Goal: Transaction & Acquisition: Purchase product/service

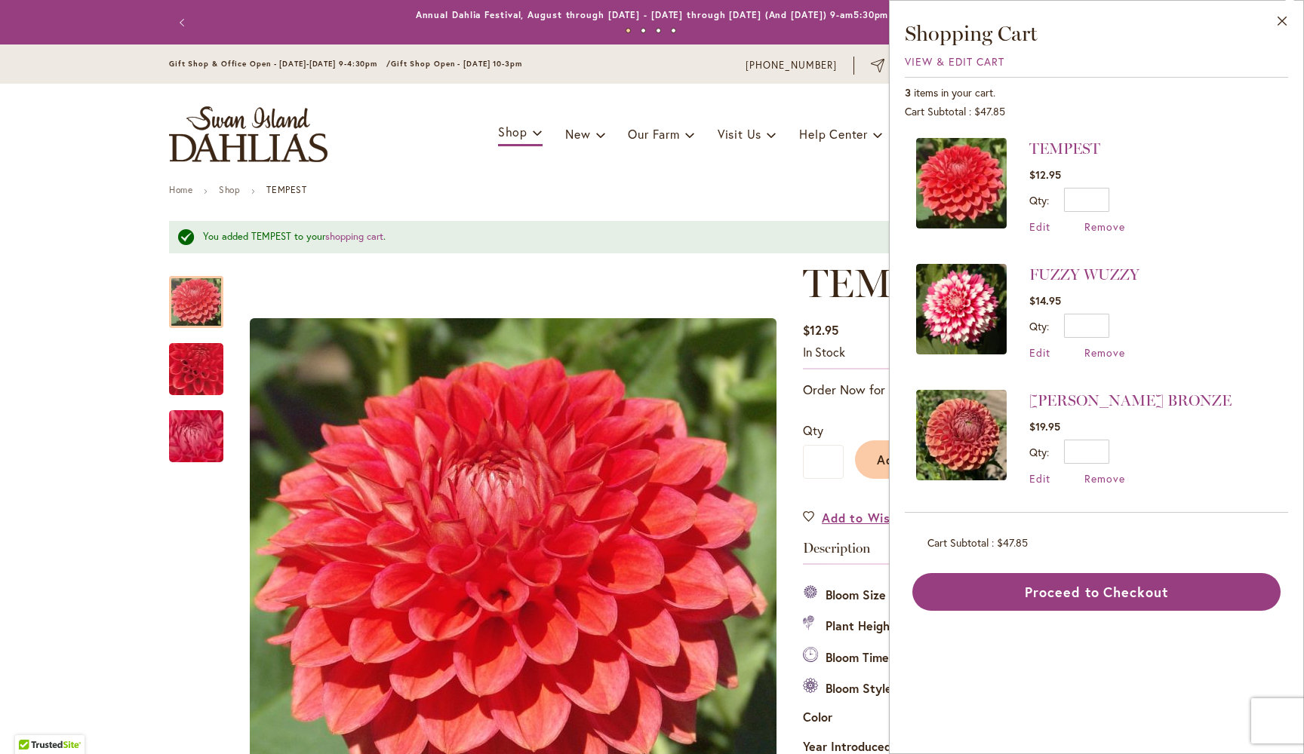
click at [567, 191] on ul "Home Shop TEMPEST" at bounding box center [652, 192] width 966 height 14
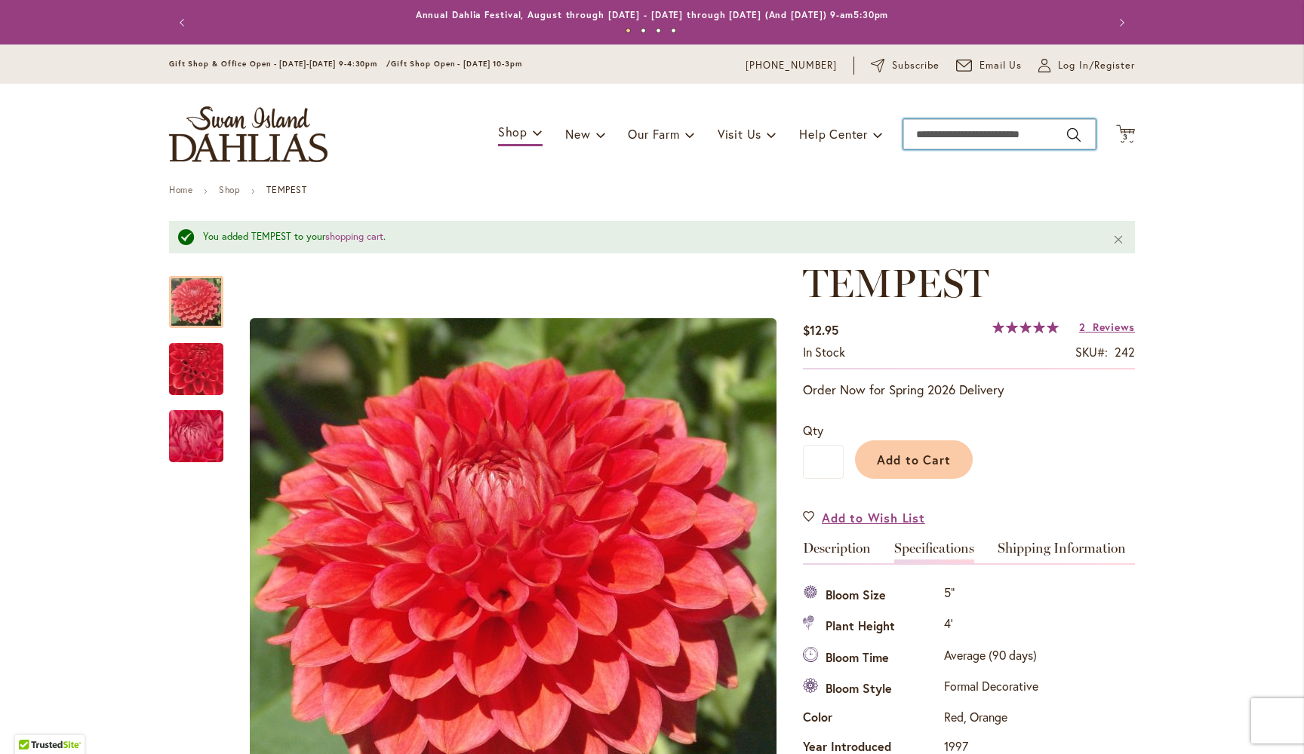
click at [1000, 136] on input "Search" at bounding box center [999, 134] width 192 height 30
type input "****"
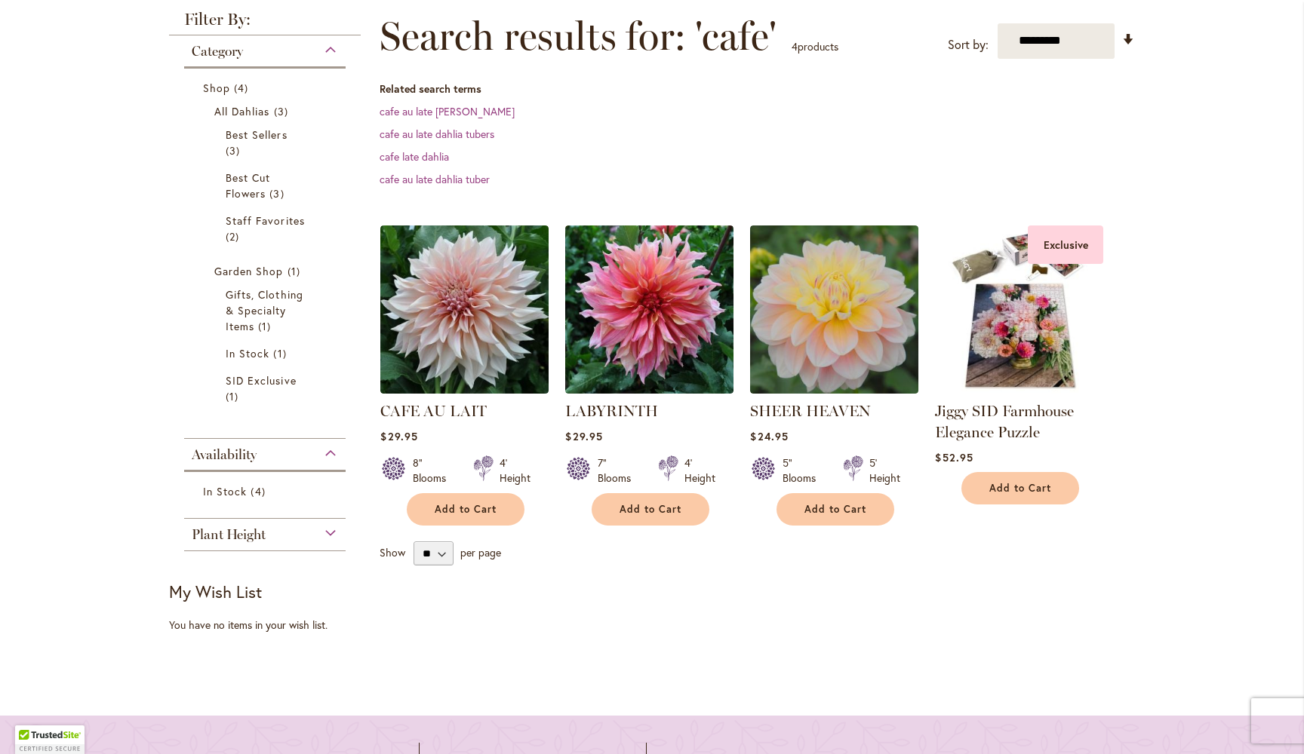
scroll to position [223, 0]
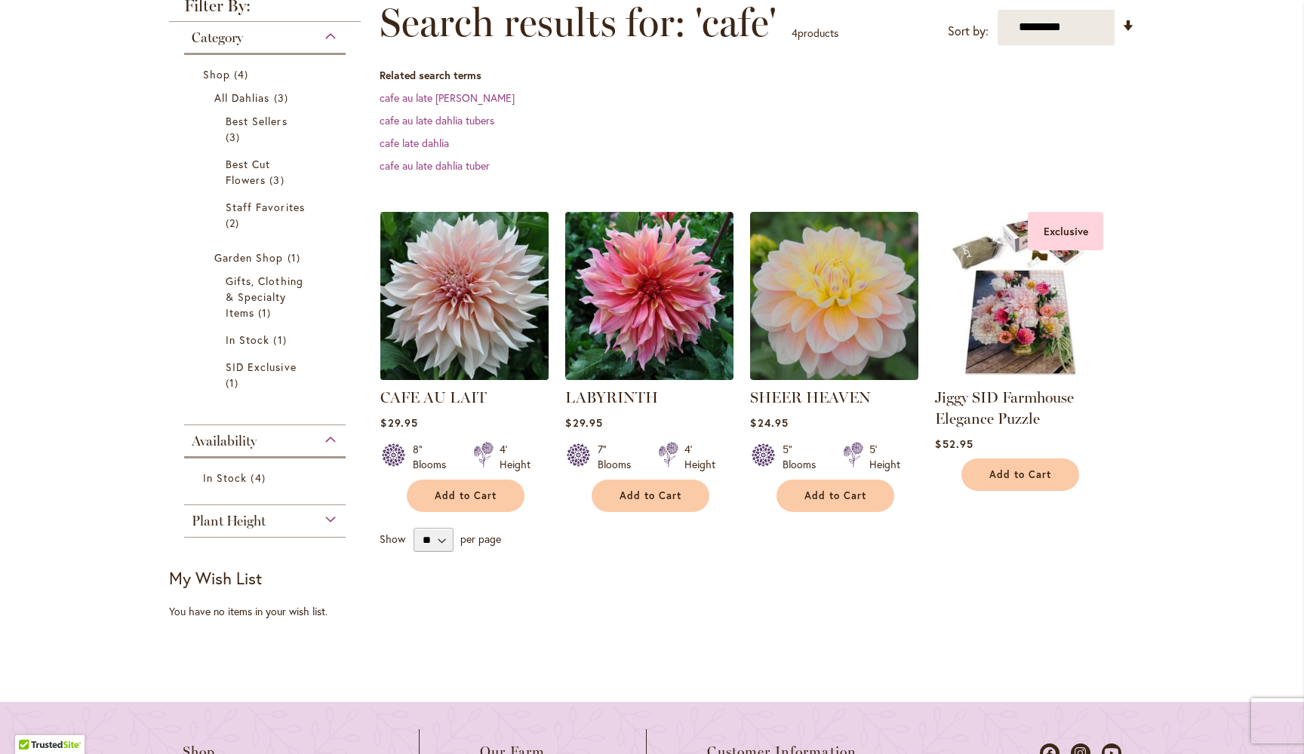
click at [471, 315] on img at bounding box center [464, 295] width 177 height 177
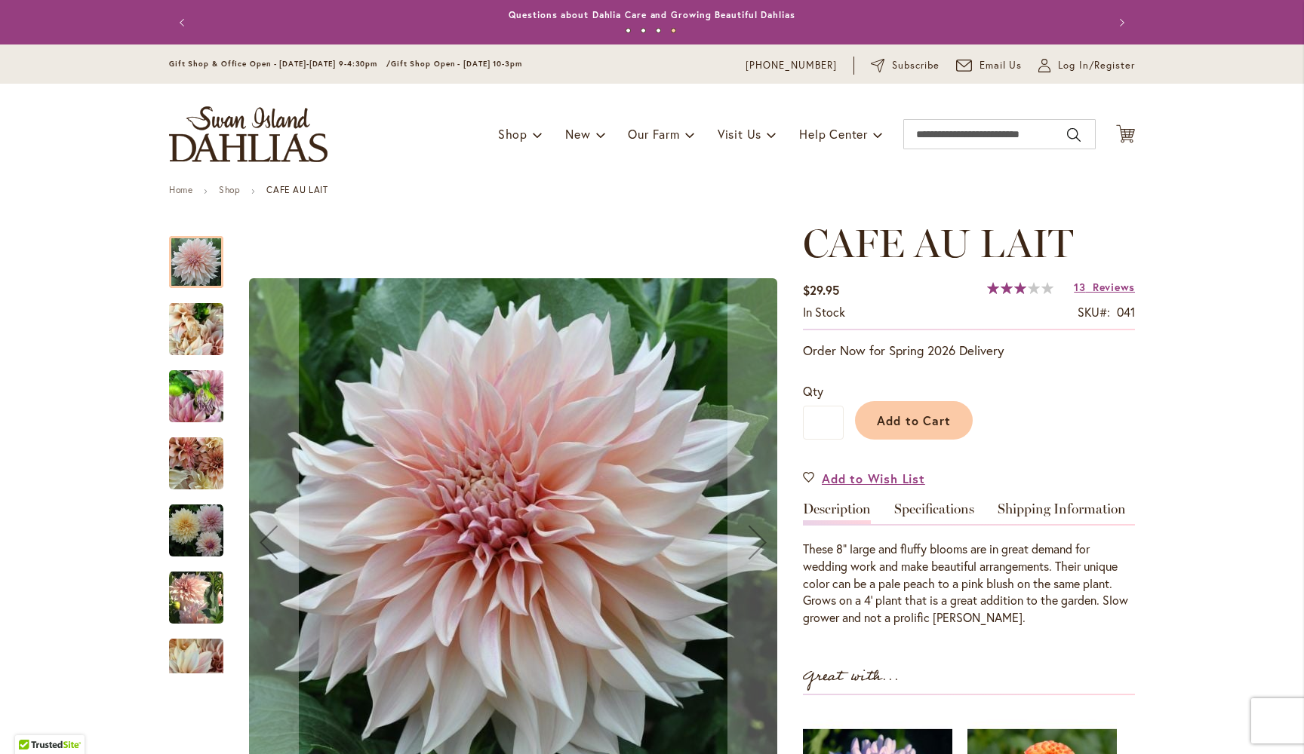
click at [186, 331] on img "Café Au Lait" at bounding box center [196, 329] width 54 height 72
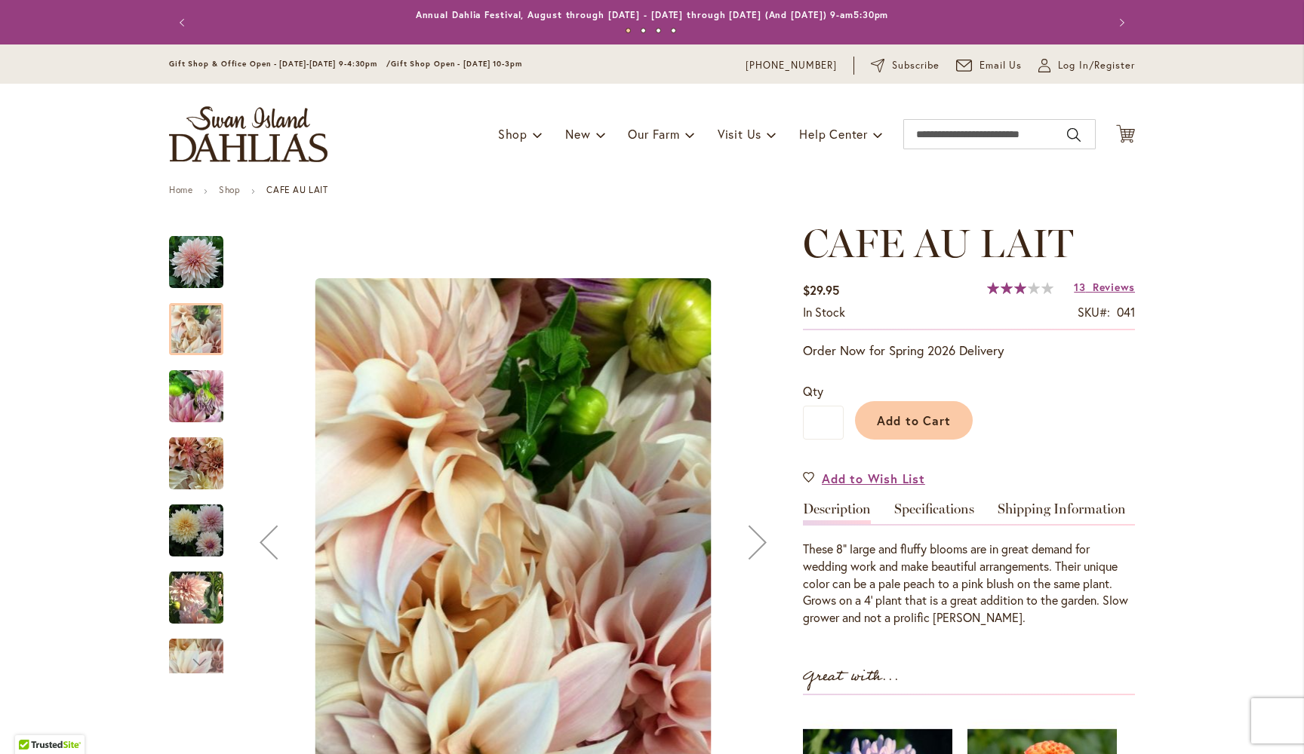
click at [196, 404] on img "Café Au Lait" at bounding box center [196, 397] width 54 height 72
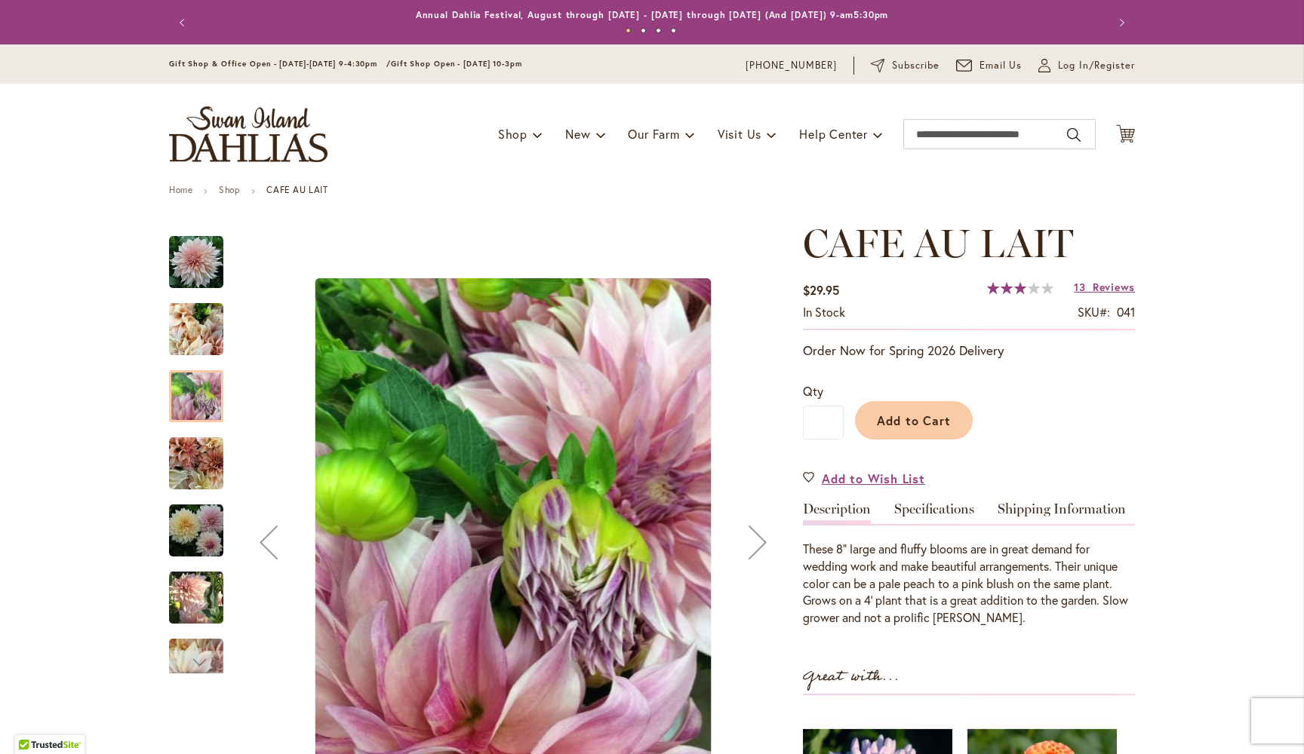
click at [198, 469] on img "Café Au Lait" at bounding box center [196, 464] width 54 height 54
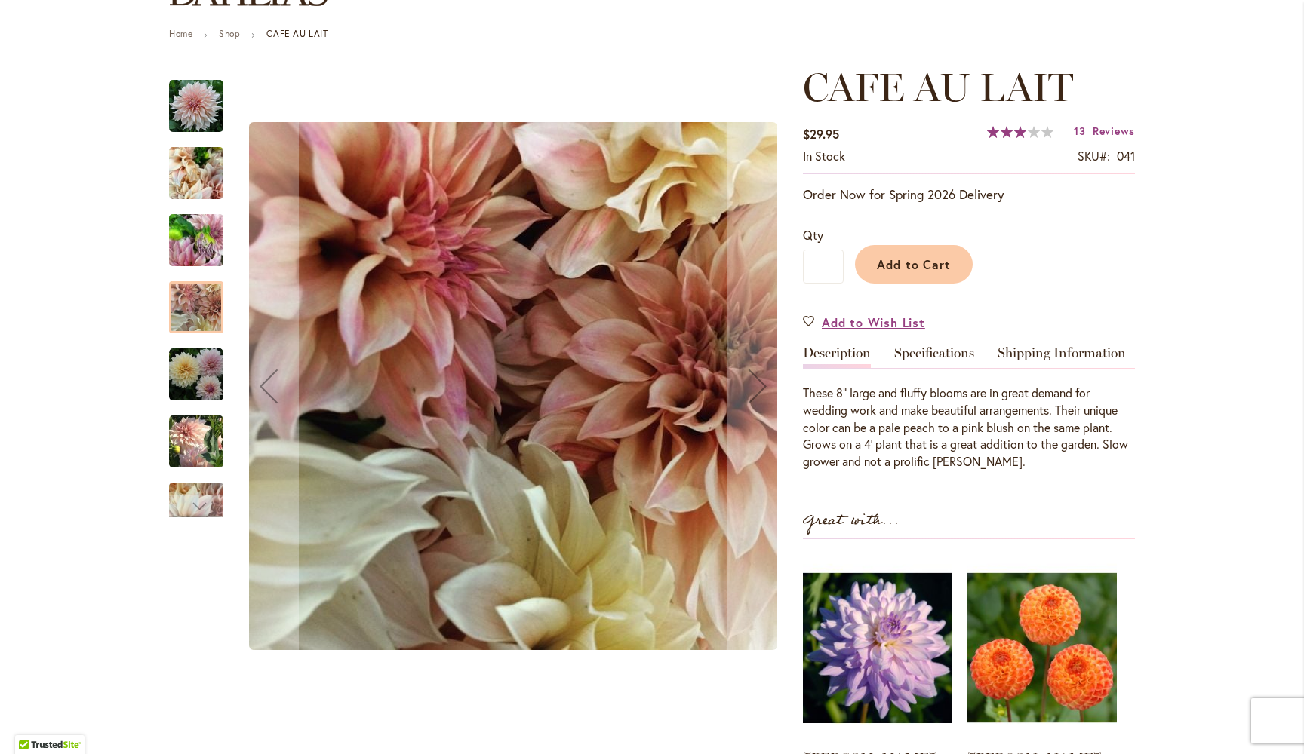
scroll to position [160, 0]
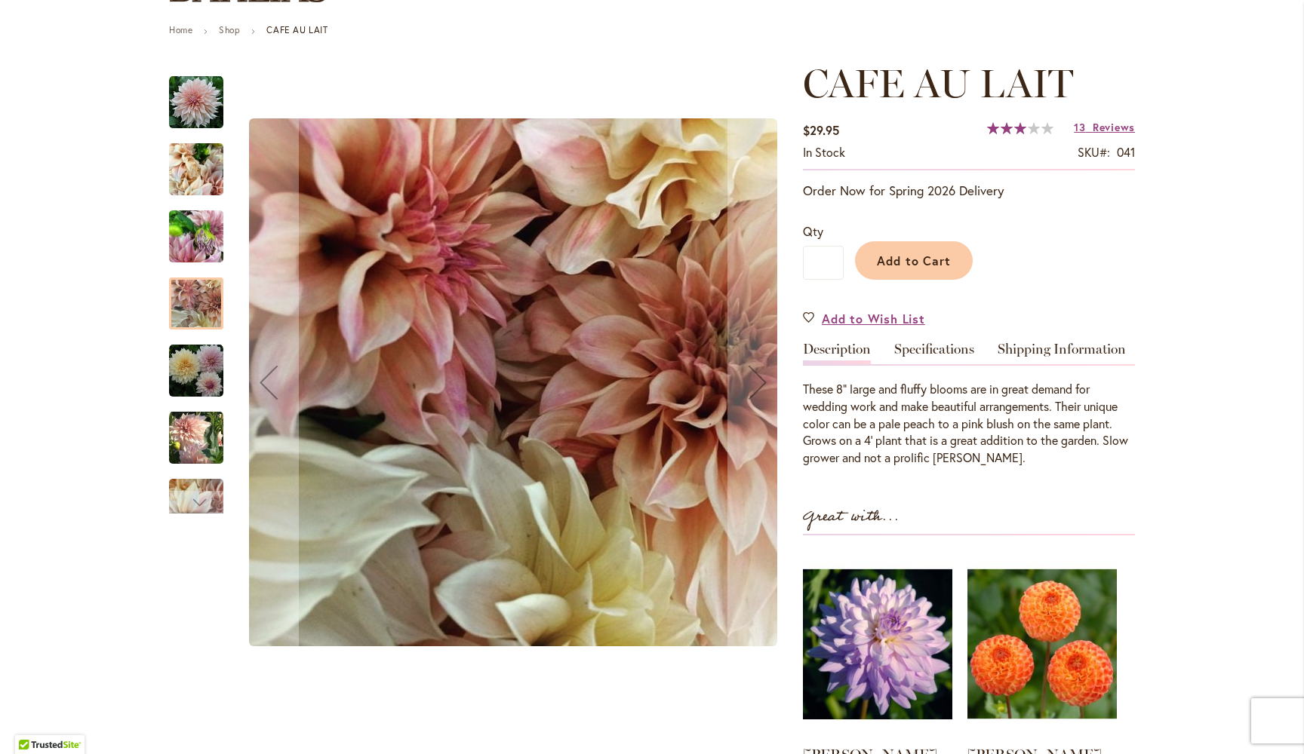
click at [198, 370] on img "Café Au Lait" at bounding box center [196, 371] width 54 height 54
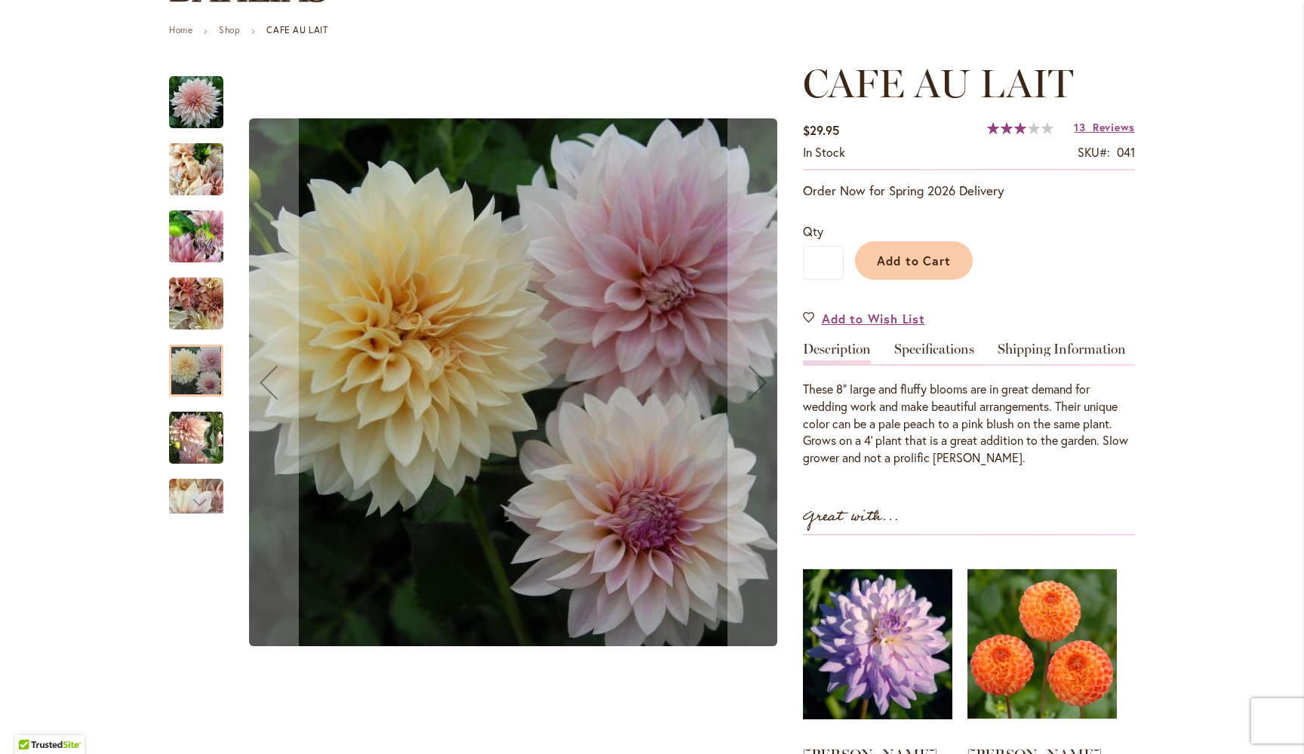
click at [203, 438] on img "Café Au Lait" at bounding box center [196, 438] width 54 height 56
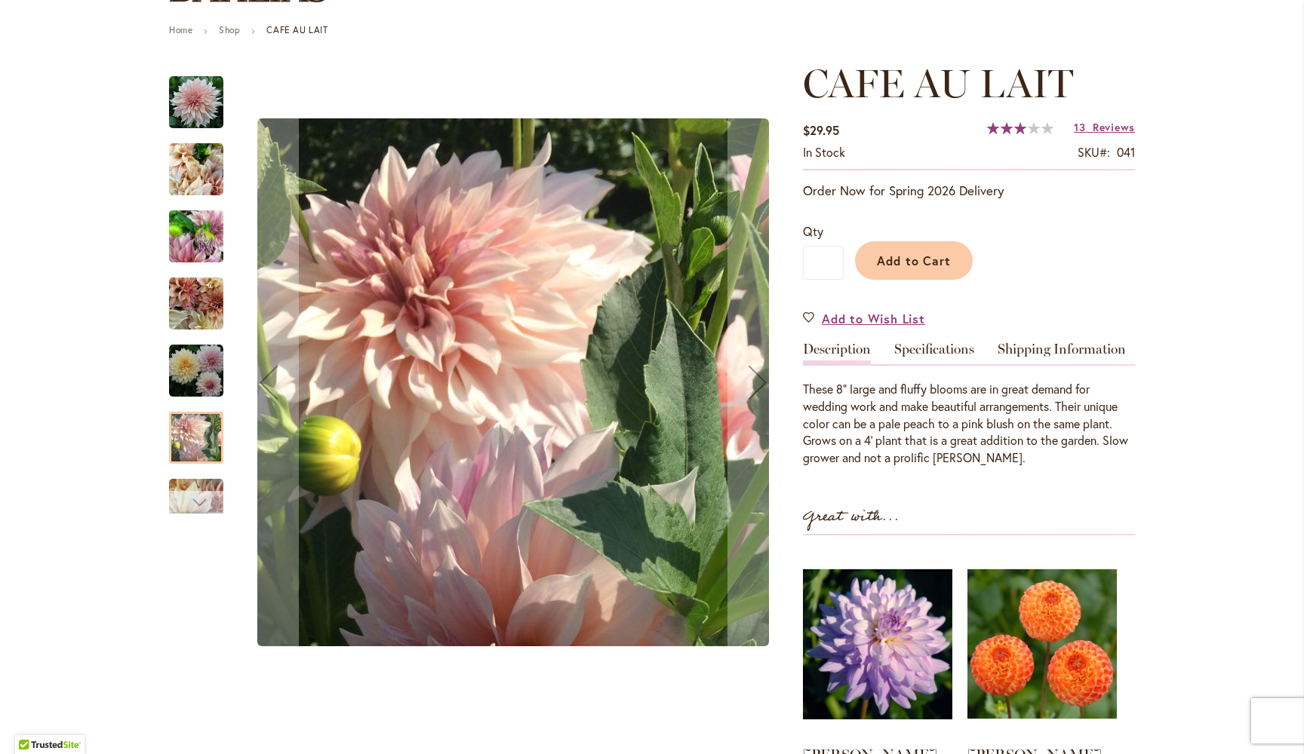
click at [207, 502] on div "Next" at bounding box center [196, 502] width 23 height 23
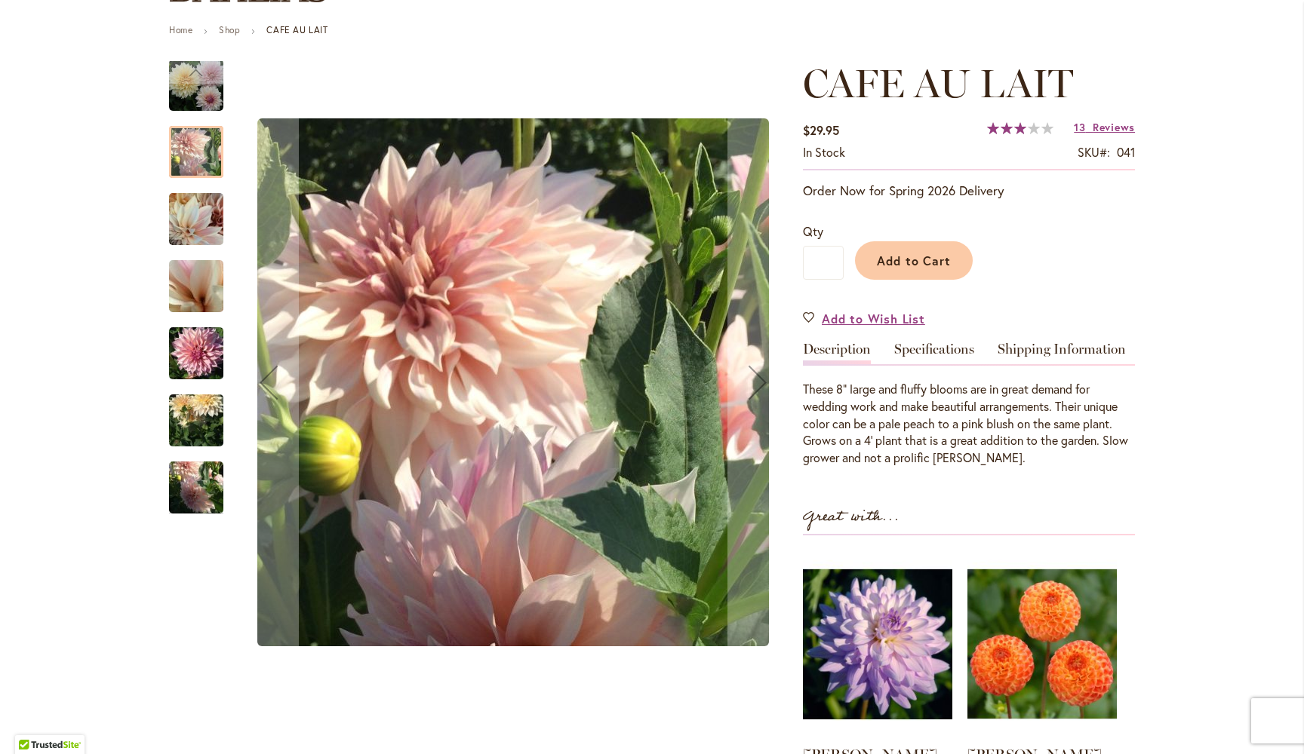
click at [201, 349] on img "Café Au Lait" at bounding box center [196, 354] width 54 height 72
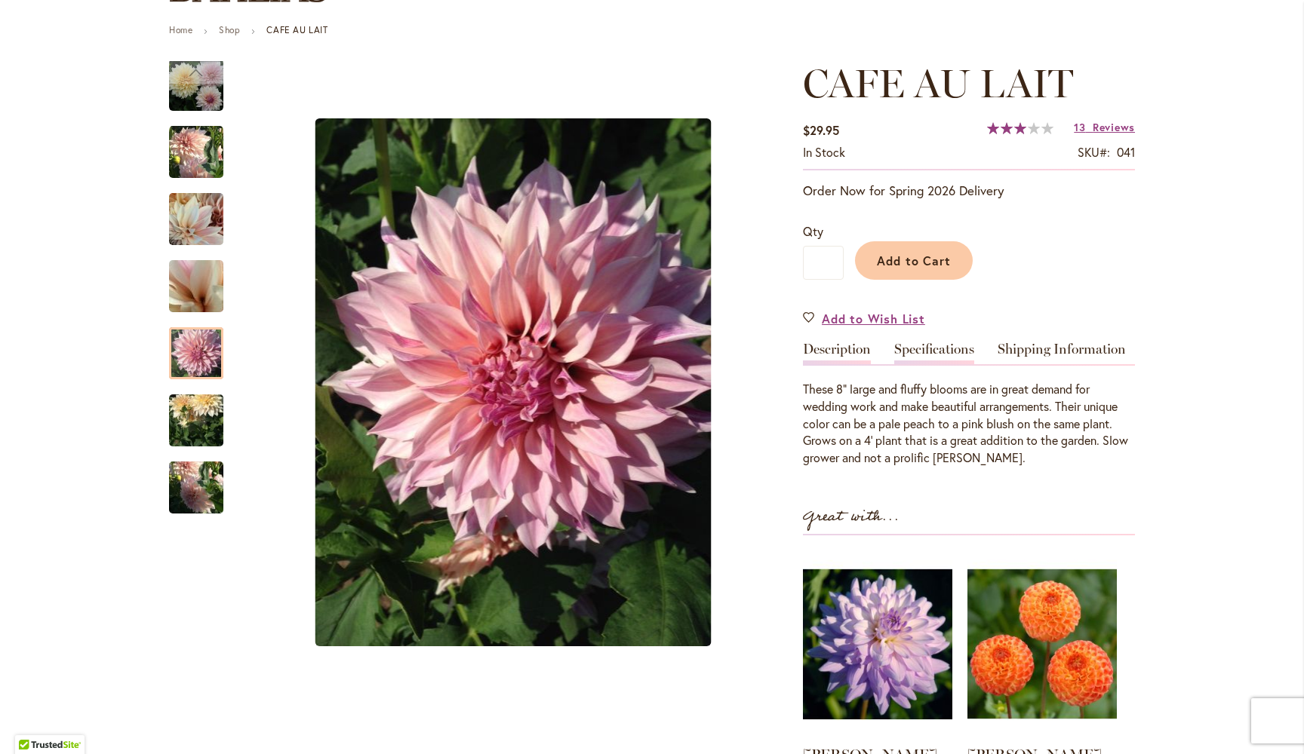
click at [964, 344] on link "Specifications" at bounding box center [934, 353] width 80 height 22
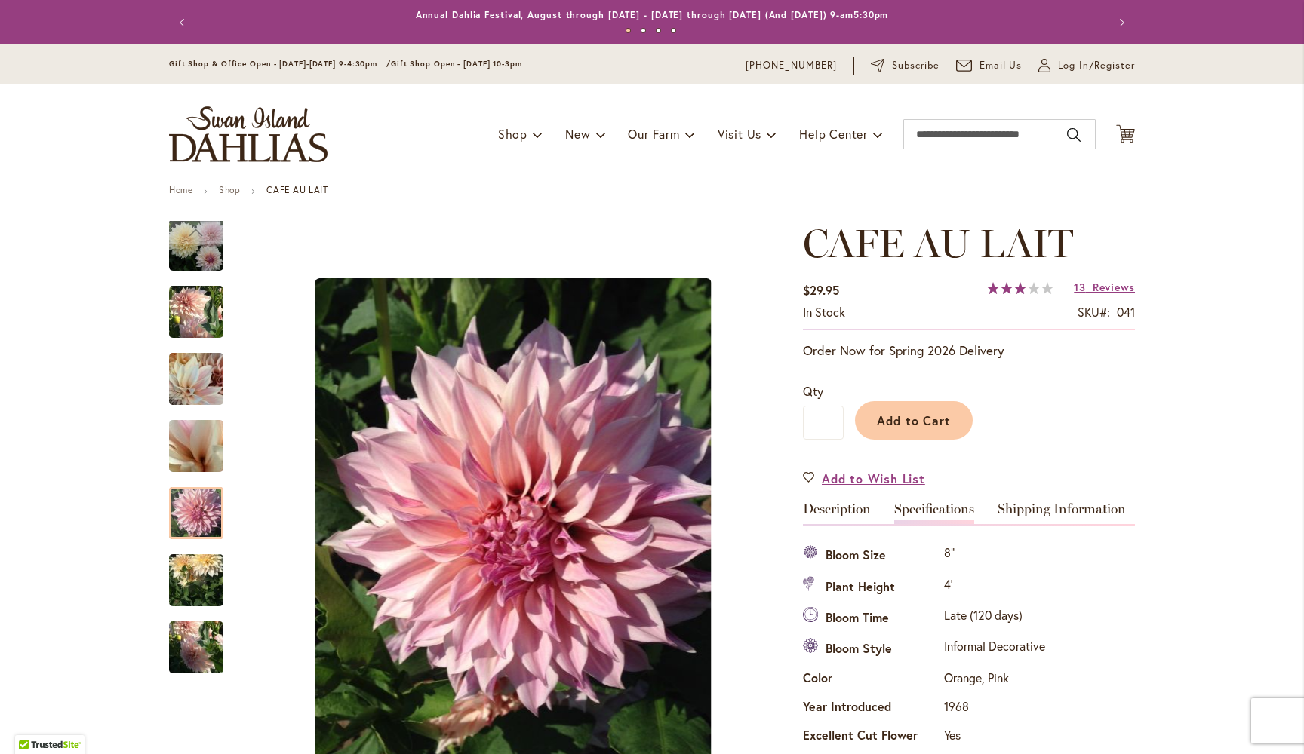
scroll to position [0, 0]
click at [1130, 131] on icon "Cart .cls-1 { fill: #231f20; }" at bounding box center [1125, 133] width 19 height 19
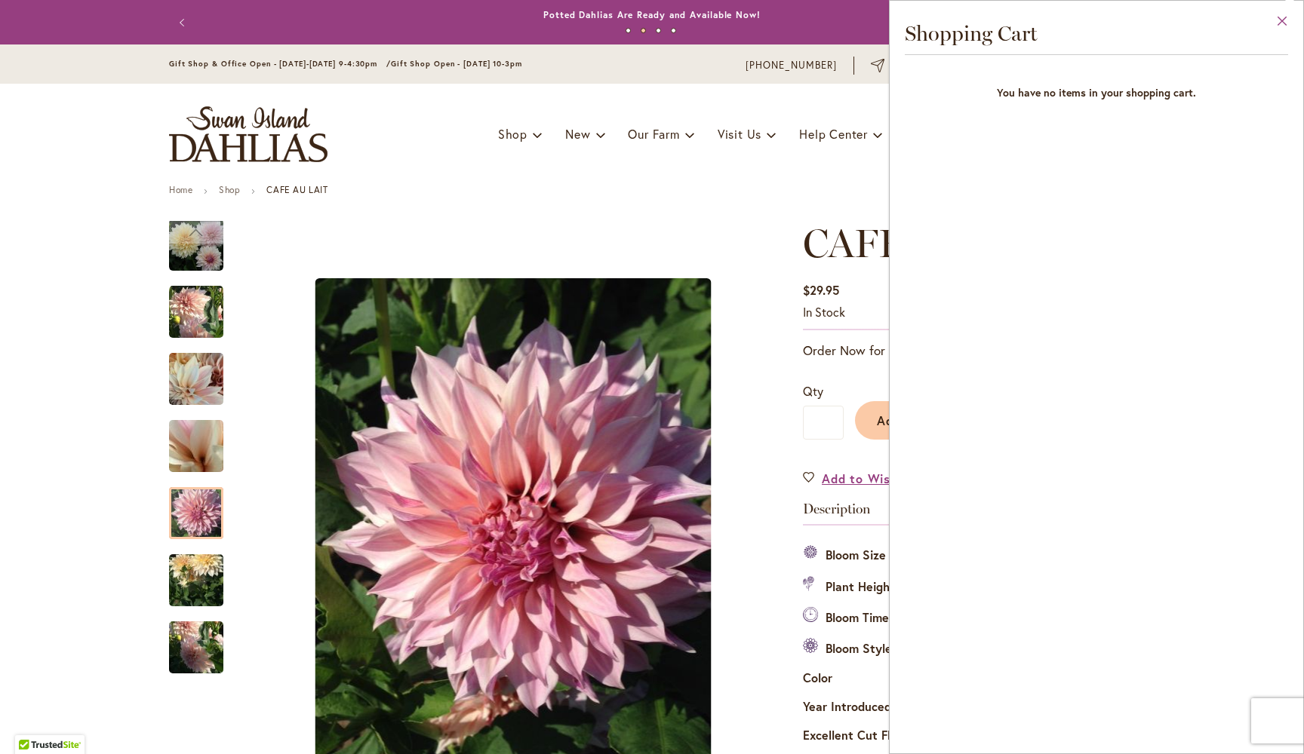
click at [1283, 24] on button "Close" at bounding box center [1281, 25] width 41 height 48
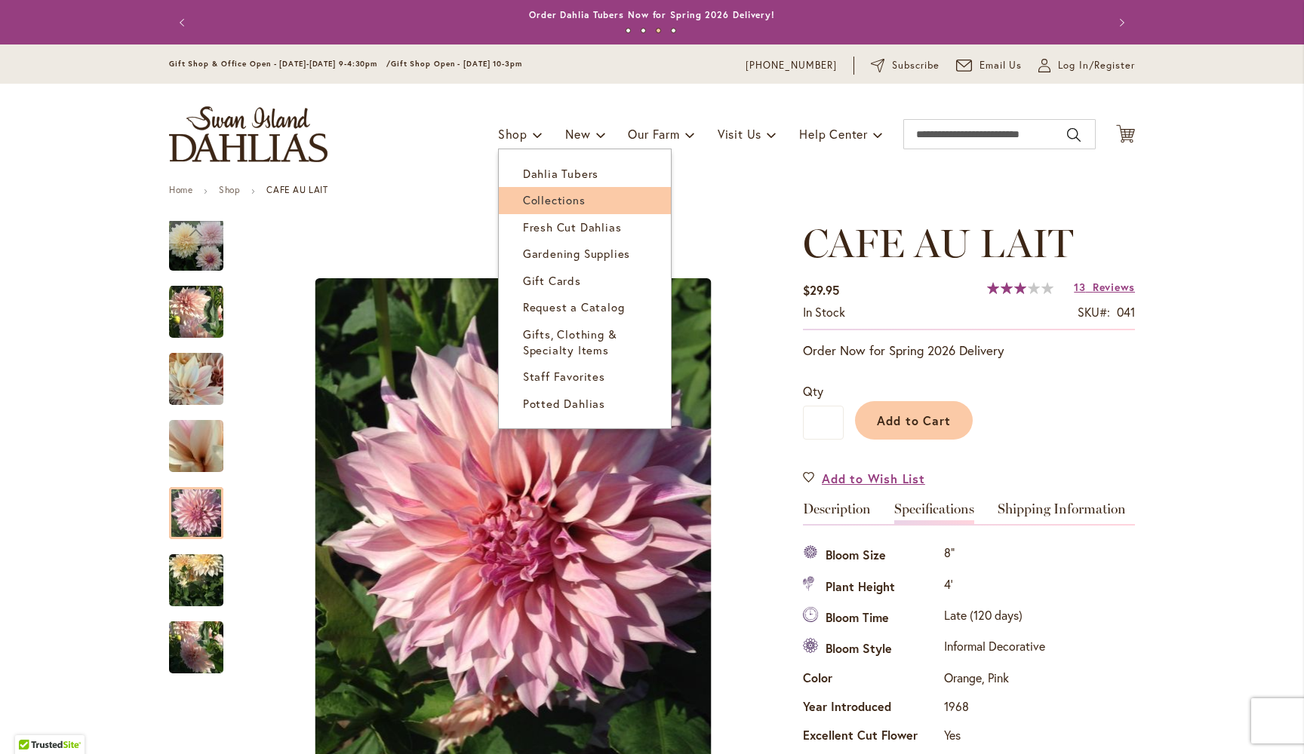
click at [548, 192] on span "Collections" at bounding box center [554, 199] width 63 height 15
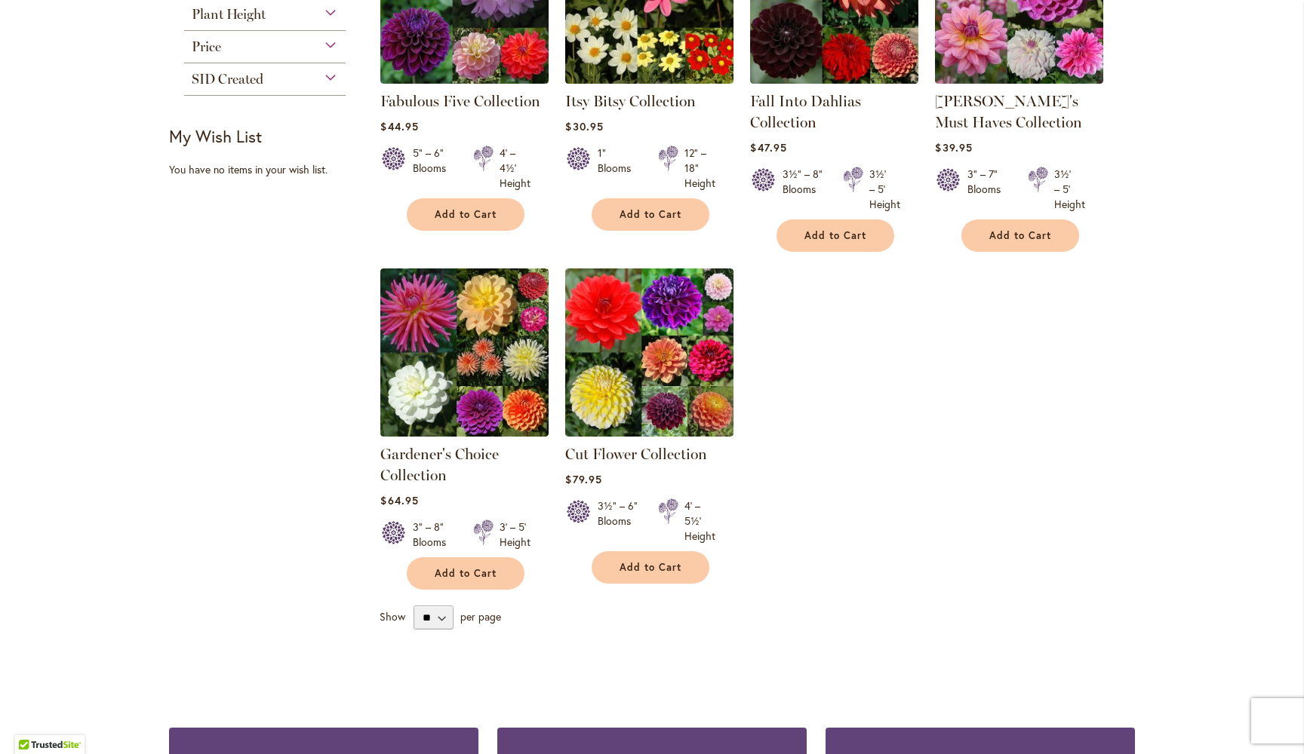
scroll to position [381, 0]
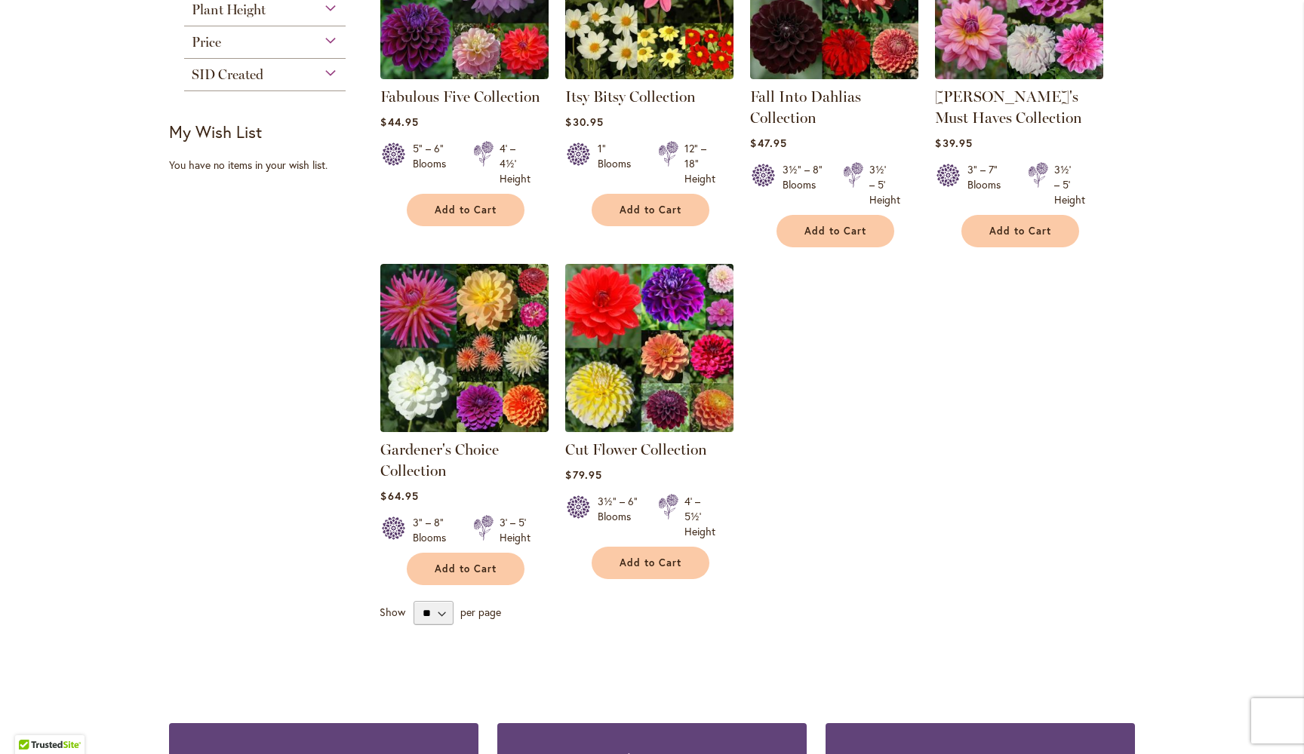
click at [640, 344] on img at bounding box center [649, 348] width 177 height 177
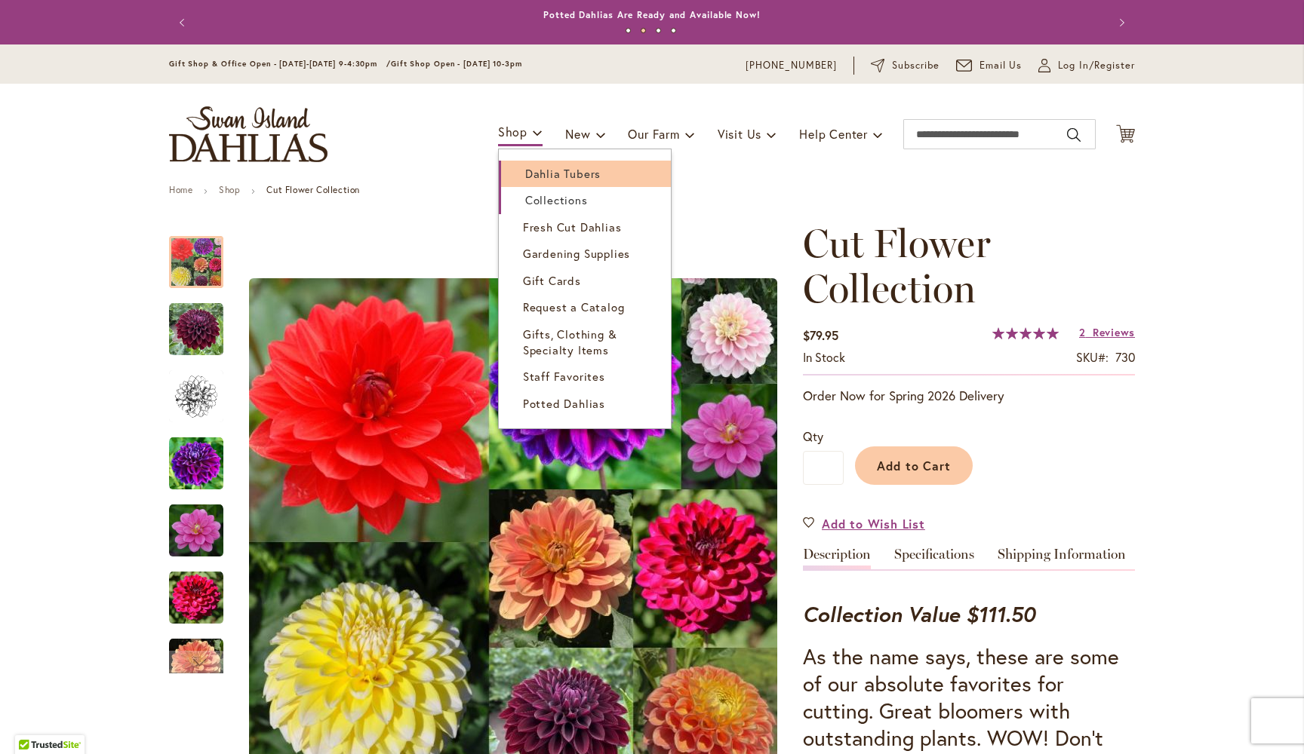
click at [536, 174] on span "Dahlia Tubers" at bounding box center [562, 173] width 75 height 15
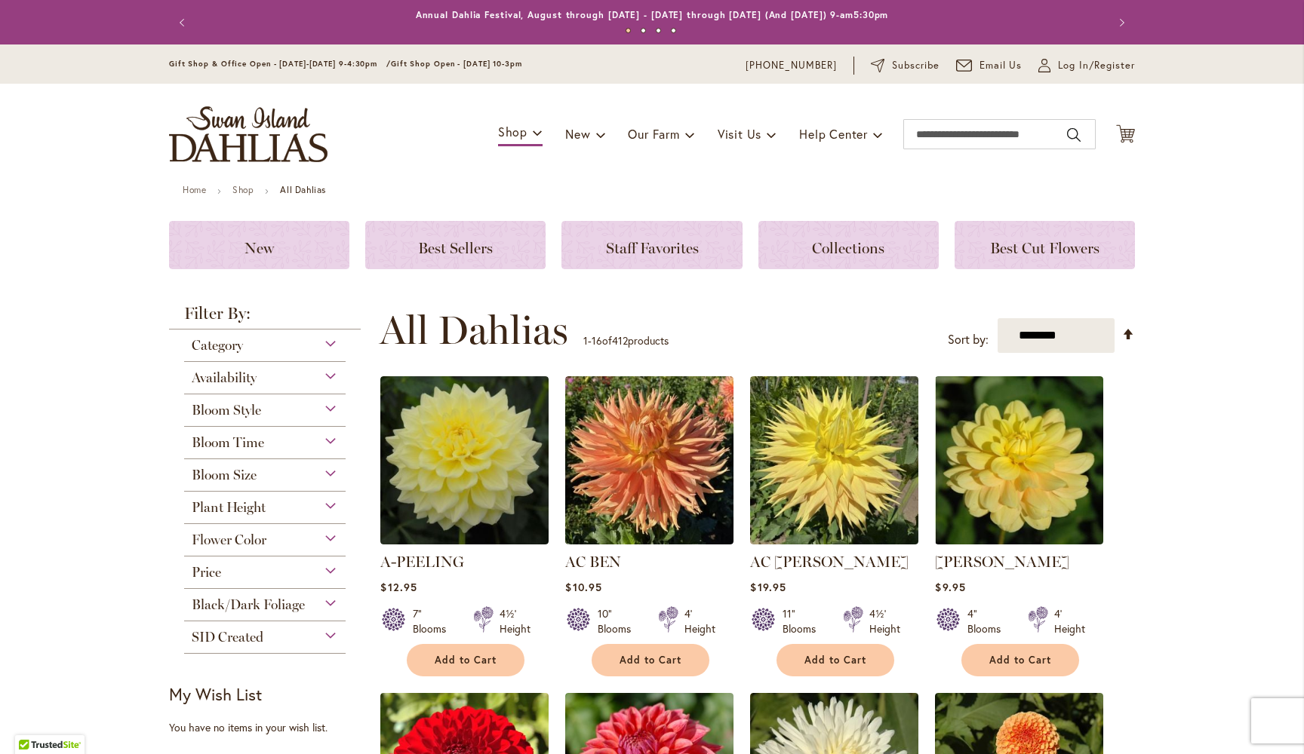
click at [233, 372] on span "Availability" at bounding box center [224, 378] width 65 height 17
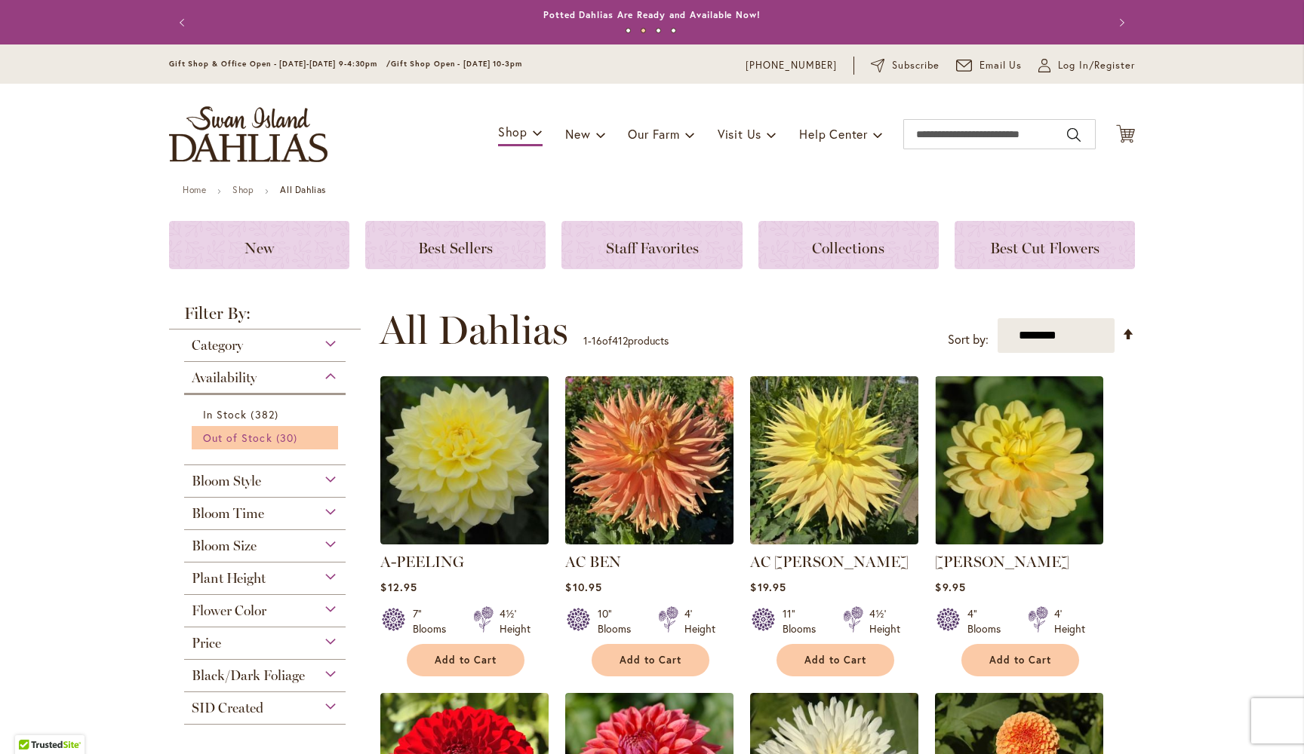
click at [240, 437] on span "Out of Stock" at bounding box center [237, 438] width 69 height 14
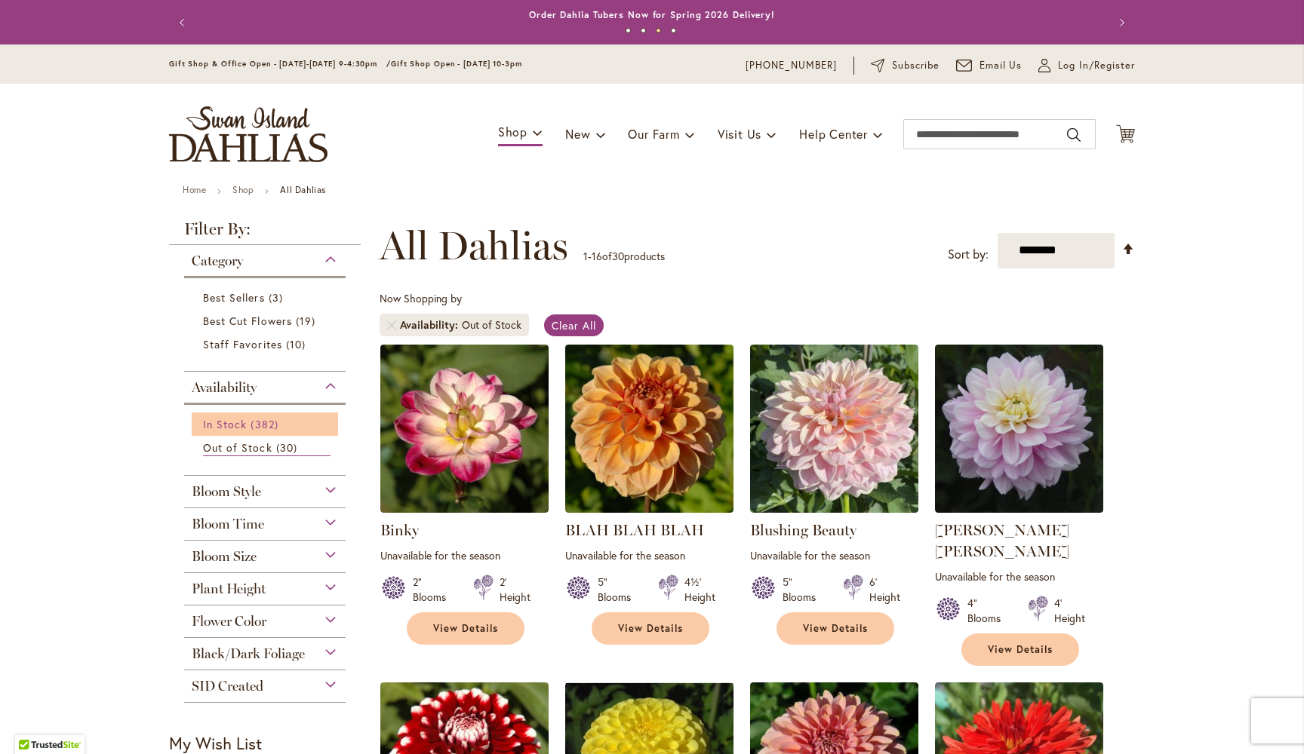
click at [232, 419] on span "In Stock" at bounding box center [225, 424] width 44 height 14
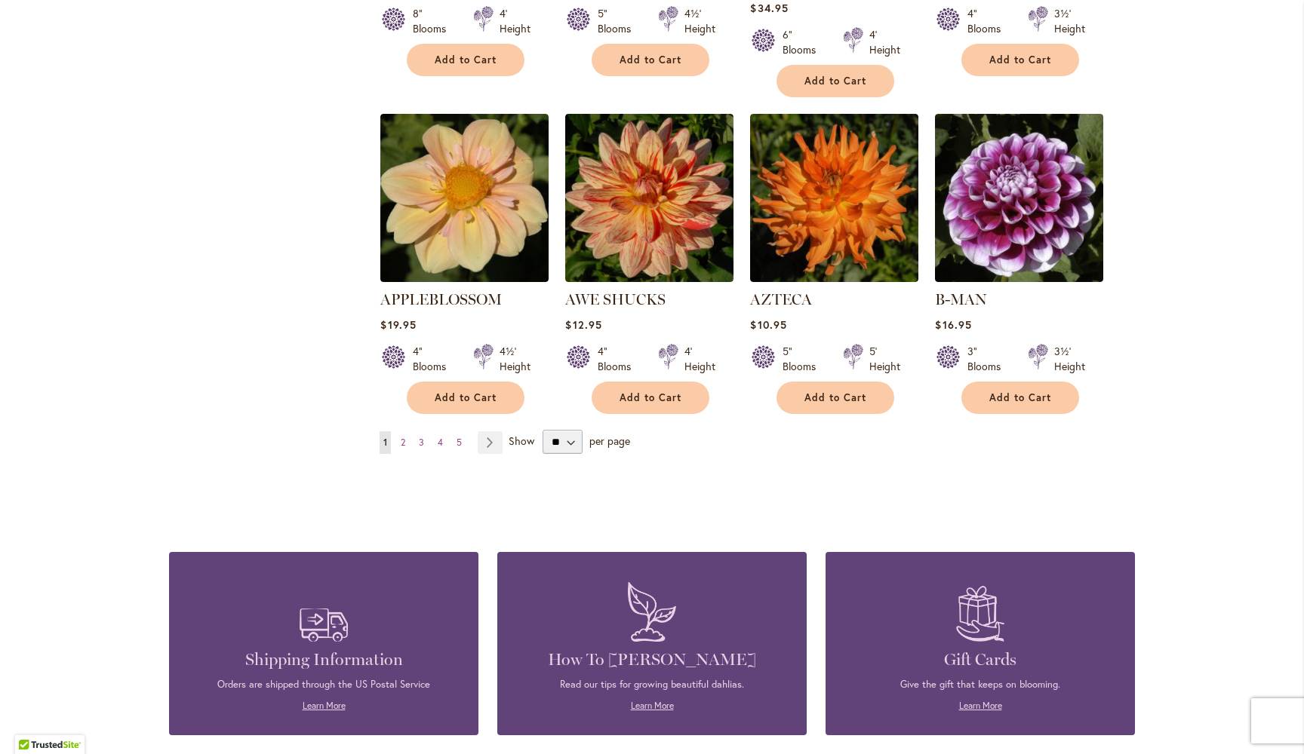
scroll to position [1203, 0]
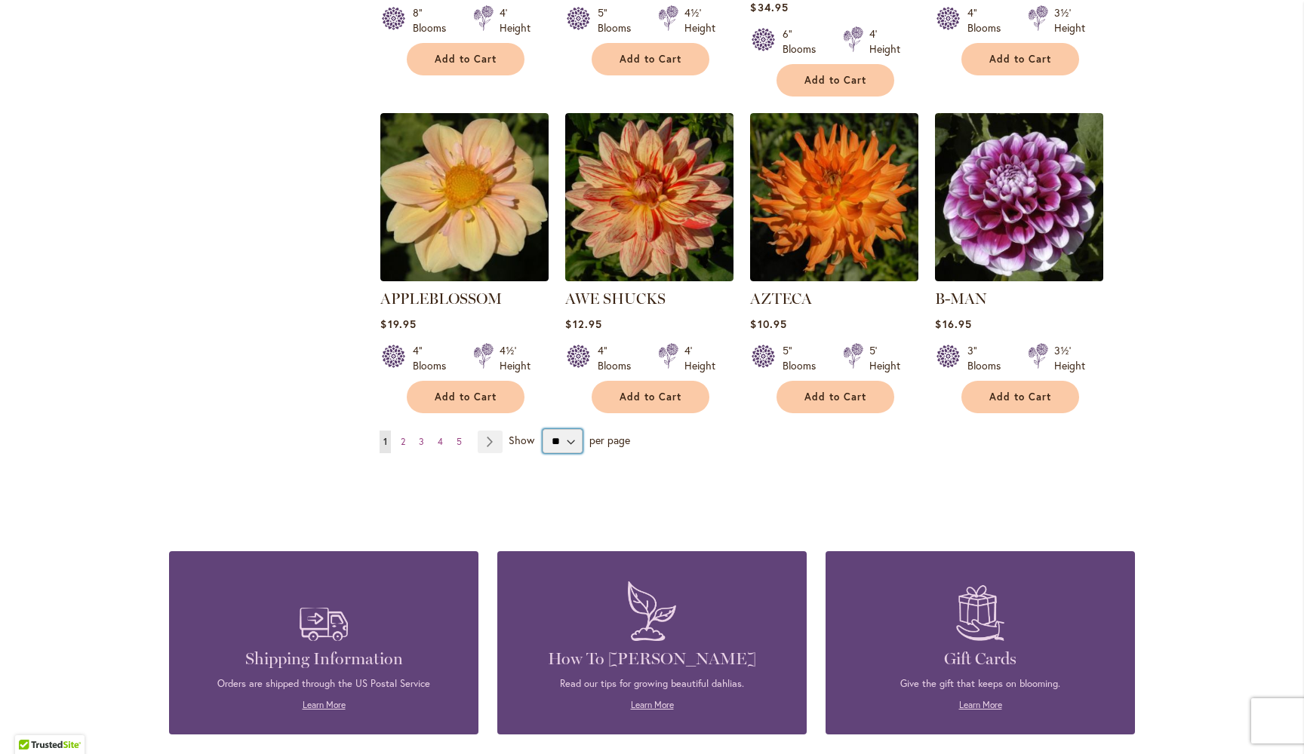
select select "**"
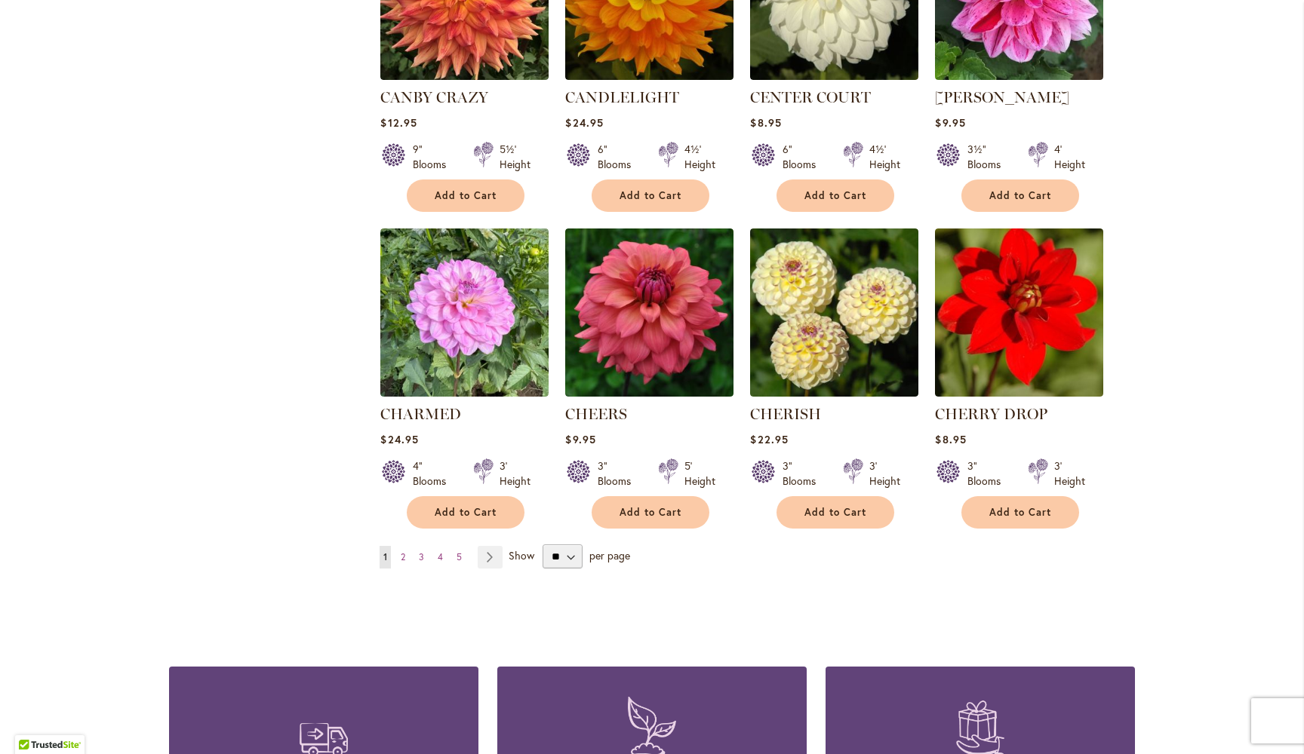
scroll to position [4937, 0]
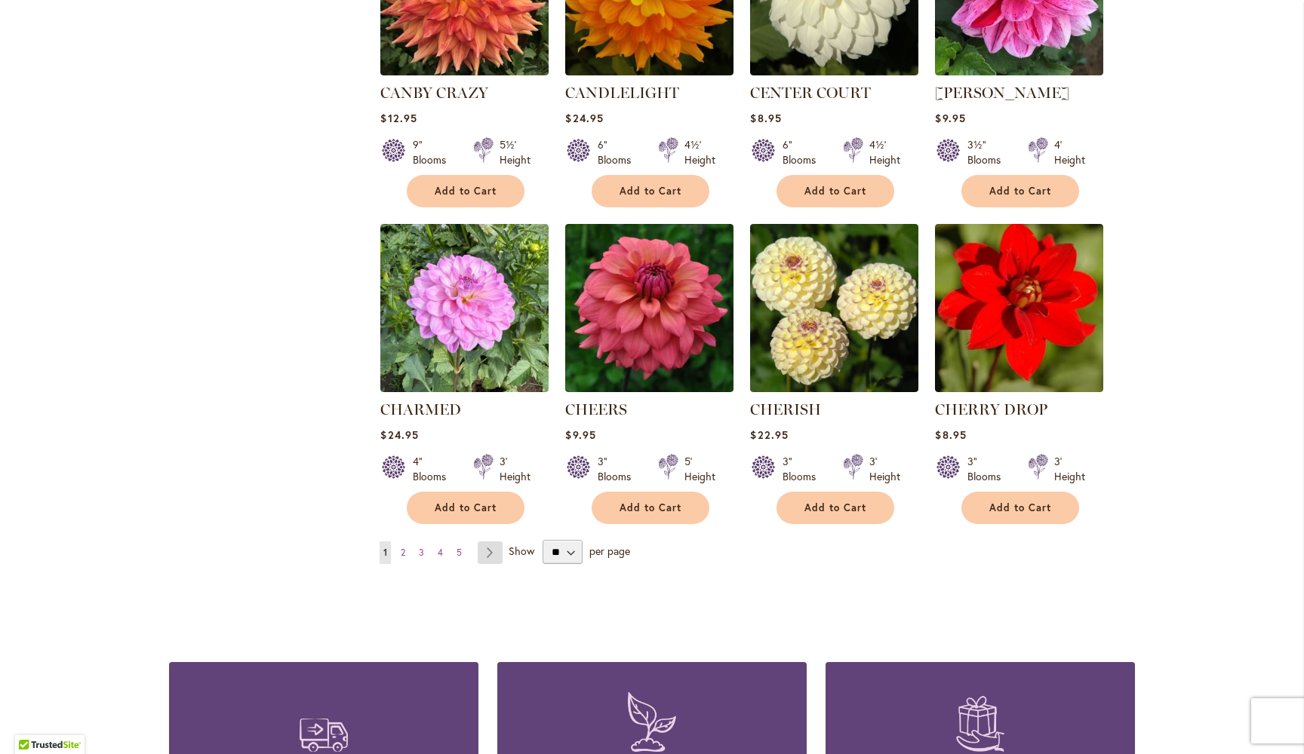
click at [492, 542] on link "Page Next" at bounding box center [490, 553] width 25 height 23
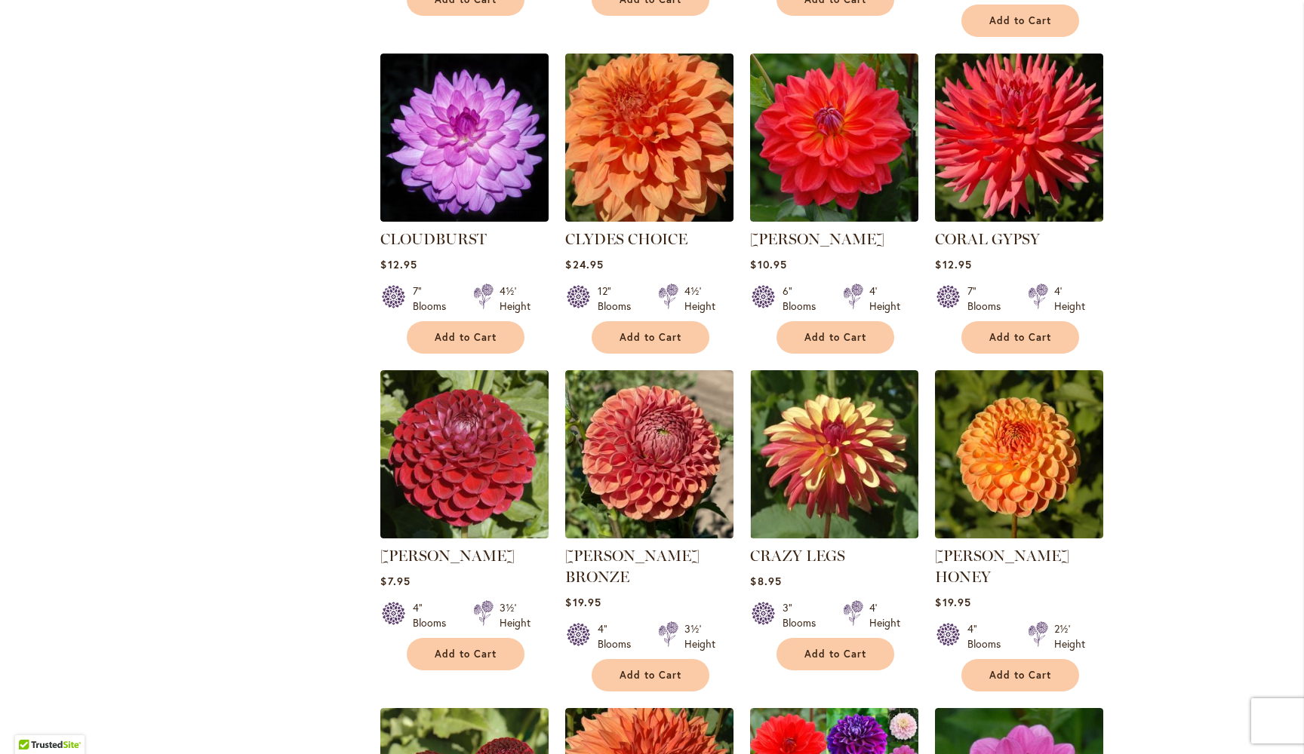
scroll to position [981, 0]
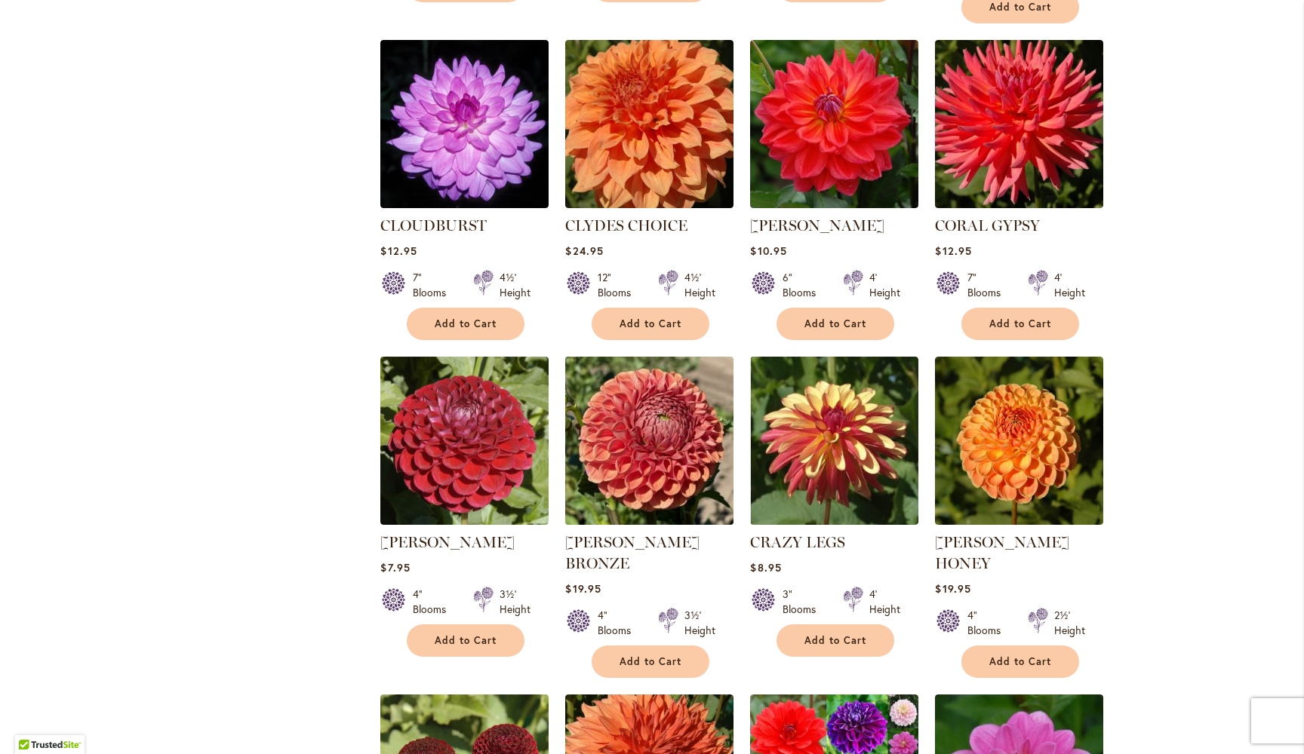
click at [649, 400] on img at bounding box center [649, 440] width 177 height 177
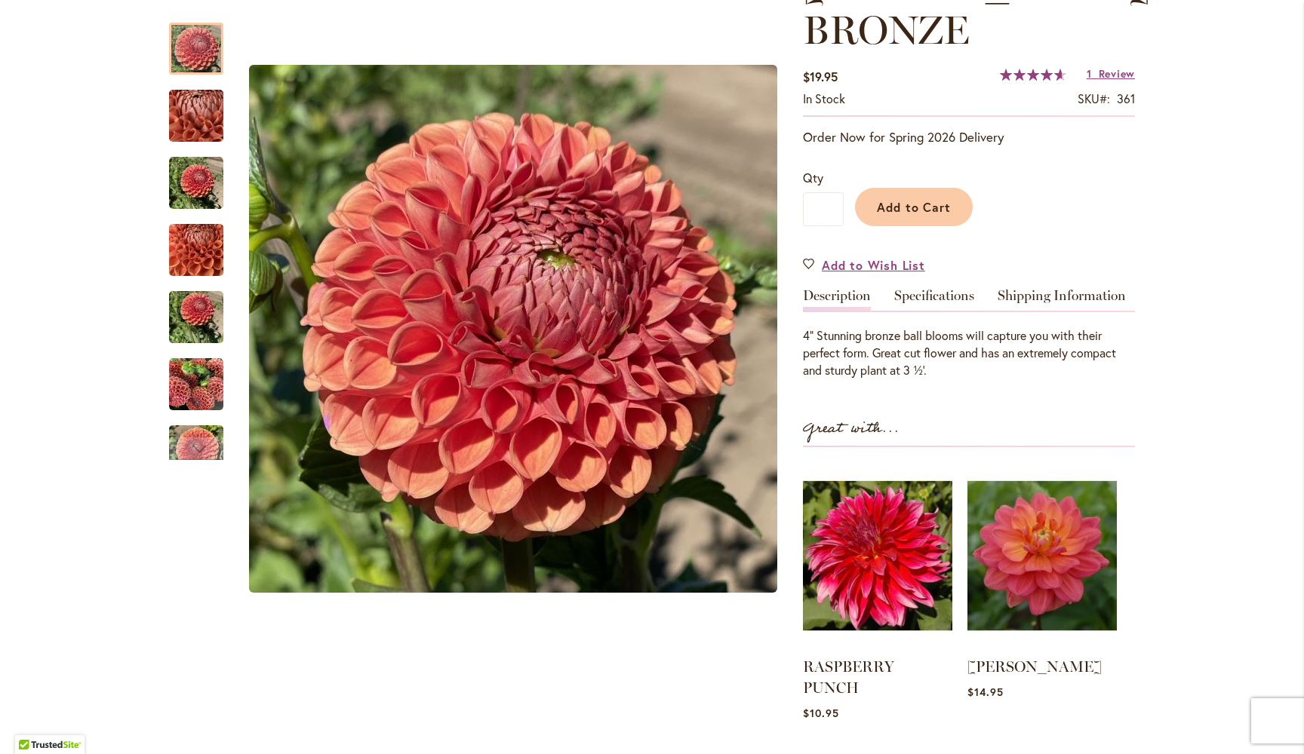
scroll to position [294, 0]
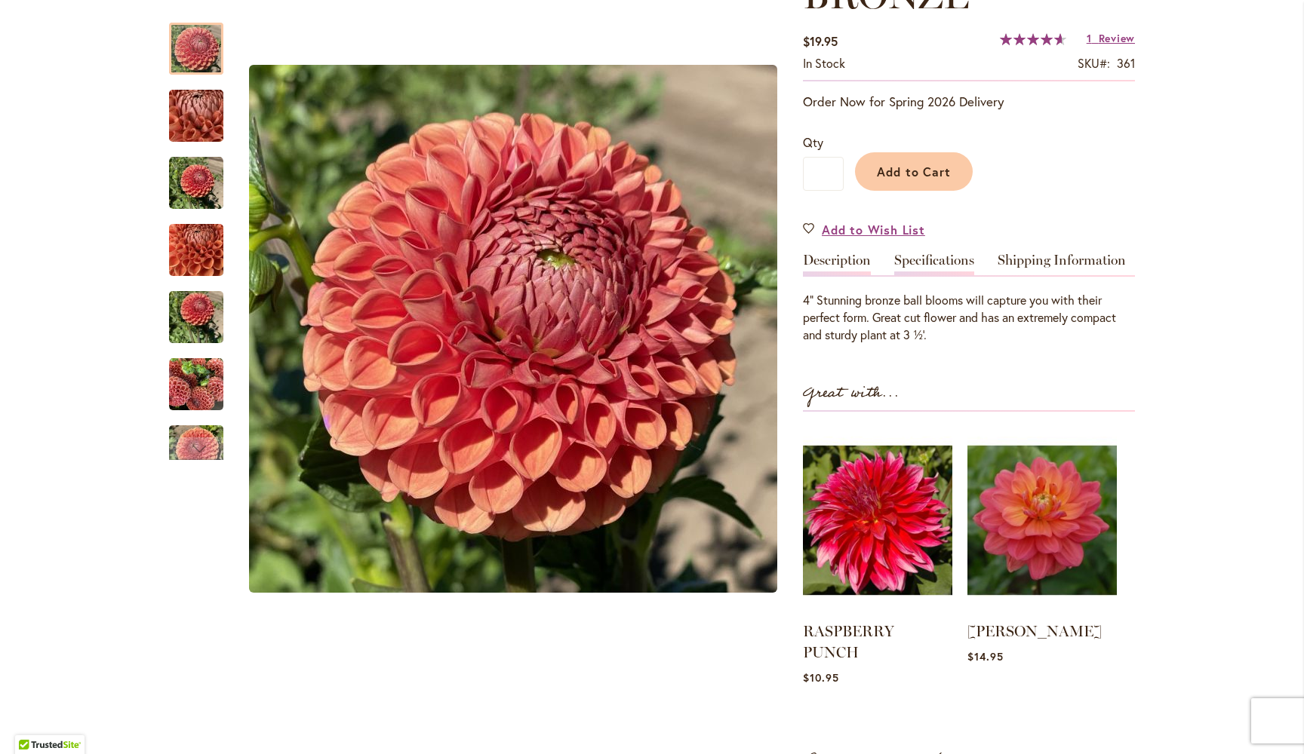
click at [938, 263] on link "Specifications" at bounding box center [934, 264] width 80 height 22
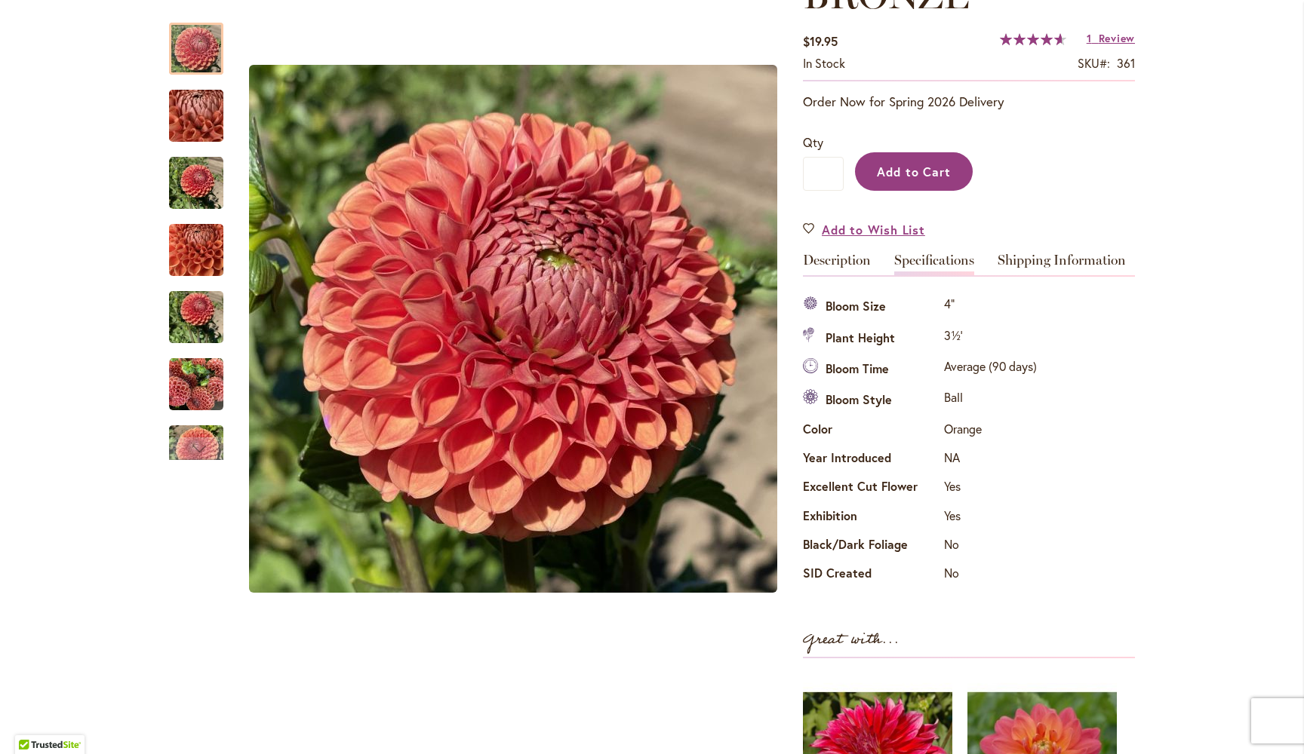
click at [935, 174] on span "Add to Cart" at bounding box center [914, 172] width 75 height 16
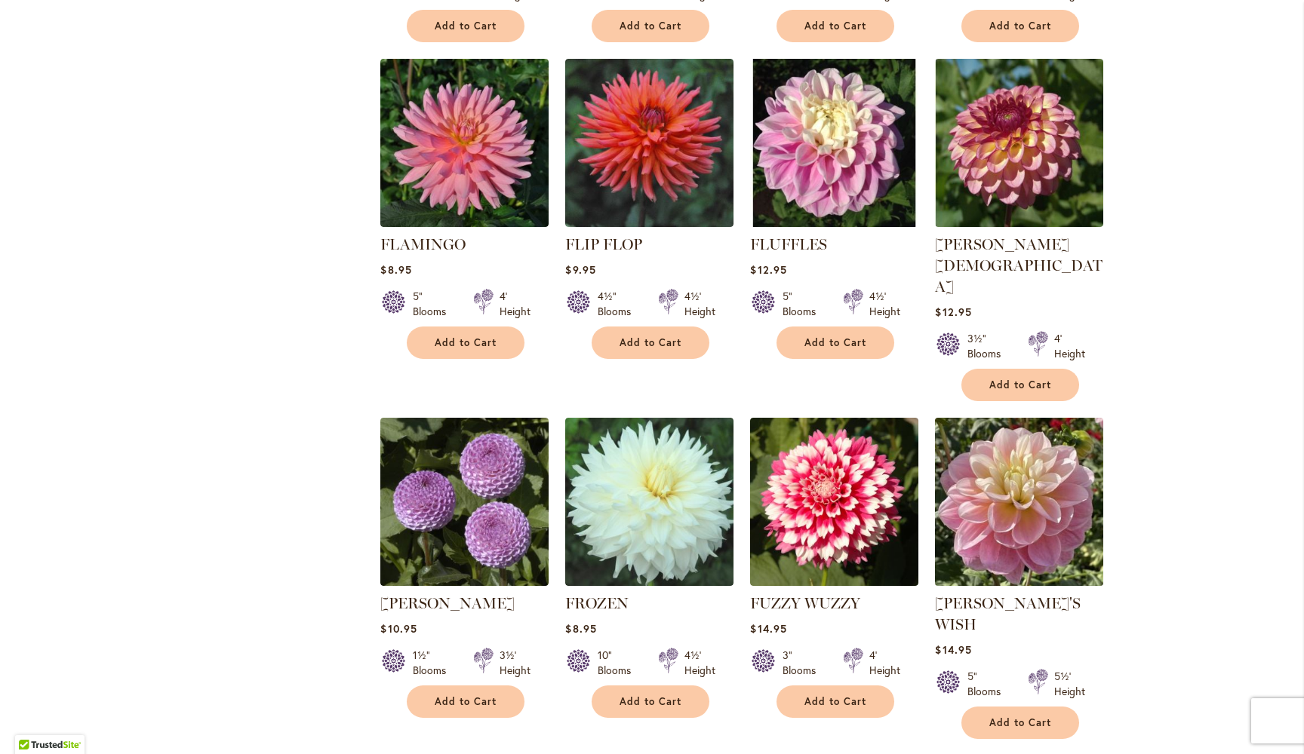
scroll to position [4906, 0]
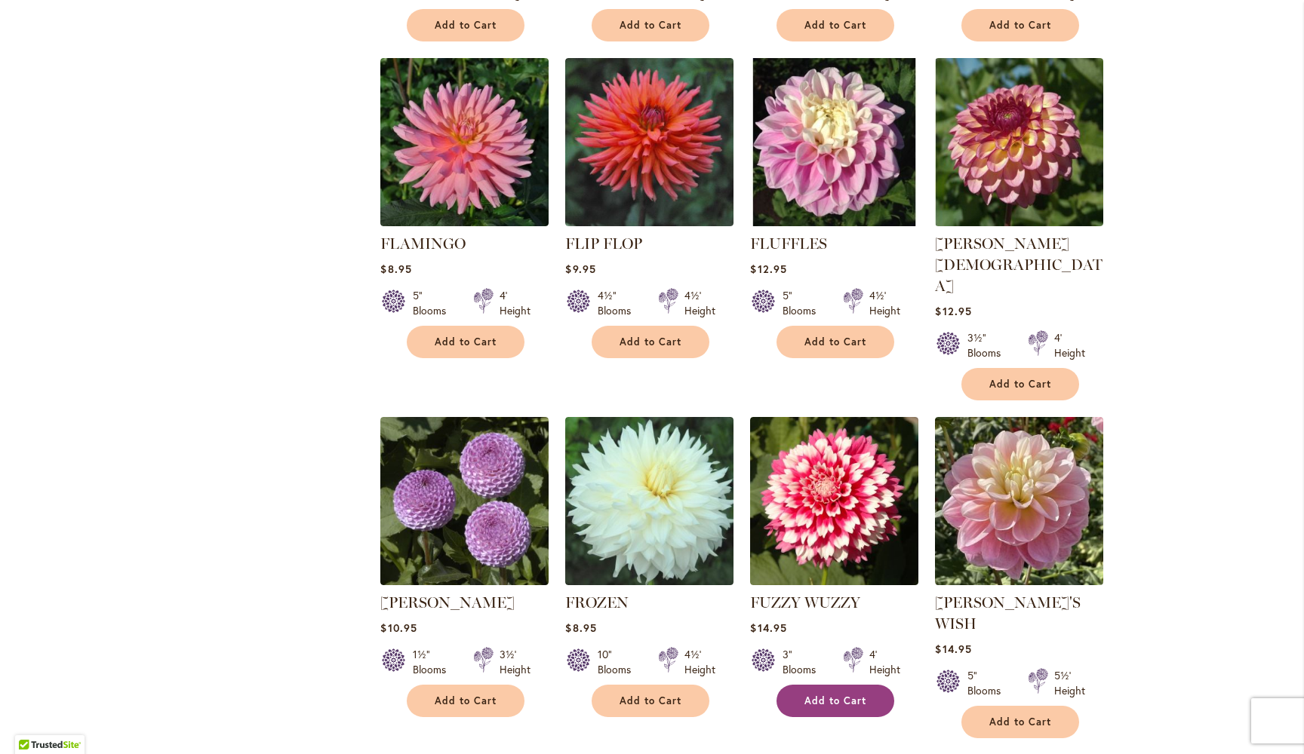
click at [838, 685] on button "Add to Cart" at bounding box center [835, 701] width 118 height 32
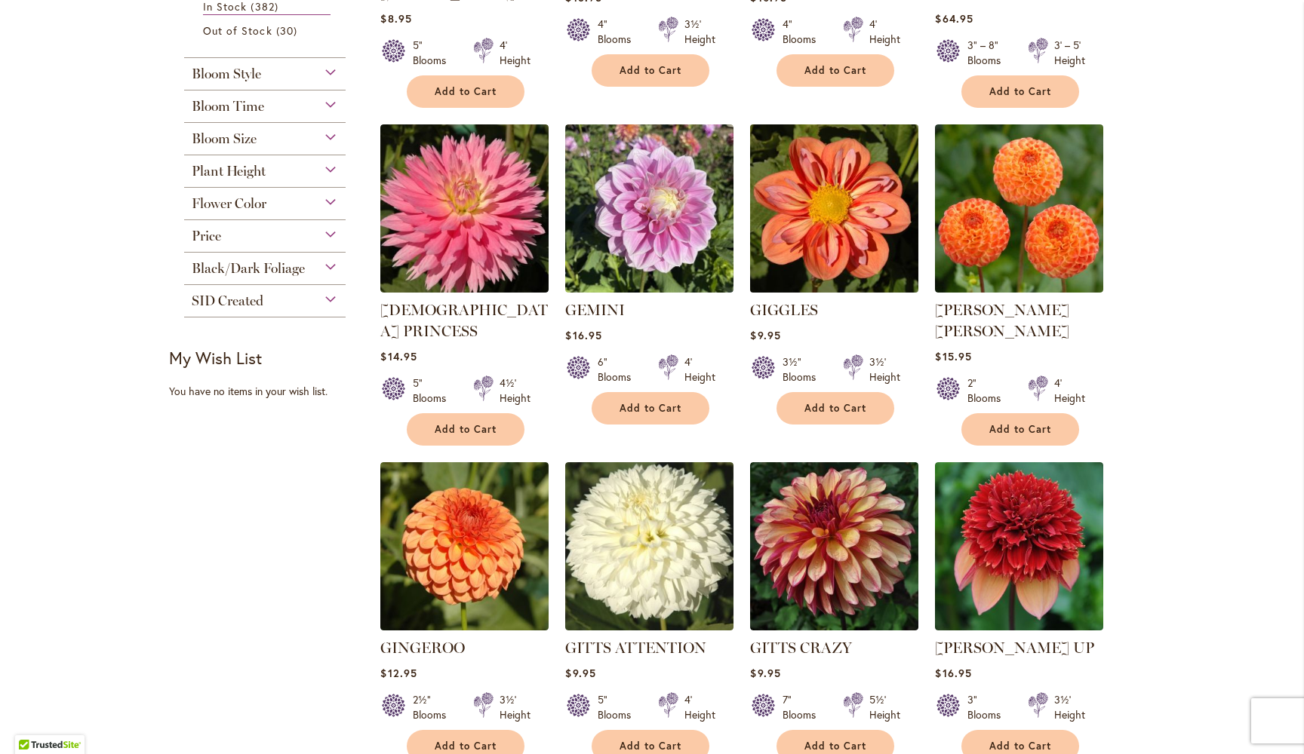
scroll to position [566, 0]
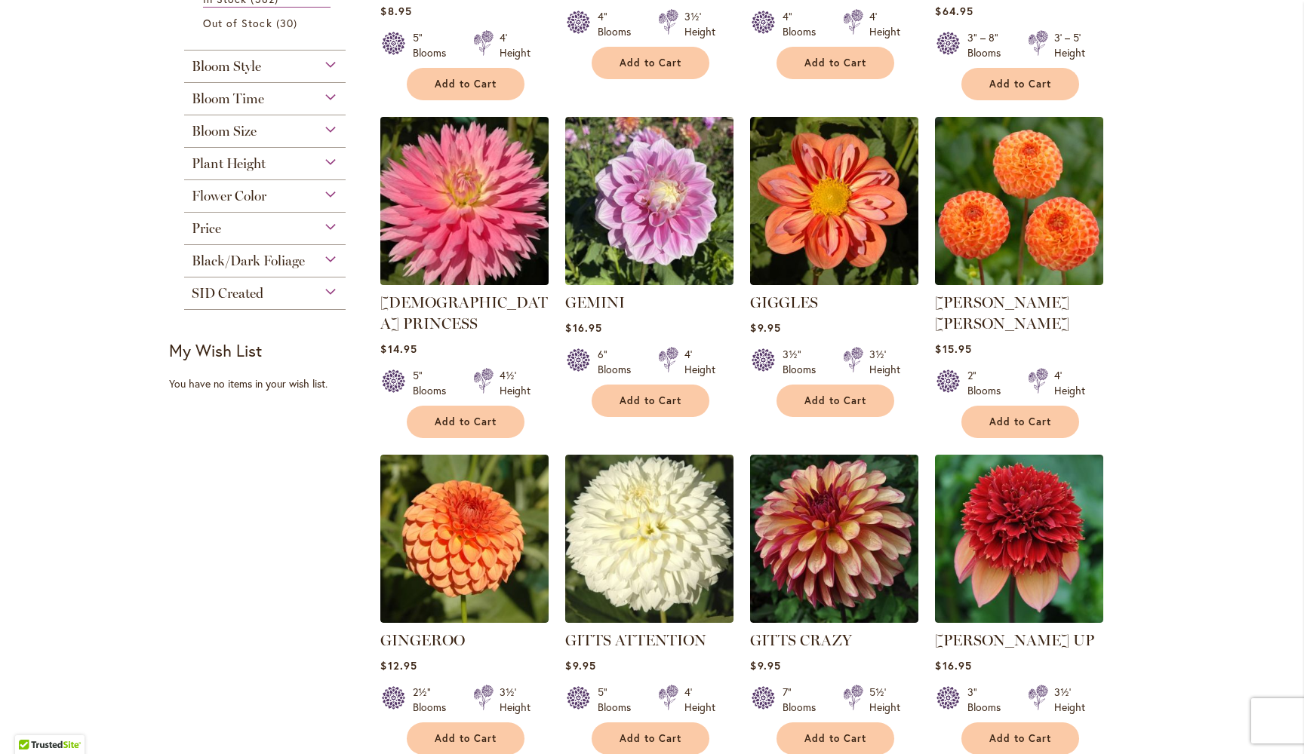
click at [477, 201] on img at bounding box center [464, 200] width 177 height 177
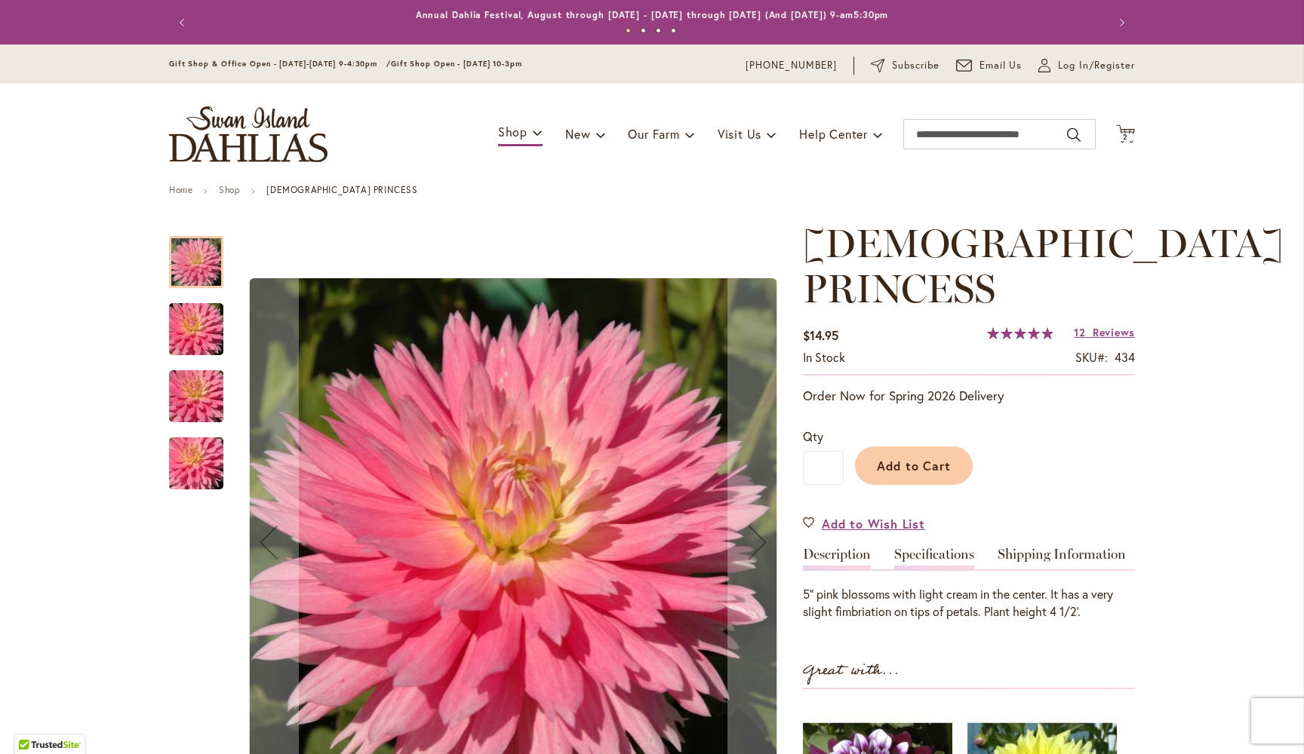
click at [931, 548] on link "Specifications" at bounding box center [934, 559] width 80 height 22
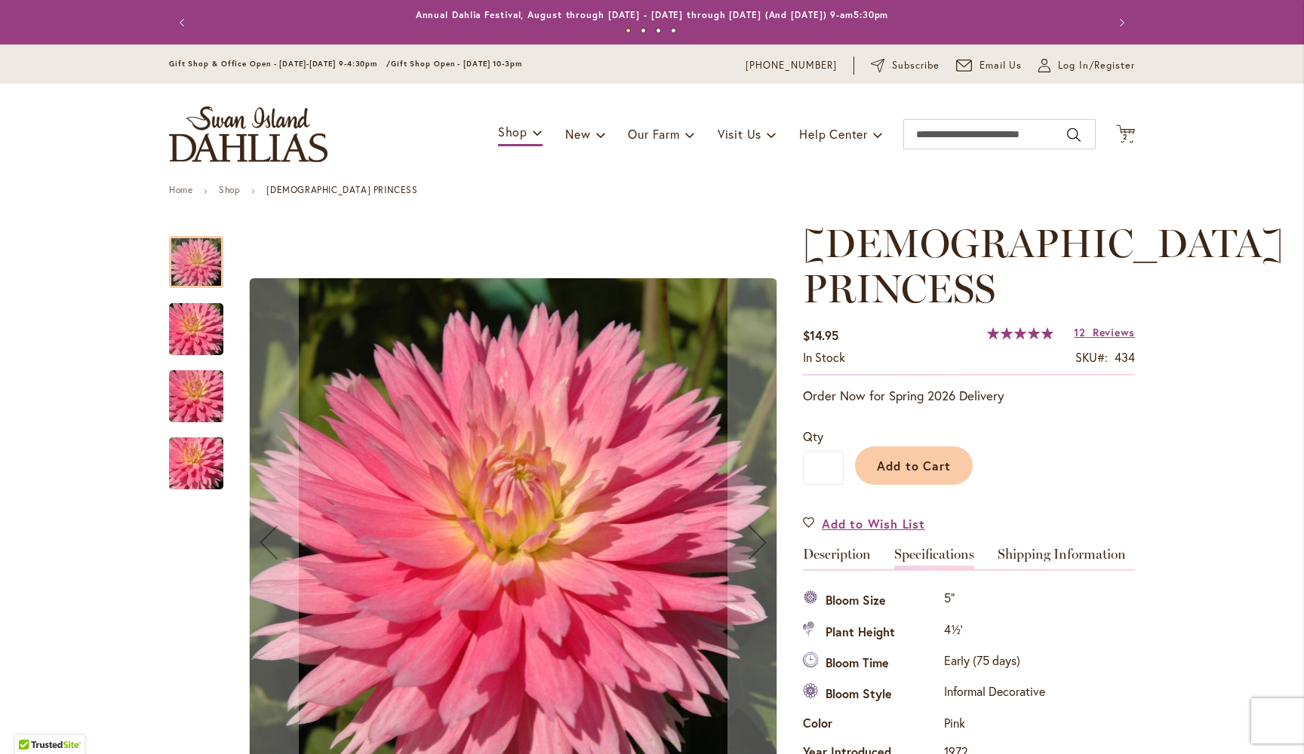
scroll to position [501, 0]
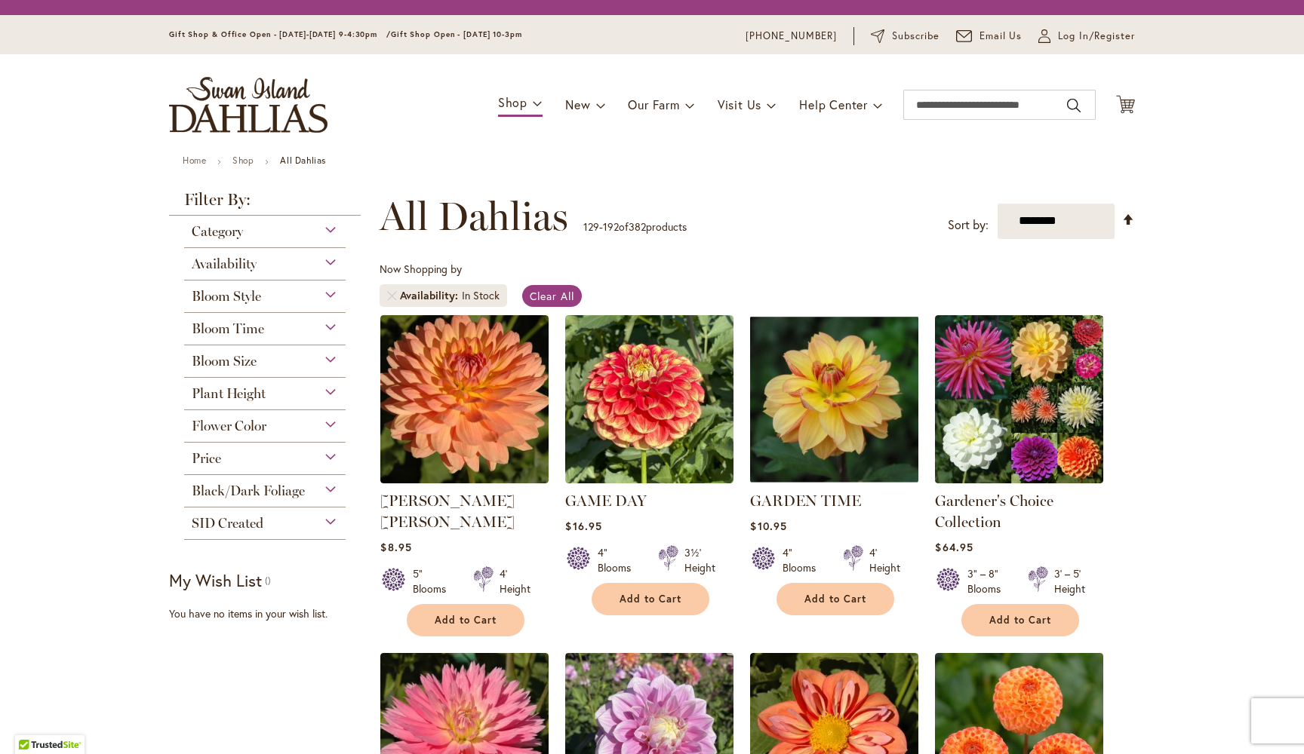
scroll to position [280, 0]
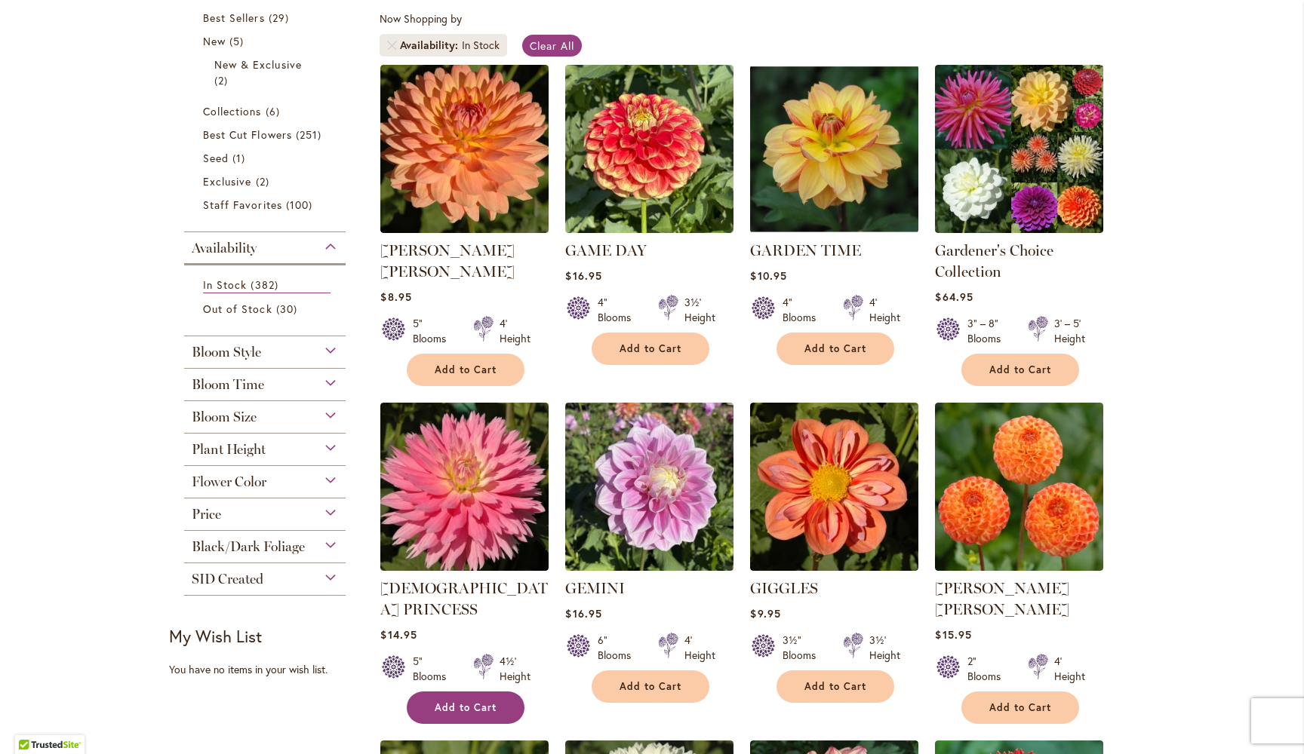
click at [474, 702] on span "Add to Cart" at bounding box center [466, 708] width 62 height 13
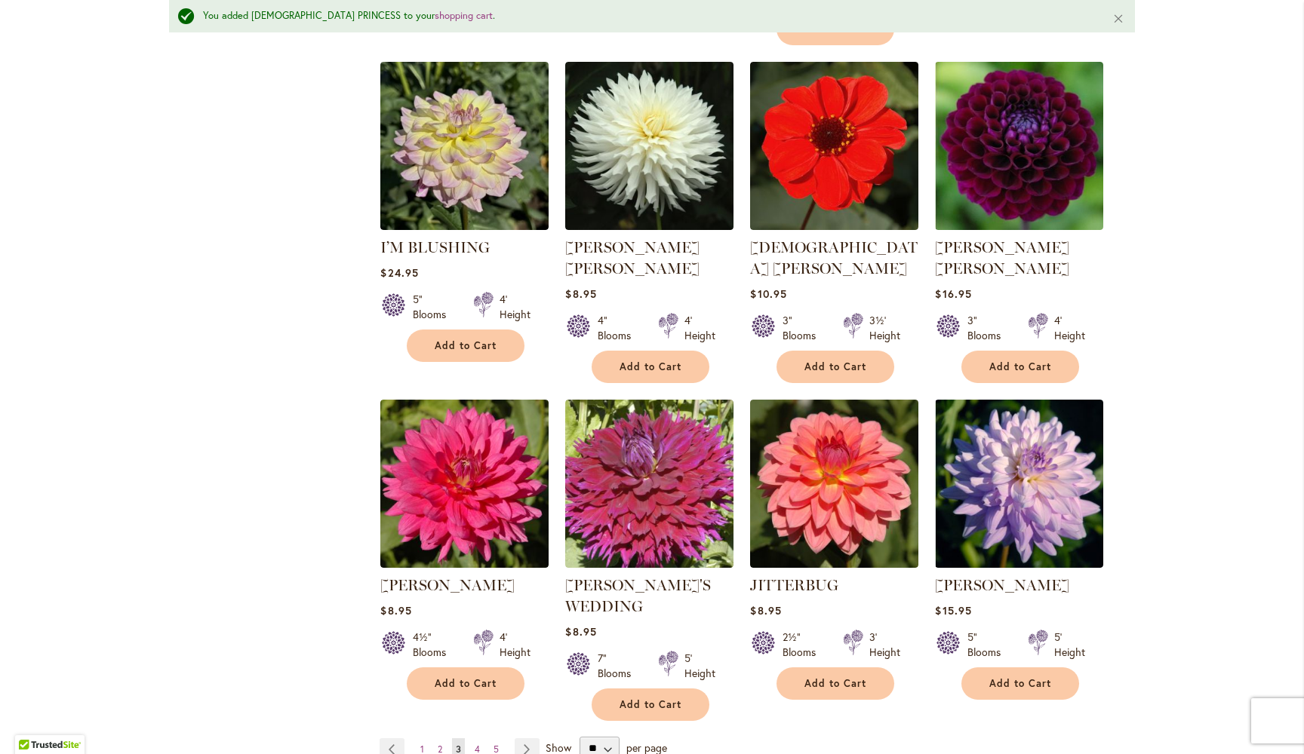
scroll to position [4919, 0]
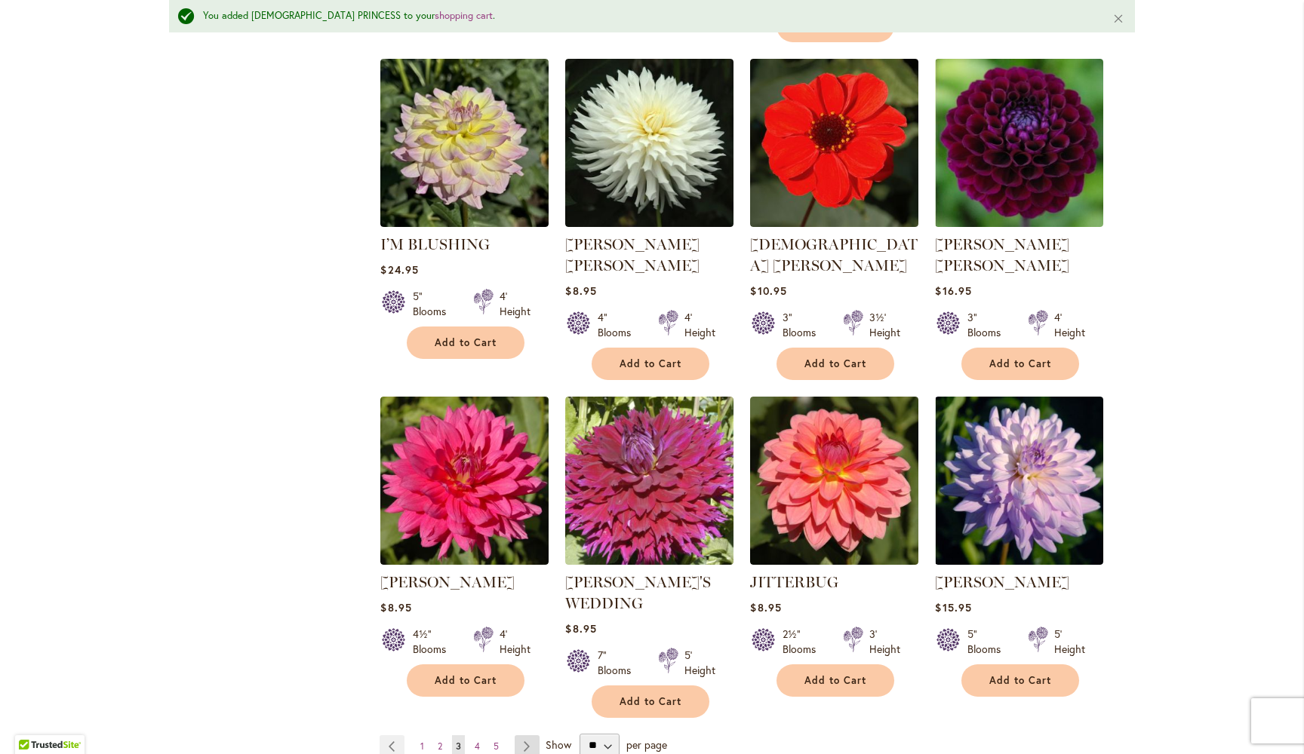
click at [530, 736] on link "Page Next" at bounding box center [526, 747] width 25 height 23
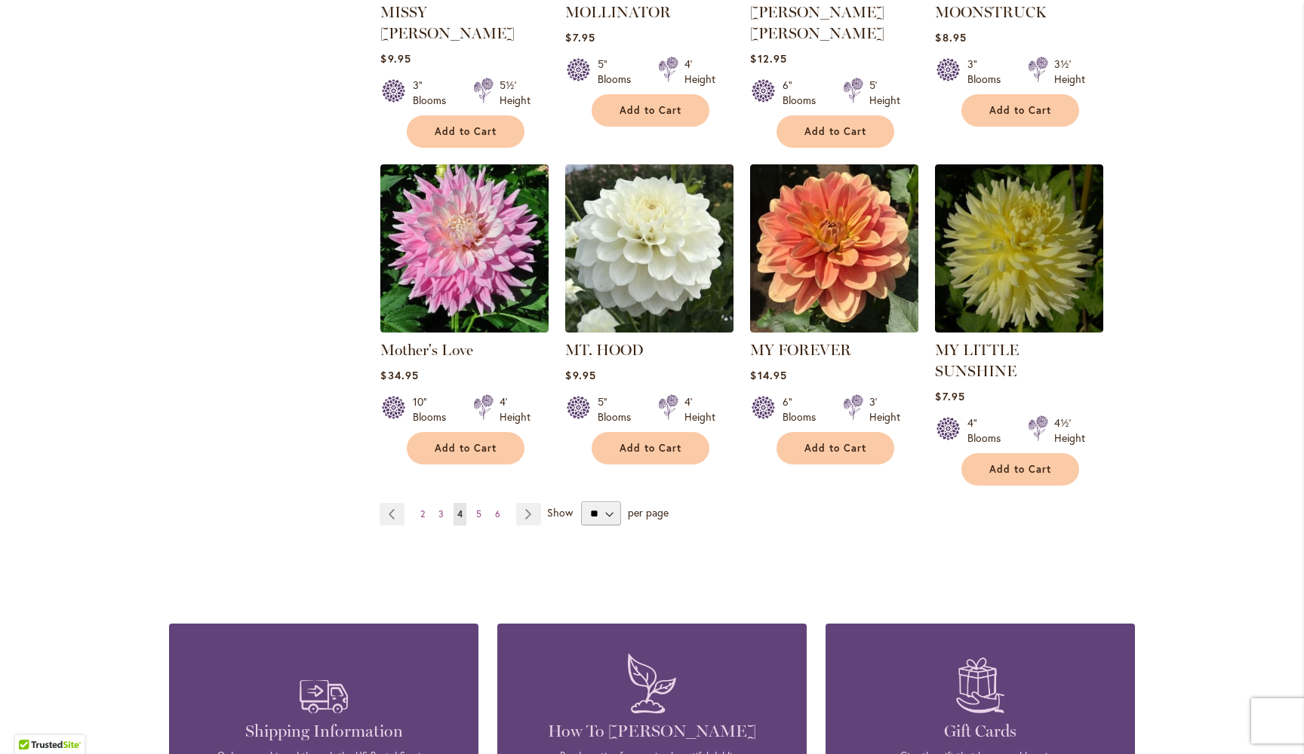
scroll to position [5060, 0]
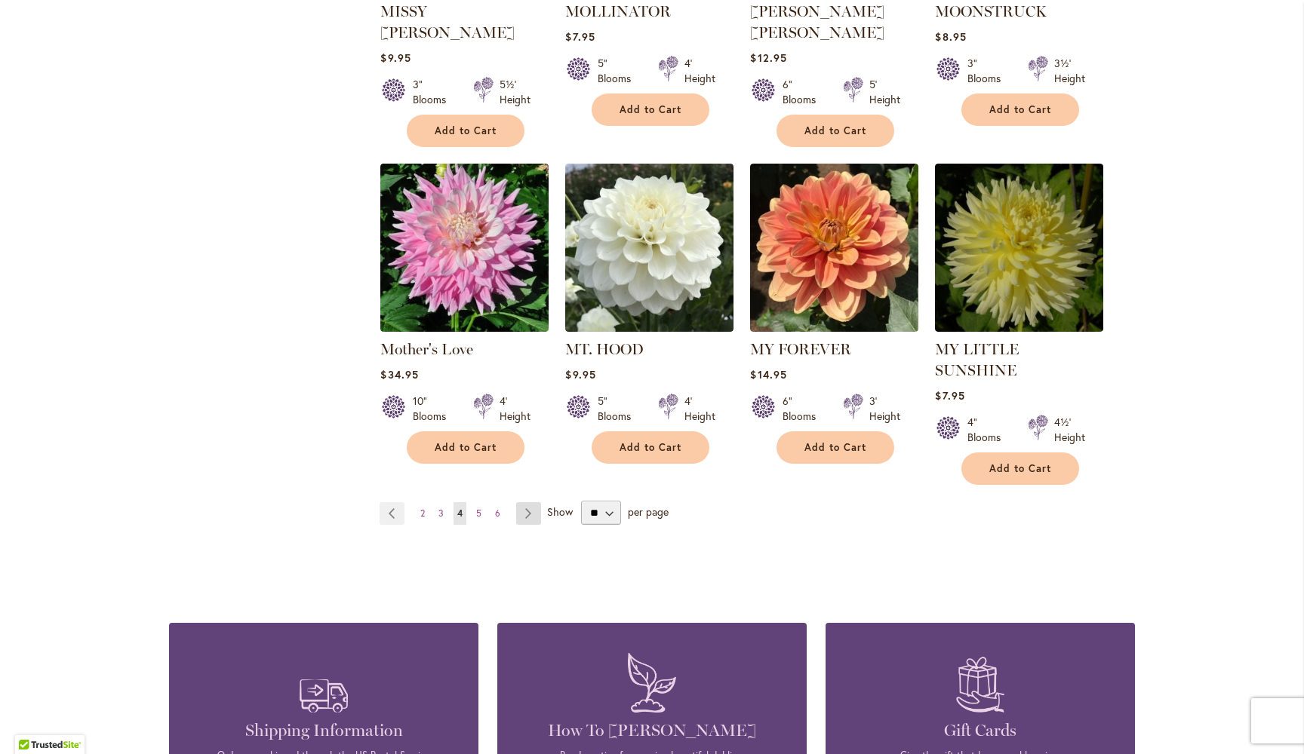
click at [525, 502] on link "Page Next" at bounding box center [528, 513] width 25 height 23
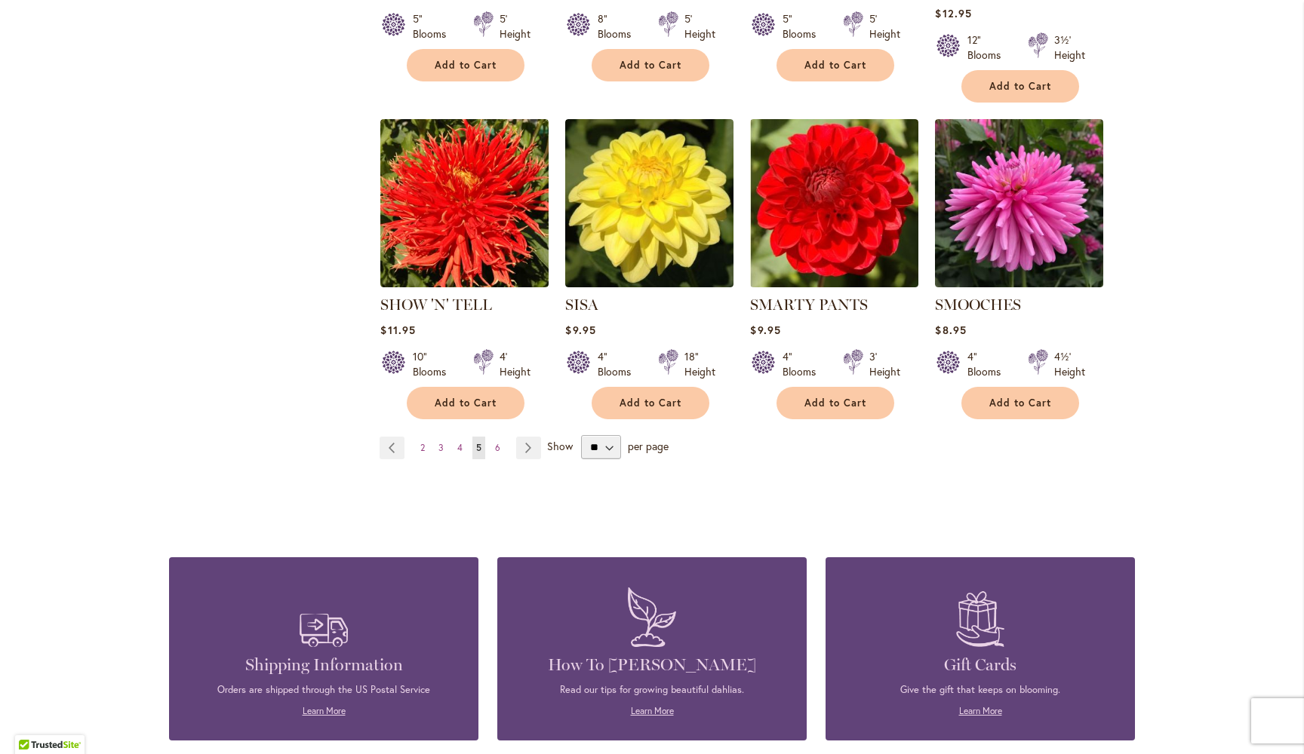
scroll to position [5121, 0]
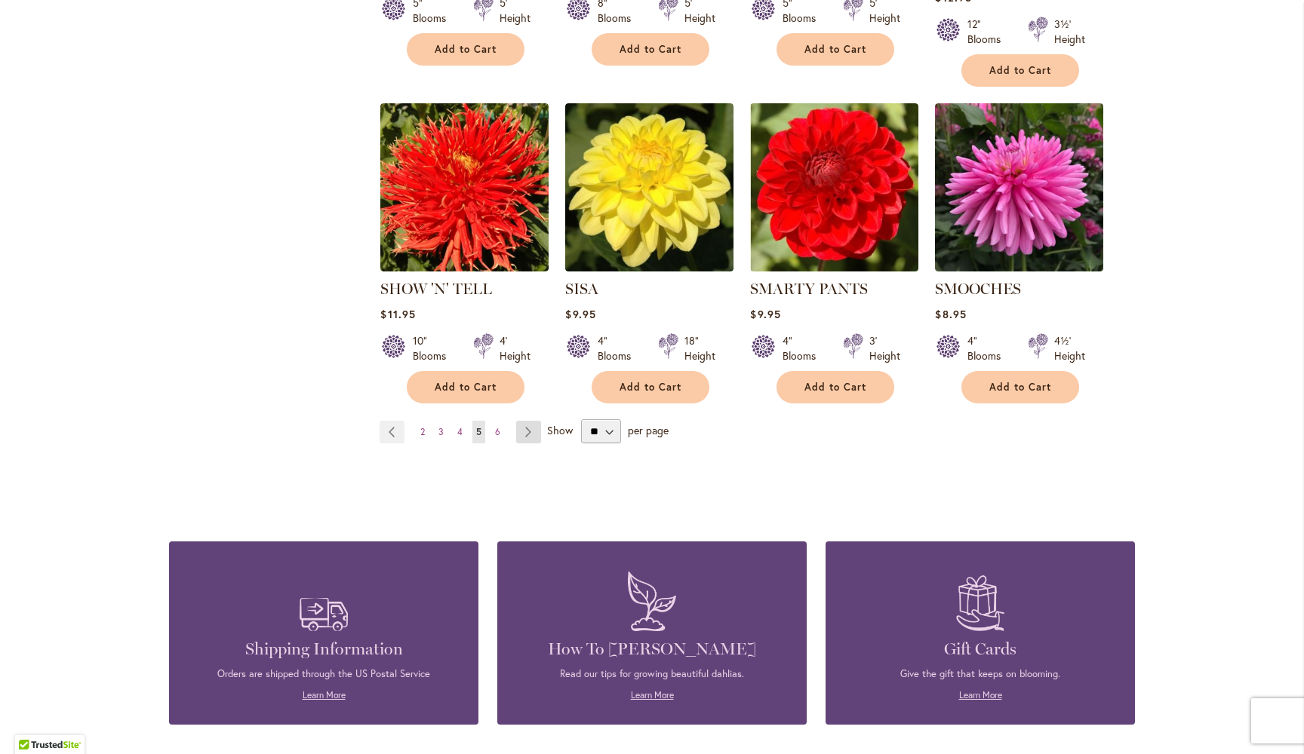
click at [525, 421] on link "Page Next" at bounding box center [528, 432] width 25 height 23
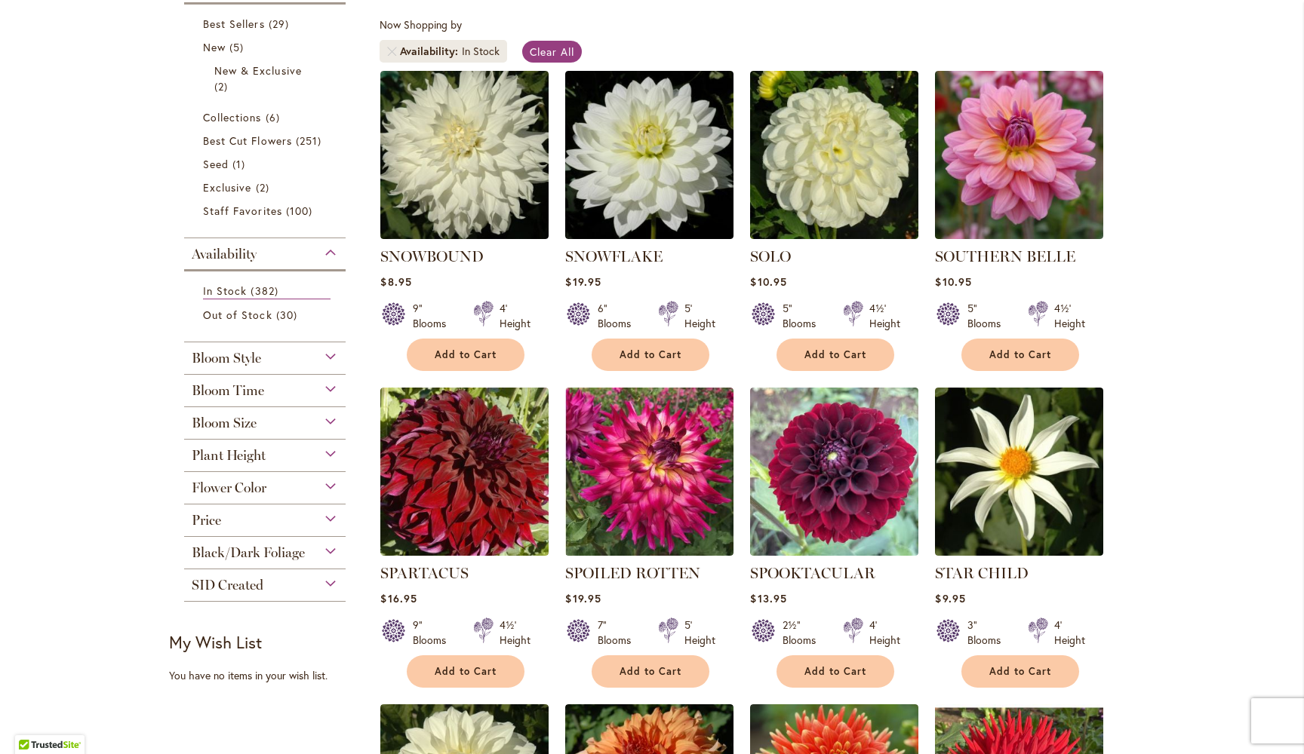
scroll to position [319, 0]
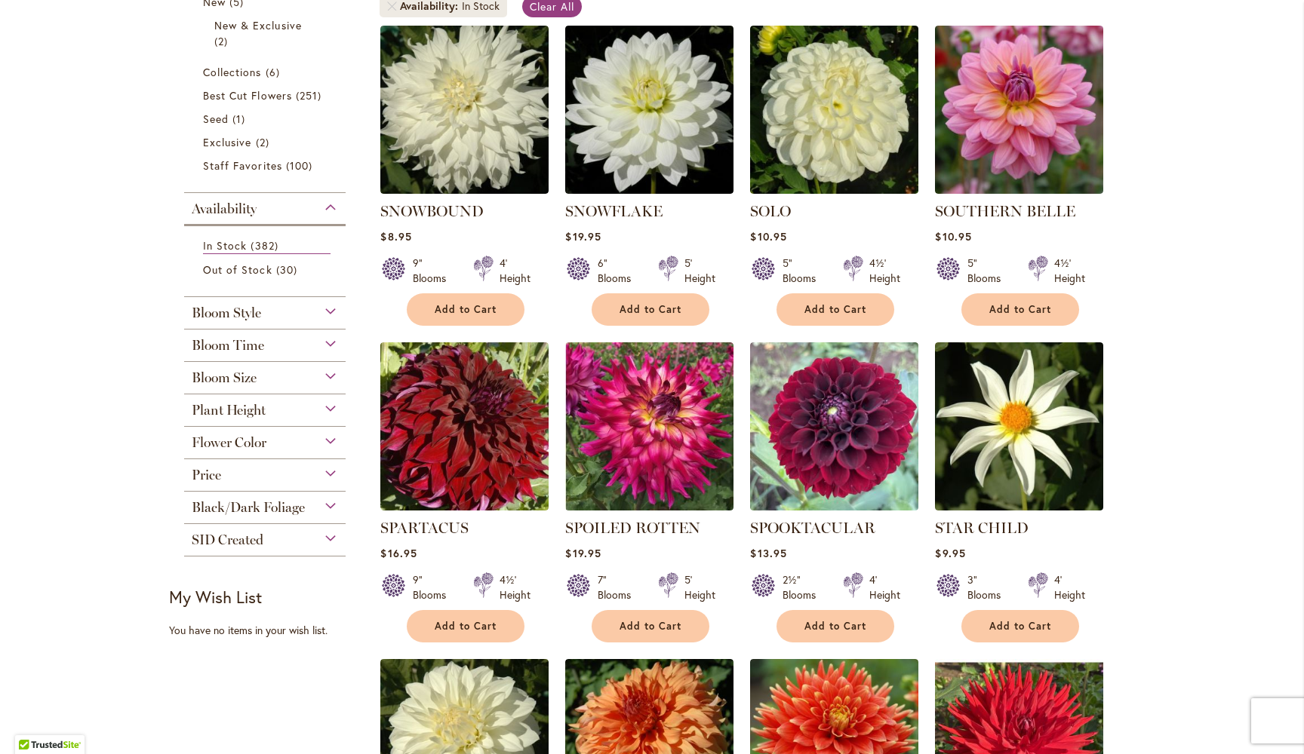
click at [327, 435] on div "Flower Color" at bounding box center [264, 439] width 161 height 24
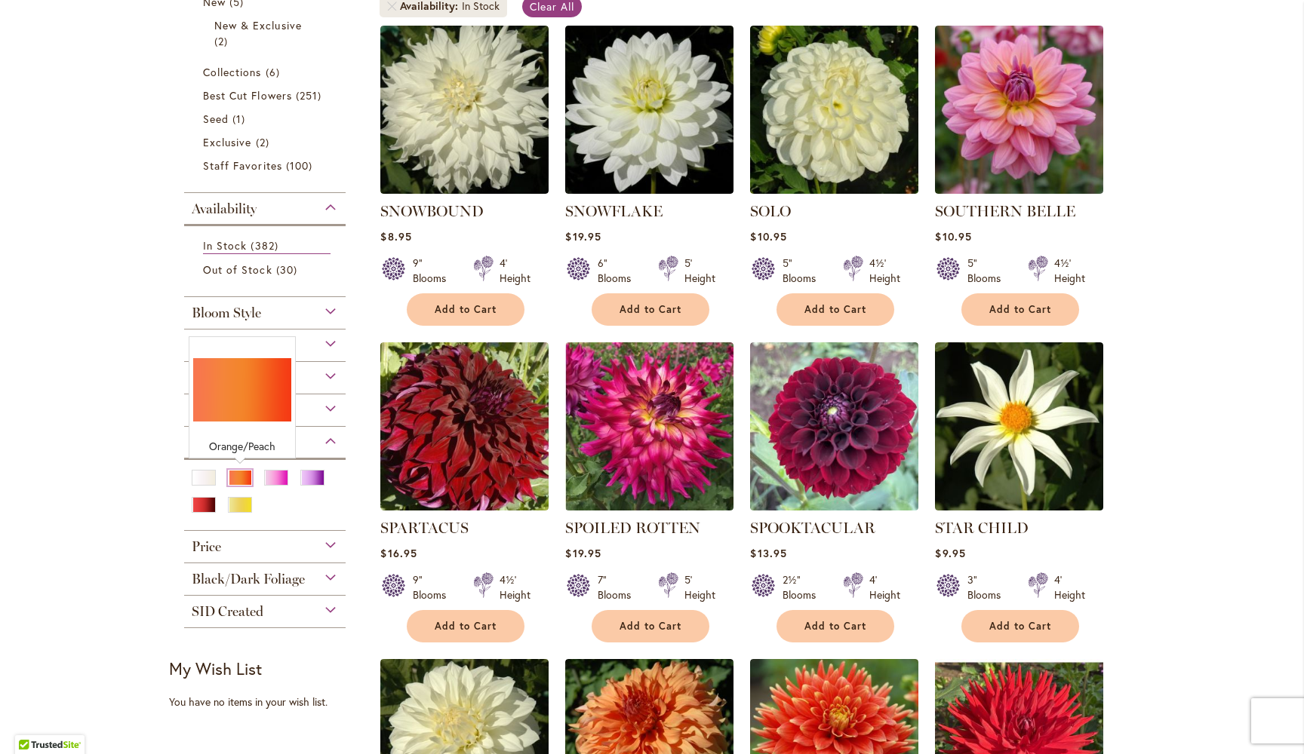
click at [239, 475] on div "Orange/Peach" at bounding box center [240, 478] width 24 height 16
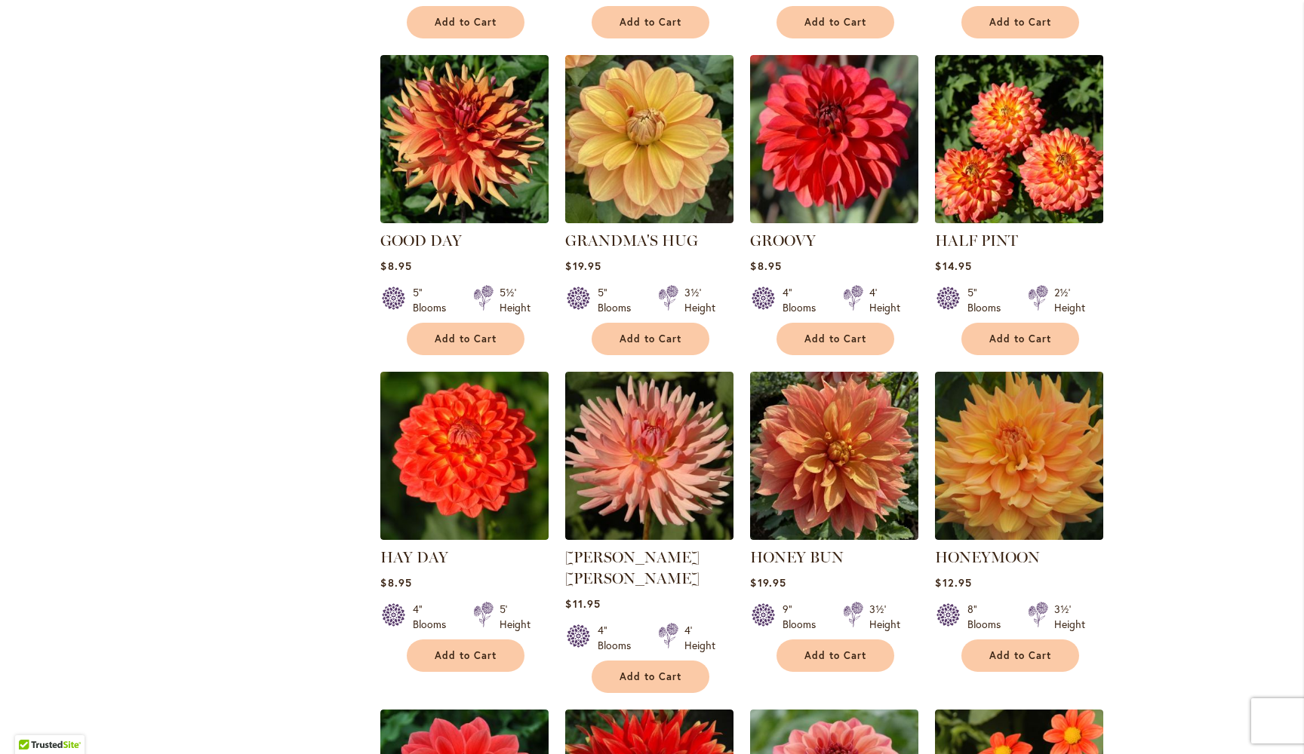
scroll to position [3914, 0]
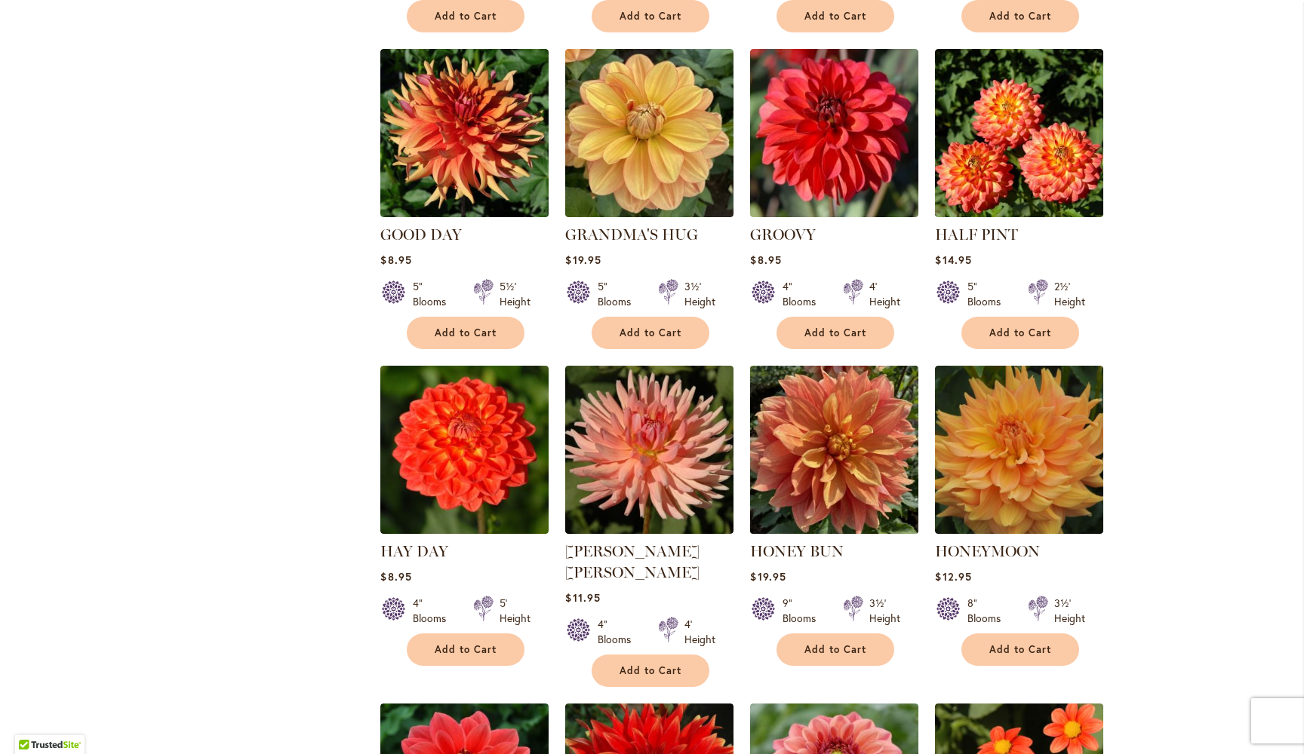
click at [828, 361] on img at bounding box center [834, 449] width 177 height 177
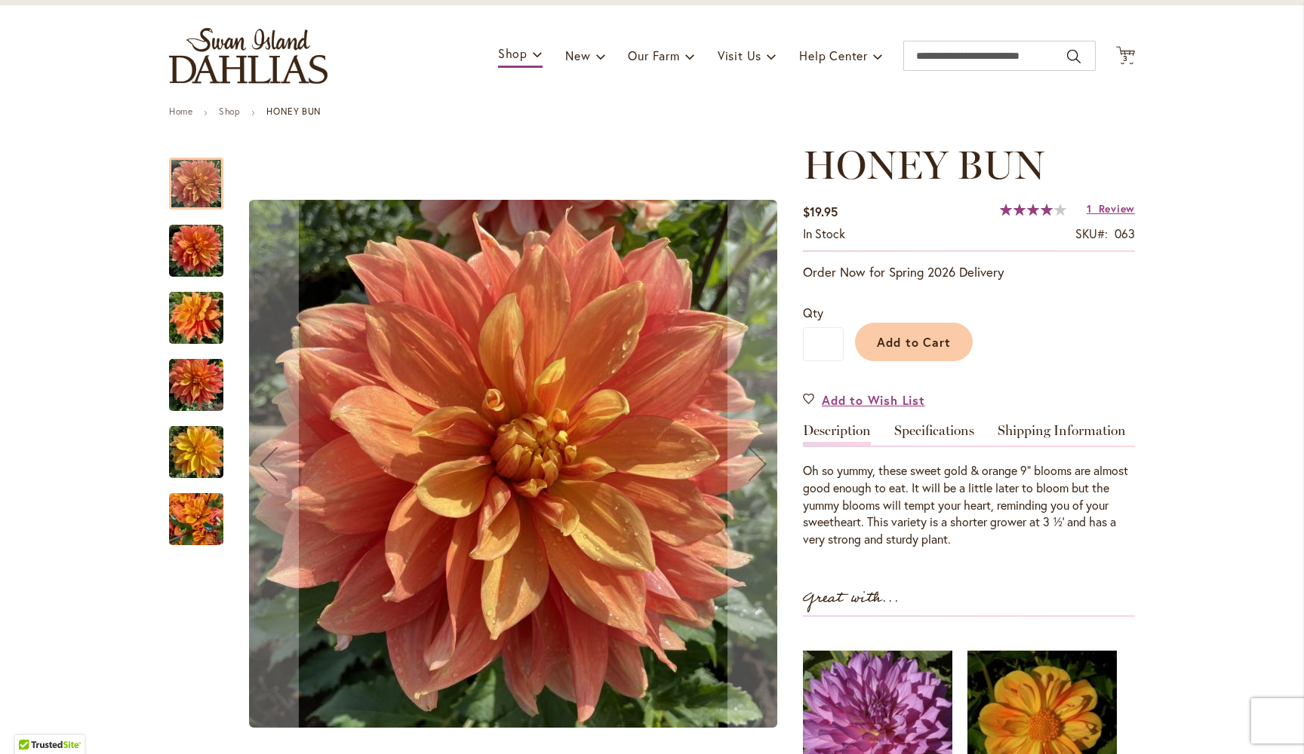
scroll to position [94, 0]
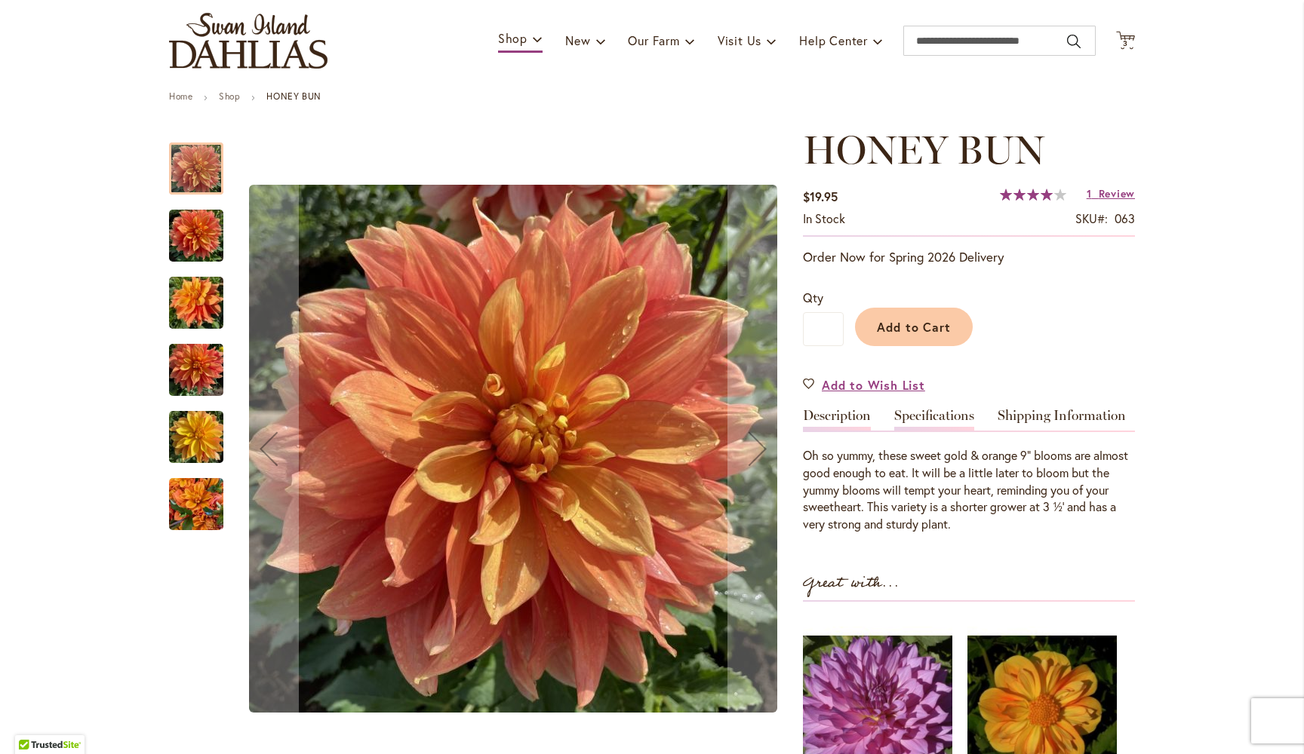
click at [929, 413] on link "Specifications" at bounding box center [934, 420] width 80 height 22
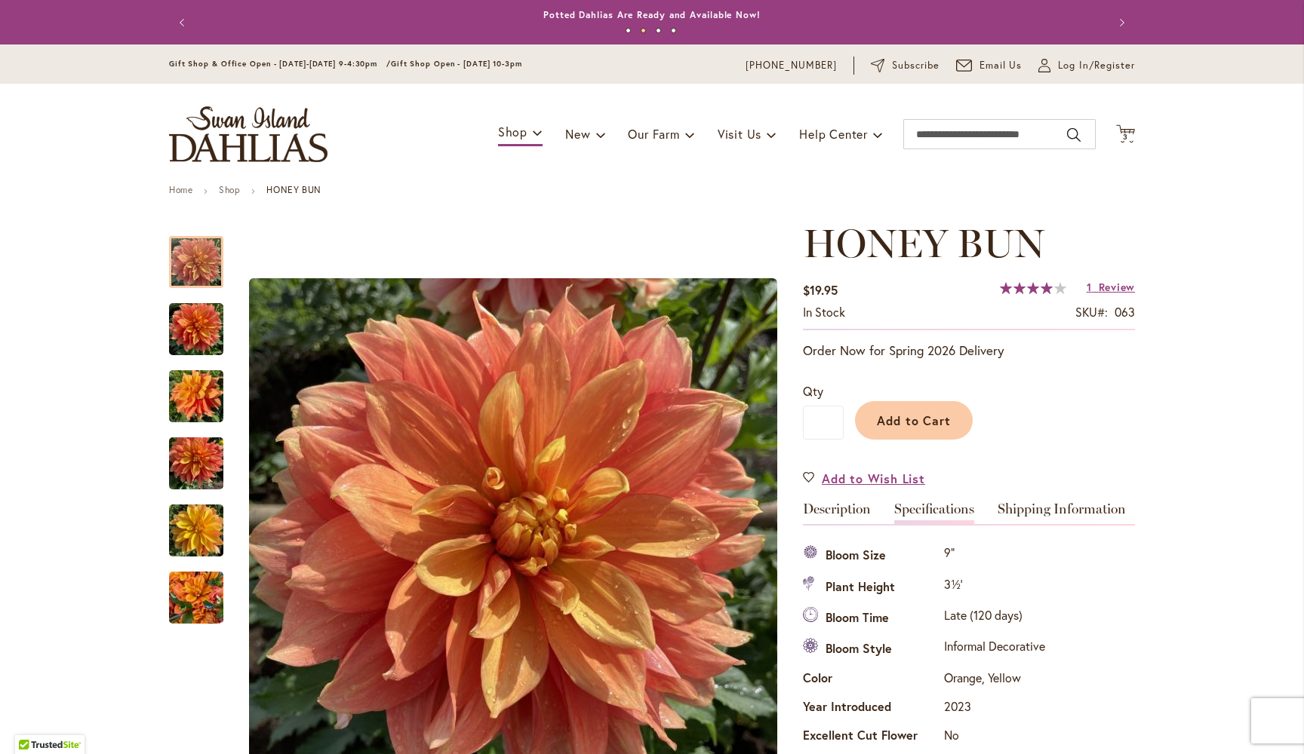
scroll to position [0, 0]
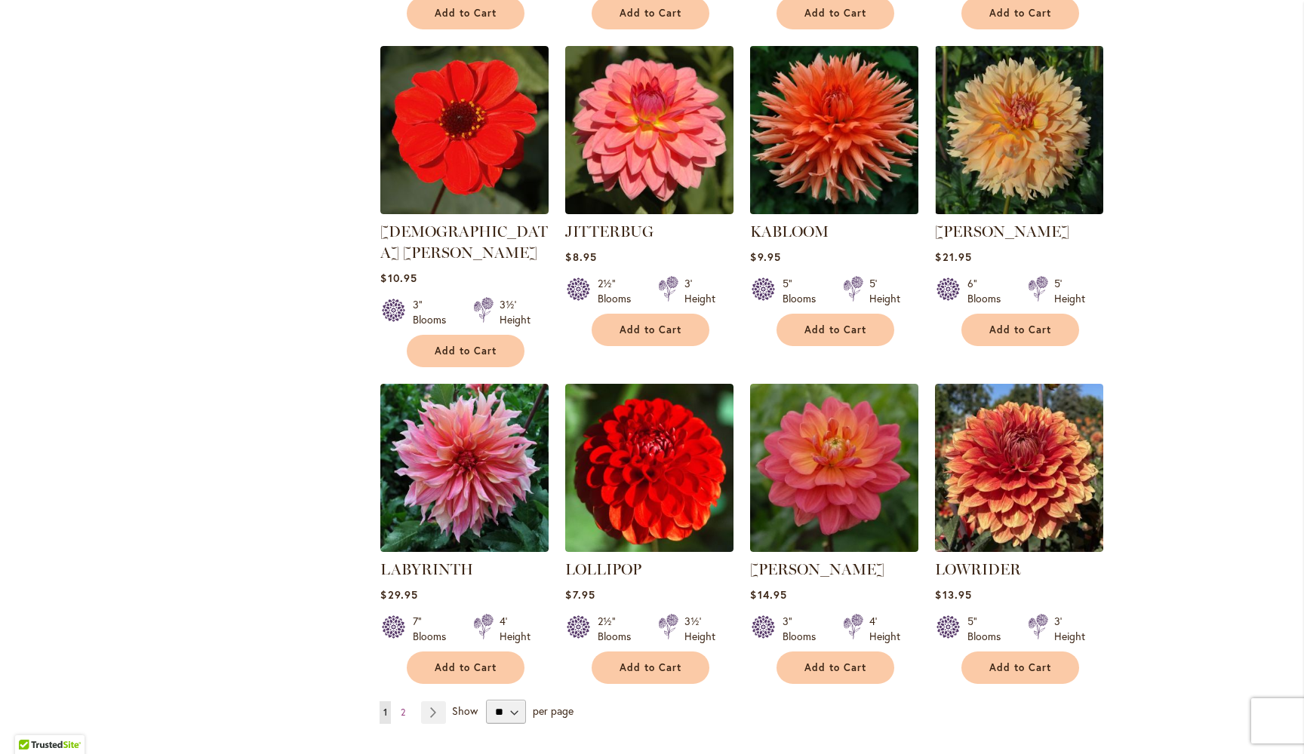
scroll to position [4902, 0]
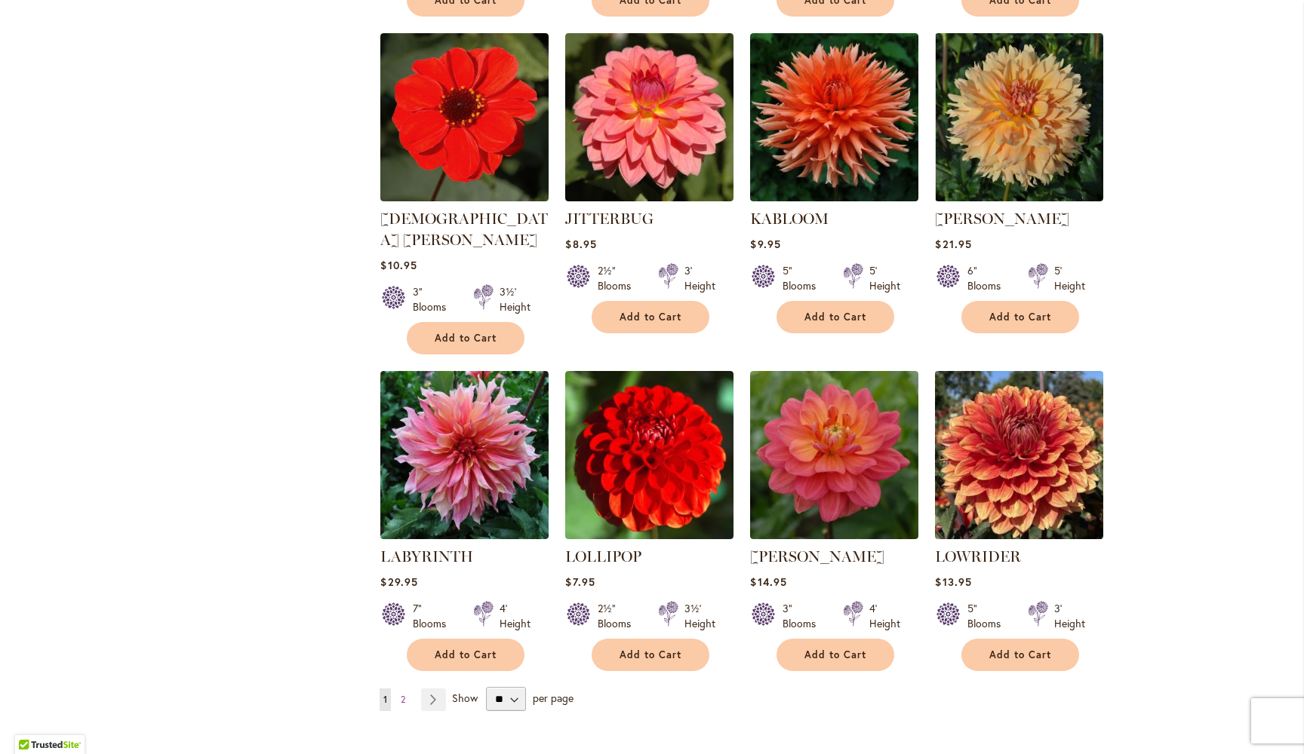
click at [1024, 367] on img at bounding box center [1019, 455] width 177 height 177
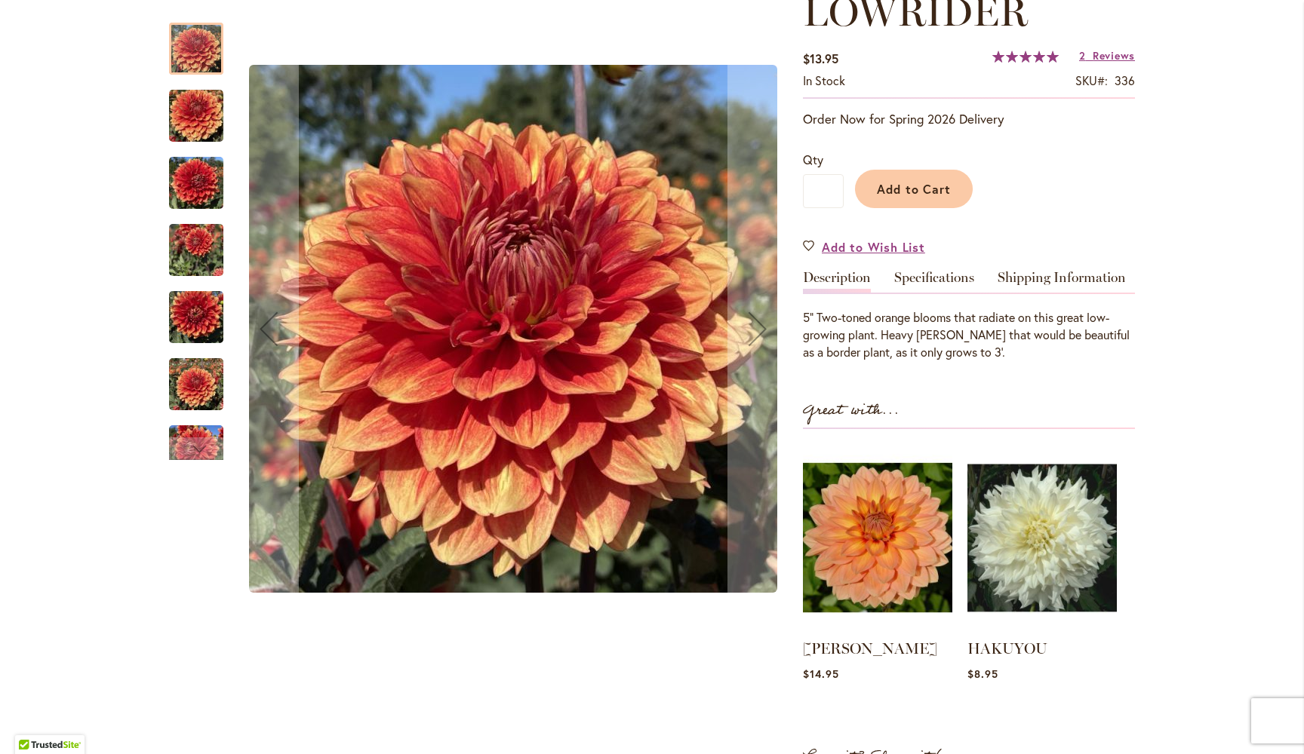
scroll to position [229, 0]
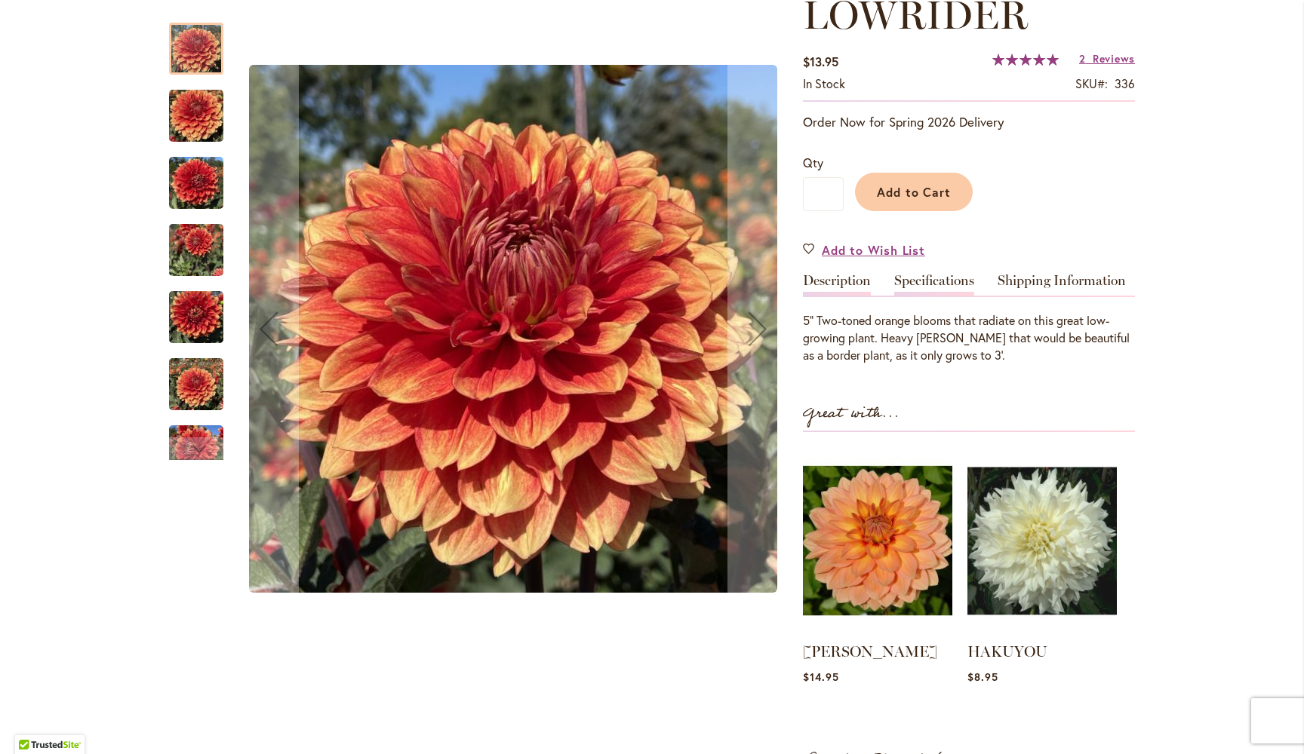
click at [939, 284] on link "Specifications" at bounding box center [934, 285] width 80 height 22
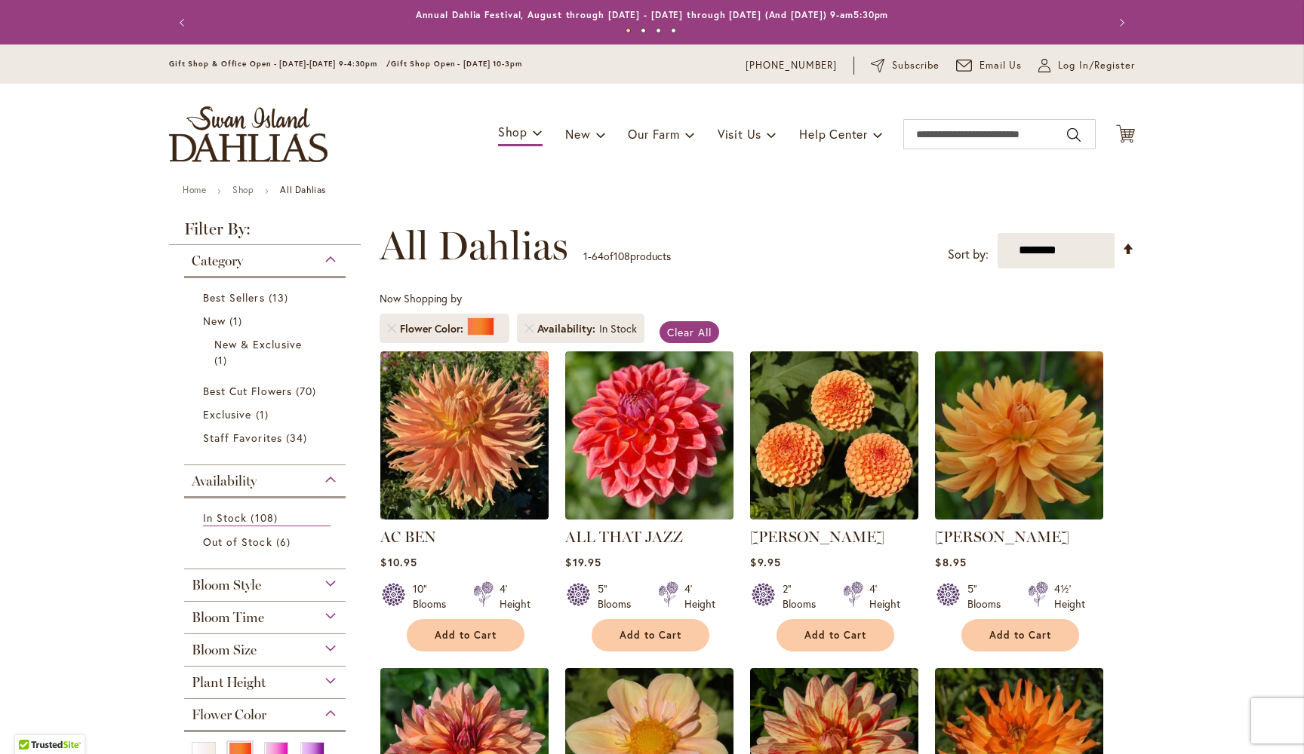
scroll to position [204, 0]
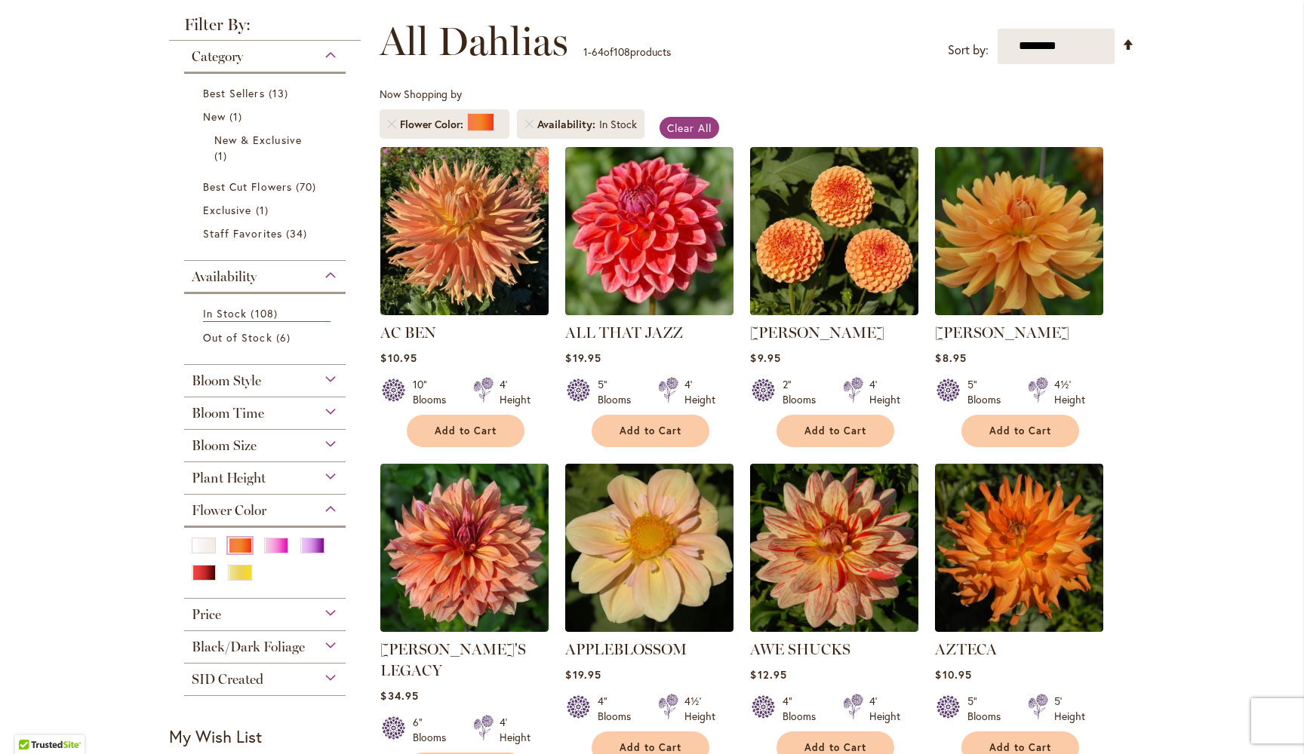
click at [238, 546] on div "Orange/Peach" at bounding box center [240, 546] width 24 height 16
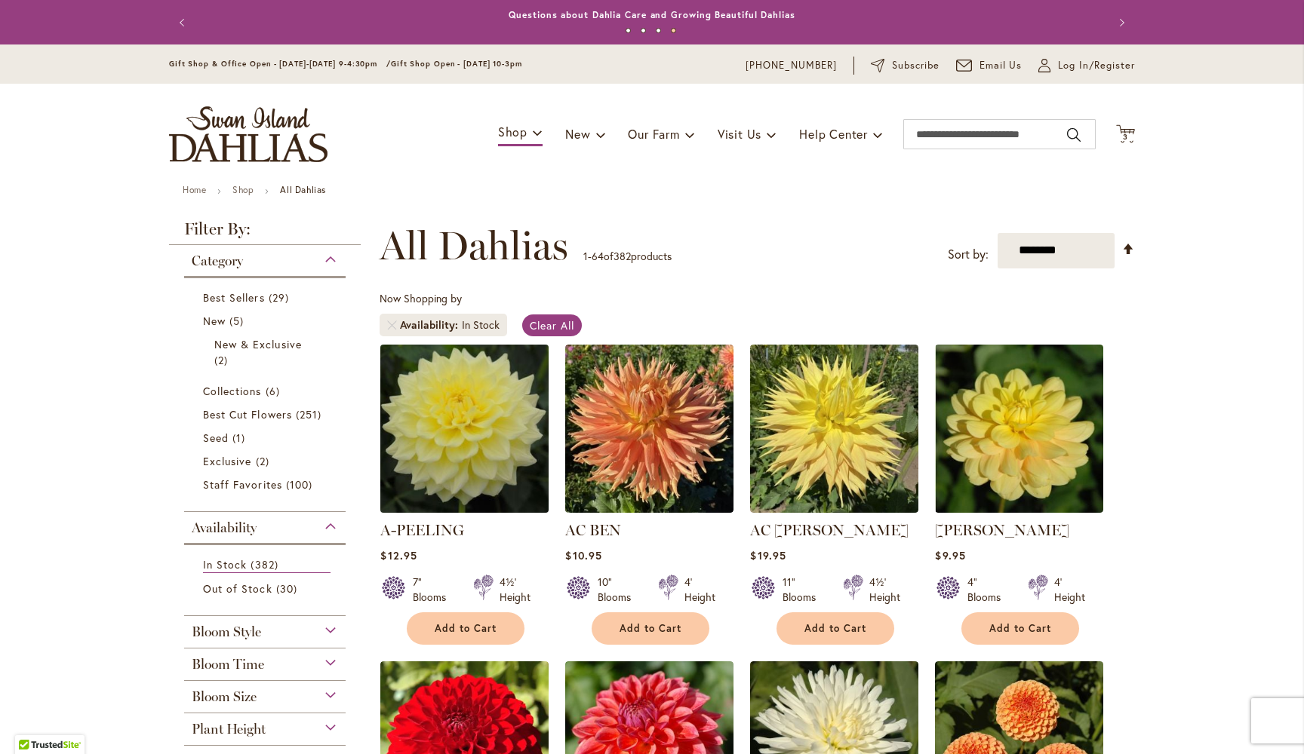
click at [473, 428] on img at bounding box center [464, 428] width 177 height 177
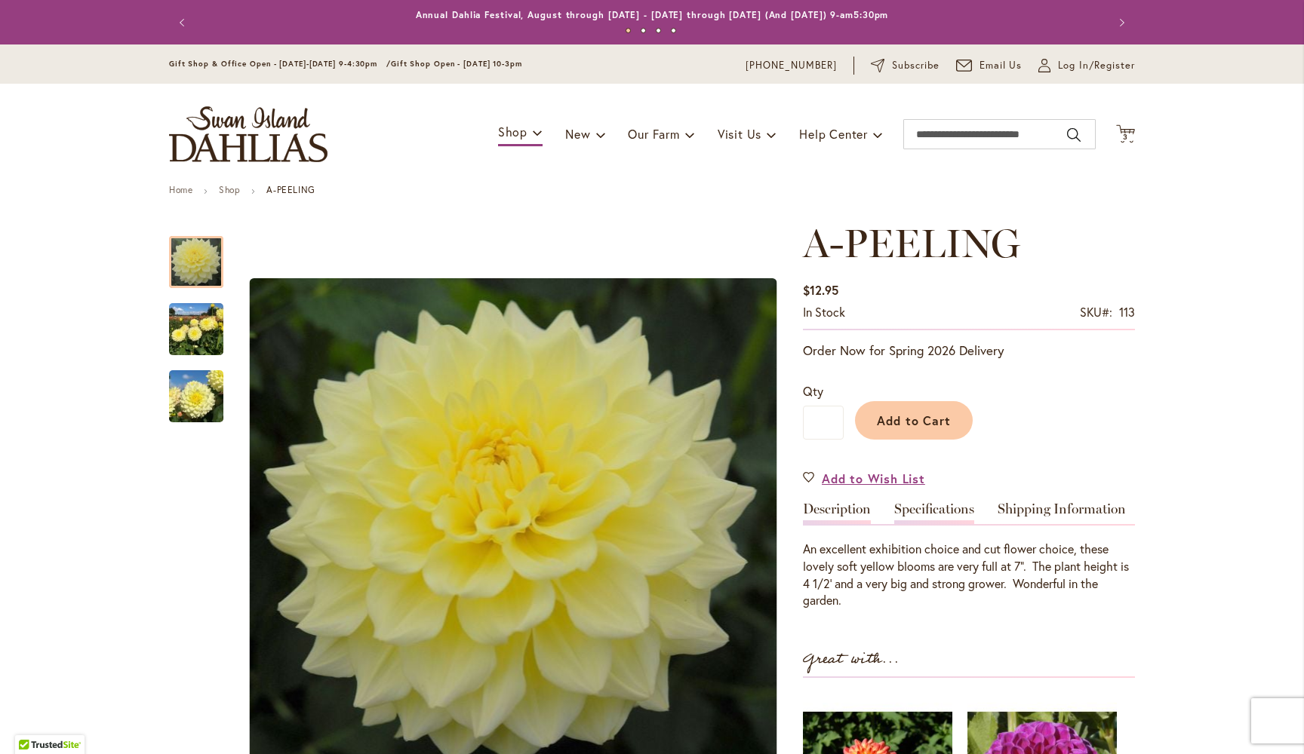
click at [934, 508] on link "Specifications" at bounding box center [934, 513] width 80 height 22
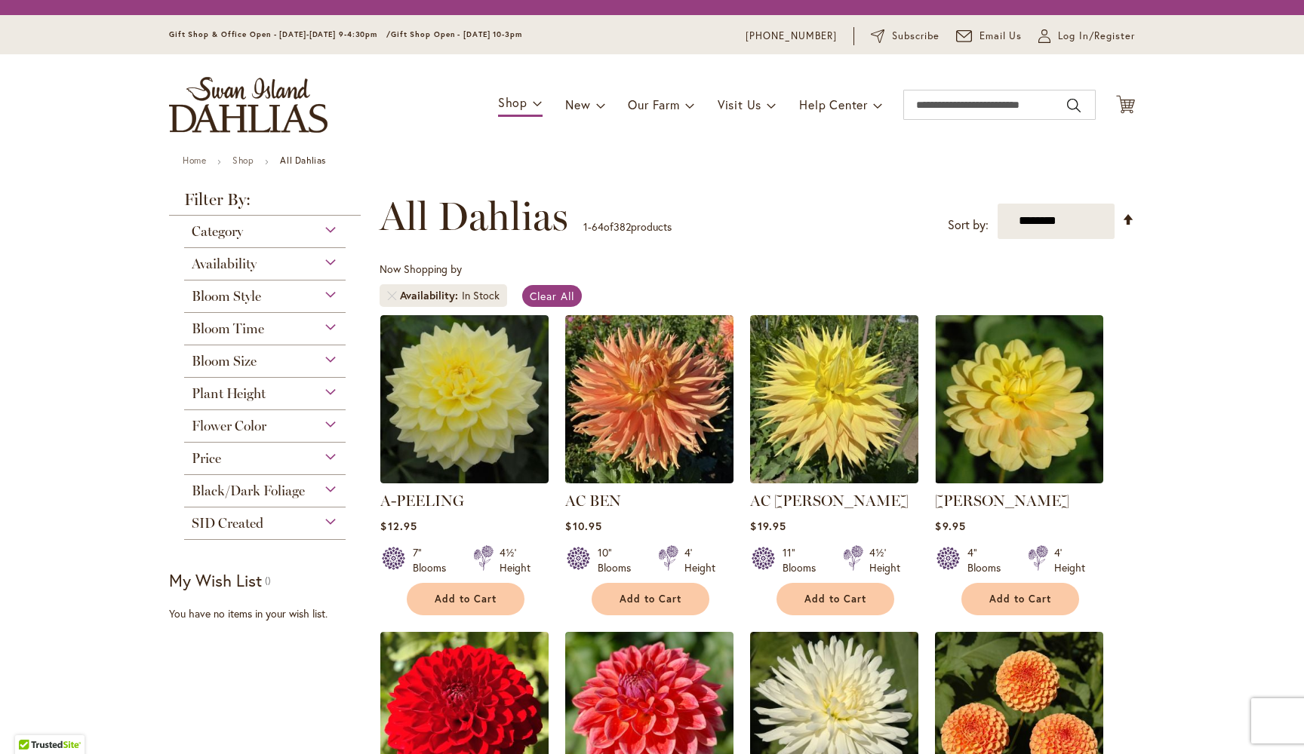
scroll to position [204, 0]
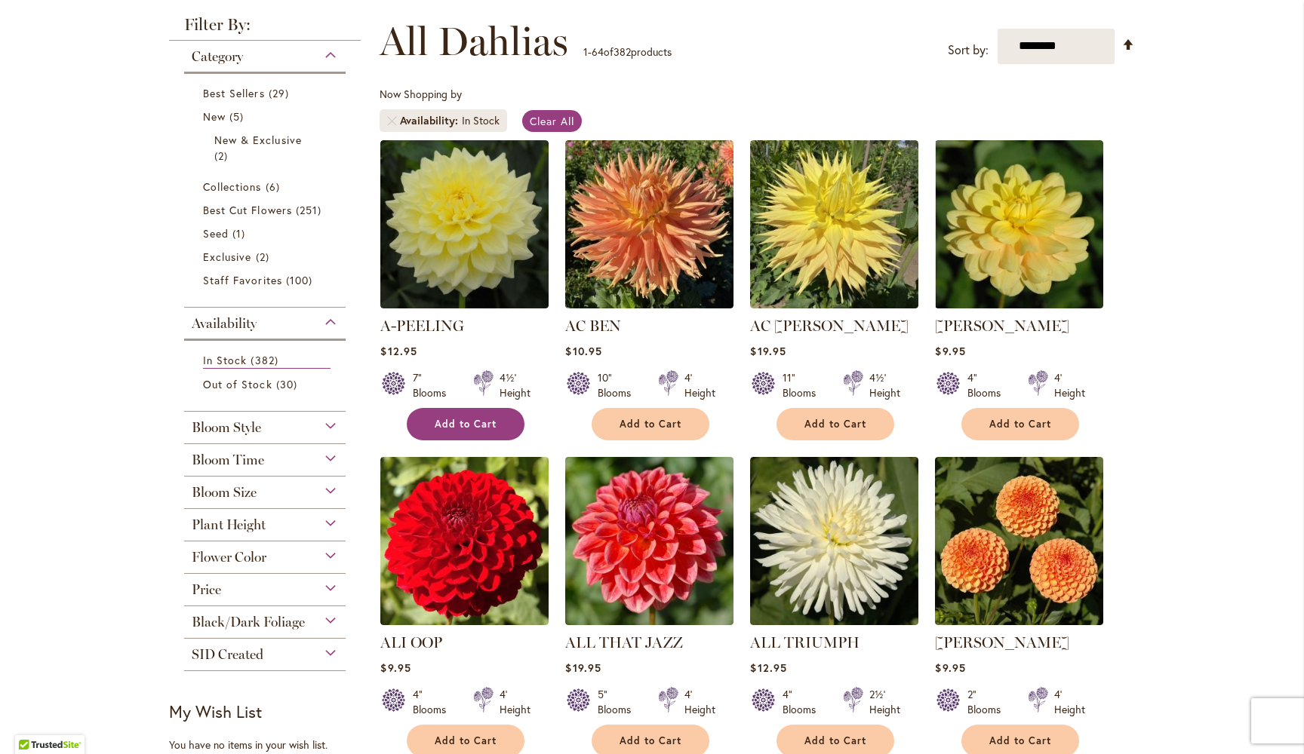
click at [474, 424] on span "Add to Cart" at bounding box center [466, 424] width 62 height 13
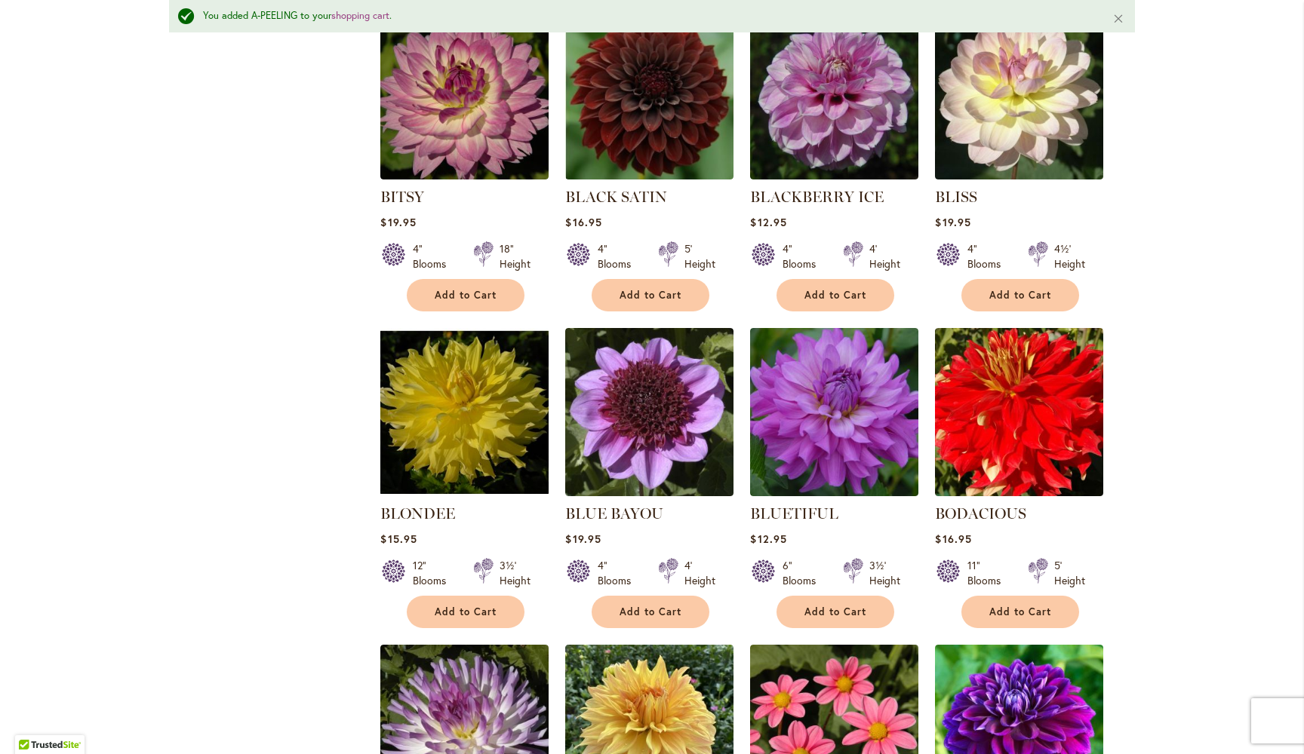
scroll to position [2958, 0]
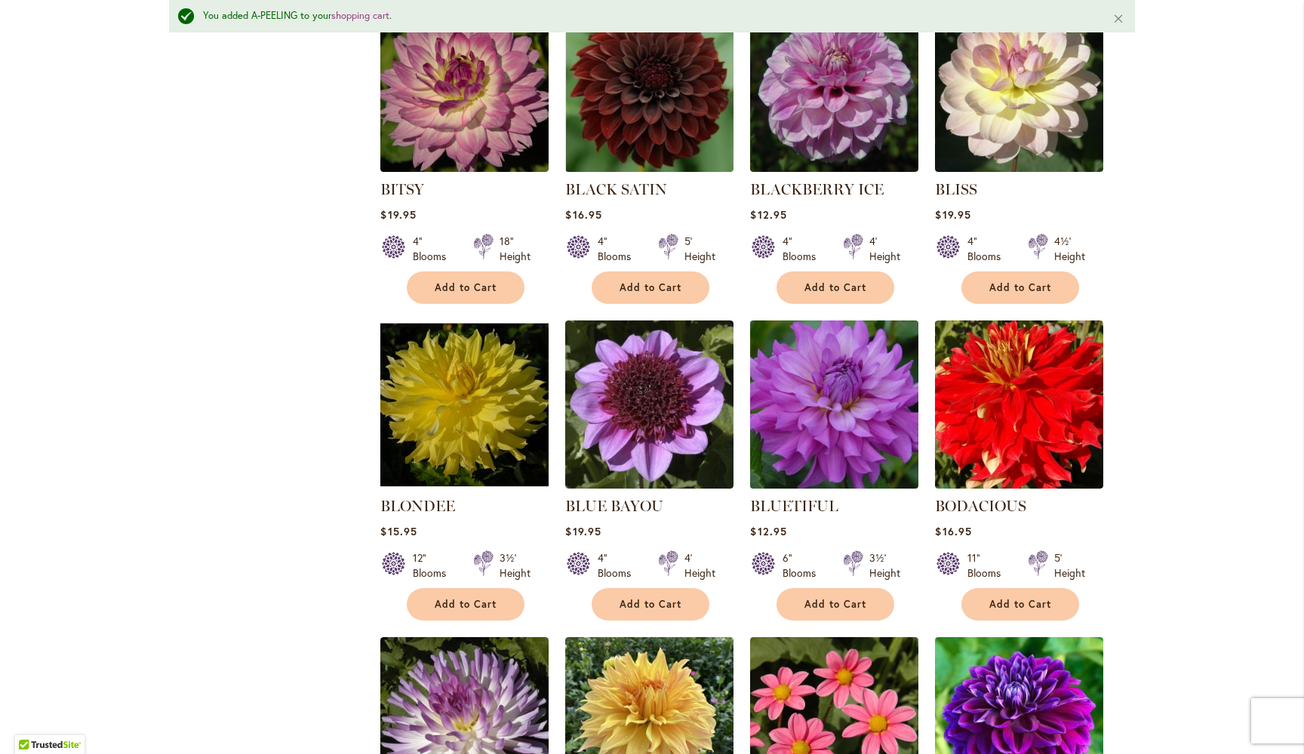
click at [836, 364] on img at bounding box center [834, 404] width 177 height 177
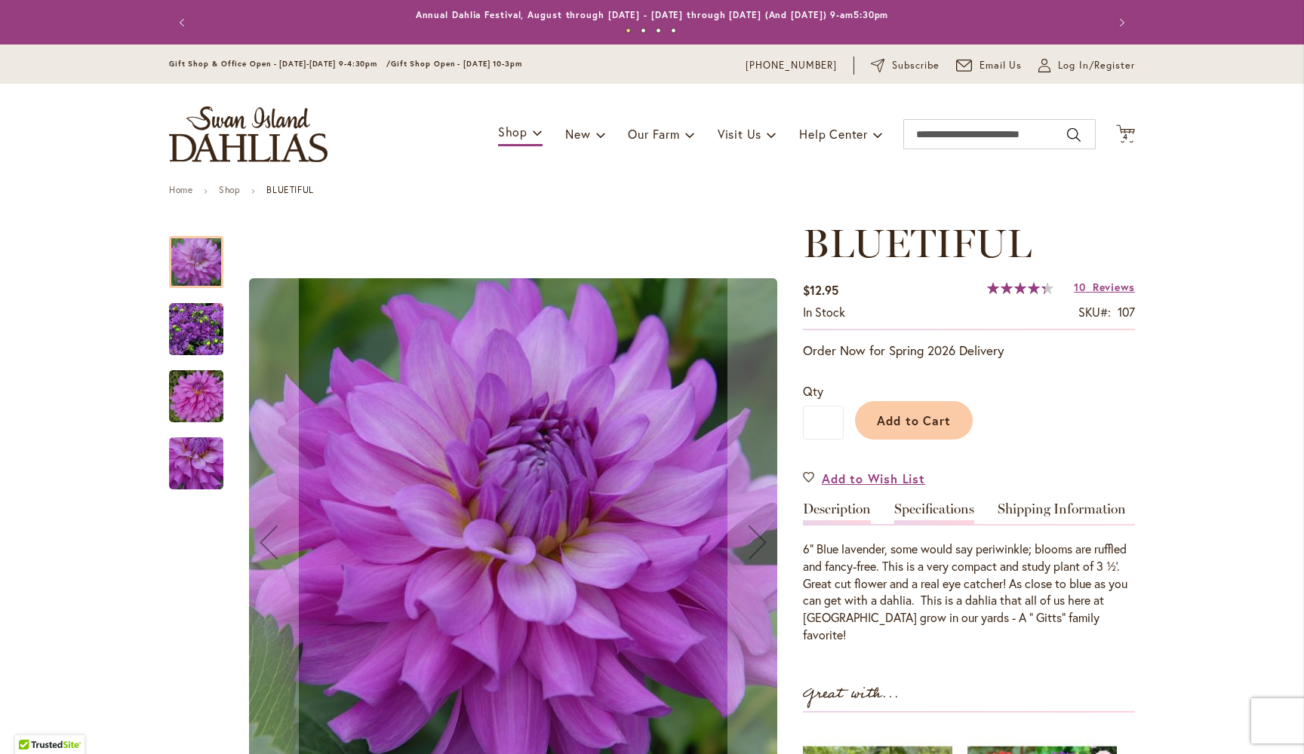
click at [938, 505] on link "Specifications" at bounding box center [934, 513] width 80 height 22
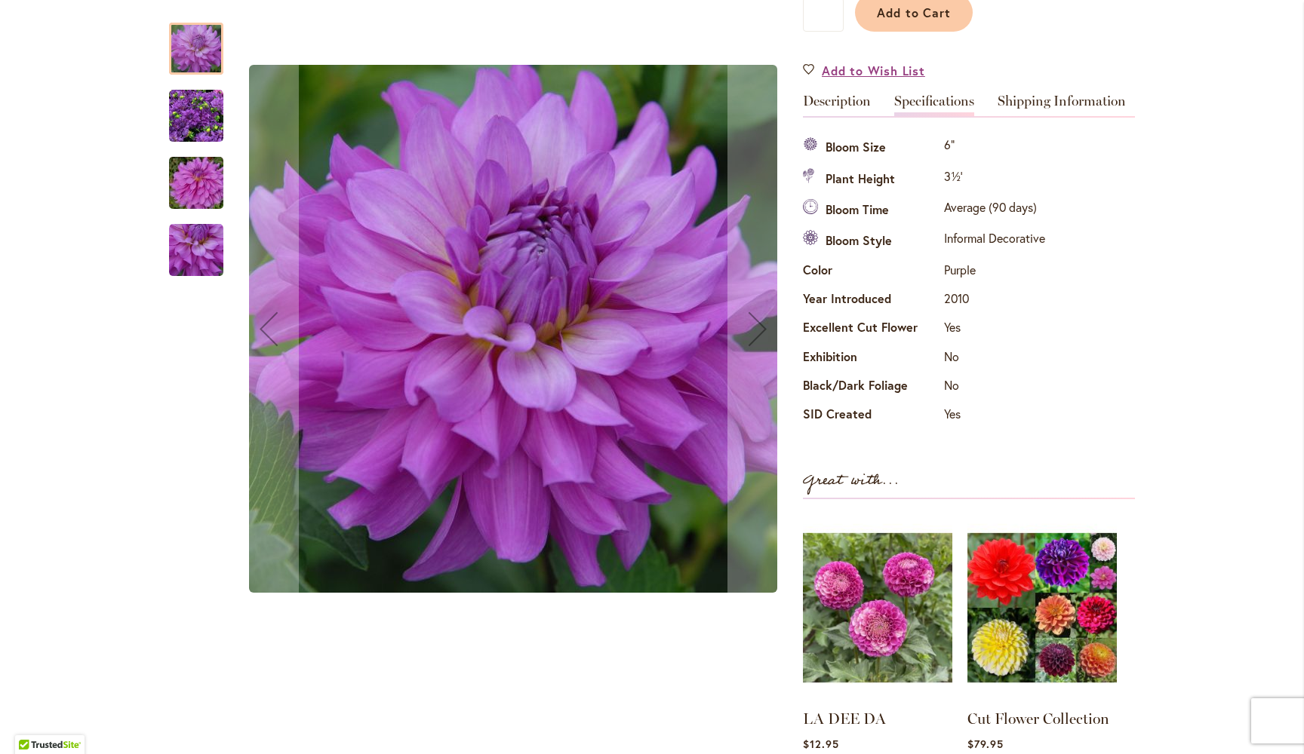
scroll to position [410, 0]
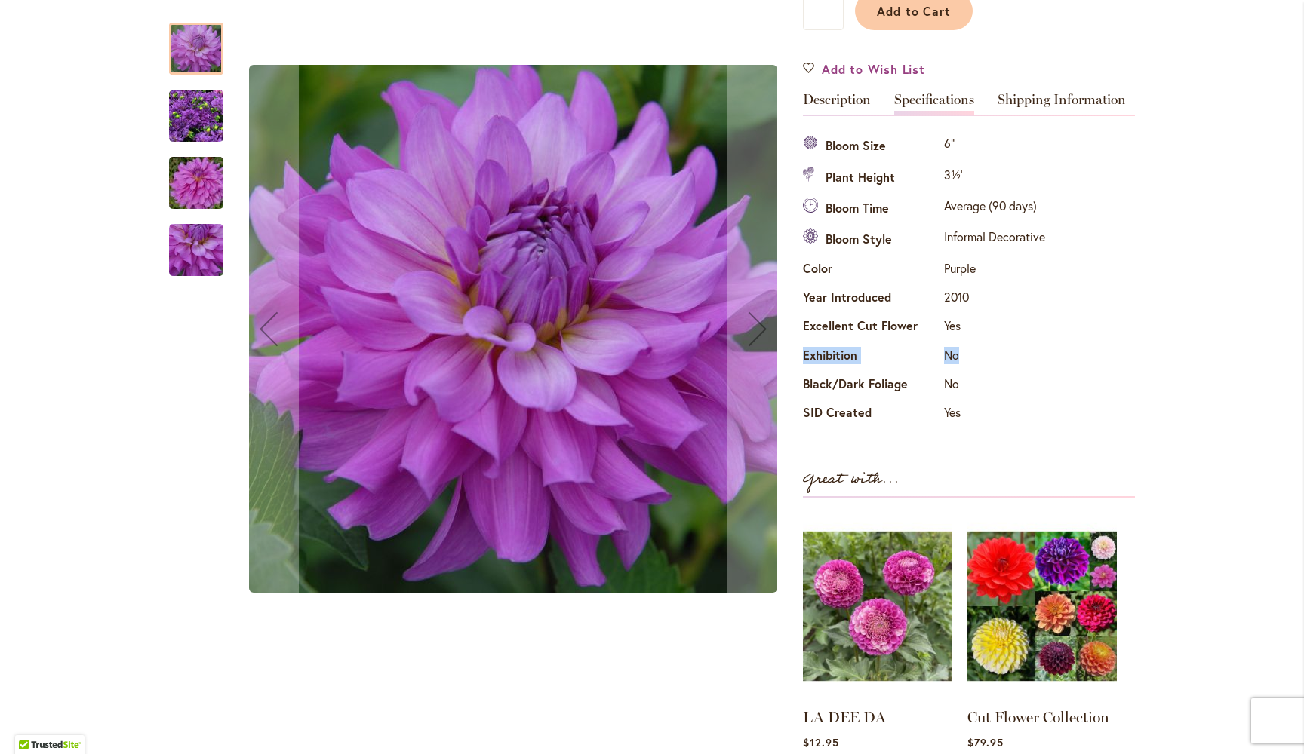
drag, startPoint x: 967, startPoint y: 348, endPoint x: 803, endPoint y: 345, distance: 163.7
click at [803, 345] on tr "Exhibition No" at bounding box center [926, 356] width 246 height 29
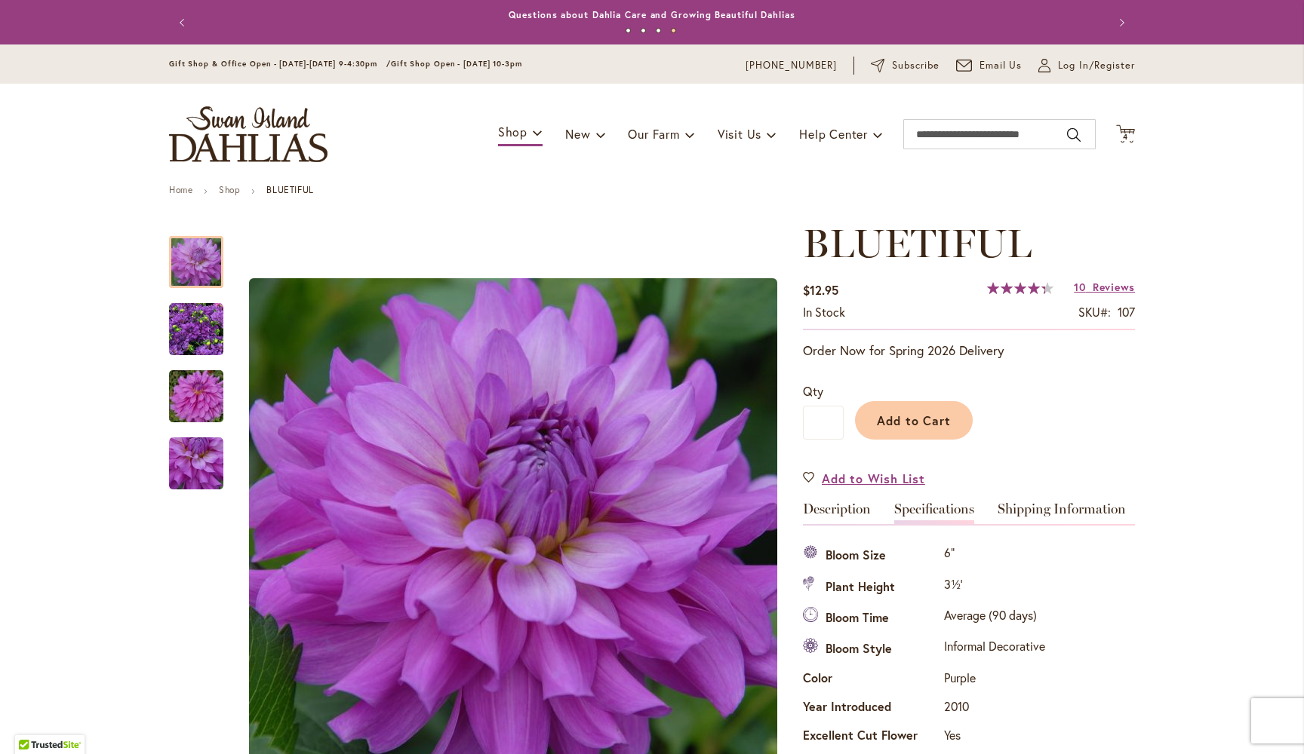
scroll to position [0, 0]
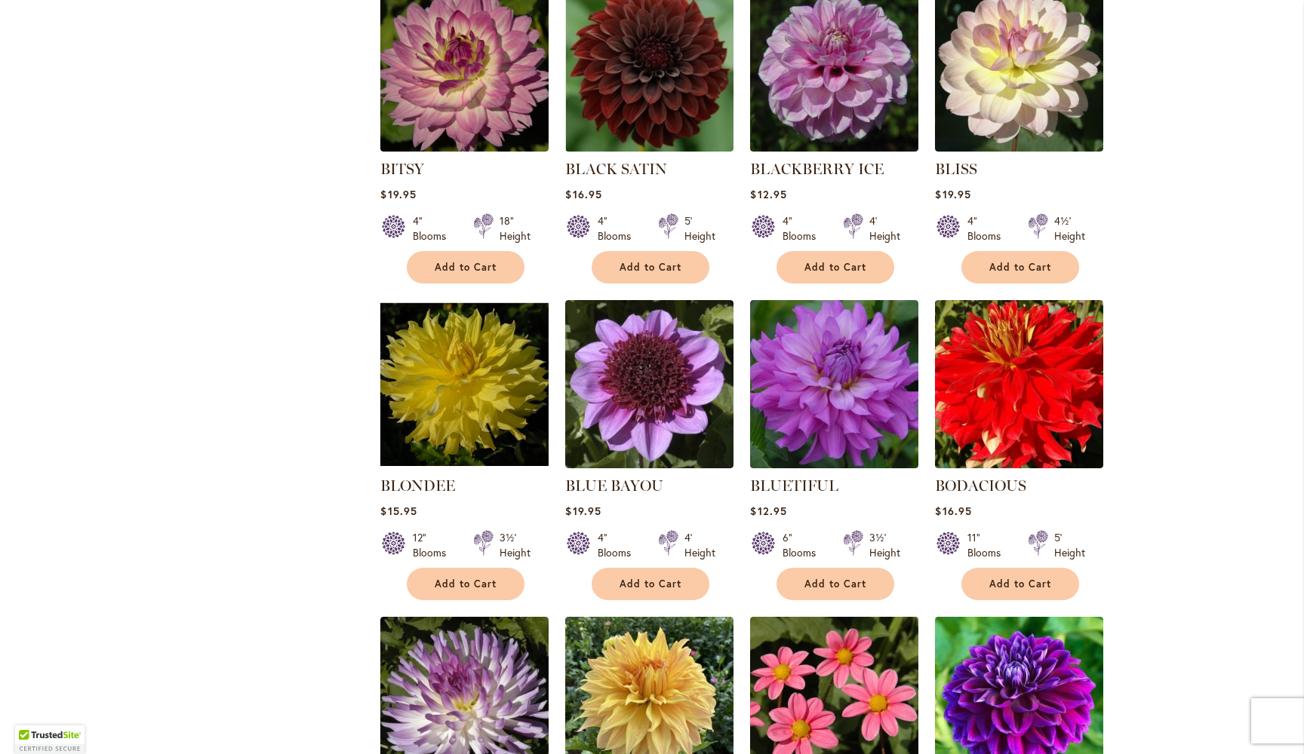
scroll to position [2947, 0]
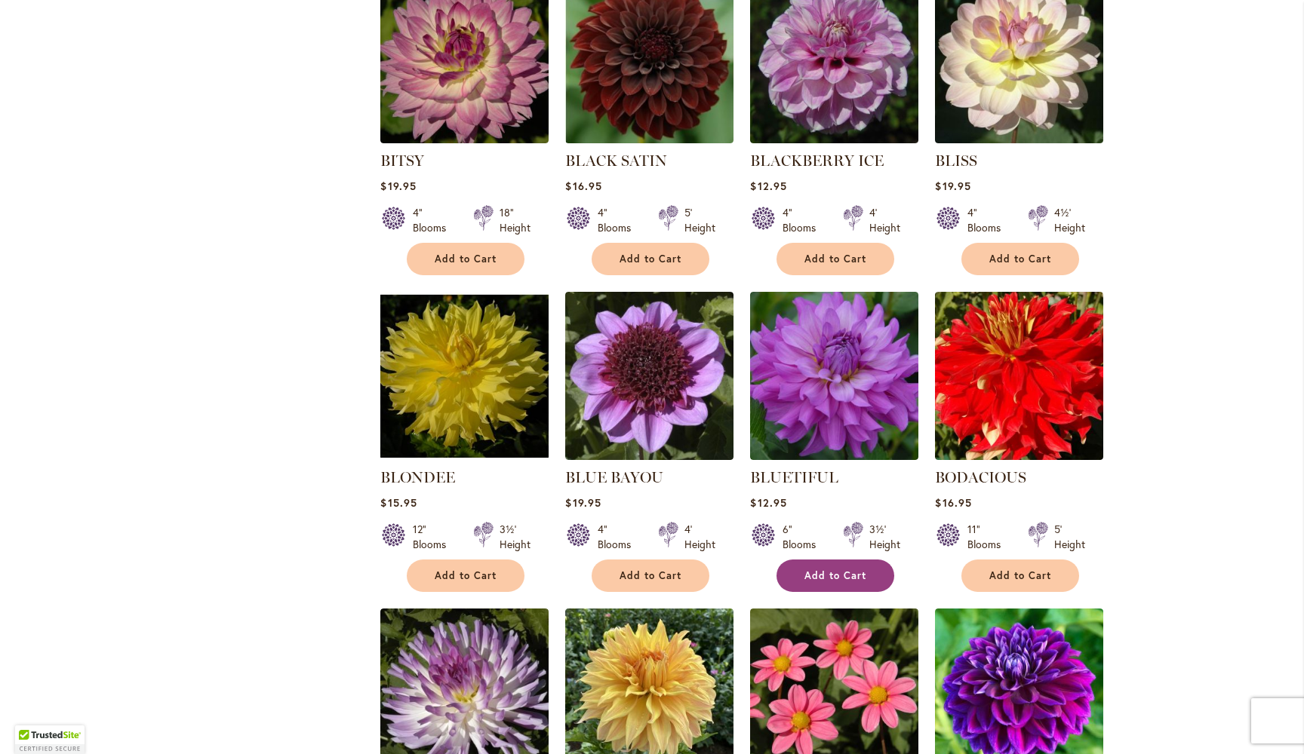
click at [841, 570] on span "Add to Cart" at bounding box center [835, 576] width 62 height 13
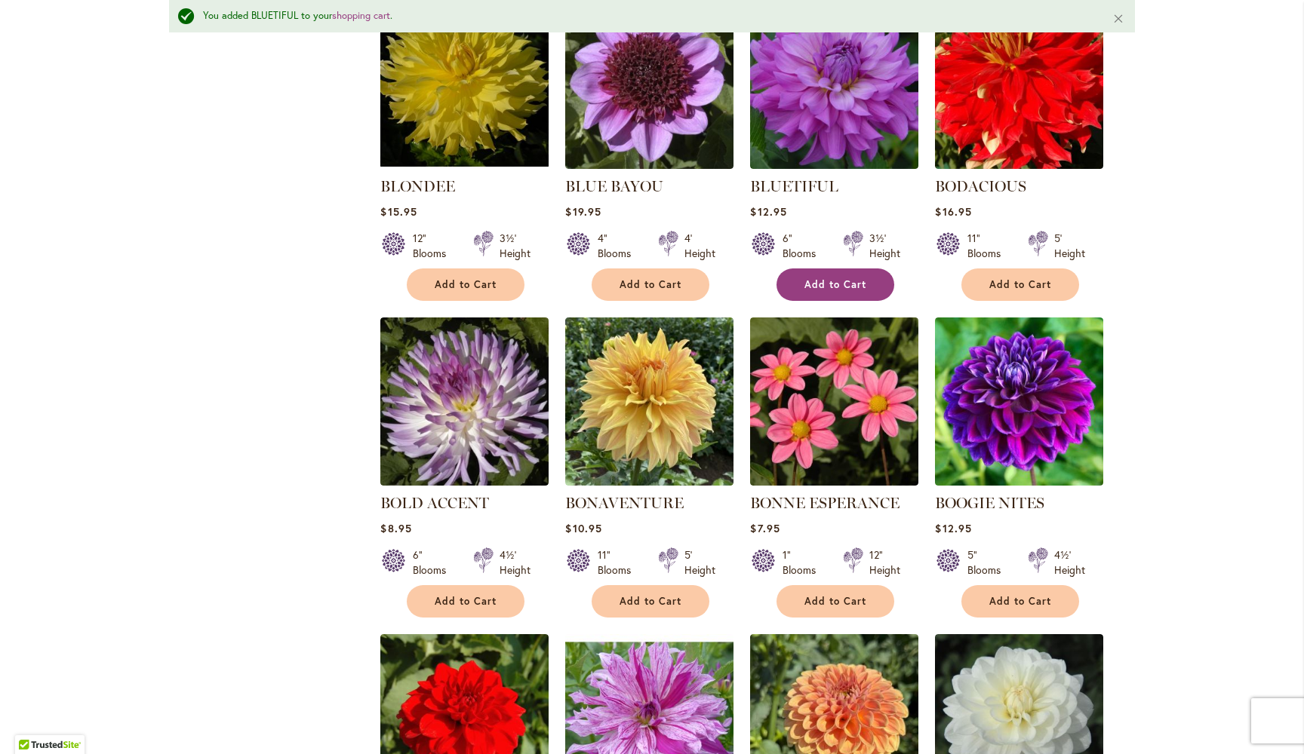
scroll to position [3291, 0]
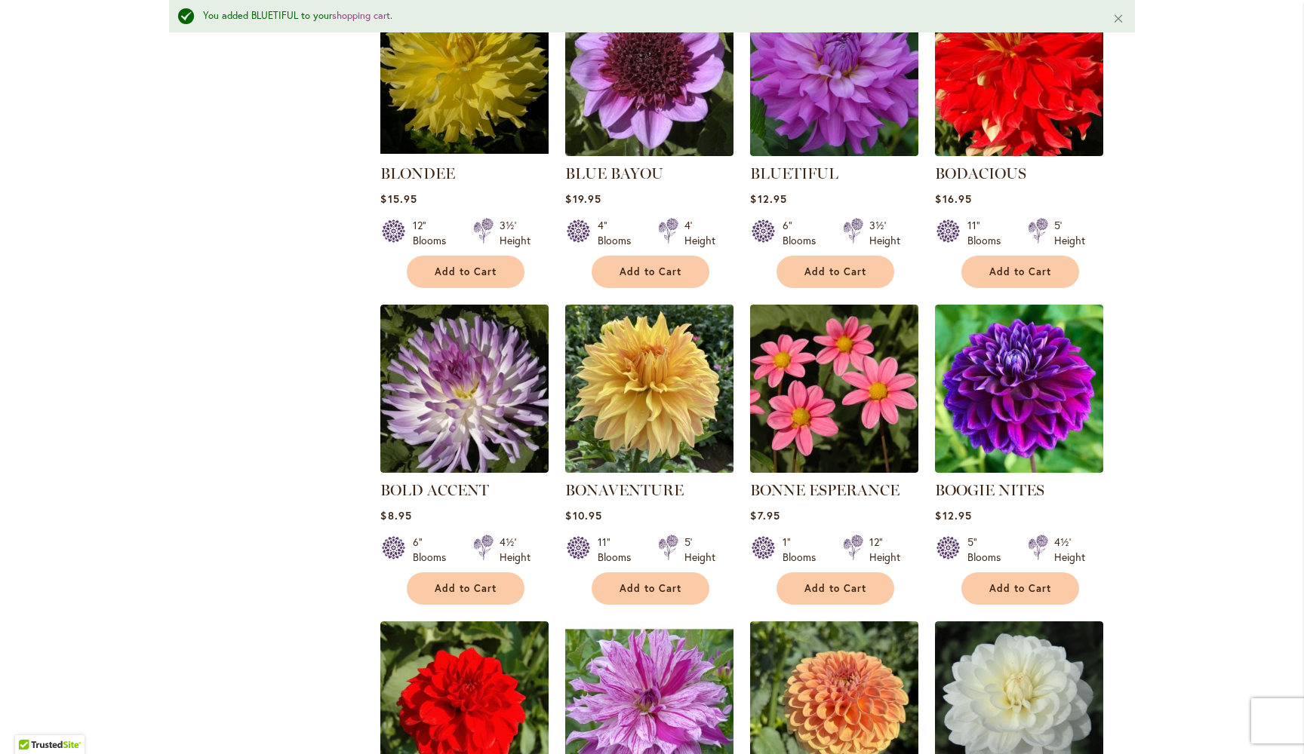
click at [649, 385] on img at bounding box center [649, 388] width 177 height 177
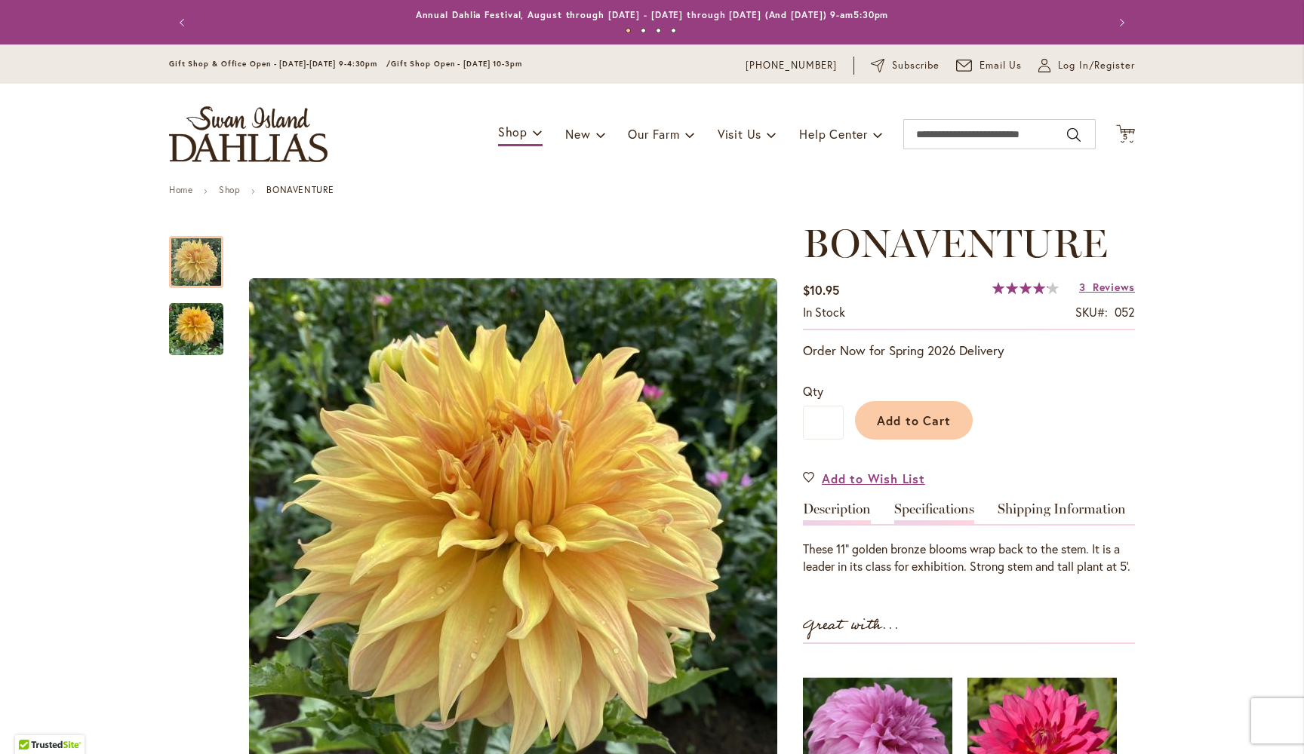
click at [950, 502] on link "Specifications" at bounding box center [934, 513] width 80 height 22
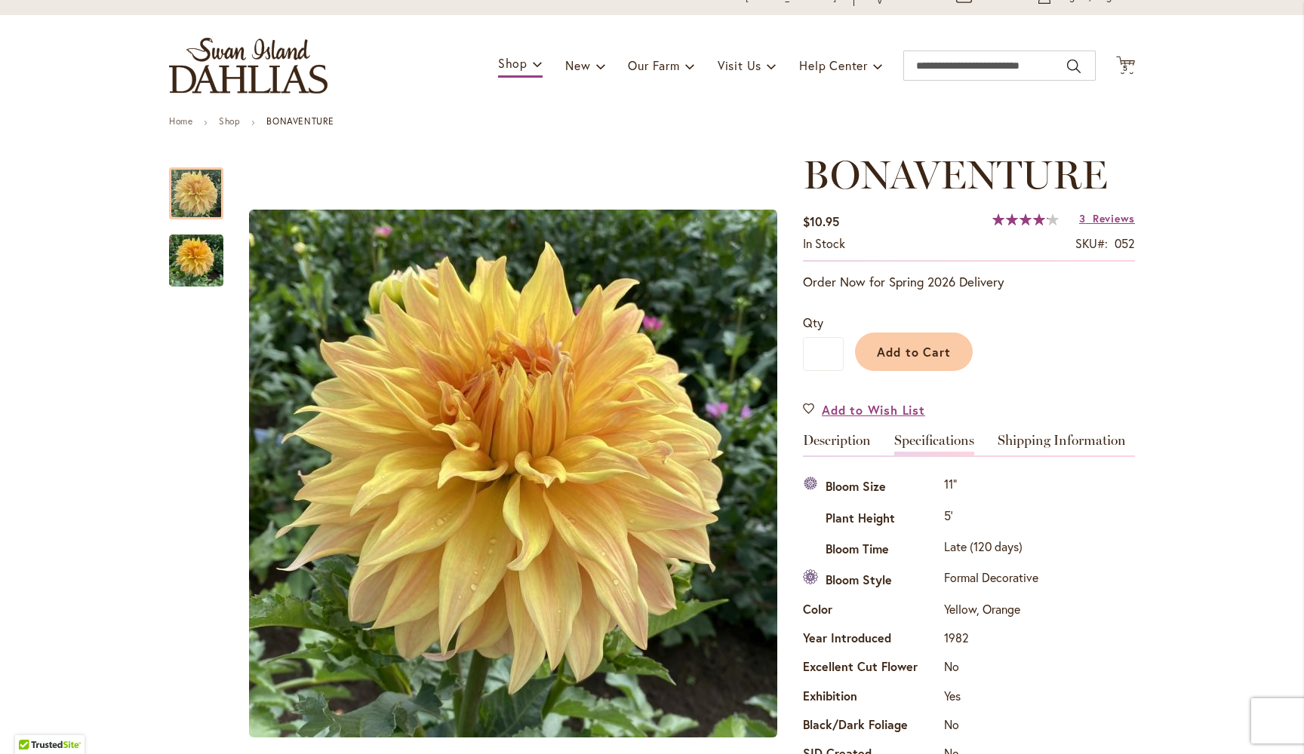
scroll to position [68, 0]
click at [925, 351] on span "Add to Cart" at bounding box center [914, 353] width 75 height 16
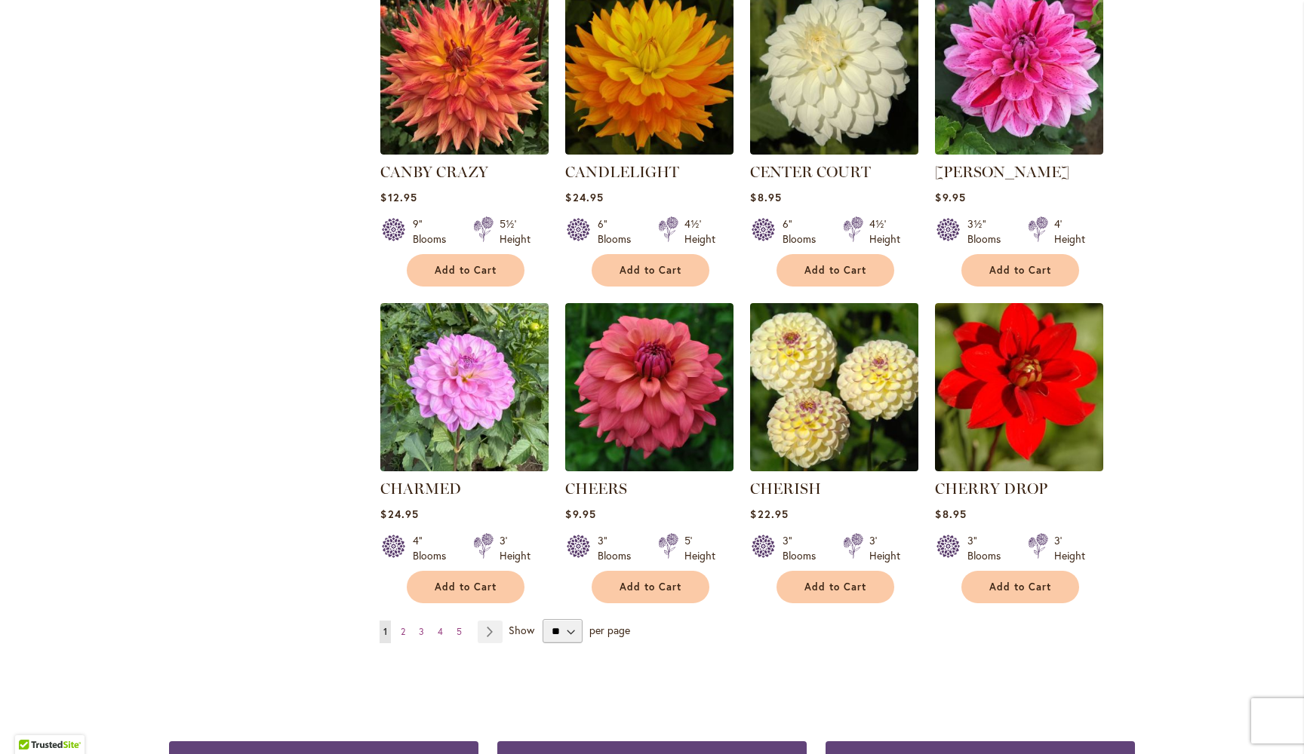
scroll to position [4864, 0]
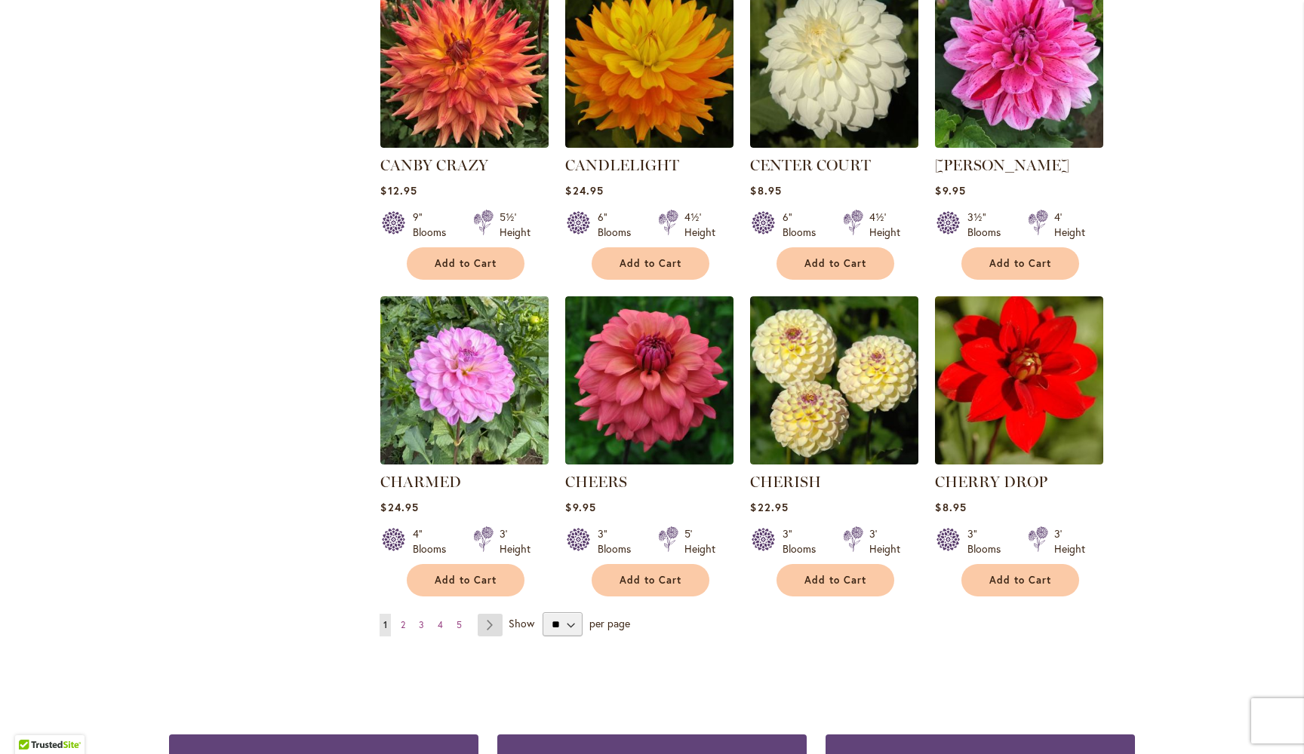
click at [492, 614] on link "Page Next" at bounding box center [490, 625] width 25 height 23
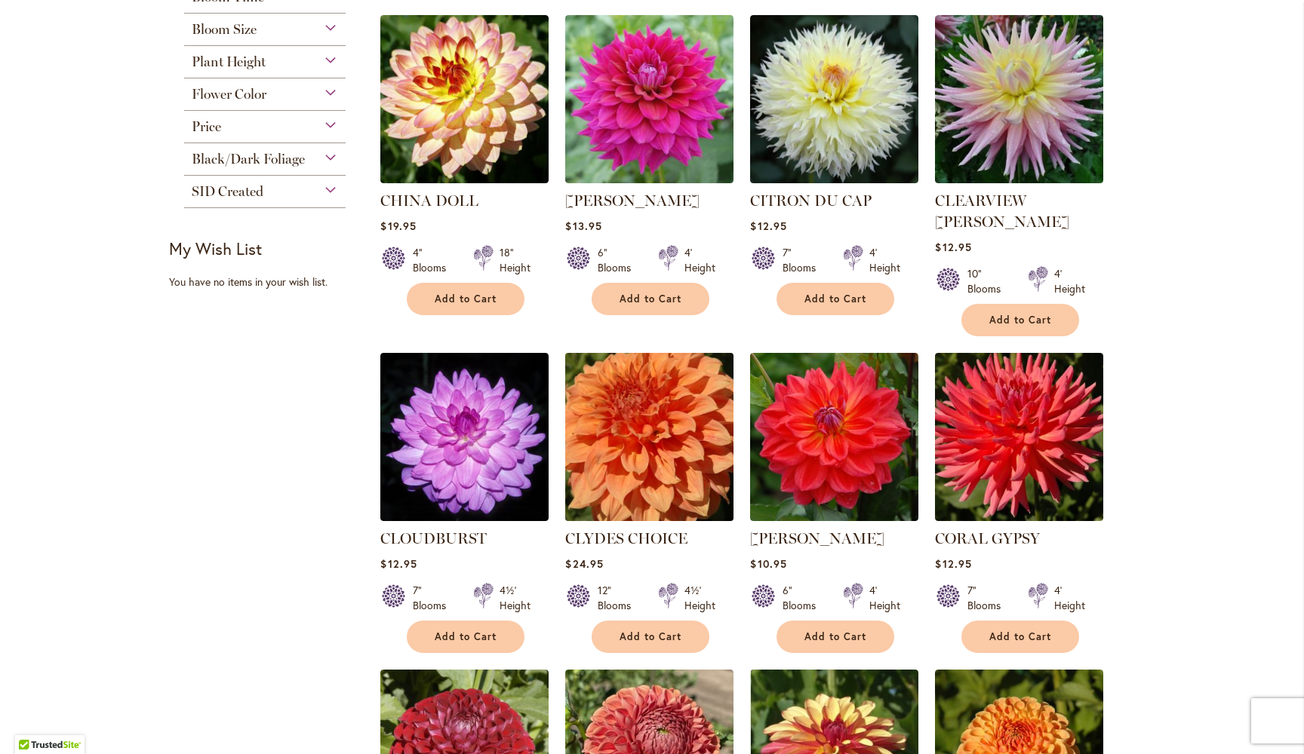
scroll to position [664, 0]
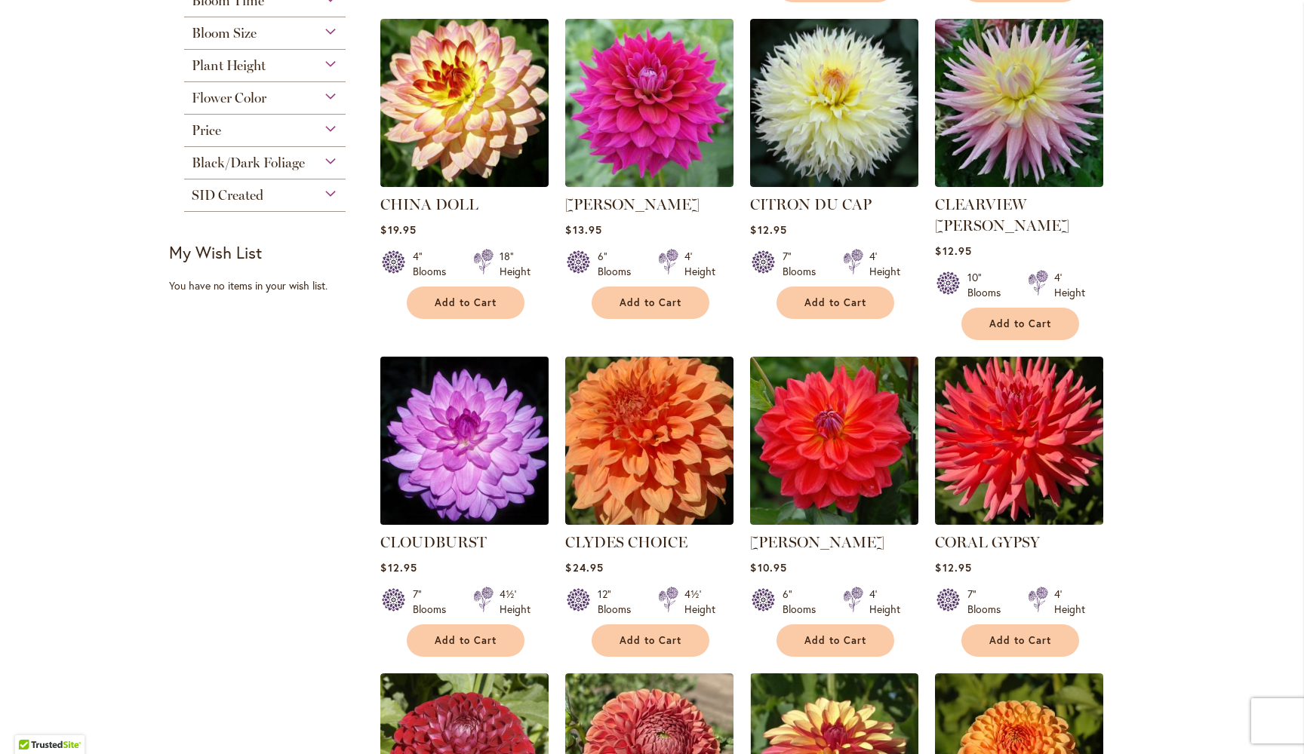
click at [469, 421] on img at bounding box center [464, 440] width 177 height 177
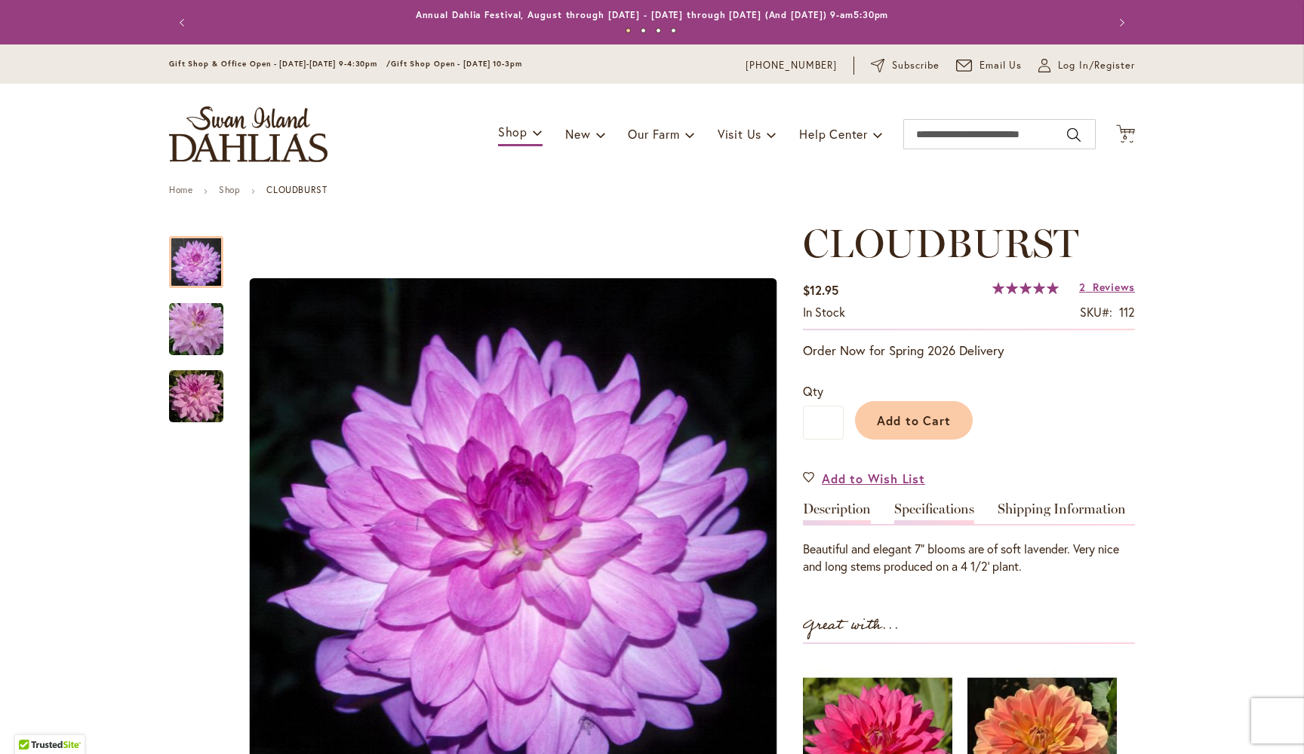
click at [938, 505] on link "Specifications" at bounding box center [934, 513] width 80 height 22
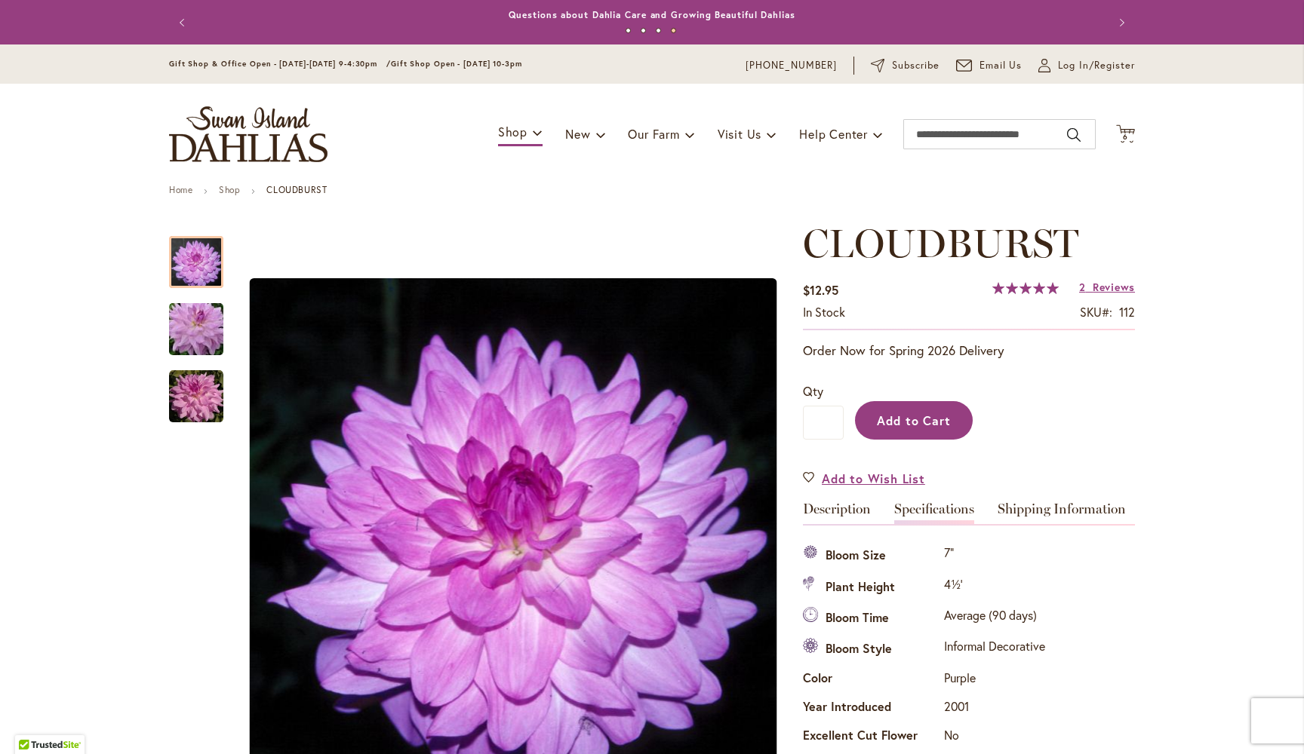
click at [920, 419] on span "Add to Cart" at bounding box center [914, 421] width 75 height 16
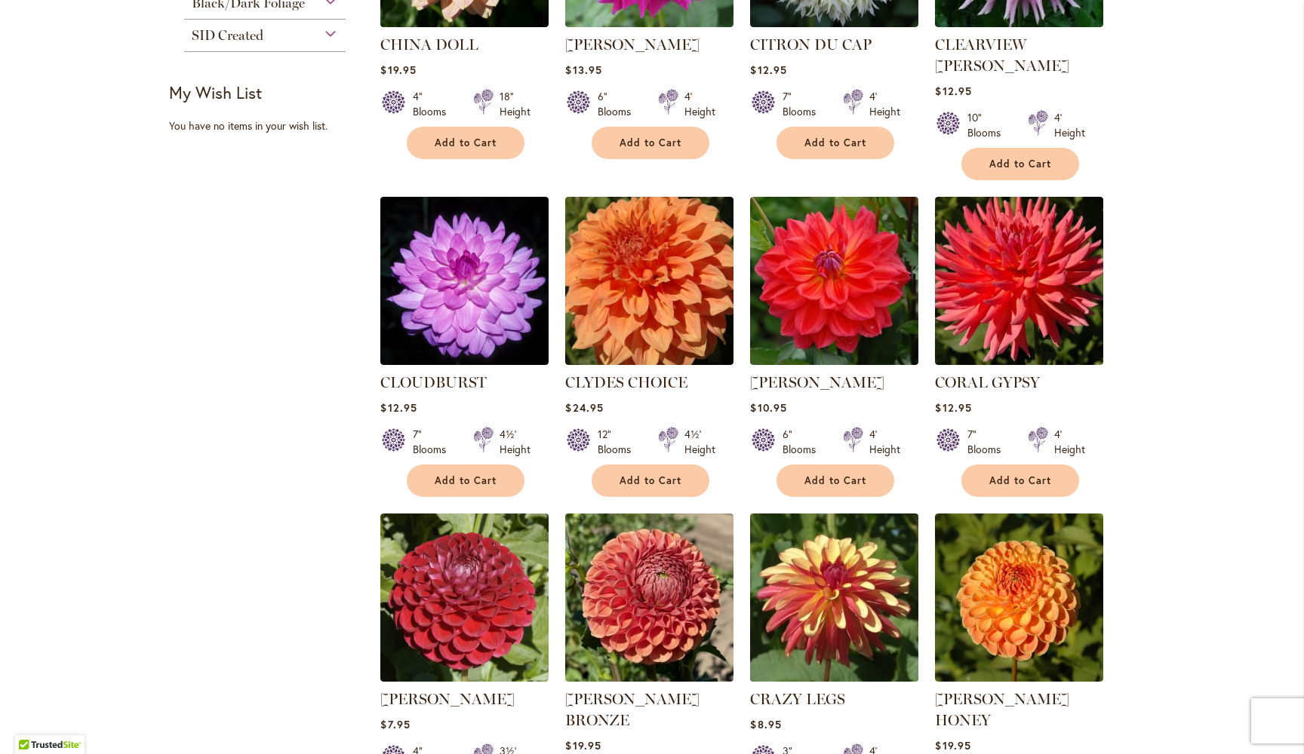
scroll to position [818, 0]
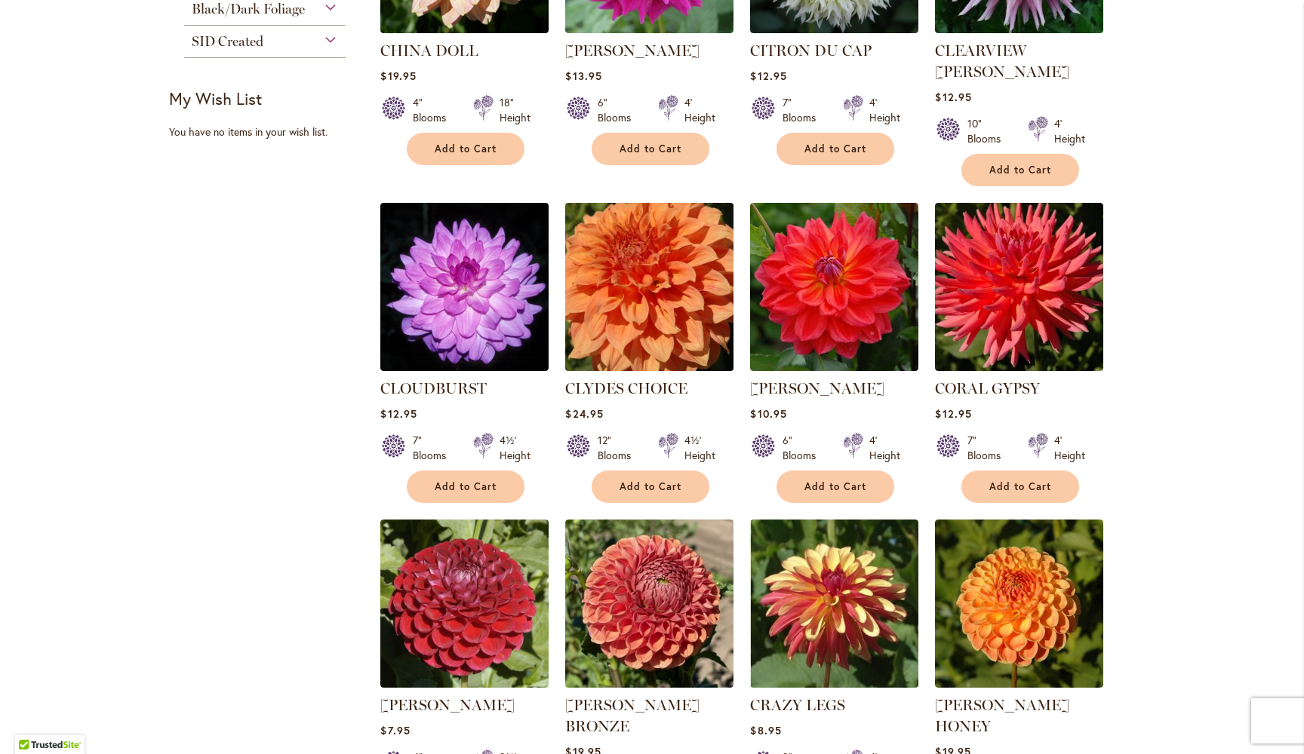
click at [645, 237] on img at bounding box center [649, 286] width 177 height 177
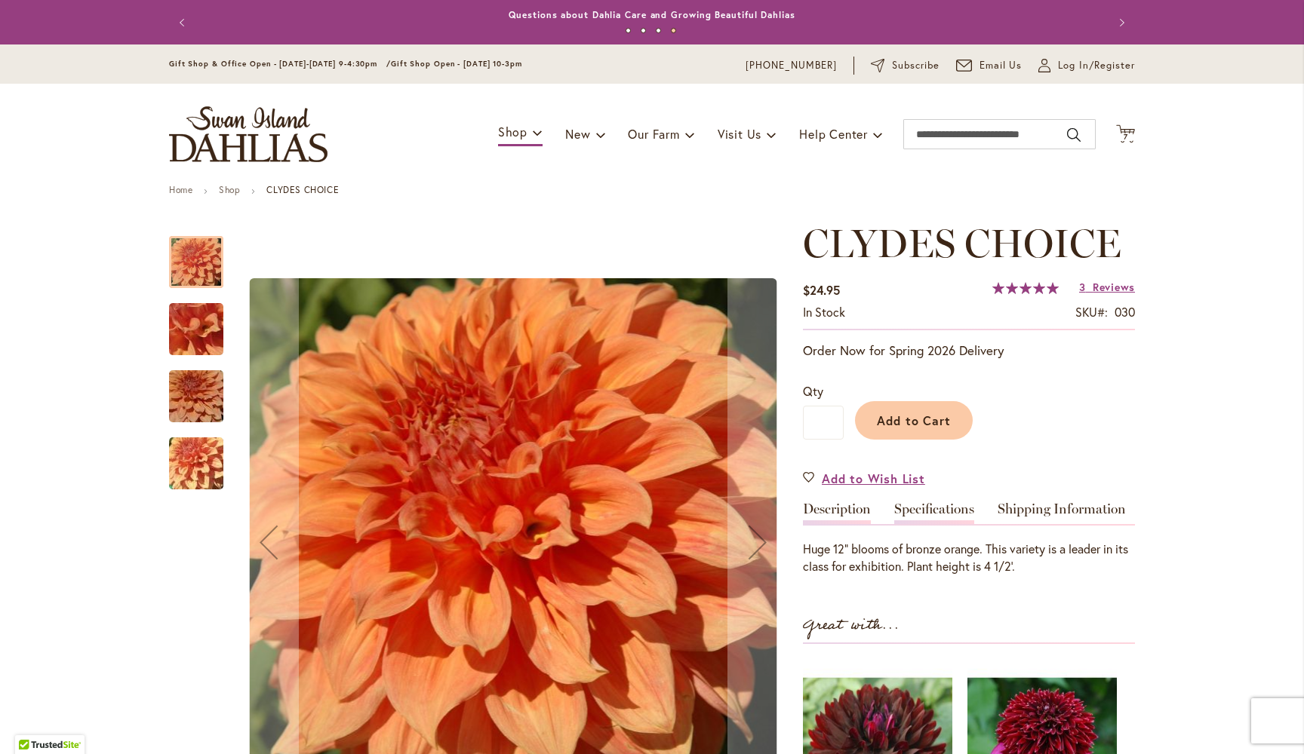
click at [935, 506] on link "Specifications" at bounding box center [934, 513] width 80 height 22
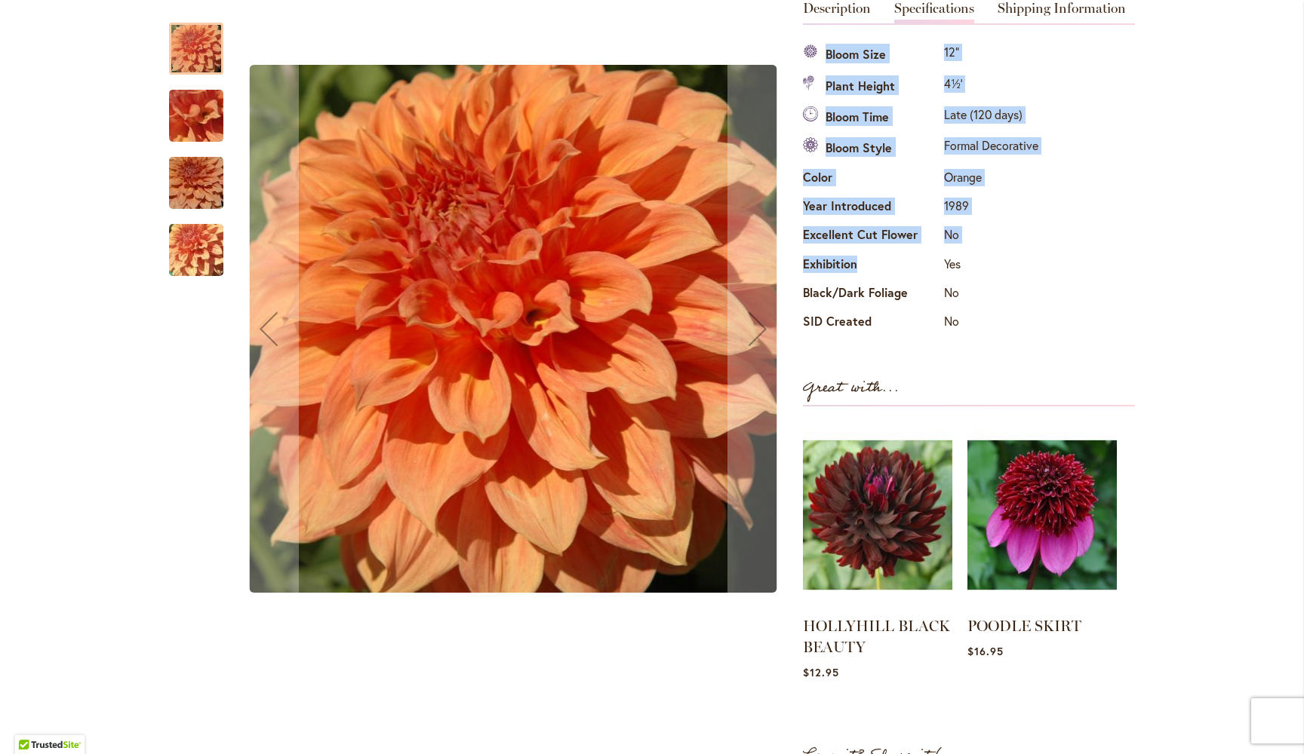
drag, startPoint x: 860, startPoint y: 257, endPoint x: 803, endPoint y: 259, distance: 56.6
click at [803, 258] on th "Exhibition" at bounding box center [871, 265] width 137 height 29
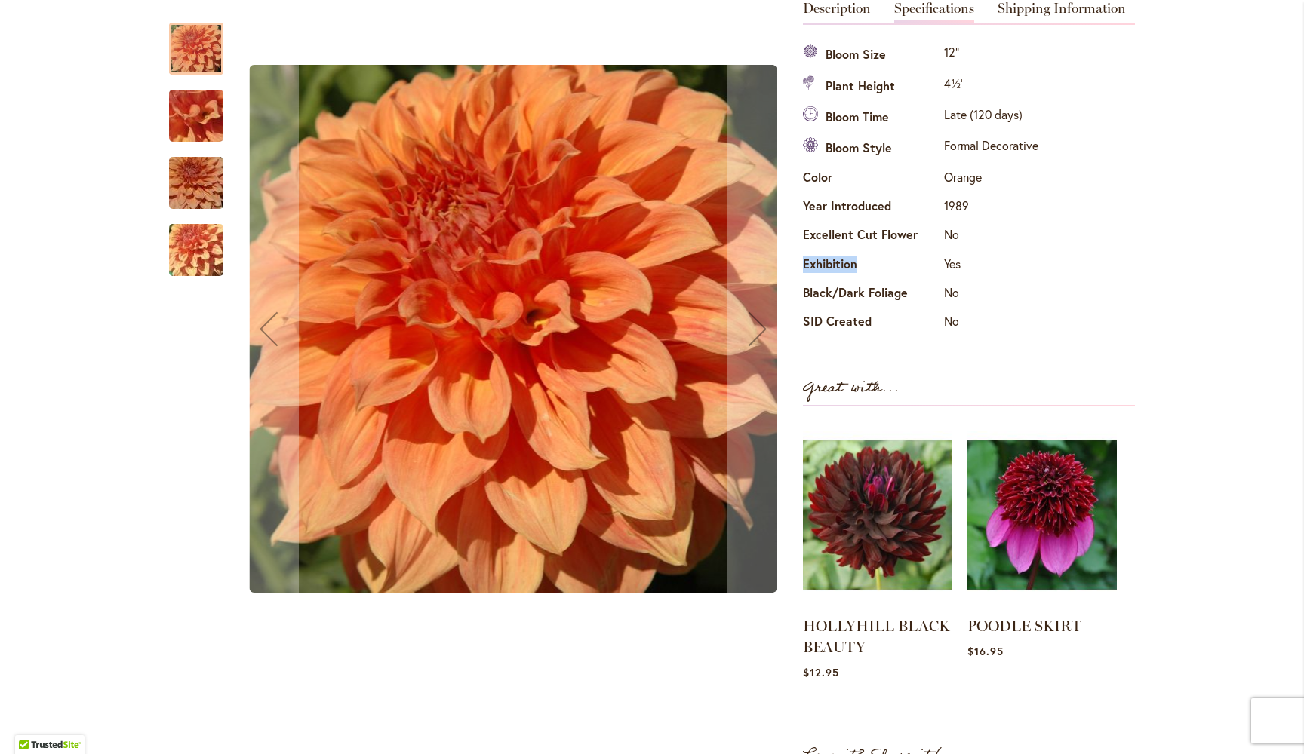
click at [825, 256] on th "Exhibition" at bounding box center [871, 265] width 137 height 29
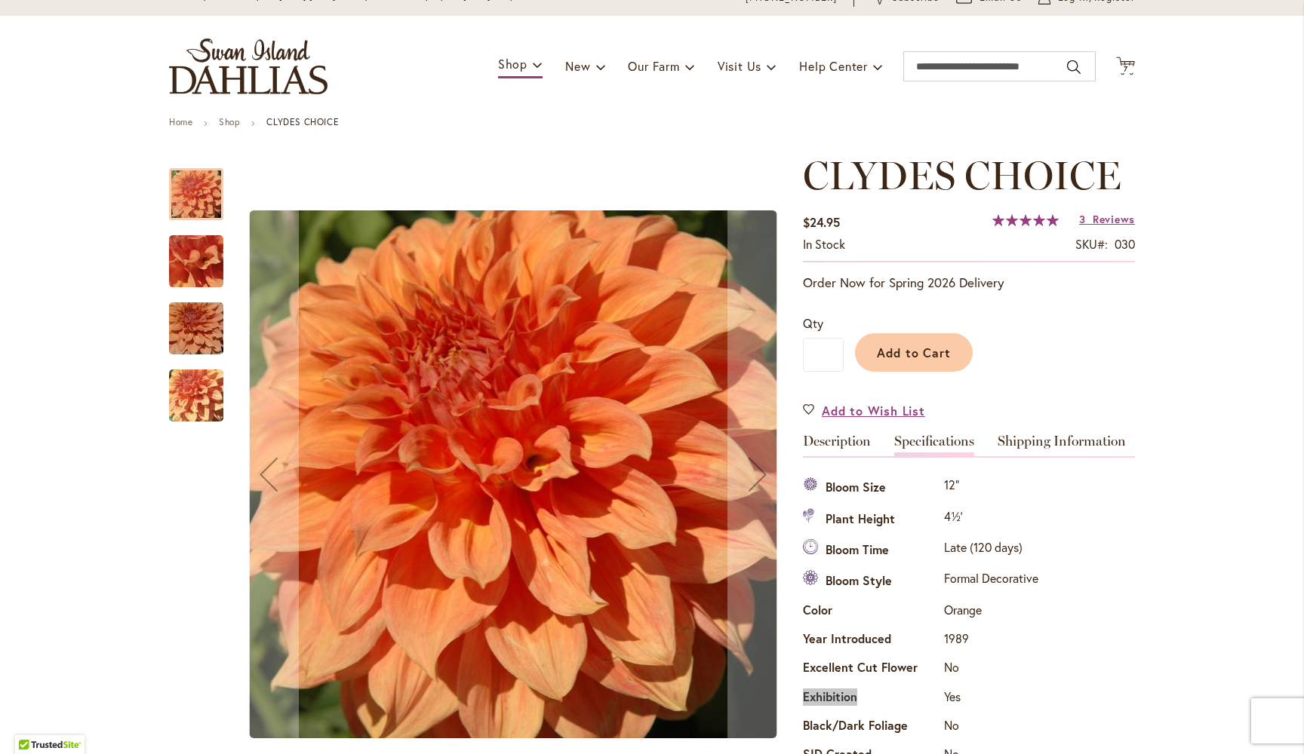
scroll to position [63, 0]
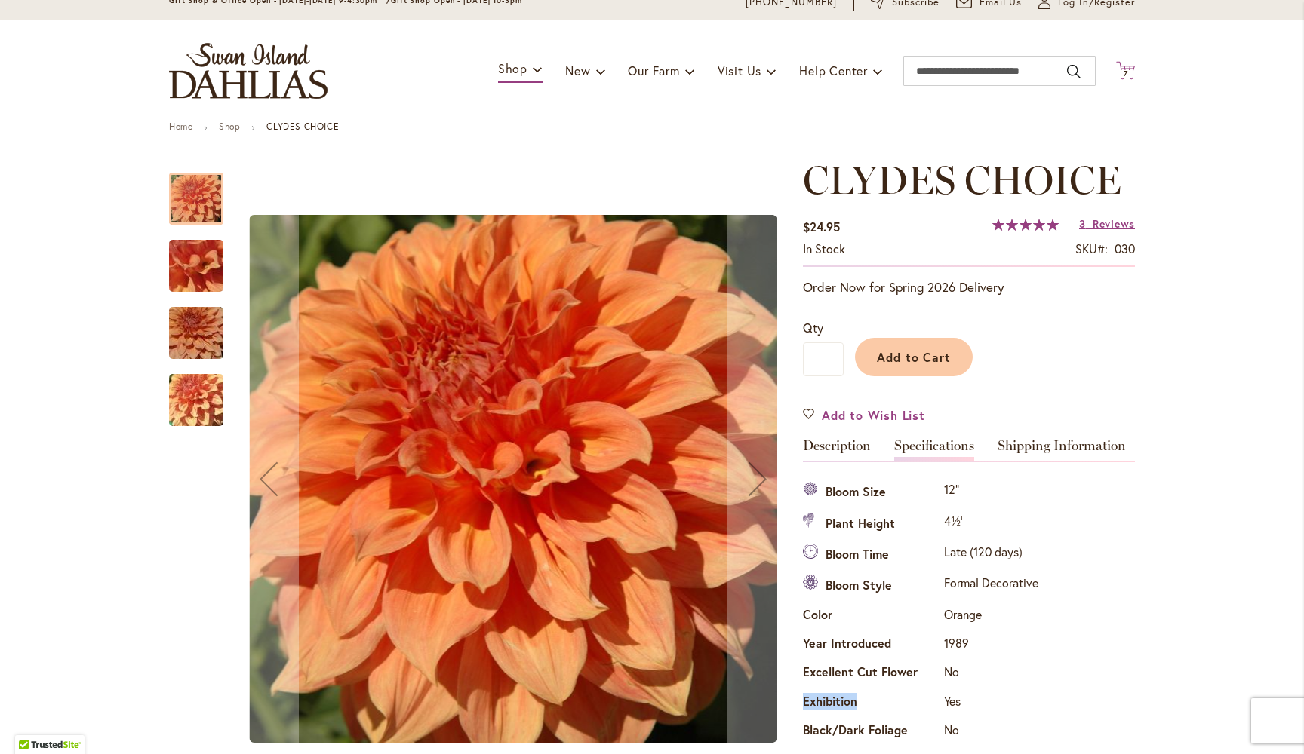
click at [1125, 70] on span "7" at bounding box center [1125, 74] width 5 height 10
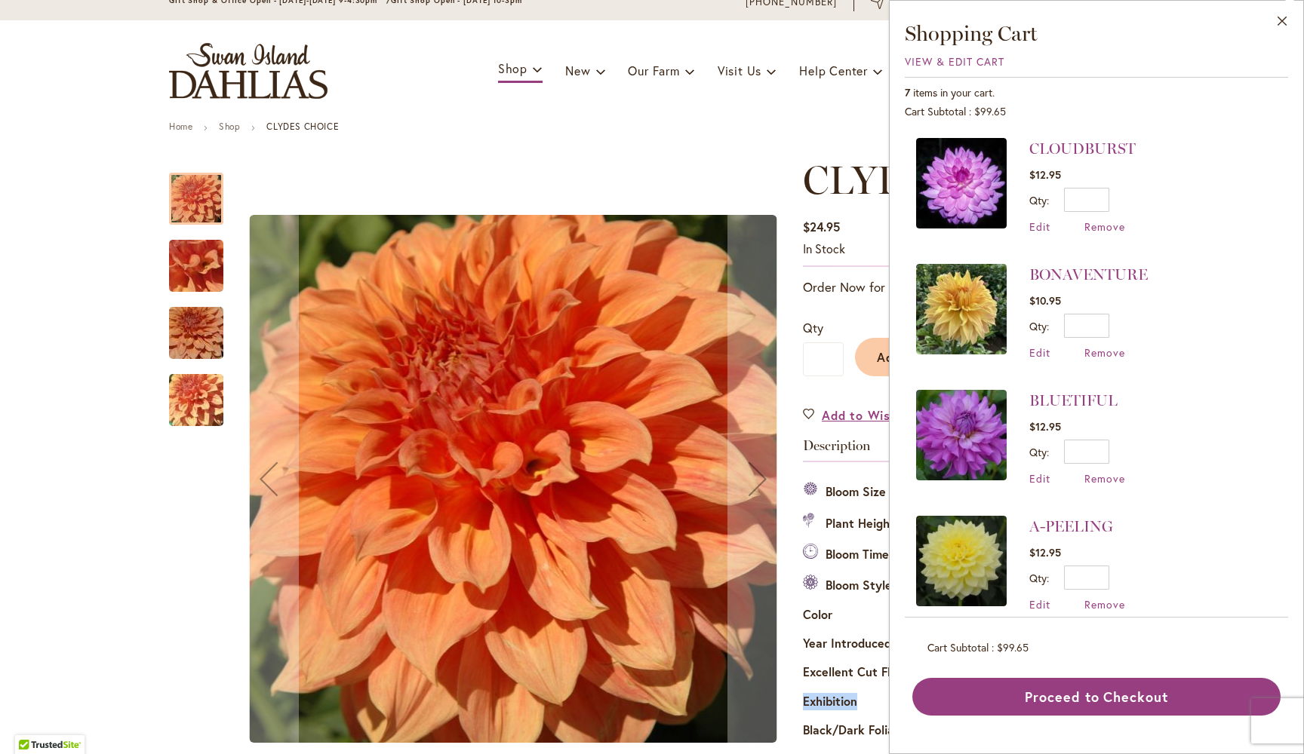
scroll to position [0, 0]
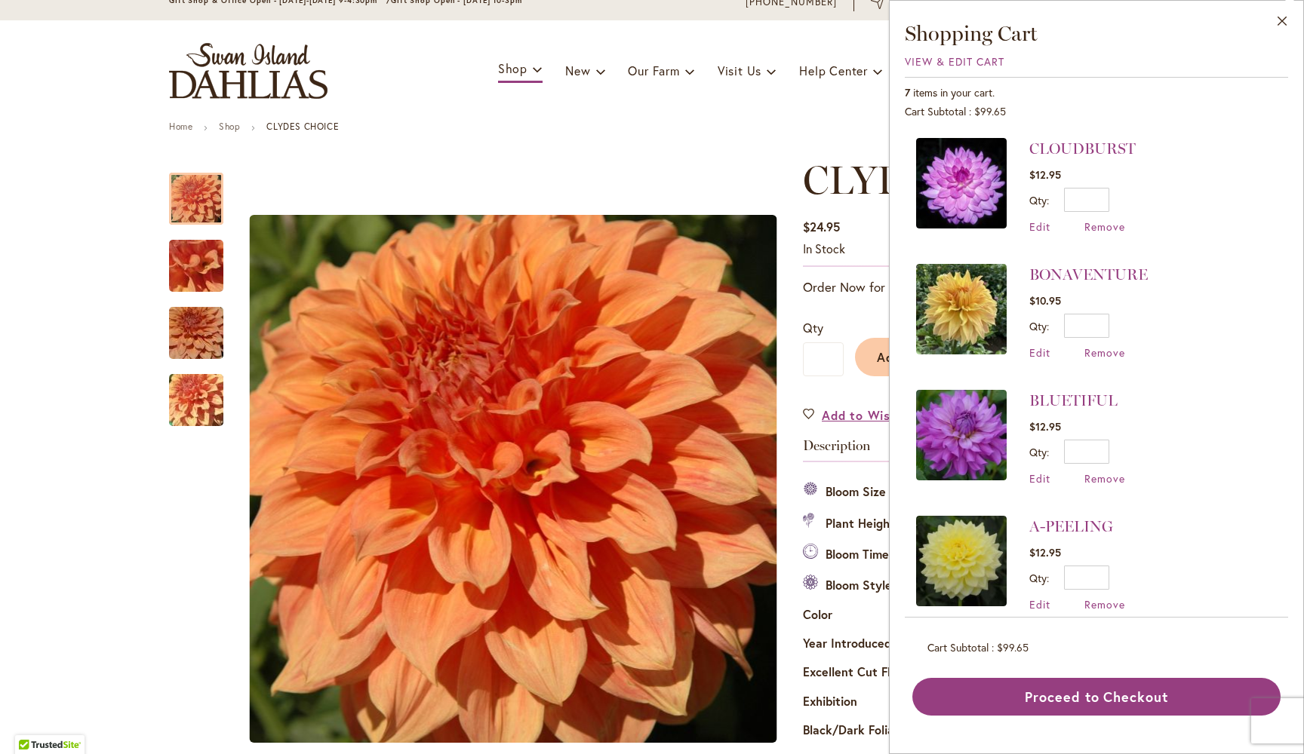
click at [715, 119] on div "Toggle Nav Shop Dahlia Tubers Collections Fresh Cut Dahlias Gardening Supplies …" at bounding box center [652, 70] width 996 height 101
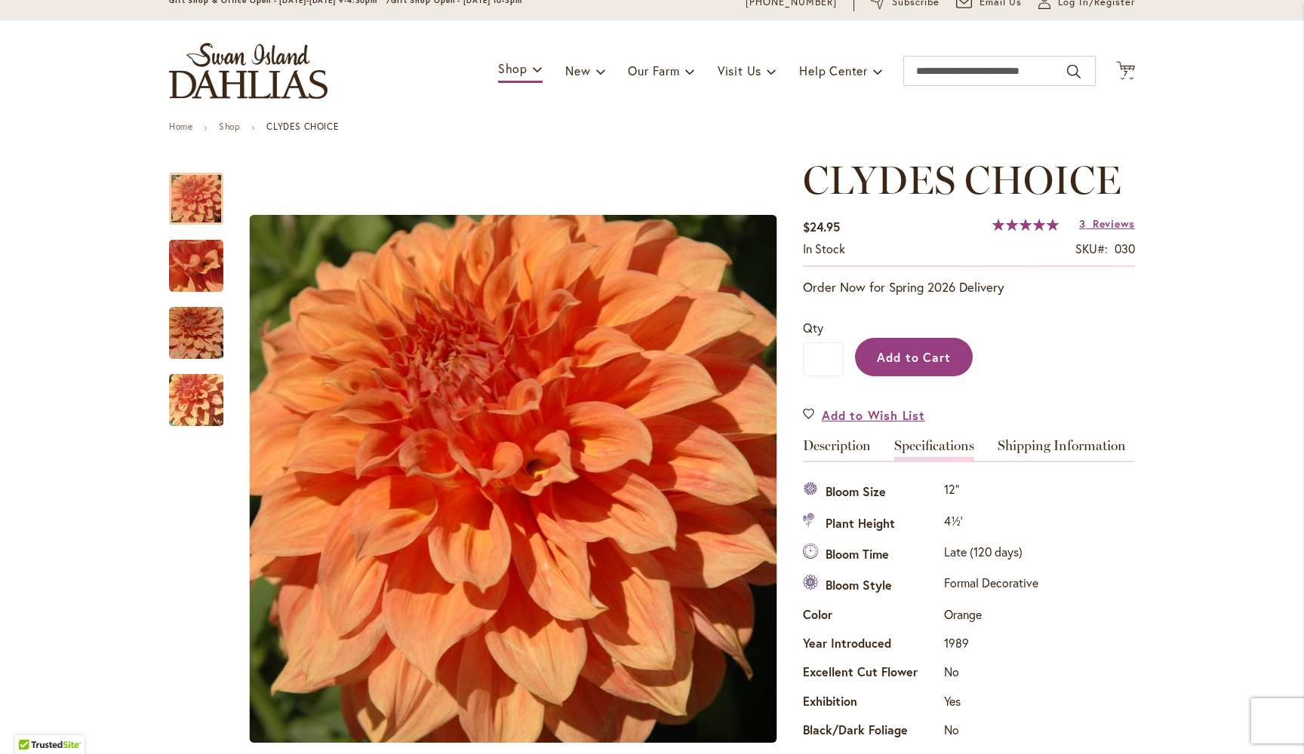
click at [918, 353] on span "Add to Cart" at bounding box center [914, 357] width 75 height 16
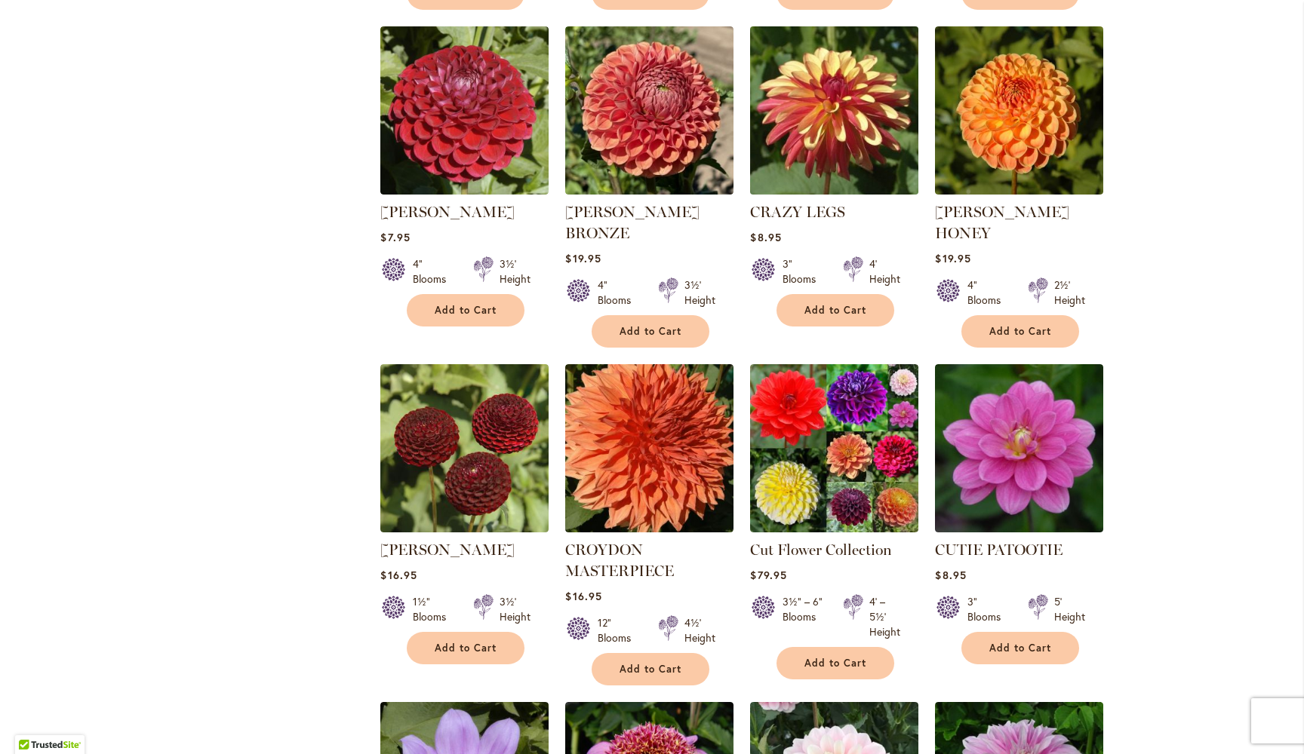
scroll to position [1343, 0]
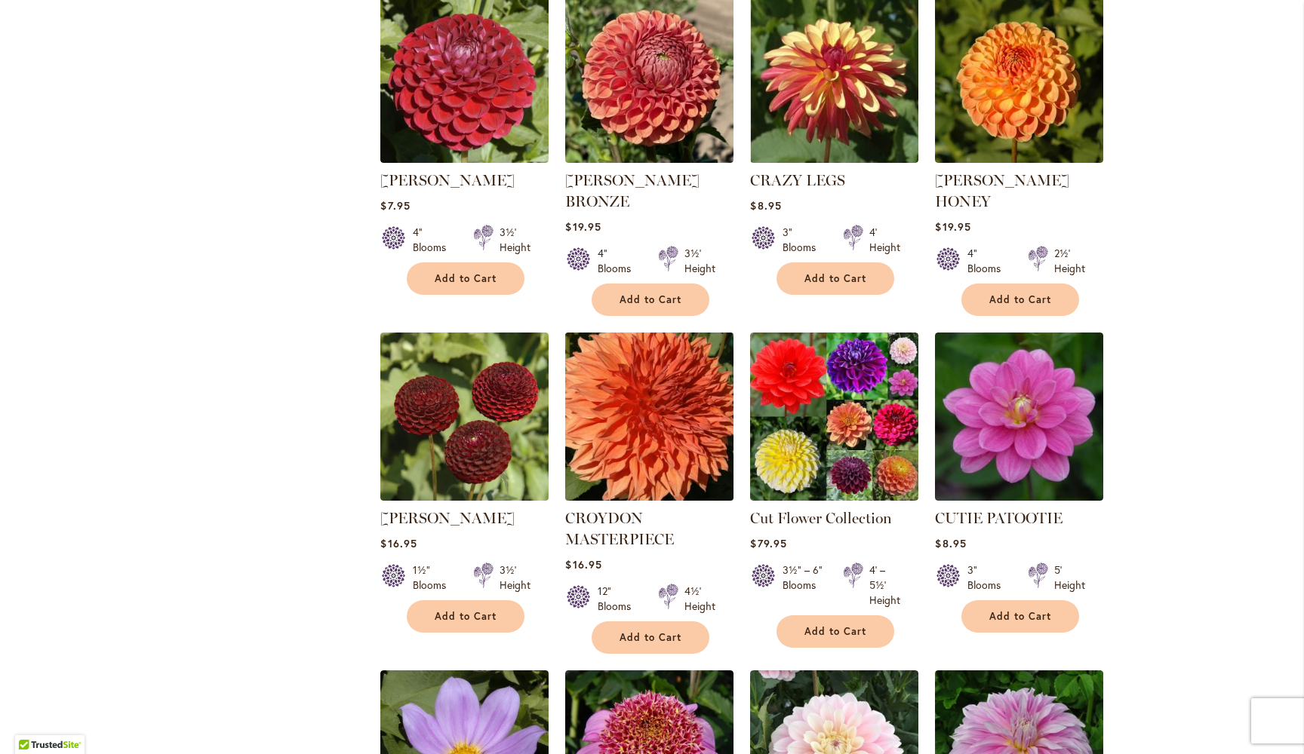
click at [646, 361] on img at bounding box center [649, 416] width 177 height 177
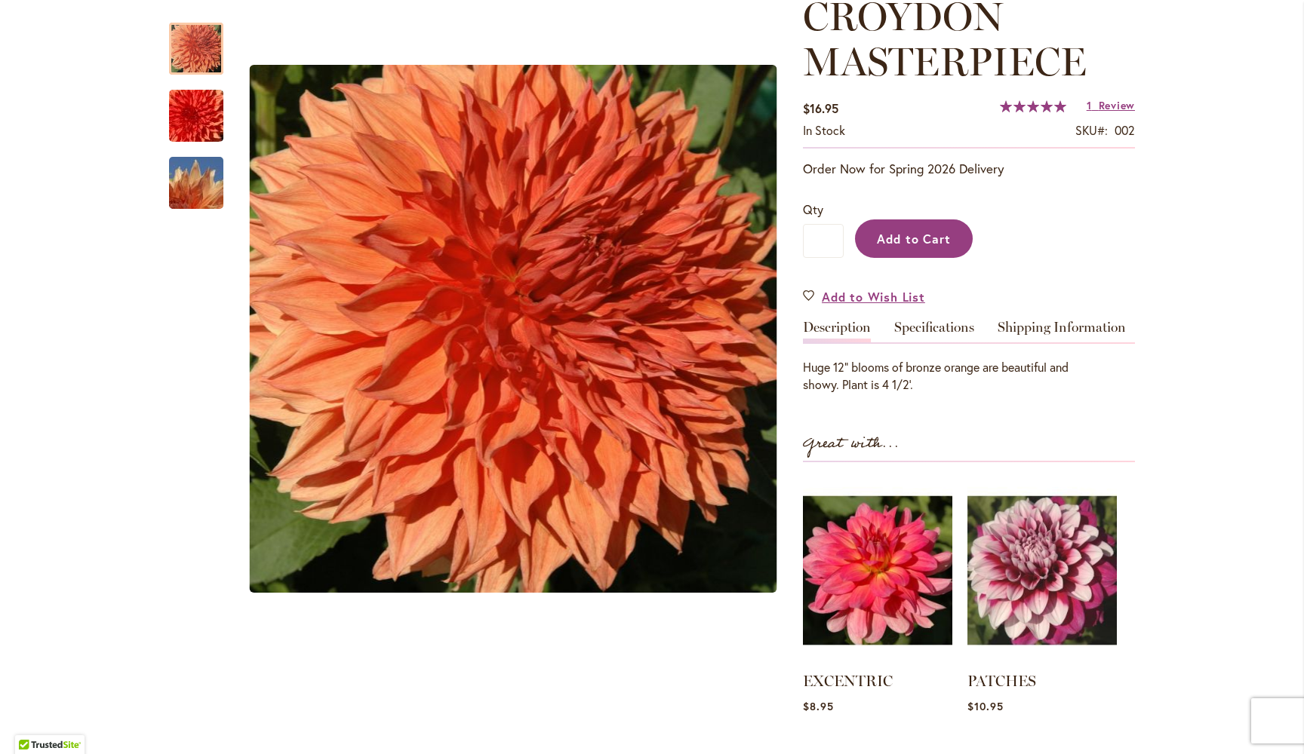
scroll to position [260, 0]
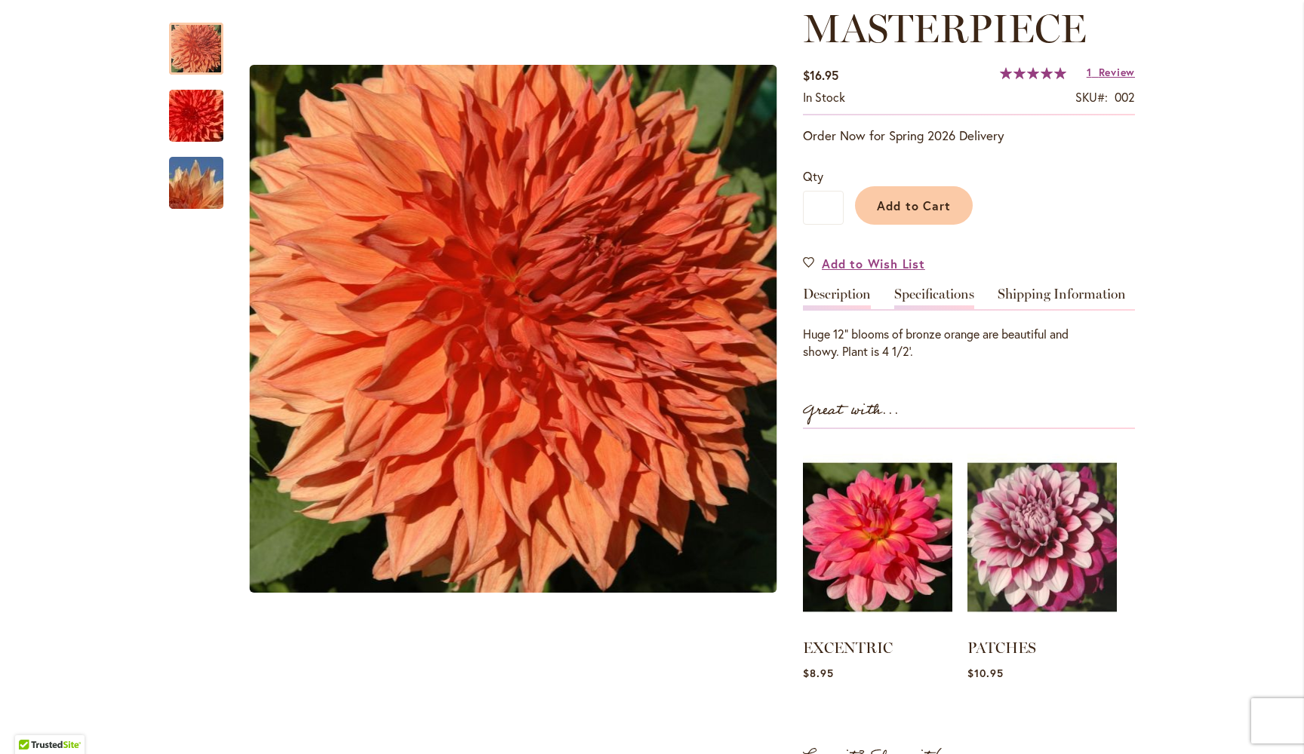
click at [937, 294] on link "Specifications" at bounding box center [934, 298] width 80 height 22
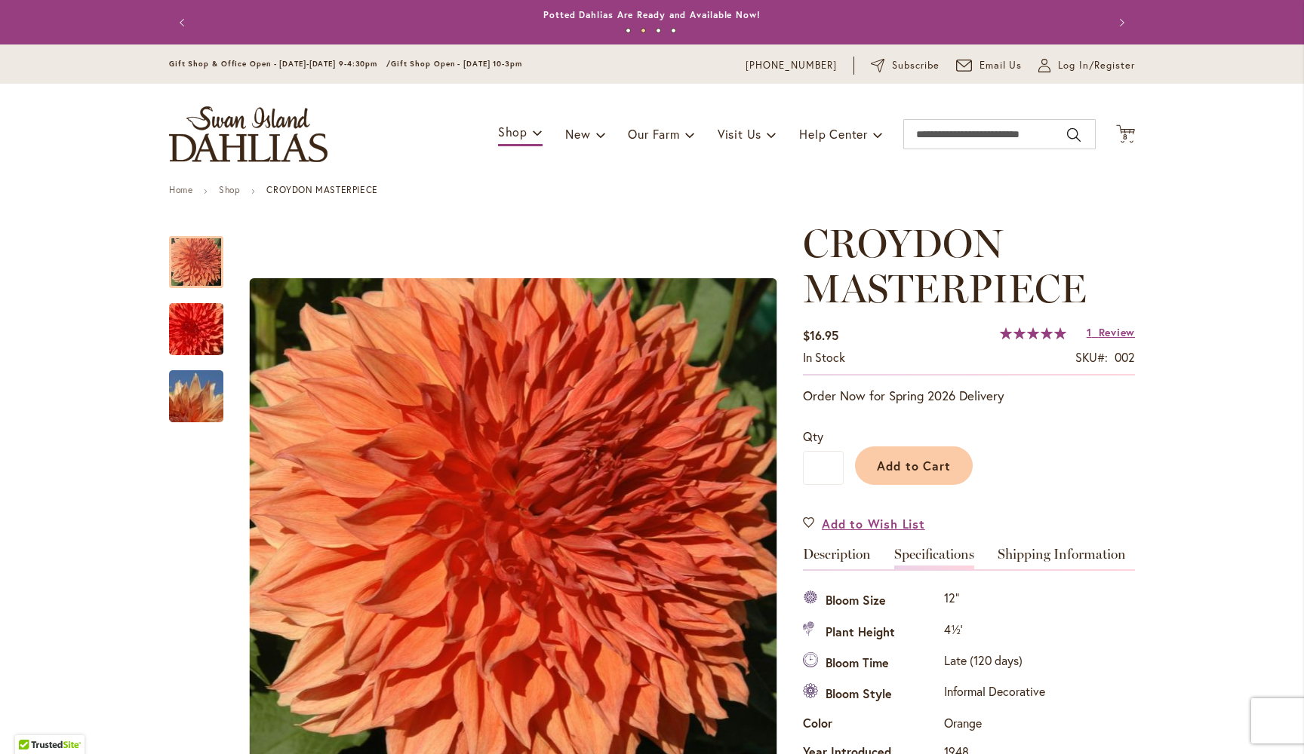
scroll to position [0, 0]
click at [914, 463] on span "Add to Cart" at bounding box center [914, 466] width 75 height 16
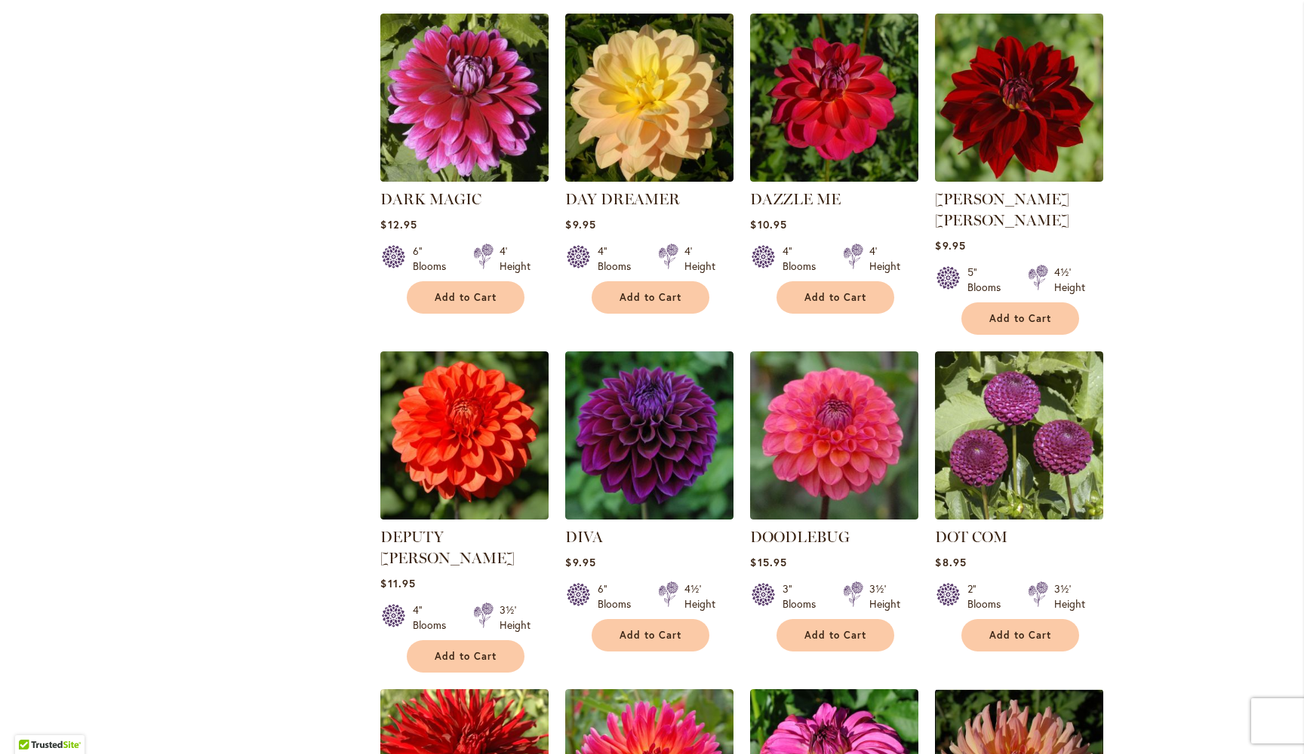
scroll to position [2339, 0]
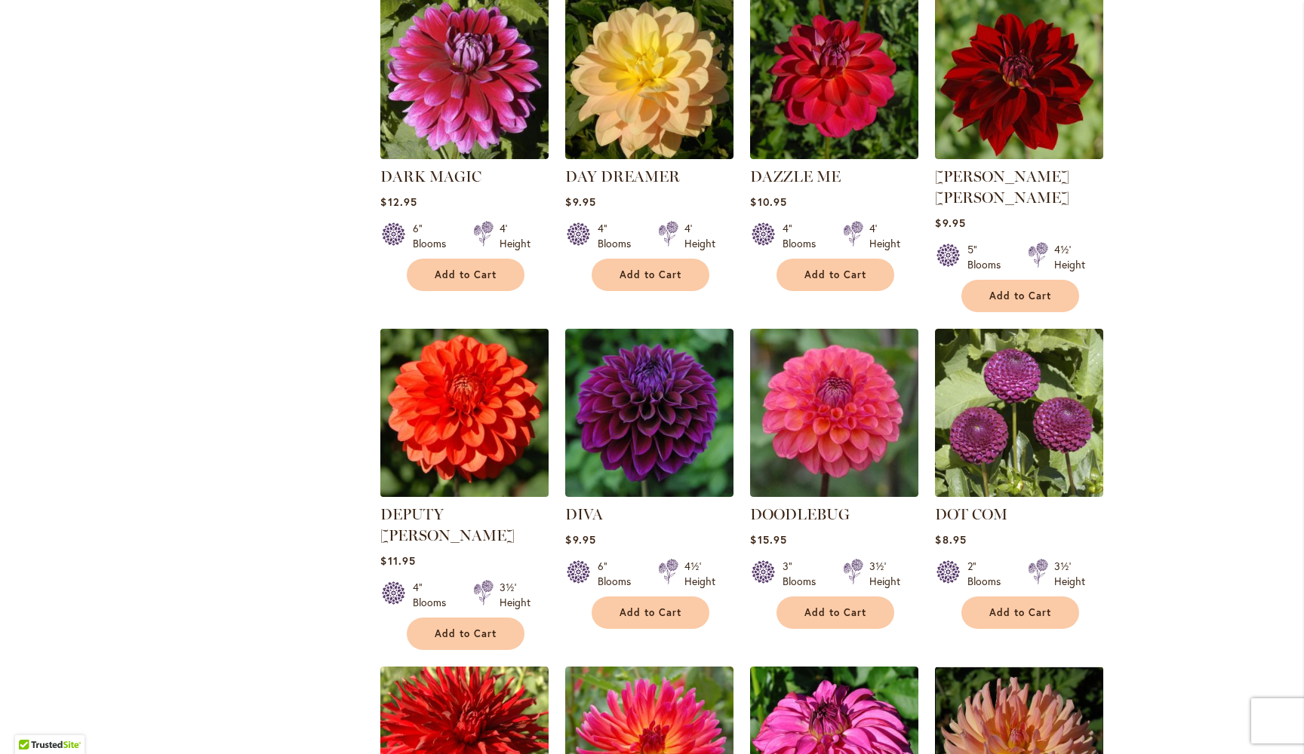
click at [468, 324] on img at bounding box center [464, 412] width 177 height 177
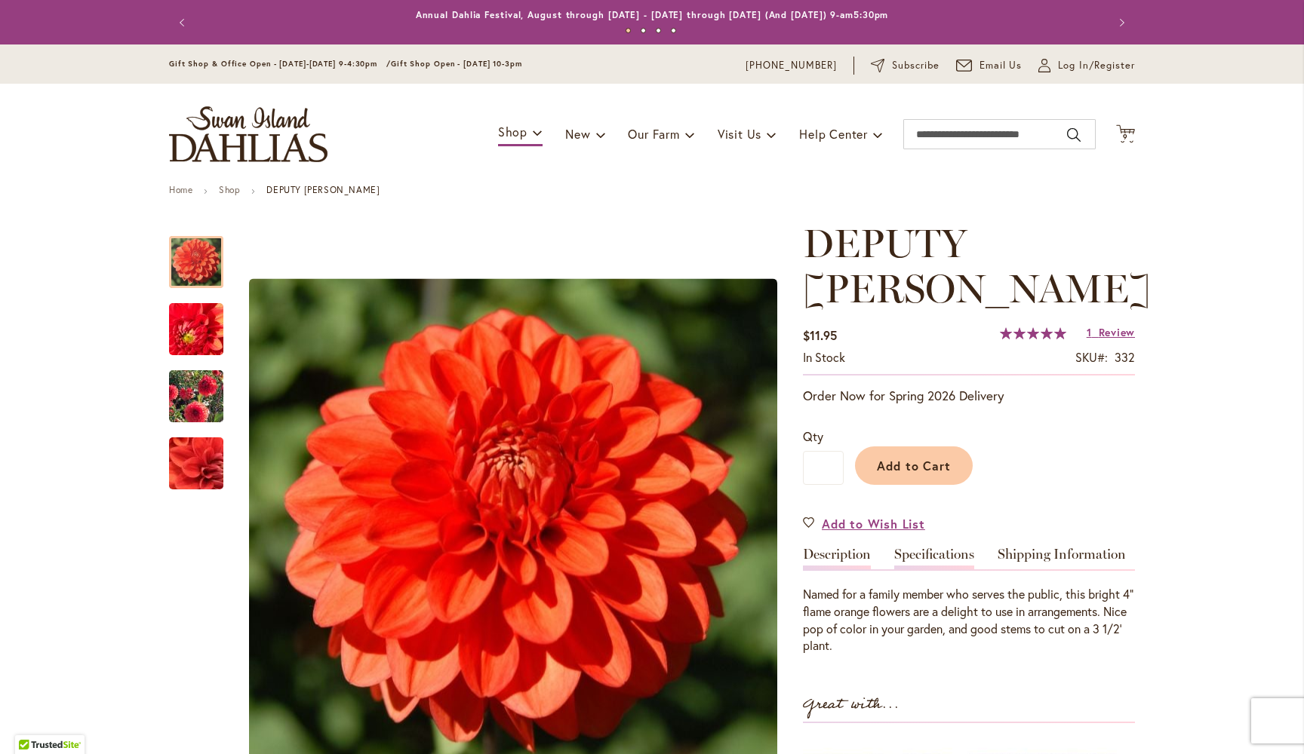
click at [935, 548] on link "Specifications" at bounding box center [934, 559] width 80 height 22
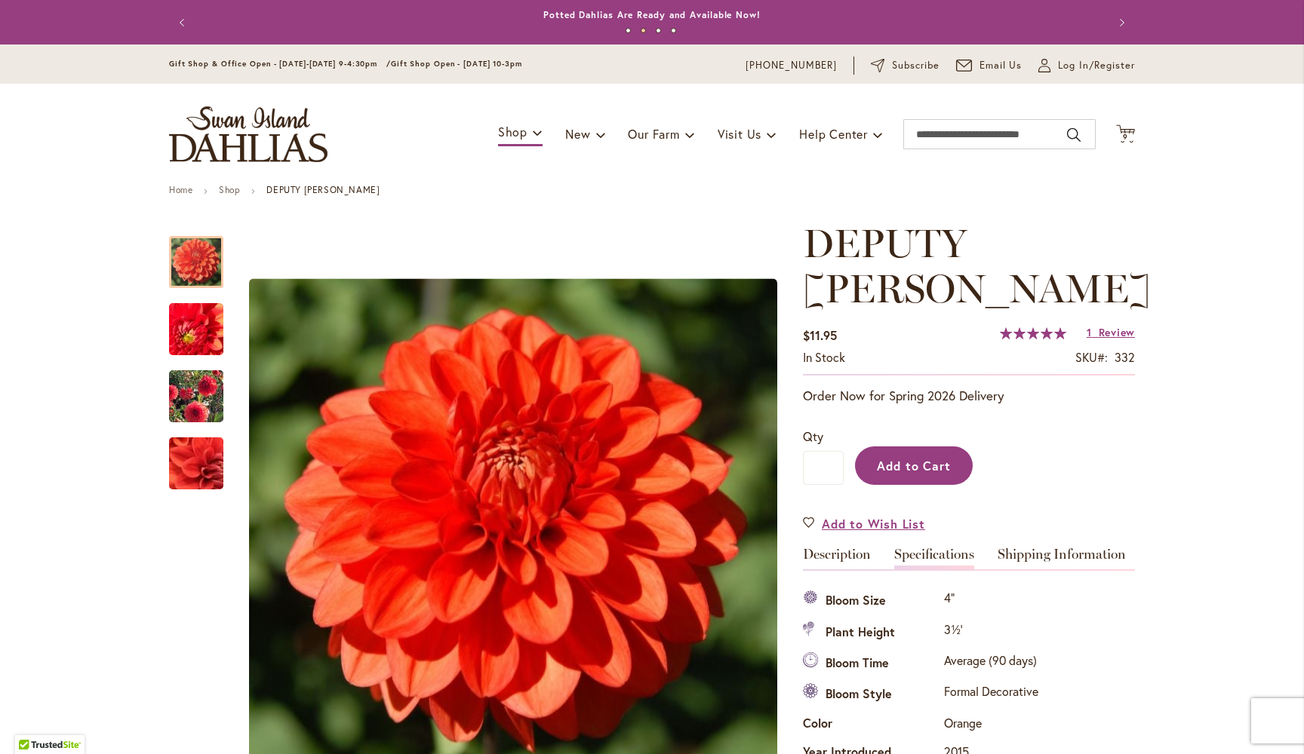
click at [922, 458] on span "Add to Cart" at bounding box center [914, 466] width 75 height 16
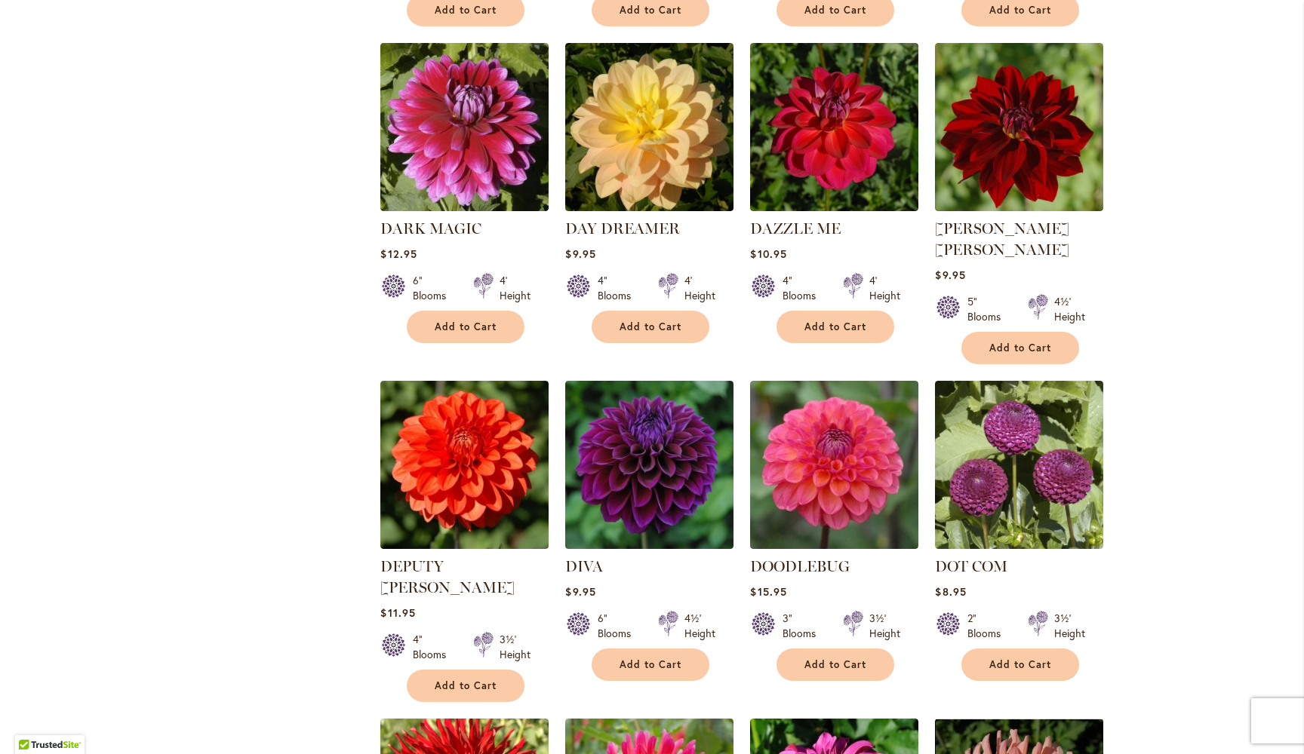
scroll to position [2297, 0]
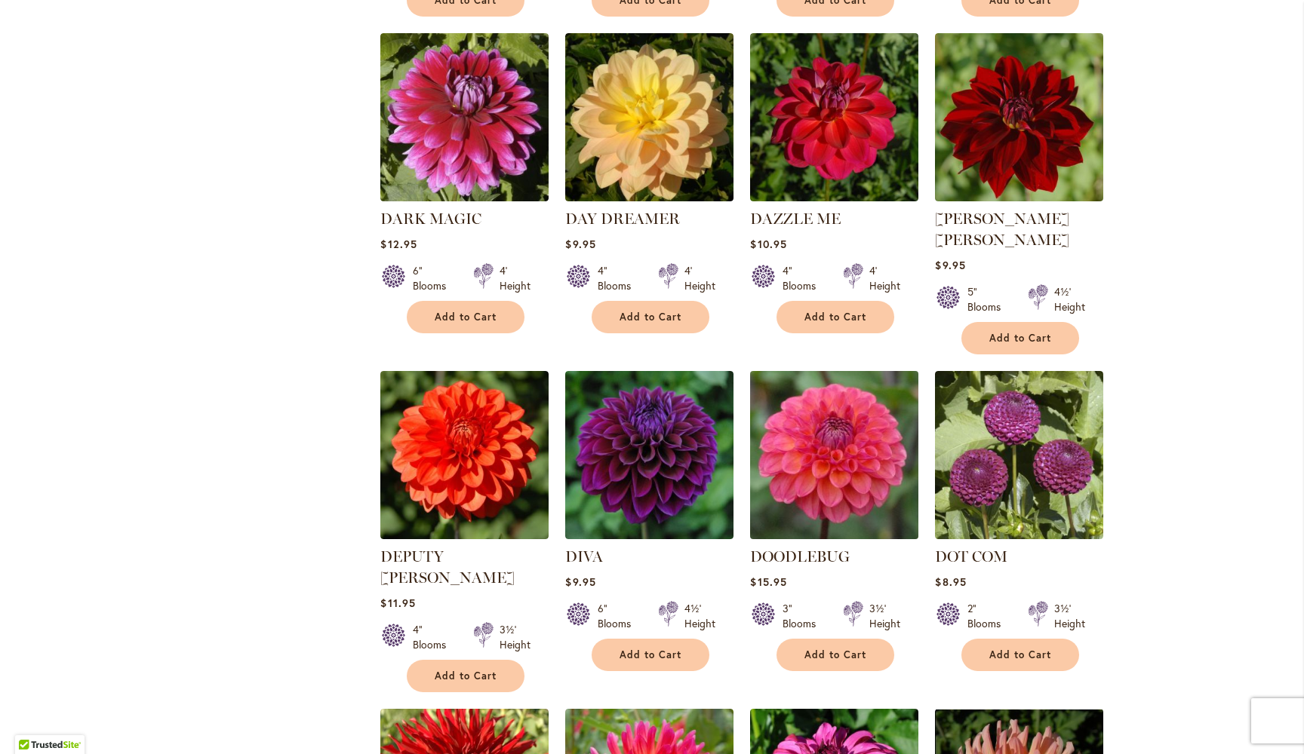
click at [830, 367] on img at bounding box center [834, 455] width 177 height 177
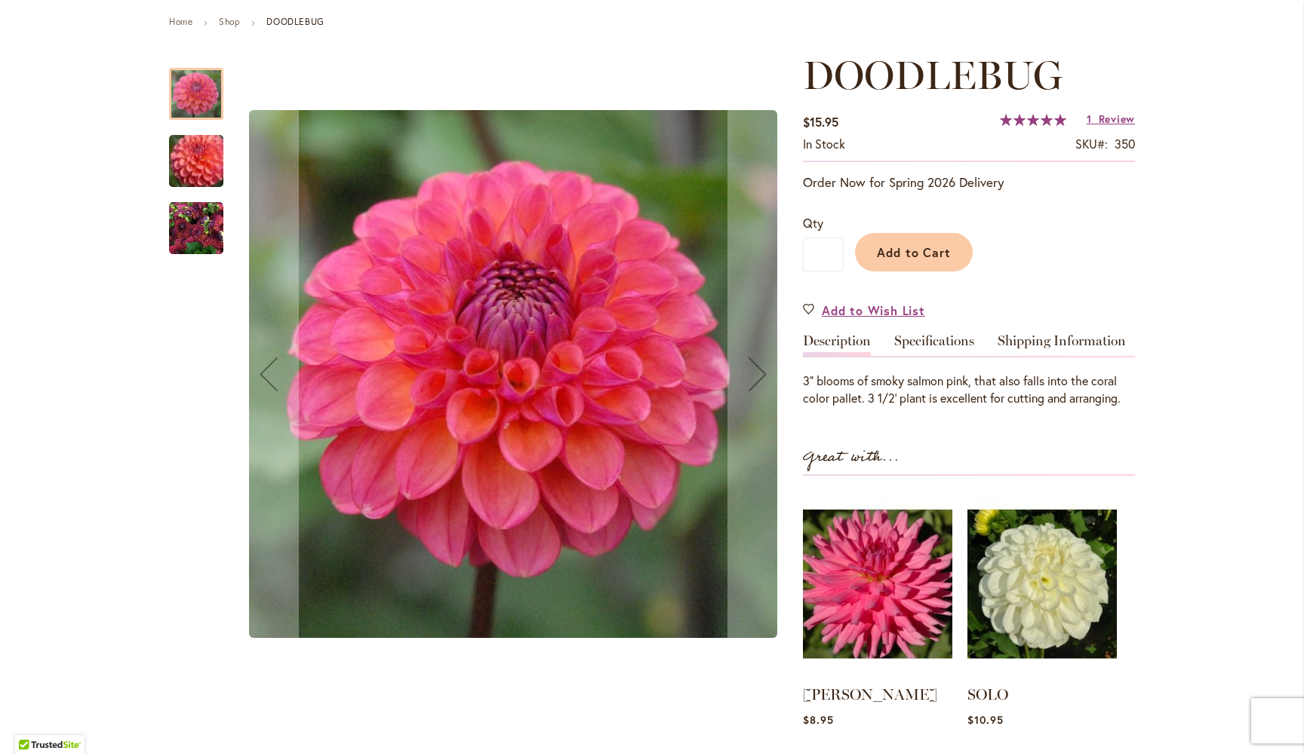
scroll to position [182, 0]
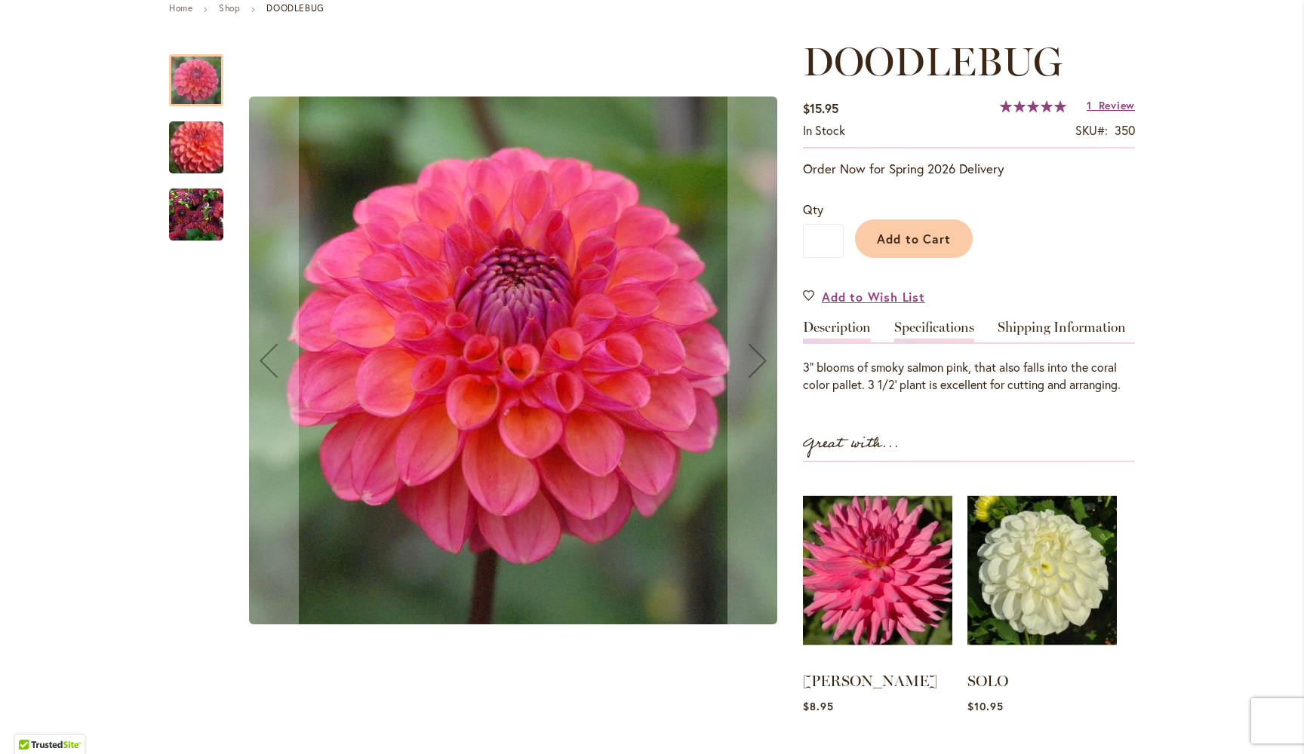
click at [925, 325] on link "Specifications" at bounding box center [934, 332] width 80 height 22
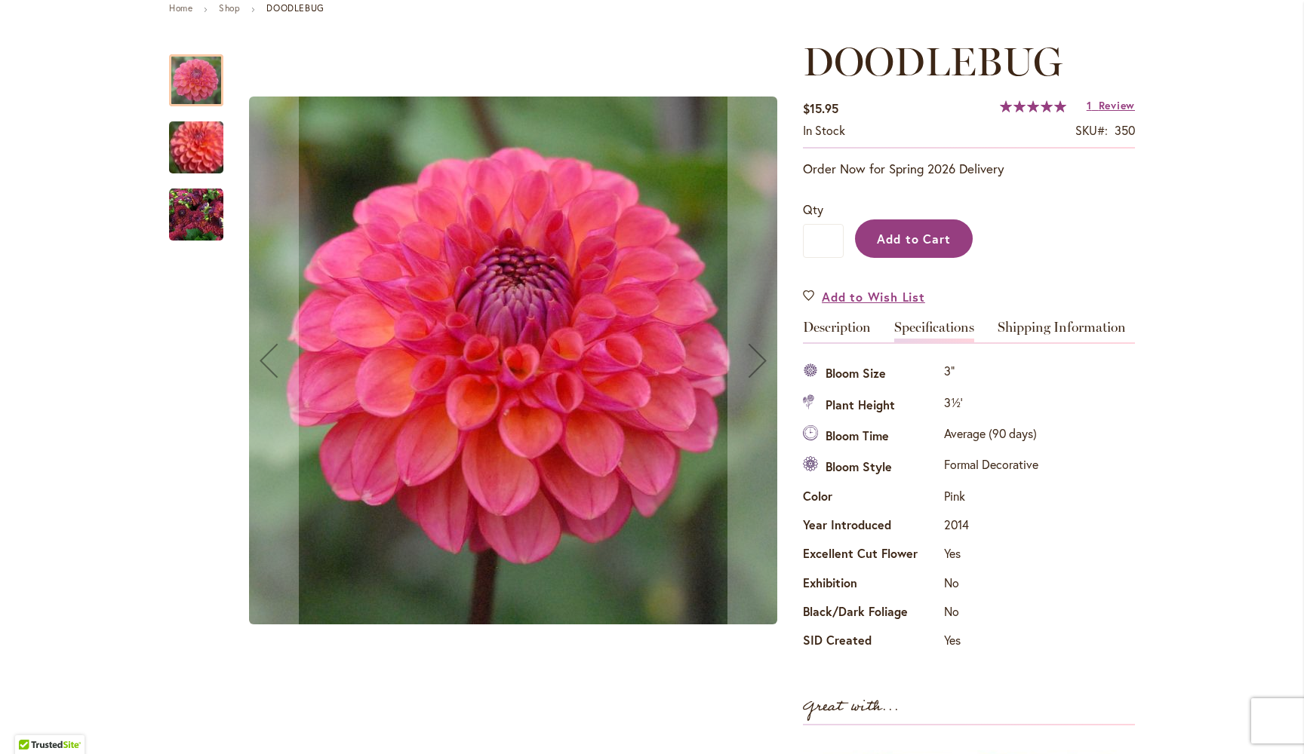
click at [903, 239] on span "Add to Cart" at bounding box center [914, 239] width 75 height 16
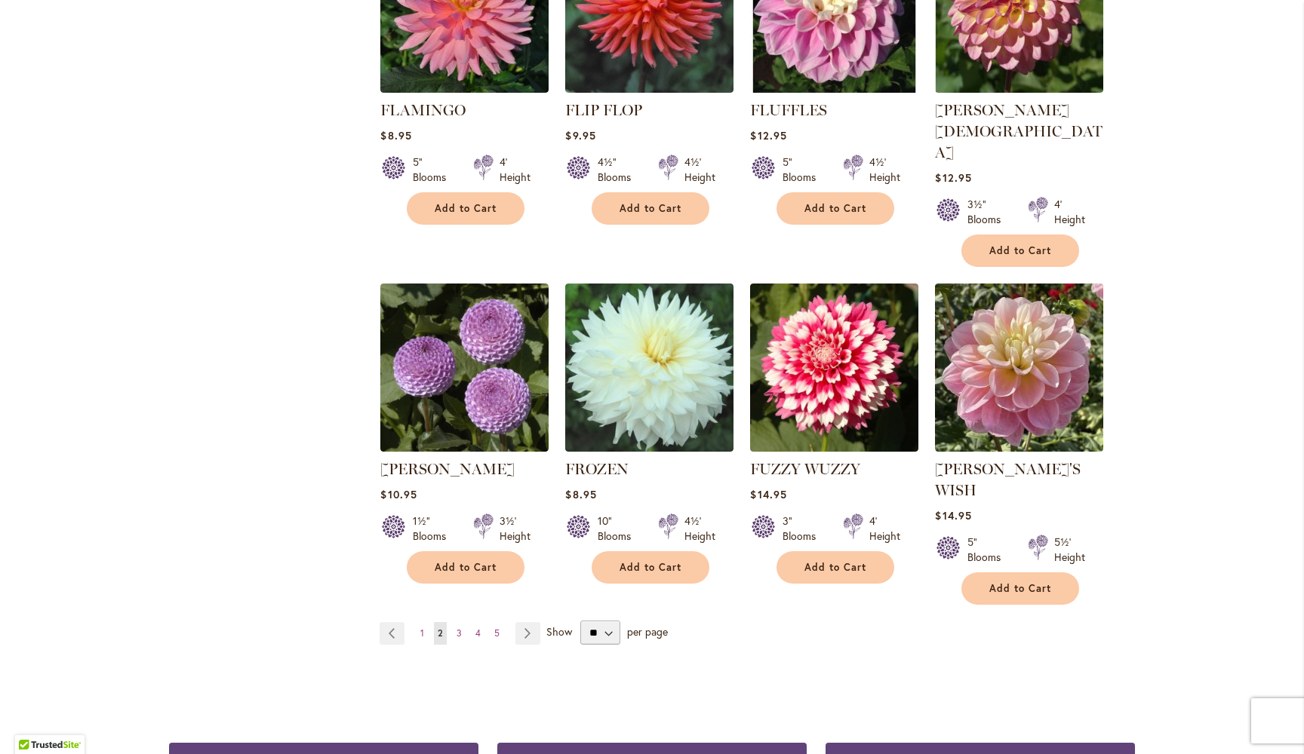
scroll to position [5032, 0]
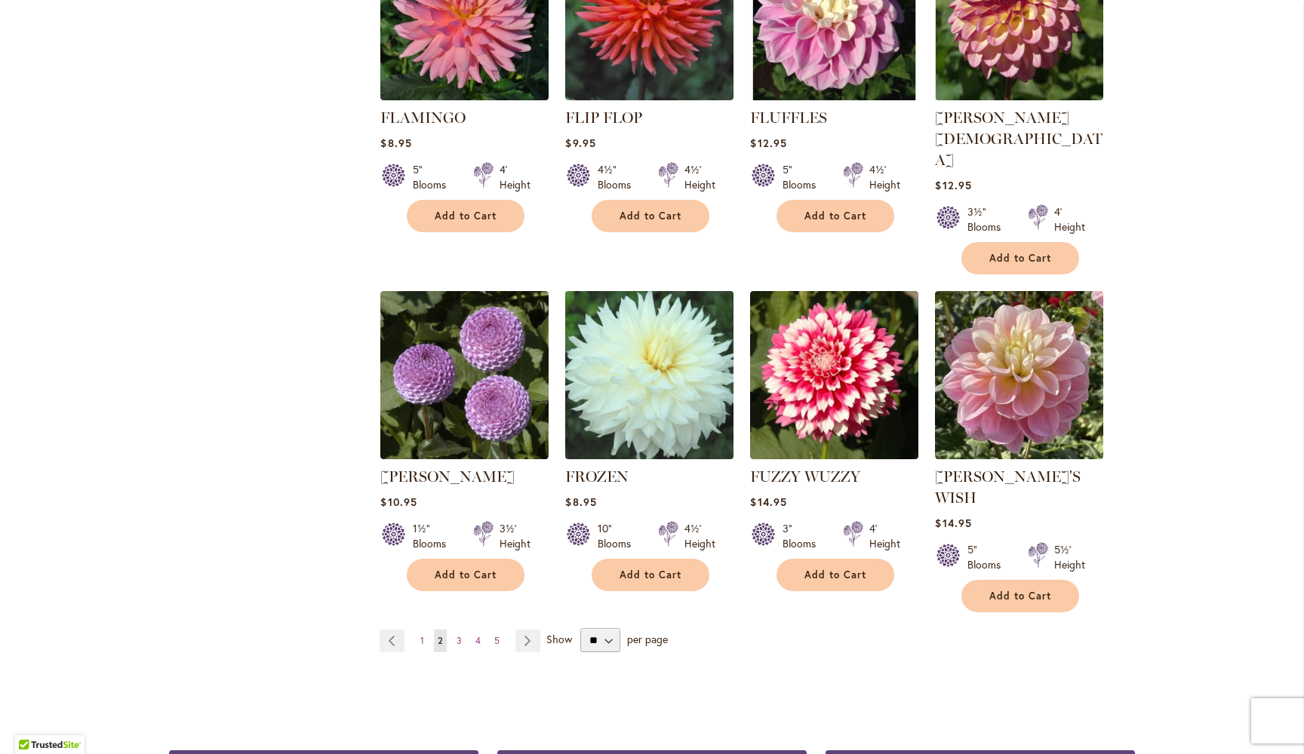
click at [654, 287] on img at bounding box center [649, 375] width 177 height 177
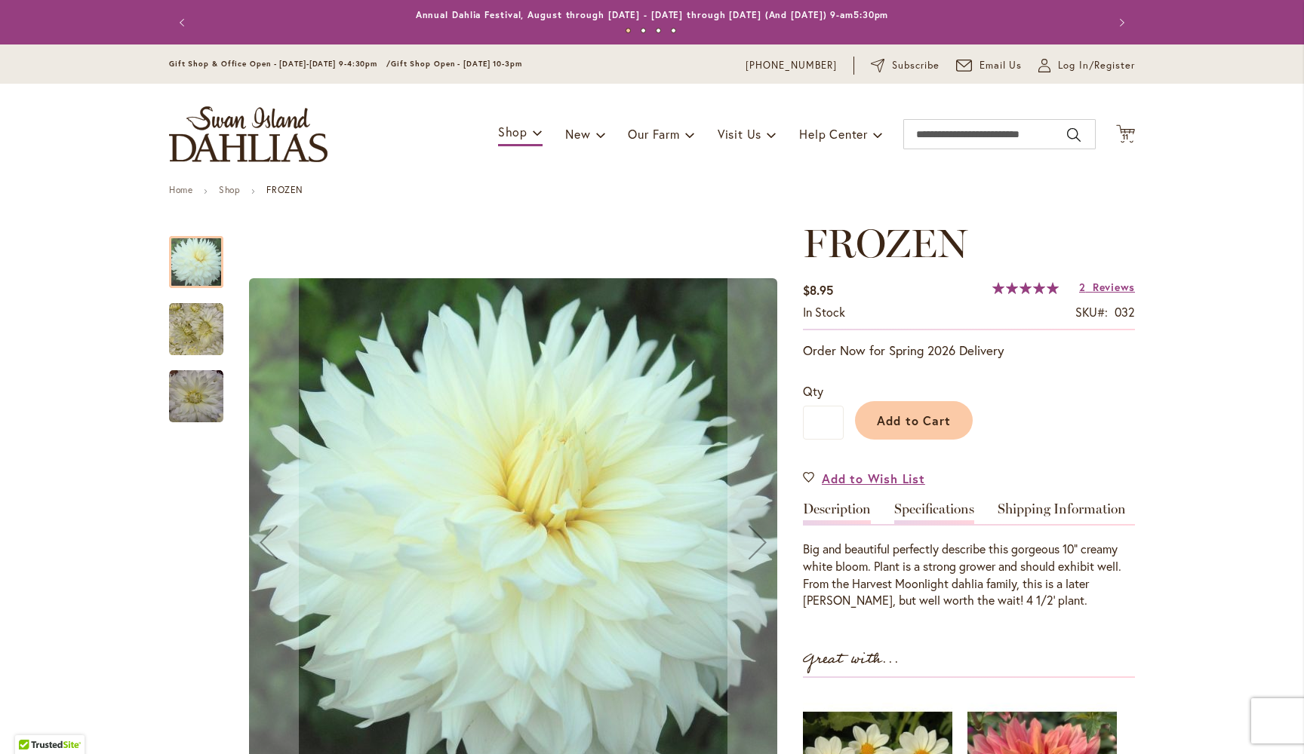
click at [937, 502] on link "Specifications" at bounding box center [934, 513] width 80 height 22
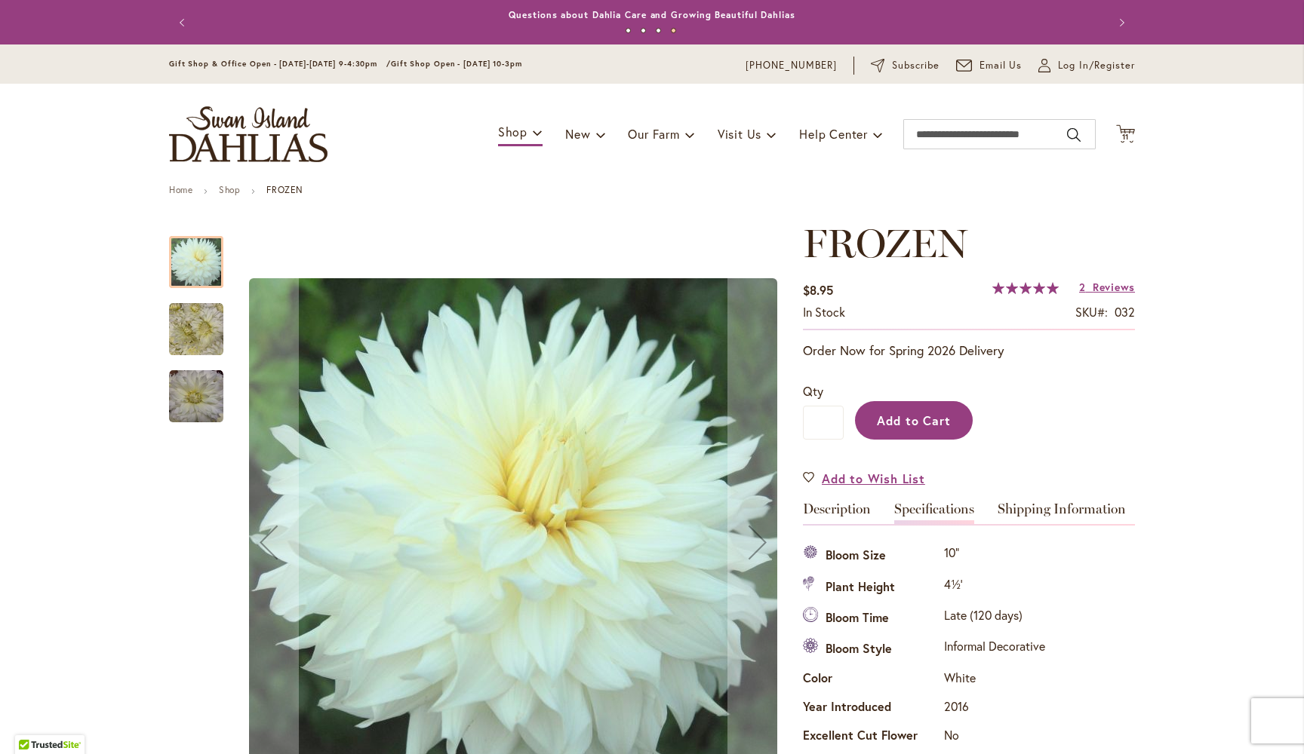
click at [920, 420] on span "Add to Cart" at bounding box center [914, 421] width 75 height 16
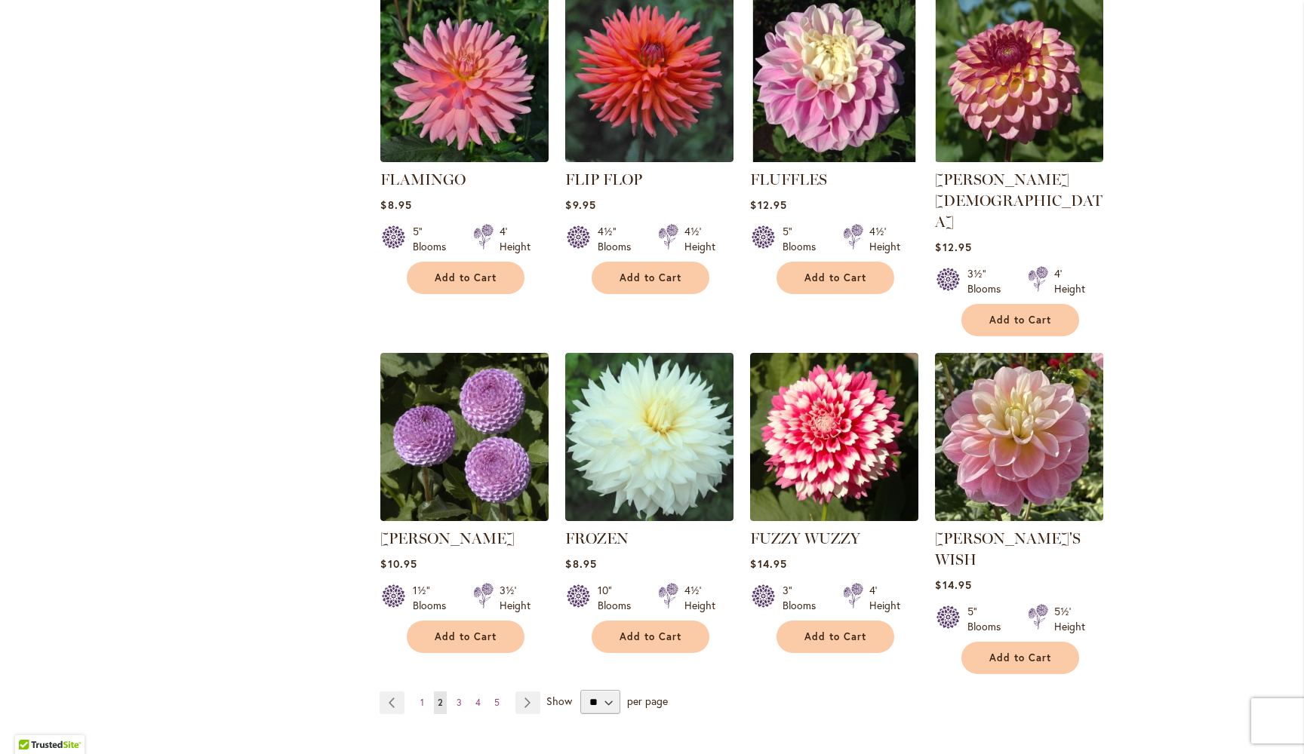
scroll to position [5073, 0]
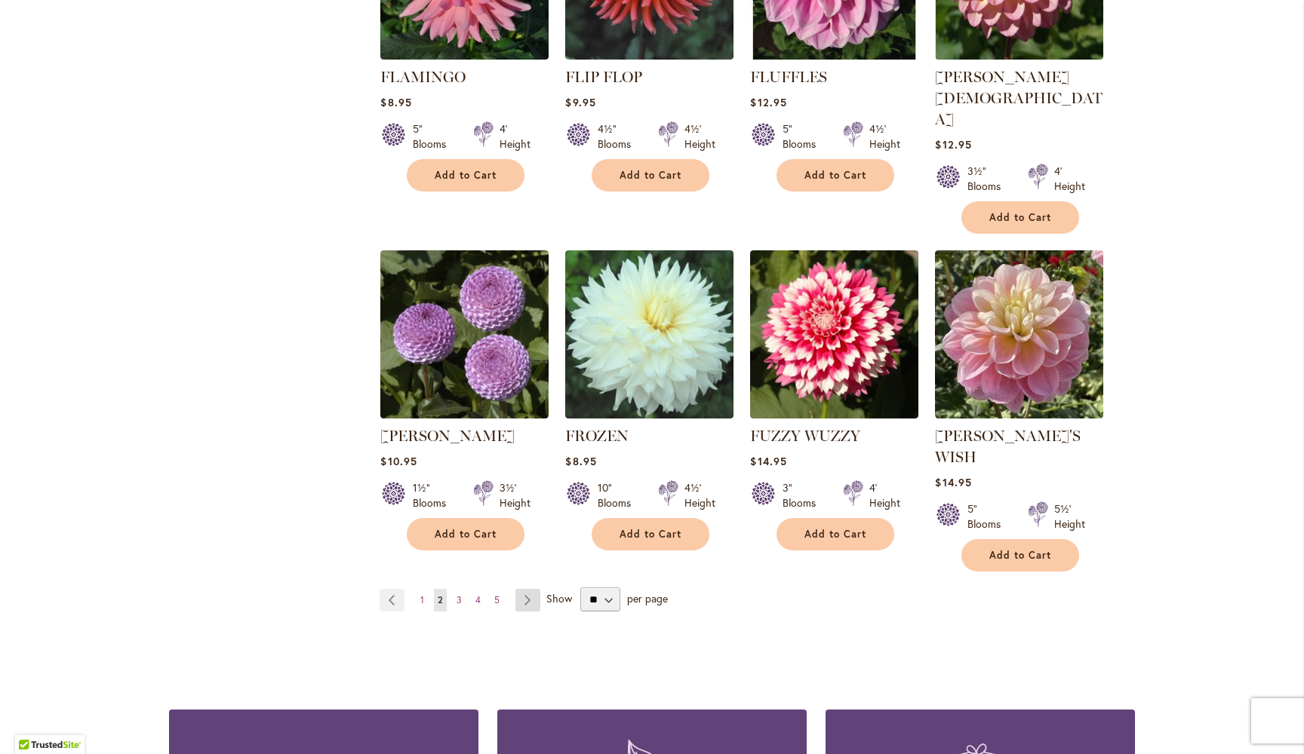
click at [528, 589] on link "Page Next" at bounding box center [527, 600] width 25 height 23
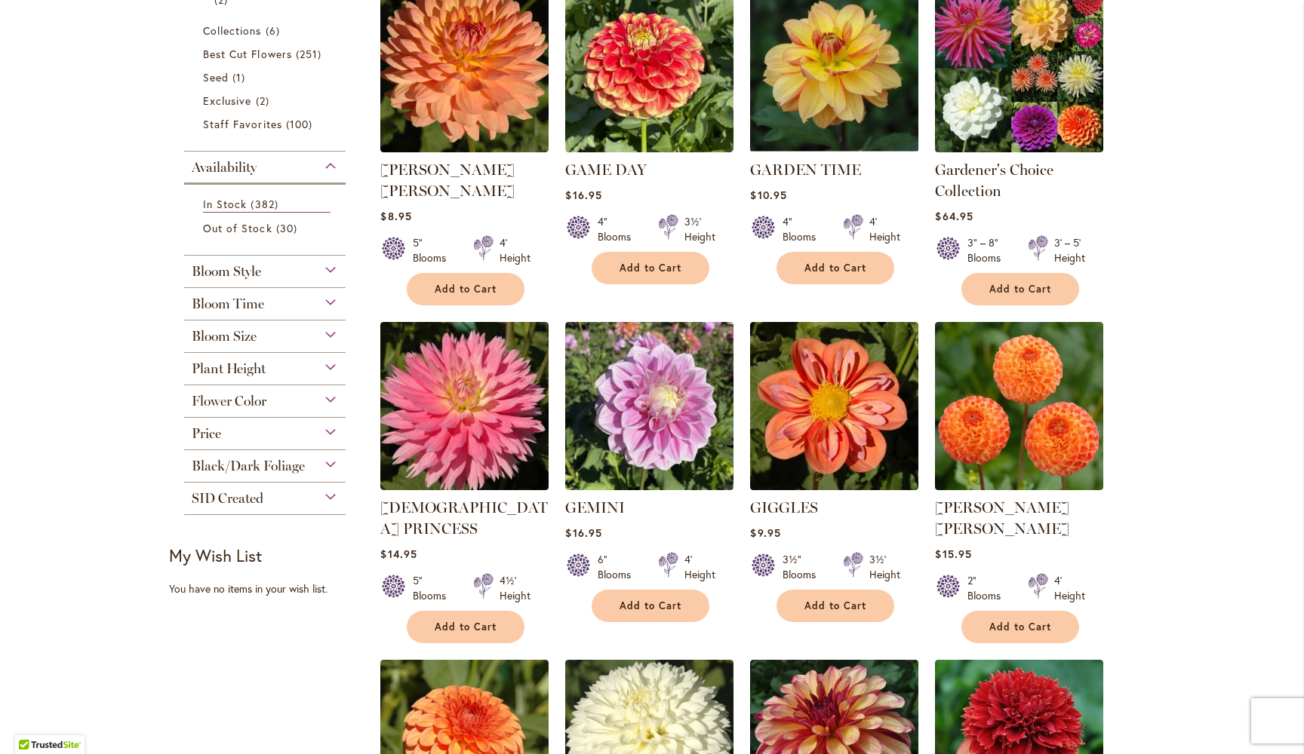
scroll to position [373, 0]
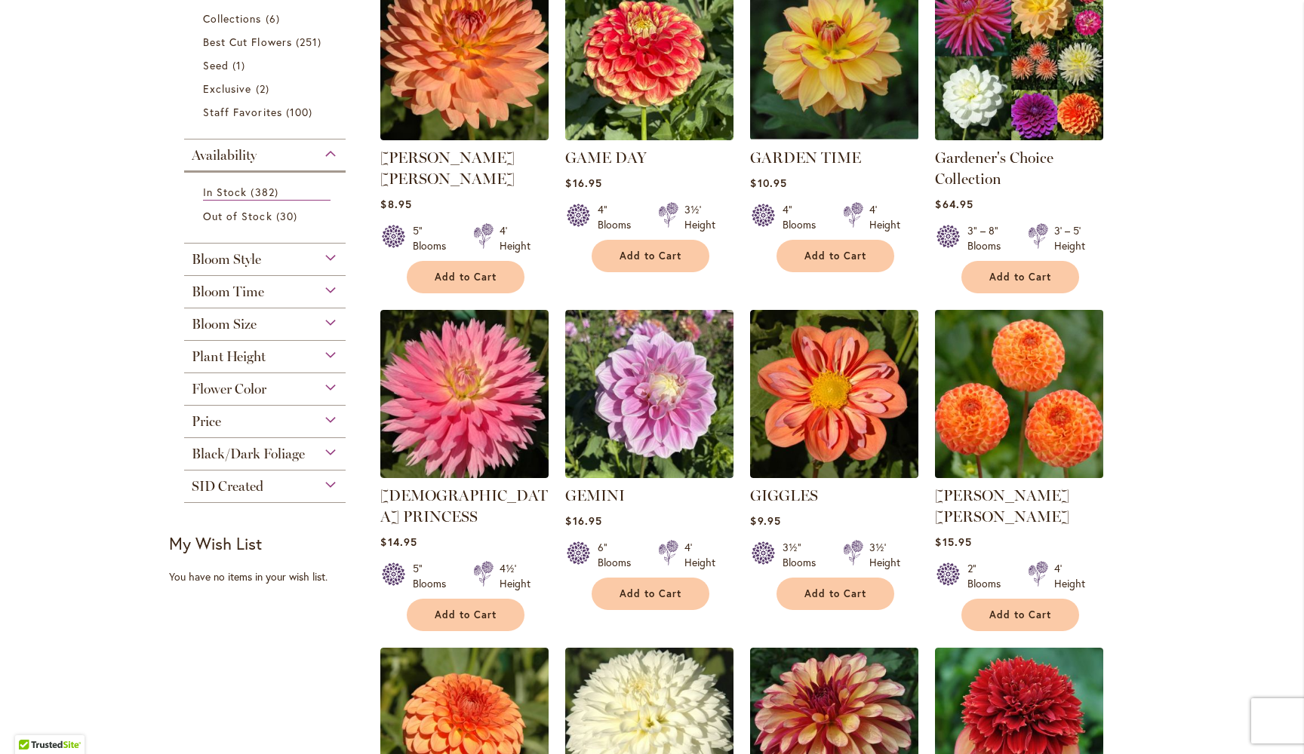
click at [1027, 404] on img at bounding box center [1019, 394] width 177 height 177
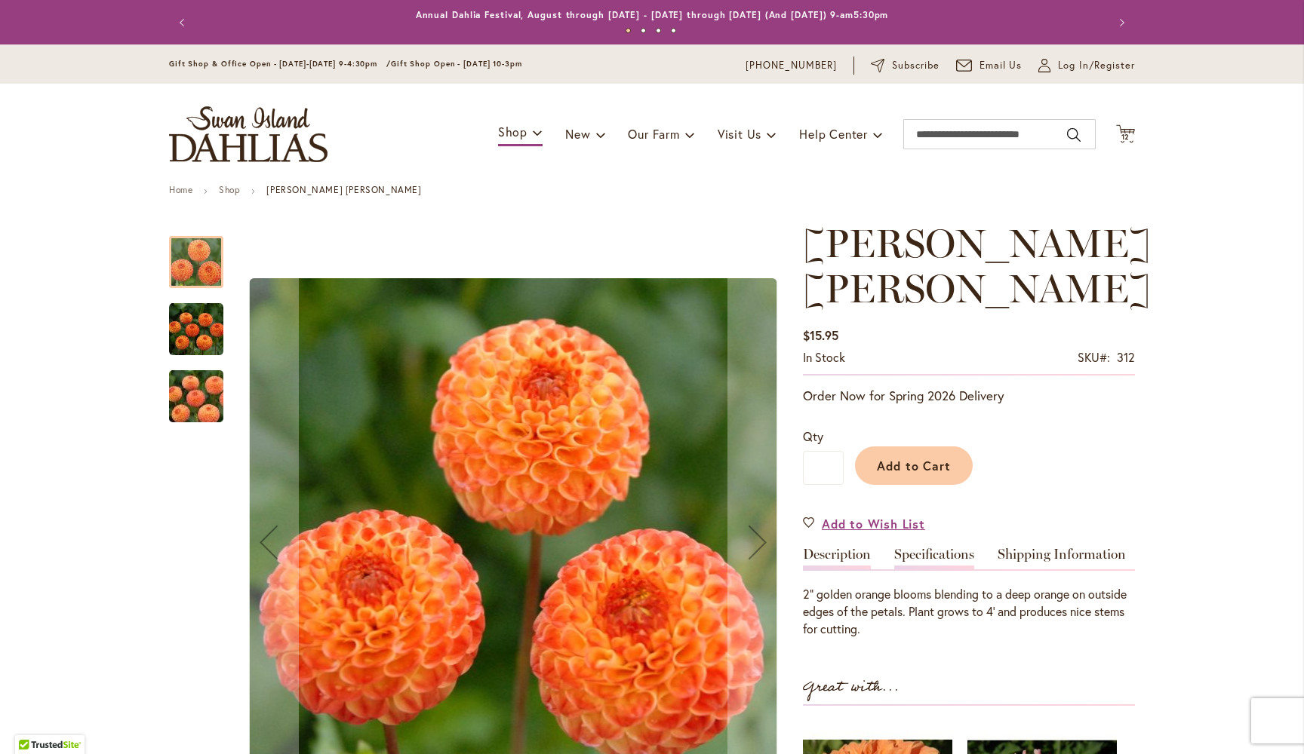
click at [929, 548] on link "Specifications" at bounding box center [934, 559] width 80 height 22
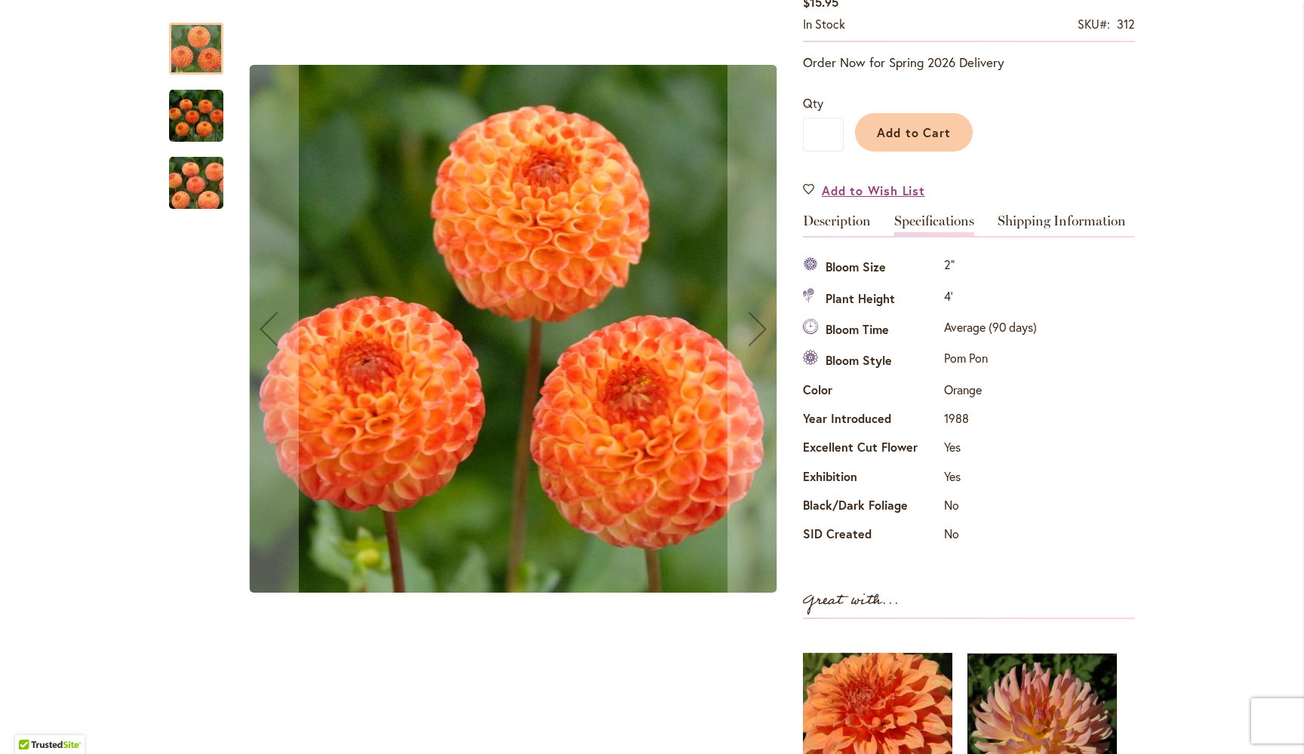
scroll to position [309, 0]
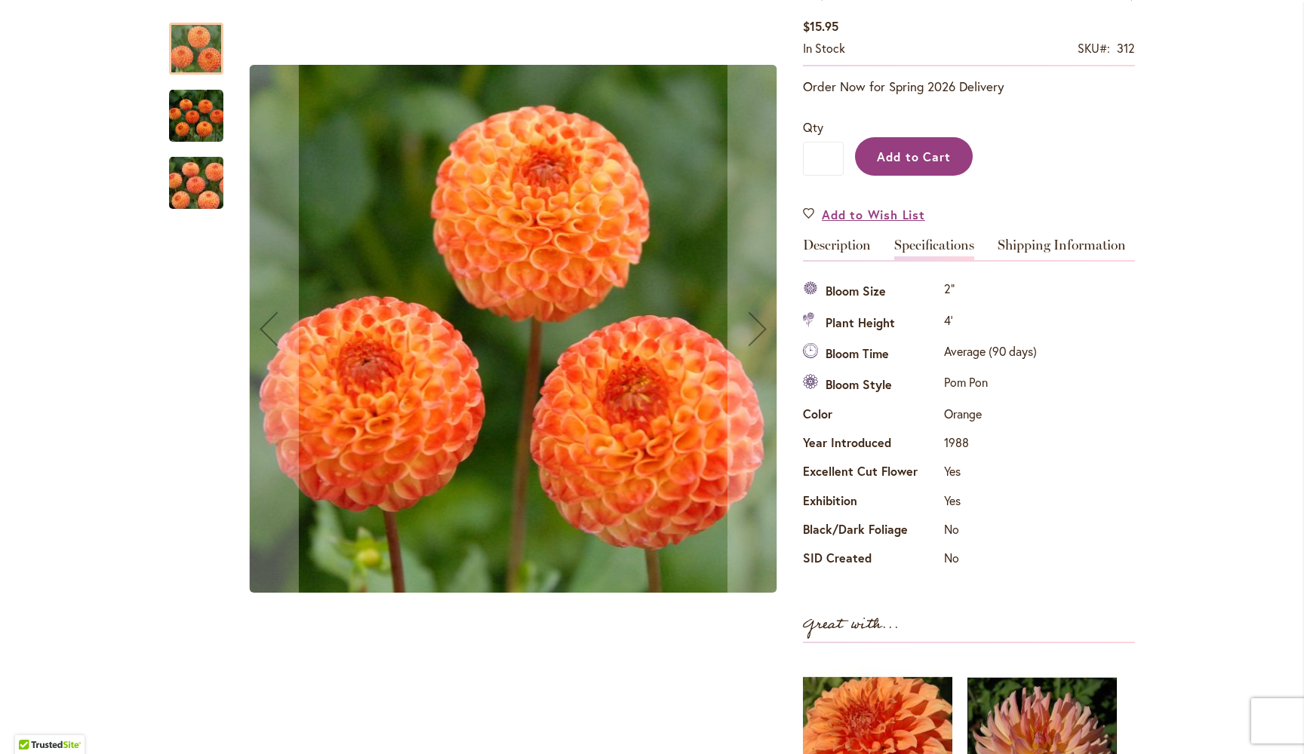
click at [911, 149] on span "Add to Cart" at bounding box center [914, 157] width 75 height 16
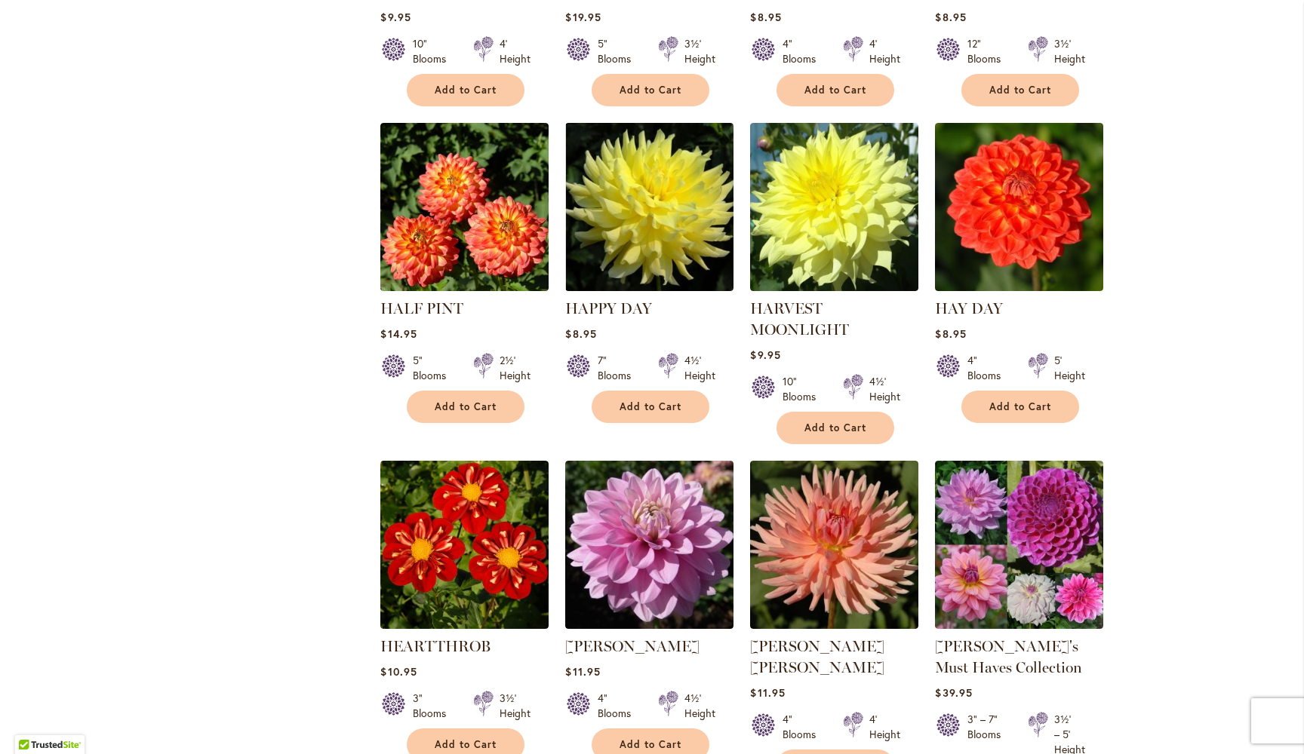
scroll to position [1841, 0]
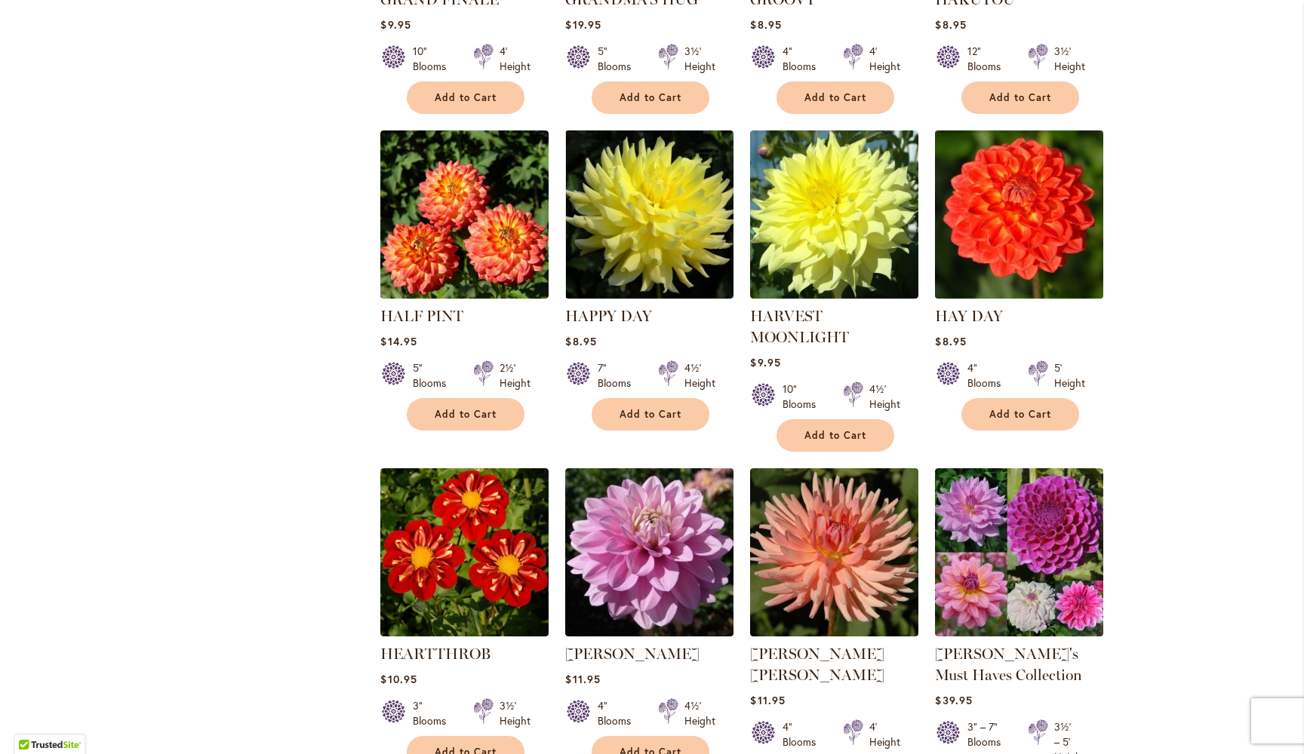
click at [1016, 186] on img at bounding box center [1019, 214] width 177 height 177
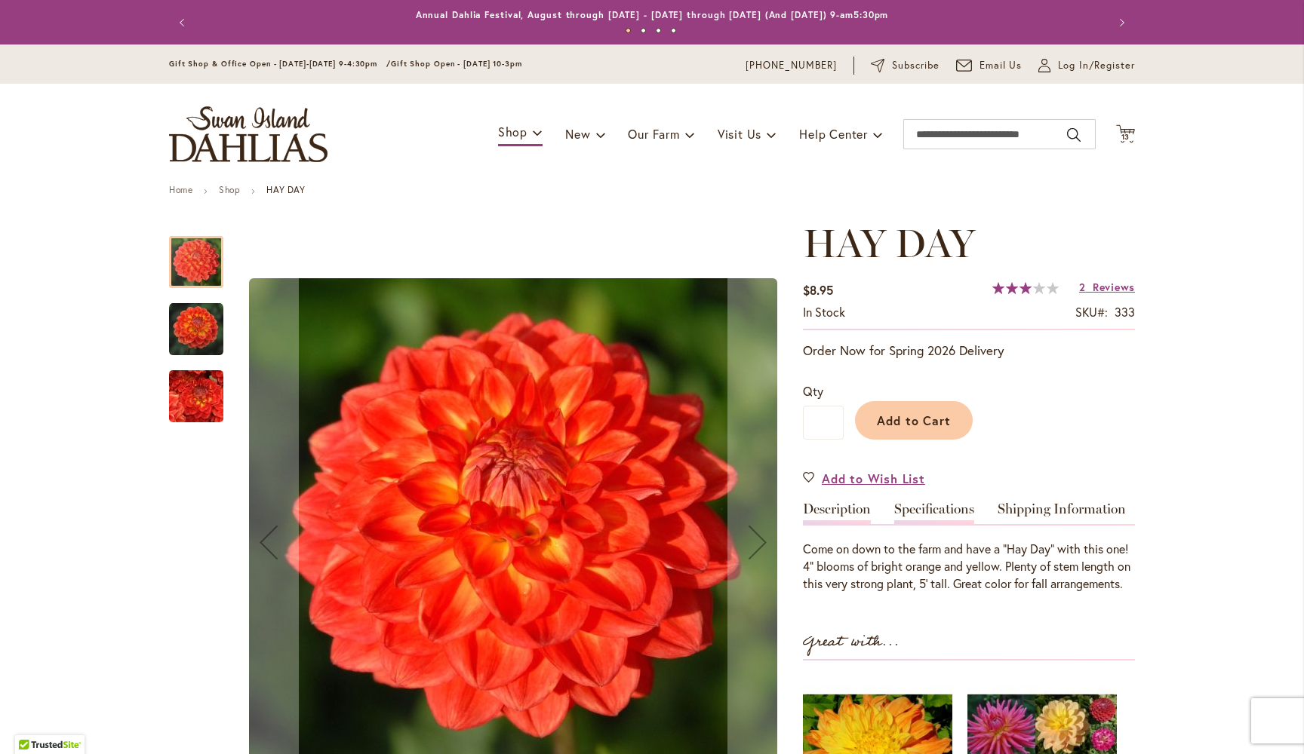
click at [966, 508] on link "Specifications" at bounding box center [934, 513] width 80 height 22
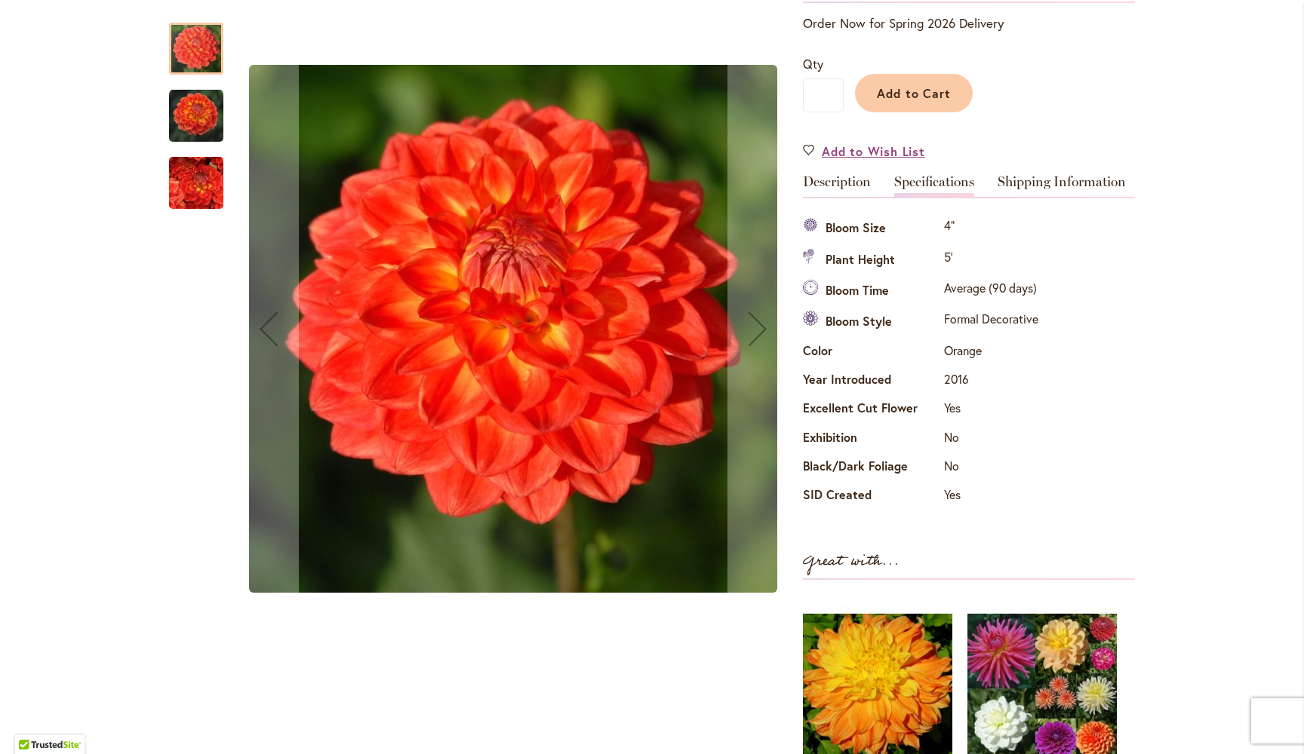
scroll to position [324, 0]
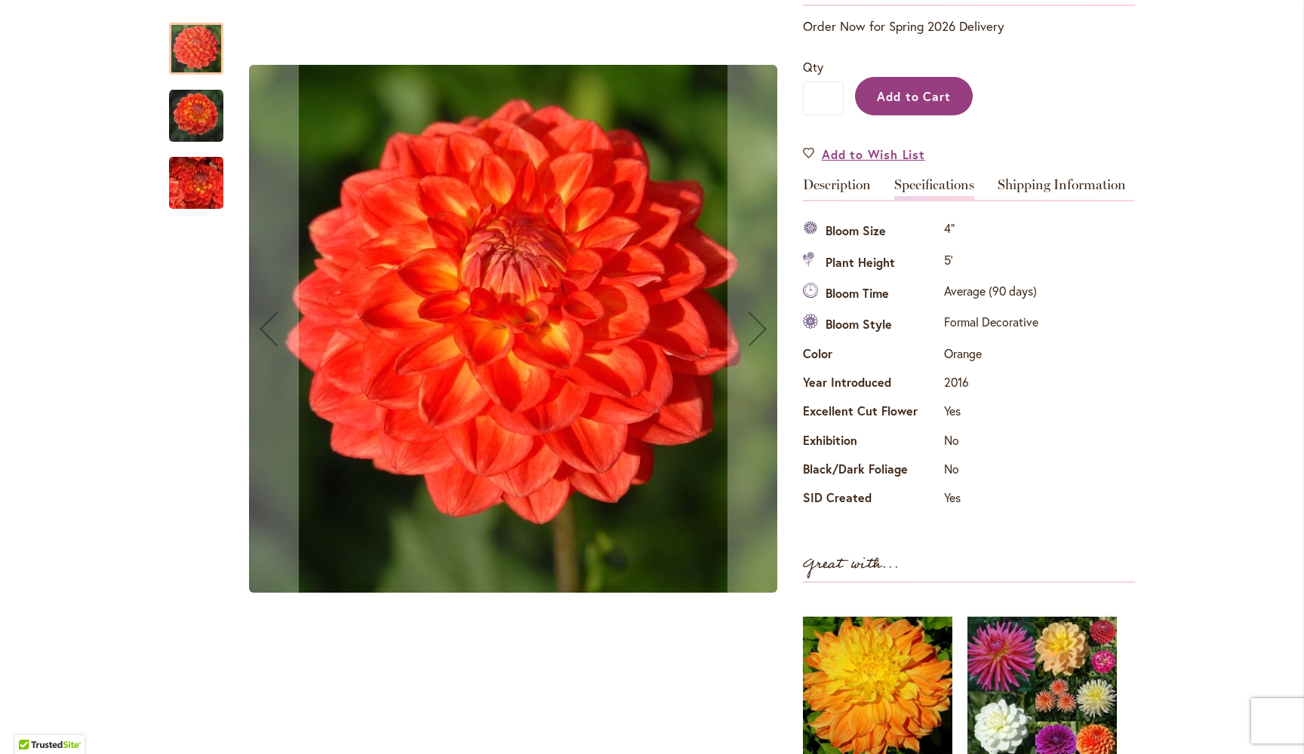
click at [911, 92] on span "Add to Cart" at bounding box center [914, 96] width 75 height 16
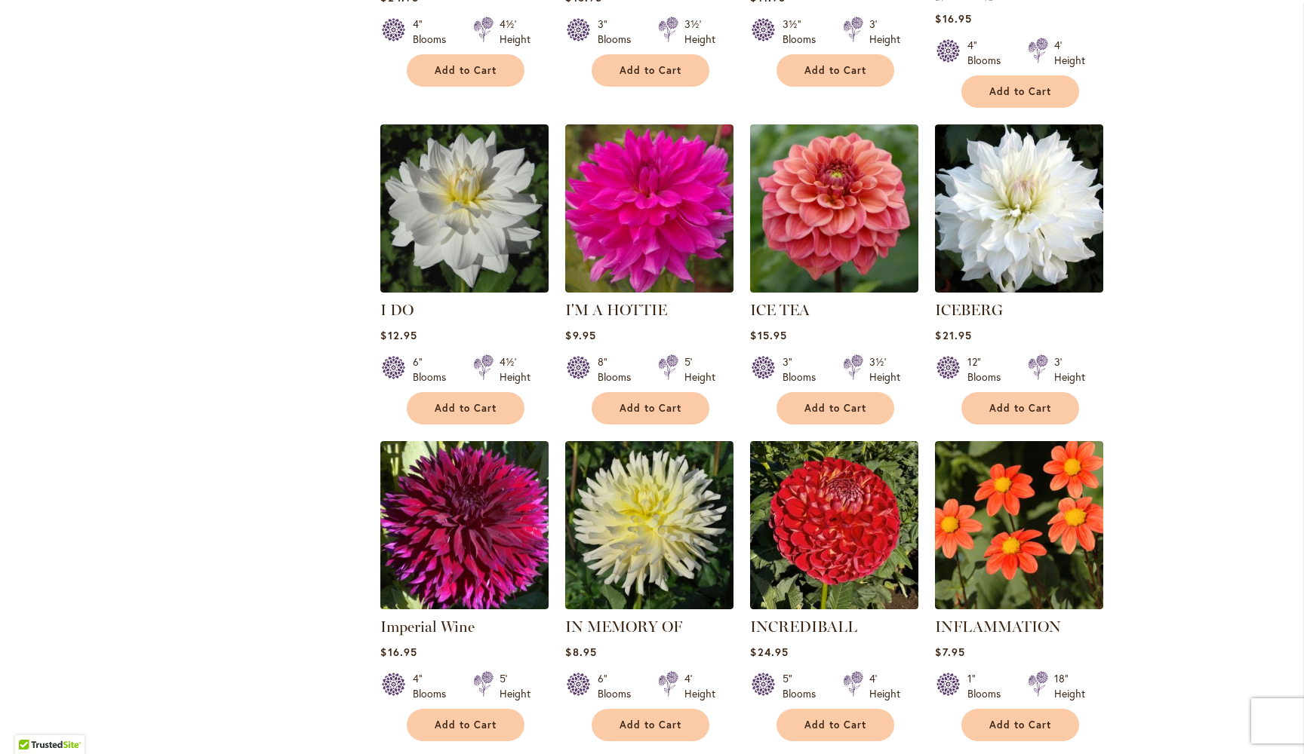
scroll to position [3848, 0]
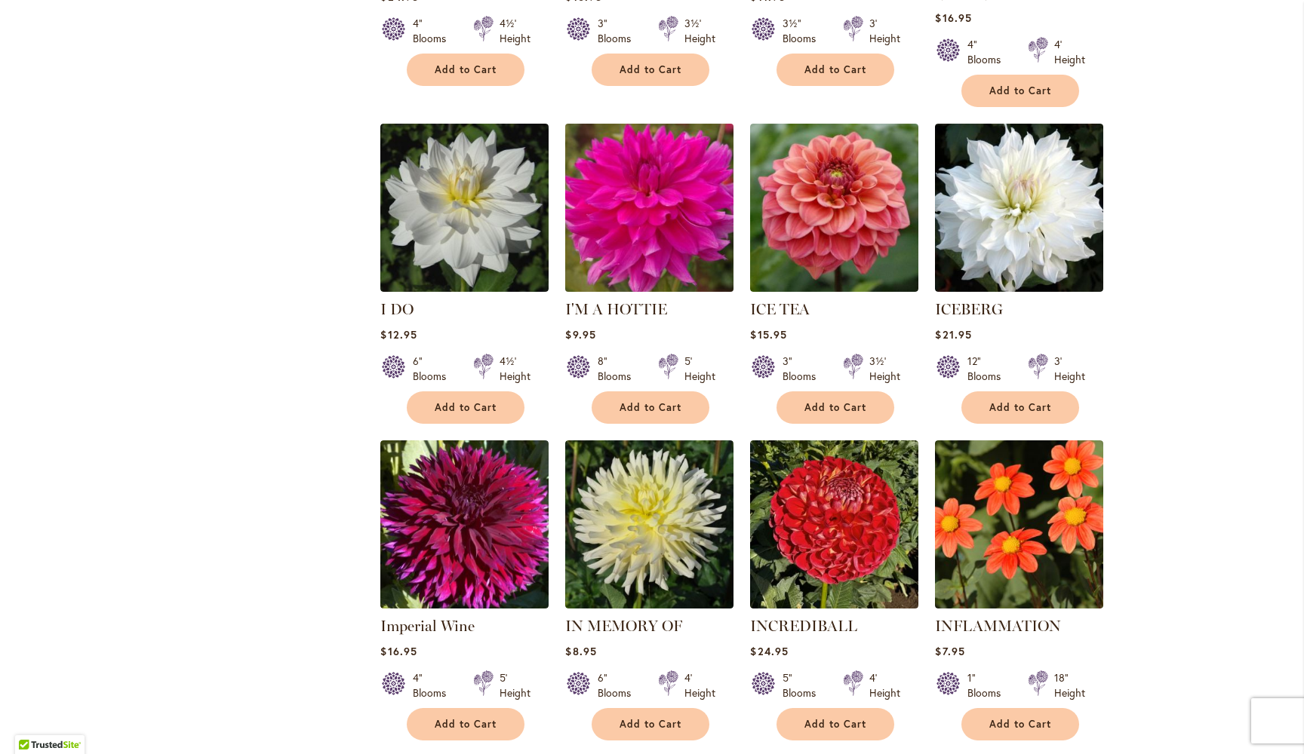
click at [638, 189] on img at bounding box center [649, 207] width 177 height 177
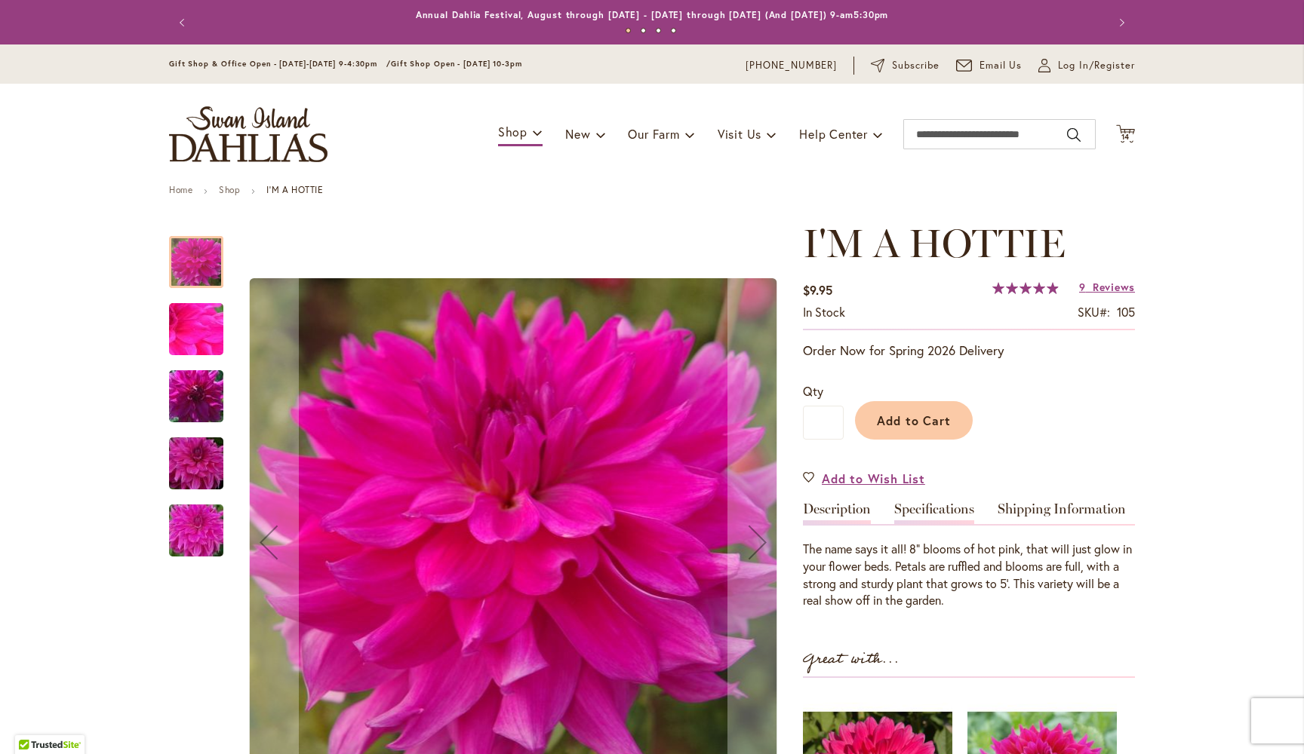
click at [941, 508] on link "Specifications" at bounding box center [934, 513] width 80 height 22
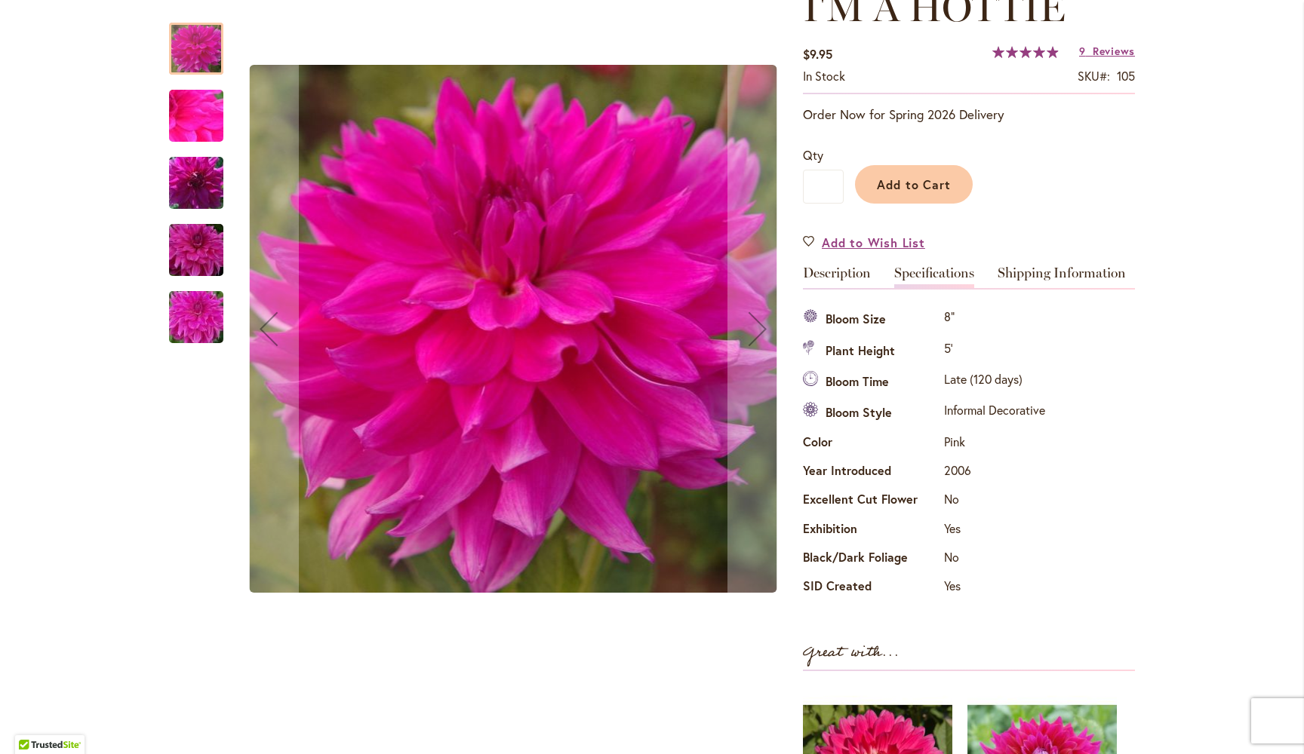
scroll to position [222, 0]
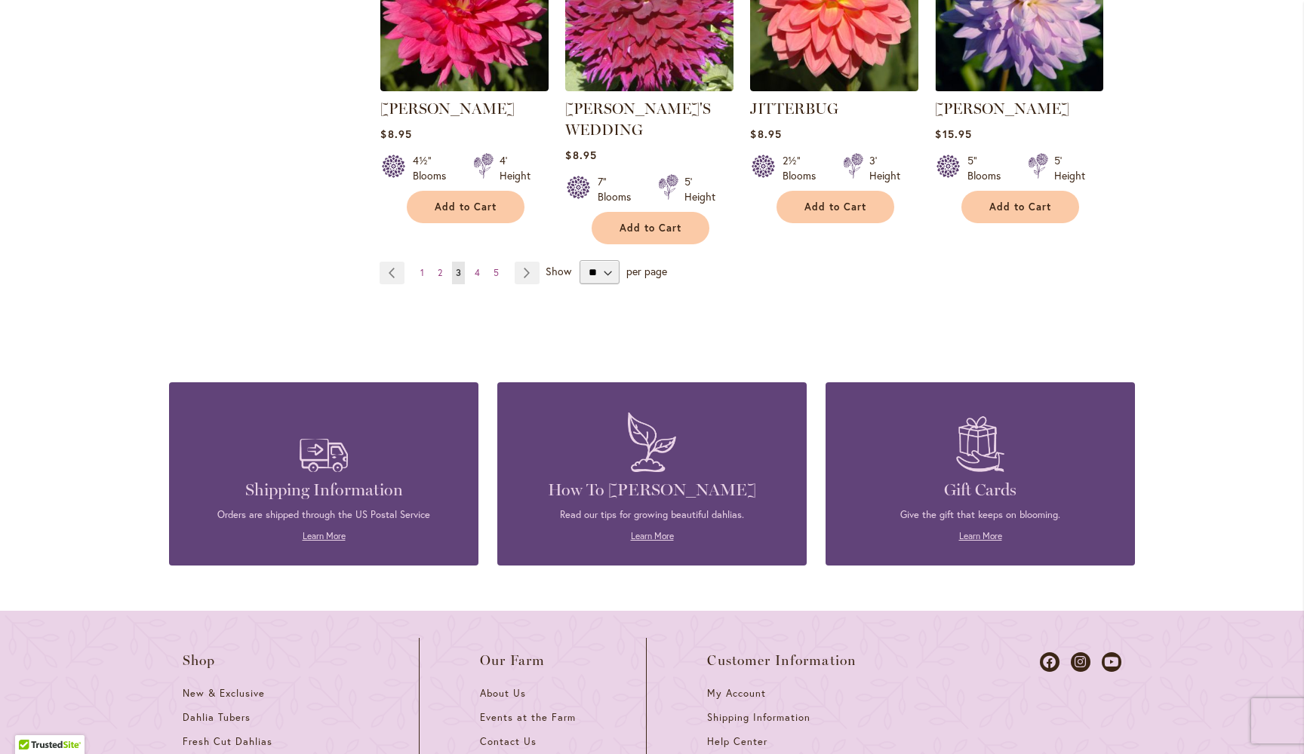
scroll to position [5361, 0]
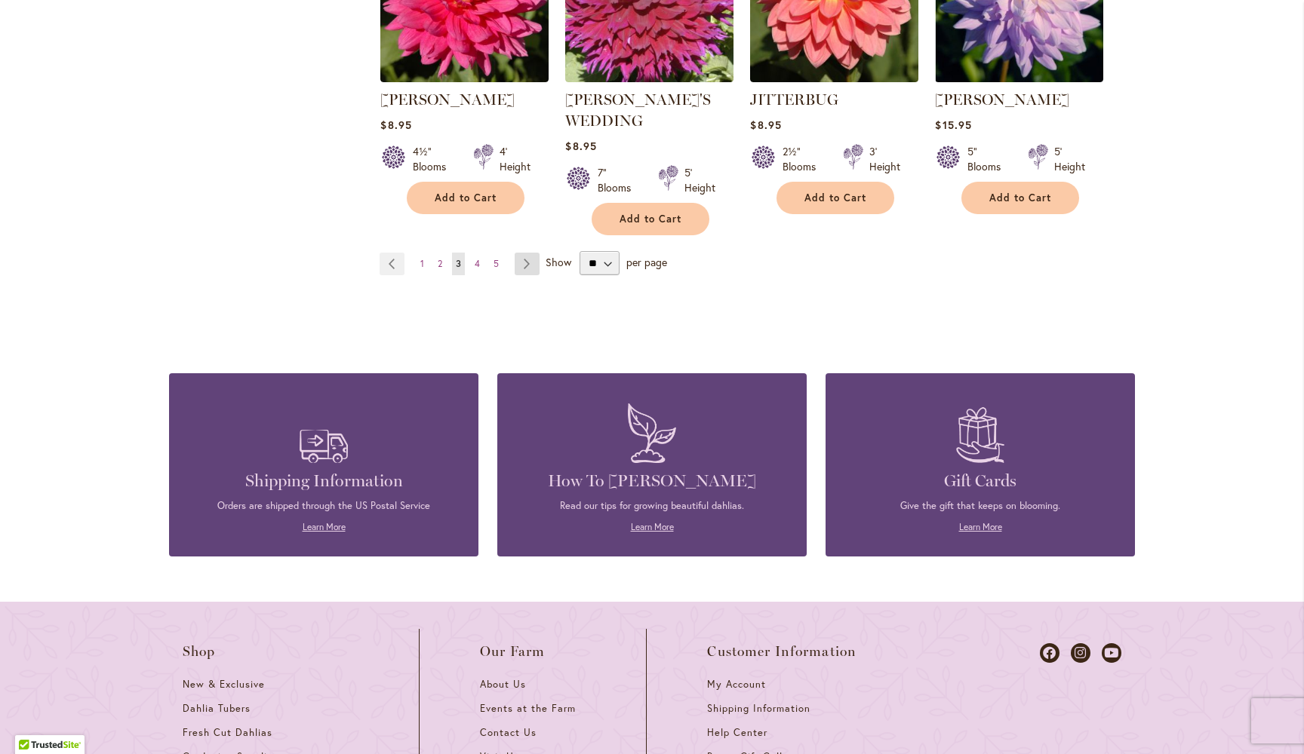
click at [528, 253] on link "Page Next" at bounding box center [526, 264] width 25 height 23
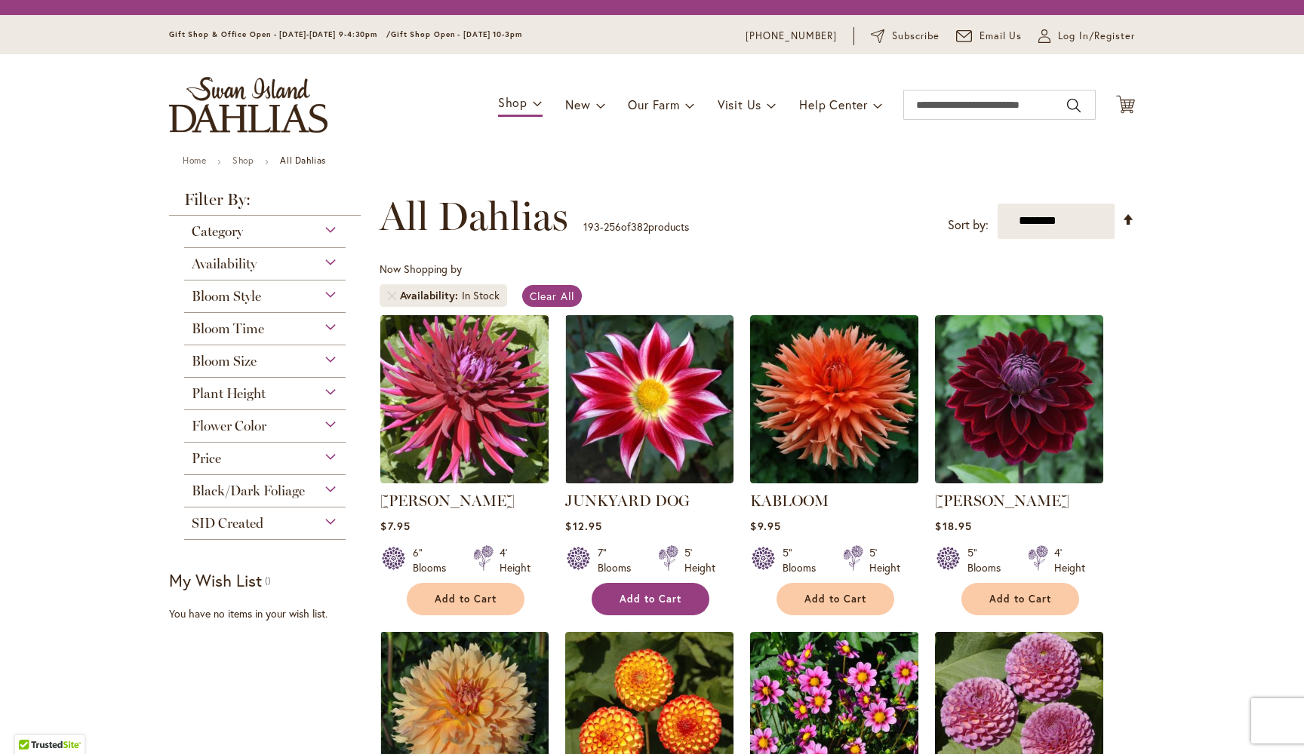
scroll to position [280, 0]
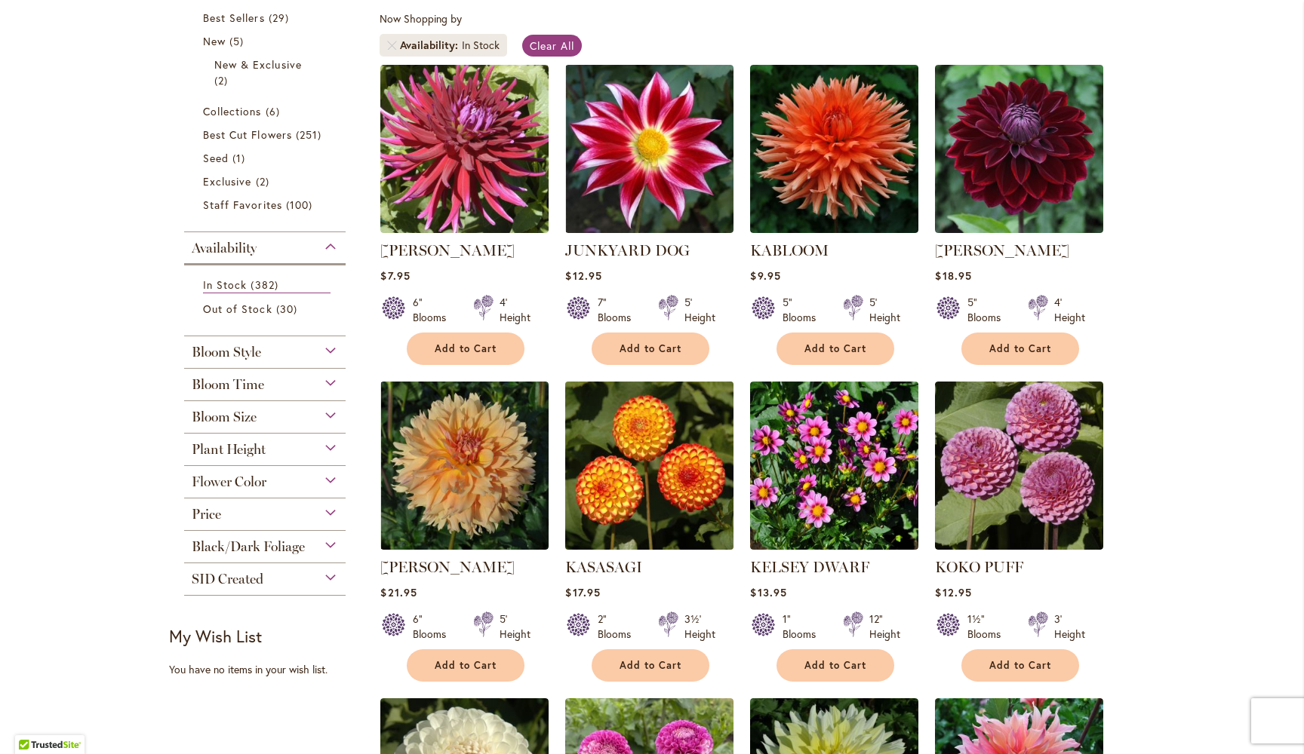
click at [648, 478] on img at bounding box center [649, 465] width 177 height 177
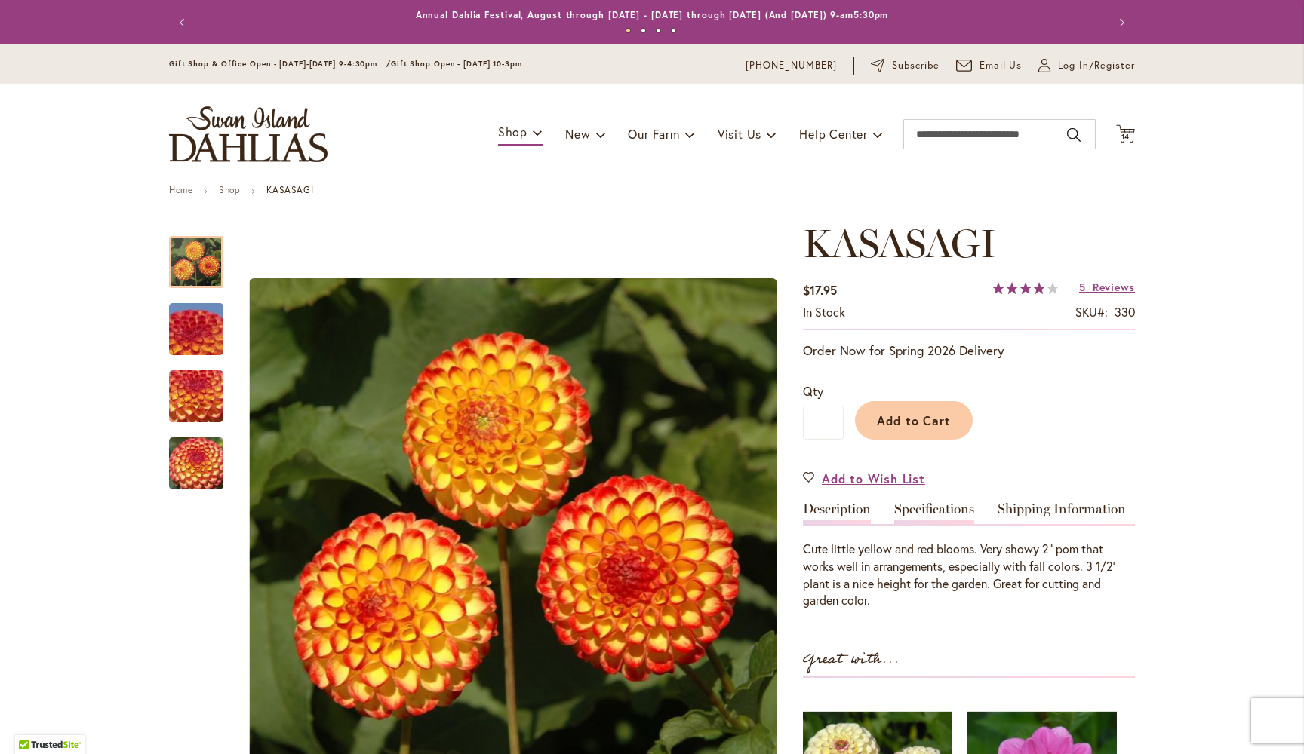
click at [947, 515] on link "Specifications" at bounding box center [934, 513] width 80 height 22
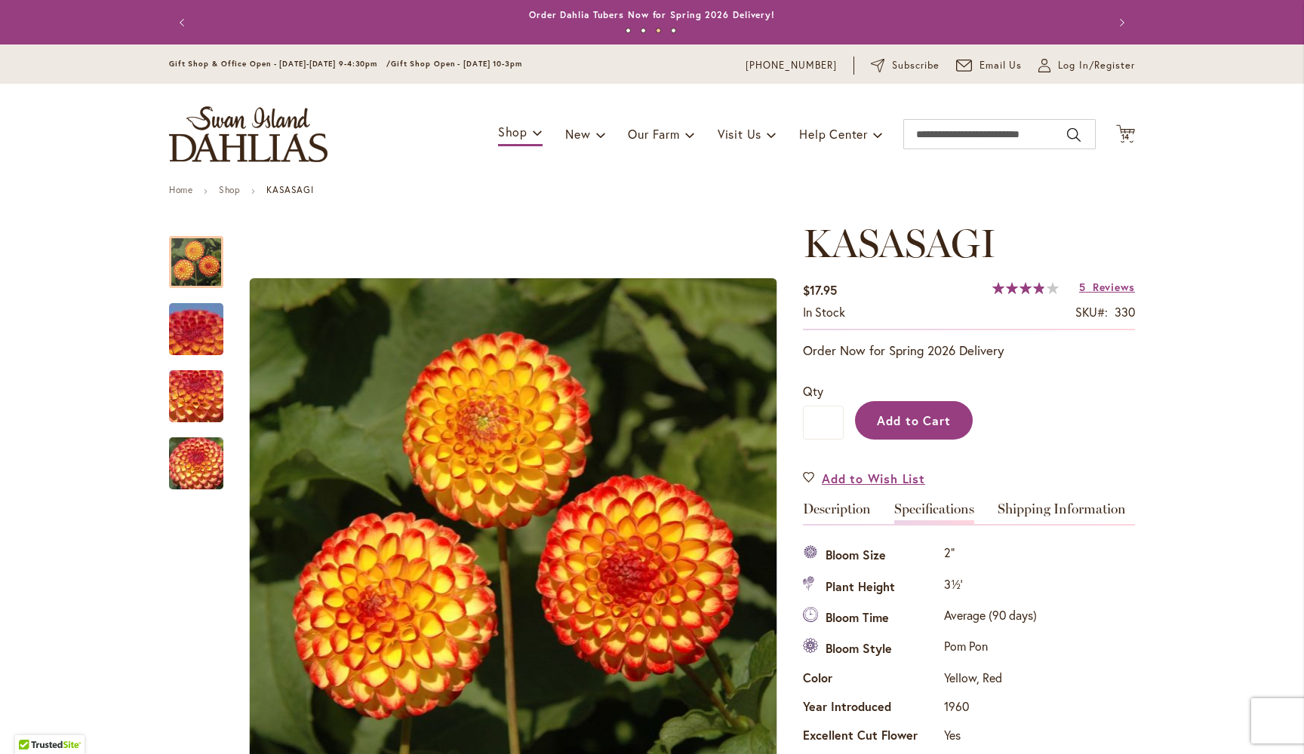
click at [913, 425] on span "Add to Cart" at bounding box center [914, 421] width 75 height 16
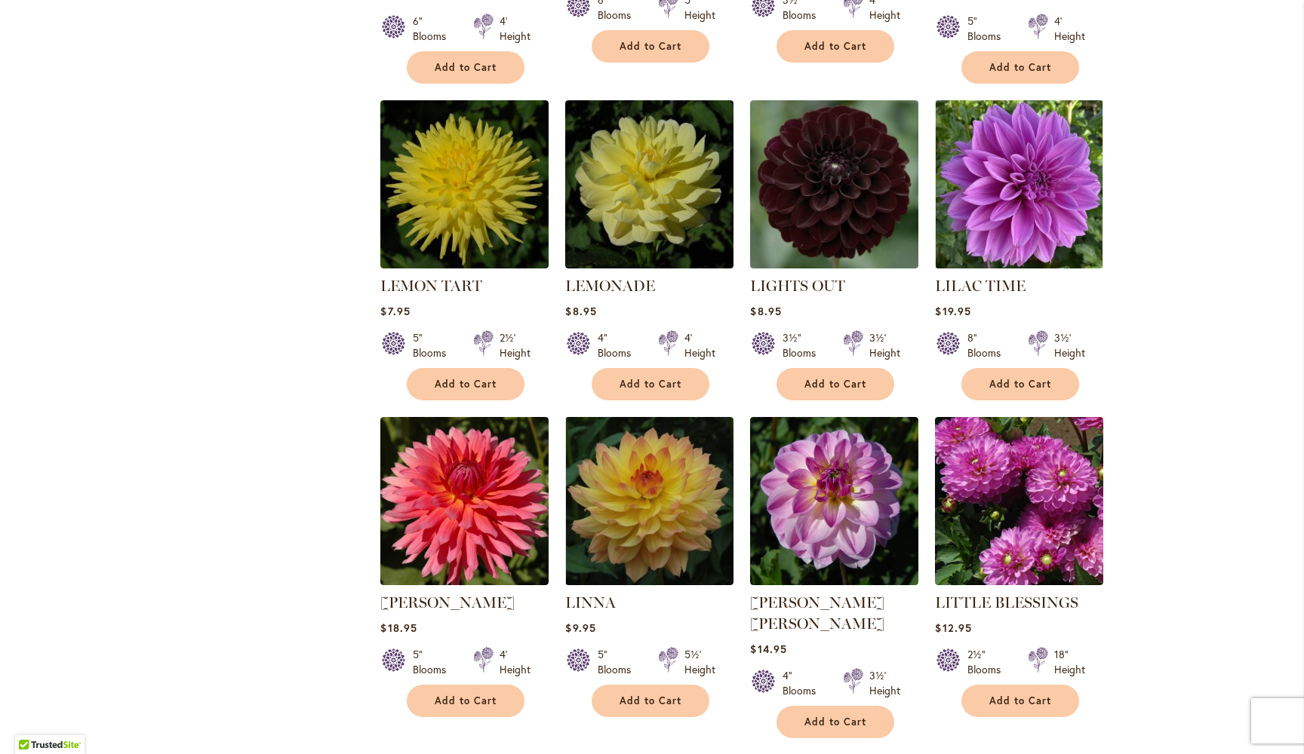
scroll to position [1528, 0]
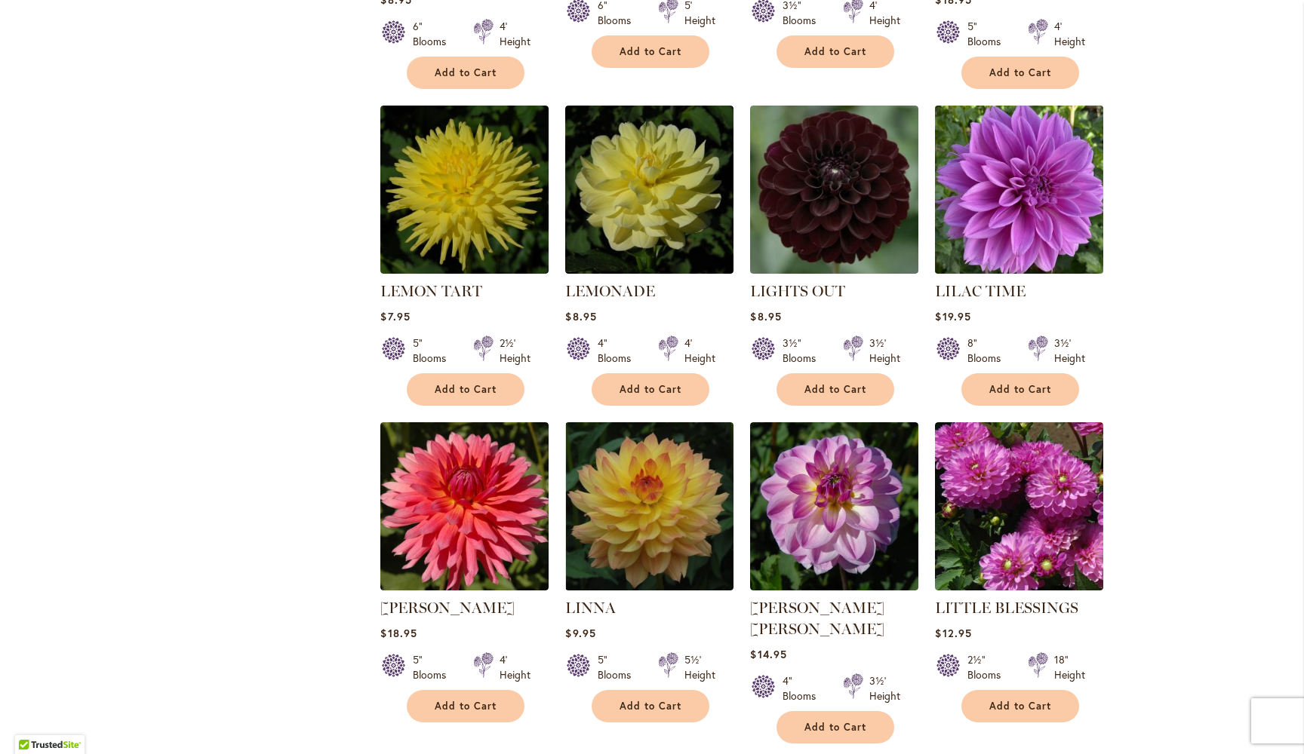
click at [1045, 146] on img at bounding box center [1019, 189] width 177 height 177
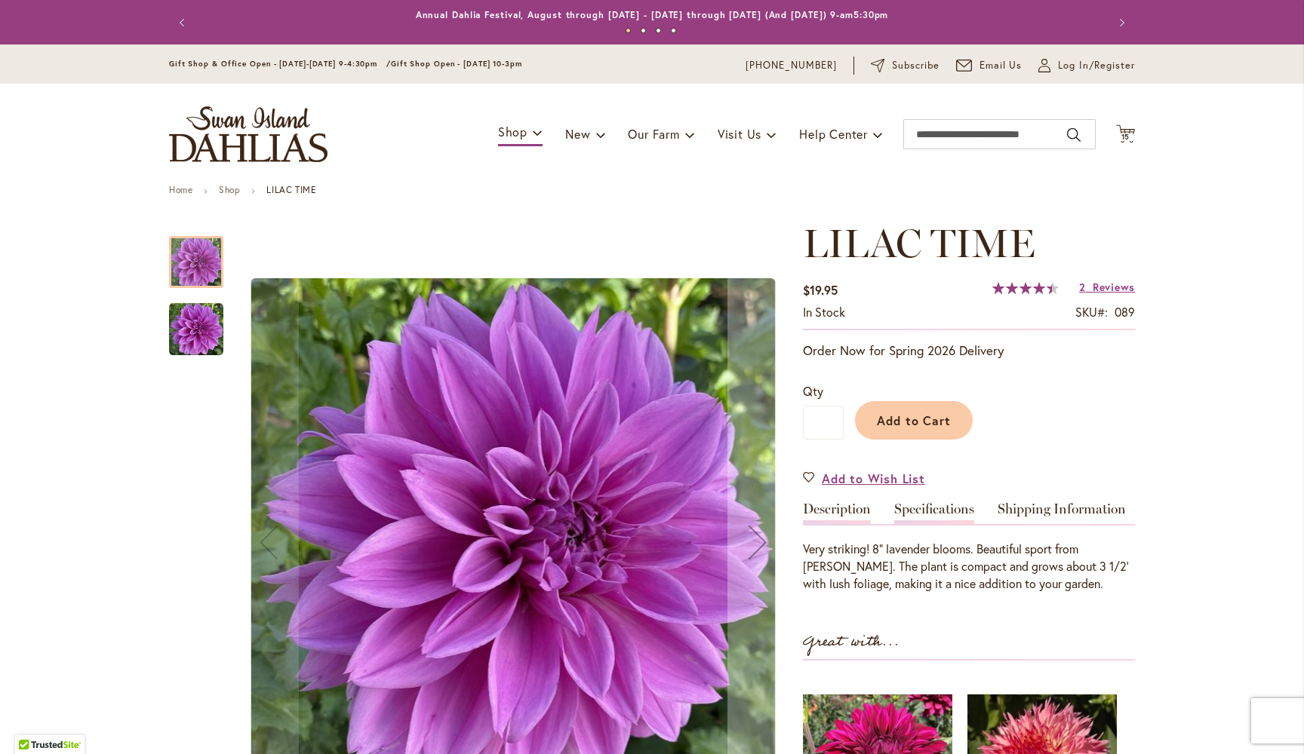
click at [930, 502] on link "Specifications" at bounding box center [934, 513] width 80 height 22
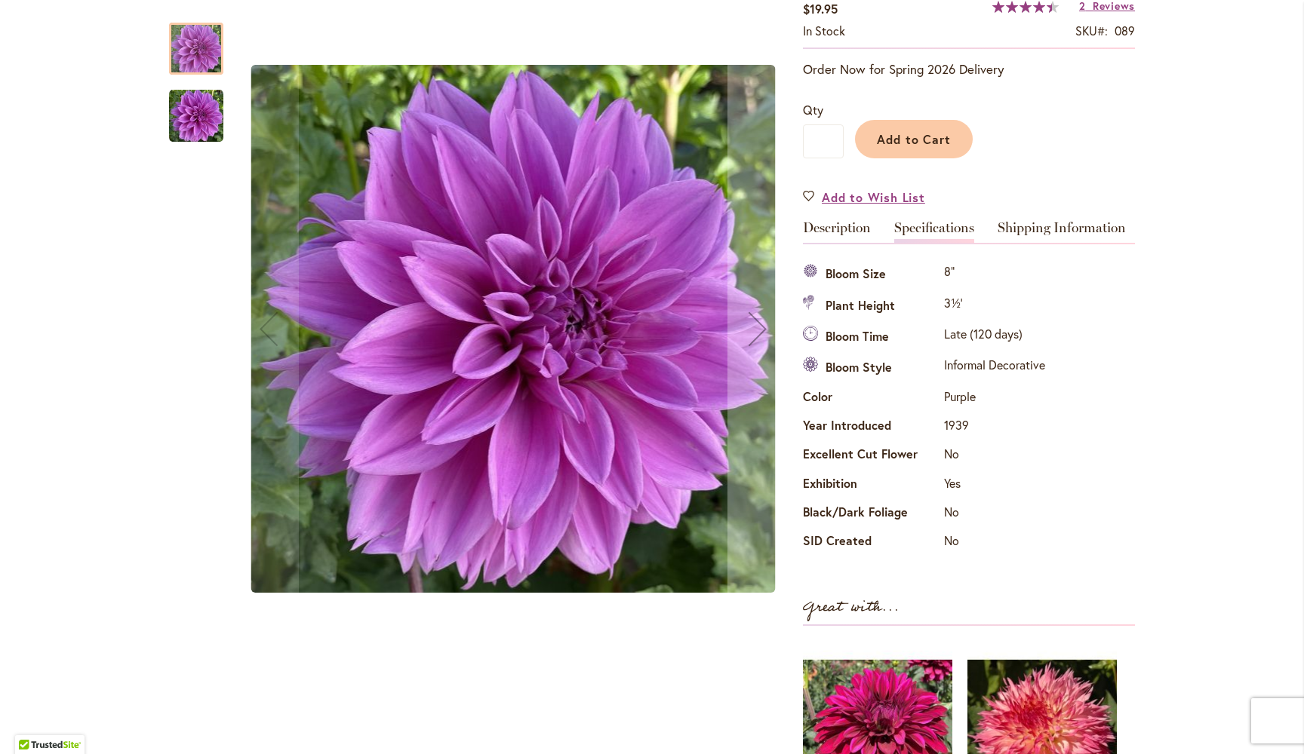
scroll to position [274, 0]
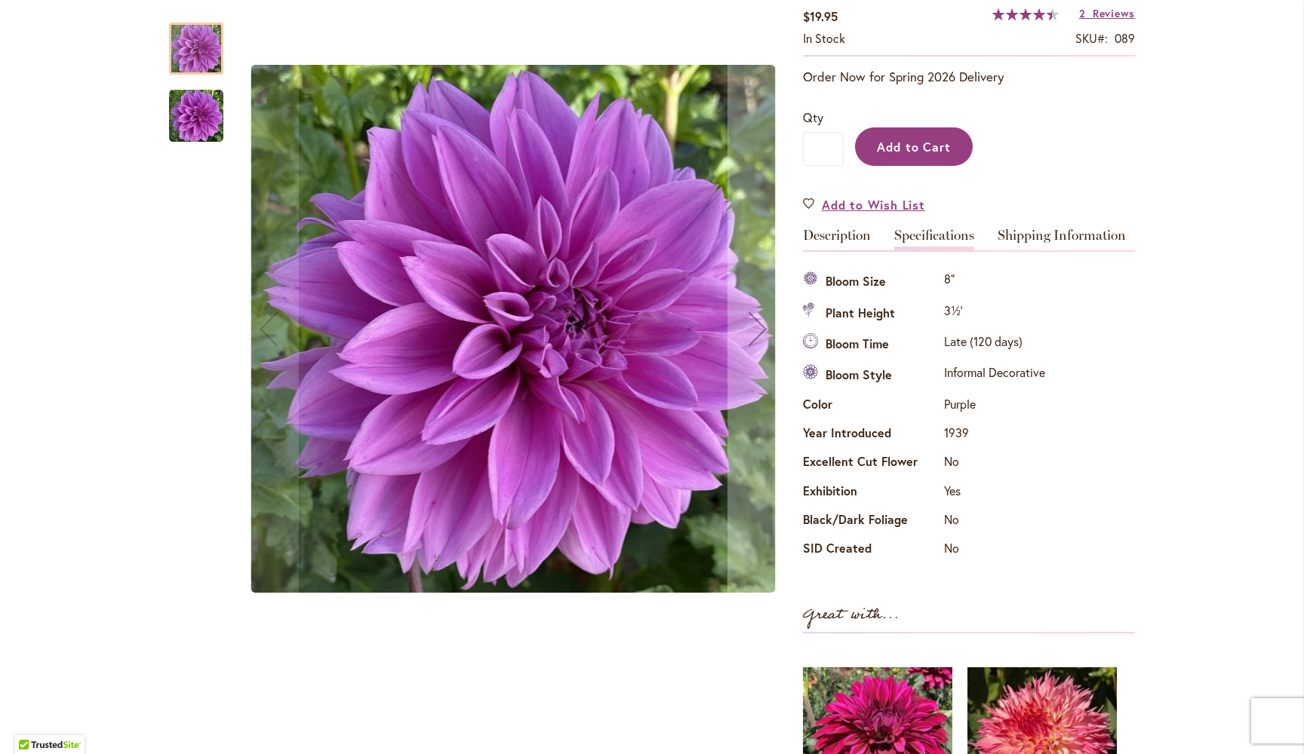
click at [927, 145] on span "Add to Cart" at bounding box center [914, 147] width 75 height 16
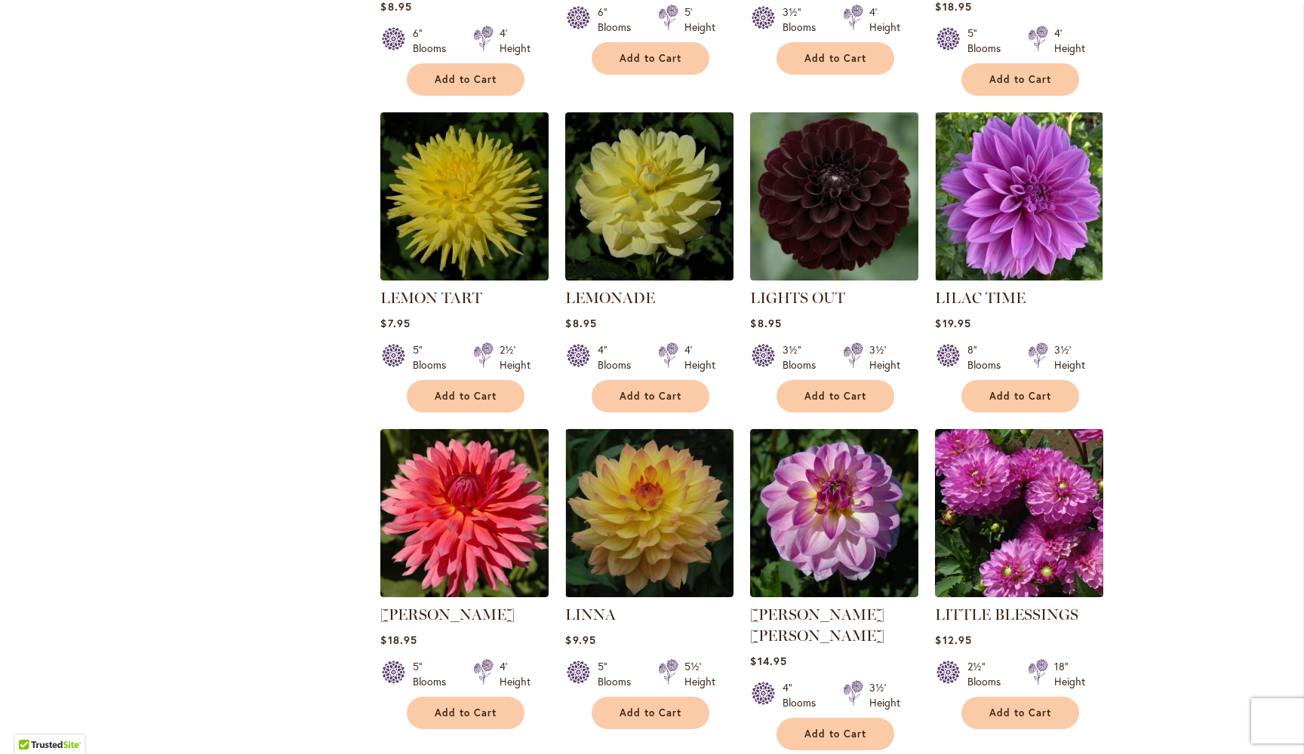
scroll to position [1520, 0]
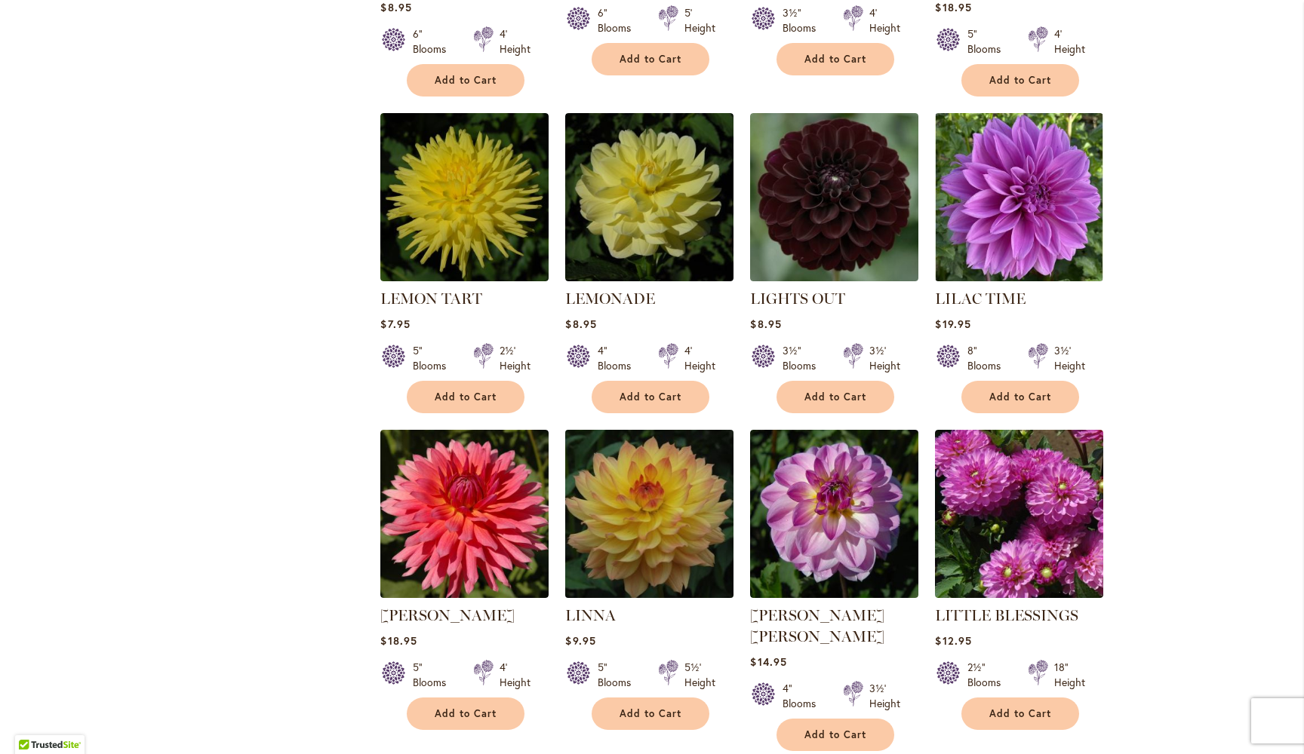
click at [663, 487] on img at bounding box center [649, 513] width 177 height 177
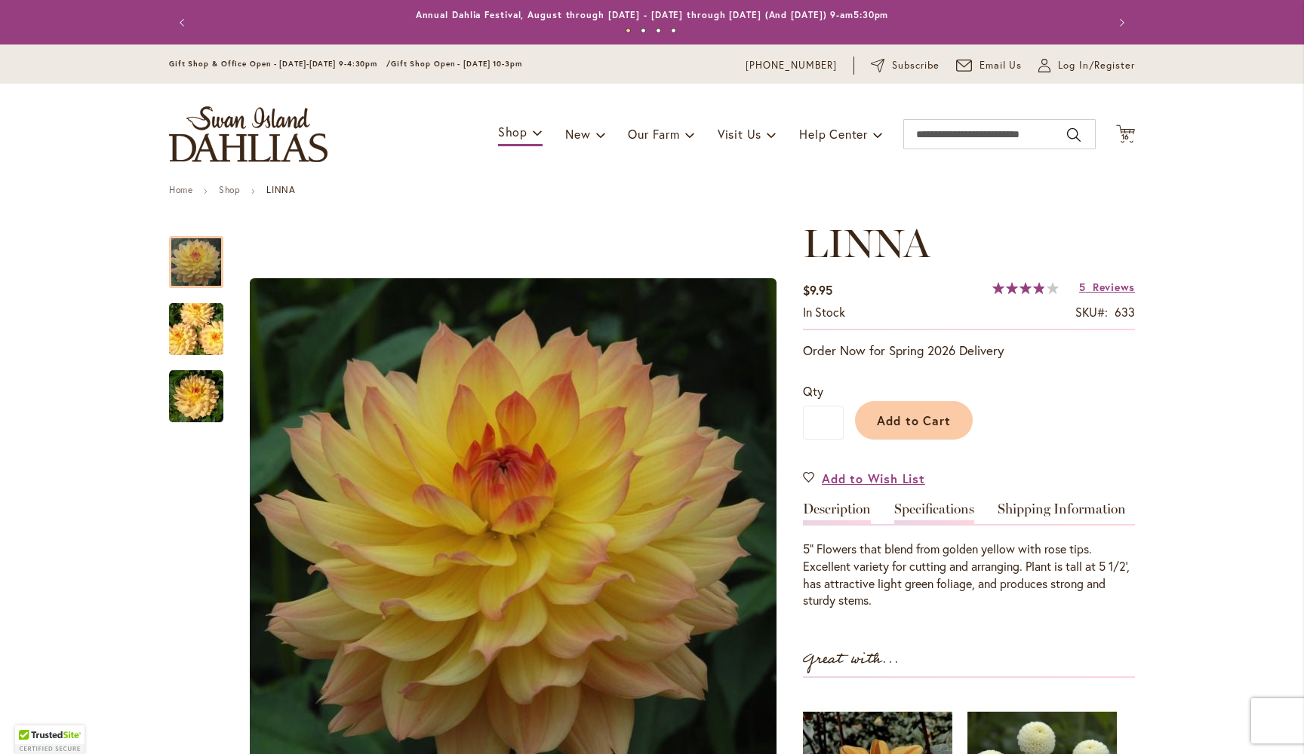
click at [940, 511] on link "Specifications" at bounding box center [934, 513] width 80 height 22
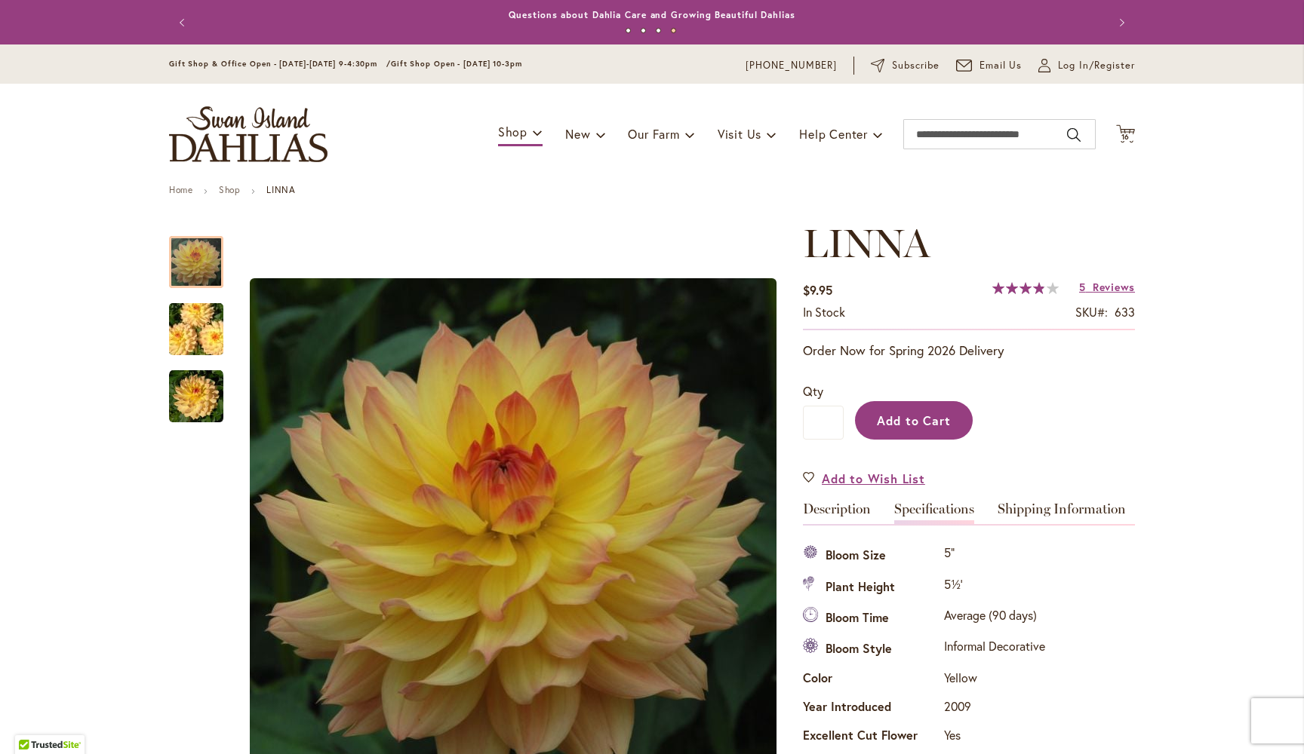
click at [923, 421] on span "Add to Cart" at bounding box center [914, 421] width 75 height 16
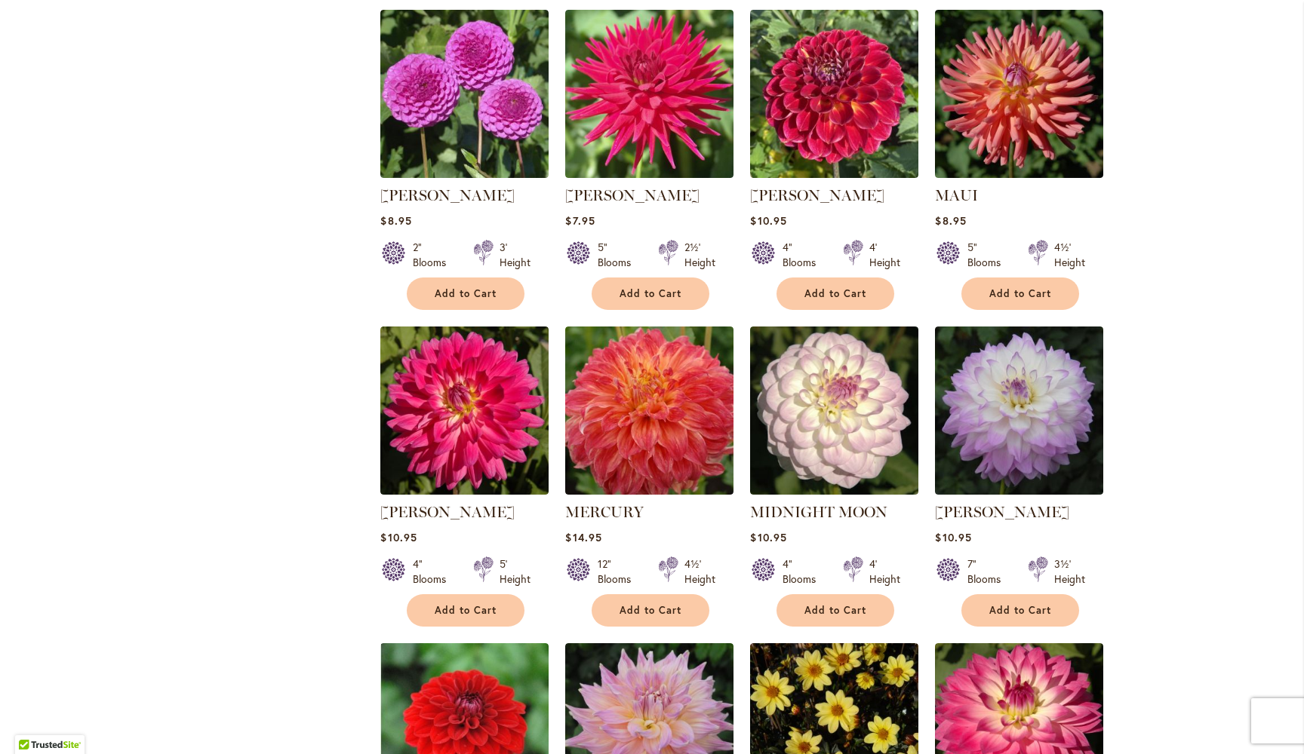
scroll to position [3906, 0]
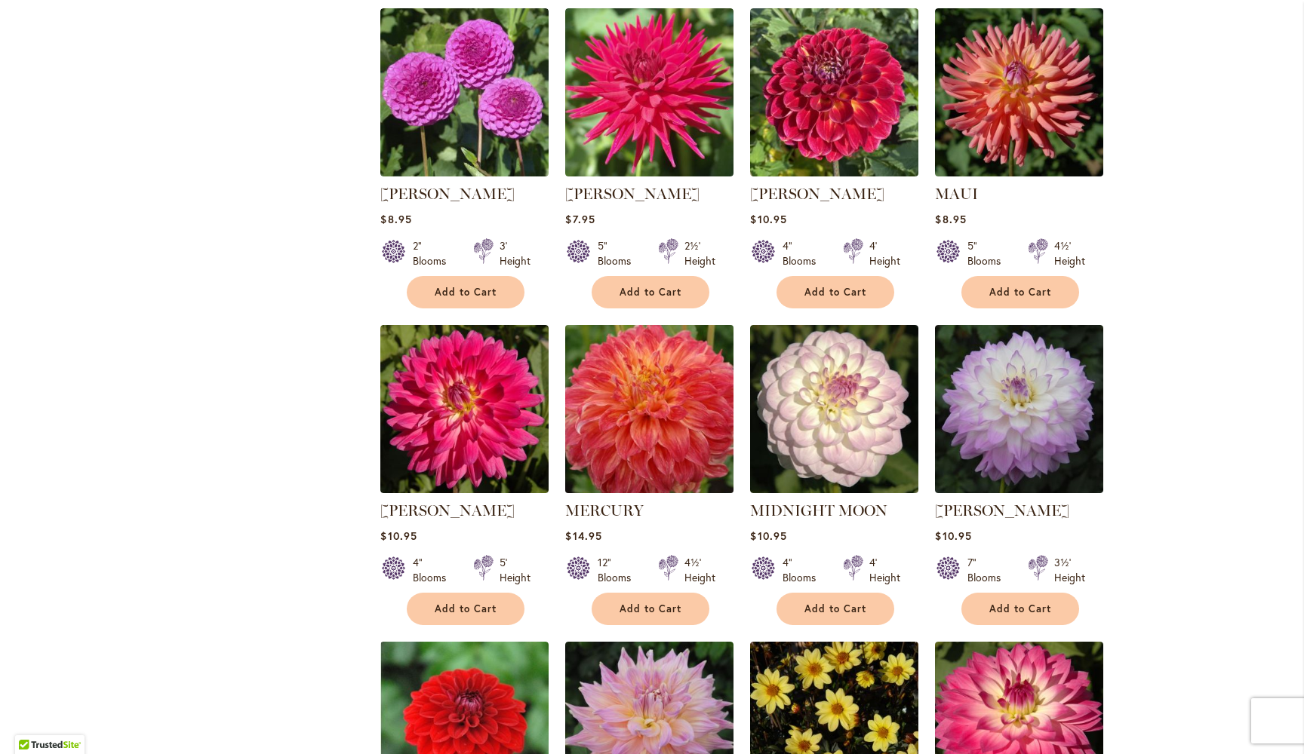
click at [661, 377] on img at bounding box center [649, 409] width 177 height 177
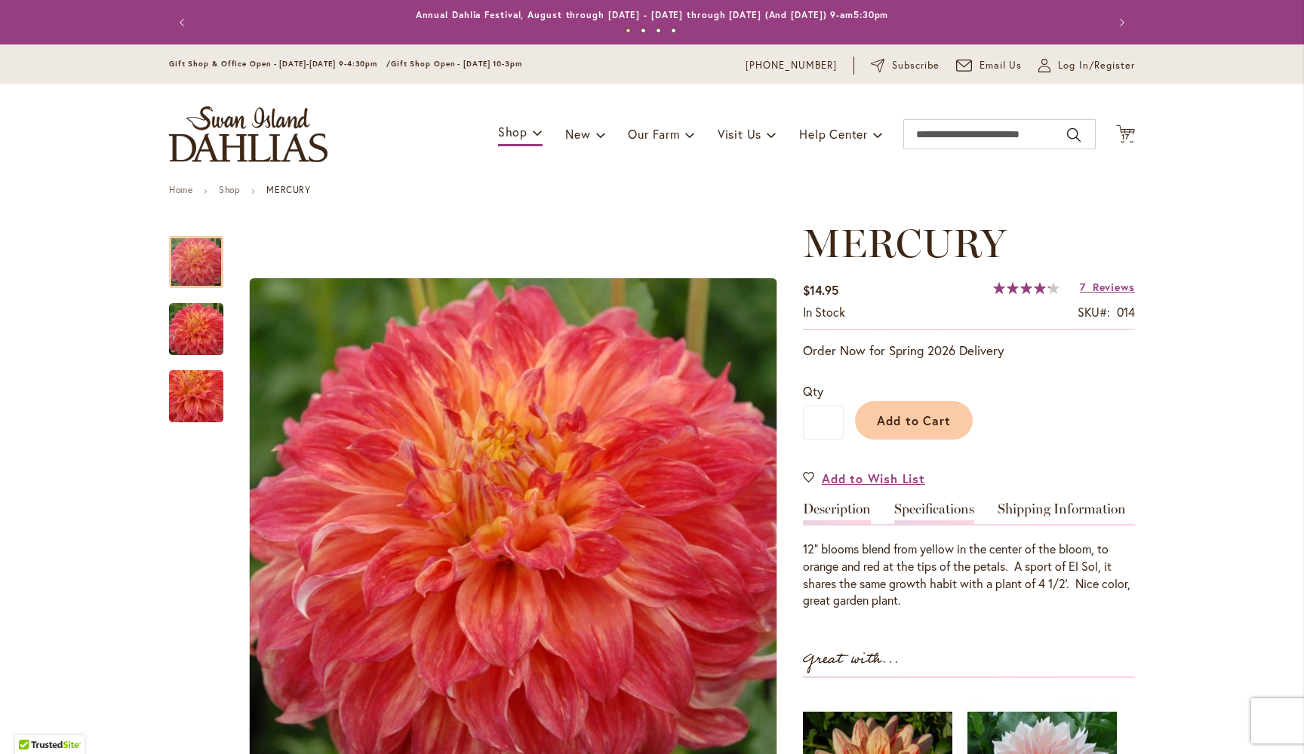
click at [924, 504] on link "Specifications" at bounding box center [934, 513] width 80 height 22
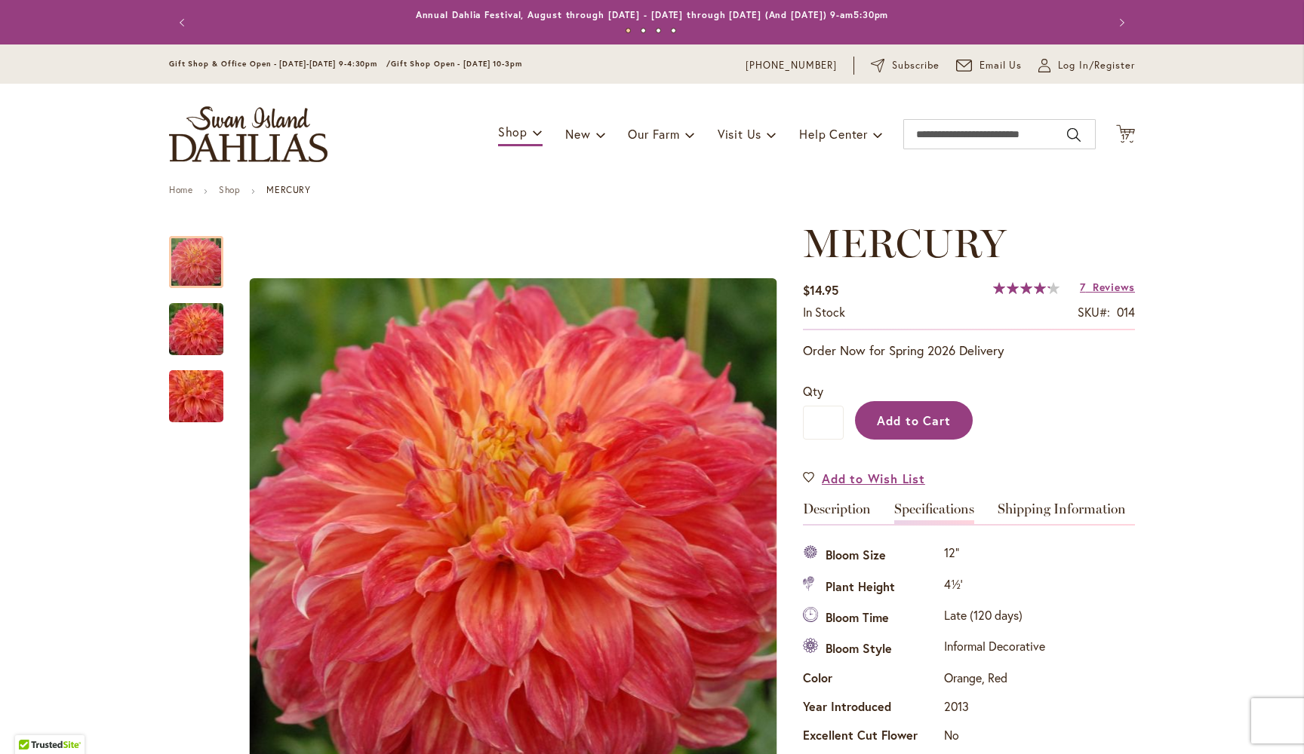
click at [920, 418] on span "Add to Cart" at bounding box center [914, 421] width 75 height 16
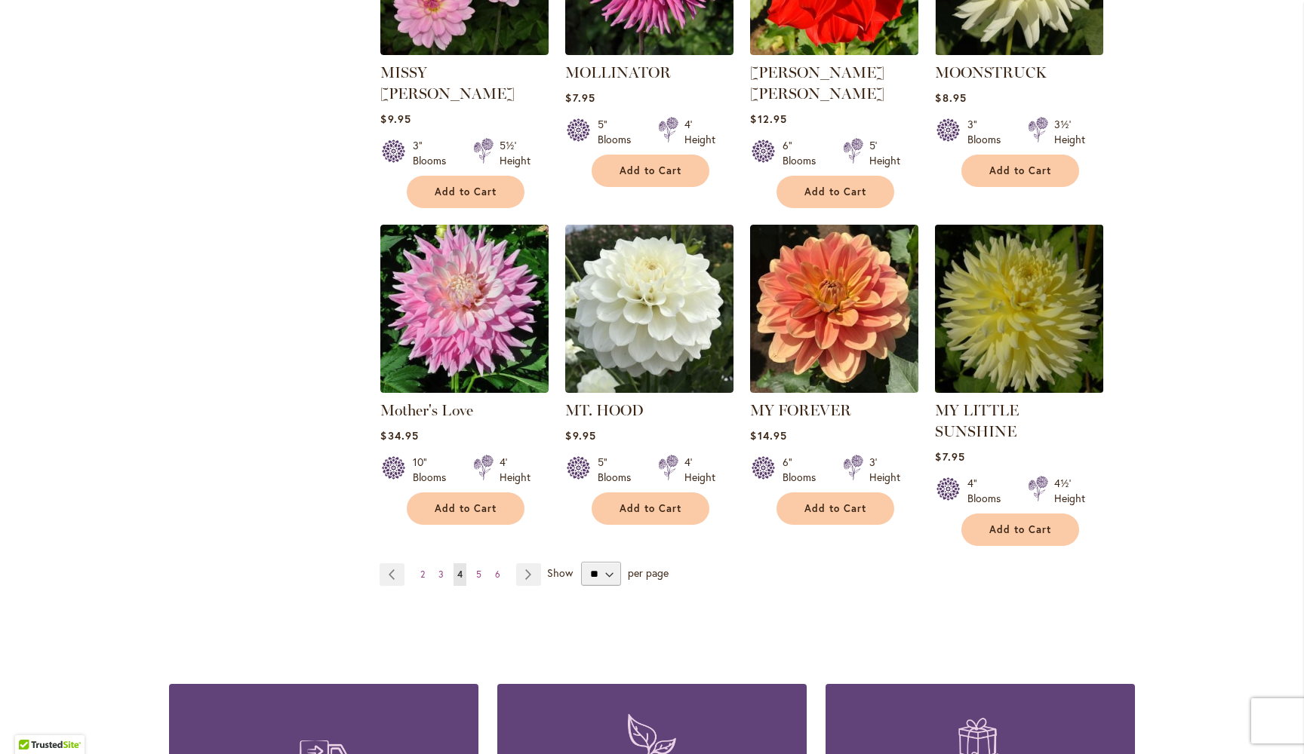
scroll to position [5000, 0]
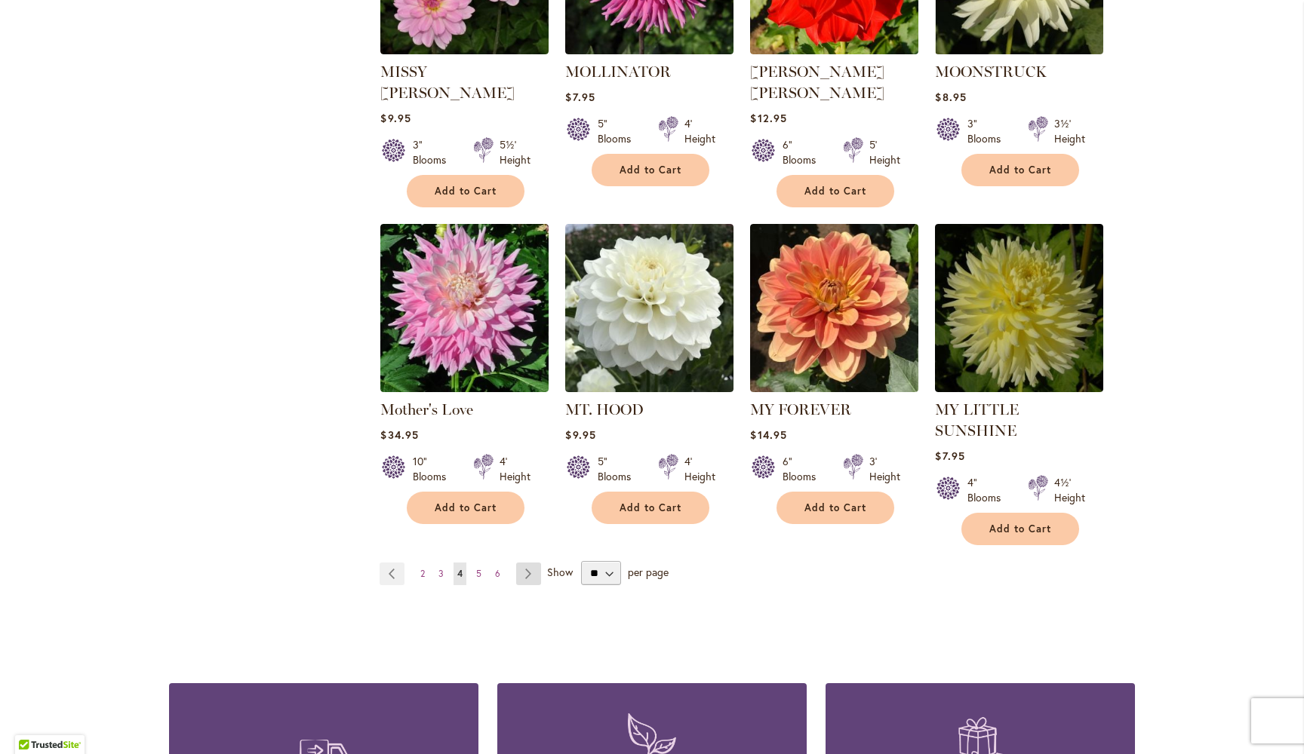
click at [530, 563] on link "Page Next" at bounding box center [528, 574] width 25 height 23
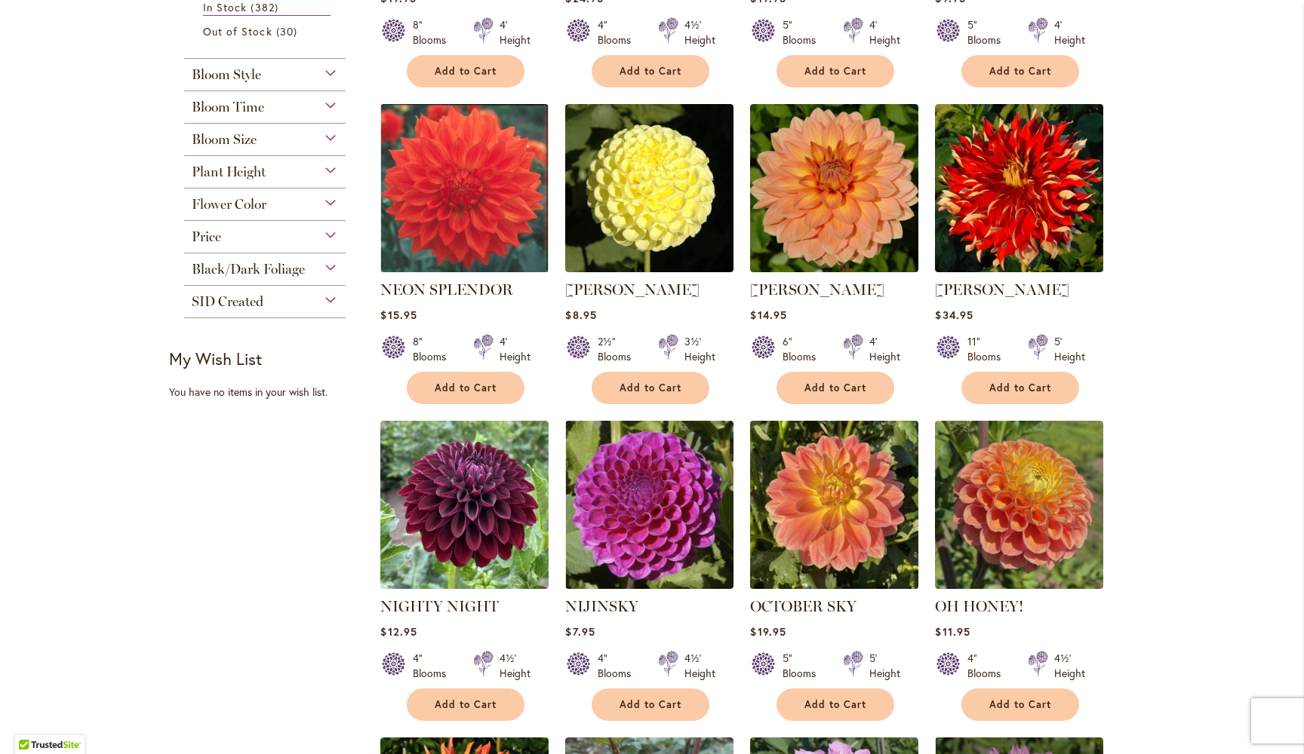
scroll to position [549, 0]
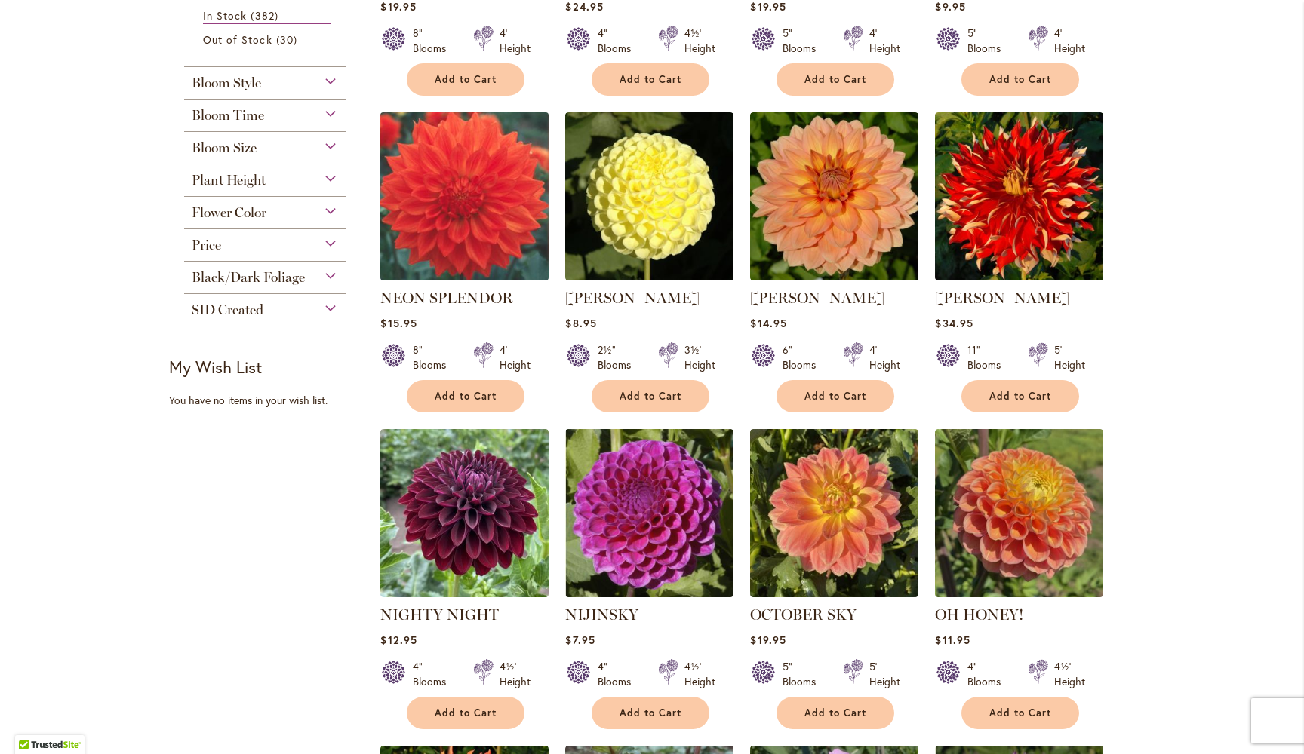
click at [478, 203] on img at bounding box center [464, 196] width 177 height 177
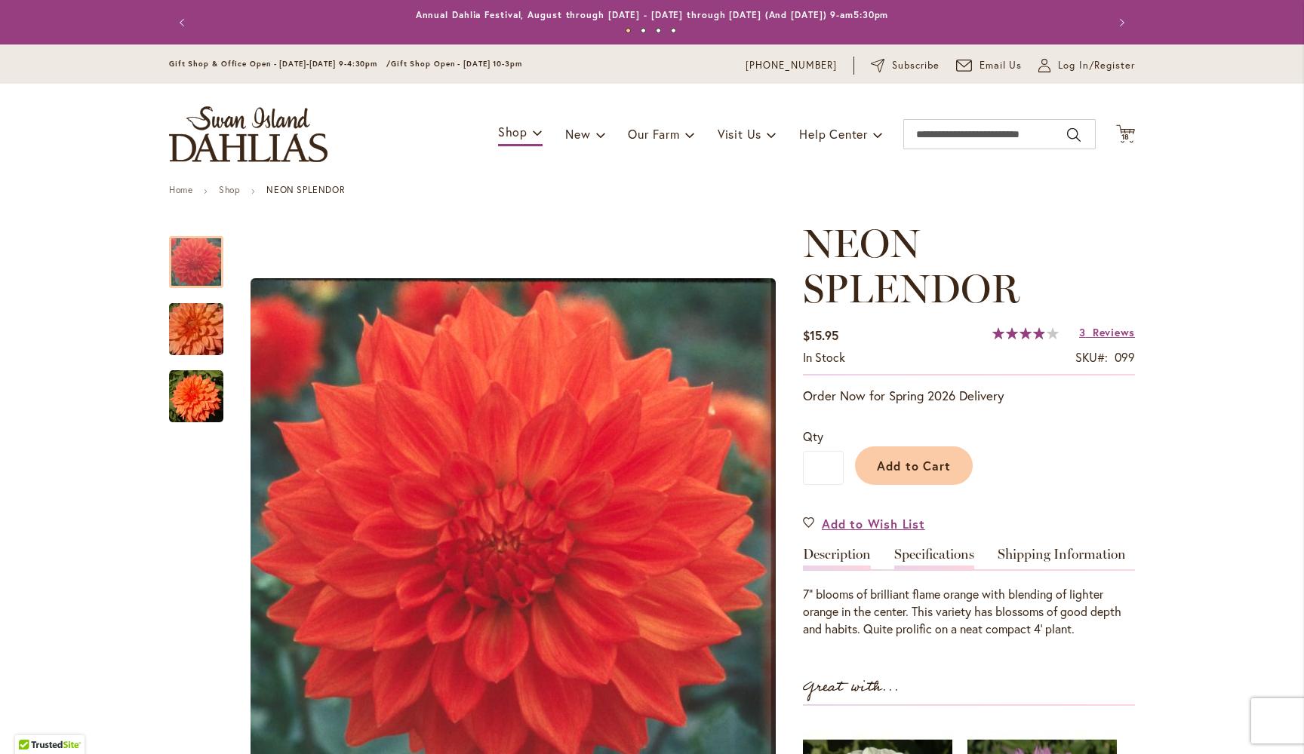
click at [944, 554] on link "Specifications" at bounding box center [934, 559] width 80 height 22
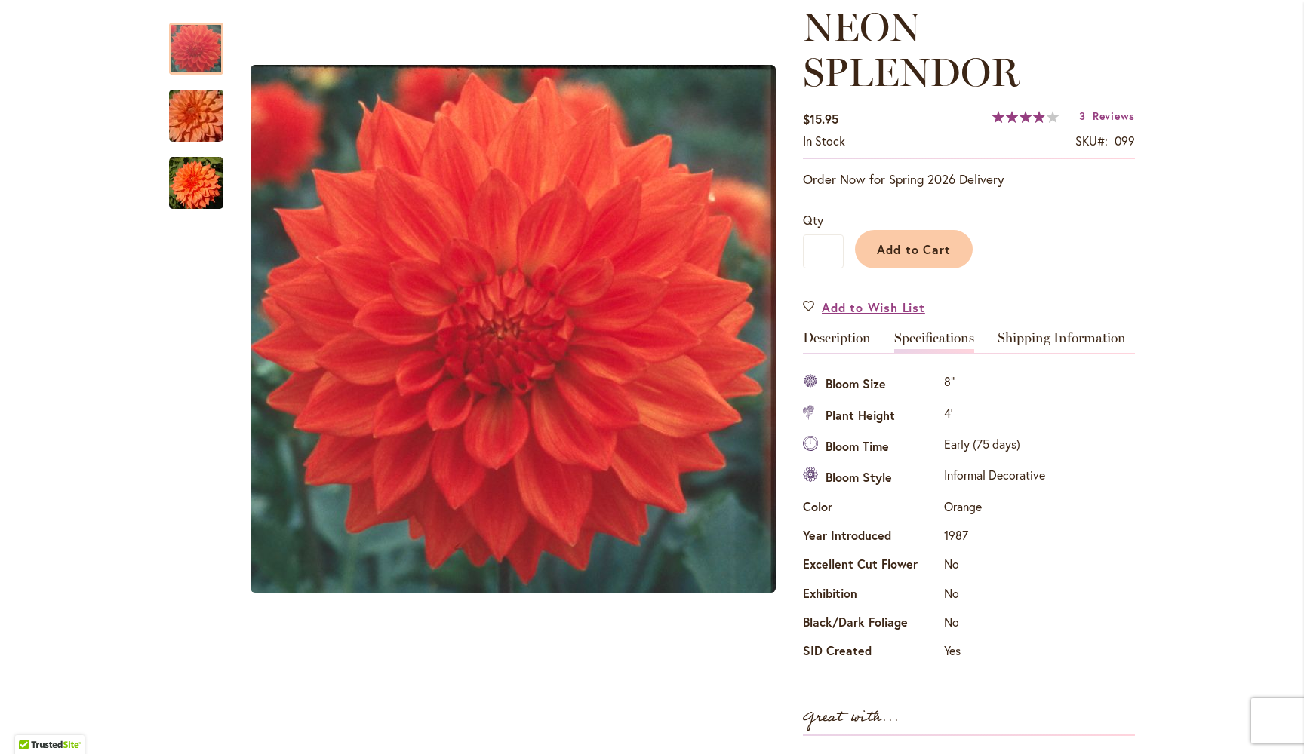
scroll to position [211, 0]
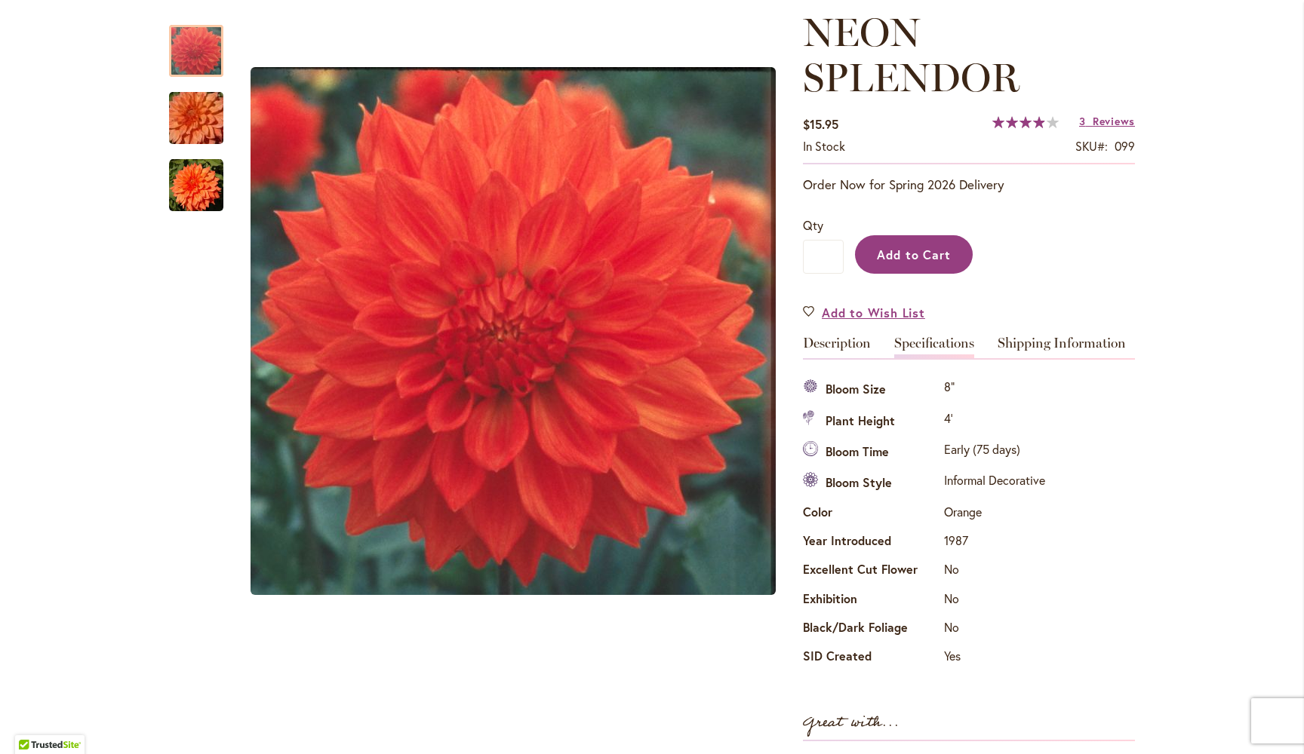
click at [918, 250] on span "Add to Cart" at bounding box center [914, 255] width 75 height 16
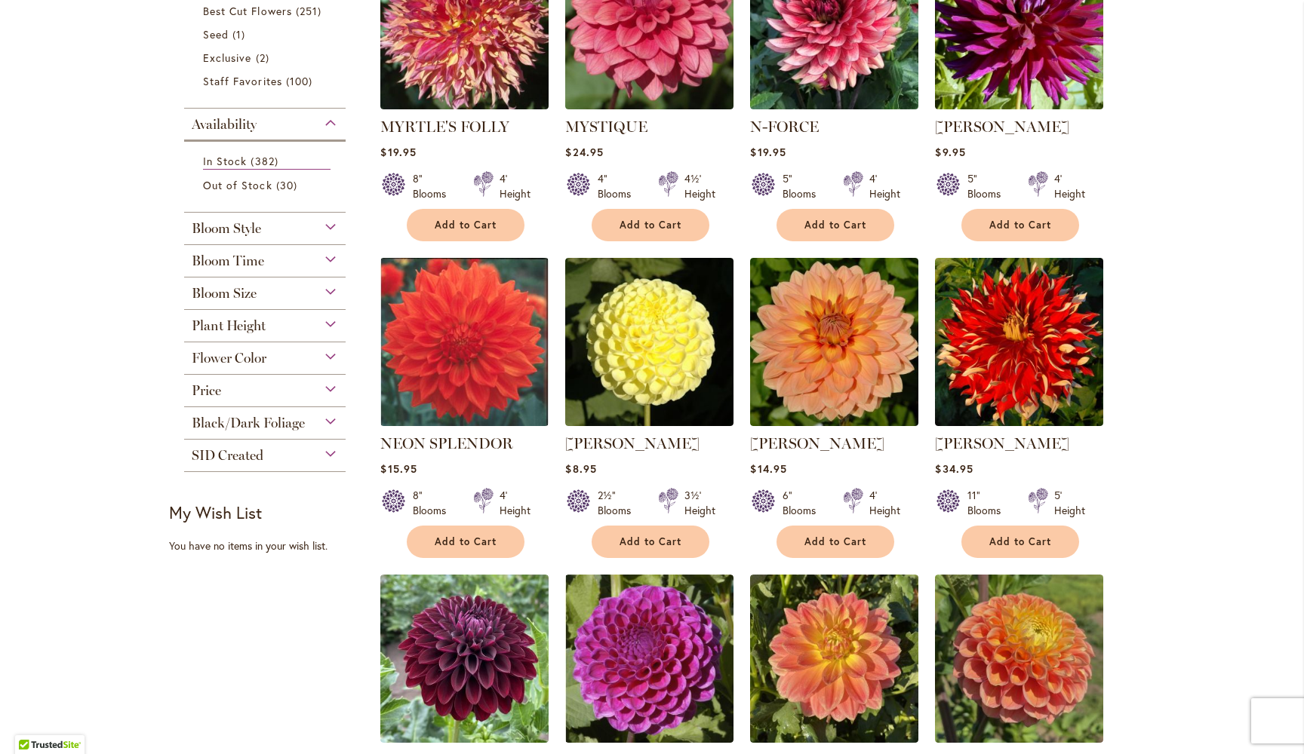
scroll to position [380, 0]
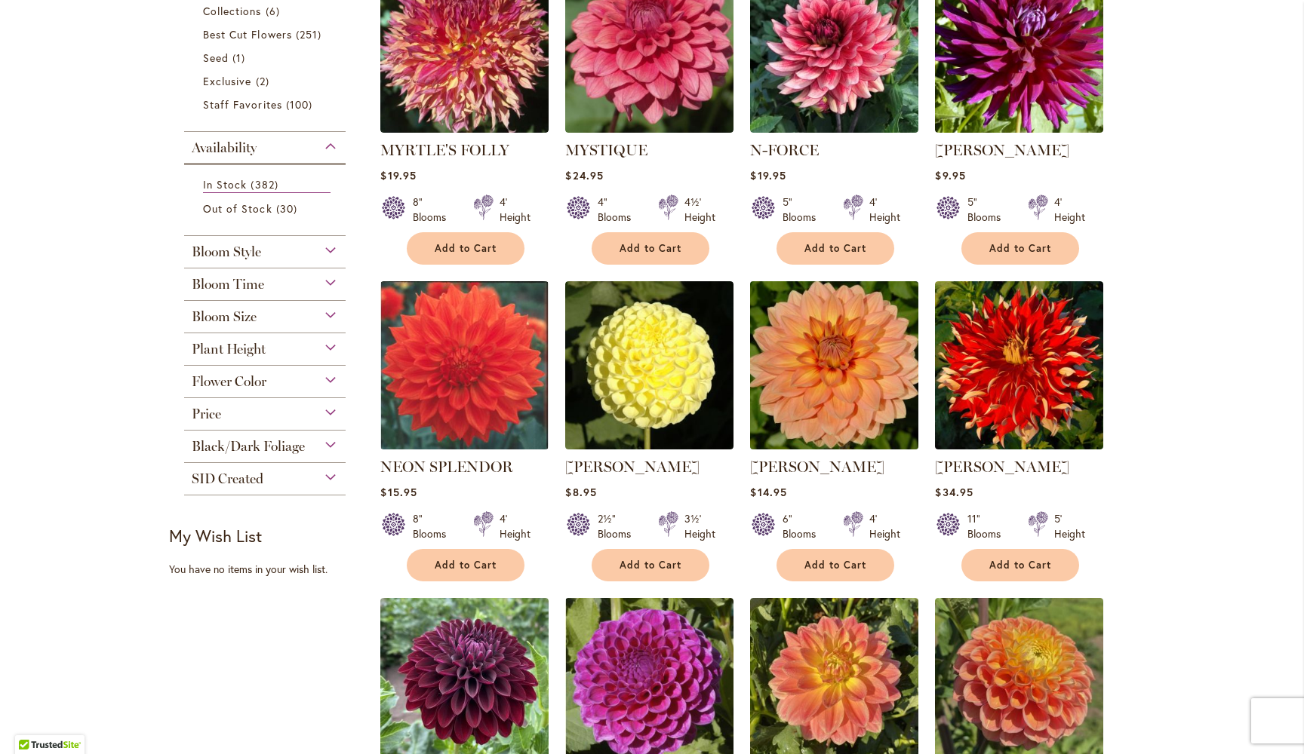
click at [833, 347] on img at bounding box center [834, 365] width 177 height 177
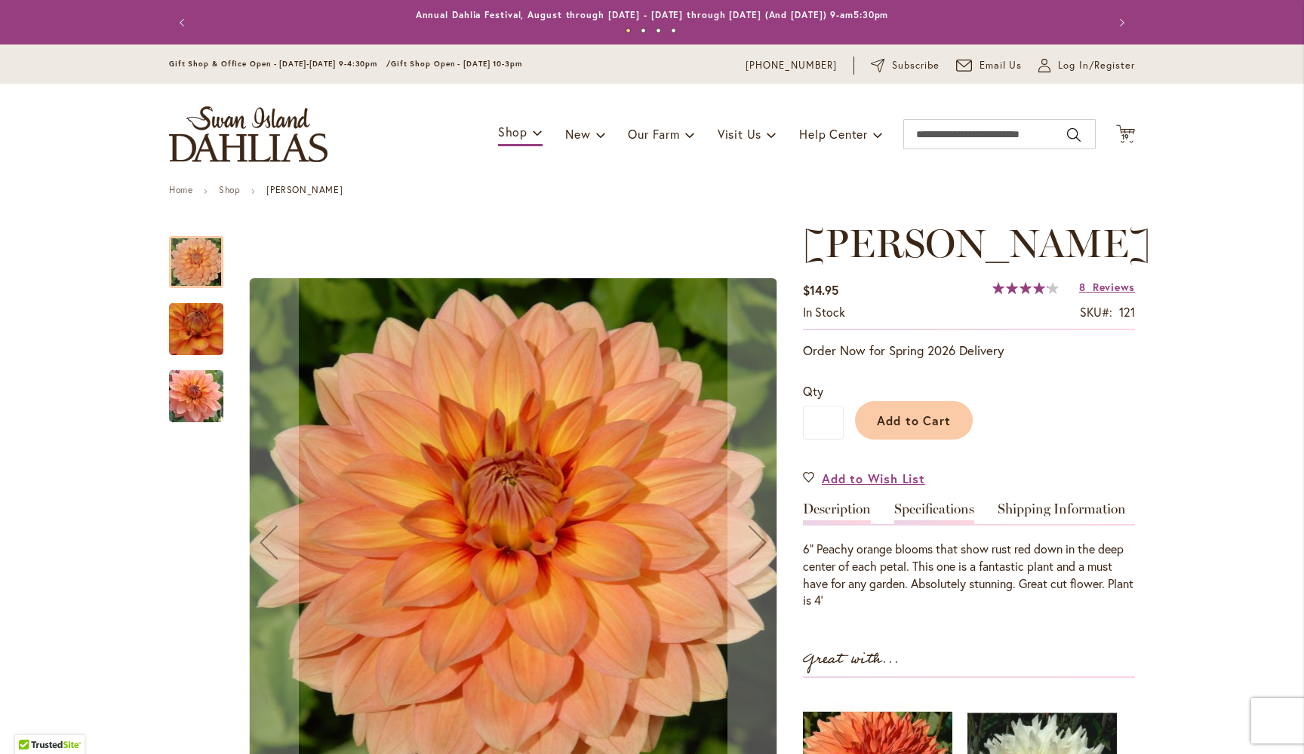
click at [929, 502] on link "Specifications" at bounding box center [934, 513] width 80 height 22
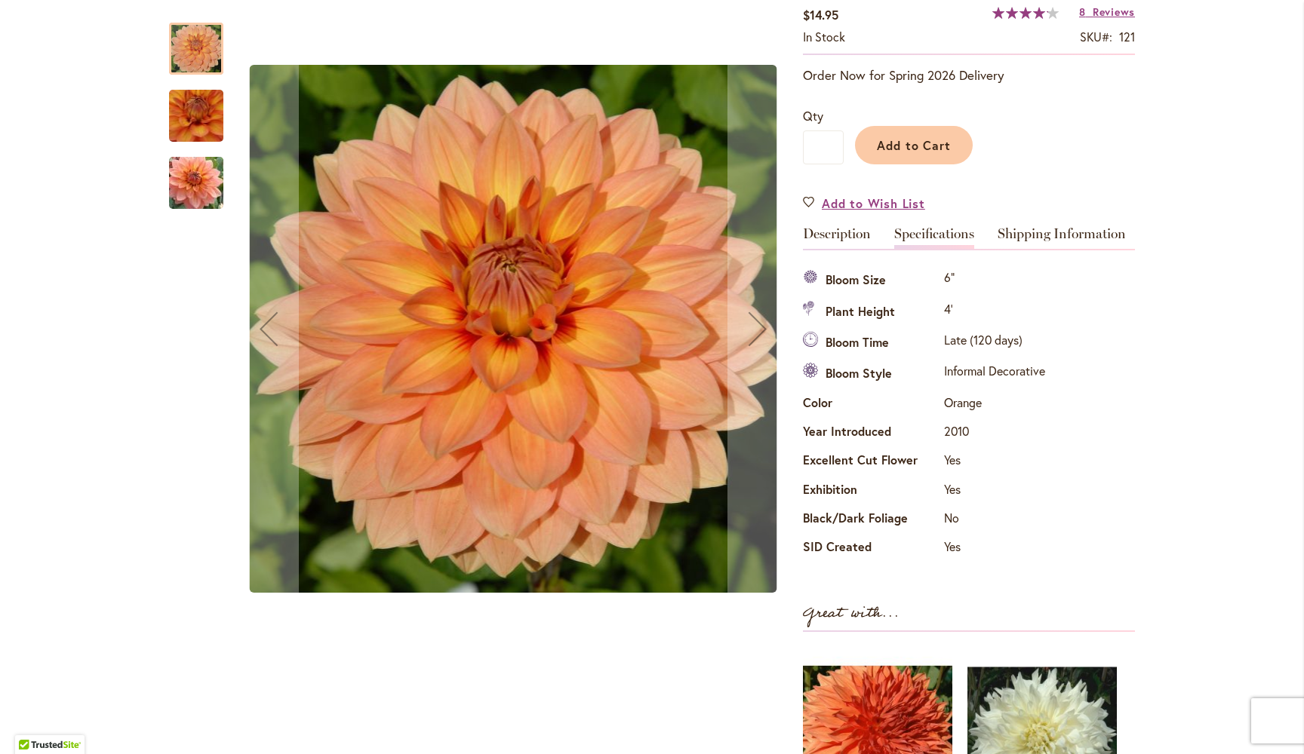
scroll to position [262, 0]
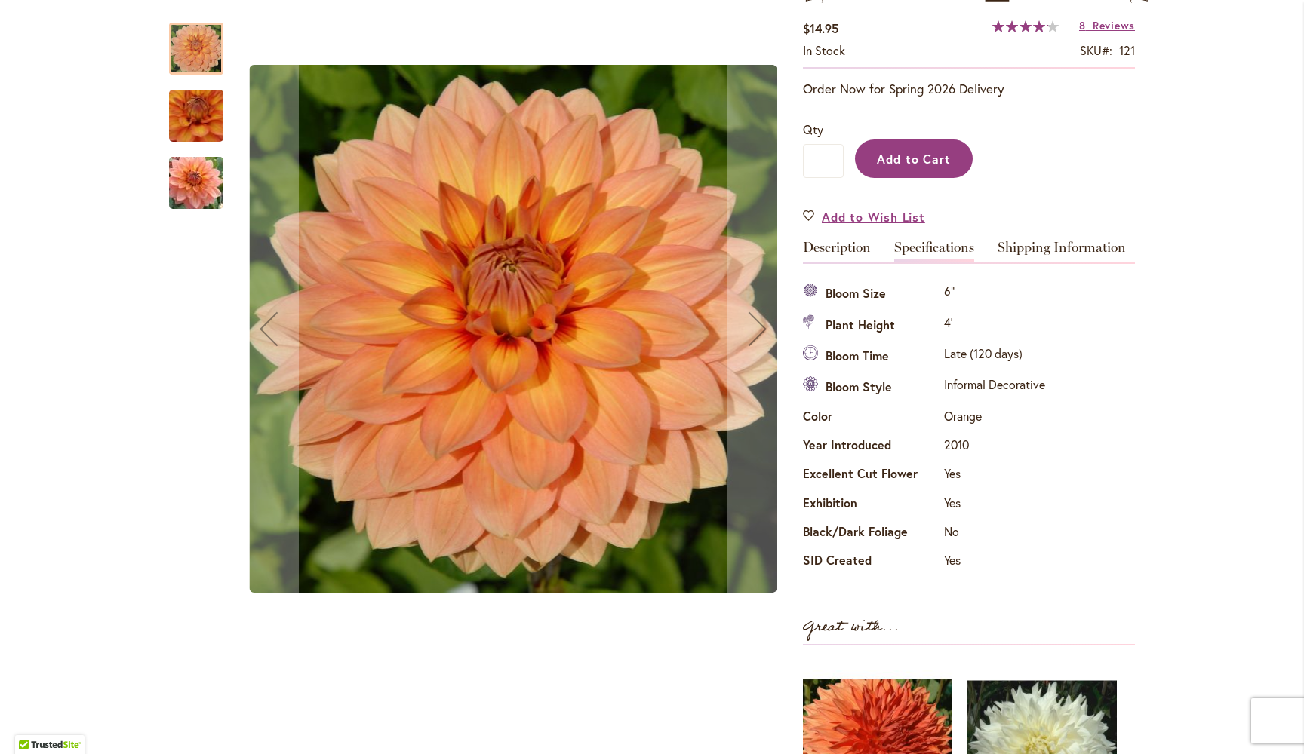
click at [920, 157] on span "Add to Cart" at bounding box center [914, 159] width 75 height 16
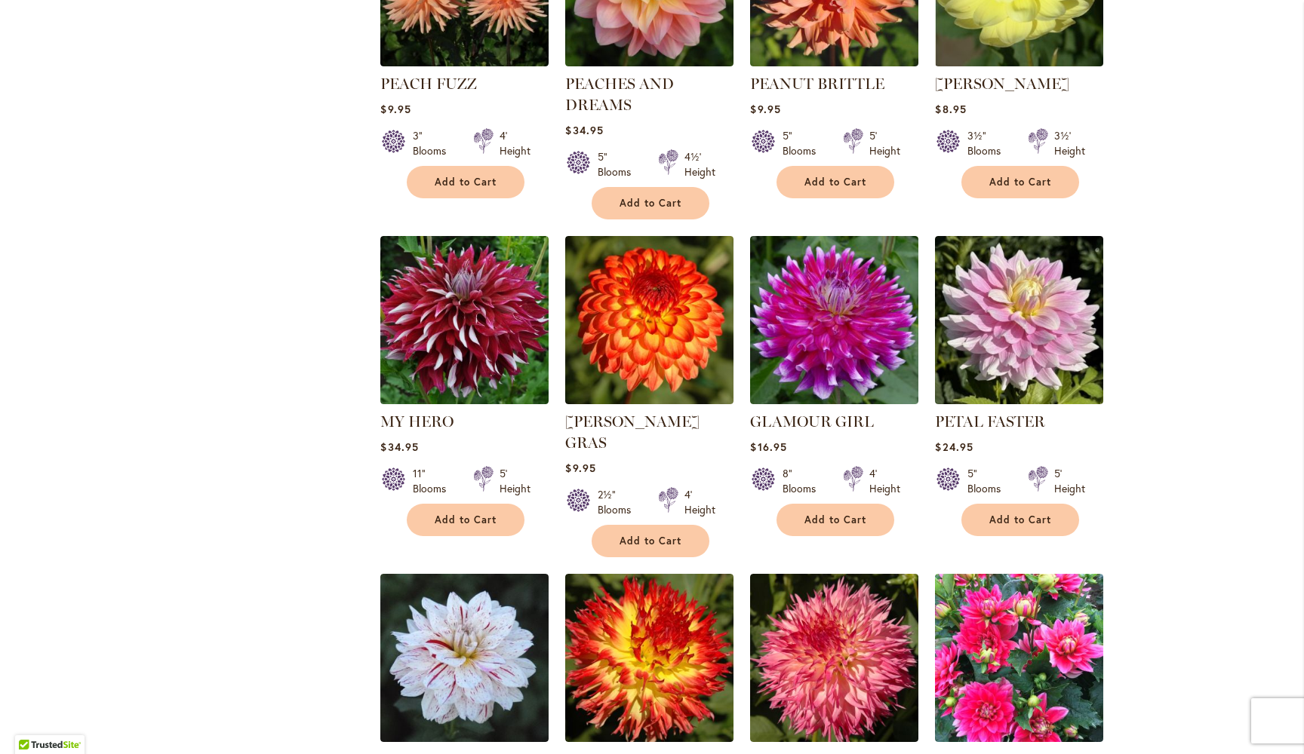
scroll to position [2389, 0]
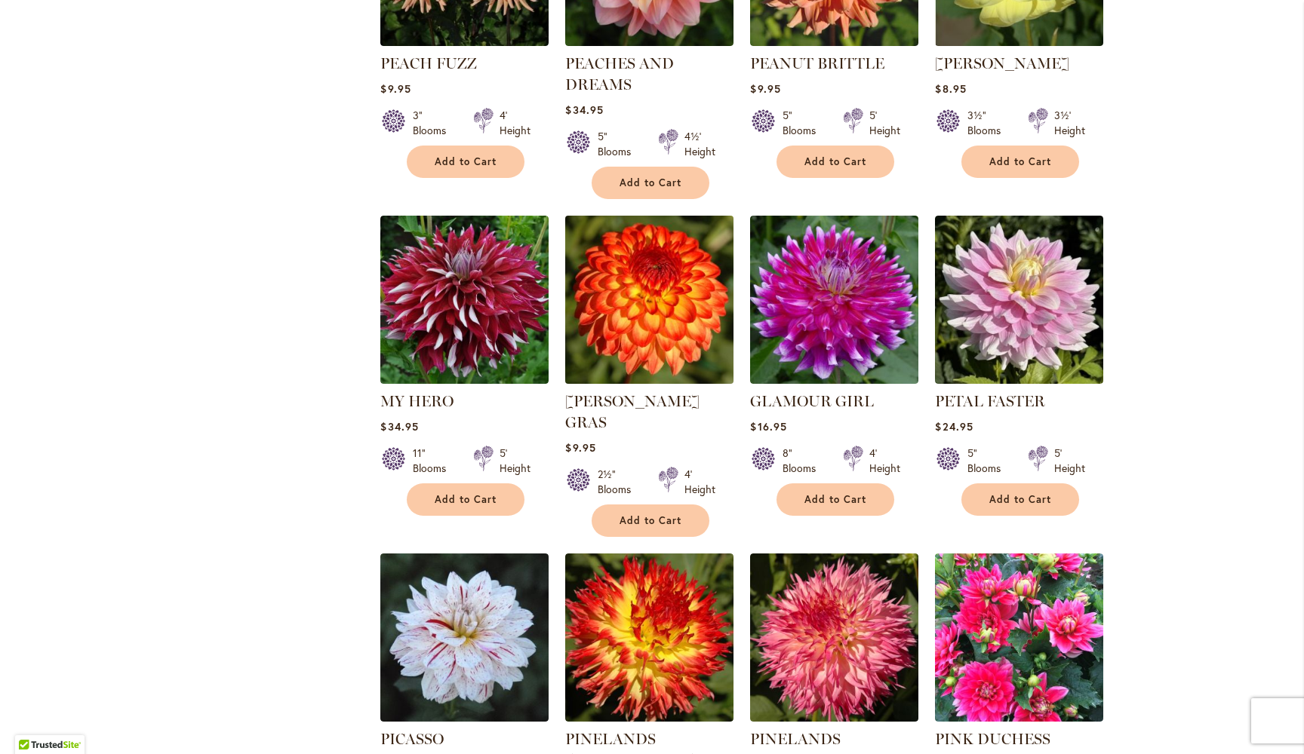
click at [671, 317] on img at bounding box center [649, 299] width 177 height 177
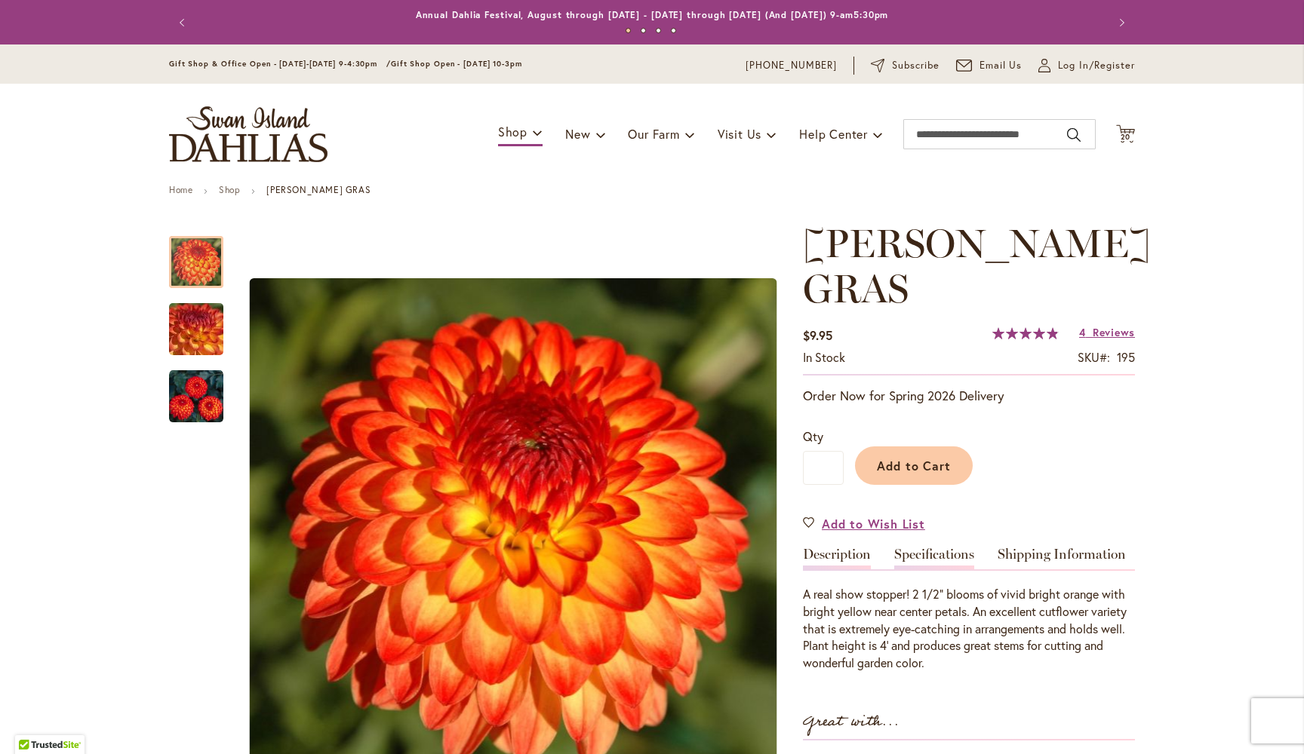
click at [943, 548] on link "Specifications" at bounding box center [934, 559] width 80 height 22
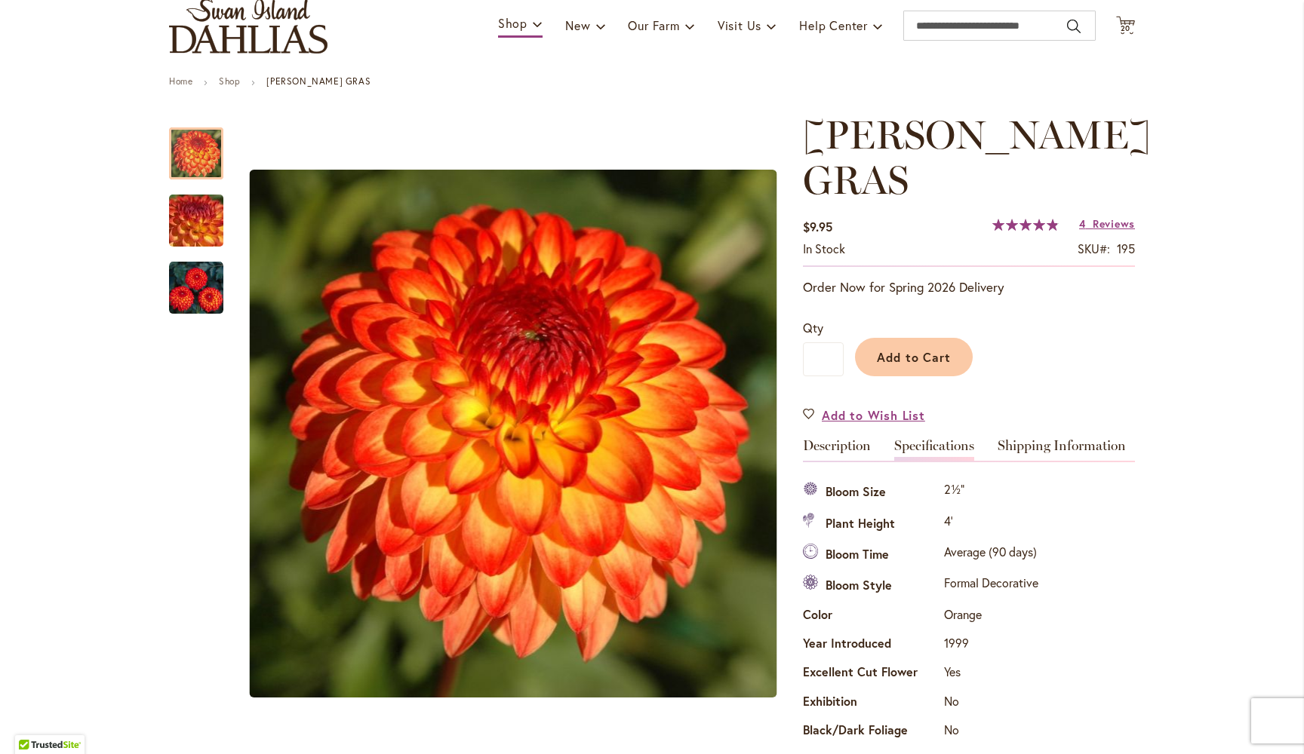
scroll to position [87, 0]
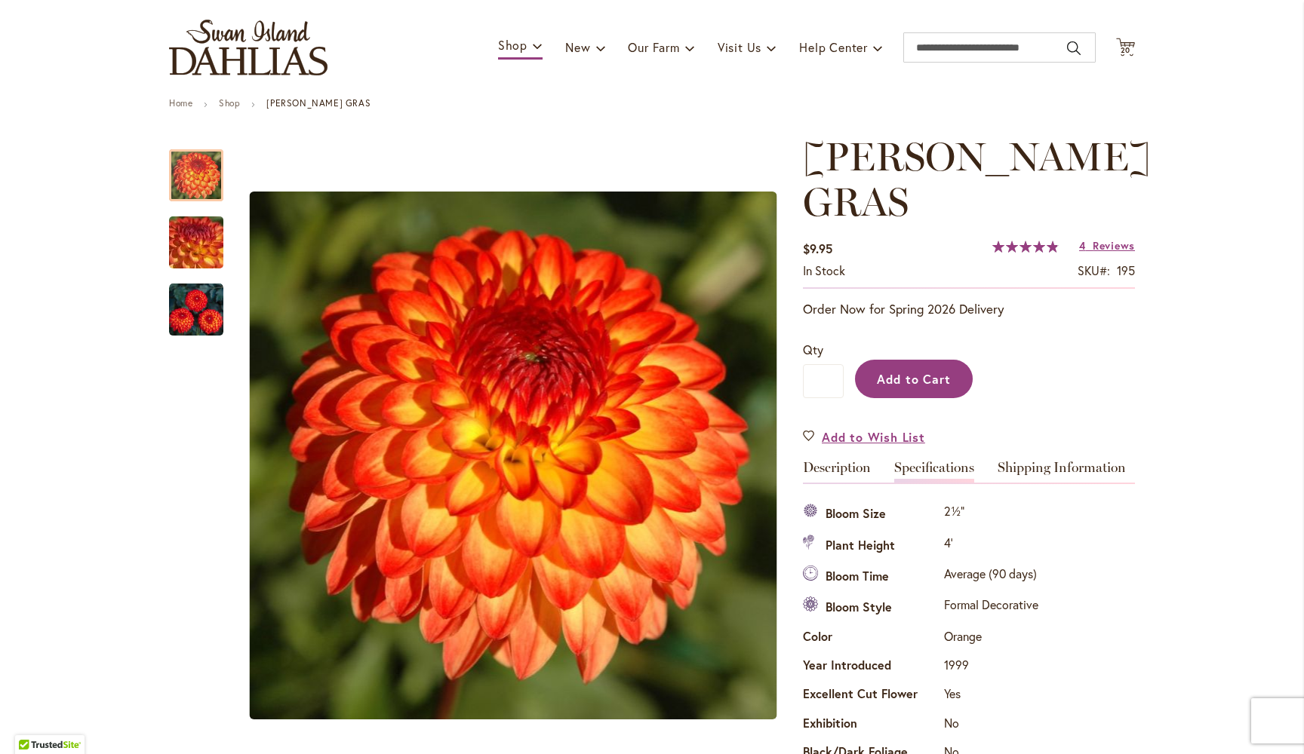
click at [917, 371] on span "Add to Cart" at bounding box center [914, 379] width 75 height 16
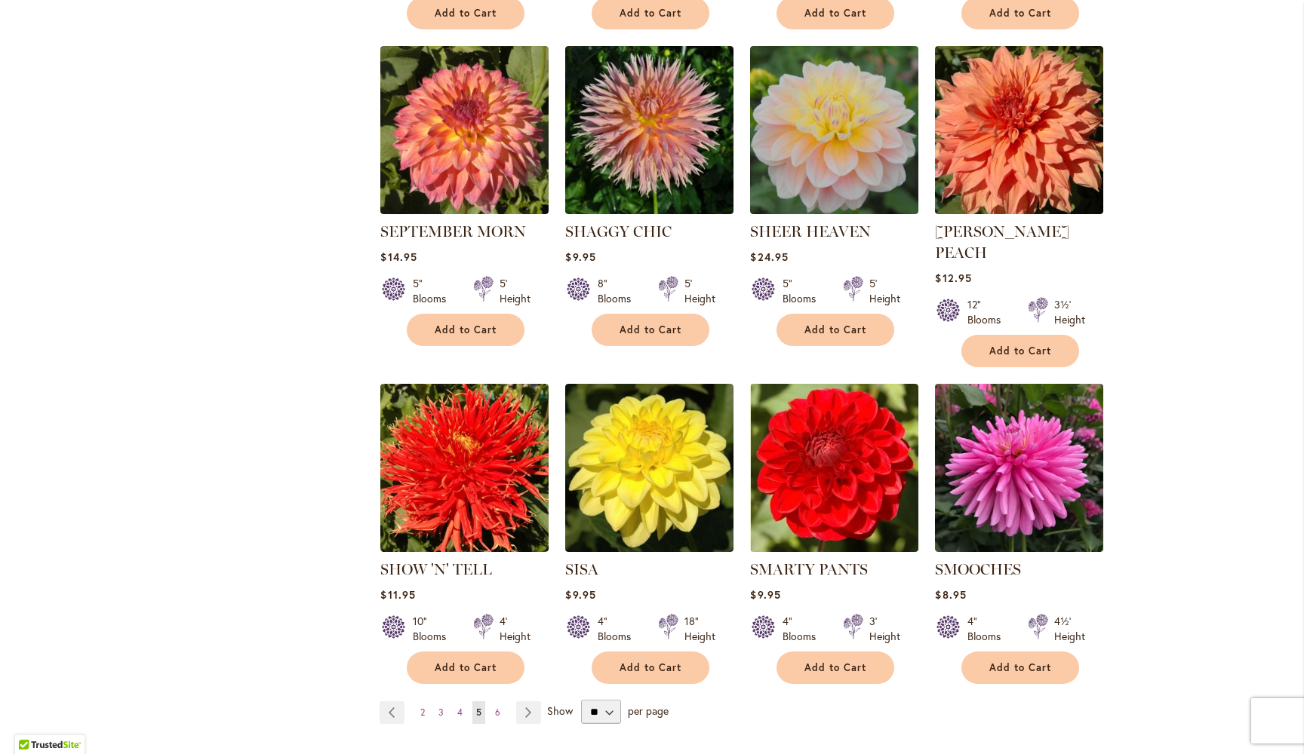
scroll to position [4901, 0]
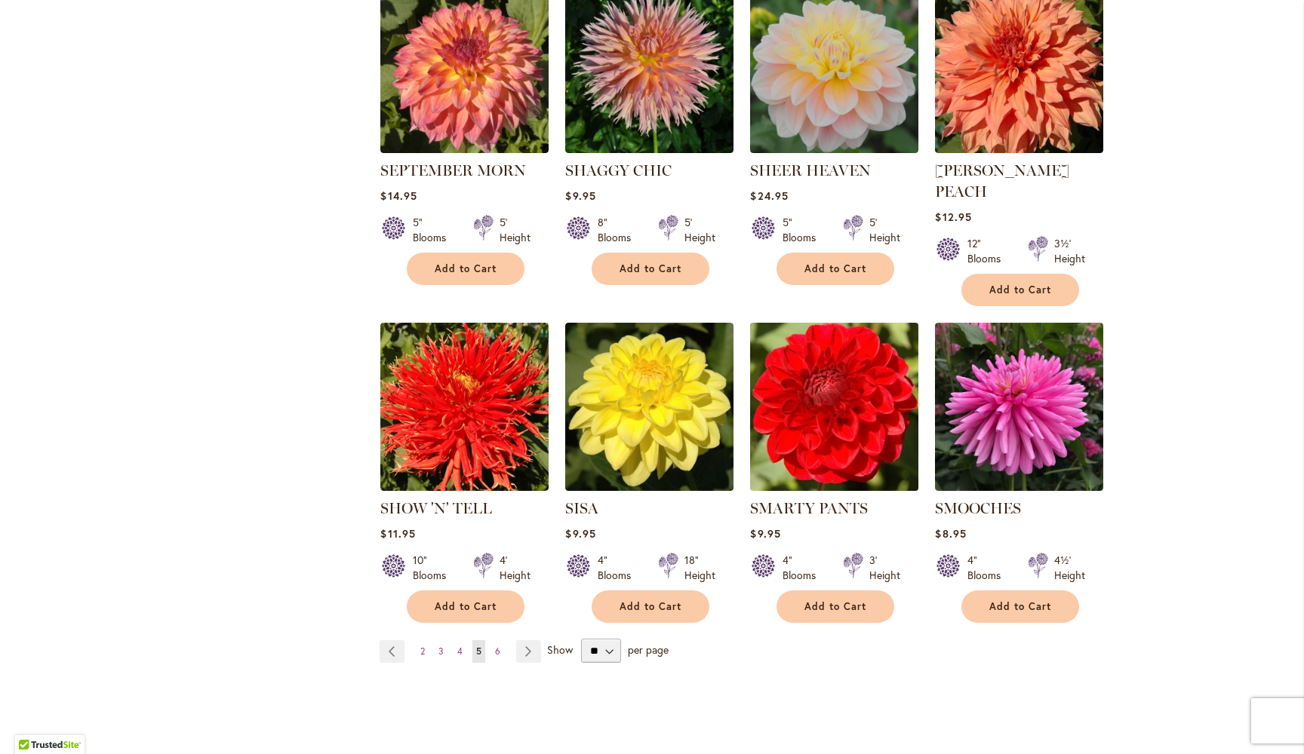
click at [827, 376] on img at bounding box center [834, 406] width 177 height 177
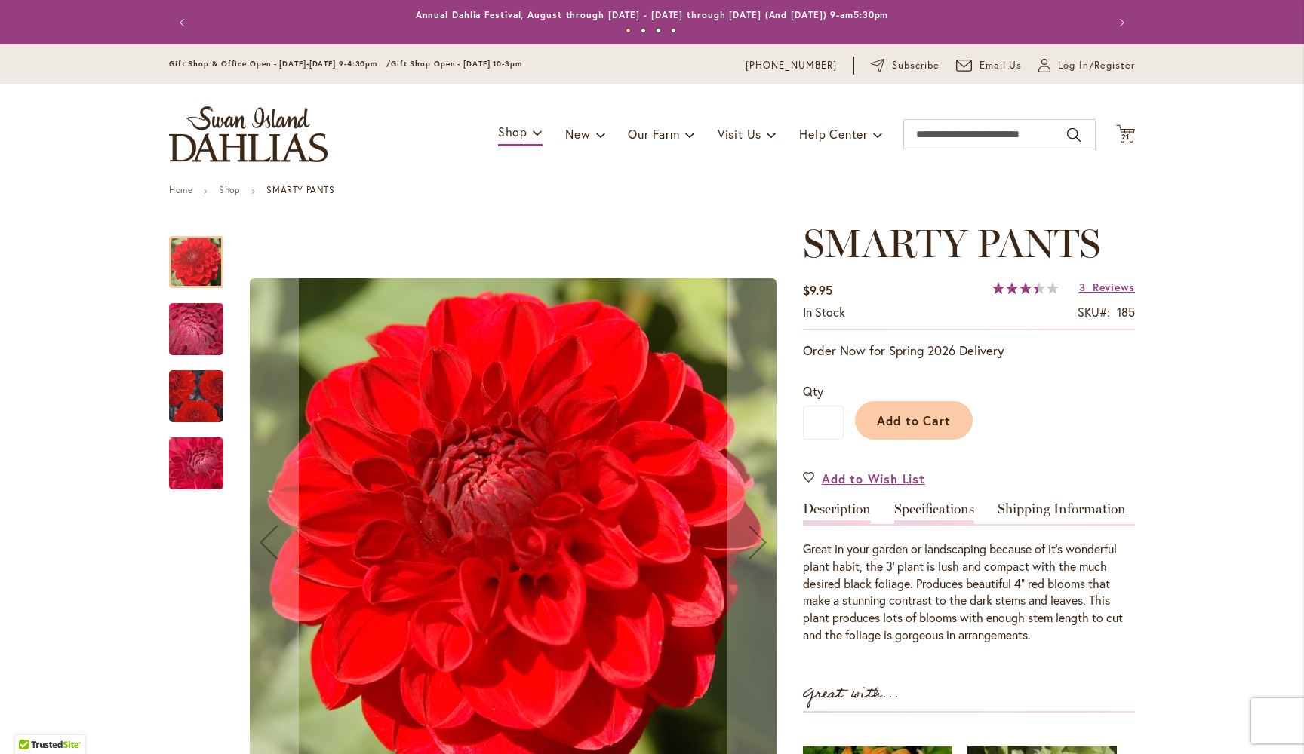
click at [938, 510] on link "Specifications" at bounding box center [934, 513] width 80 height 22
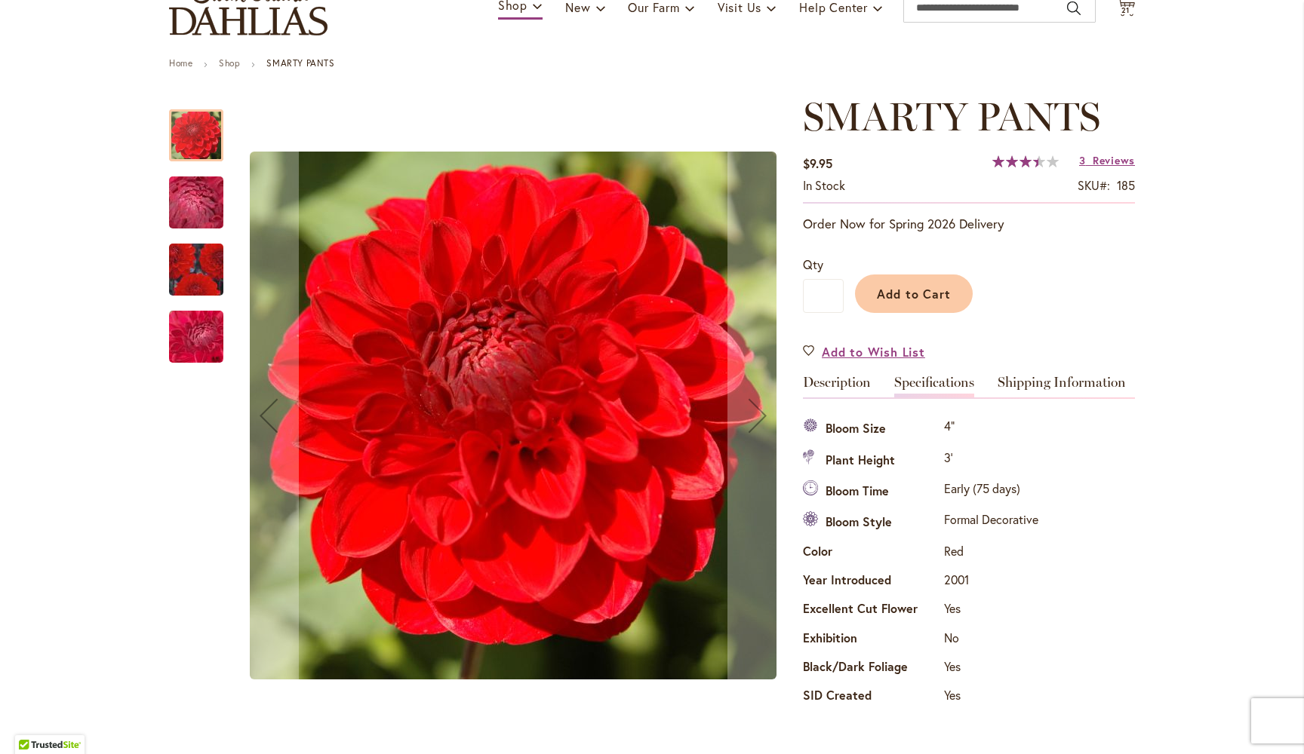
scroll to position [122, 0]
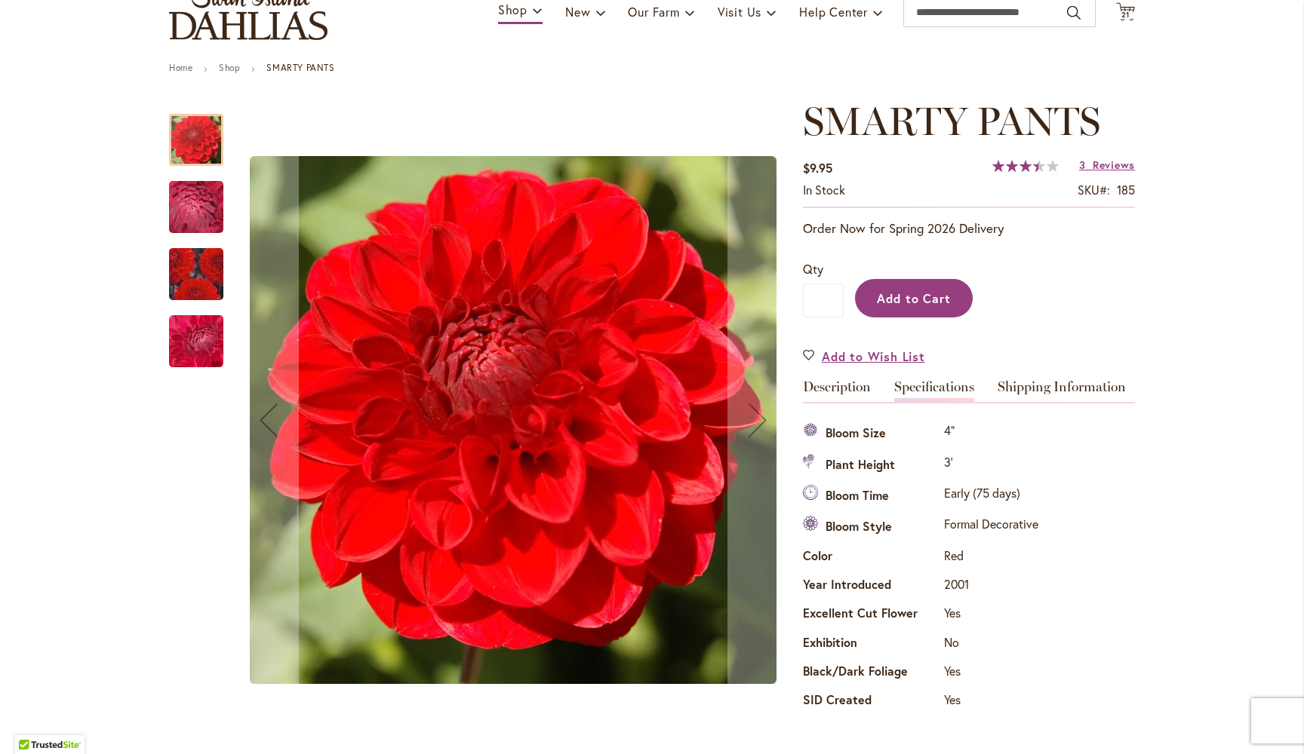
click at [923, 290] on span "Add to Cart" at bounding box center [914, 298] width 75 height 16
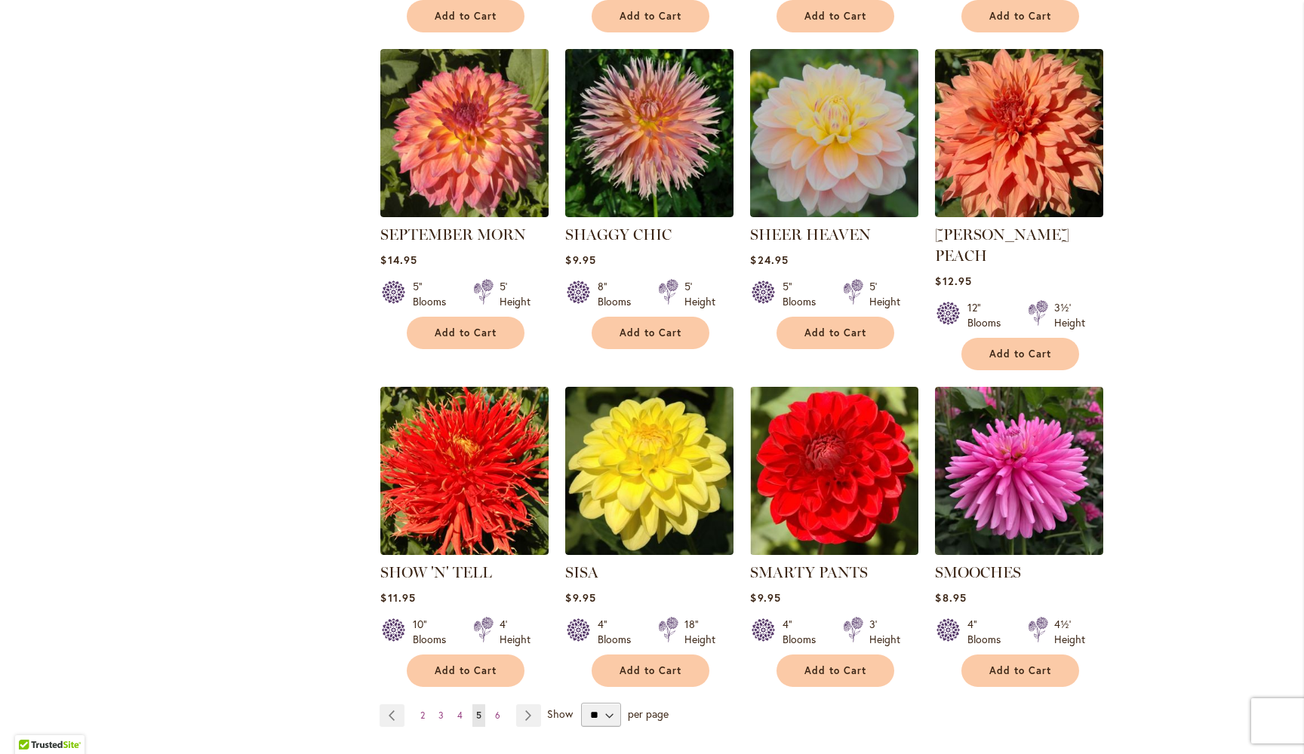
scroll to position [4867, 0]
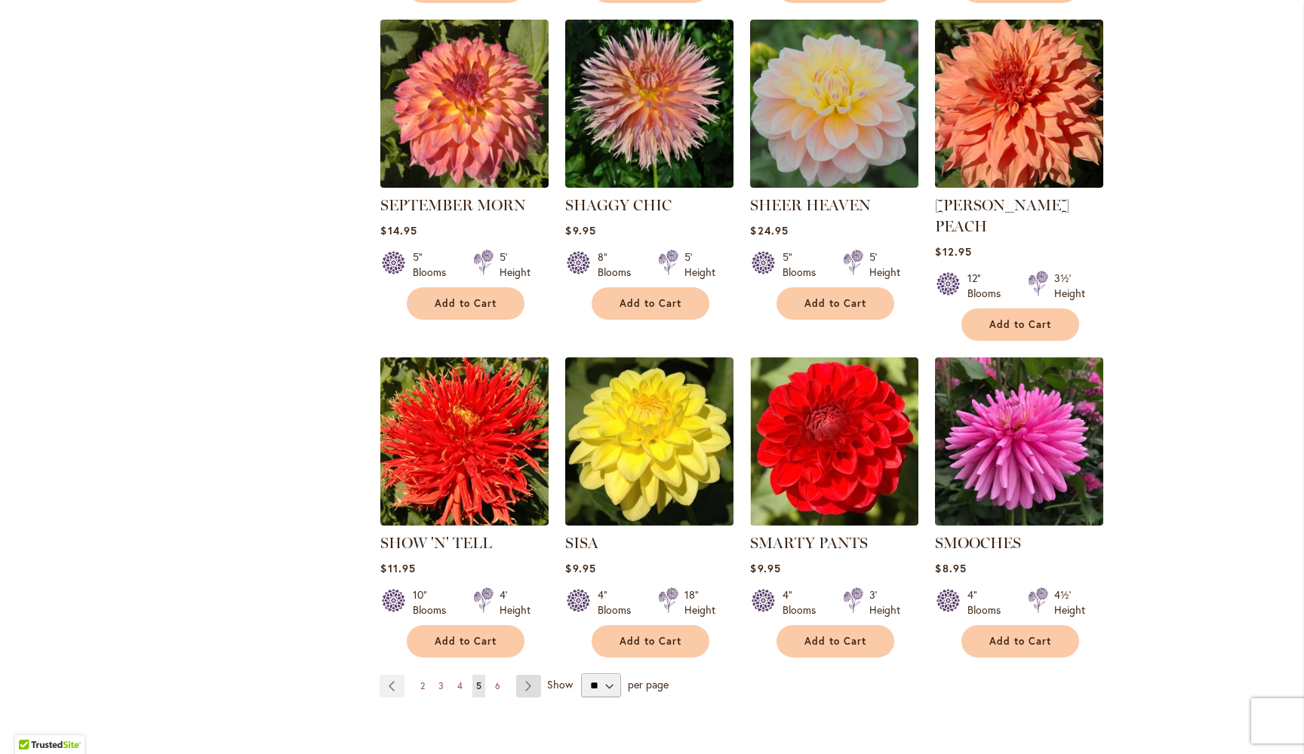
click at [530, 675] on link "Page Next" at bounding box center [528, 686] width 25 height 23
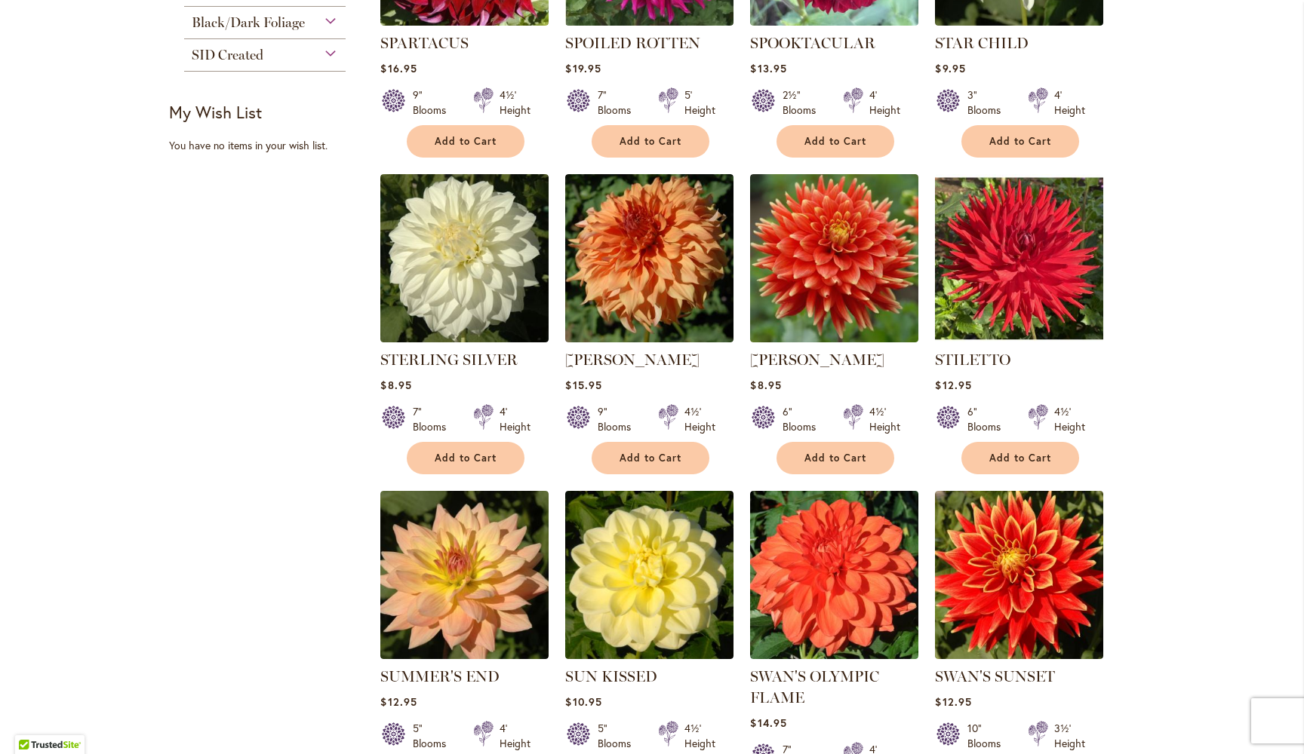
scroll to position [801, 0]
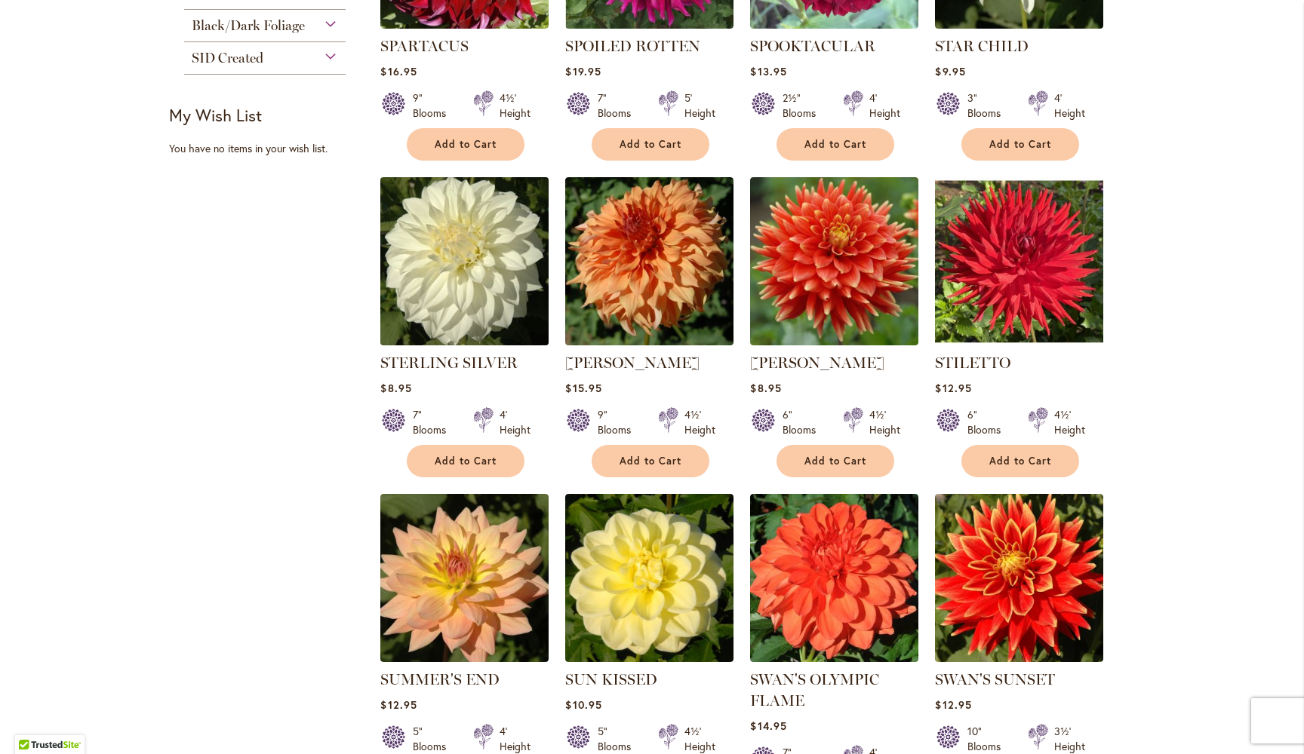
click at [475, 238] on img at bounding box center [464, 261] width 177 height 177
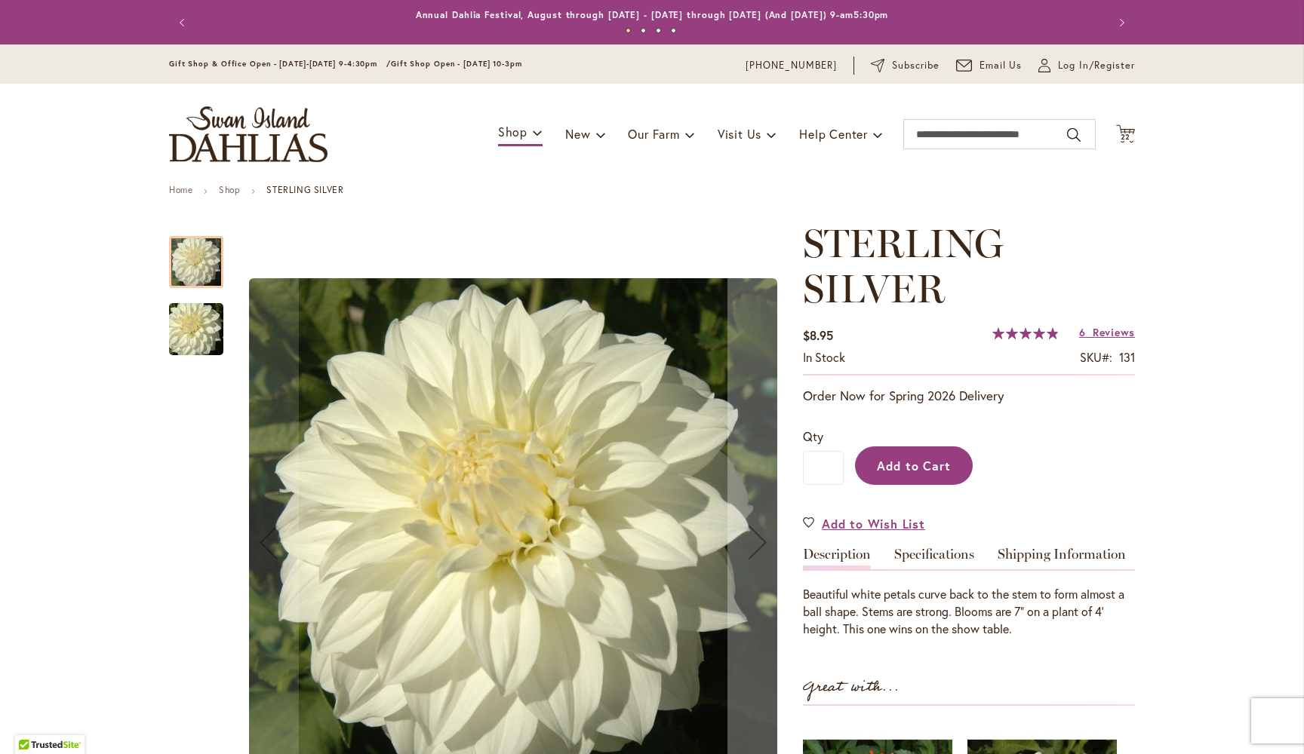
click at [915, 460] on span "Add to Cart" at bounding box center [914, 466] width 75 height 16
click at [945, 551] on link "Specifications" at bounding box center [934, 559] width 80 height 22
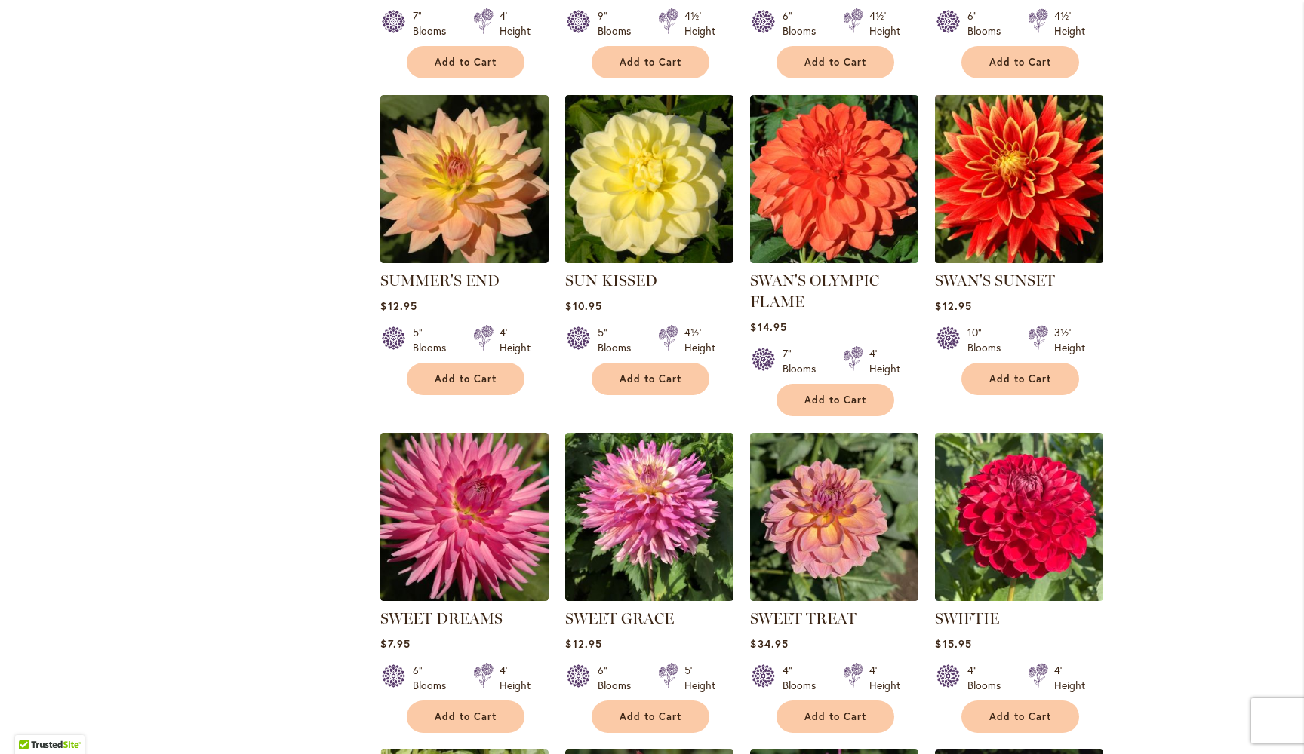
scroll to position [1240, 0]
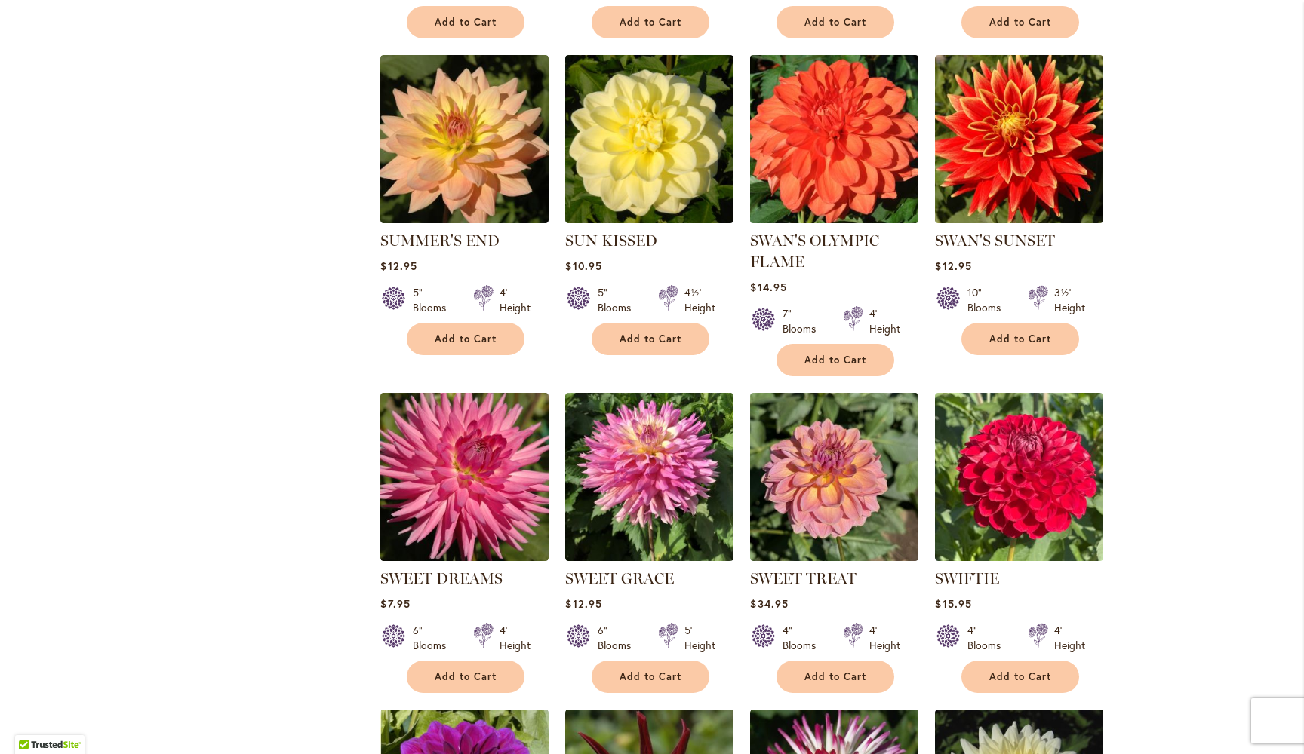
click at [851, 179] on img at bounding box center [834, 139] width 177 height 177
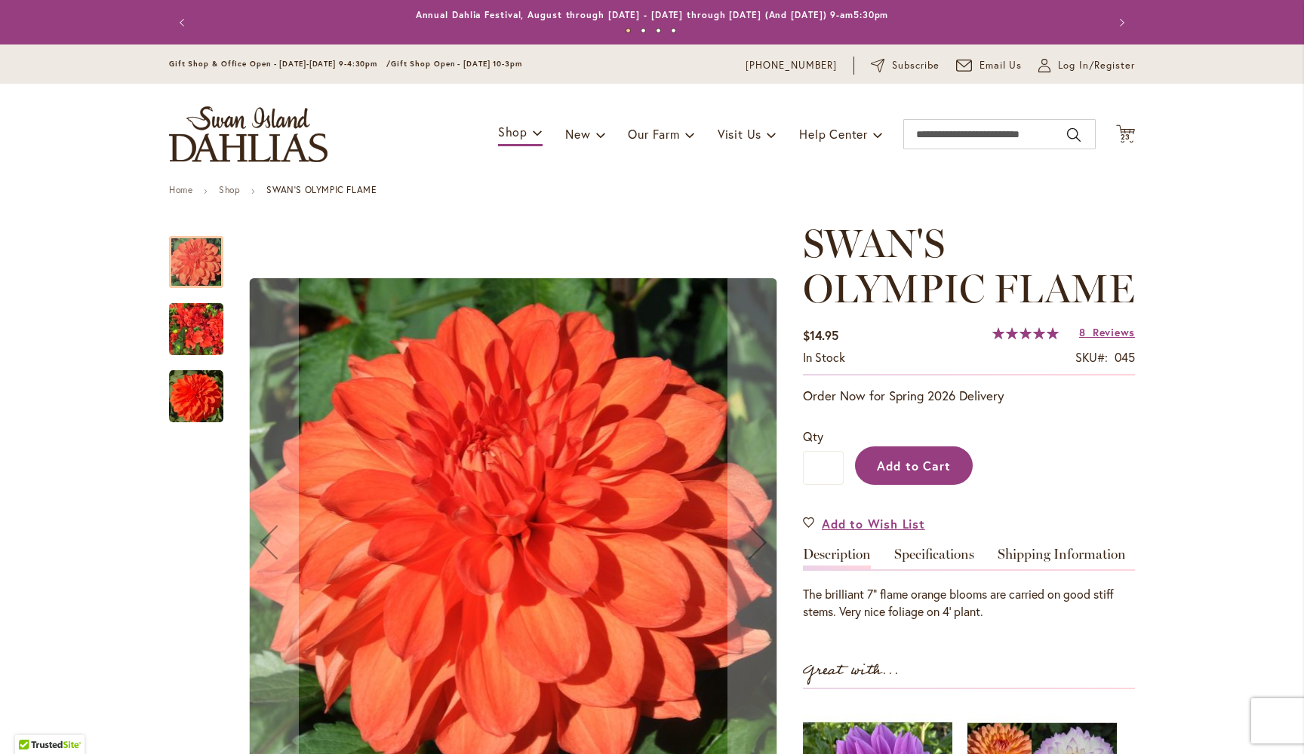
click at [920, 463] on span "Add to Cart" at bounding box center [914, 466] width 75 height 16
click at [935, 551] on link "Specifications" at bounding box center [934, 559] width 80 height 22
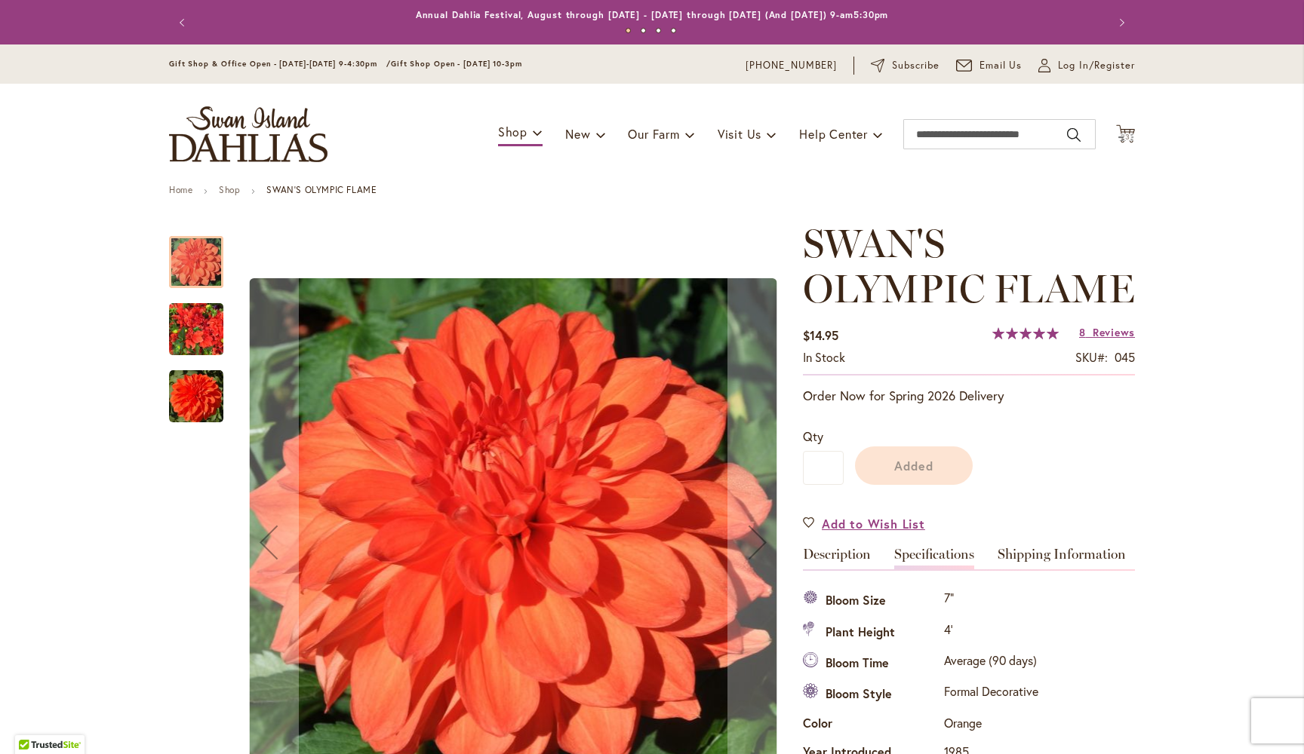
scroll to position [546, 0]
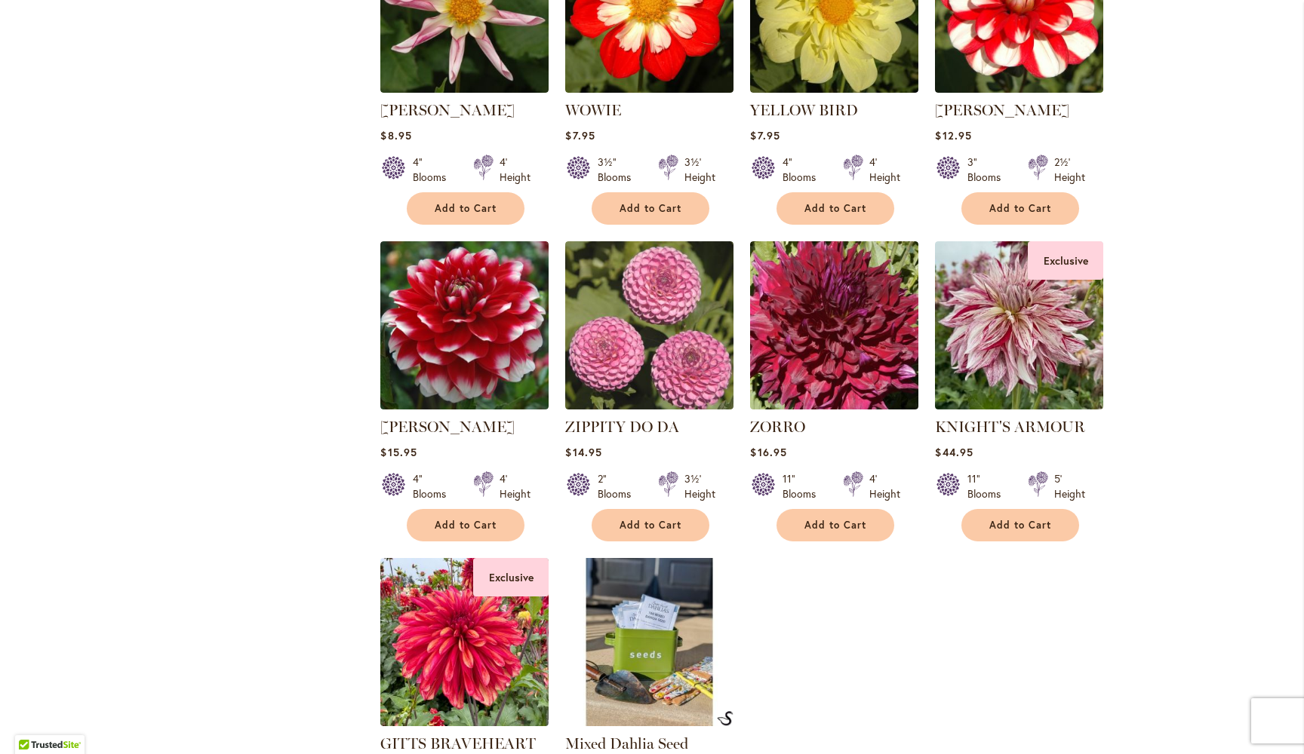
scroll to position [4598, 0]
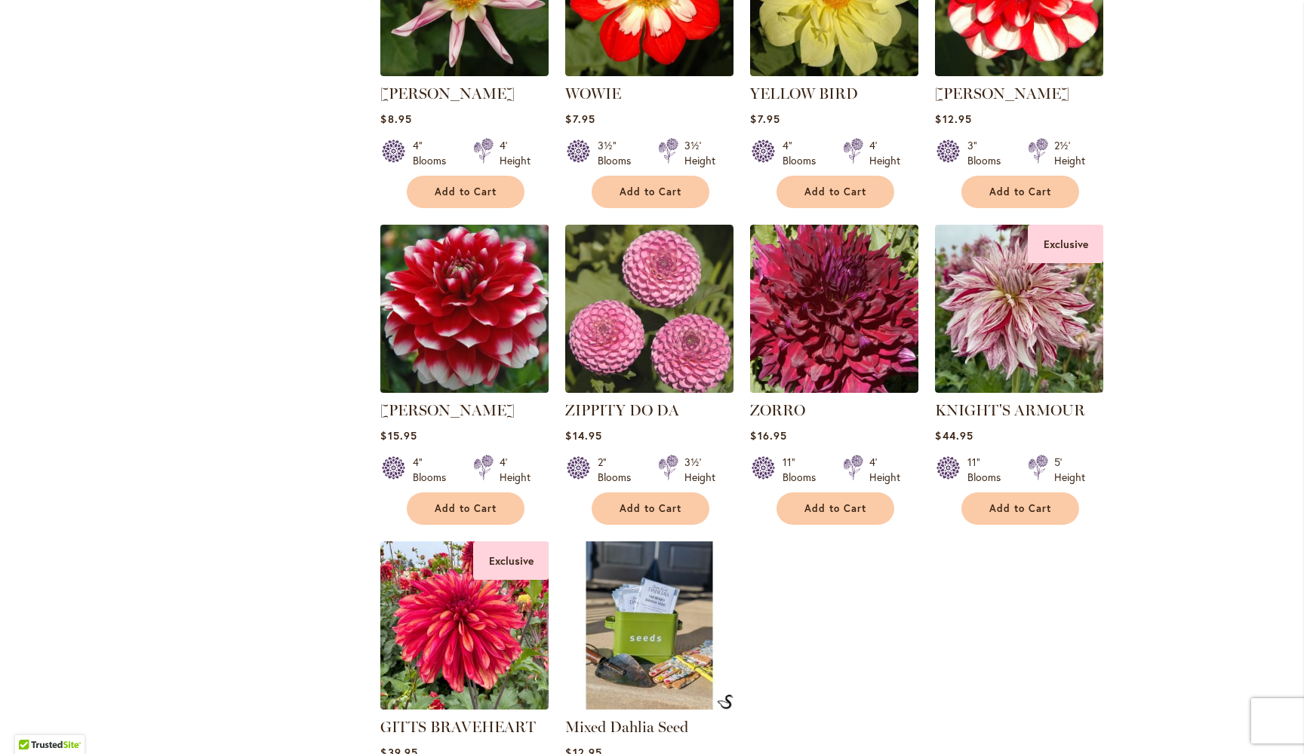
click at [466, 298] on img at bounding box center [464, 308] width 177 height 177
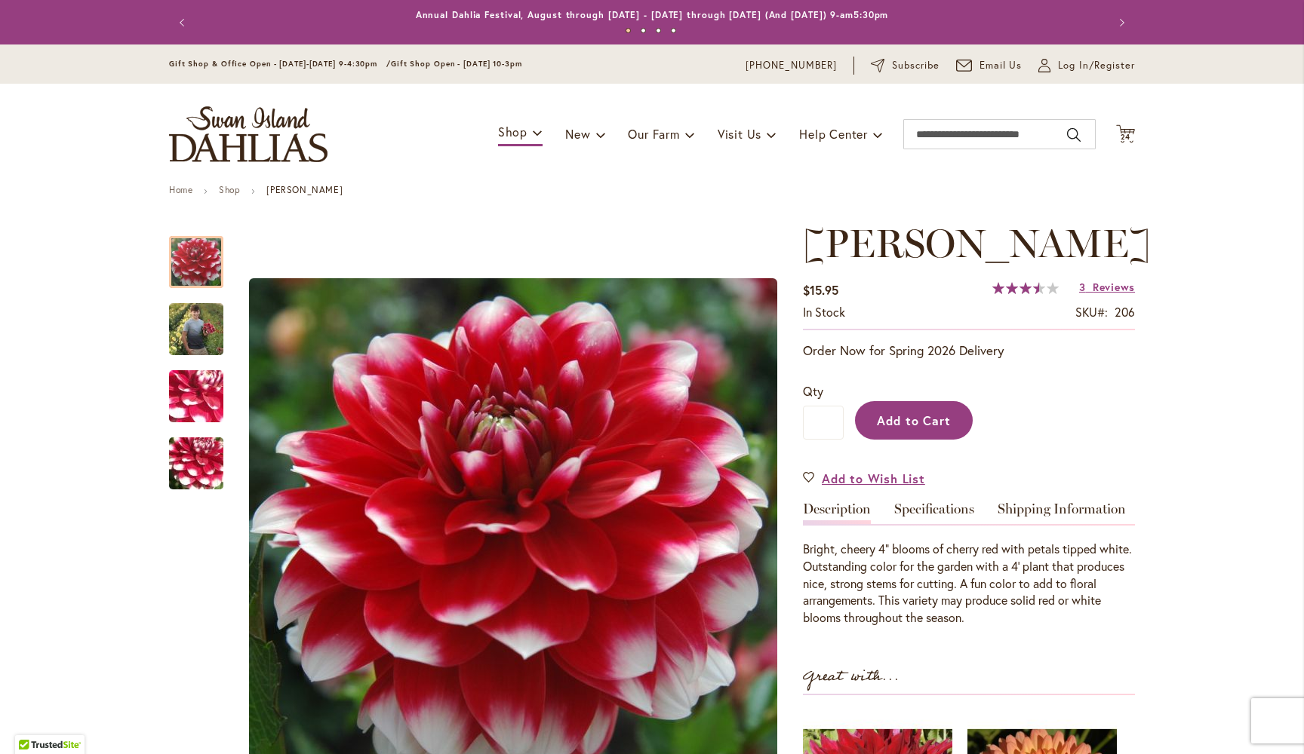
click at [932, 428] on span "Add to Cart" at bounding box center [914, 421] width 75 height 16
click at [948, 524] on link "Specifications" at bounding box center [934, 513] width 80 height 22
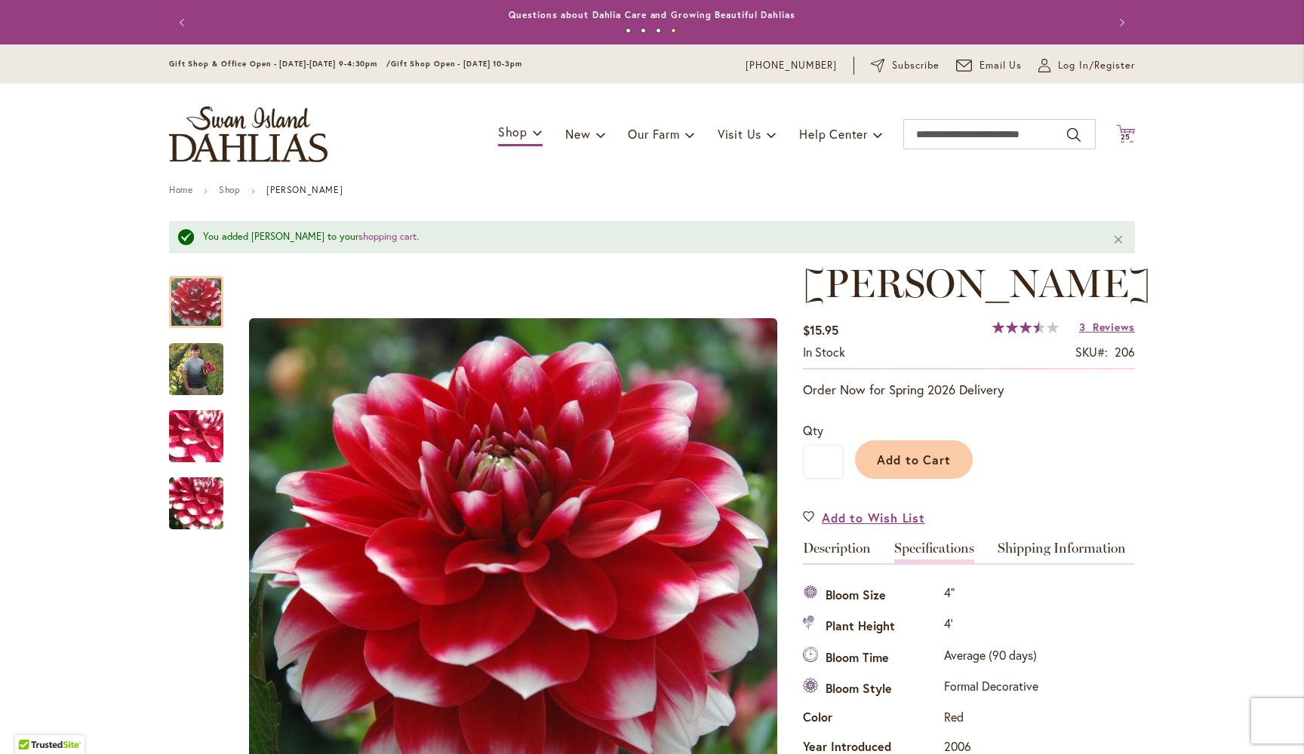
click at [1130, 132] on span "25" at bounding box center [1125, 137] width 11 height 10
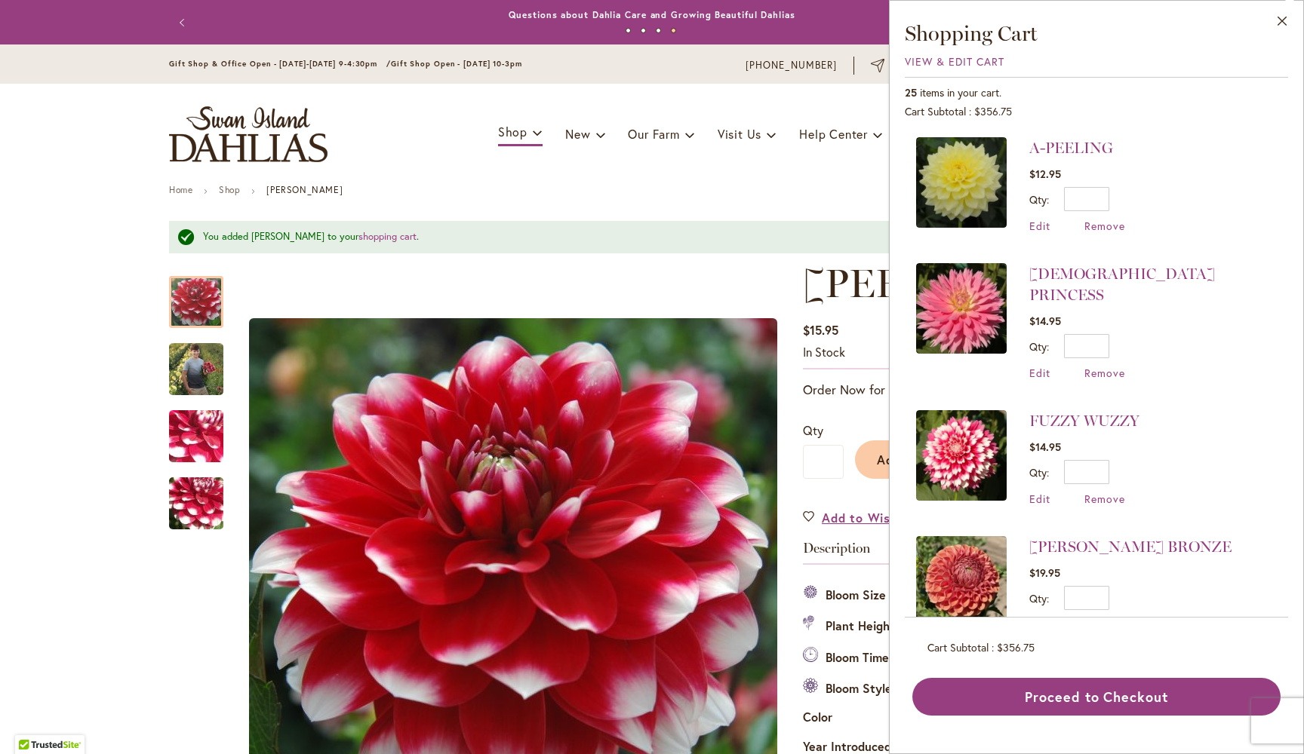
scroll to position [2667, 0]
click at [1065, 539] on link "[PERSON_NAME] BRONZE" at bounding box center [1130, 548] width 202 height 18
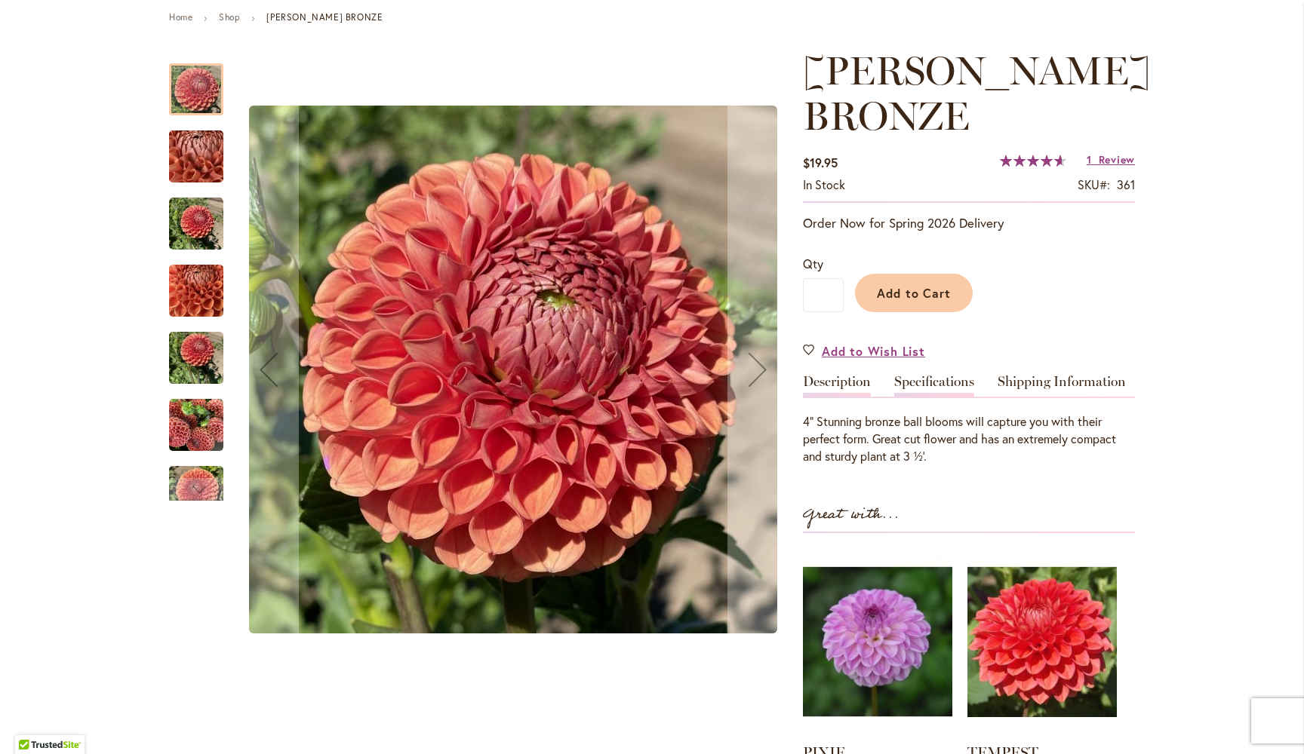
scroll to position [258, 0]
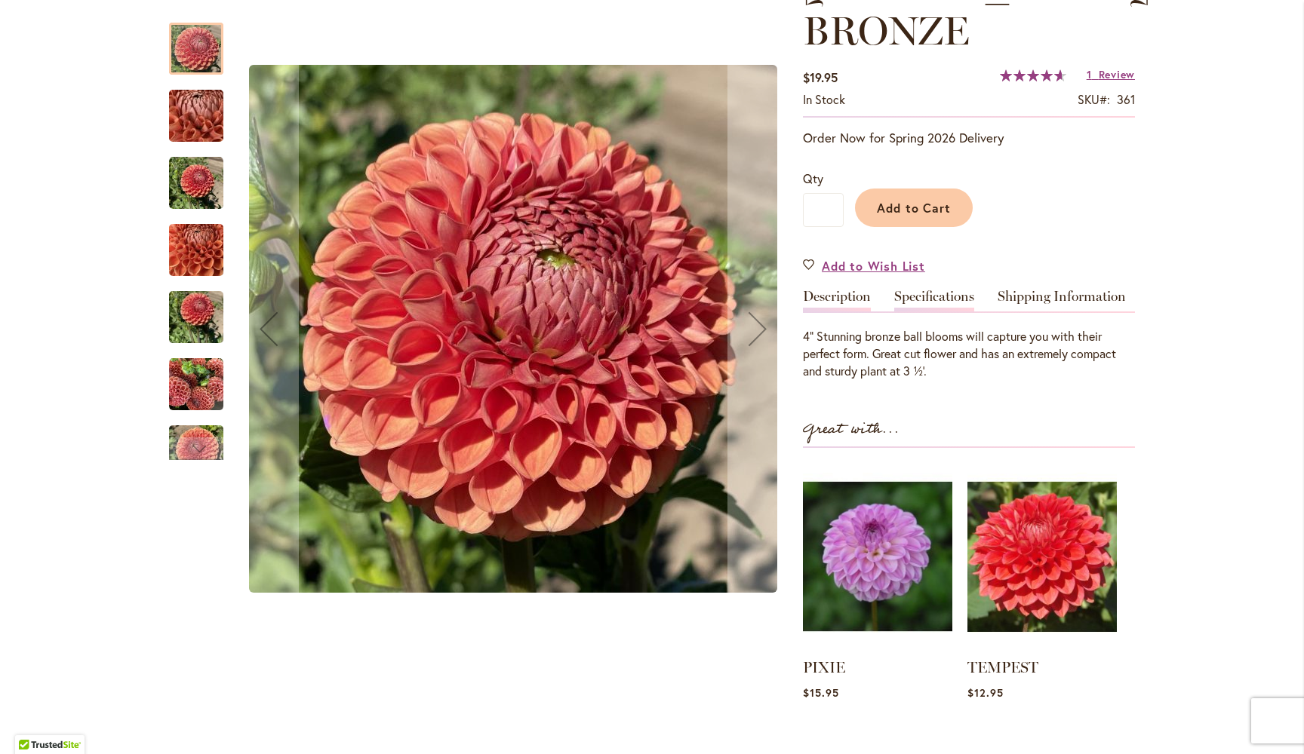
click at [935, 295] on link "Specifications" at bounding box center [934, 301] width 80 height 22
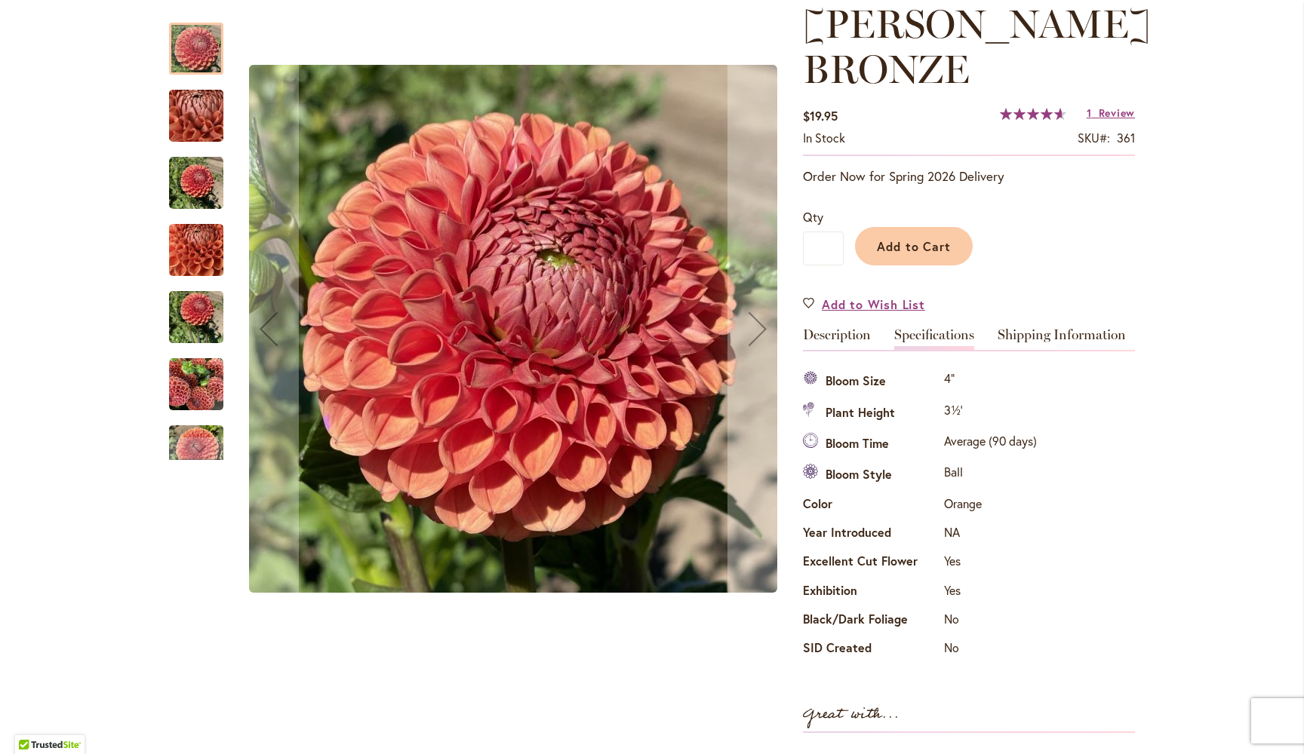
scroll to position [142, 0]
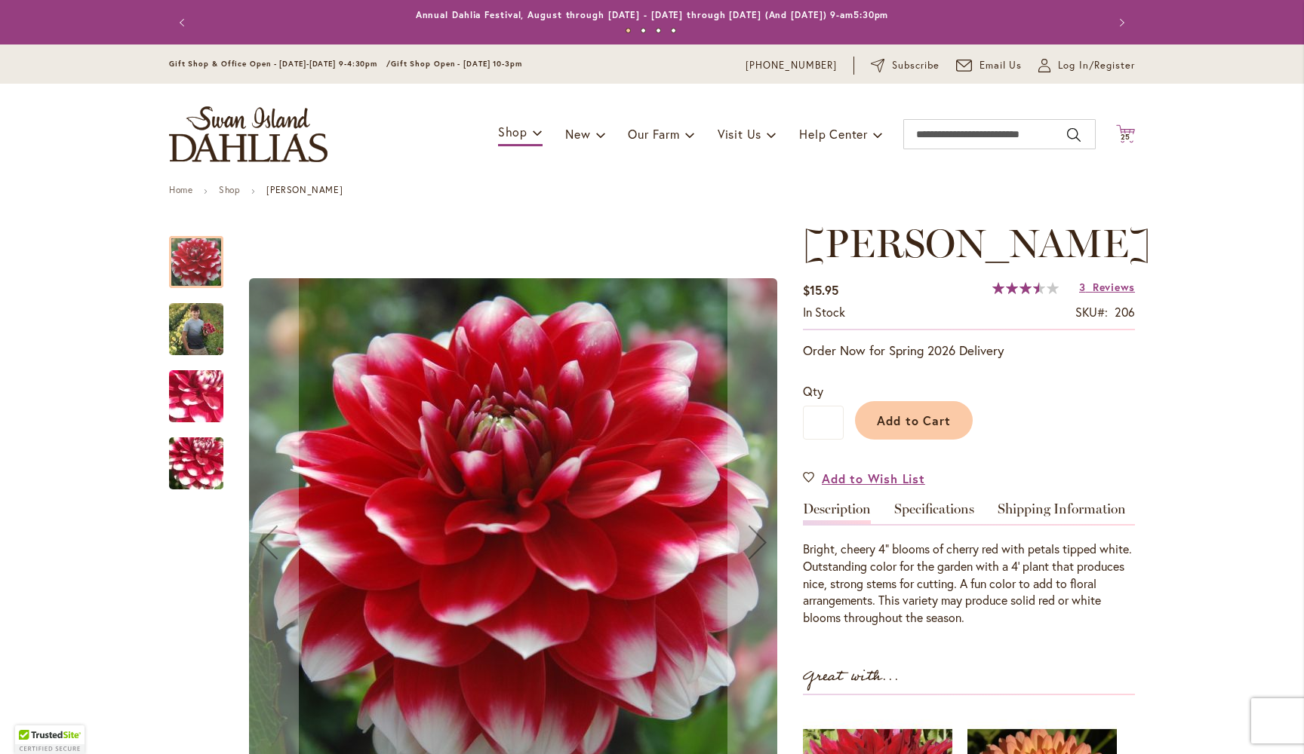
click at [1129, 128] on icon at bounding box center [1125, 133] width 19 height 18
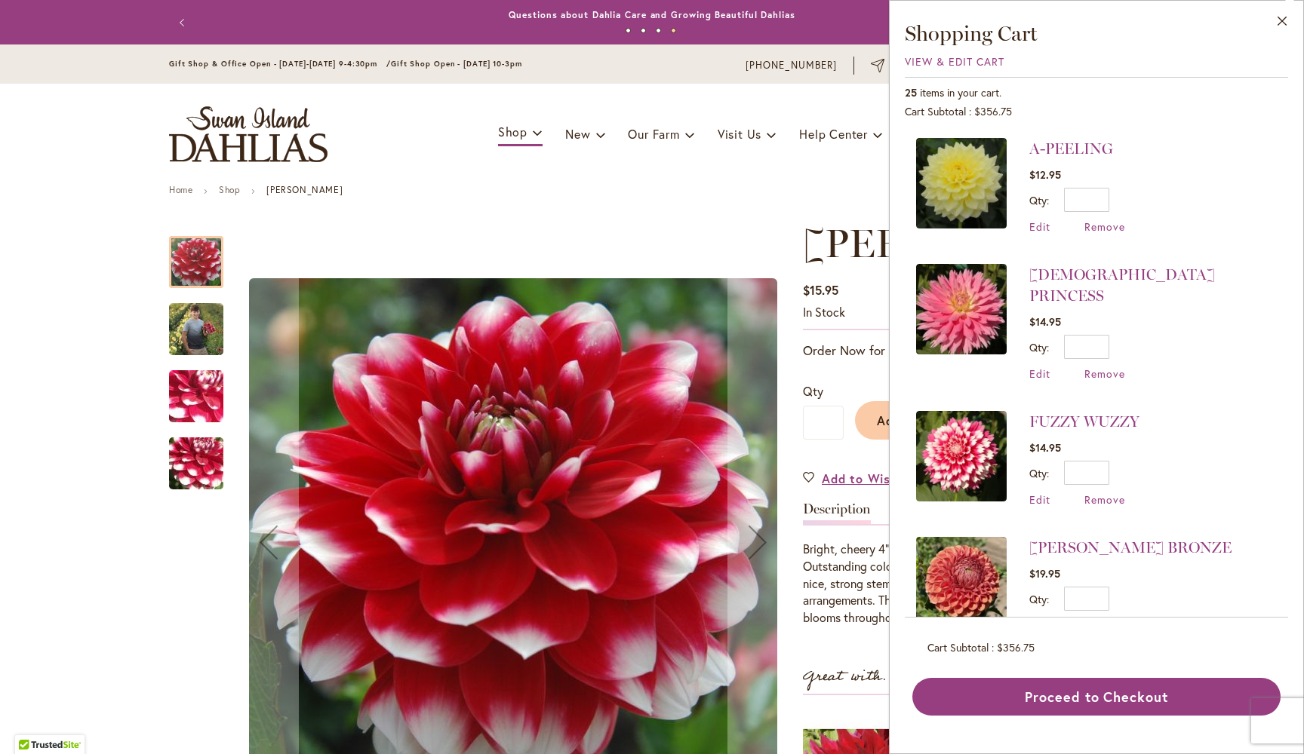
click at [957, 411] on img at bounding box center [961, 456] width 91 height 91
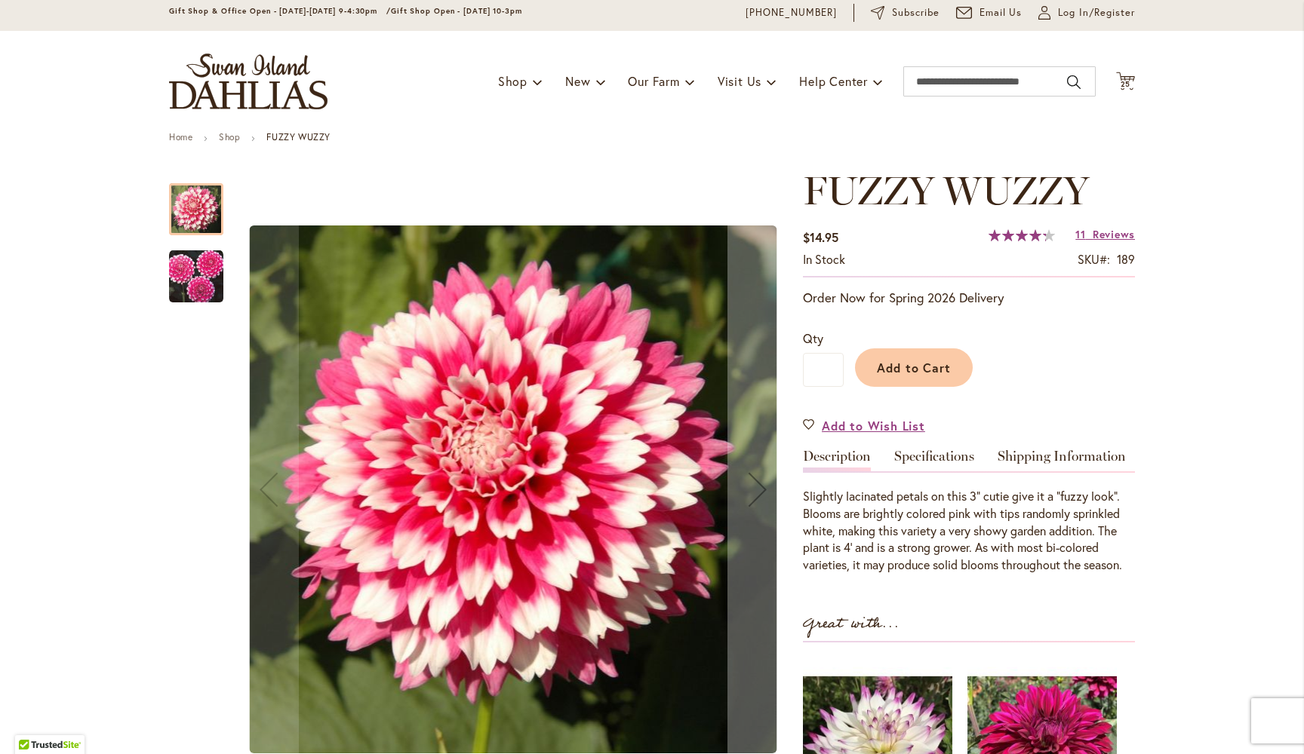
scroll to position [55, 0]
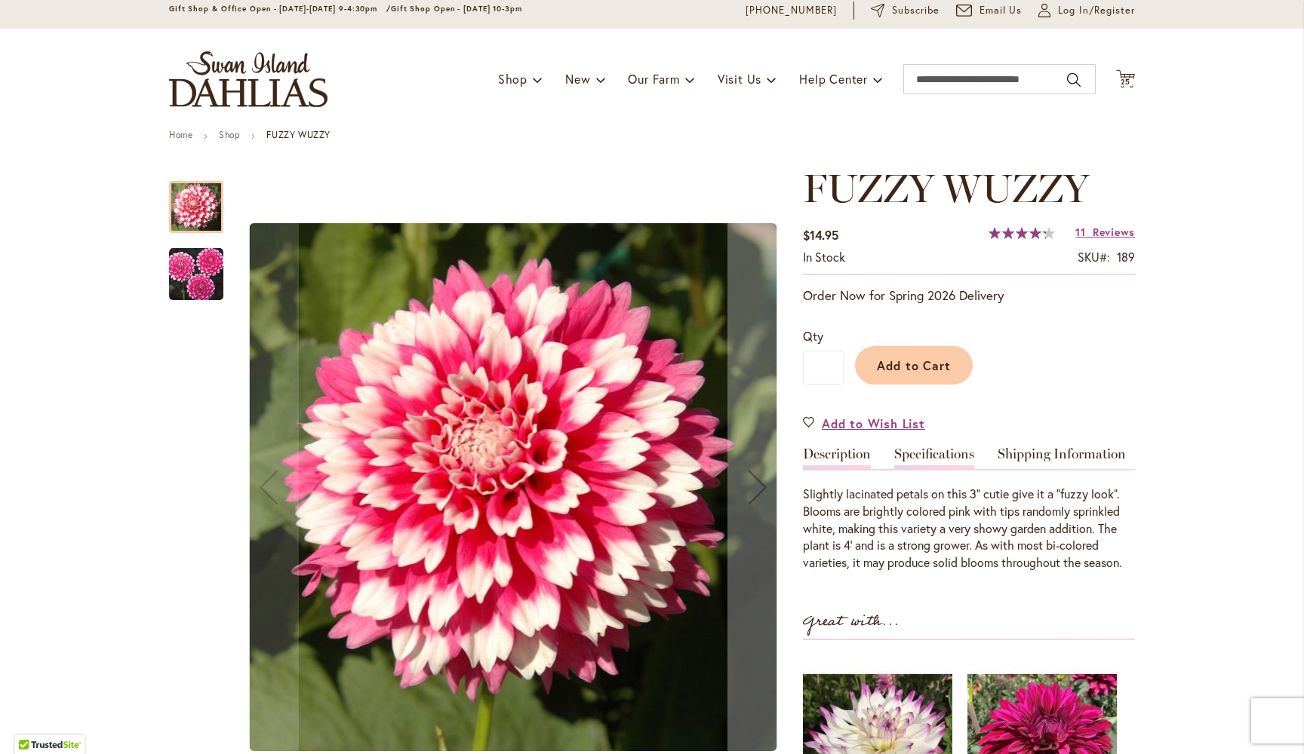
click at [951, 456] on link "Specifications" at bounding box center [934, 458] width 80 height 22
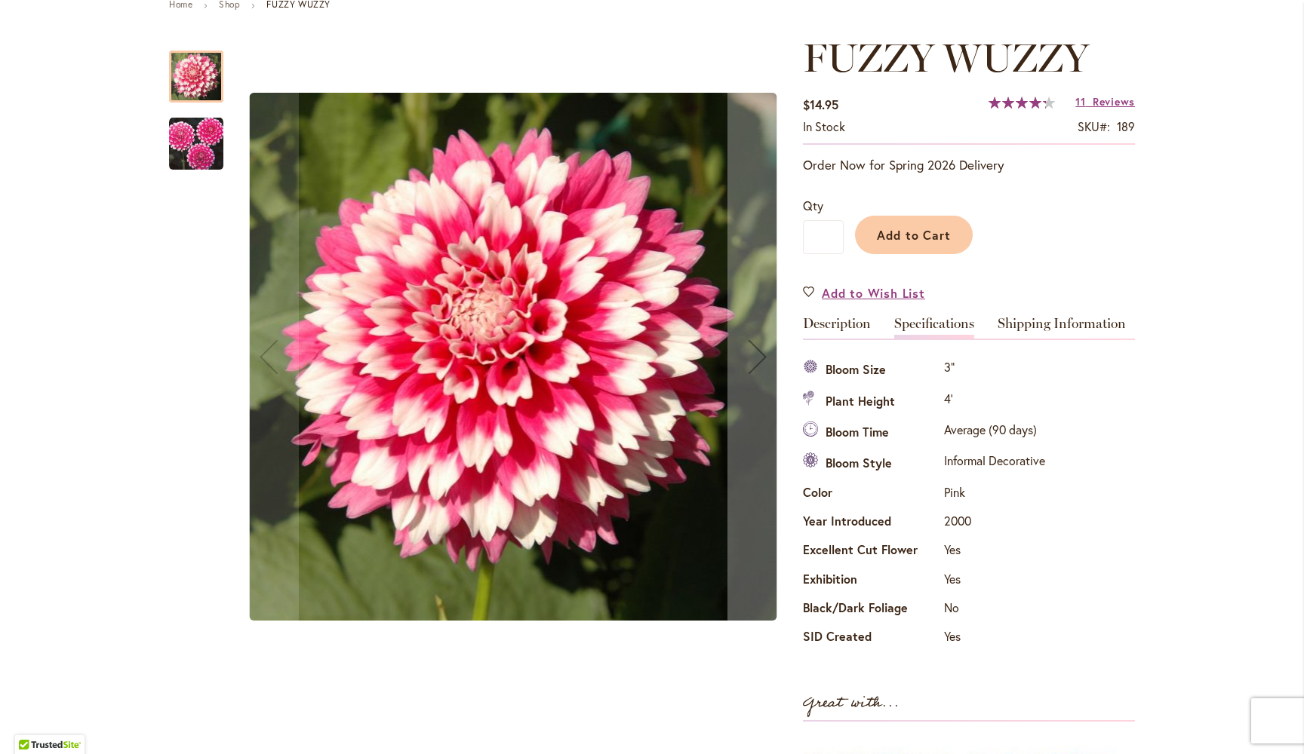
scroll to position [150, 0]
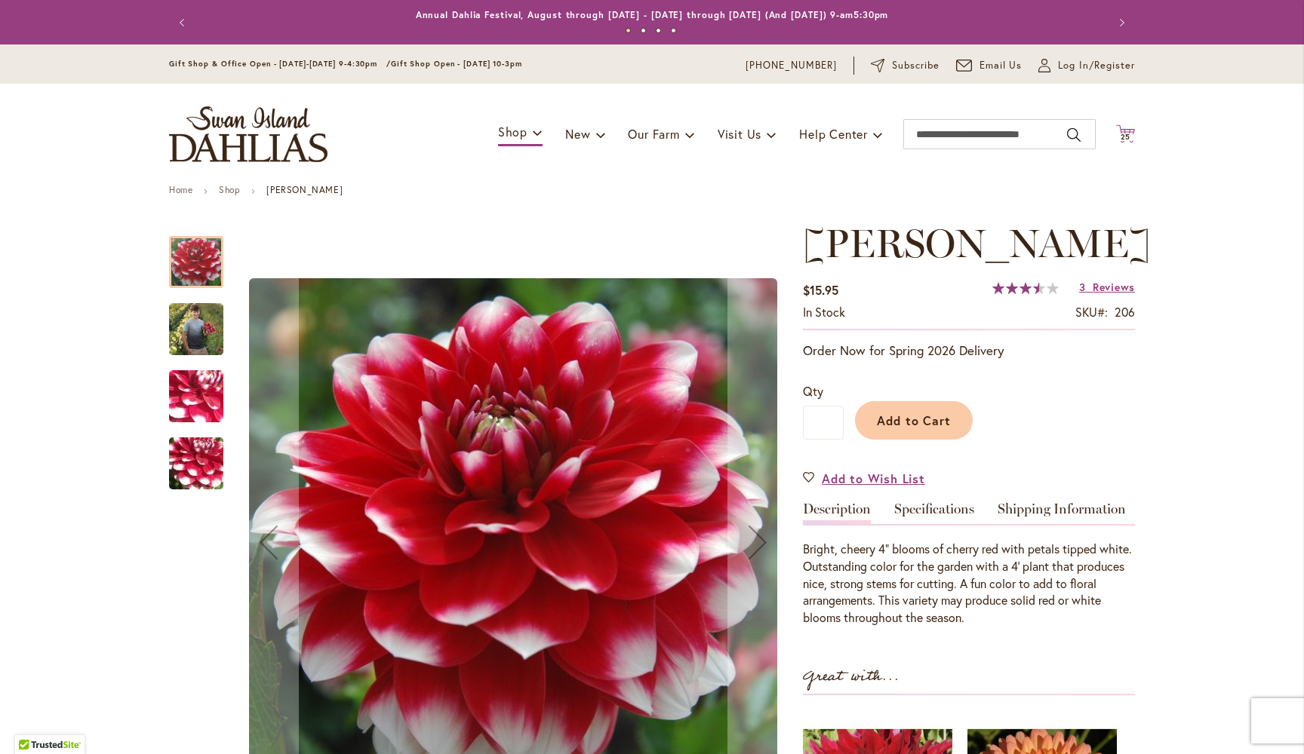
click at [1129, 134] on span "25" at bounding box center [1125, 137] width 11 height 10
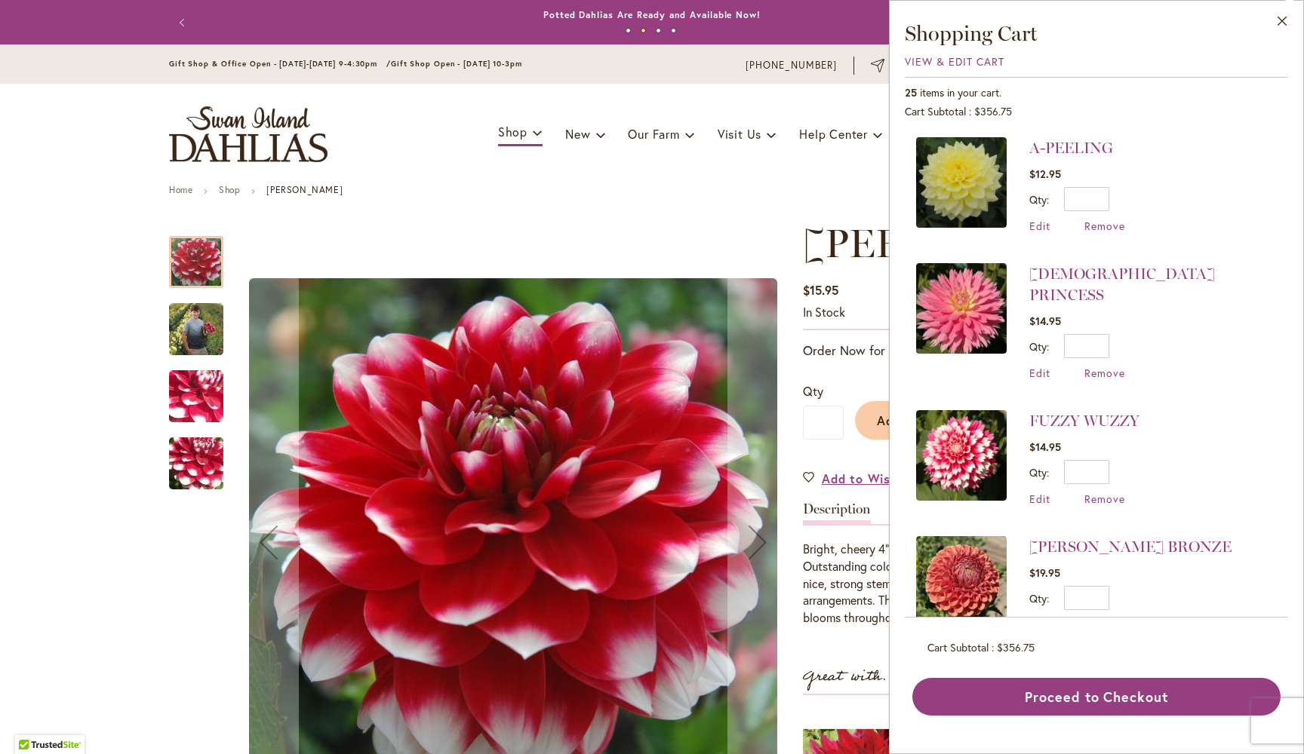
scroll to position [2667, 0]
click at [1055, 266] on link "[DEMOGRAPHIC_DATA] PRINCESS" at bounding box center [1122, 285] width 186 height 39
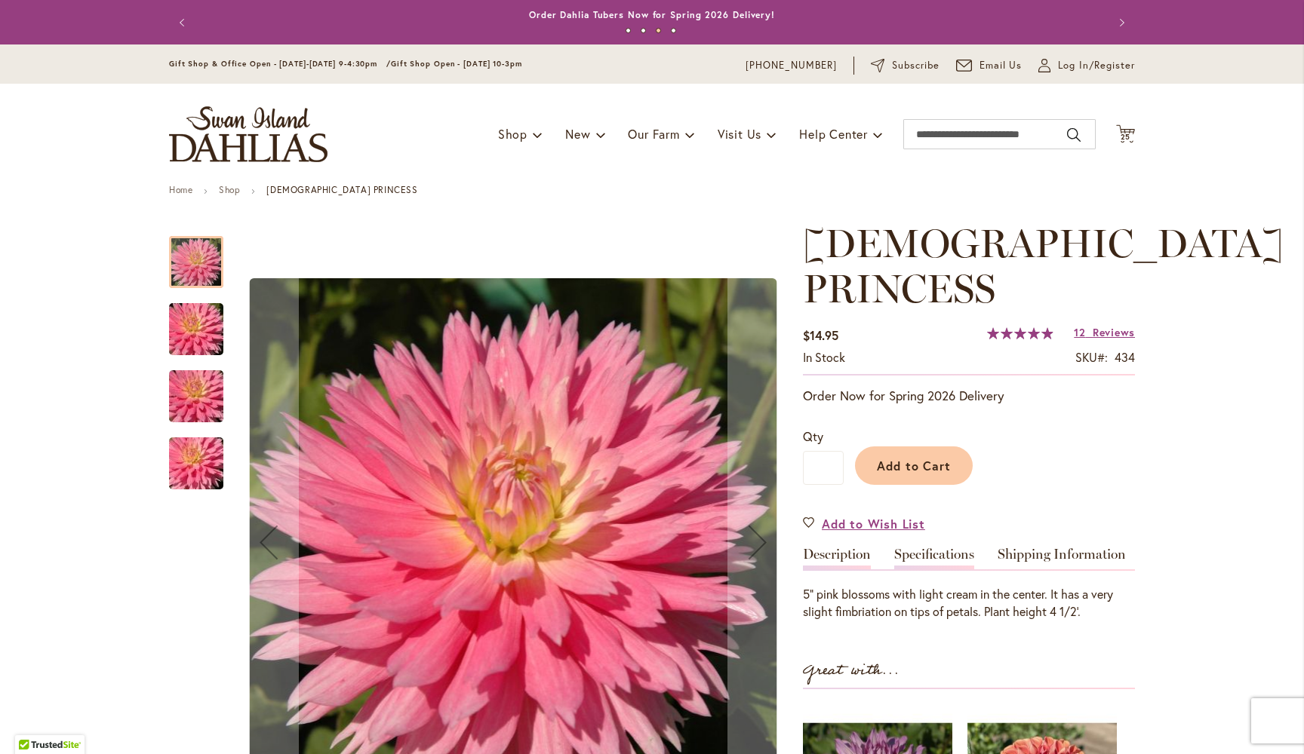
click at [941, 548] on link "Specifications" at bounding box center [934, 559] width 80 height 22
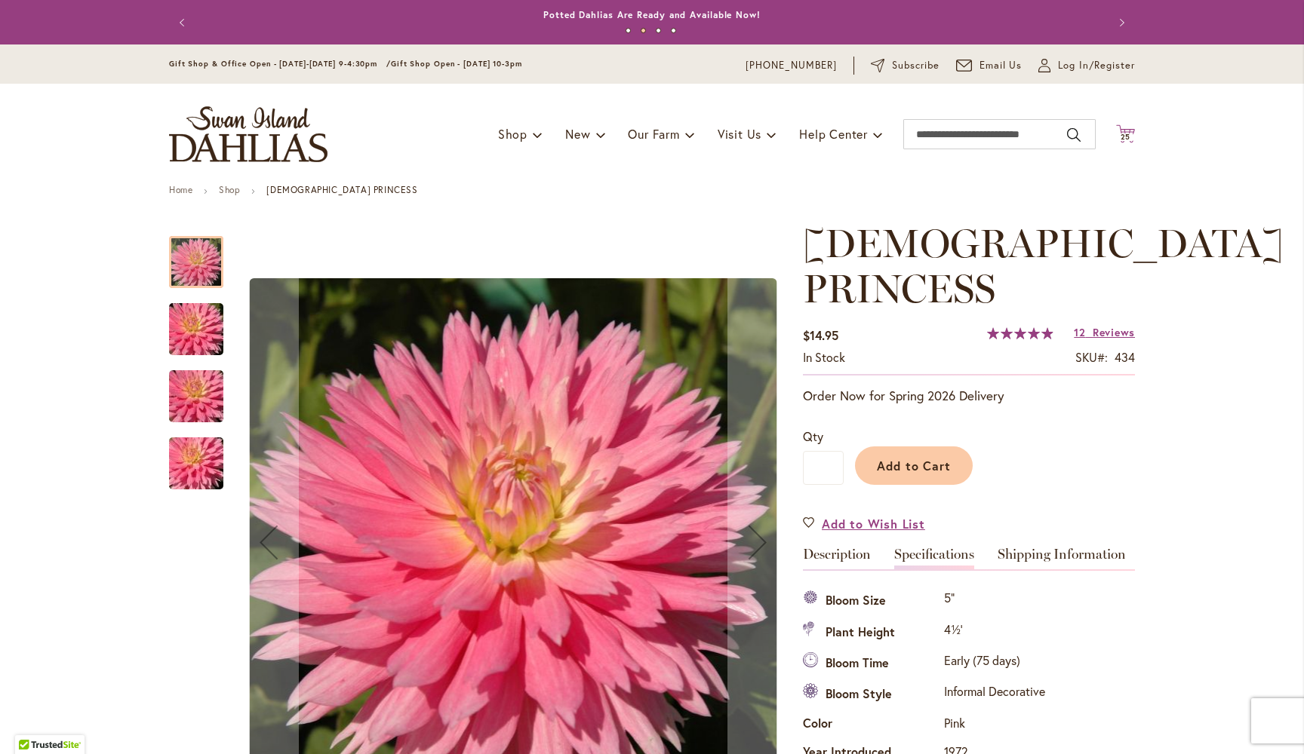
click at [1126, 133] on span "25" at bounding box center [1125, 137] width 11 height 10
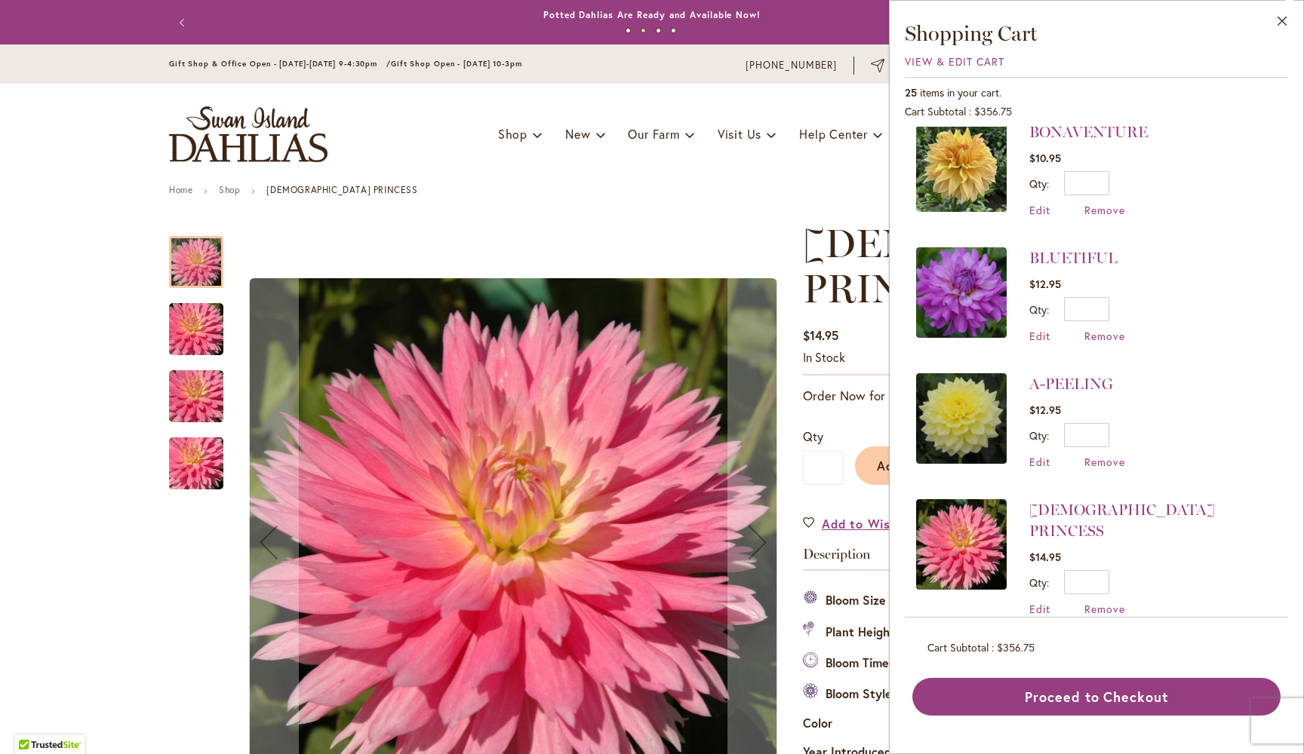
scroll to position [2420, 0]
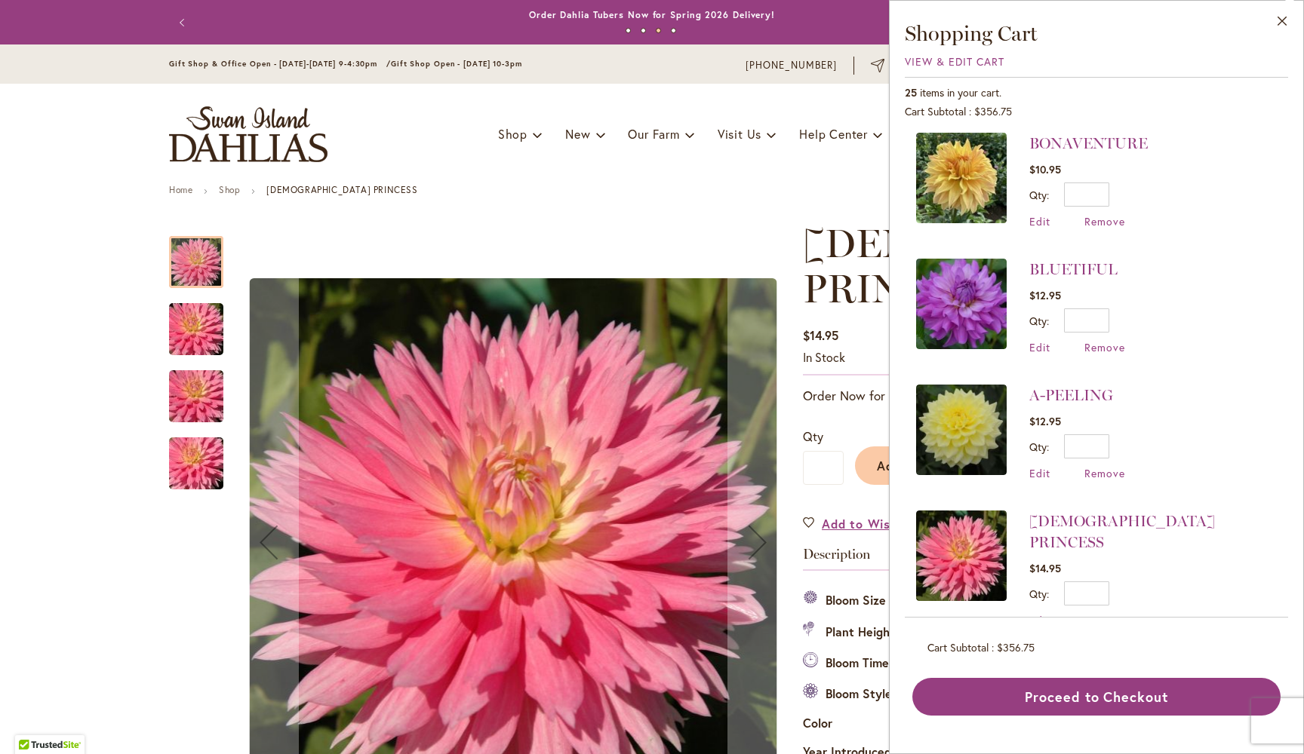
click at [972, 398] on img at bounding box center [961, 430] width 91 height 91
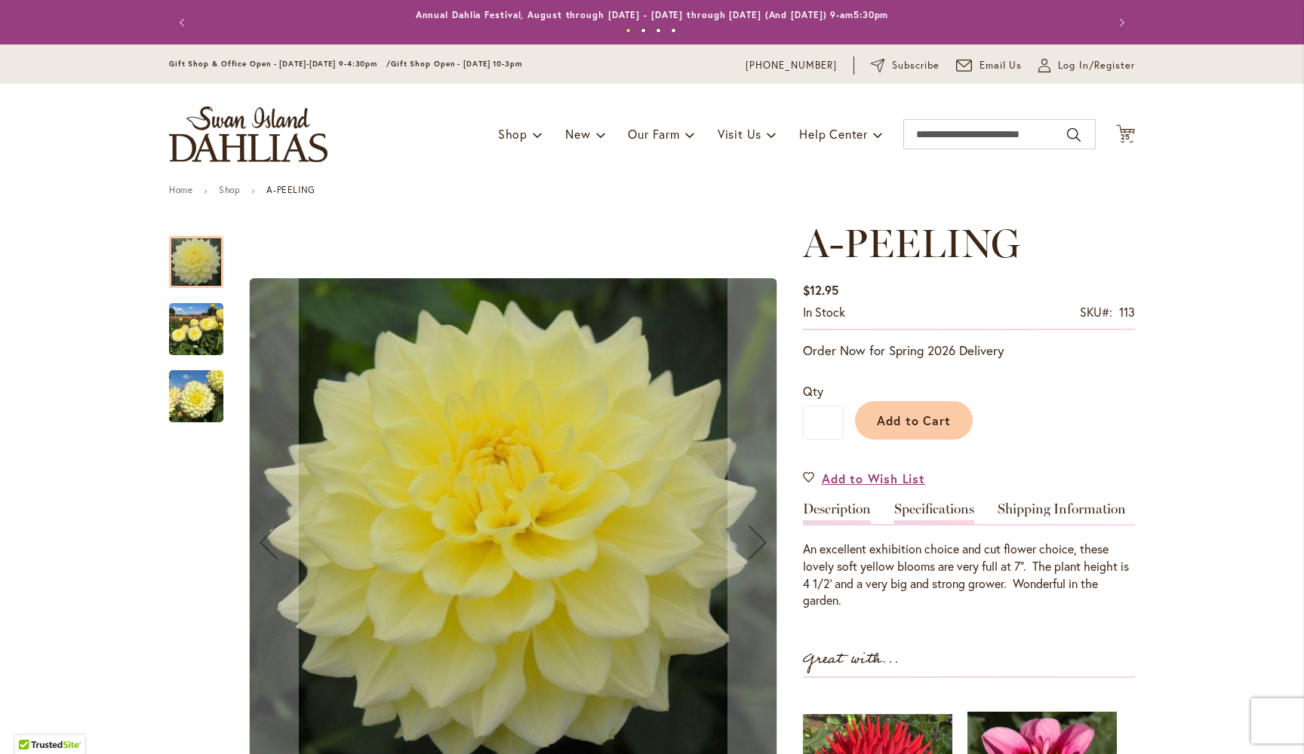
click at [953, 505] on link "Specifications" at bounding box center [934, 513] width 80 height 22
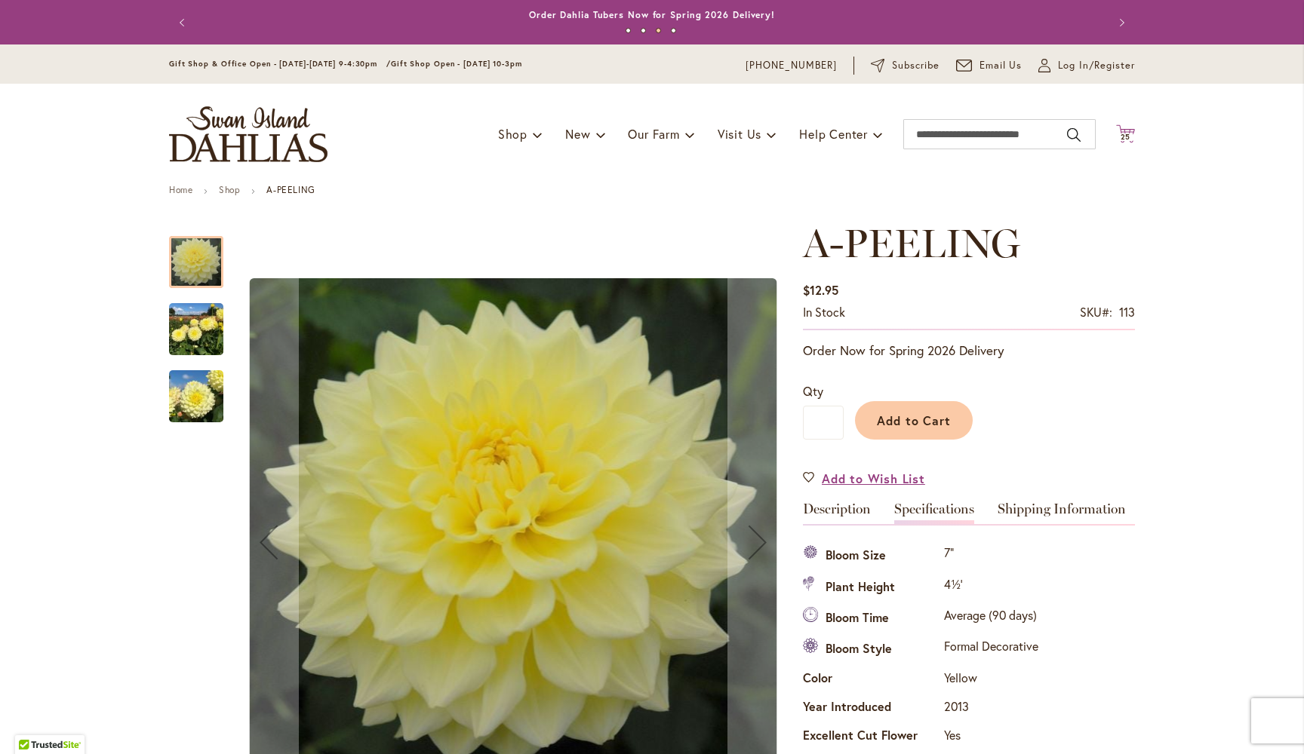
click at [1128, 128] on icon at bounding box center [1125, 133] width 19 height 18
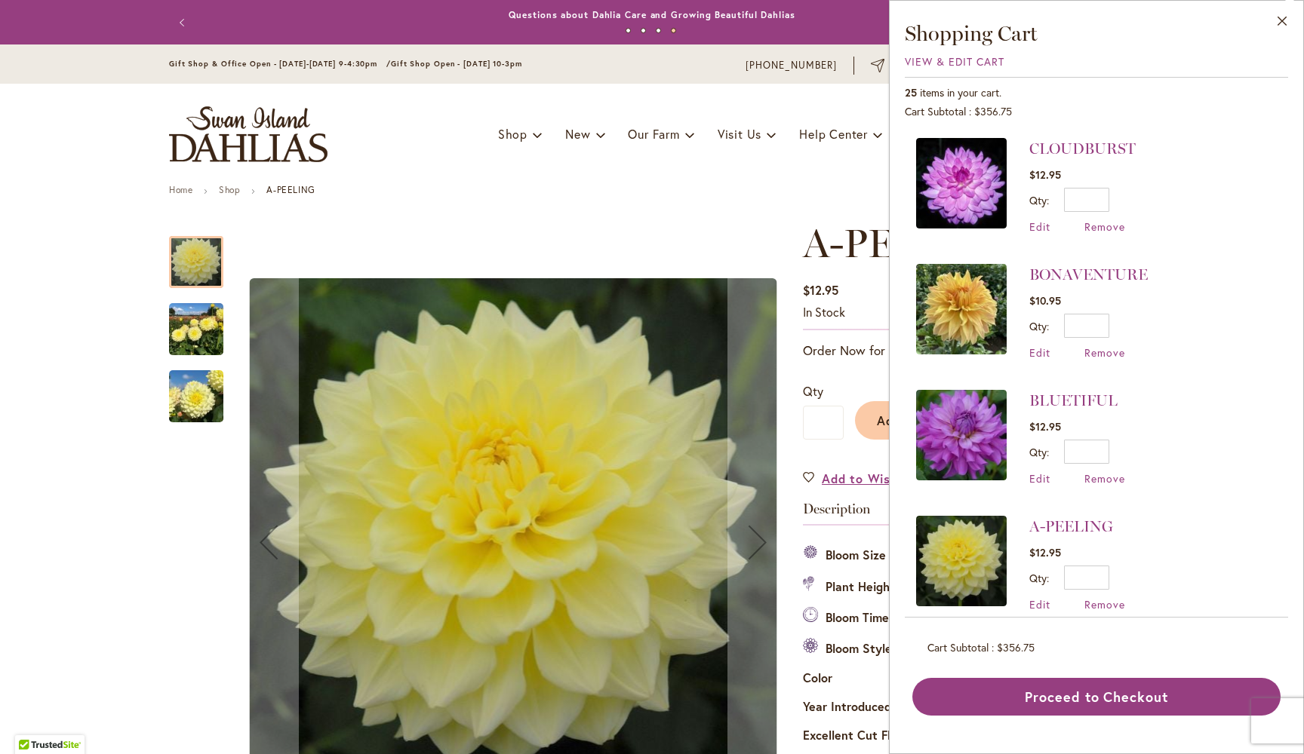
scroll to position [2286, 0]
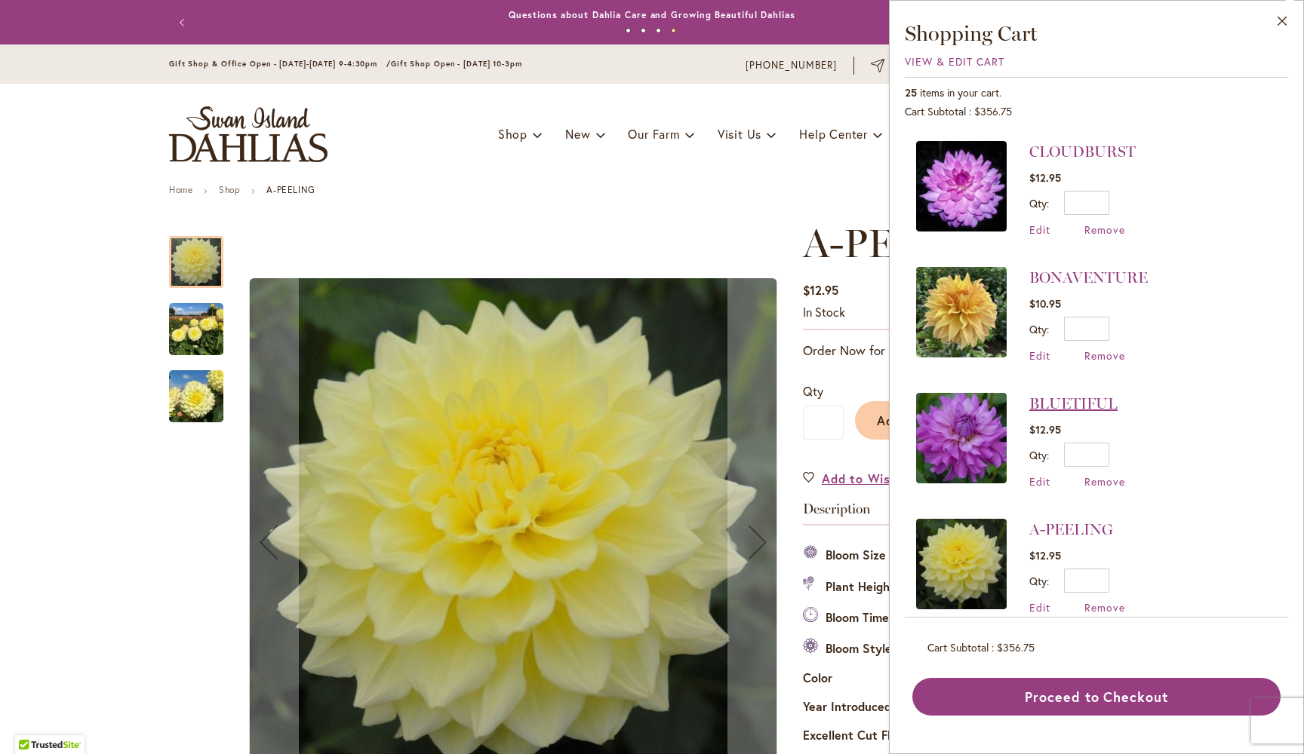
click at [1067, 395] on link "BLUETIFUL" at bounding box center [1073, 404] width 88 height 18
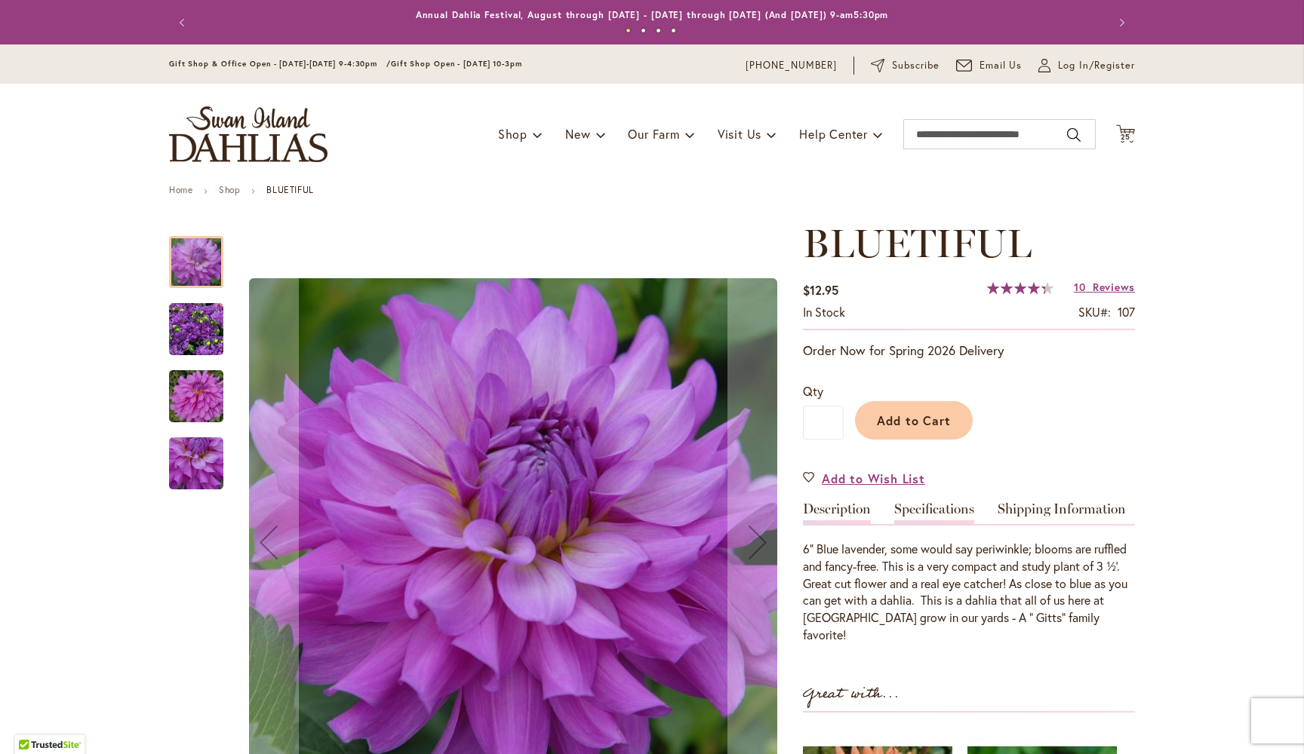
click at [926, 509] on link "Specifications" at bounding box center [934, 513] width 80 height 22
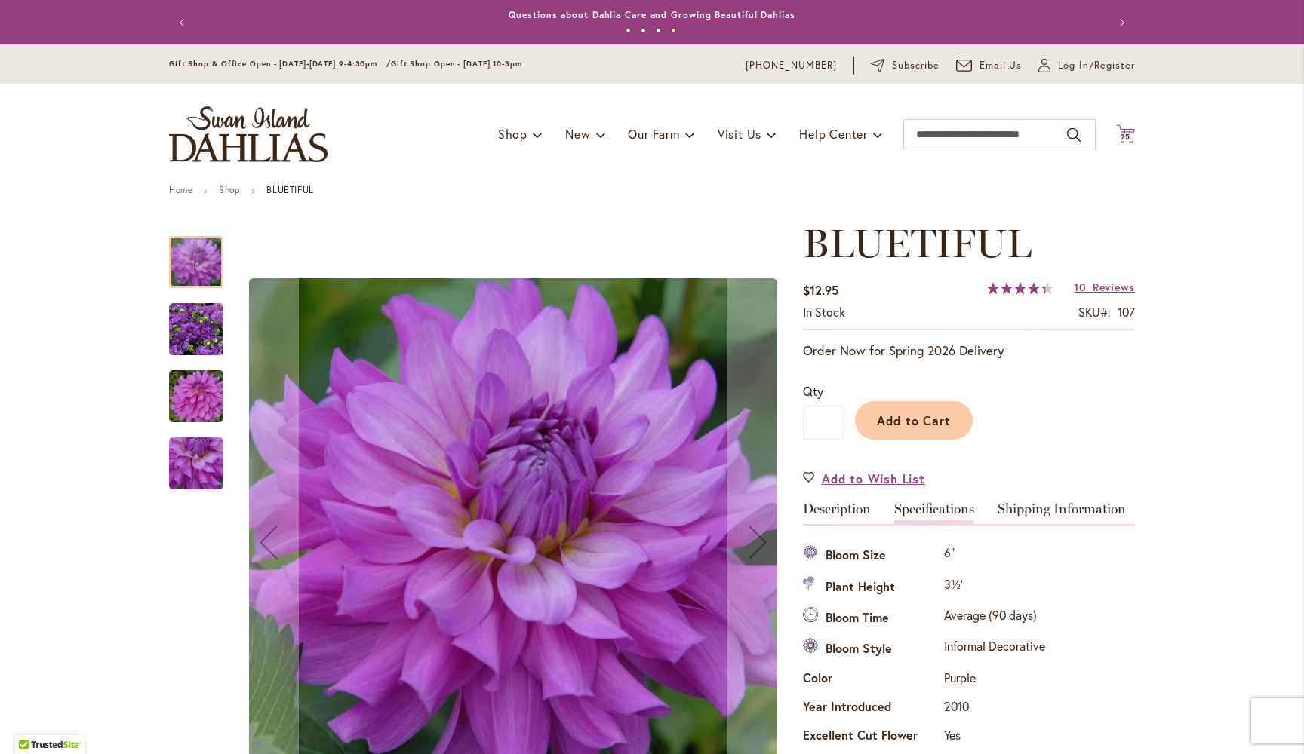
click at [1129, 134] on span "25" at bounding box center [1125, 137] width 11 height 10
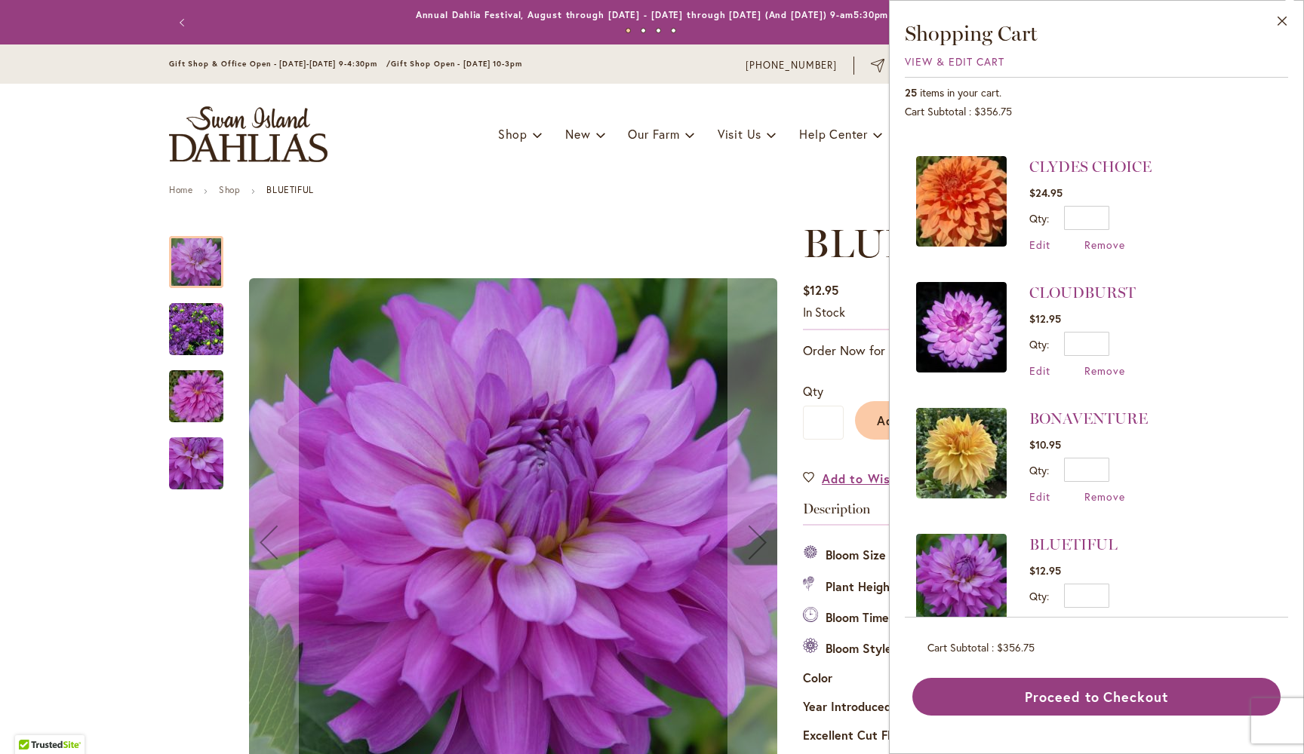
scroll to position [2142, 0]
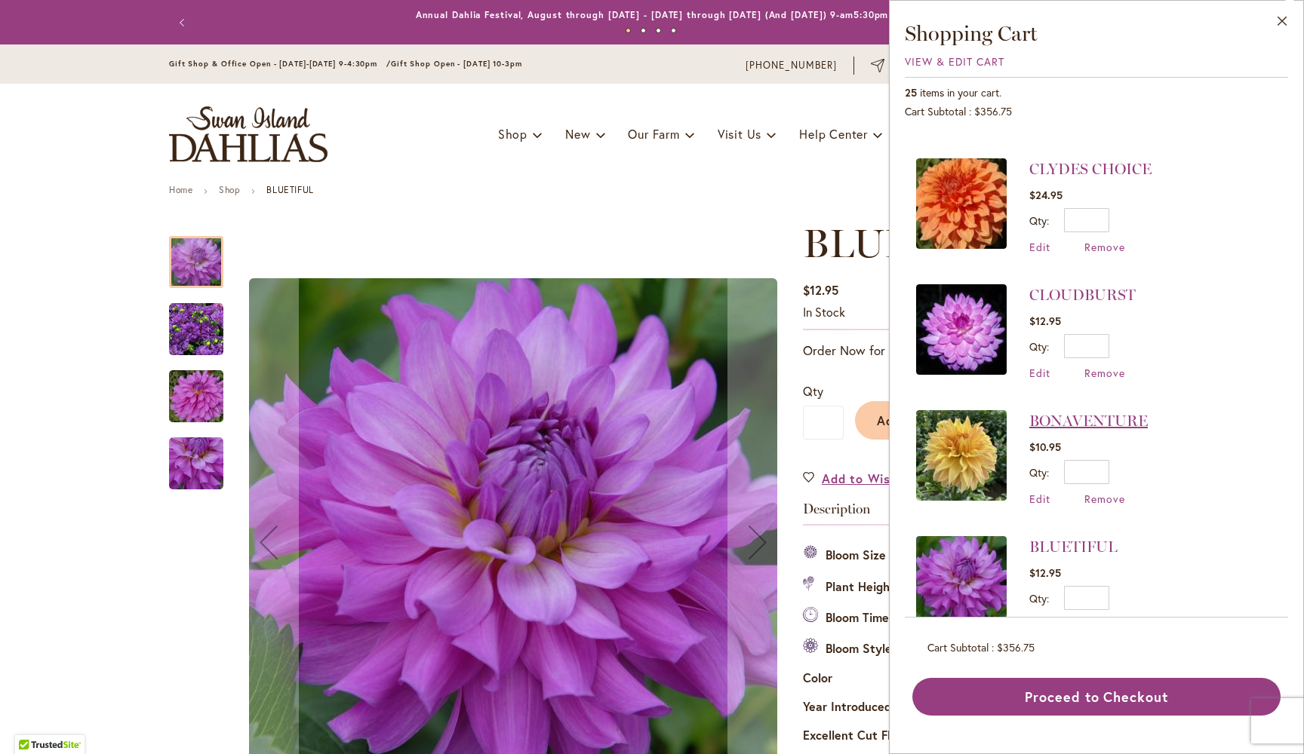
click at [1046, 412] on link "BONAVENTURE" at bounding box center [1088, 421] width 118 height 18
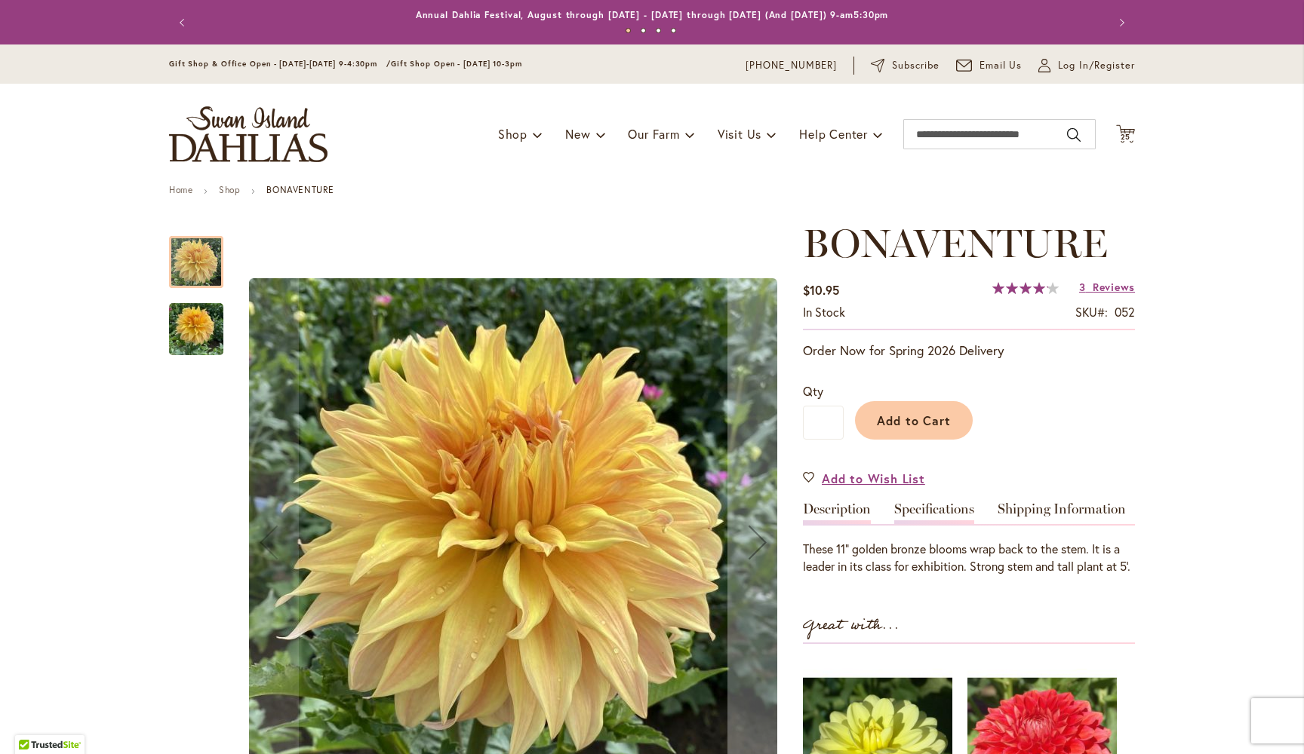
click at [954, 505] on link "Specifications" at bounding box center [934, 513] width 80 height 22
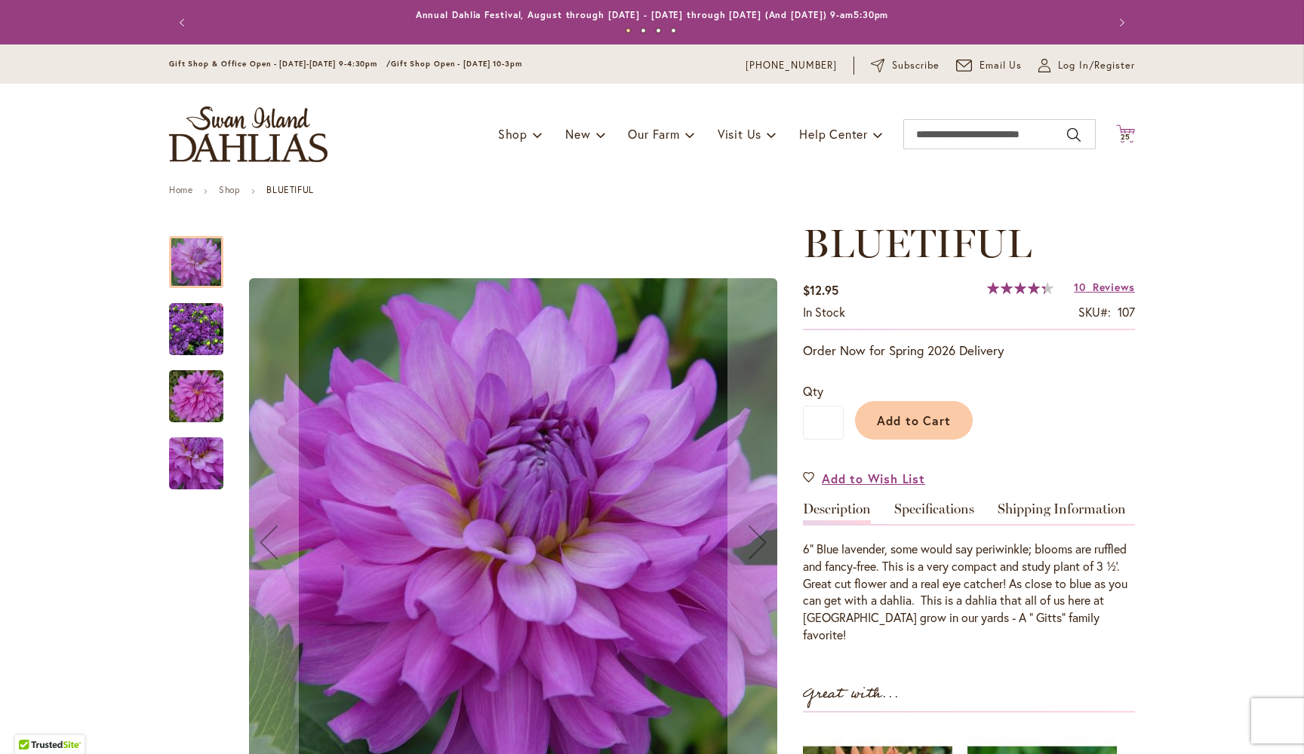
click at [1132, 134] on span "25 25 items" at bounding box center [1125, 138] width 15 height 8
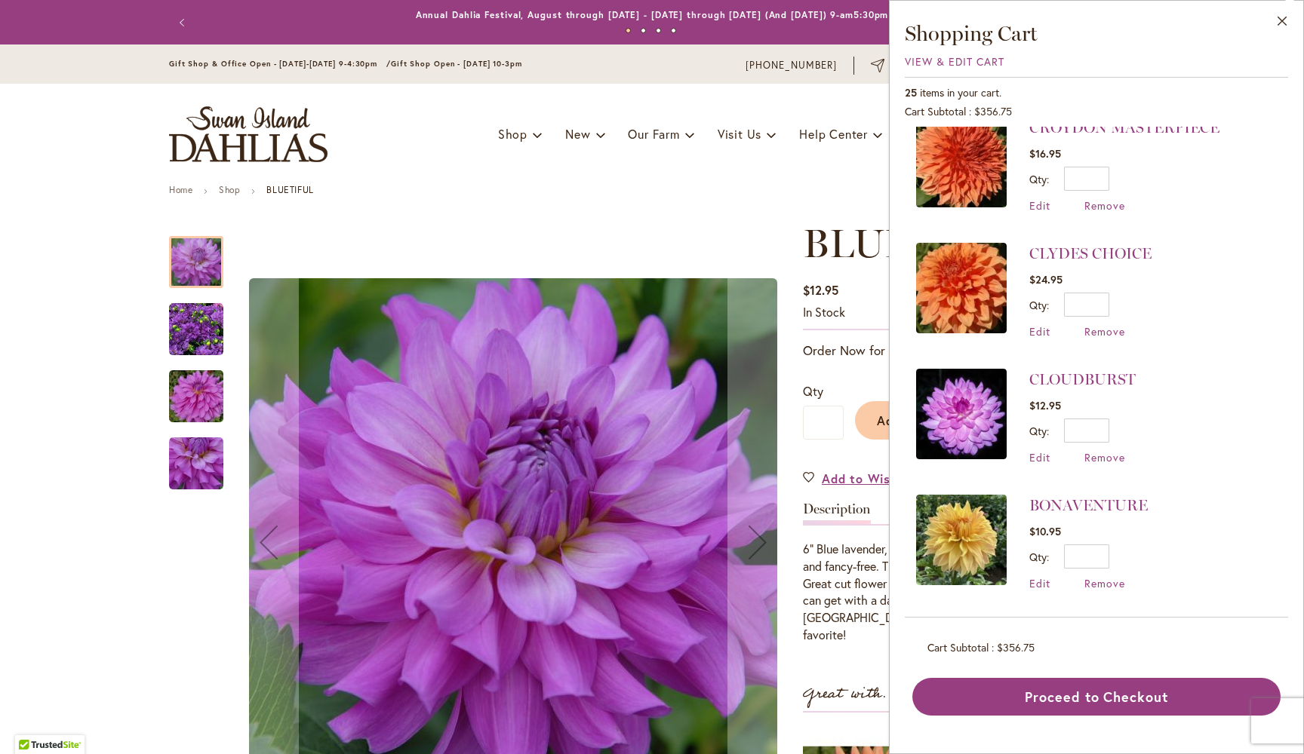
scroll to position [2072, 0]
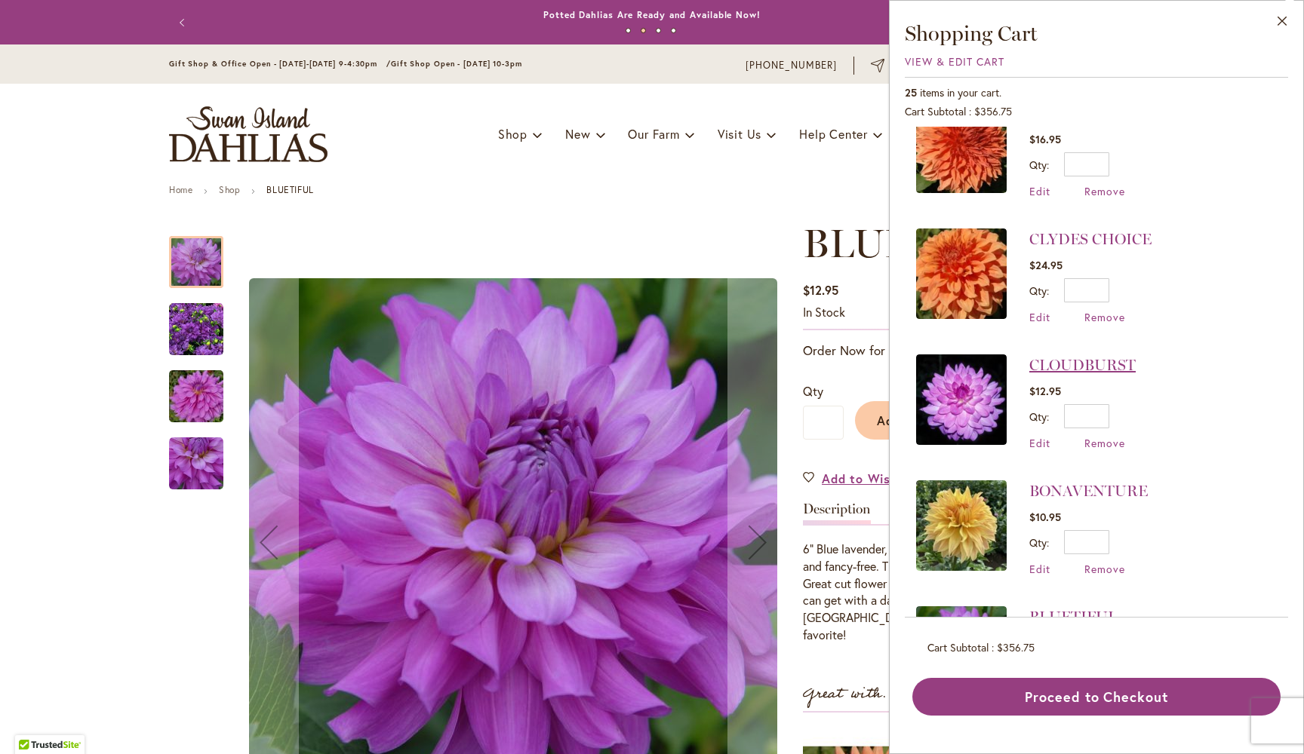
click at [1047, 356] on link "CLOUDBURST" at bounding box center [1082, 365] width 106 height 18
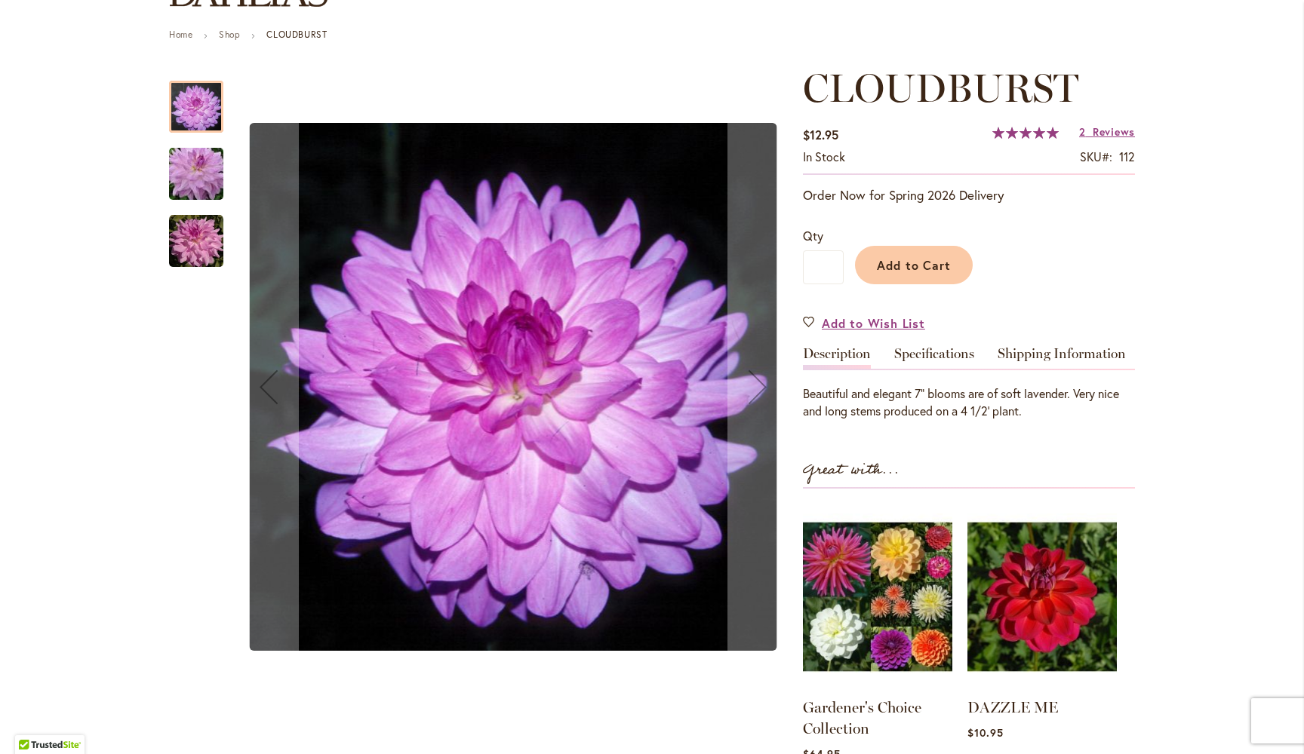
scroll to position [169, 0]
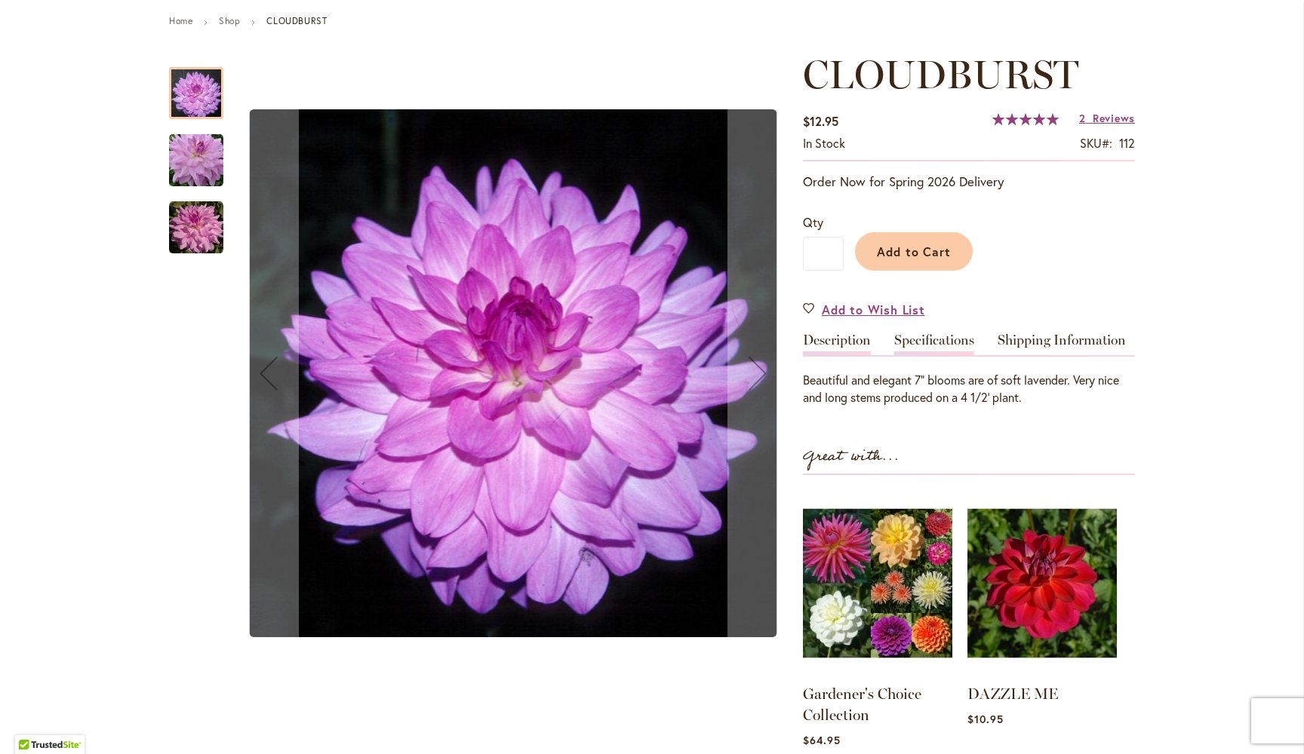
click at [938, 339] on link "Specifications" at bounding box center [934, 344] width 80 height 22
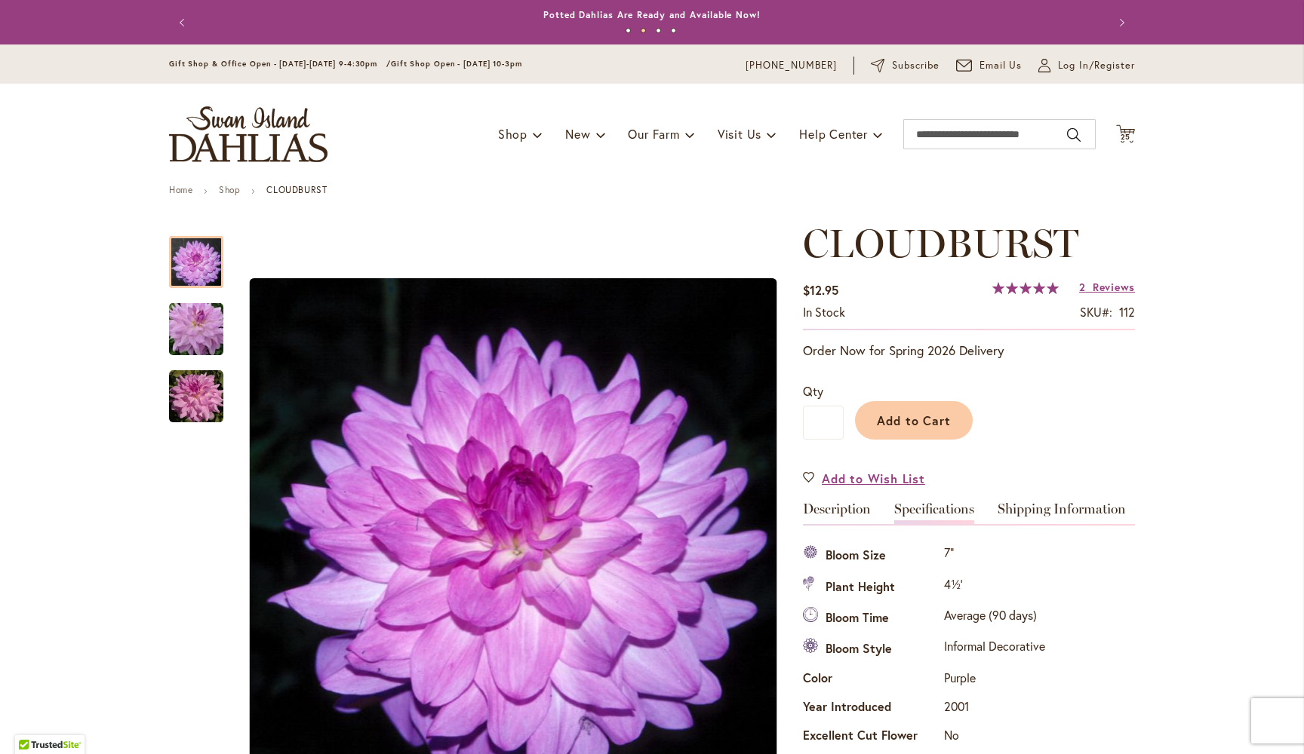
scroll to position [0, 0]
click at [1128, 138] on span "25" at bounding box center [1125, 137] width 11 height 10
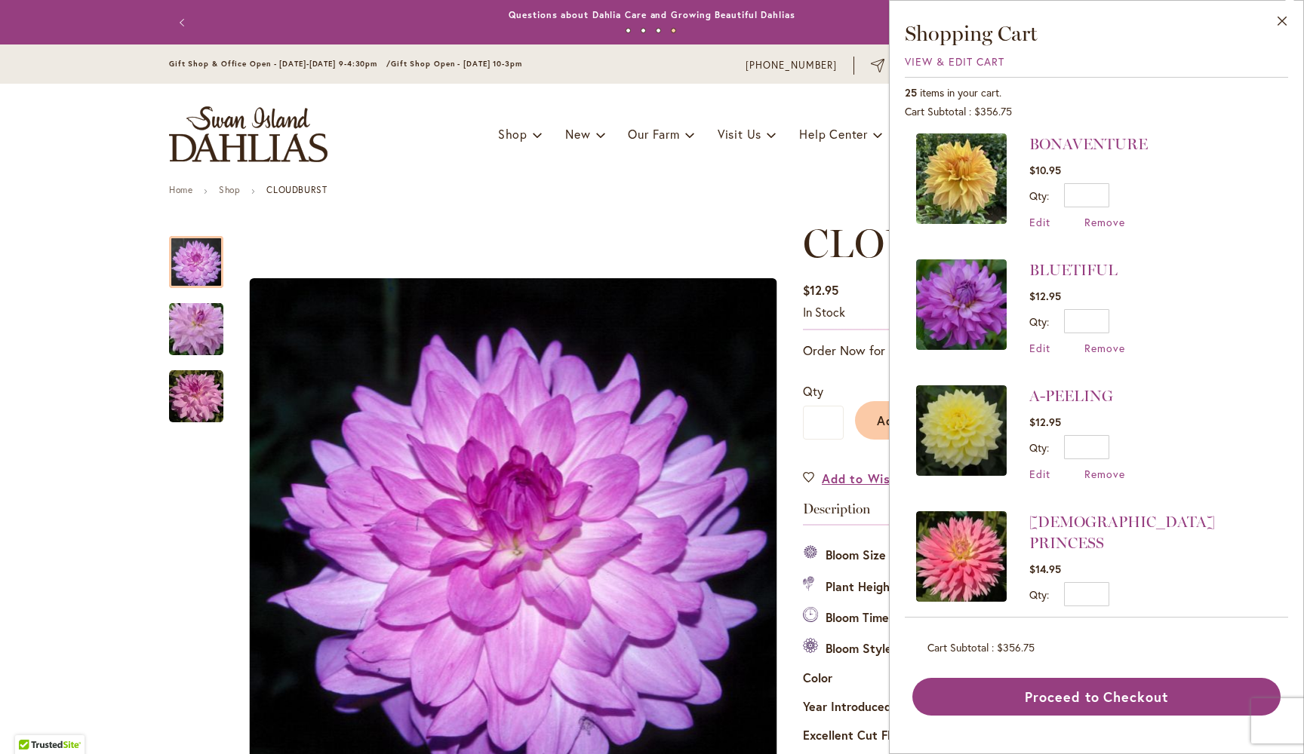
scroll to position [2411, 0]
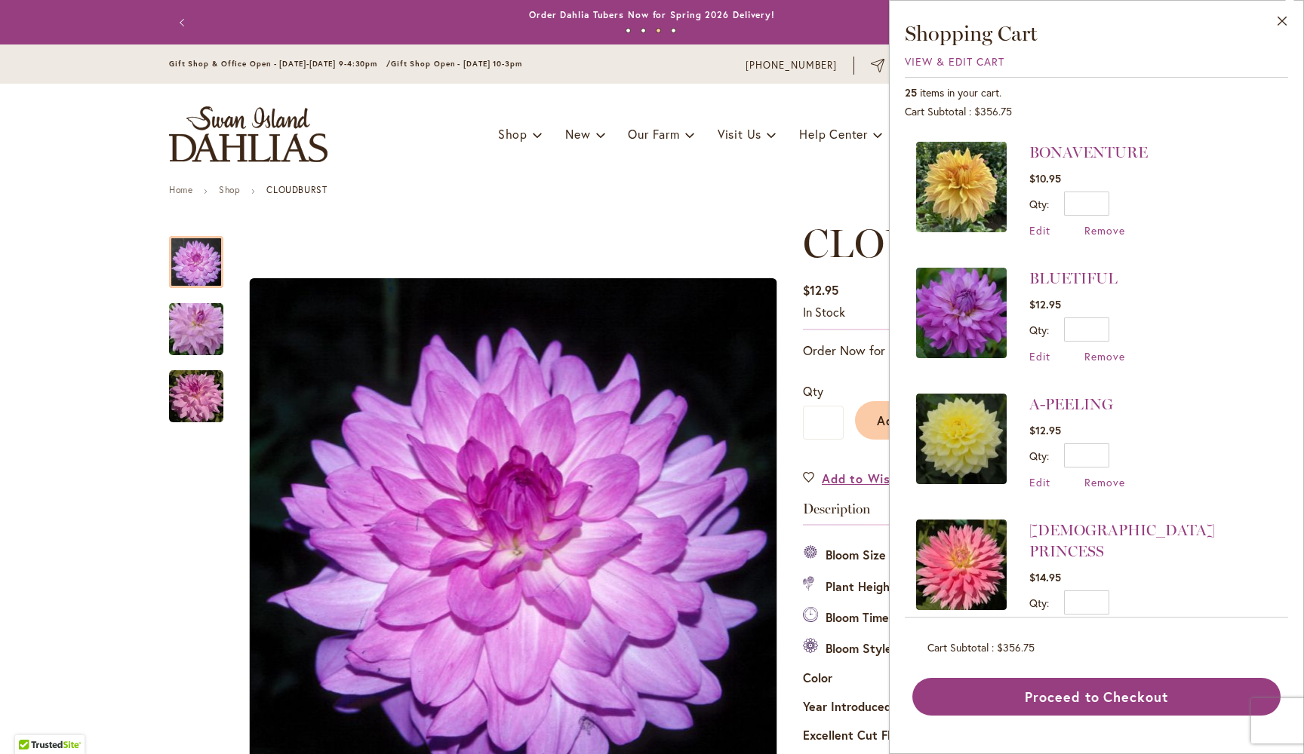
click at [1236, 379] on li "A-PEELING $12.95 Qty * Update Edit Remove" at bounding box center [1096, 442] width 361 height 126
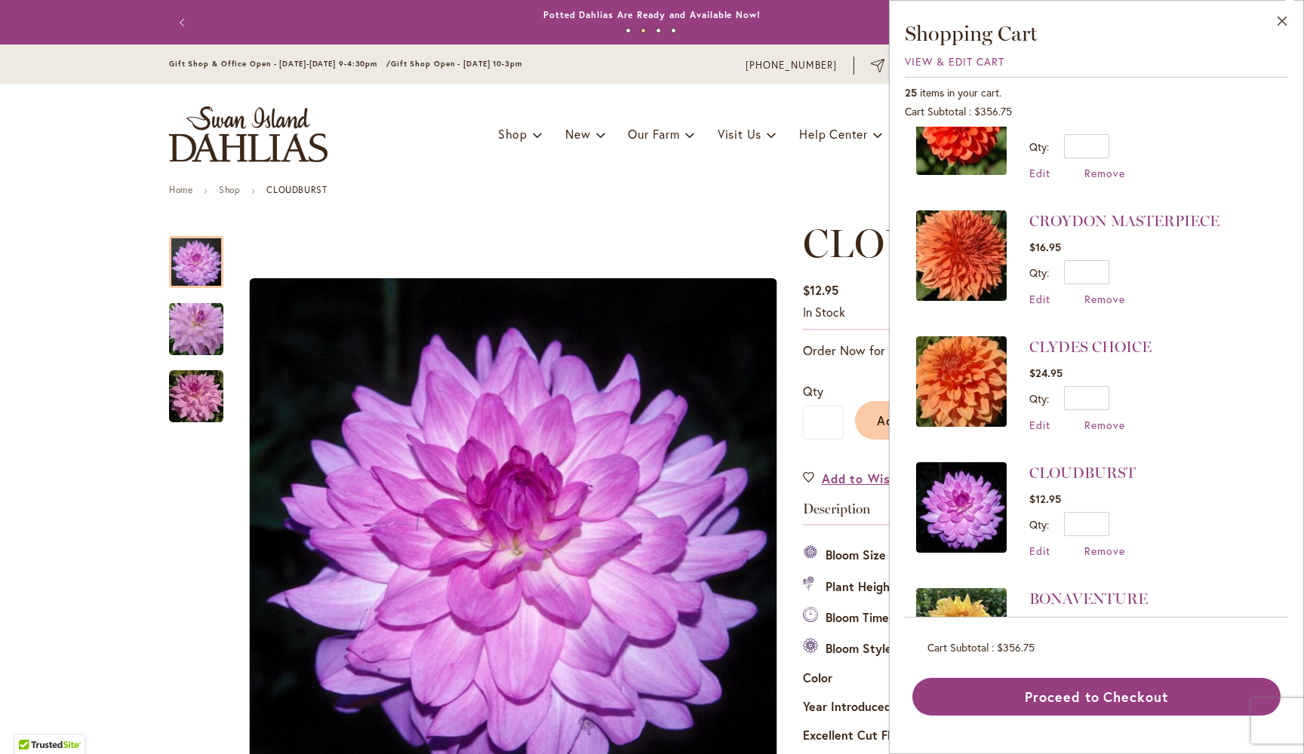
scroll to position [1954, 0]
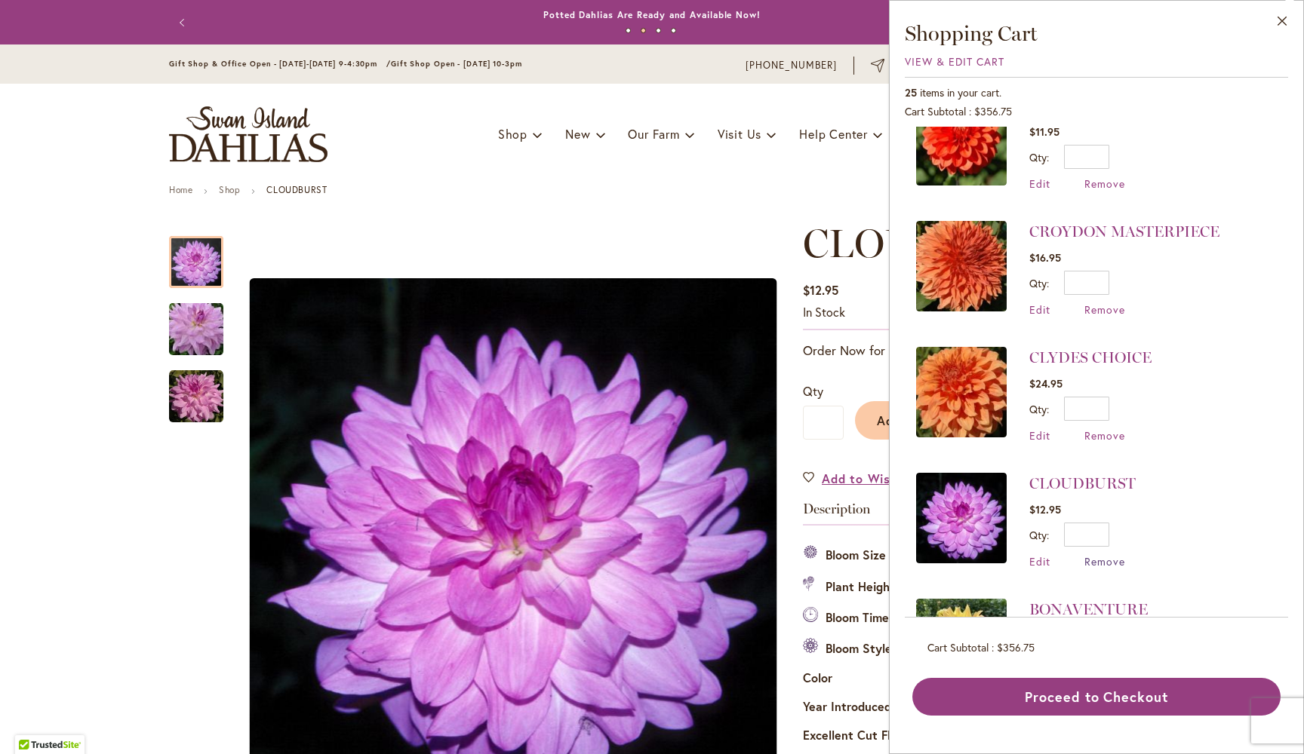
click at [1096, 554] on span "Remove" at bounding box center [1104, 561] width 41 height 14
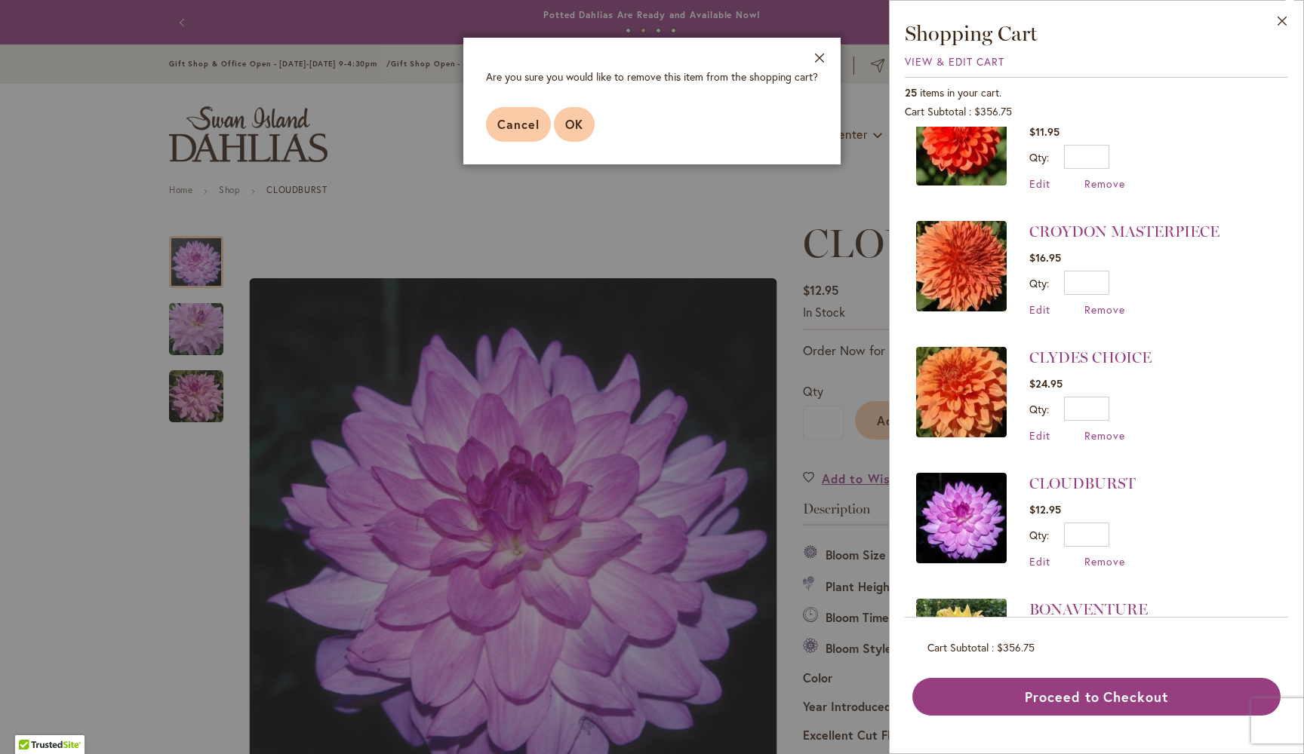
click at [577, 123] on span "OK" at bounding box center [574, 124] width 18 height 16
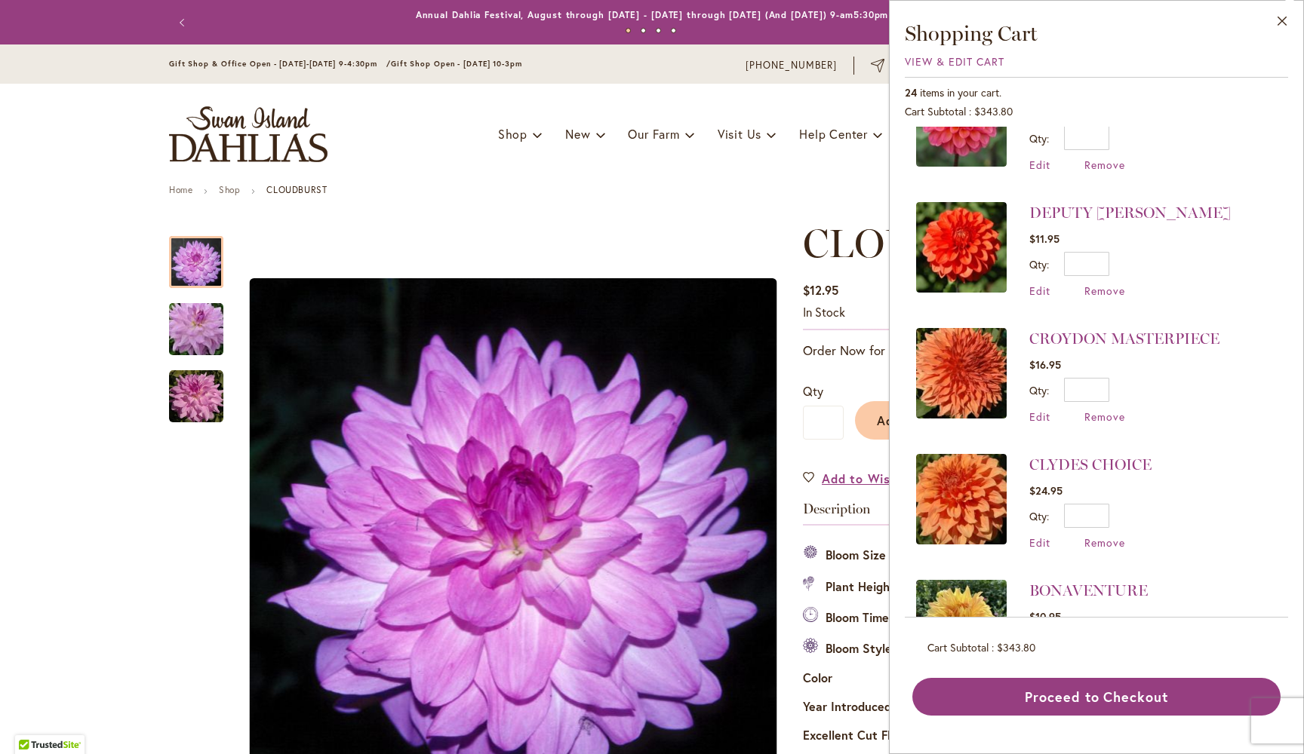
scroll to position [1848, 0]
click at [1095, 408] on span "Remove" at bounding box center [1104, 415] width 41 height 14
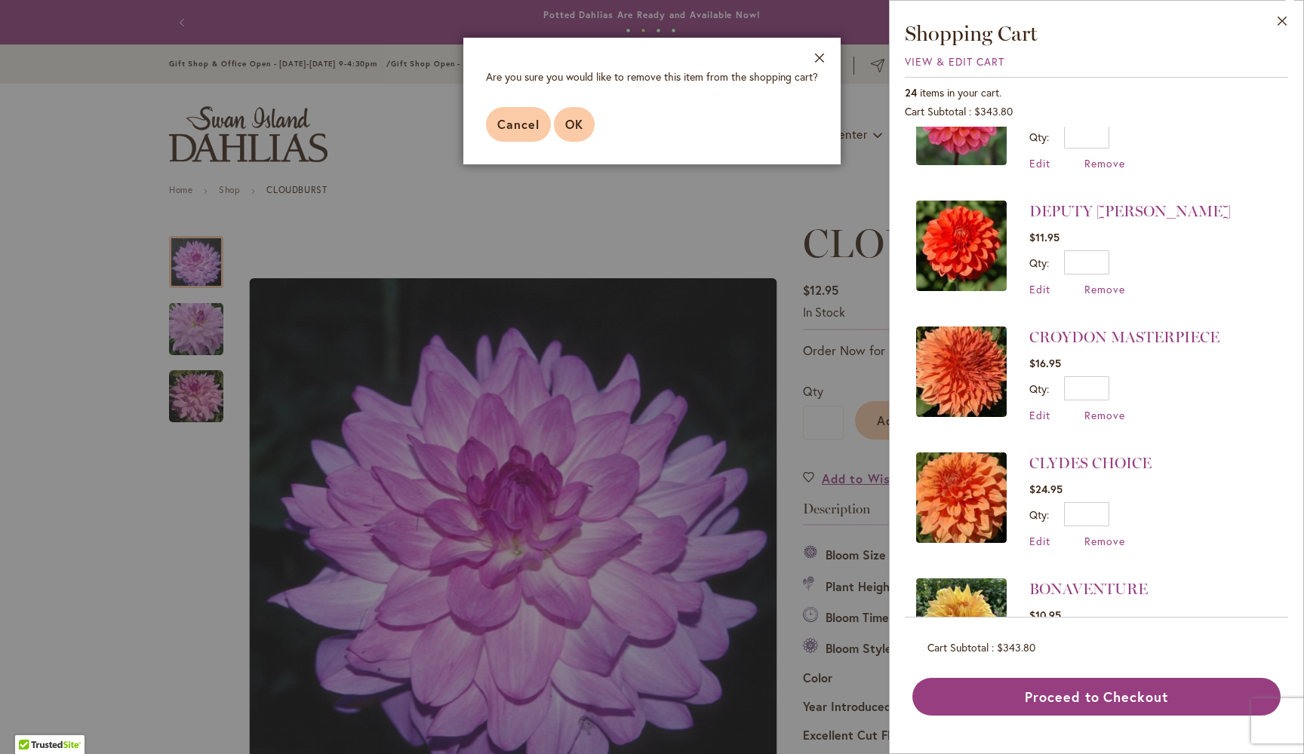
click at [567, 124] on span "OK" at bounding box center [574, 124] width 18 height 16
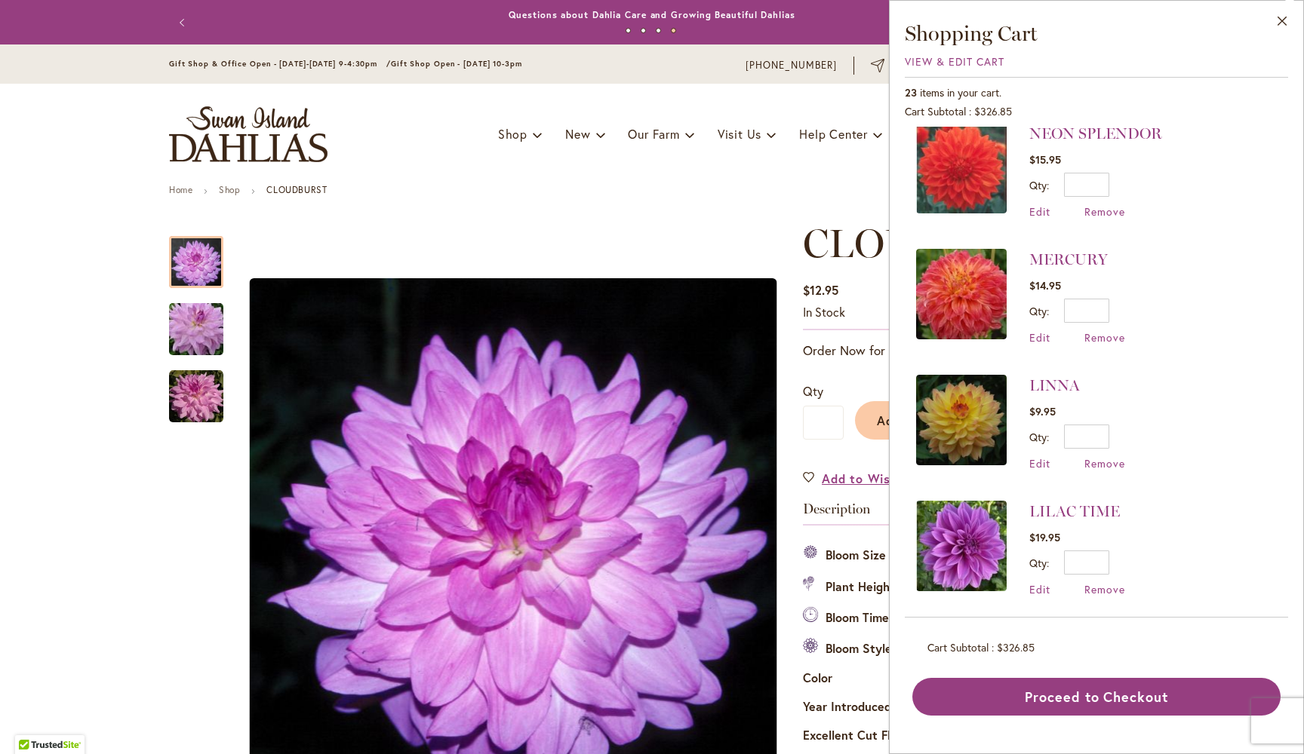
scroll to position [779, 0]
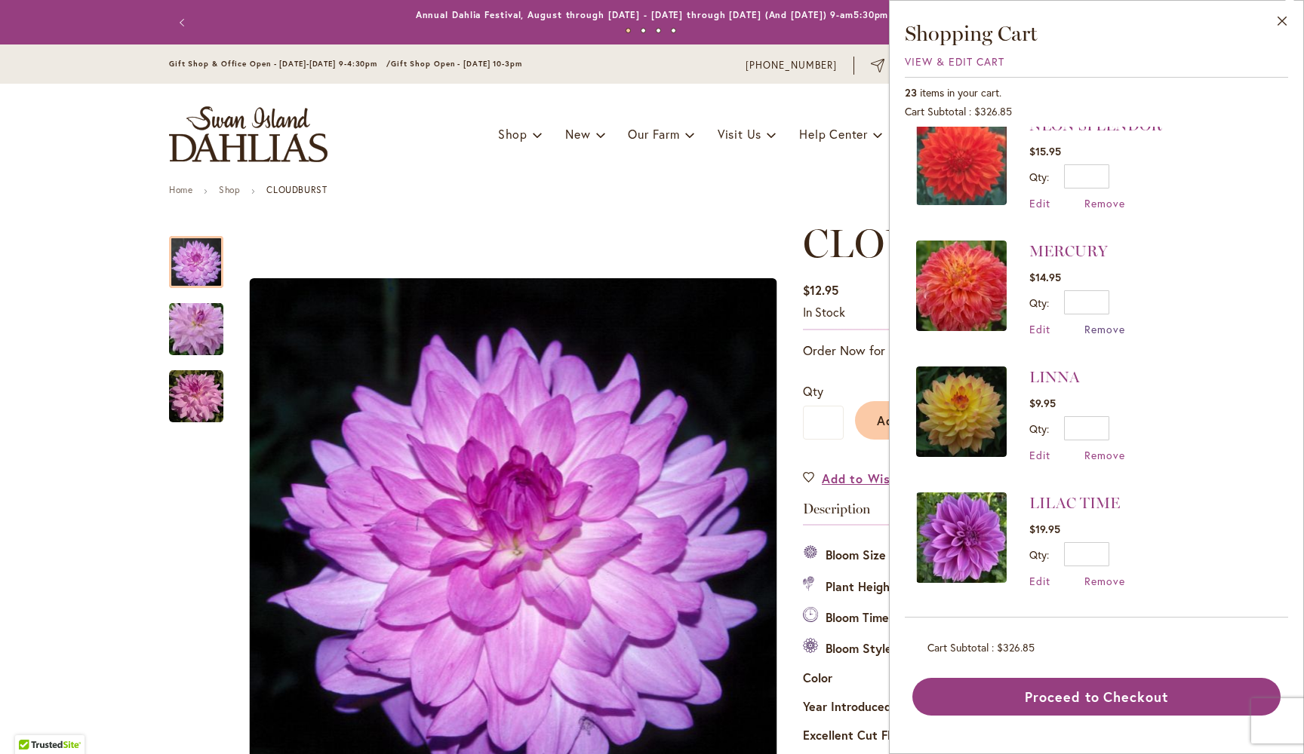
click at [1104, 328] on span "Remove" at bounding box center [1104, 329] width 41 height 14
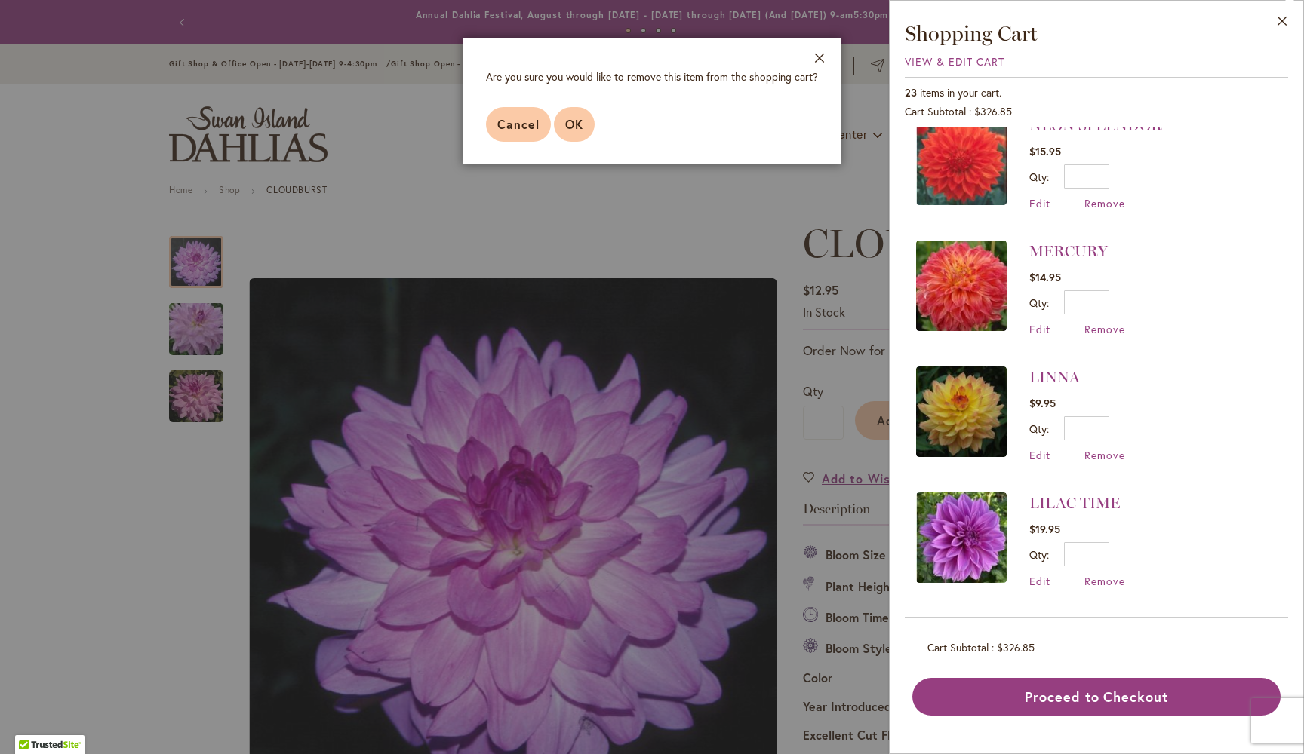
click at [582, 120] on span "OK" at bounding box center [574, 124] width 18 height 16
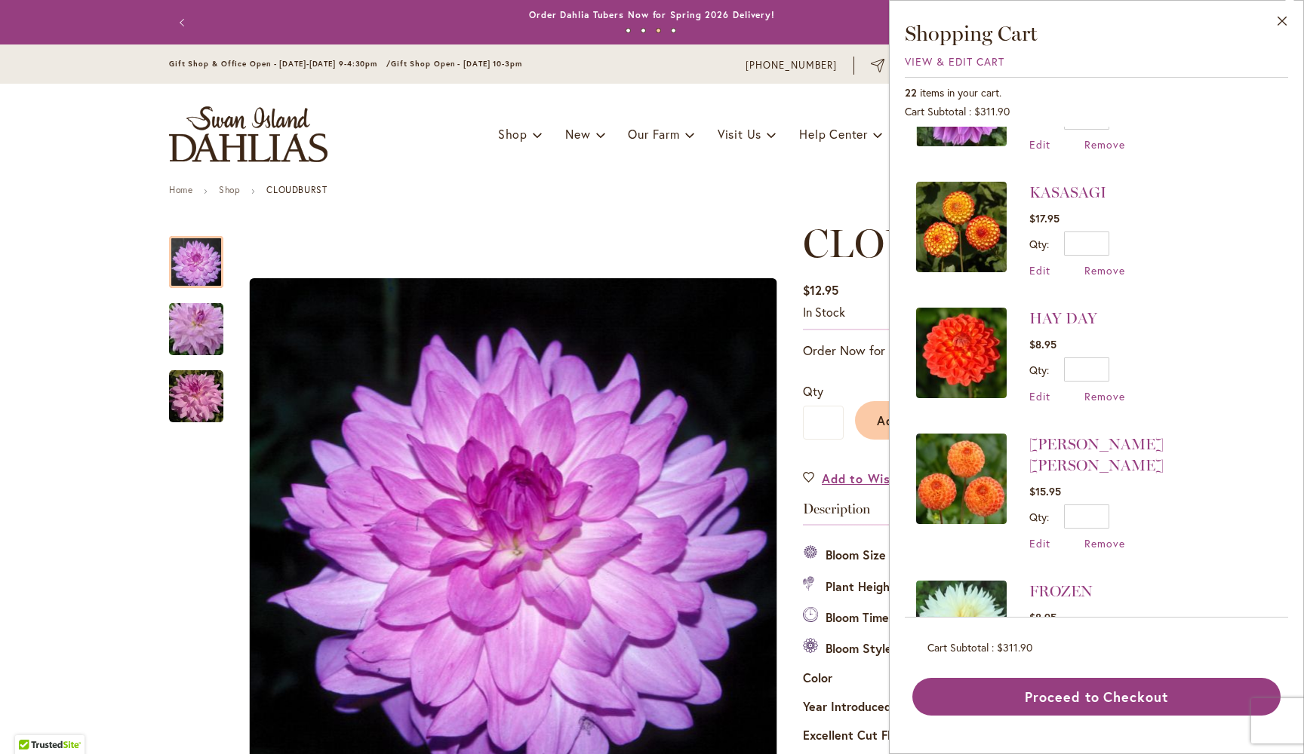
scroll to position [1092, 0]
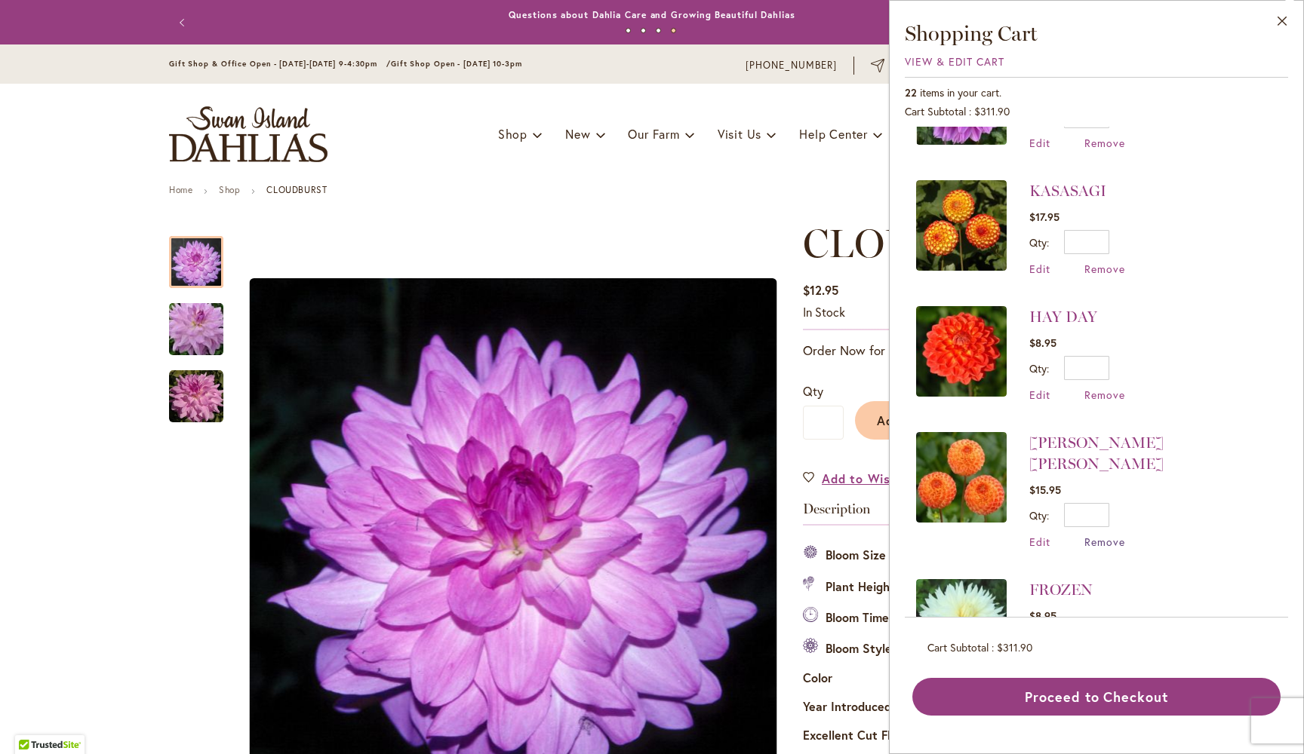
click at [1107, 535] on span "Remove" at bounding box center [1104, 542] width 41 height 14
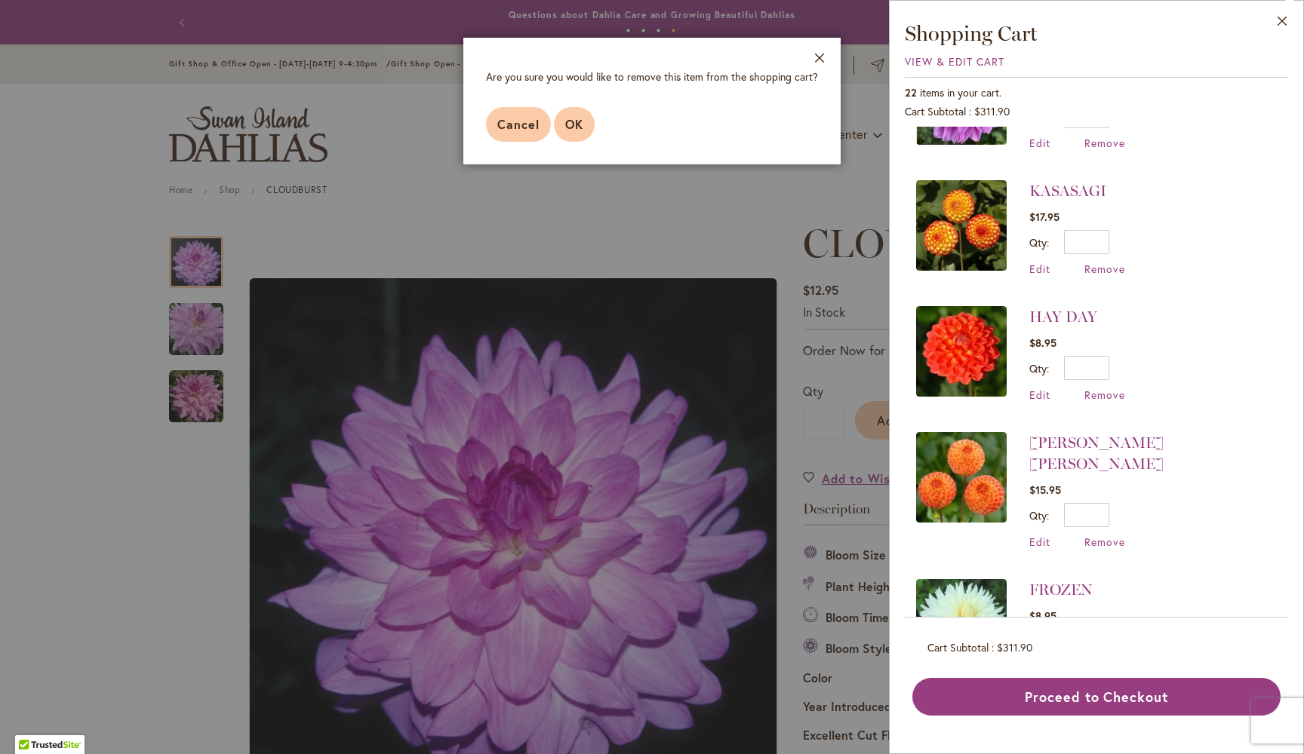
click at [576, 123] on span "OK" at bounding box center [574, 124] width 18 height 16
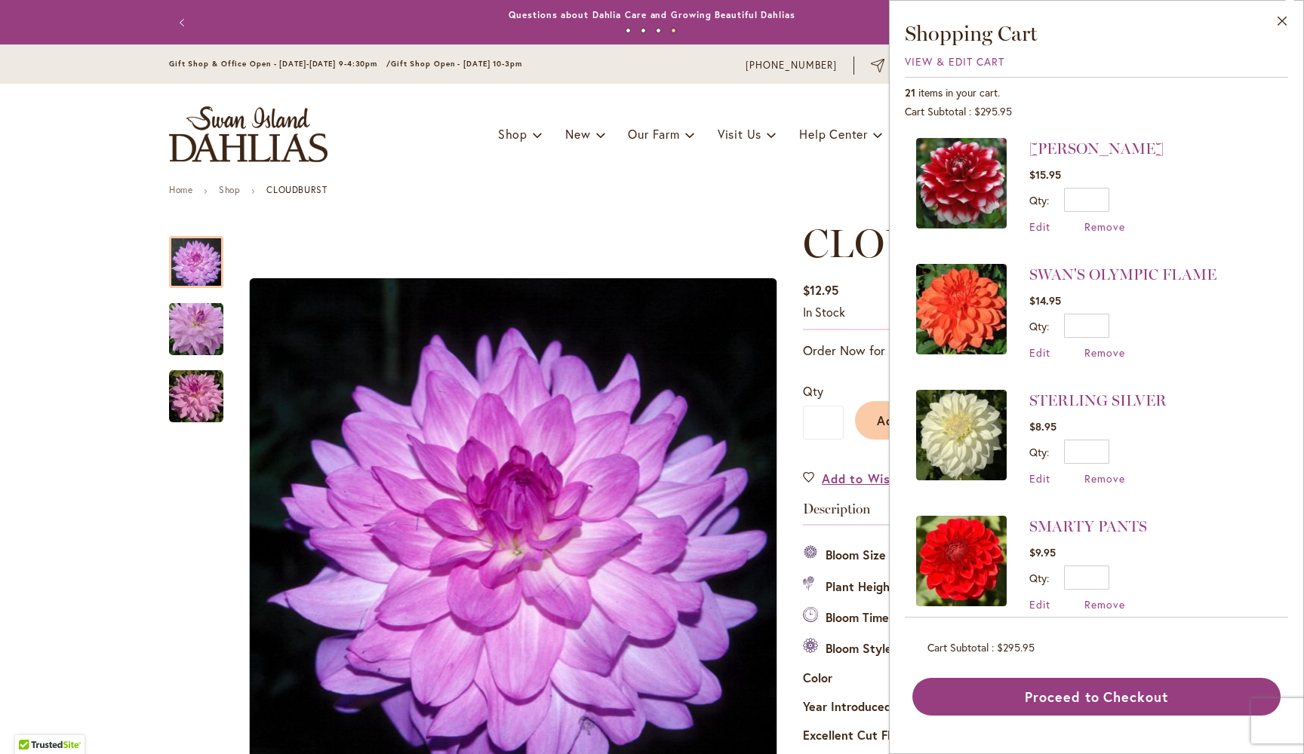
scroll to position [0, 0]
click at [1098, 226] on span "Remove" at bounding box center [1104, 227] width 41 height 14
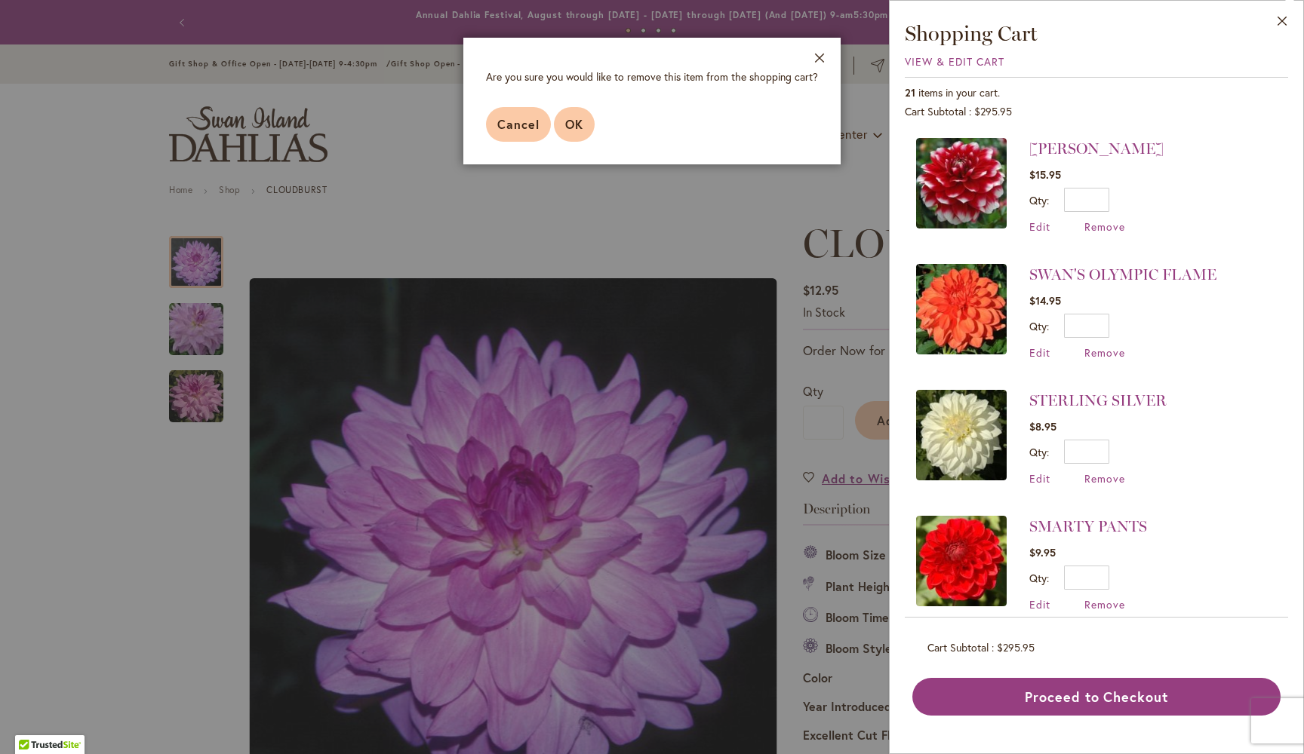
click at [580, 121] on span "OK" at bounding box center [574, 124] width 18 height 16
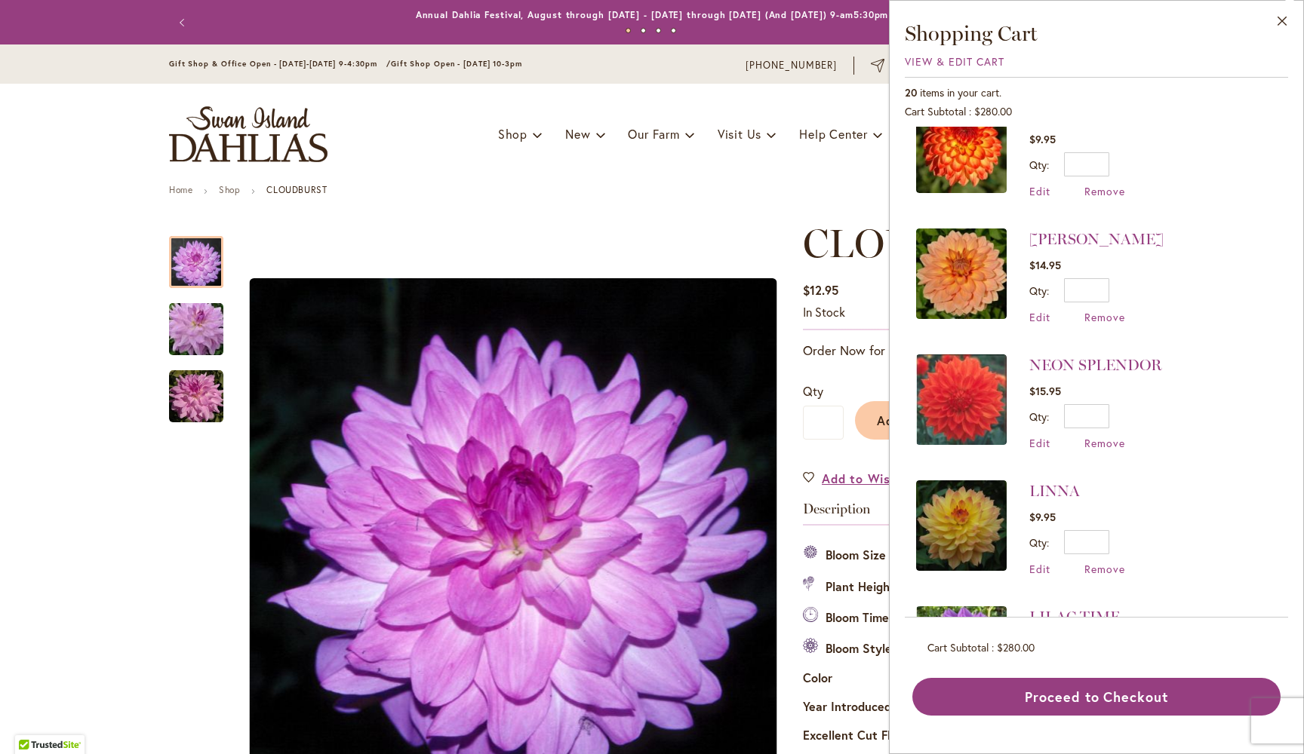
scroll to position [406, 0]
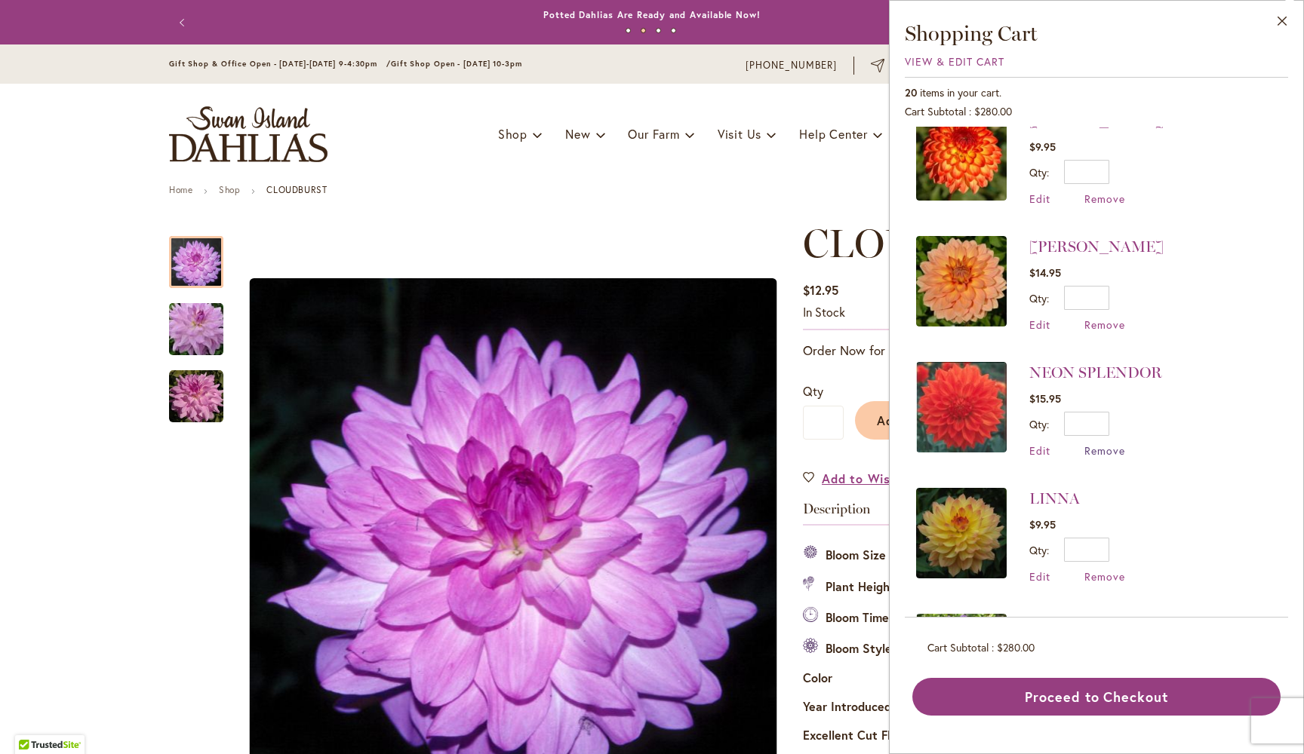
click at [1099, 452] on span "Remove" at bounding box center [1104, 451] width 41 height 14
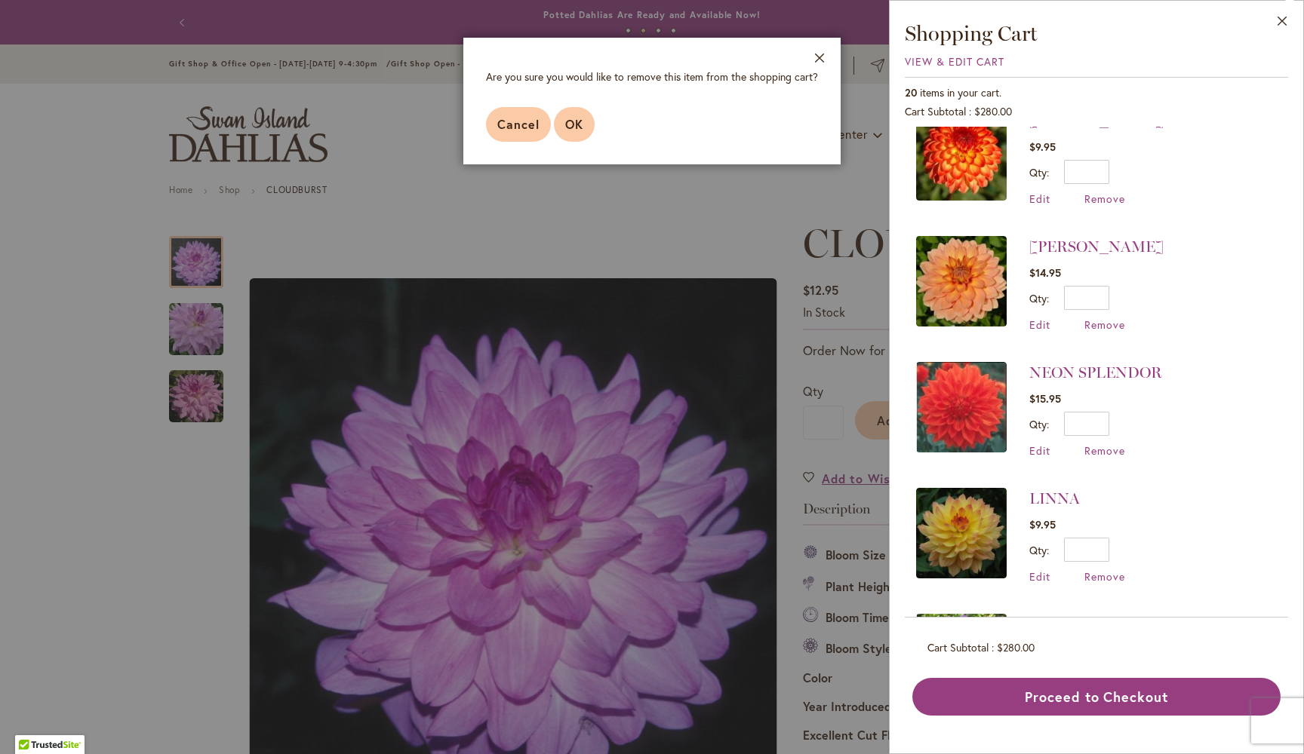
click at [579, 115] on button "OK" at bounding box center [574, 124] width 41 height 35
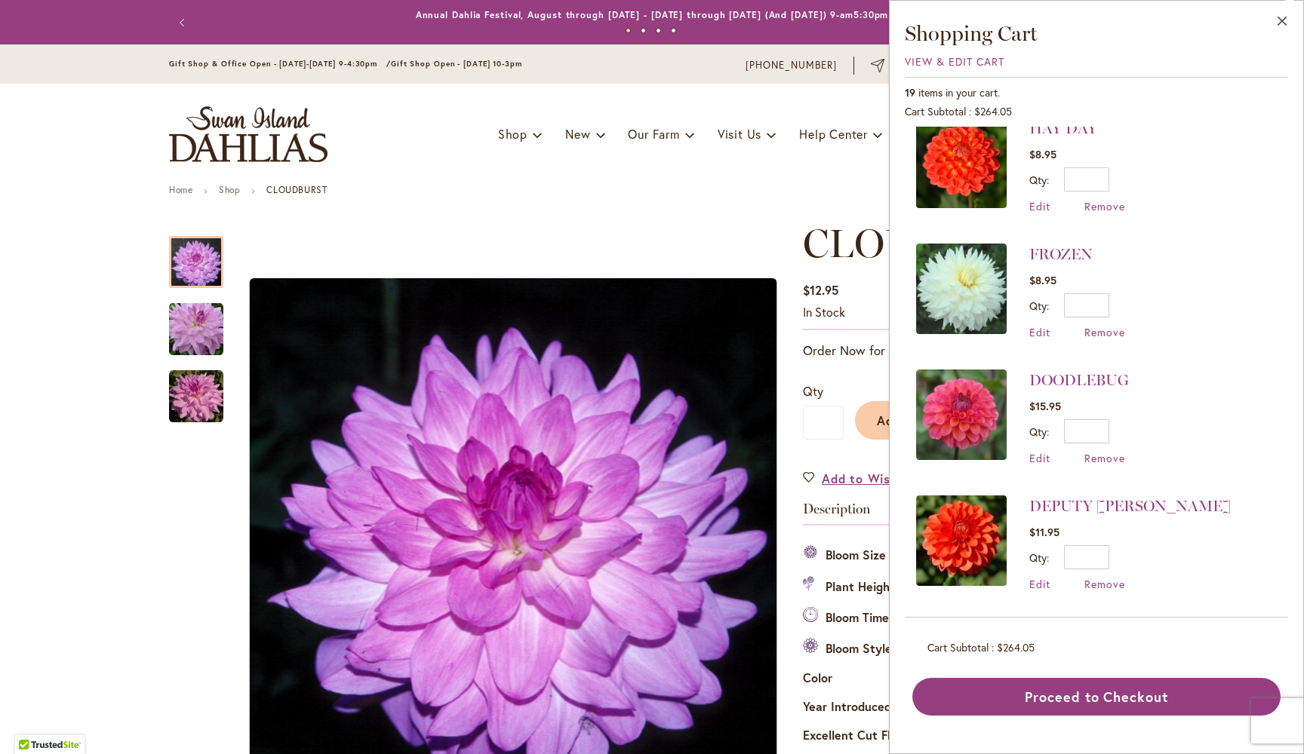
scroll to position [1030, 0]
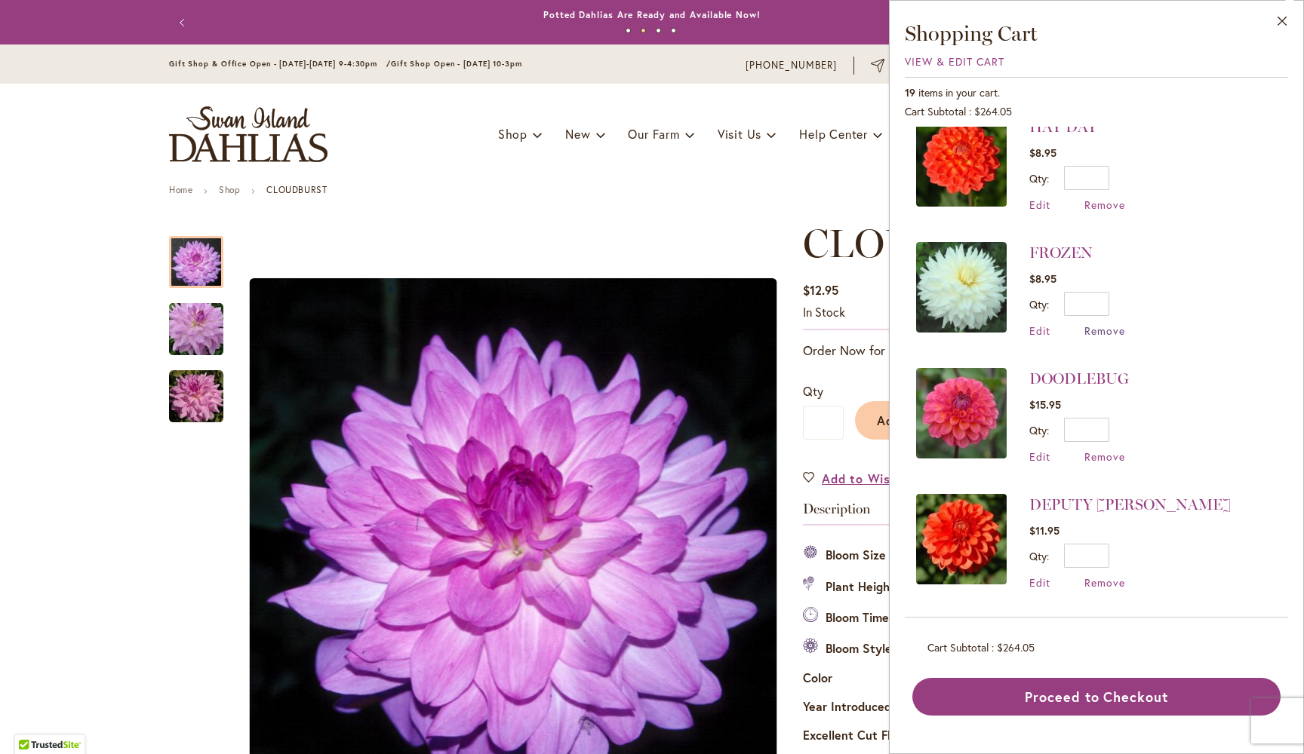
click at [1104, 333] on span "Remove" at bounding box center [1104, 331] width 41 height 14
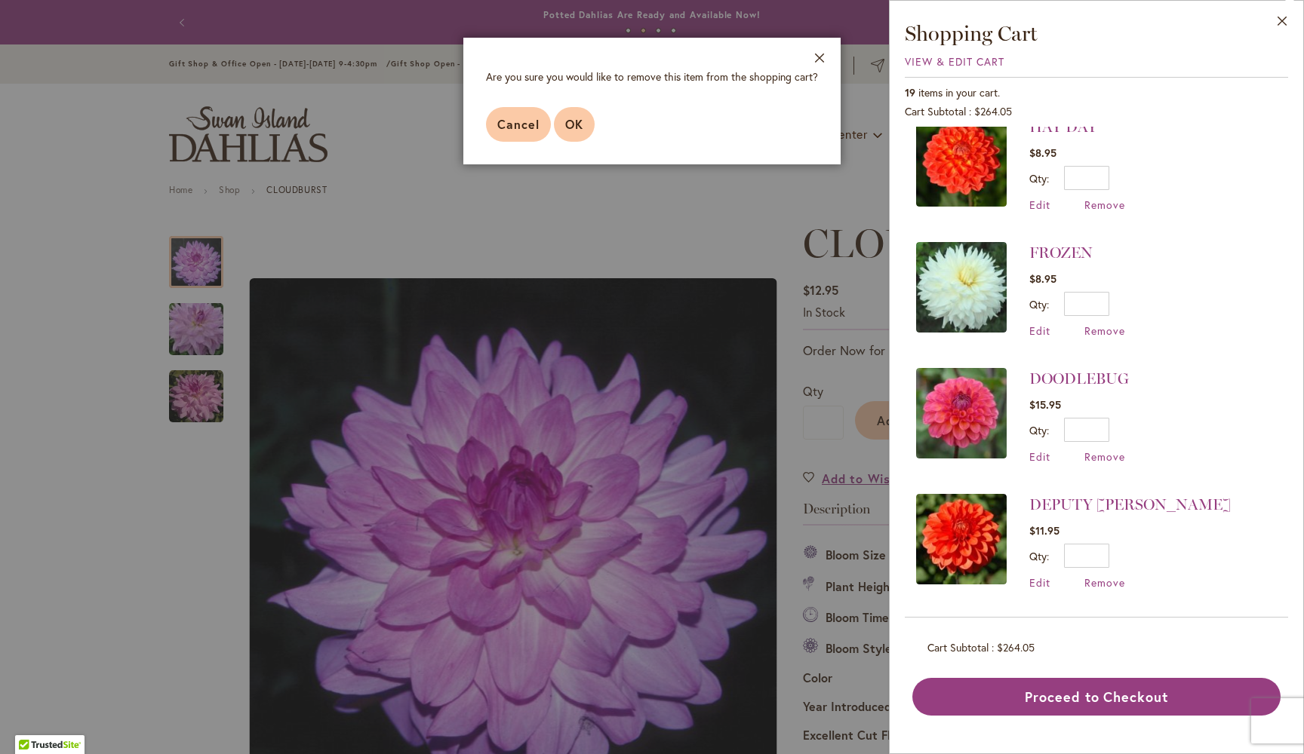
click at [573, 119] on span "OK" at bounding box center [574, 124] width 18 height 16
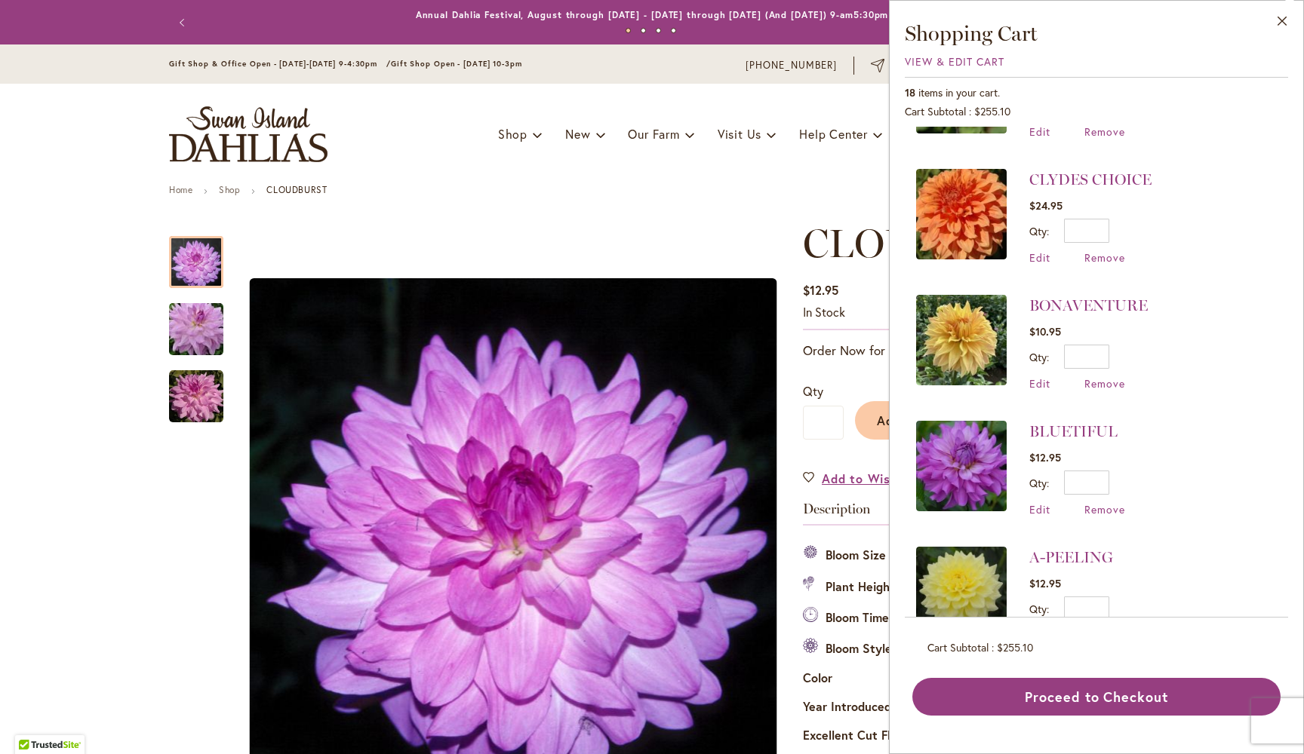
scroll to position [1364, 0]
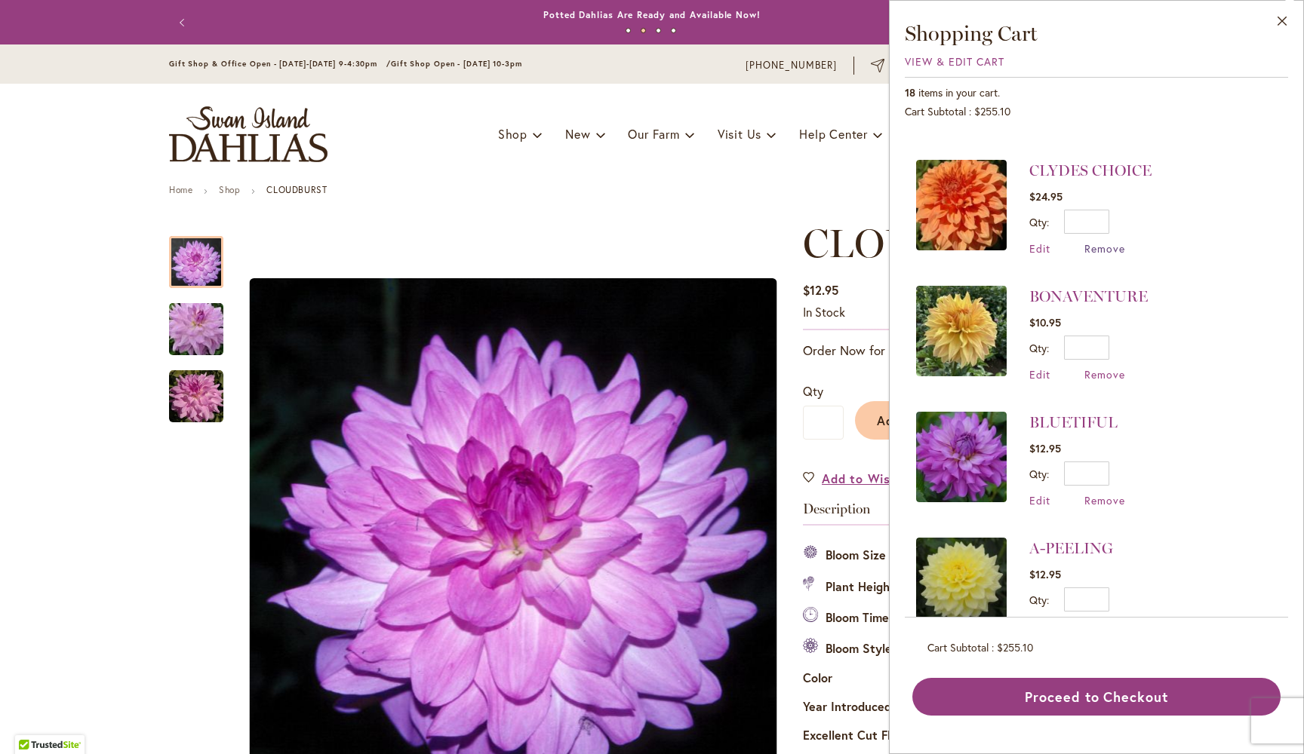
click at [1100, 248] on span "Remove" at bounding box center [1104, 248] width 41 height 14
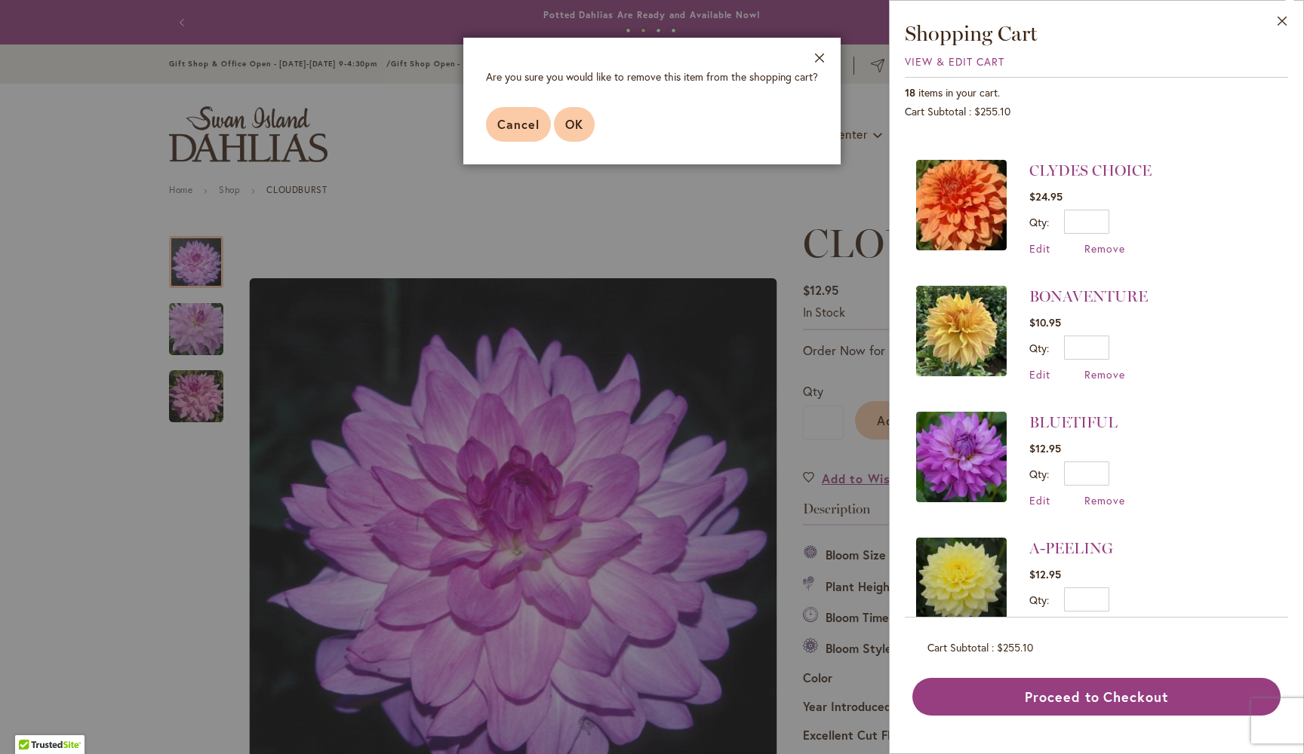
click at [582, 119] on span "OK" at bounding box center [574, 124] width 18 height 16
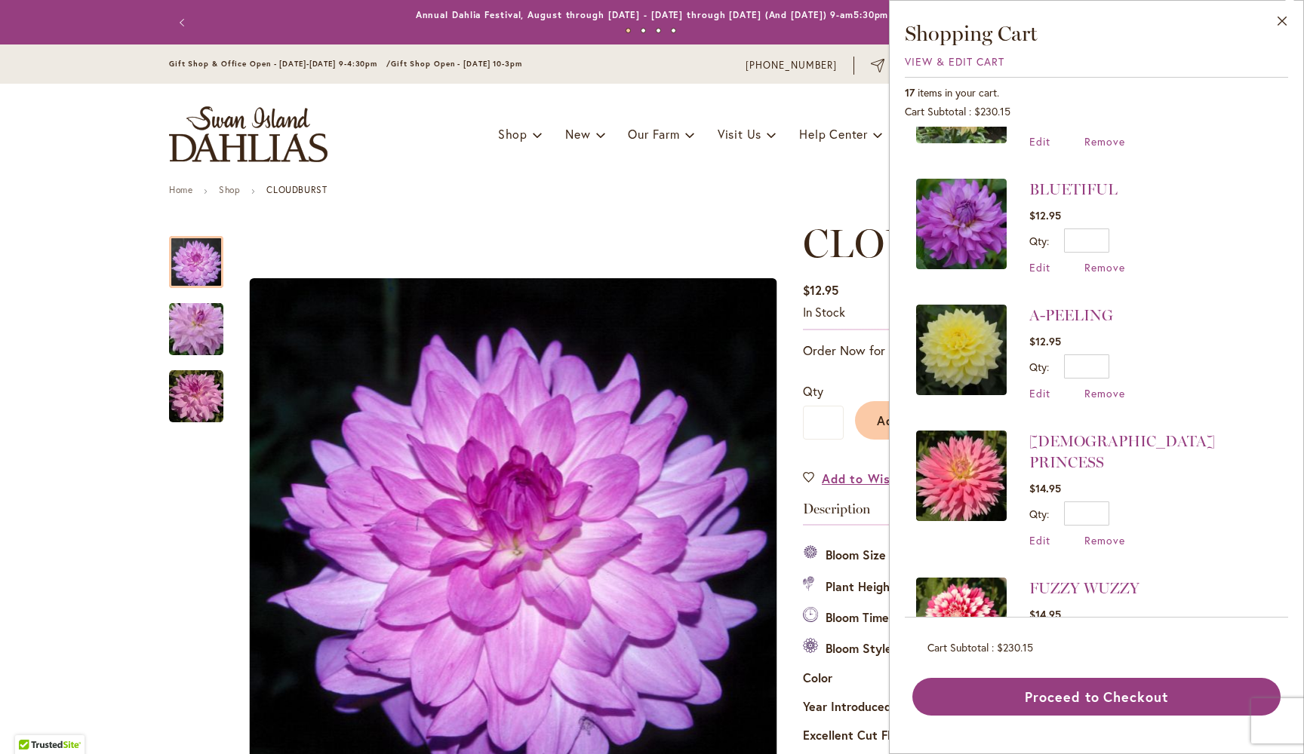
scroll to position [1463, 0]
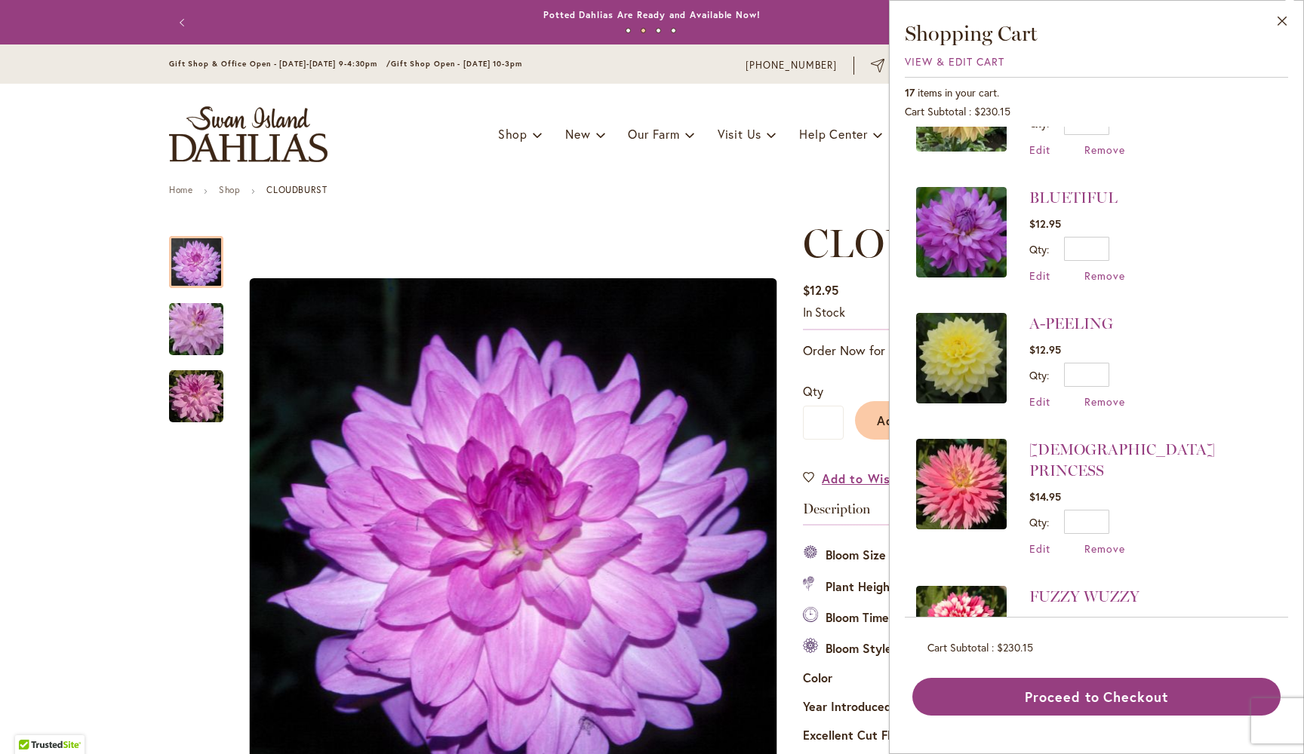
click at [975, 482] on img at bounding box center [961, 484] width 91 height 91
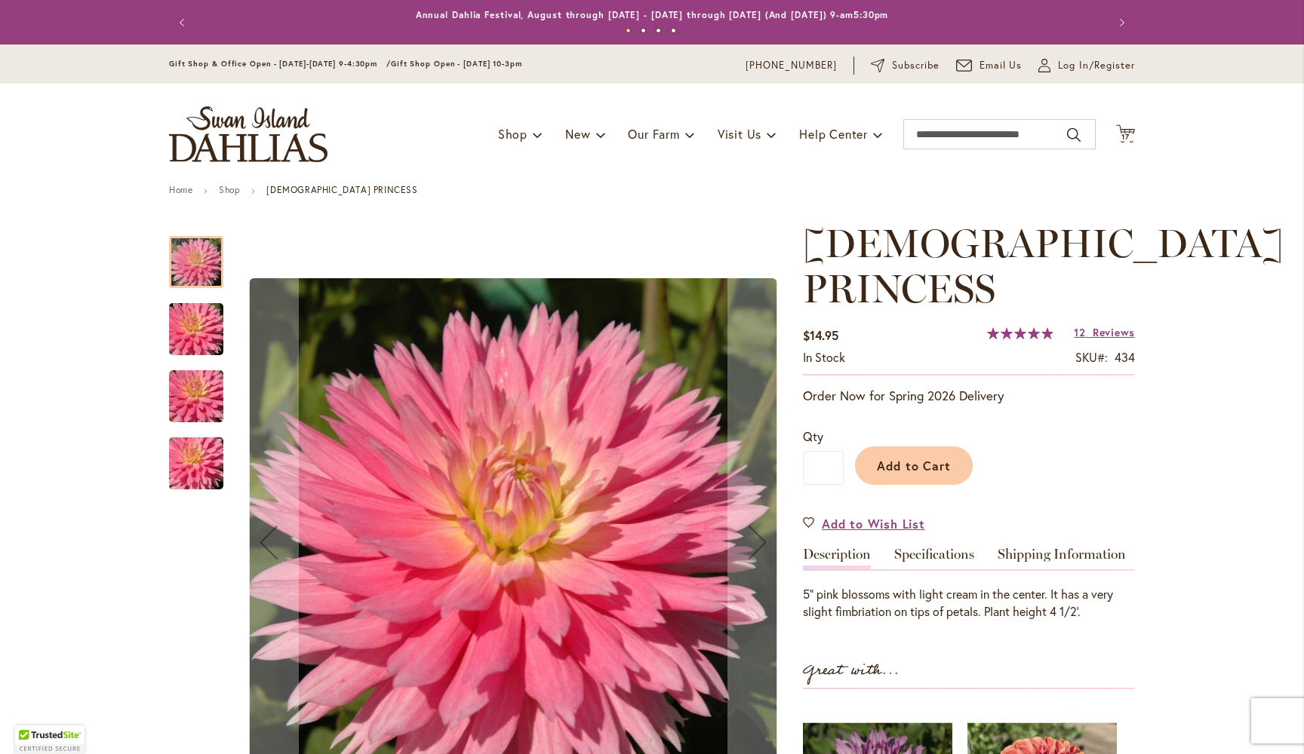
click at [199, 316] on img "GAY PRINCESS" at bounding box center [196, 329] width 109 height 72
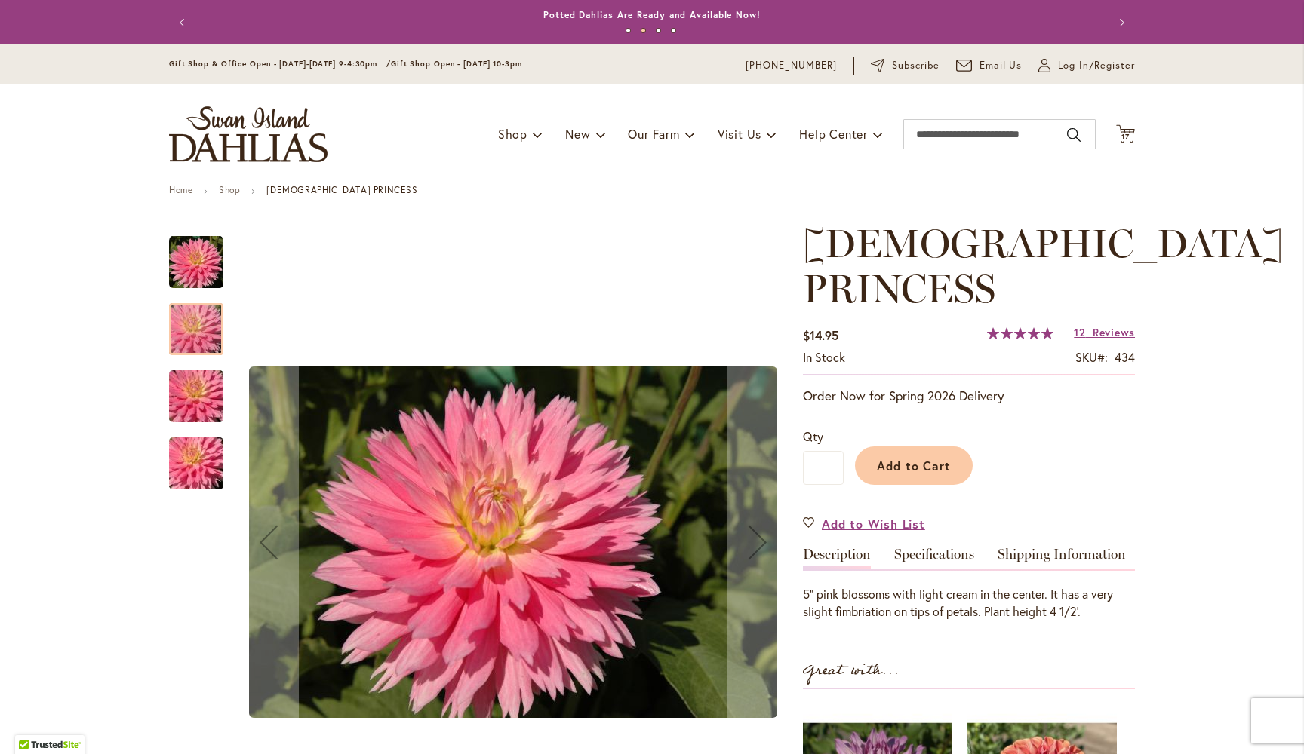
click at [195, 392] on img "GAY PRINCESS" at bounding box center [196, 397] width 109 height 72
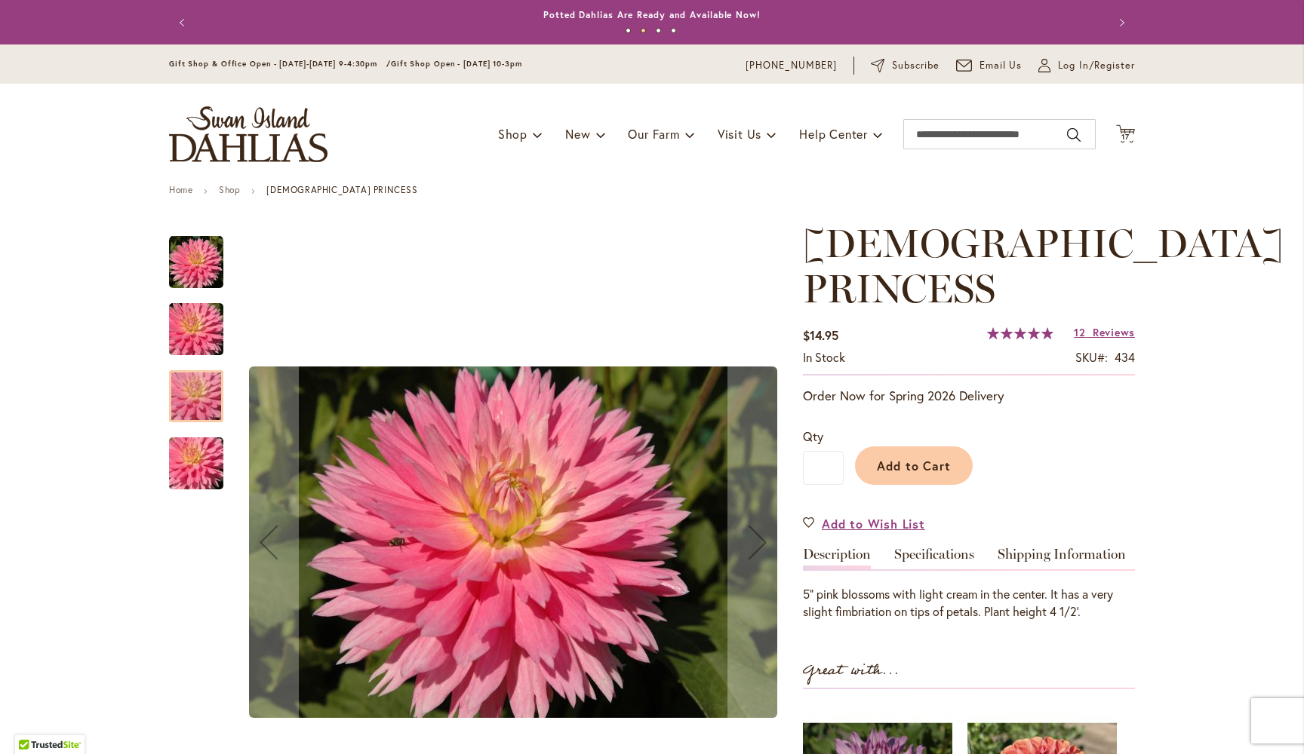
click at [201, 466] on img "GAY PRINCESS" at bounding box center [196, 464] width 109 height 72
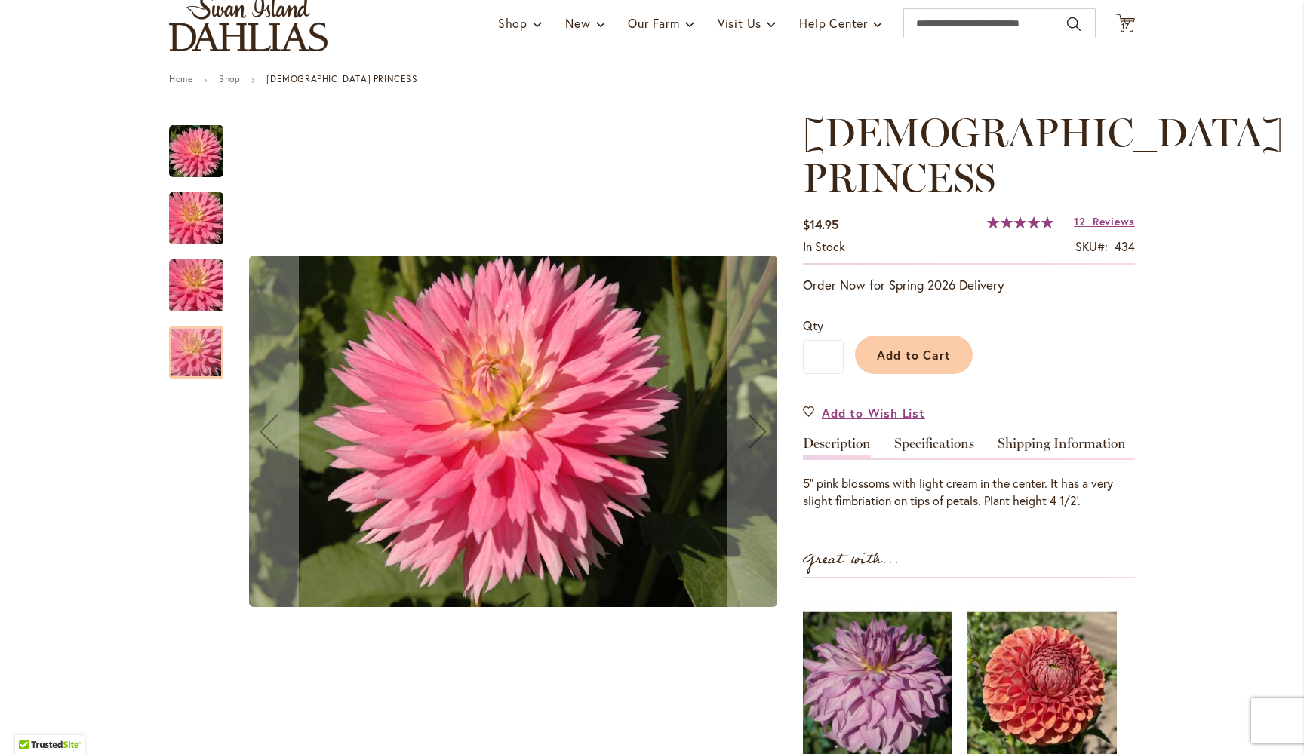
scroll to position [121, 0]
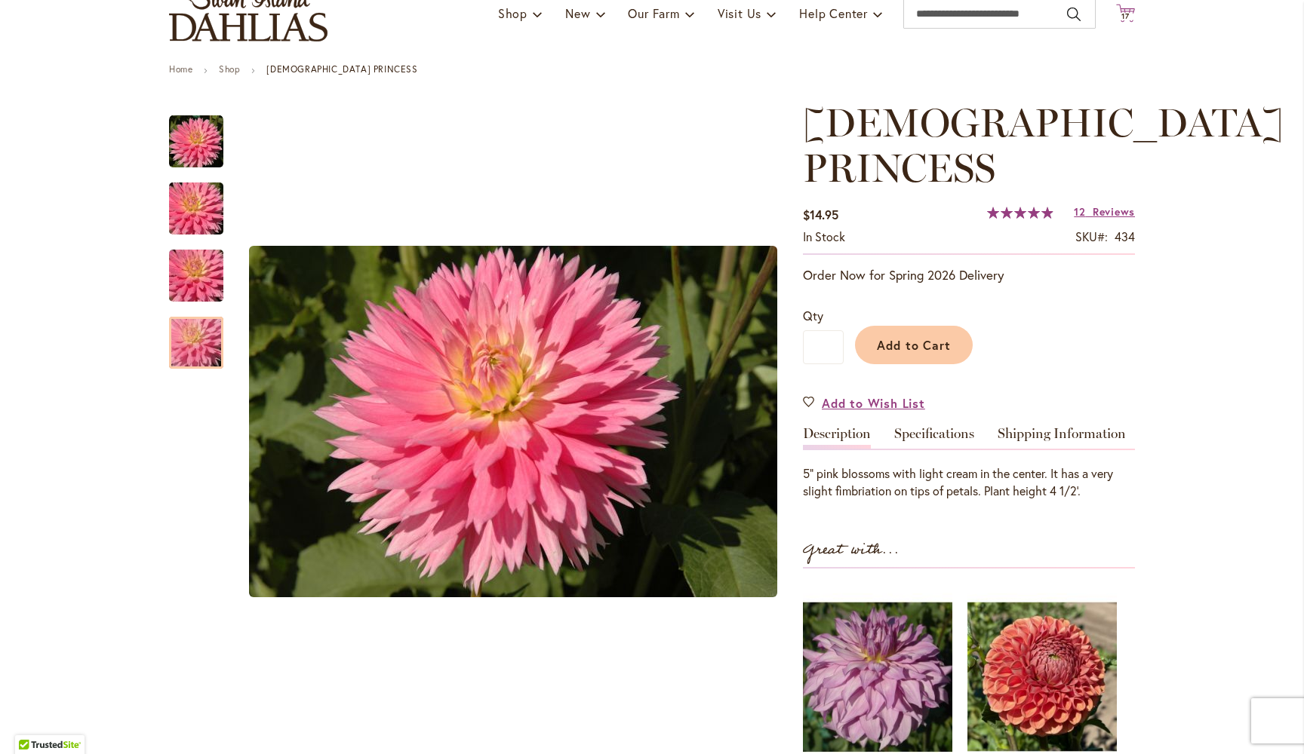
click at [1129, 11] on span "17" at bounding box center [1125, 16] width 8 height 10
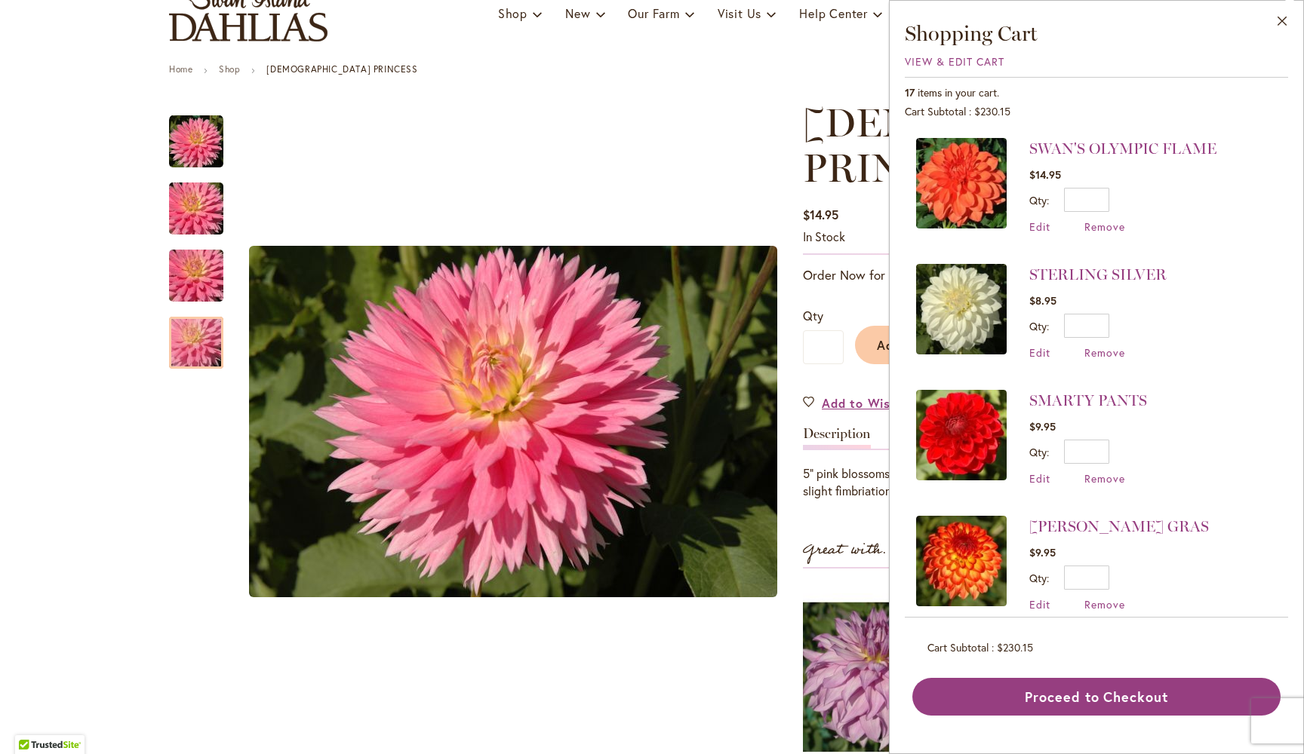
scroll to position [0, 0]
click at [1205, 364] on li "STERLING SILVER $8.95 Qty * Update Edit Remove" at bounding box center [1096, 312] width 361 height 126
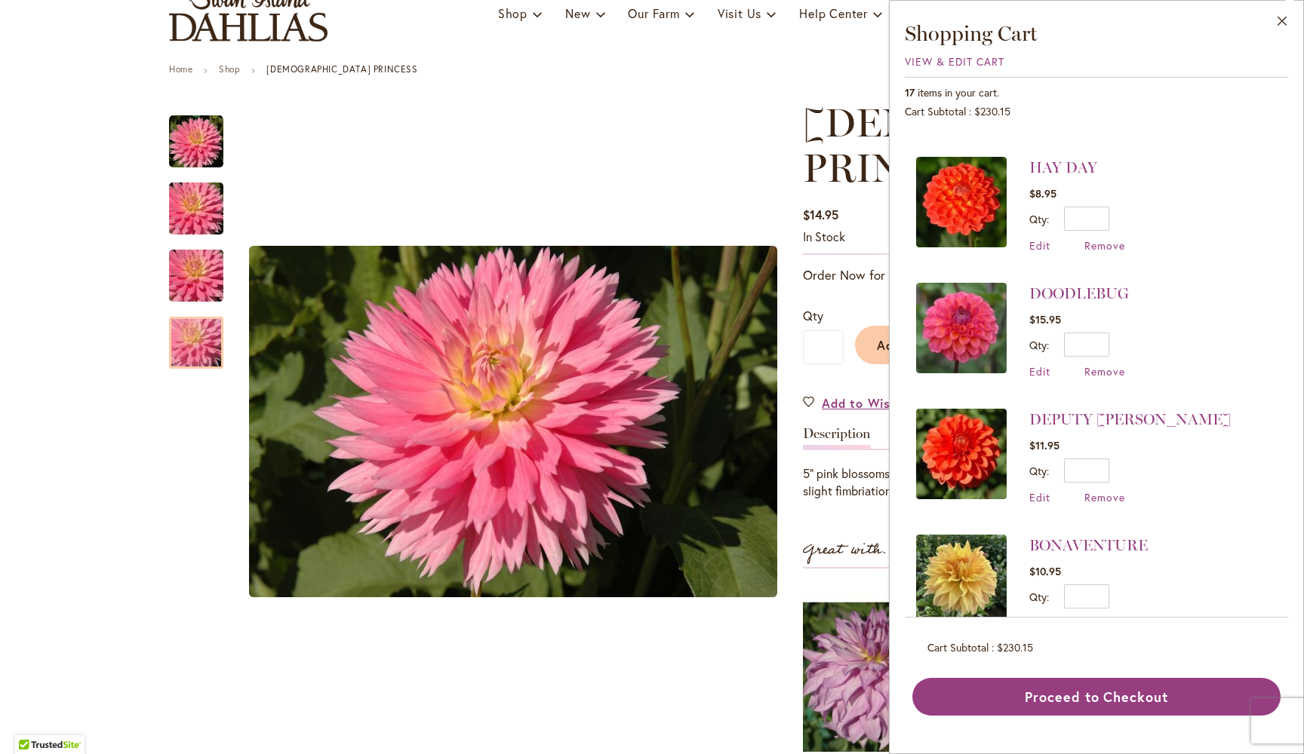
scroll to position [959, 0]
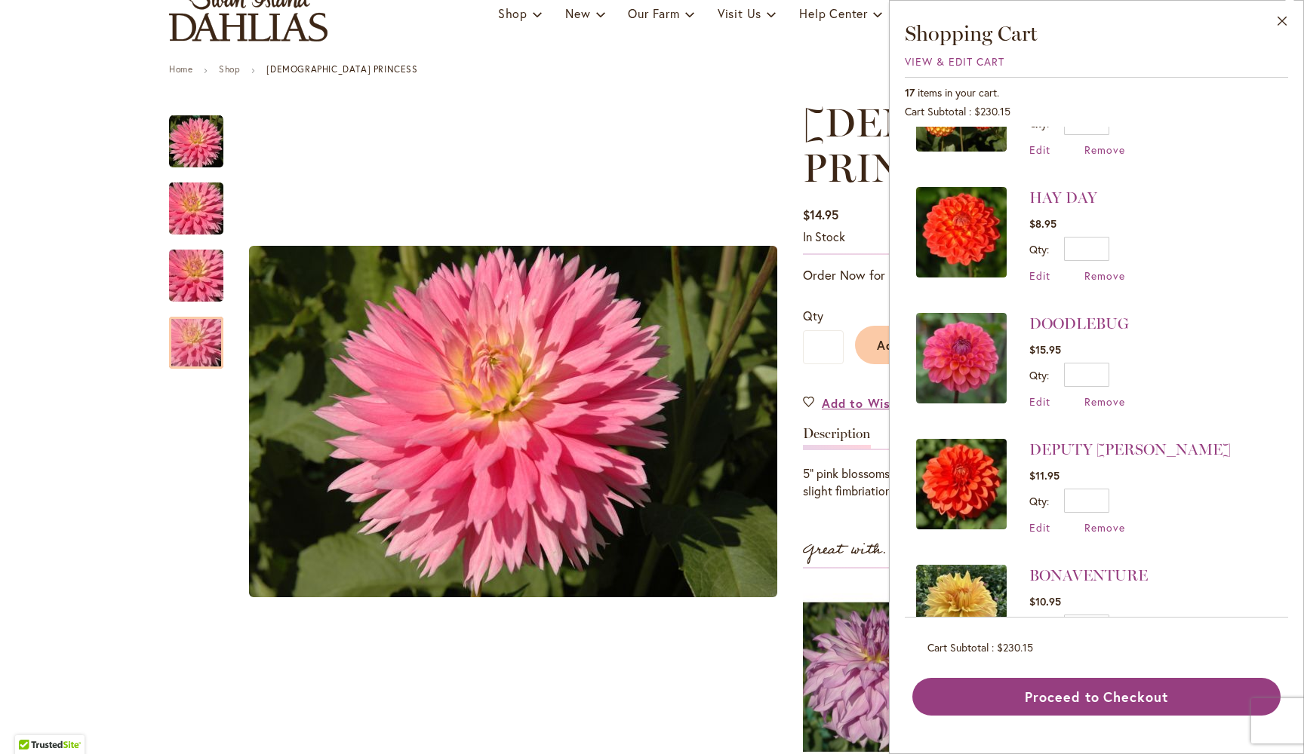
click at [962, 219] on img at bounding box center [961, 232] width 91 height 91
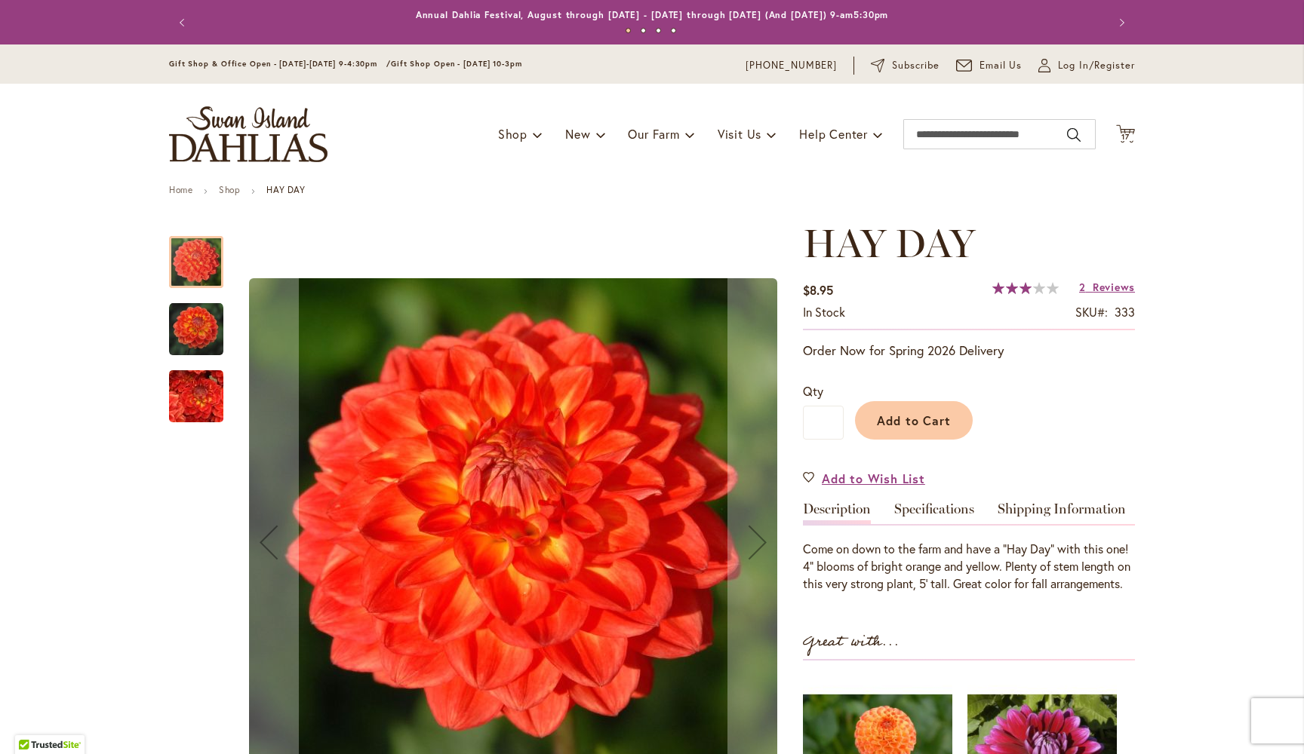
click at [202, 329] on img "HAY DAY" at bounding box center [196, 330] width 54 height 54
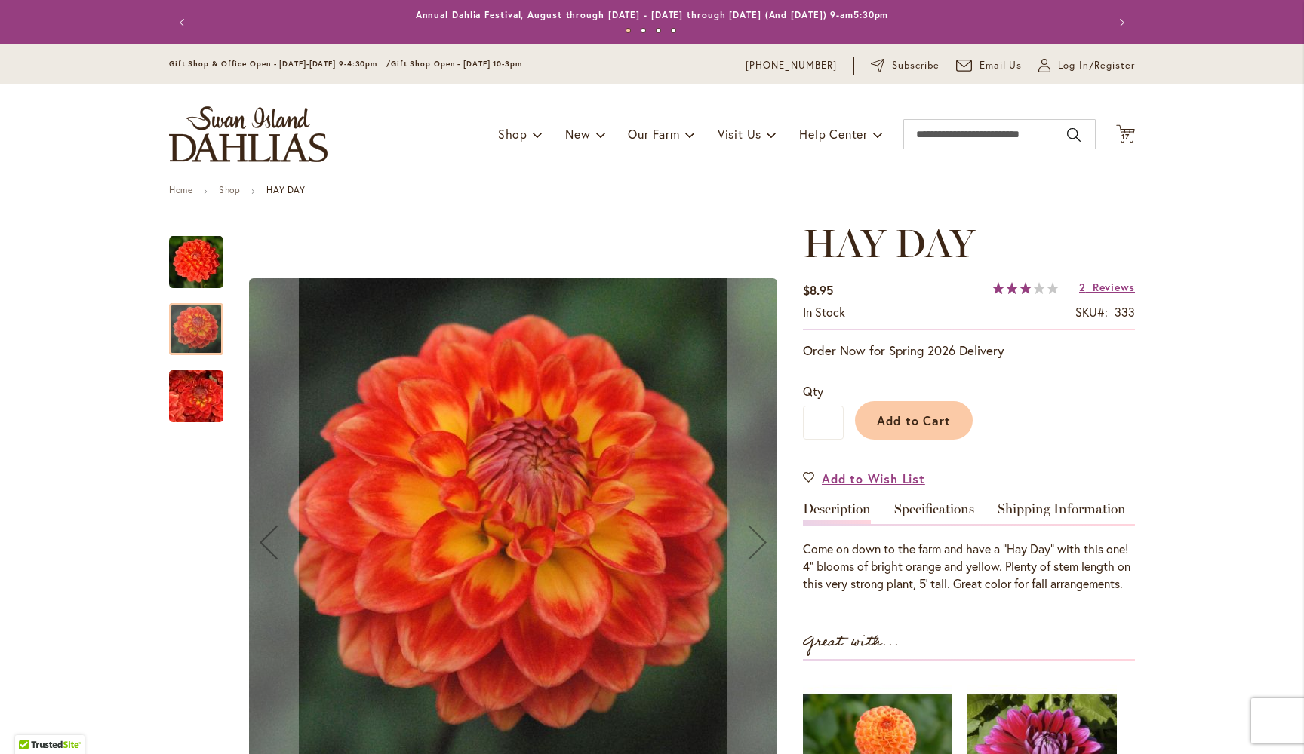
click at [201, 407] on img "HAY DAY" at bounding box center [196, 397] width 109 height 103
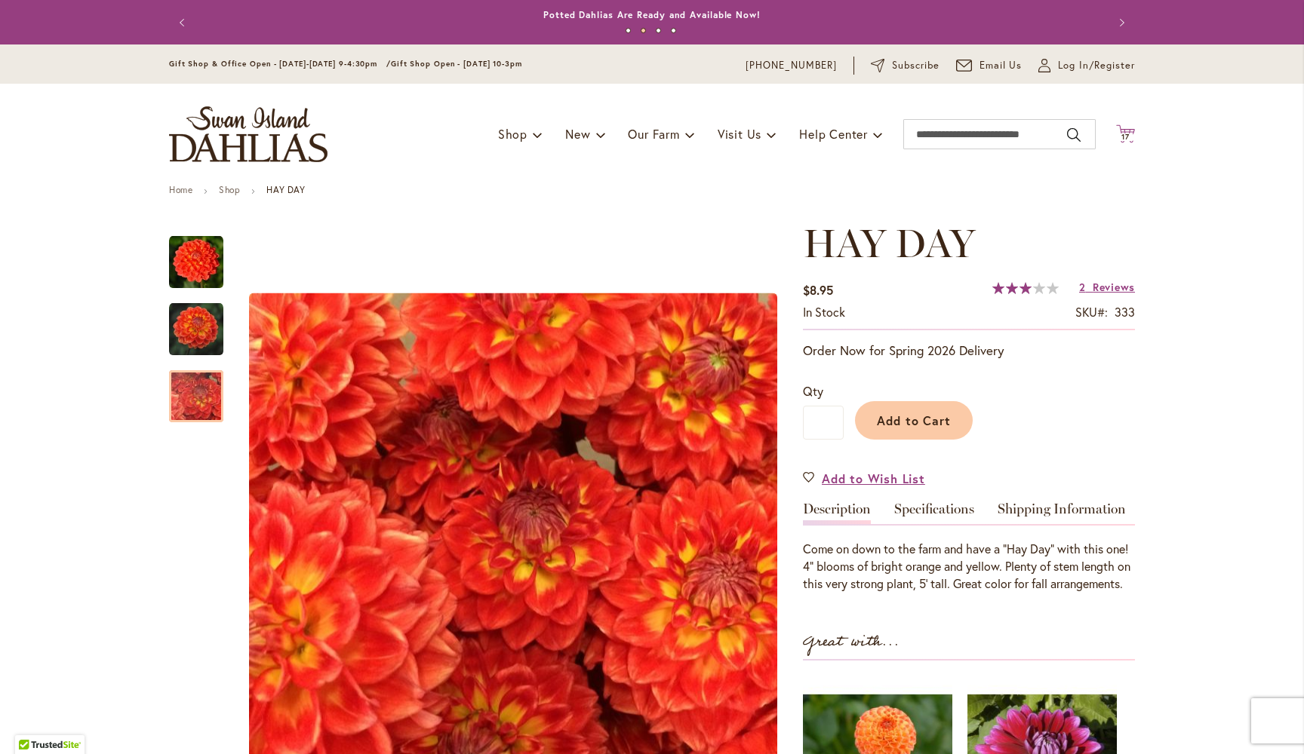
click at [1126, 137] on span "17" at bounding box center [1125, 137] width 8 height 10
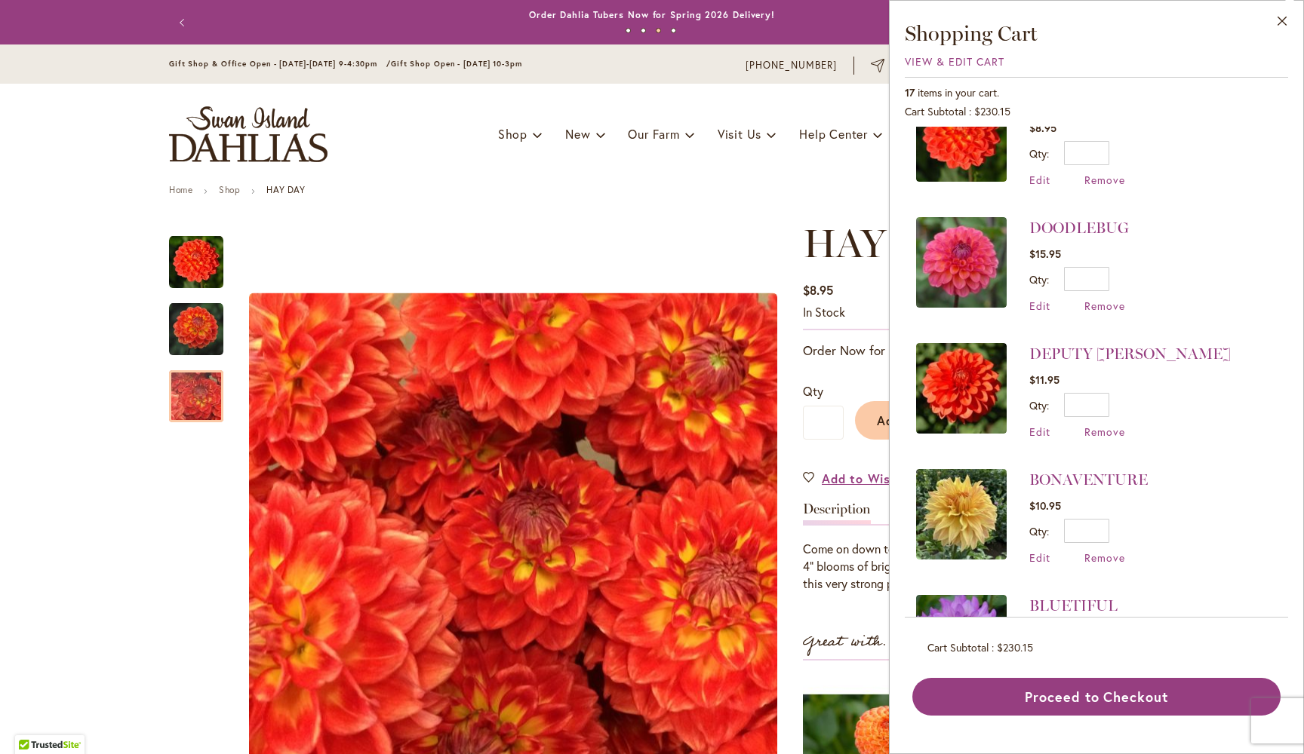
scroll to position [1058, 0]
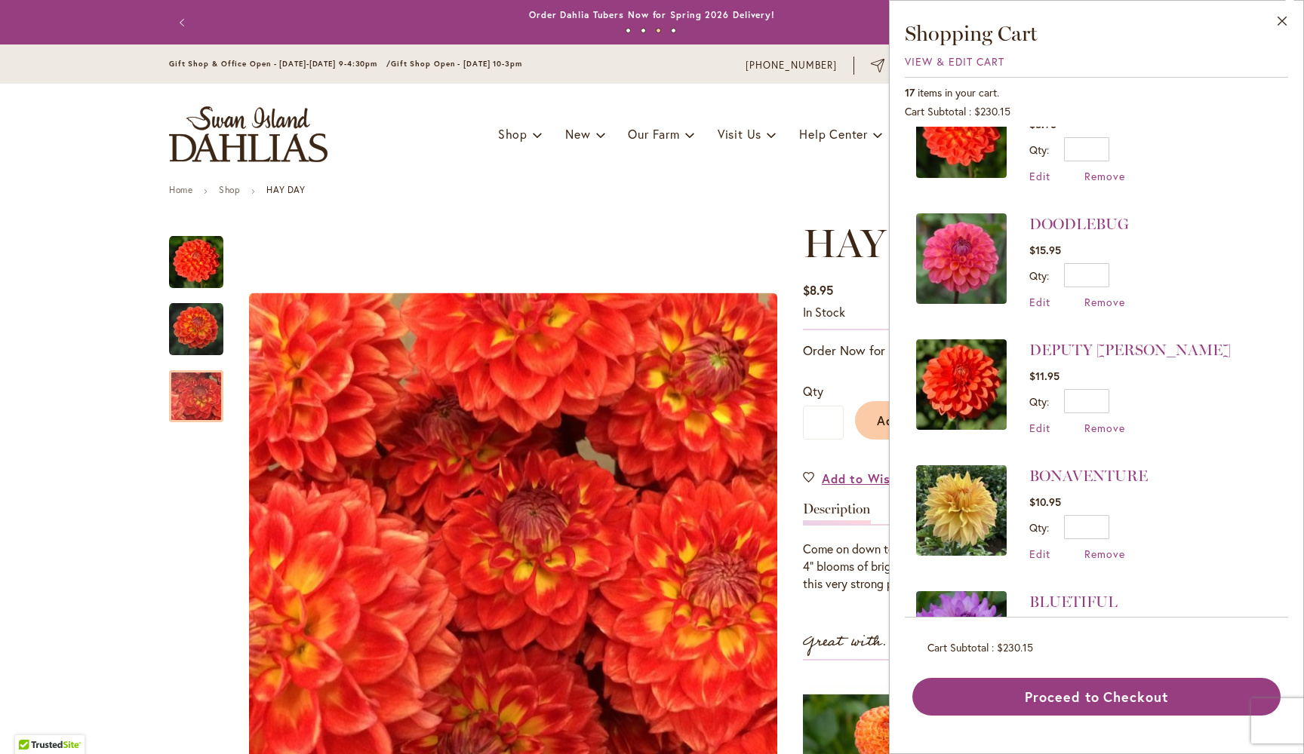
click at [969, 388] on img at bounding box center [961, 384] width 91 height 91
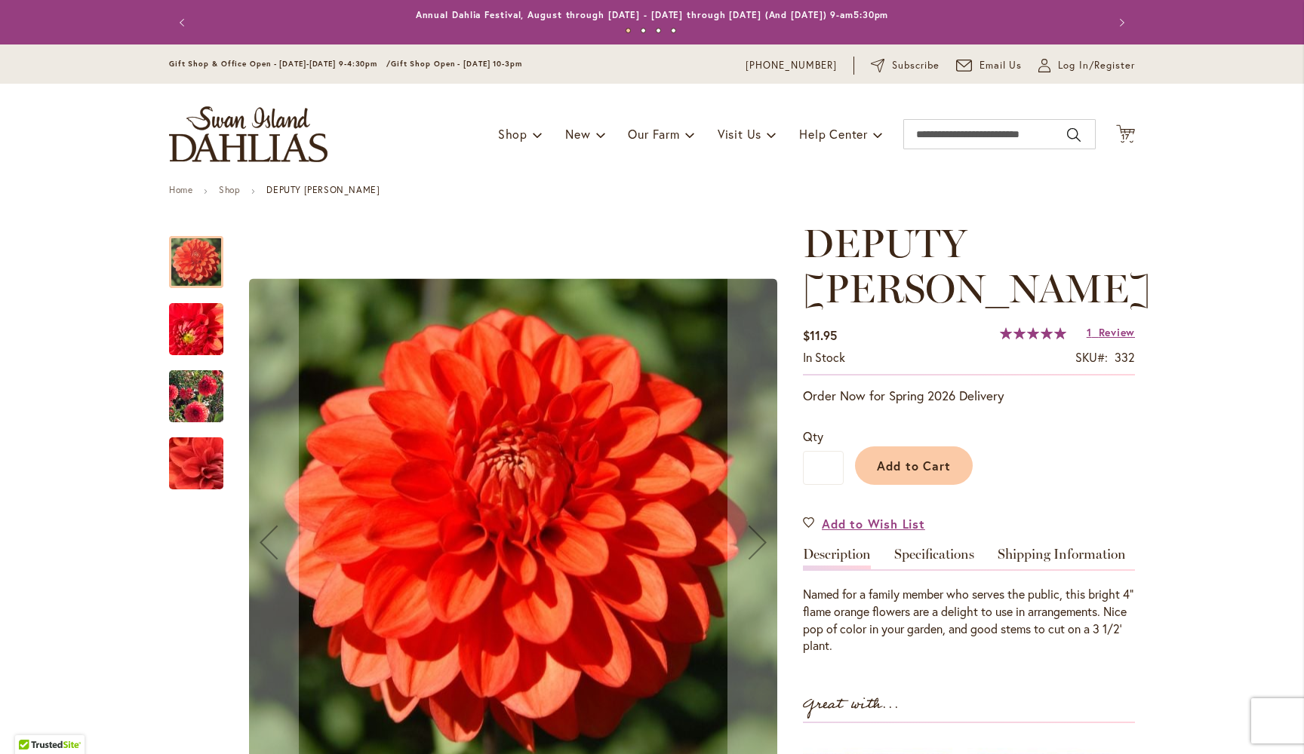
click at [200, 327] on img "DEPUTY BOB" at bounding box center [196, 330] width 107 height 104
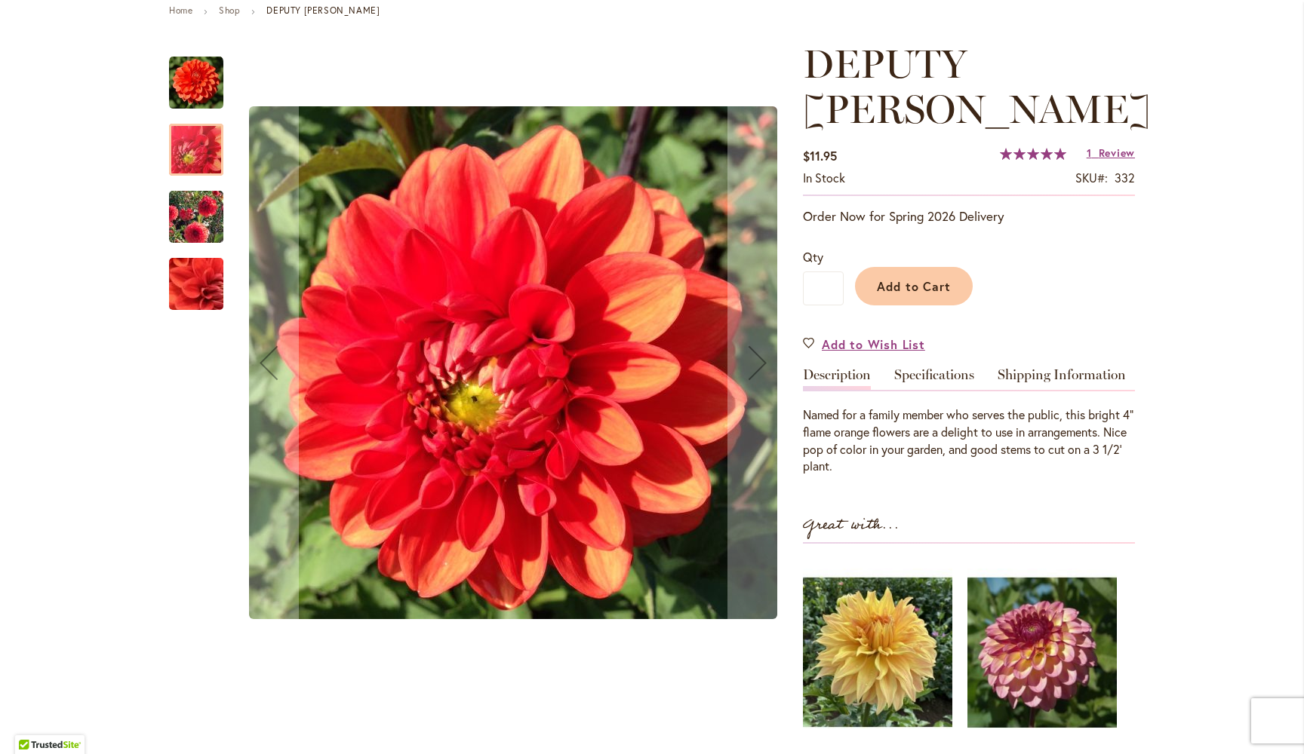
scroll to position [181, 0]
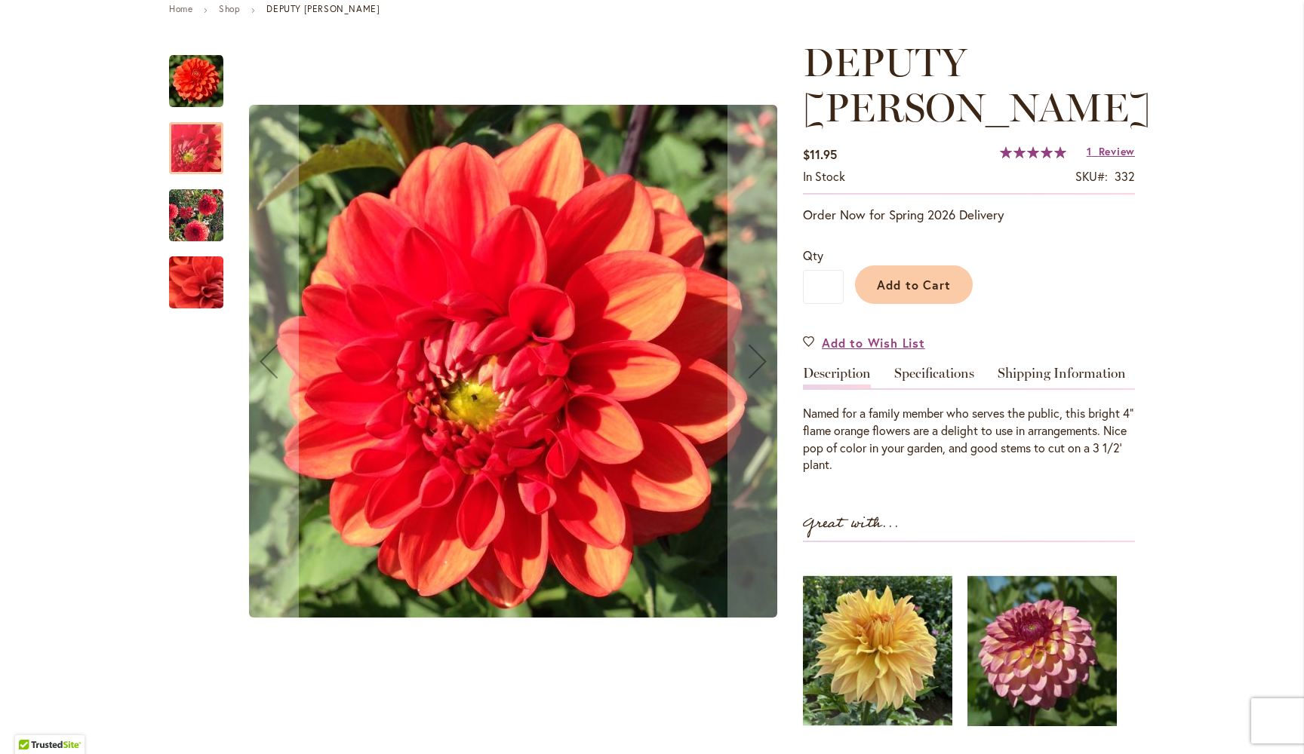
click at [201, 220] on img "DEPUTY BOB" at bounding box center [196, 216] width 109 height 86
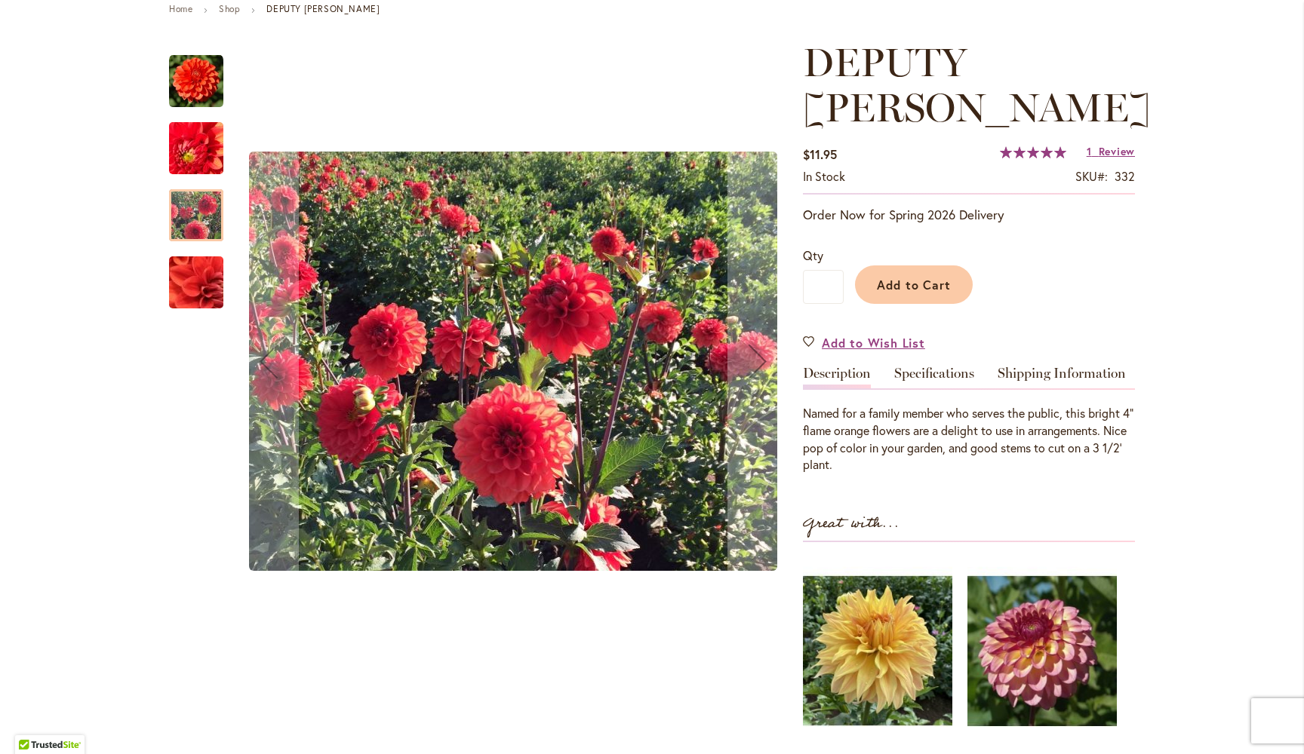
click at [207, 287] on img "DEPUTY BOB" at bounding box center [196, 283] width 107 height 104
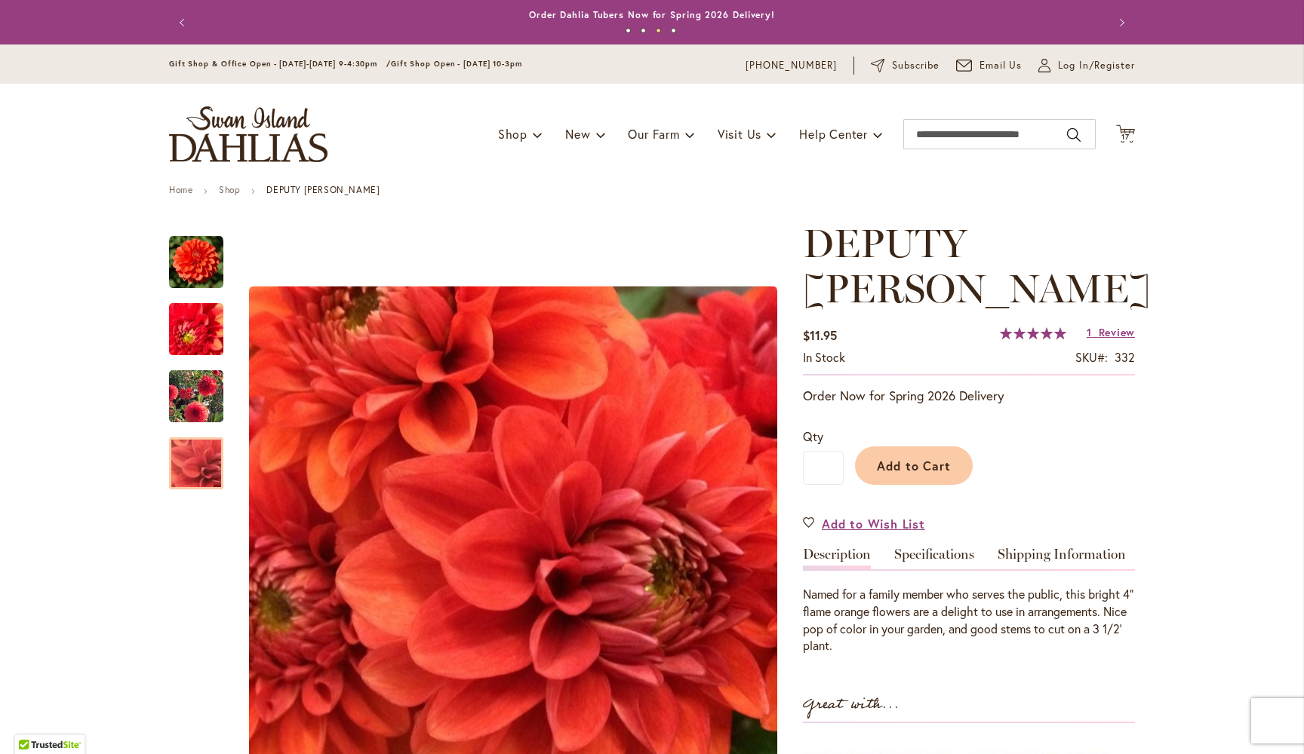
scroll to position [0, 0]
click at [1124, 134] on span "17" at bounding box center [1125, 137] width 8 height 10
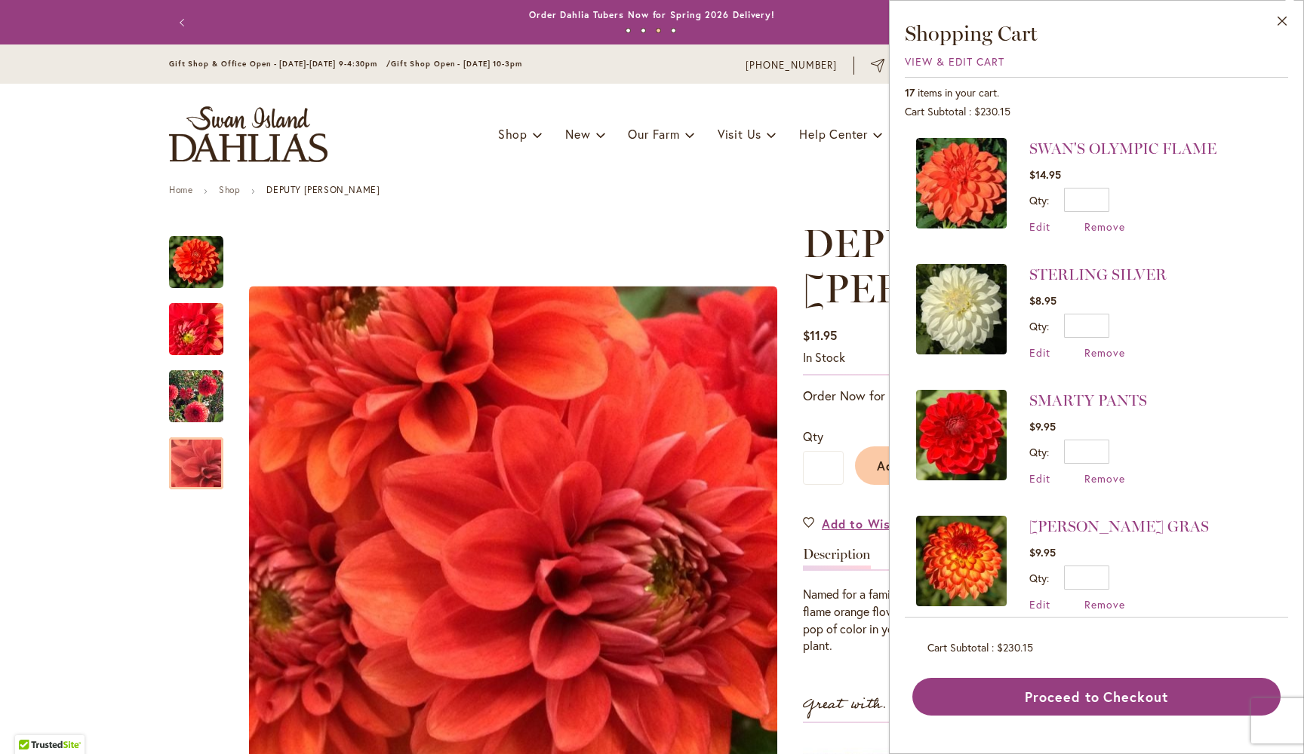
click at [969, 172] on img at bounding box center [961, 183] width 91 height 91
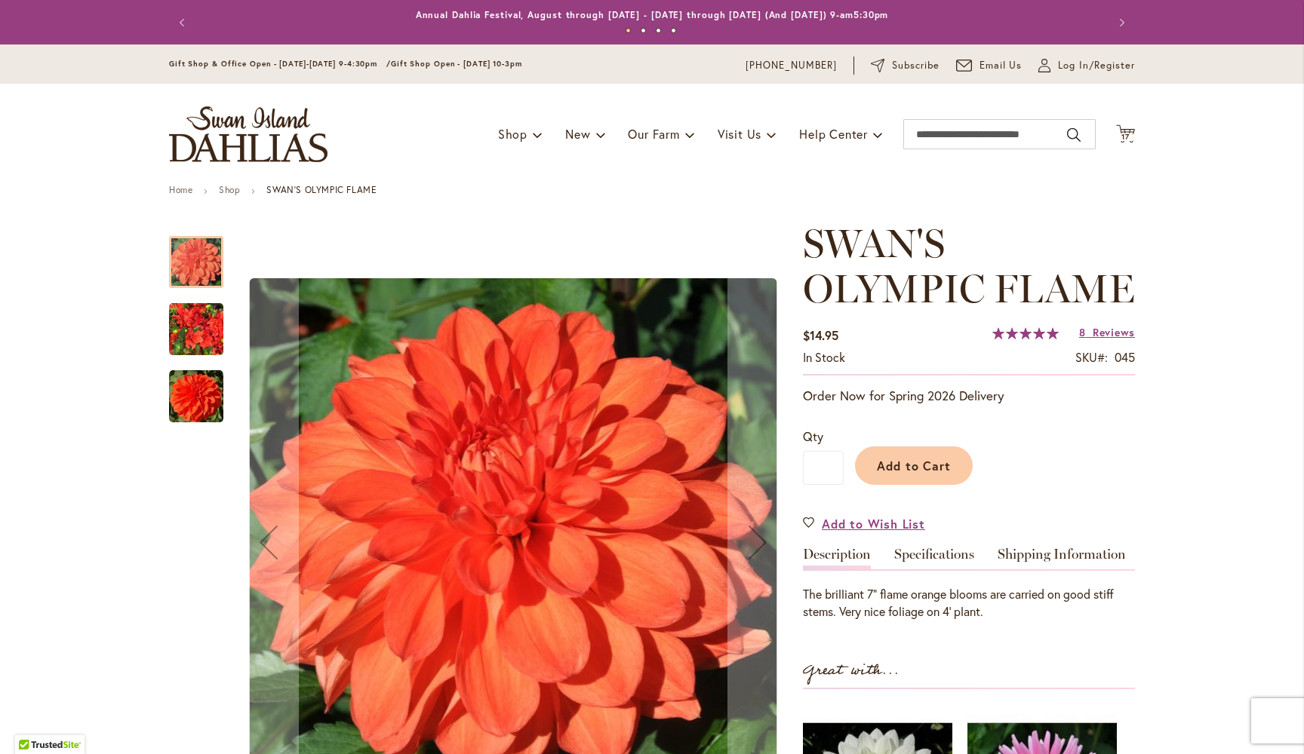
click at [197, 329] on img "Swan's Olympic Flame" at bounding box center [196, 329] width 54 height 72
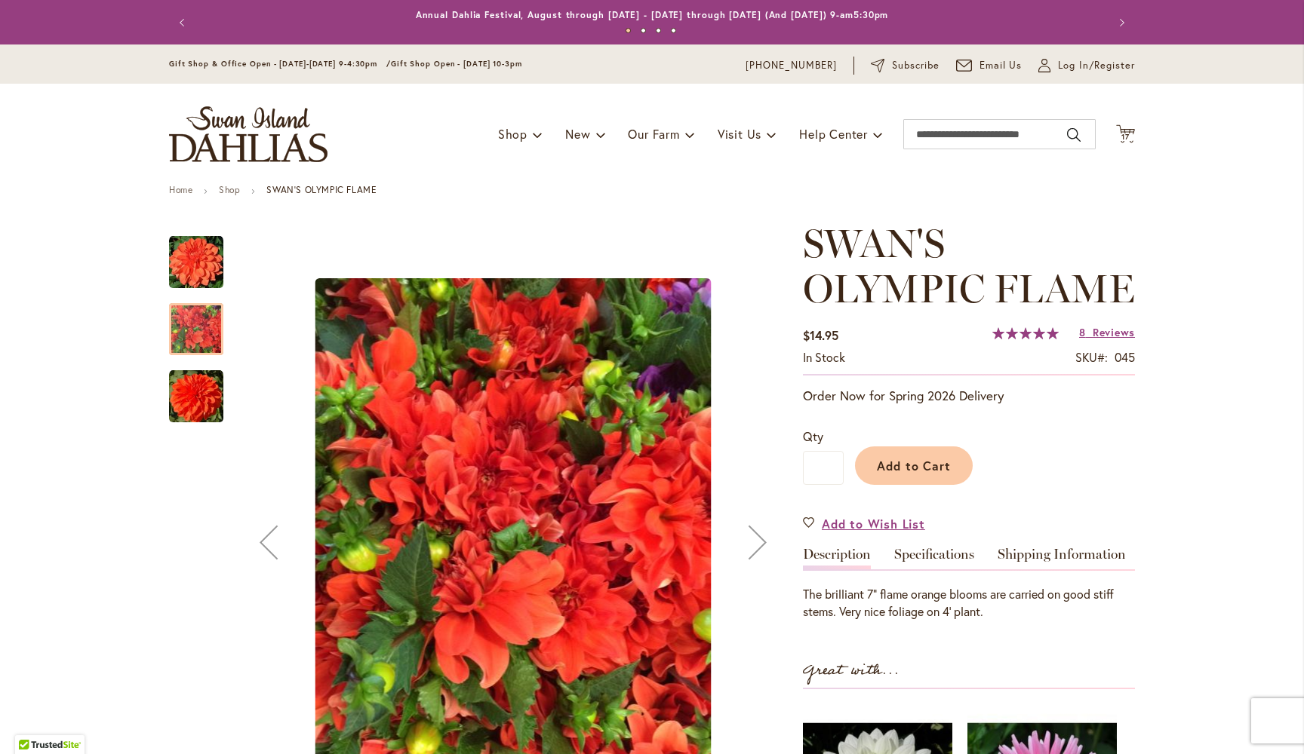
click at [196, 401] on img "Swan's Olympic Flame" at bounding box center [196, 397] width 54 height 54
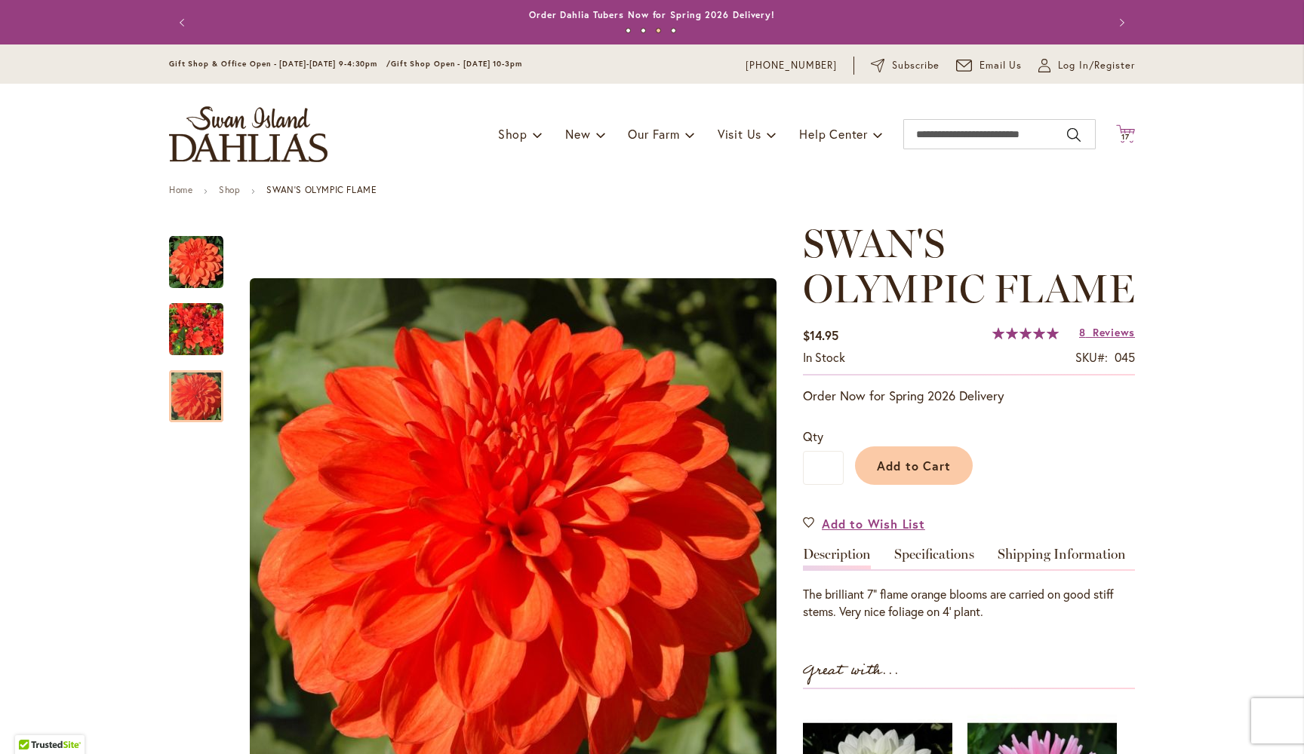
click at [1125, 132] on span "17" at bounding box center [1125, 137] width 8 height 10
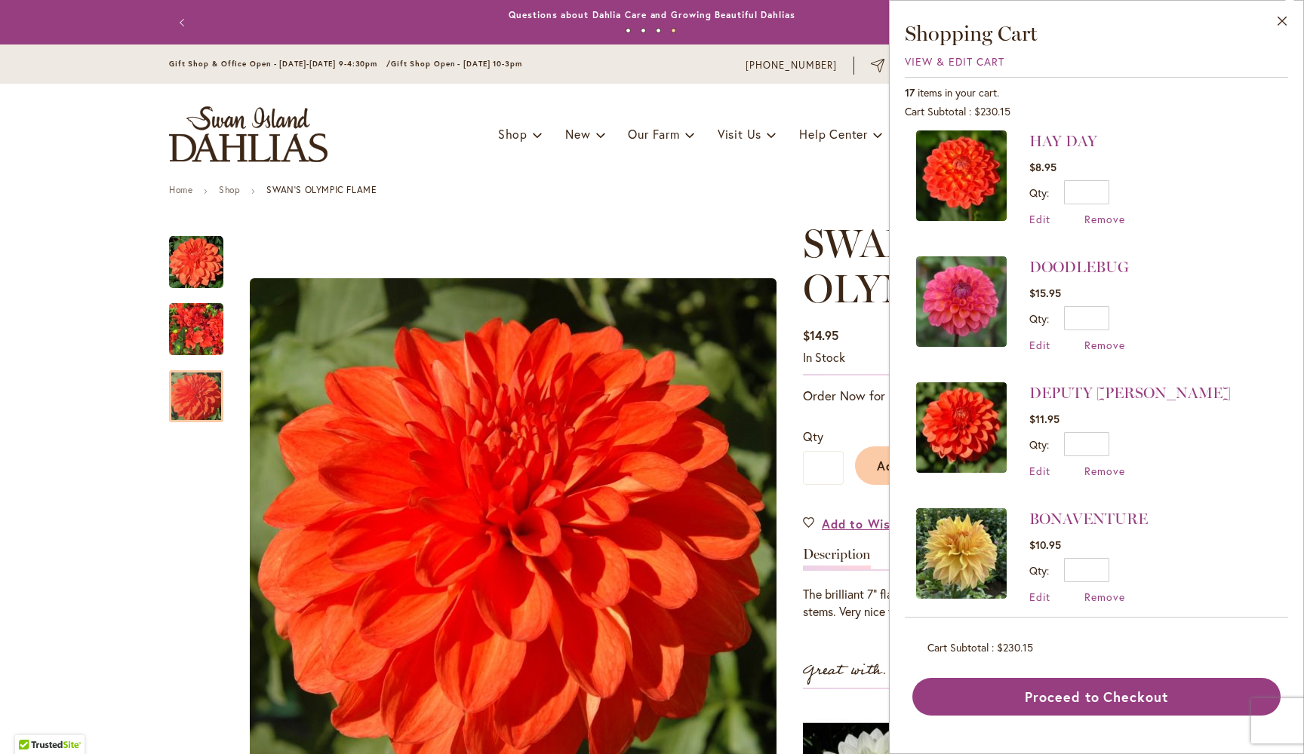
scroll to position [1032, 0]
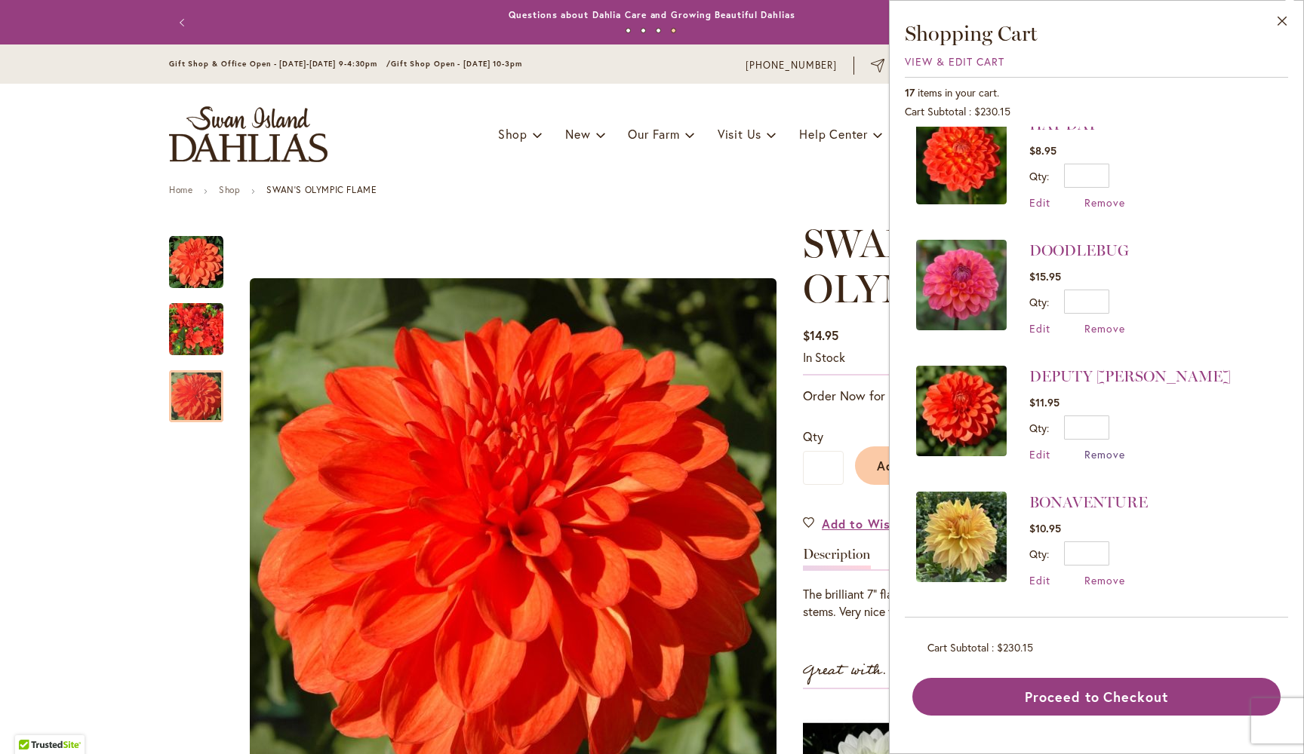
click at [1105, 456] on span "Remove" at bounding box center [1104, 454] width 41 height 14
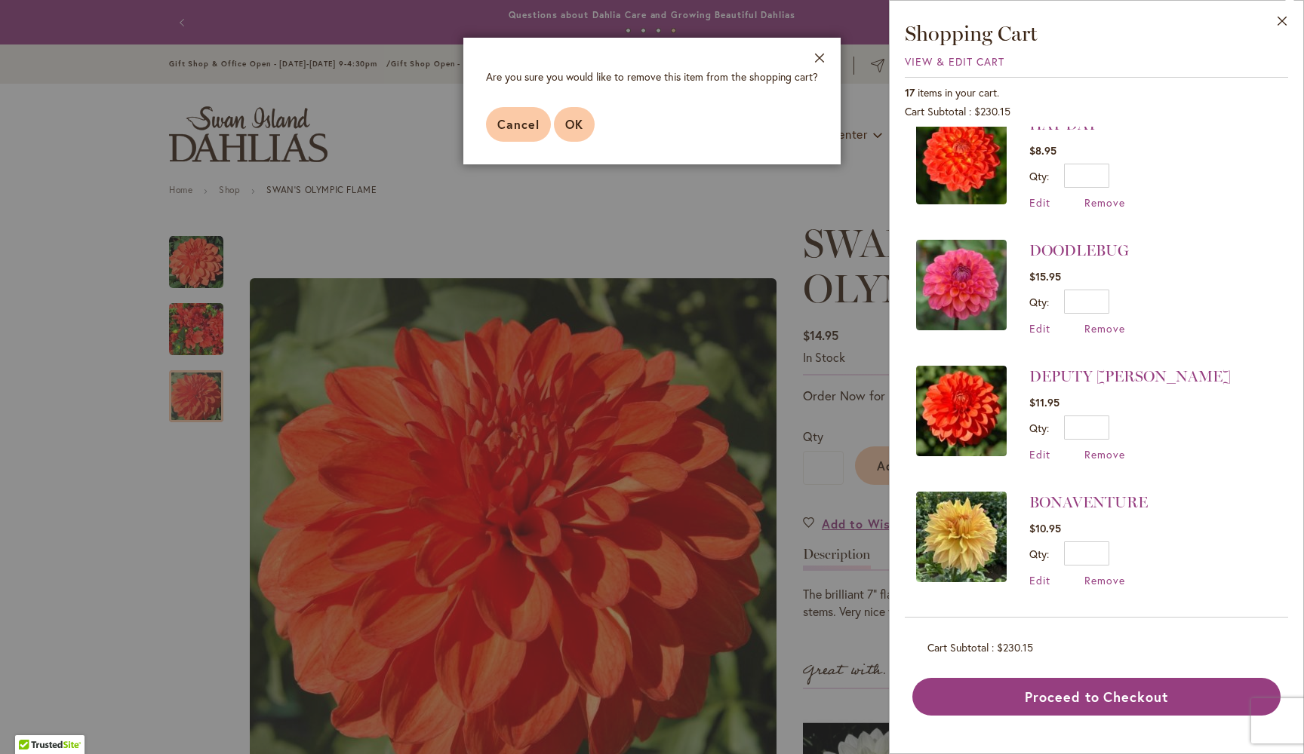
click at [576, 121] on span "OK" at bounding box center [574, 124] width 18 height 16
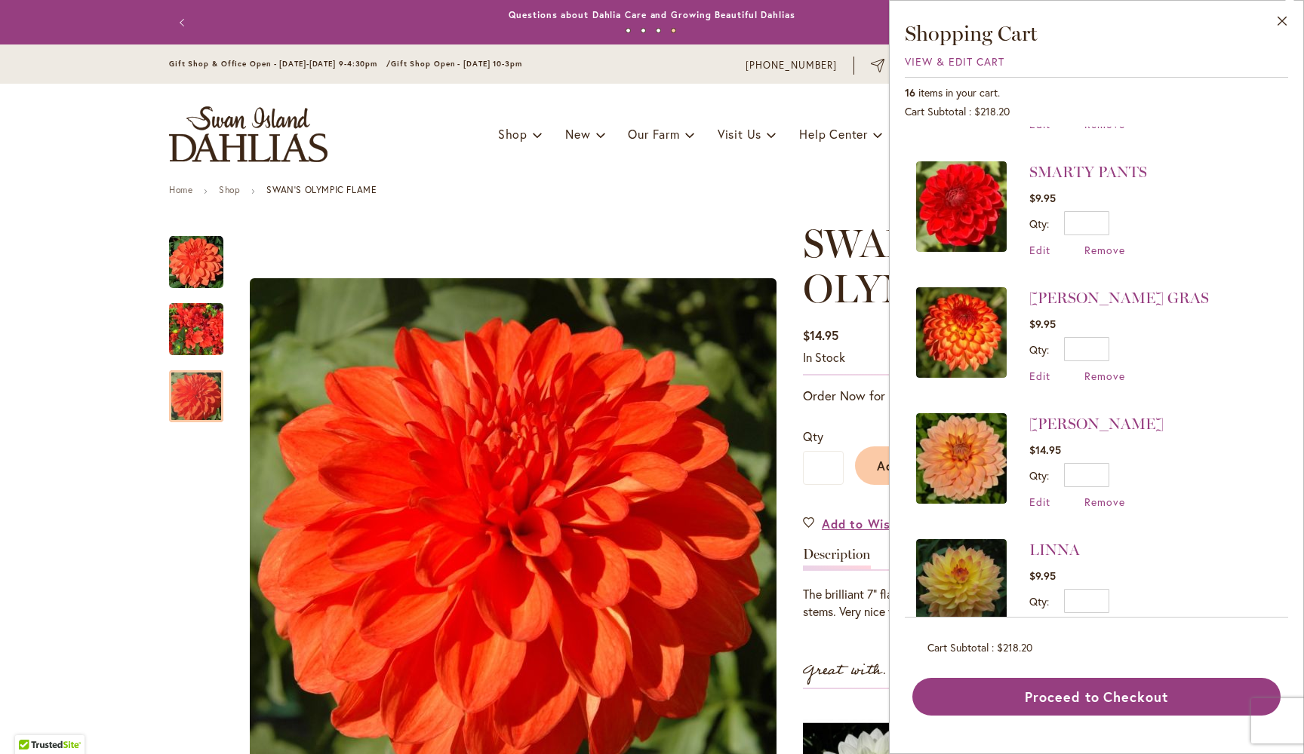
scroll to position [237, 0]
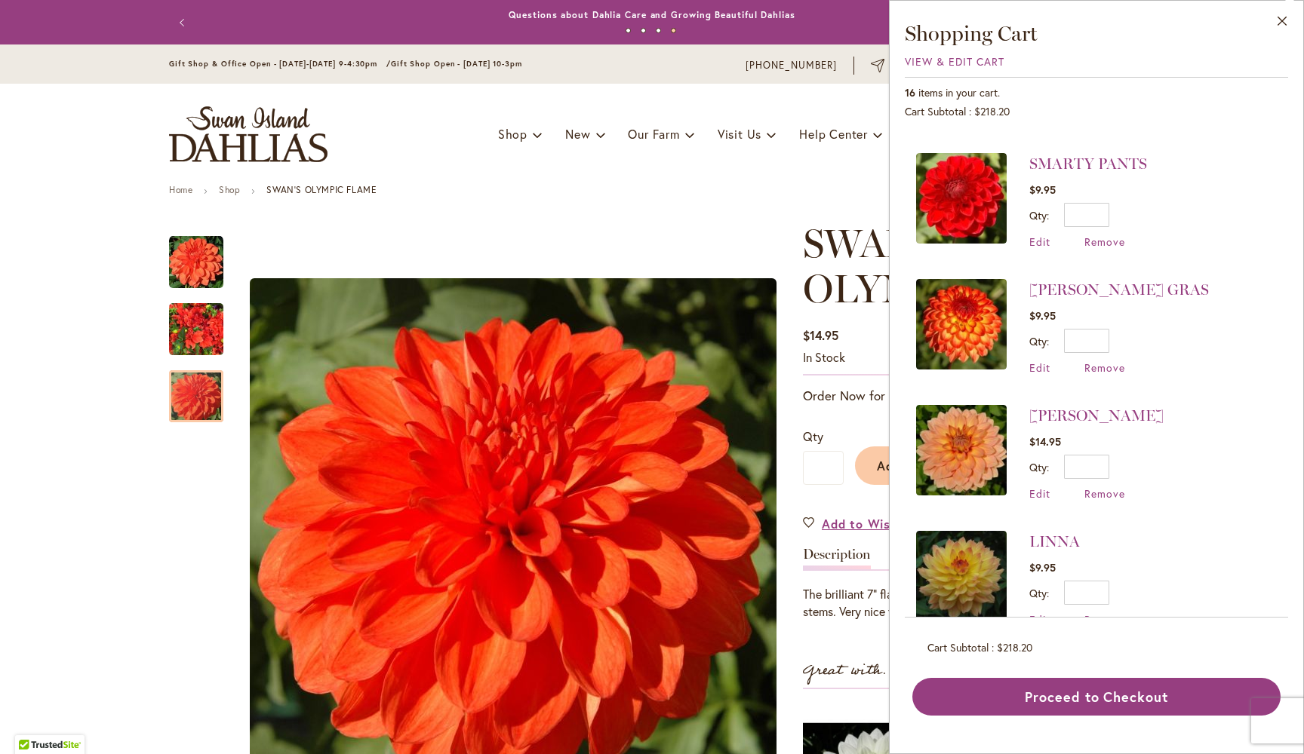
click at [963, 444] on img at bounding box center [961, 450] width 91 height 91
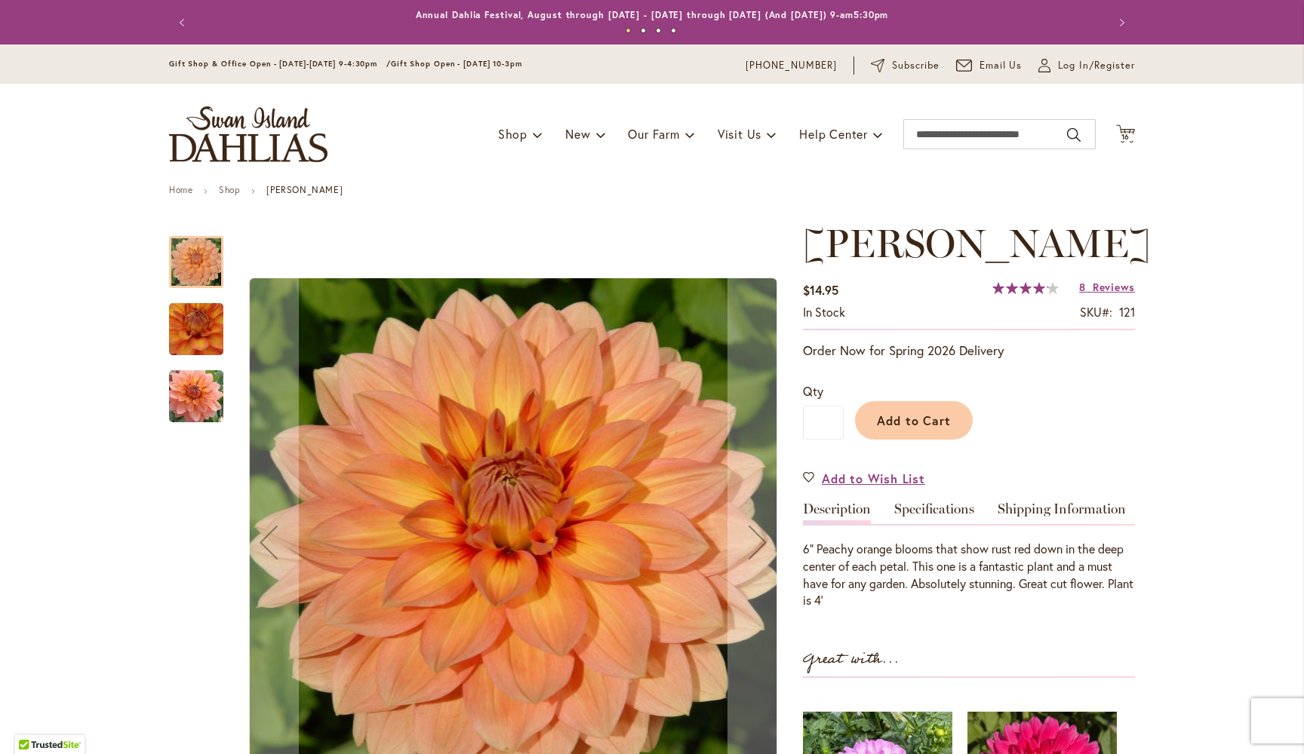
click at [178, 328] on img "Nicholas" at bounding box center [196, 330] width 106 height 104
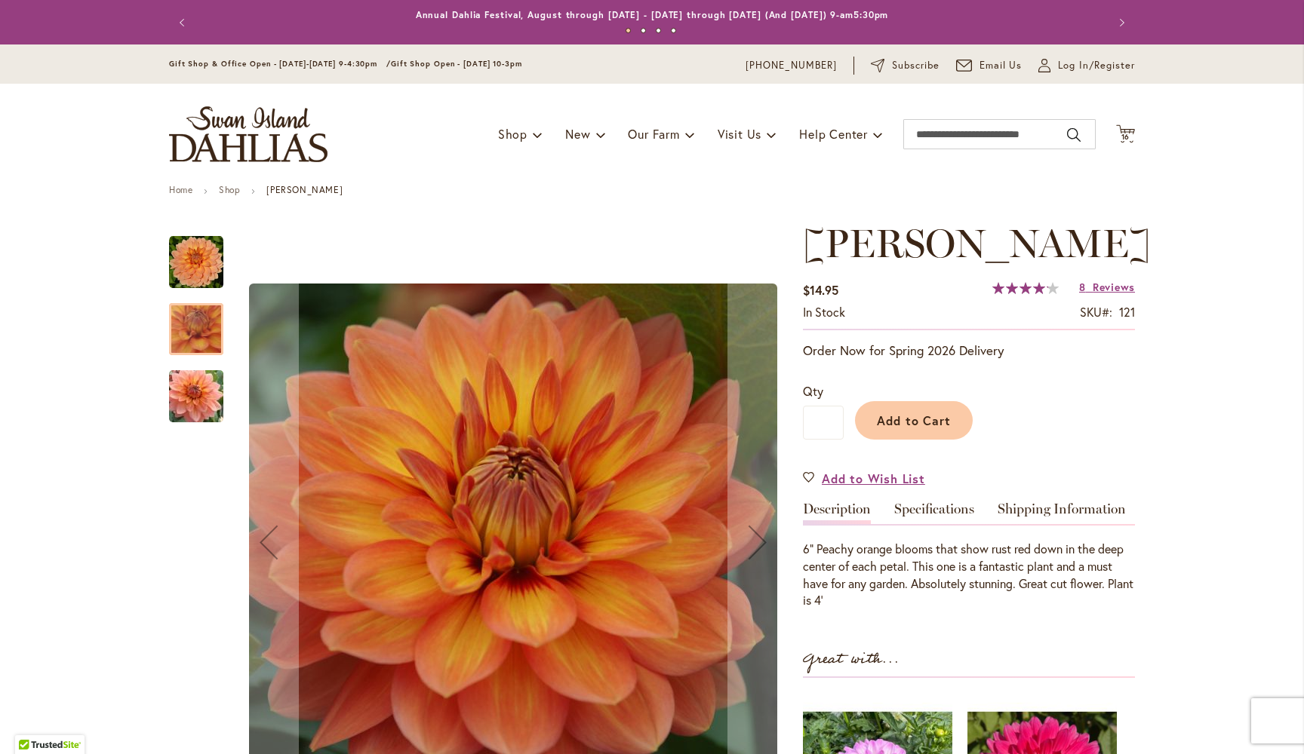
click at [188, 381] on img "Nicholas" at bounding box center [196, 397] width 109 height 72
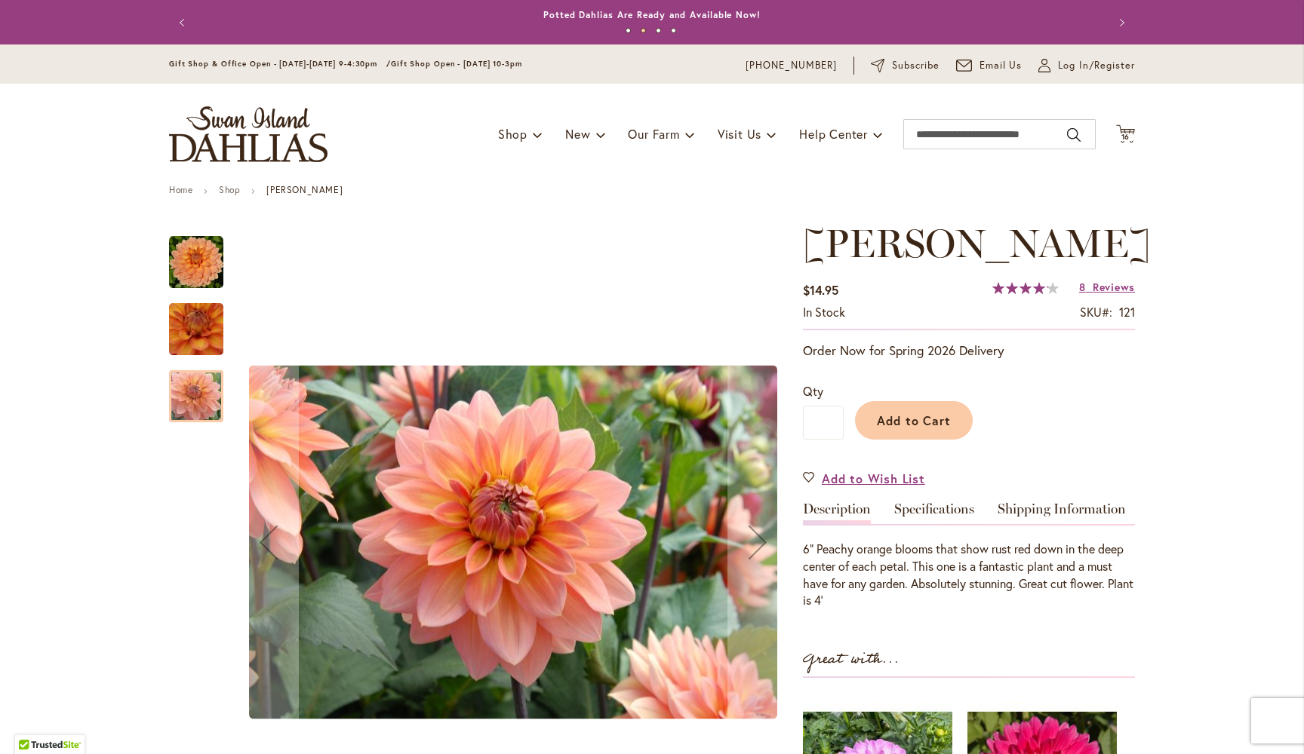
click at [200, 255] on img "Nicholas" at bounding box center [196, 262] width 54 height 54
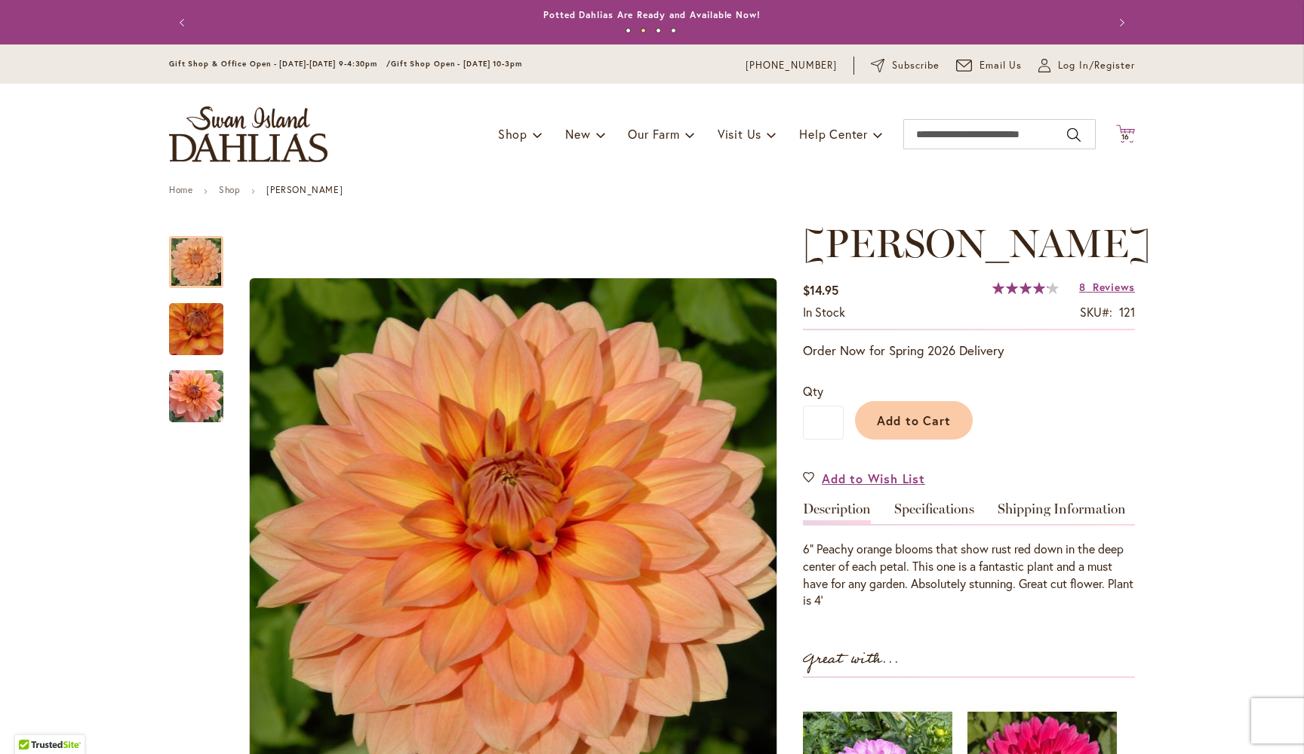
click at [1126, 133] on span "16" at bounding box center [1125, 137] width 9 height 10
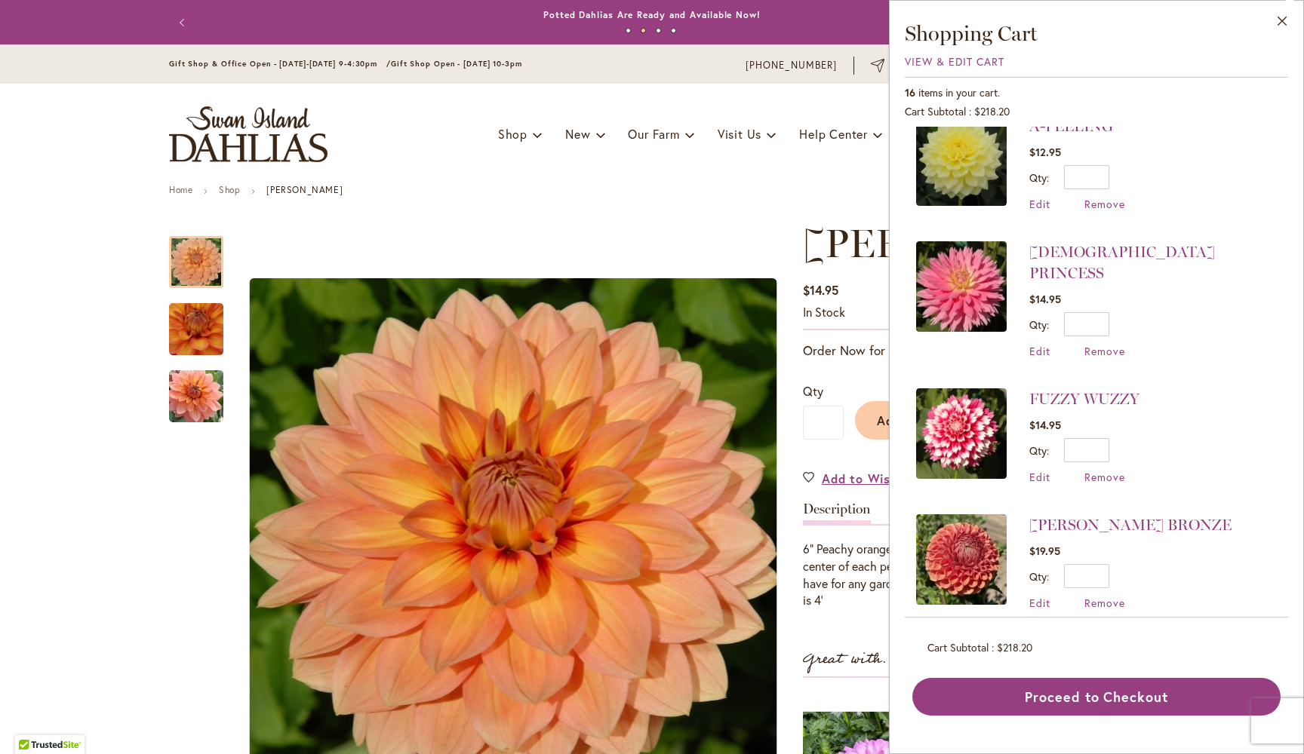
scroll to position [1533, 0]
click at [968, 541] on img at bounding box center [961, 561] width 91 height 91
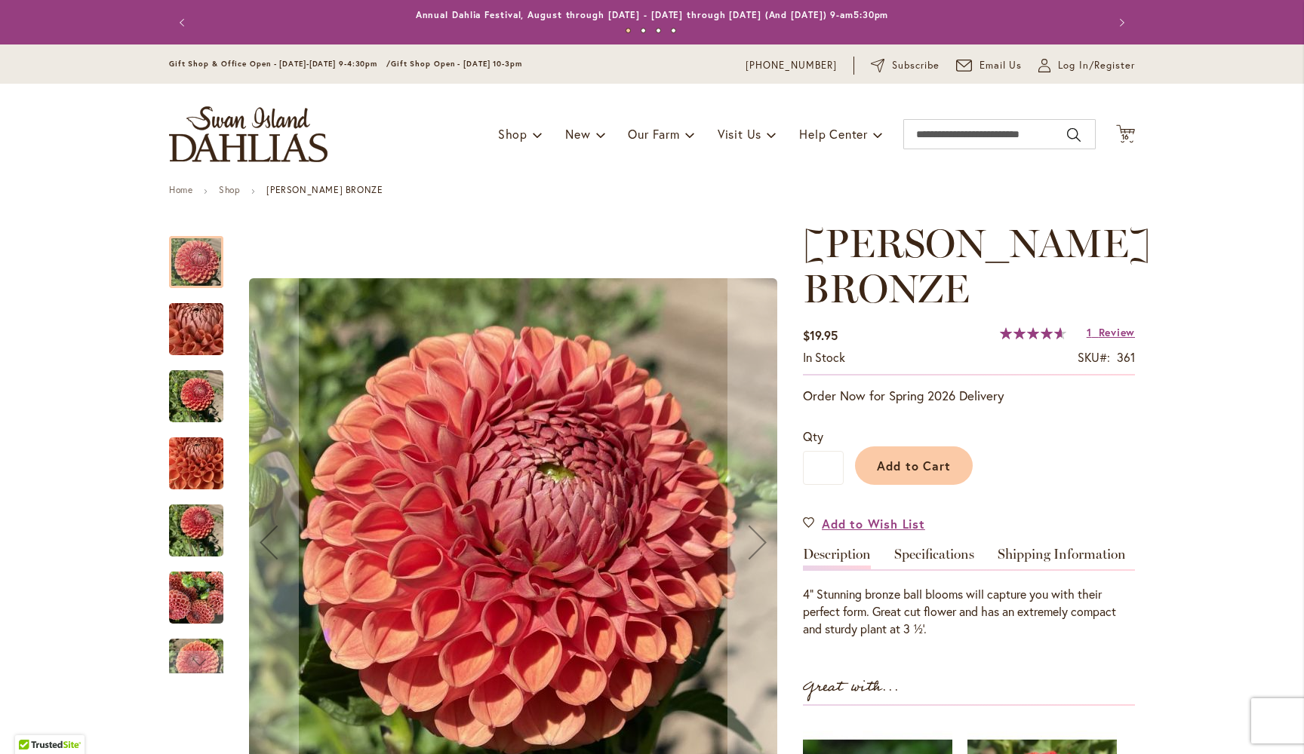
click at [188, 391] on img "CORNEL BRONZE" at bounding box center [196, 397] width 54 height 54
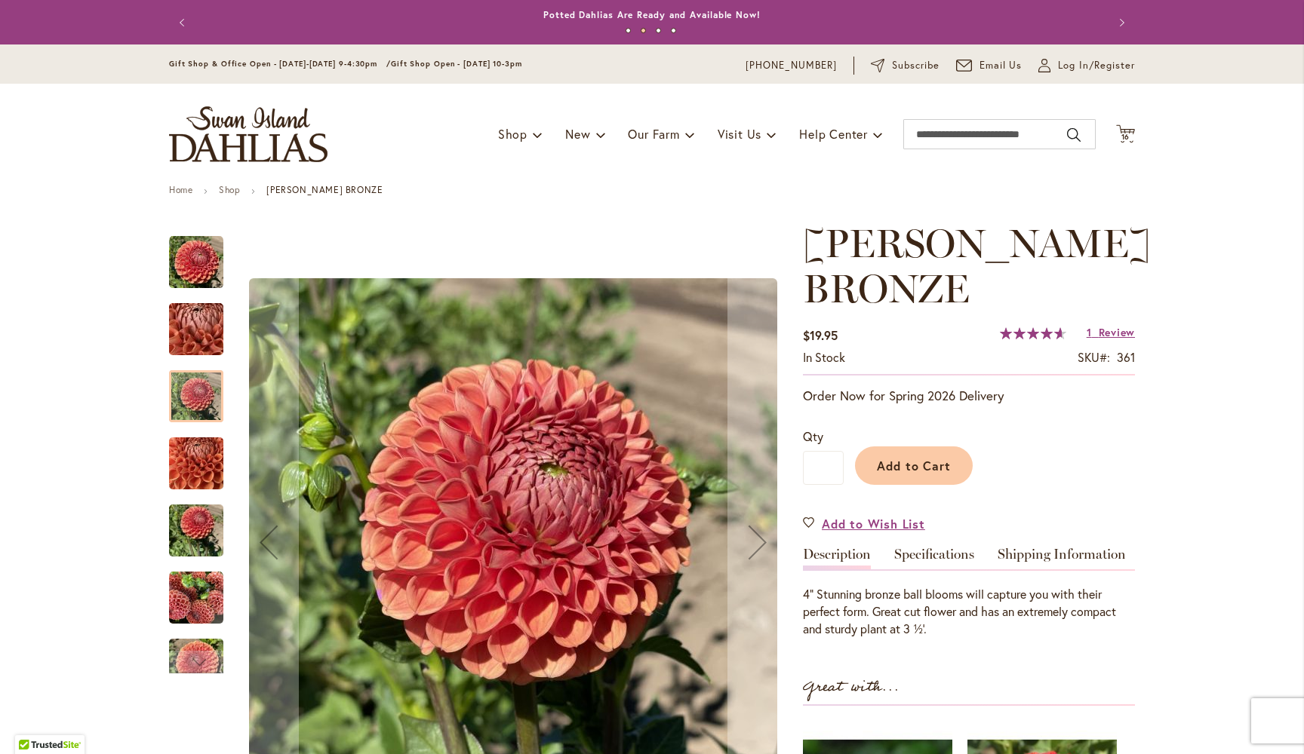
click at [201, 467] on img "CORNEL BRONZE" at bounding box center [196, 464] width 54 height 72
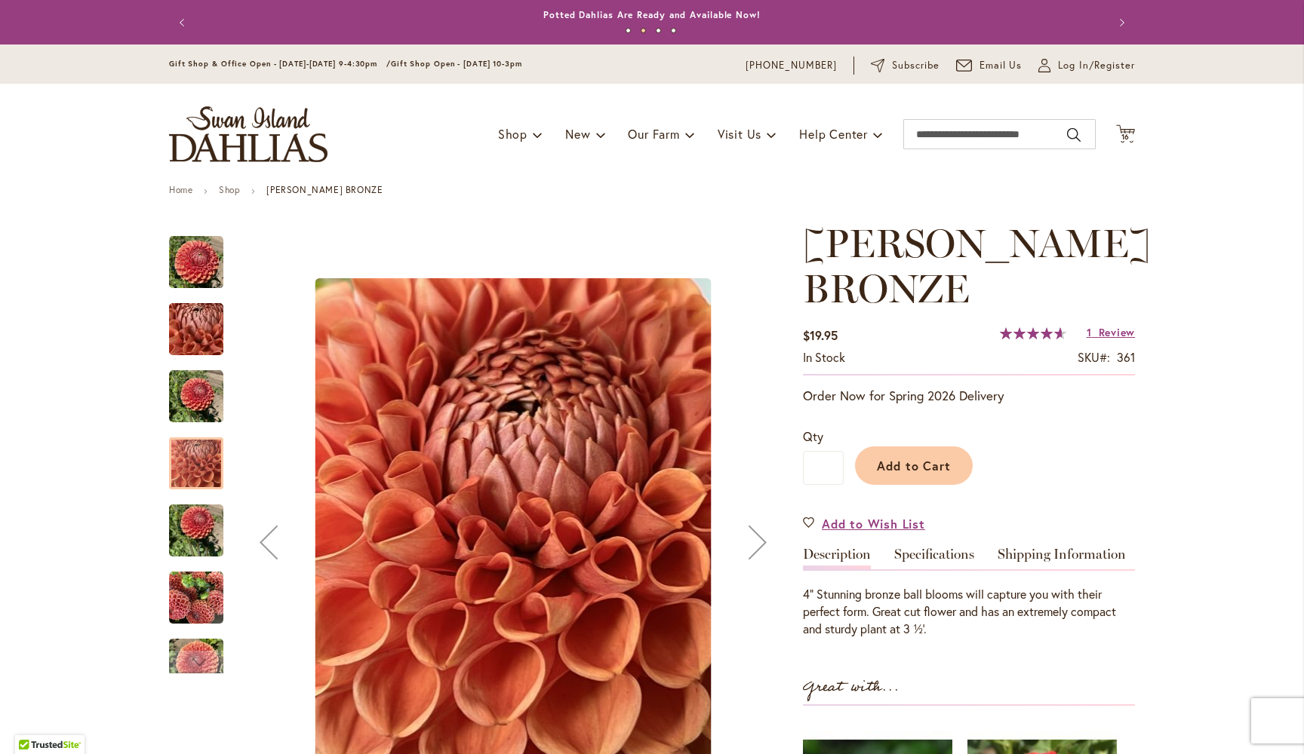
click at [203, 530] on img "CORNEL BRONZE" at bounding box center [196, 531] width 54 height 72
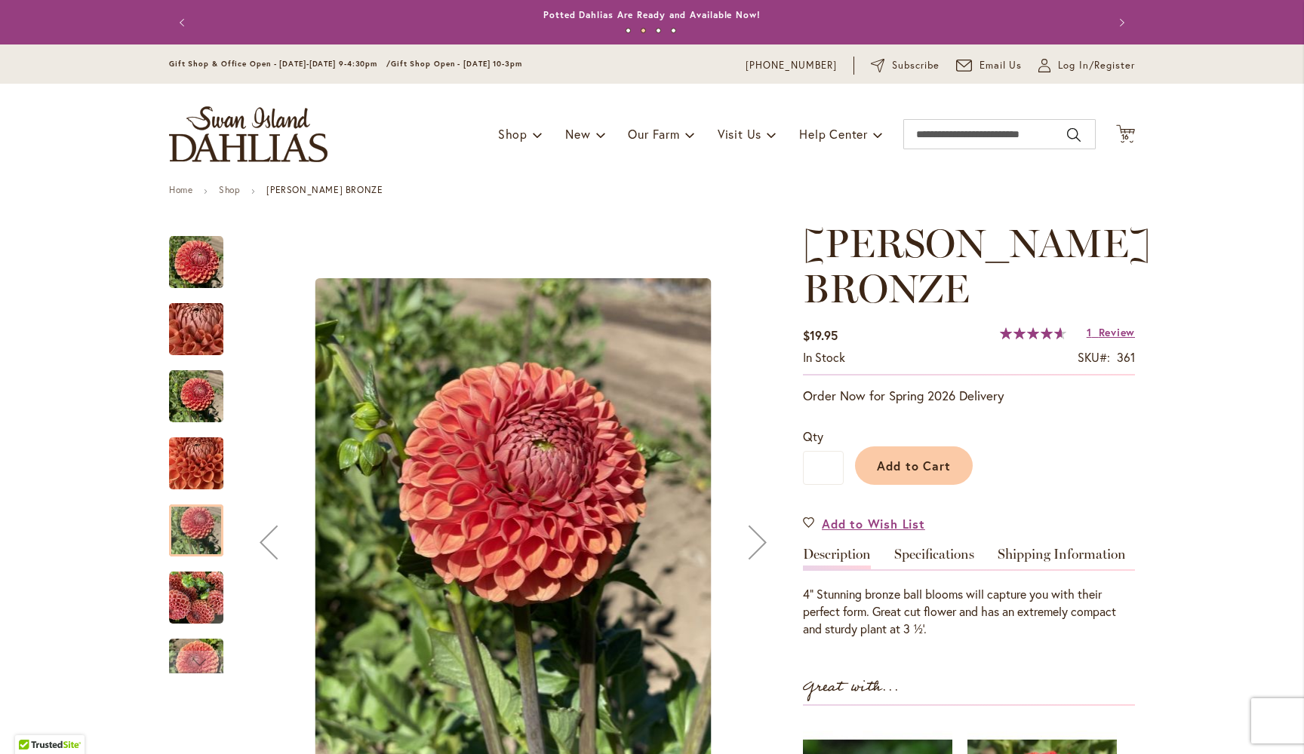
click at [204, 604] on img "CORNEL BRONZE" at bounding box center [196, 598] width 54 height 54
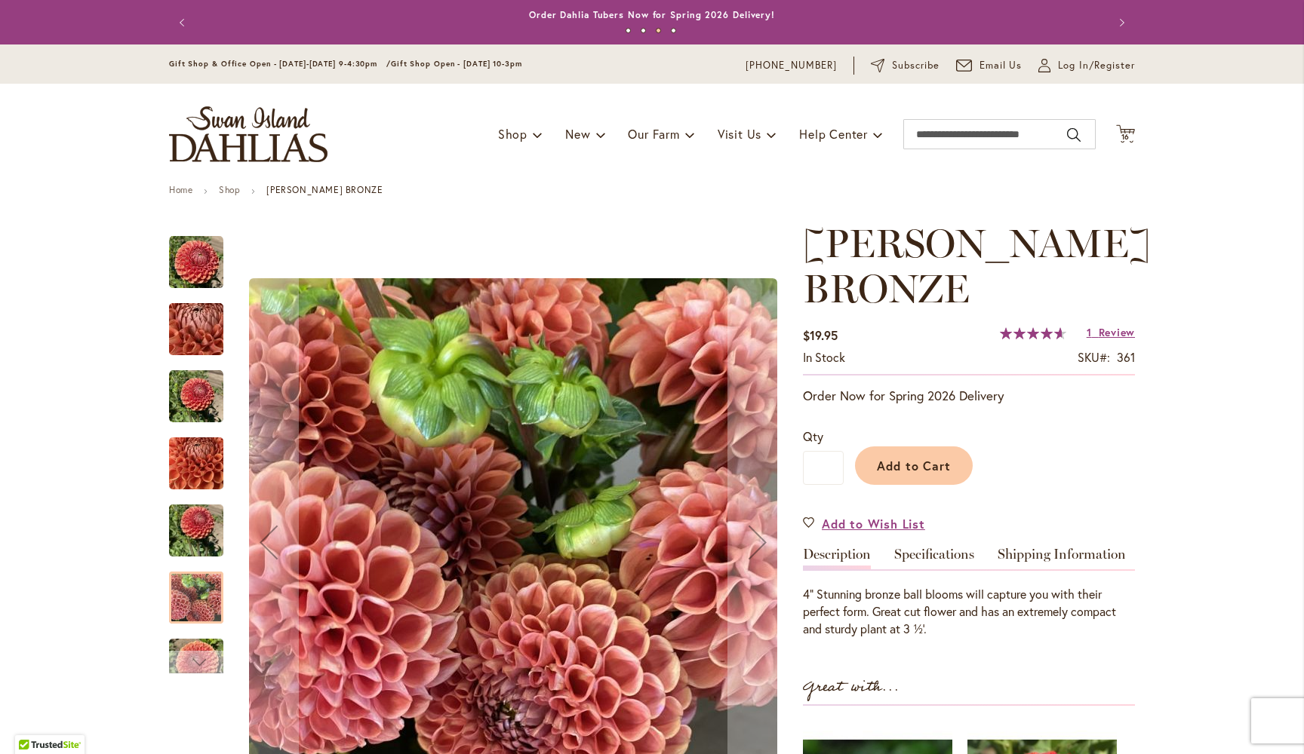
click at [204, 661] on div "Next" at bounding box center [196, 662] width 23 height 23
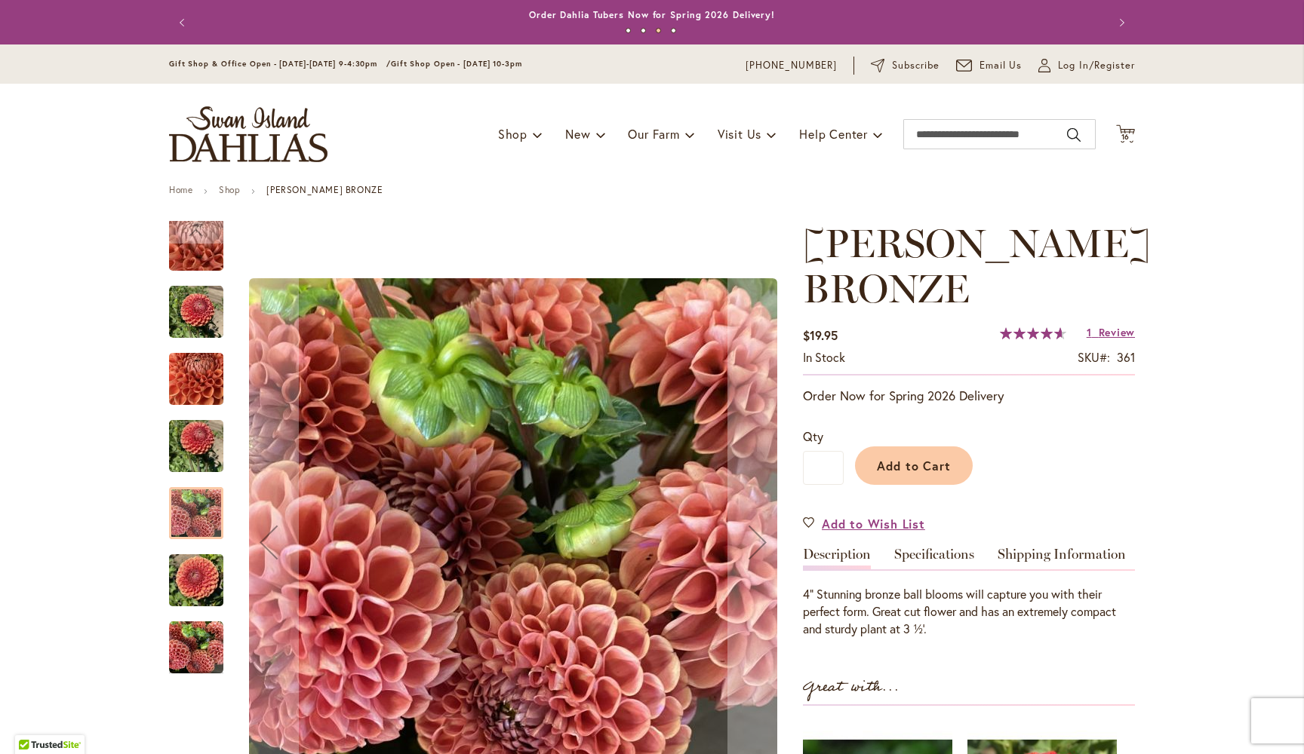
click at [188, 584] on img "CORNEL BRONZE" at bounding box center [196, 581] width 54 height 72
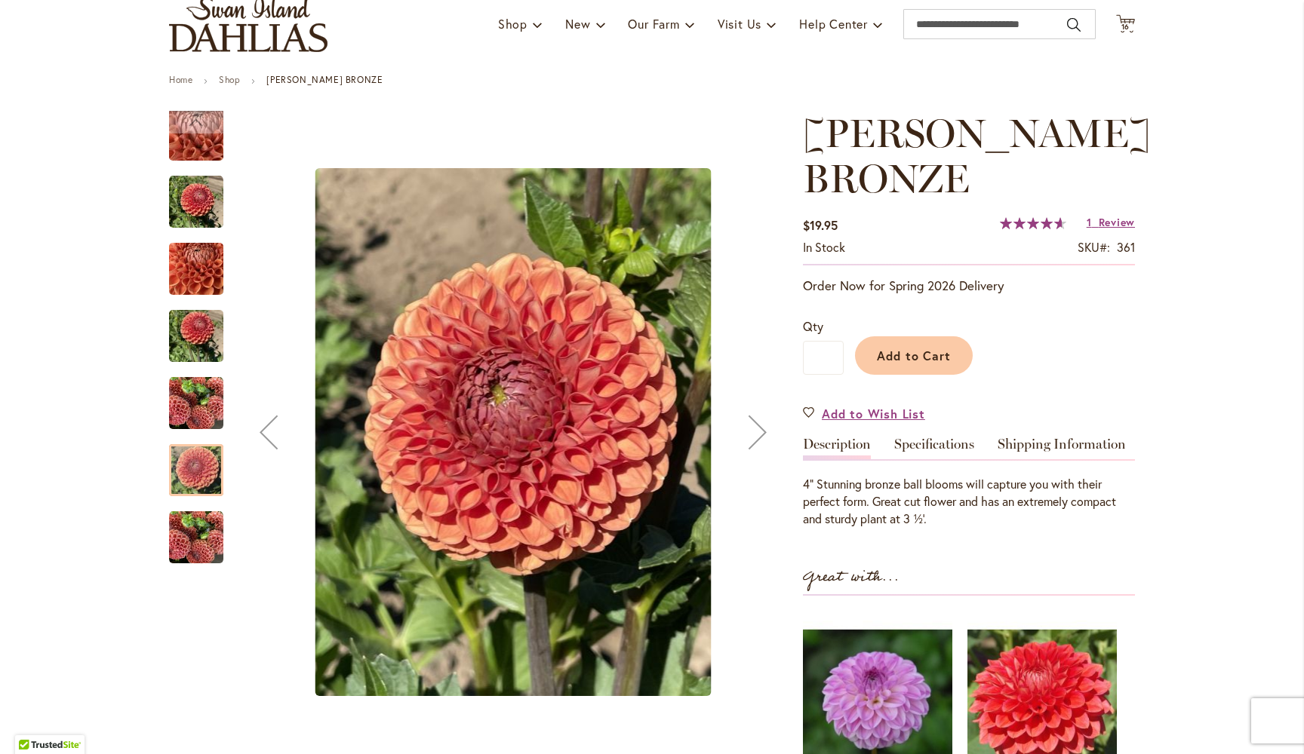
scroll to position [116, 0]
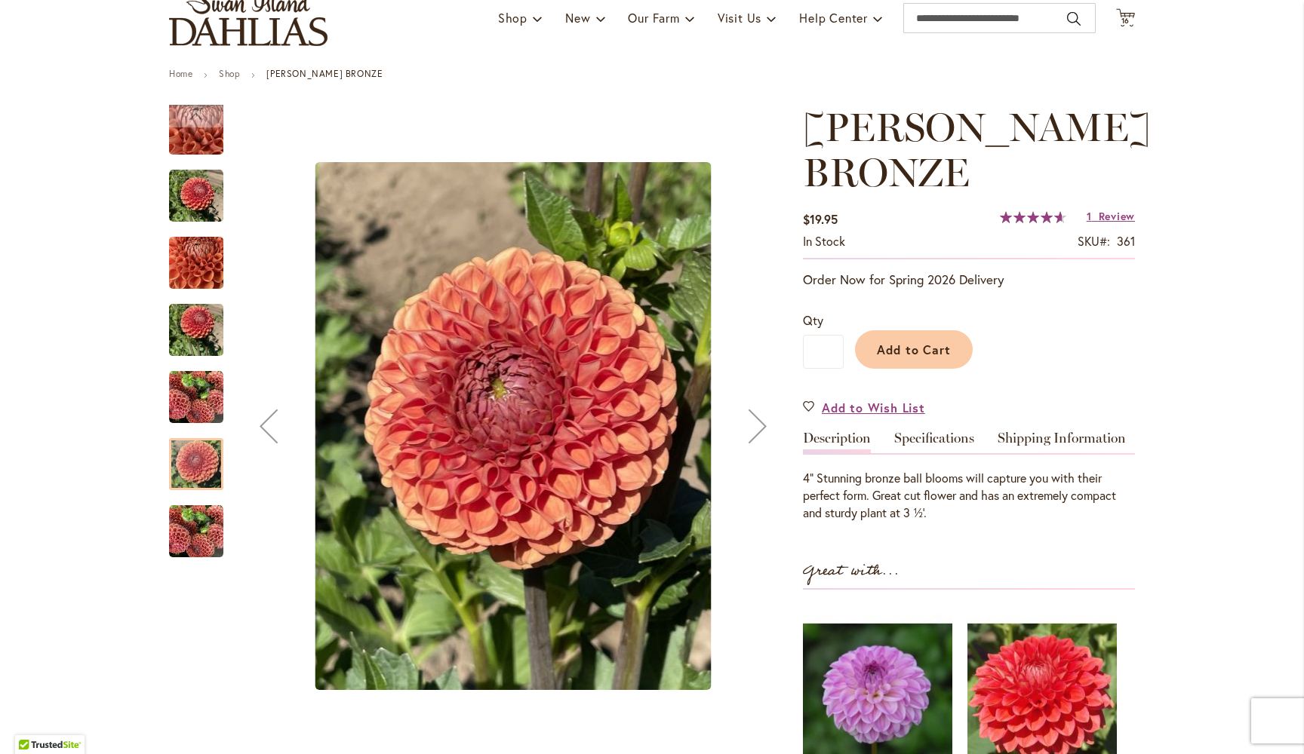
click at [195, 533] on img "CORNEL BRONZE" at bounding box center [196, 532] width 54 height 54
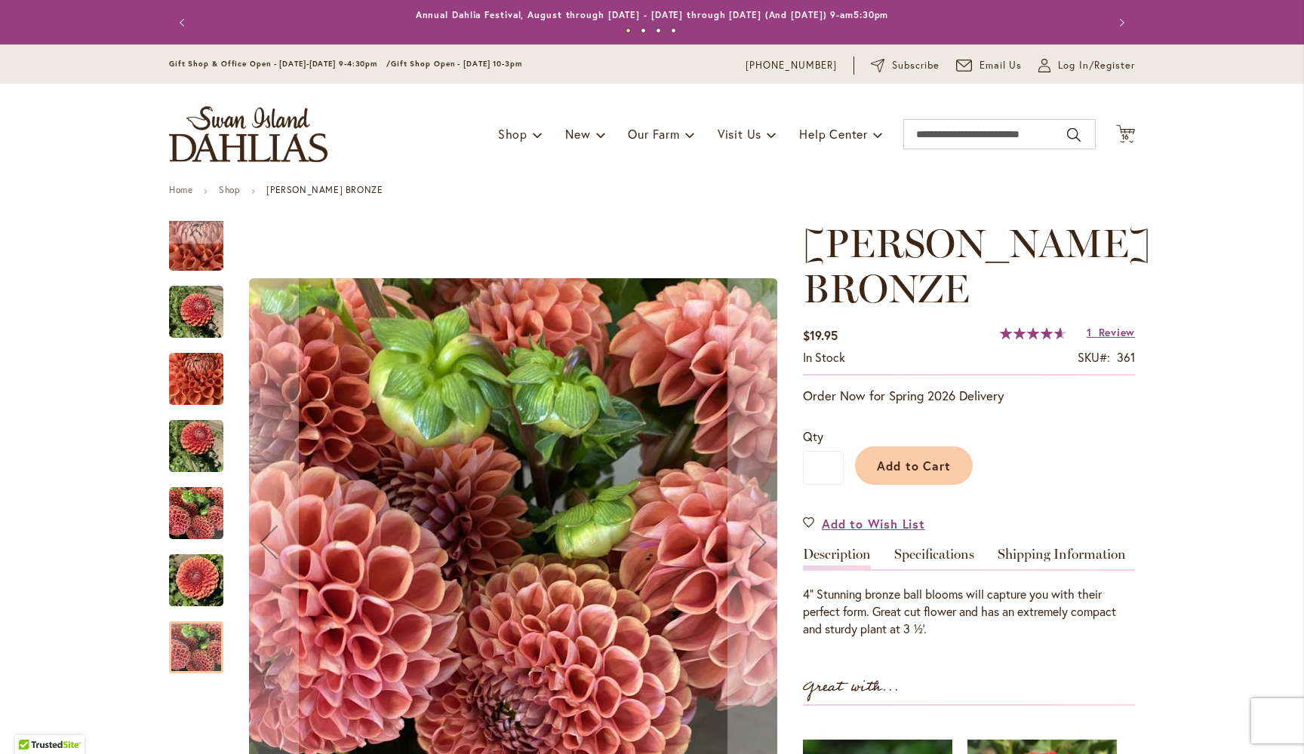
scroll to position [0, 0]
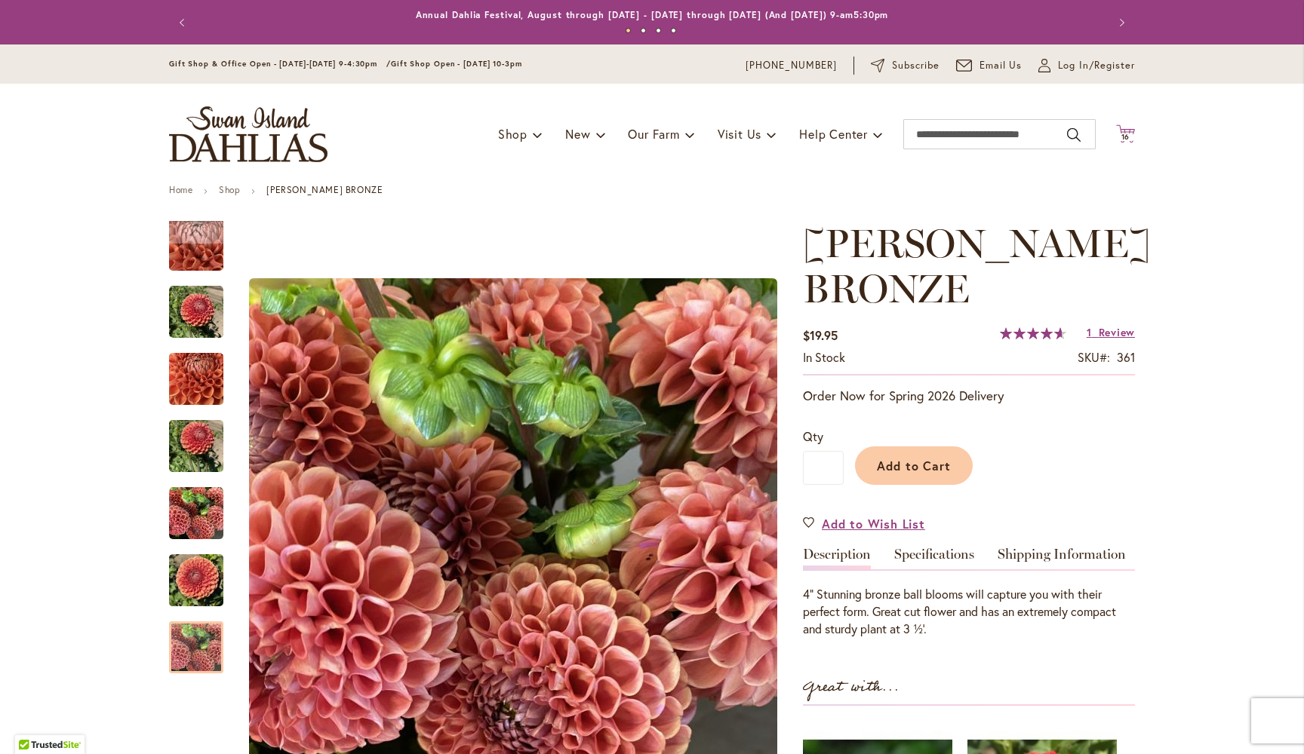
click at [1126, 130] on icon "Cart .cls-1 { fill: #231f20; }" at bounding box center [1125, 133] width 19 height 19
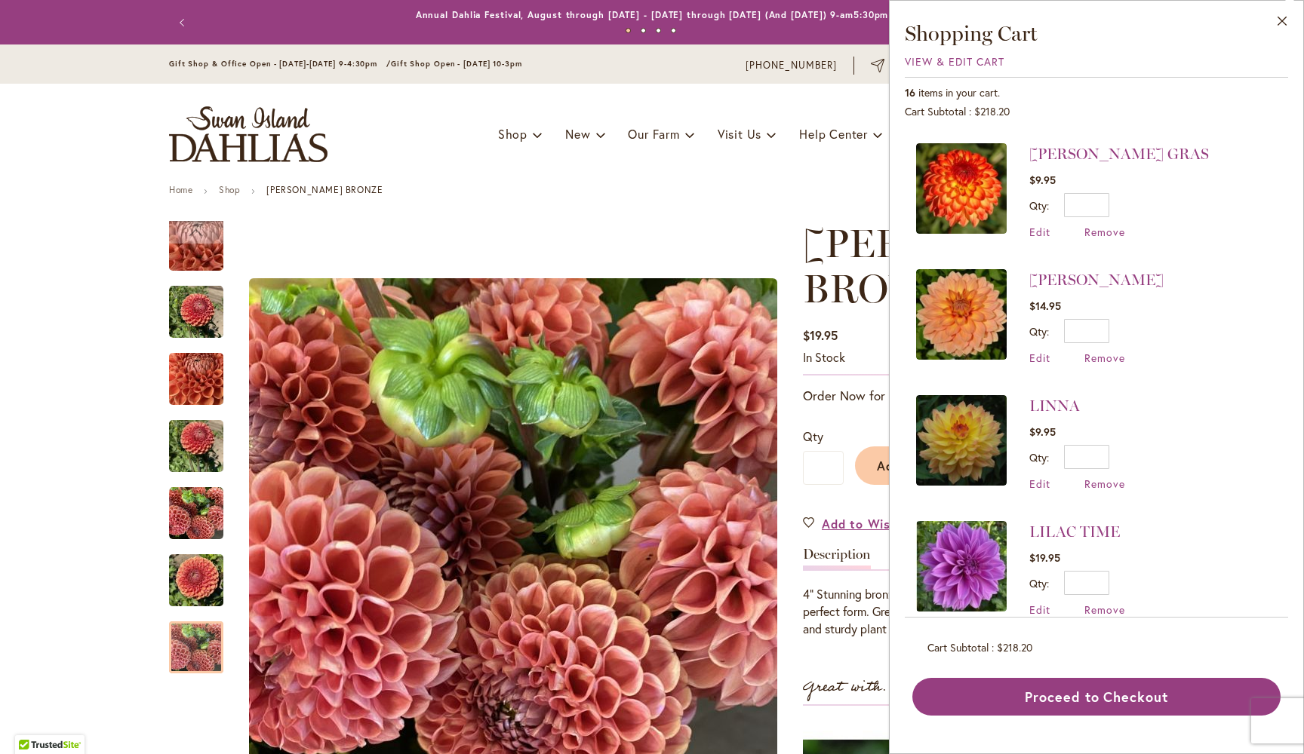
scroll to position [376, 0]
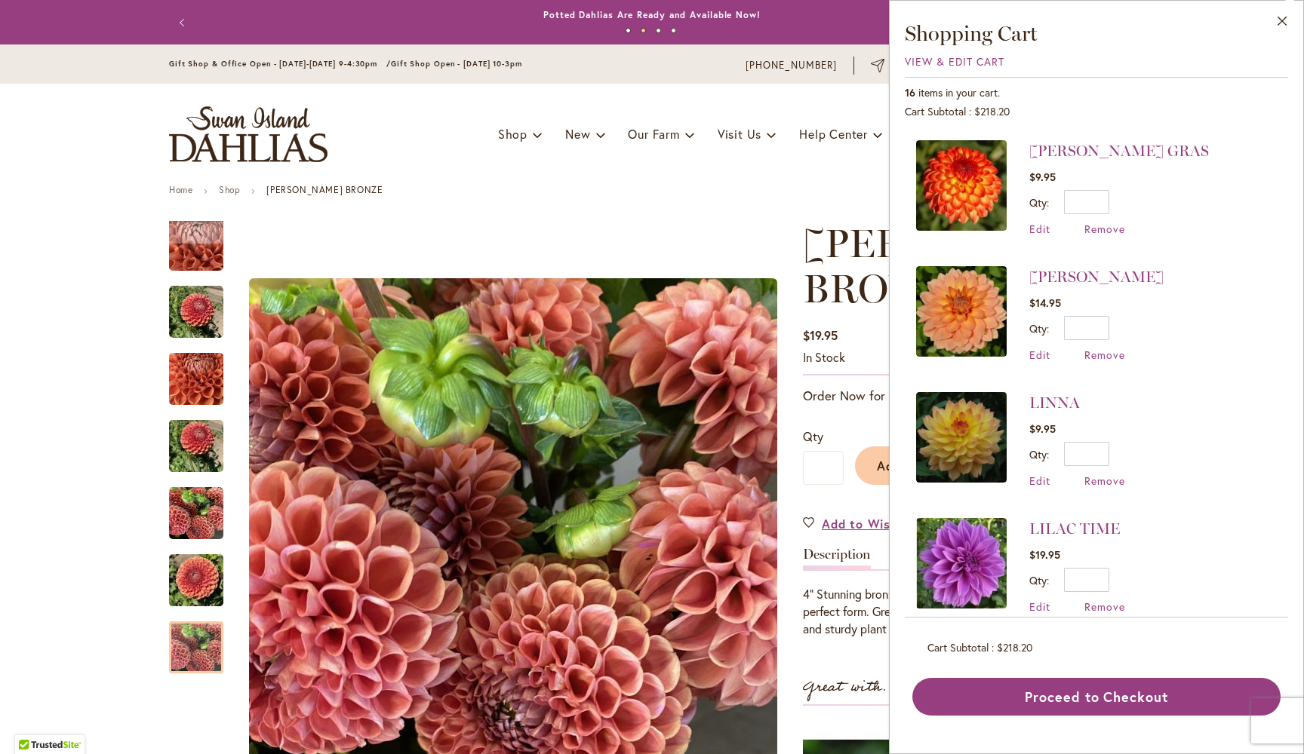
click at [963, 309] on img at bounding box center [961, 311] width 91 height 91
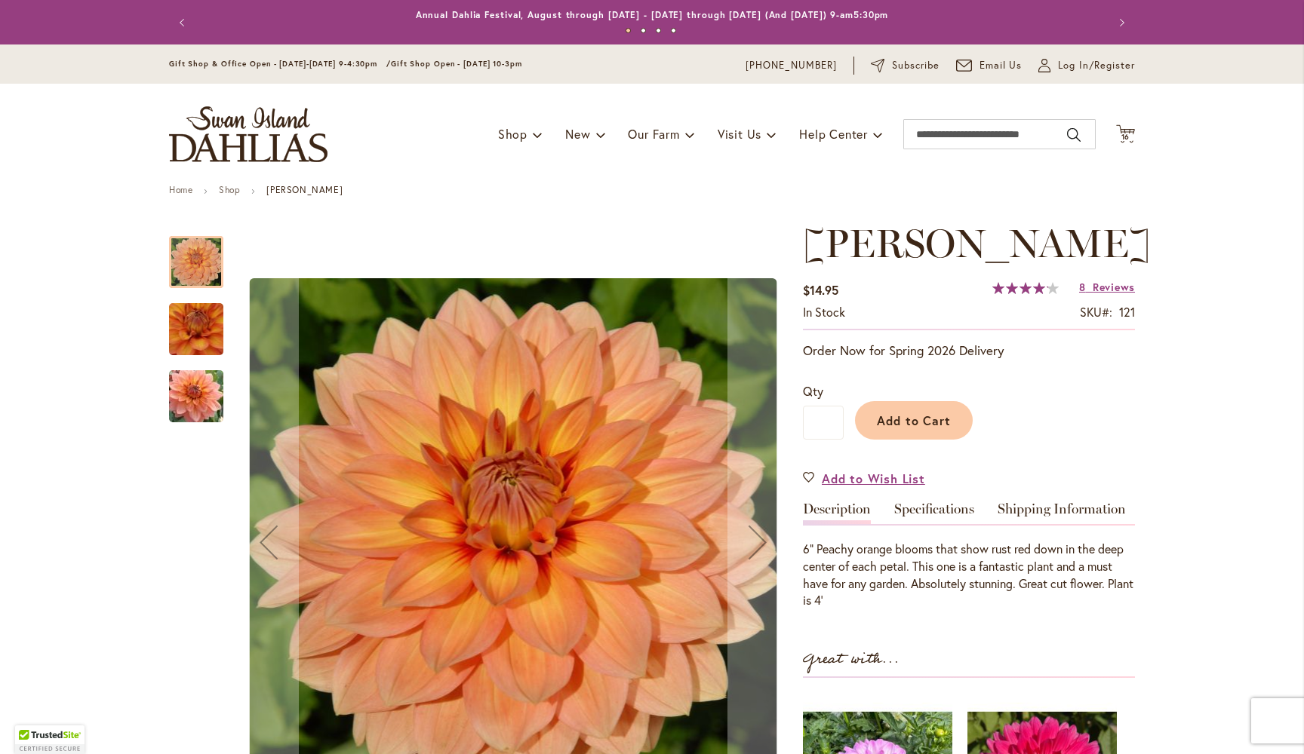
click at [196, 329] on img "Nicholas" at bounding box center [196, 330] width 106 height 104
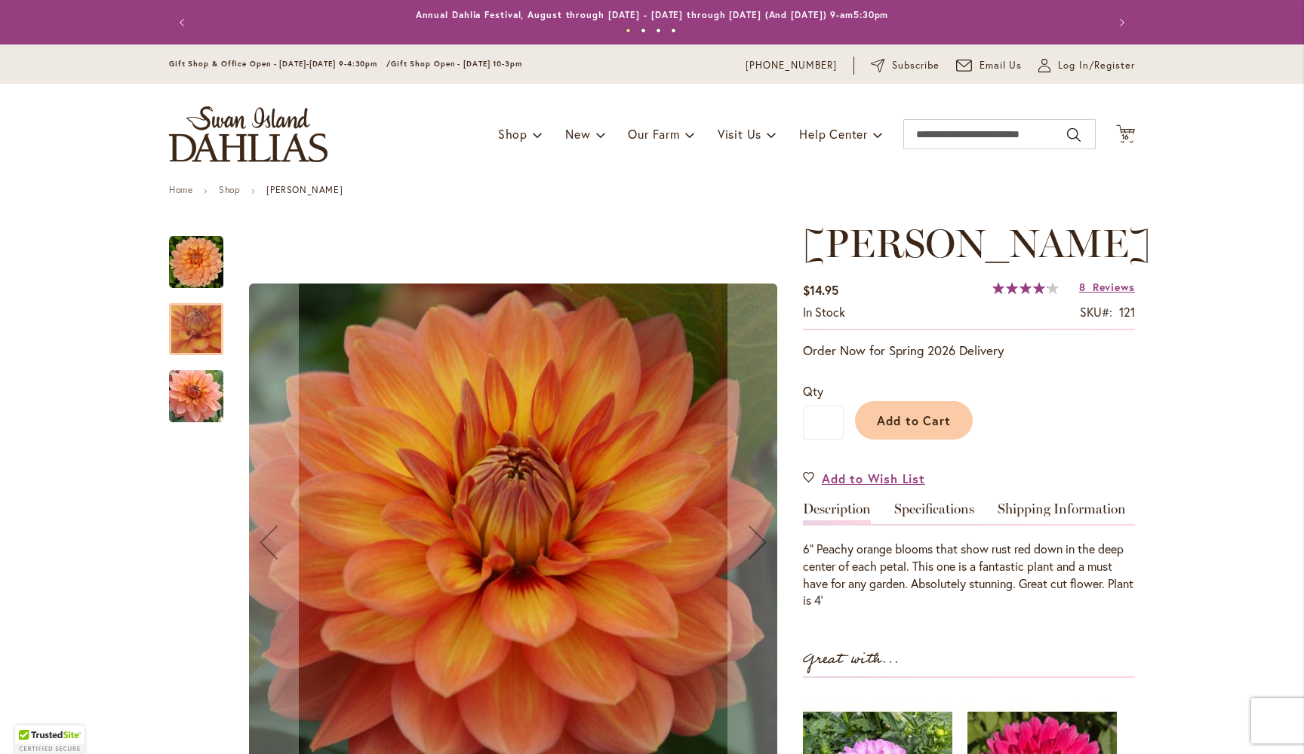
click at [201, 394] on img "Nicholas" at bounding box center [196, 397] width 109 height 72
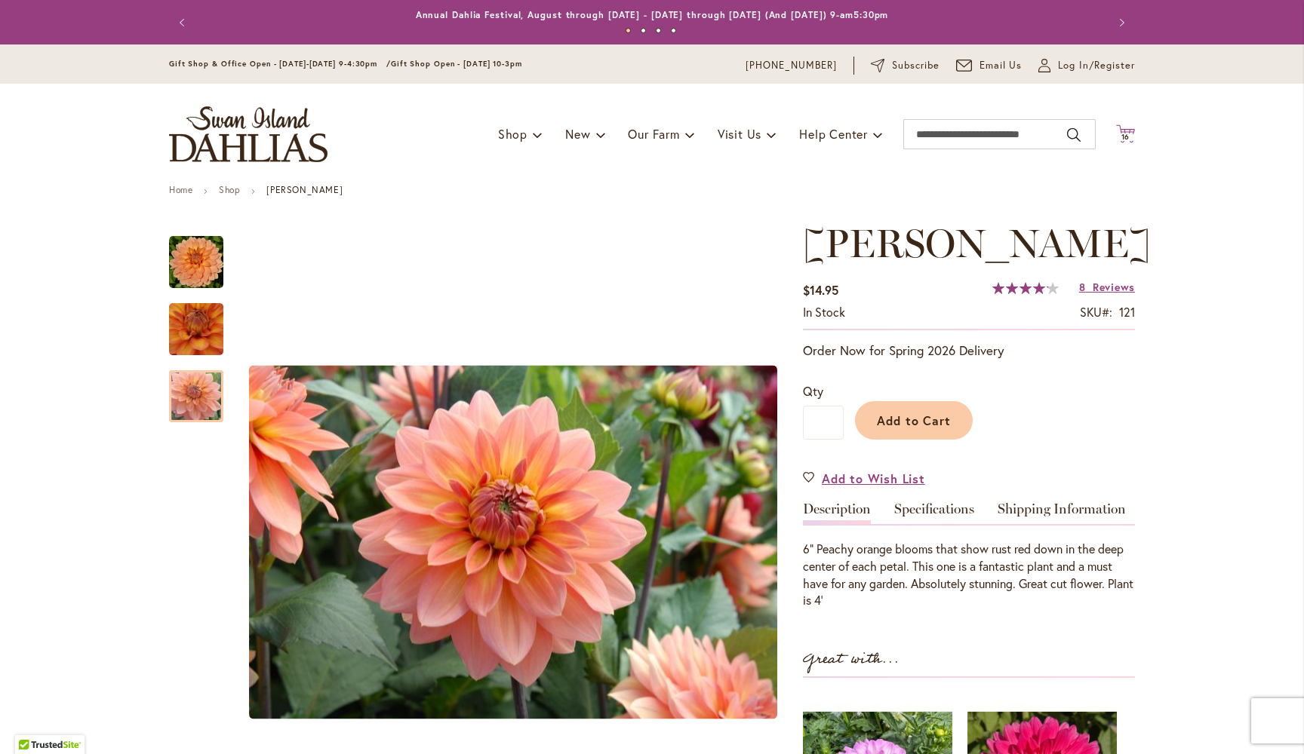
click at [1123, 141] on icon at bounding box center [1125, 133] width 19 height 18
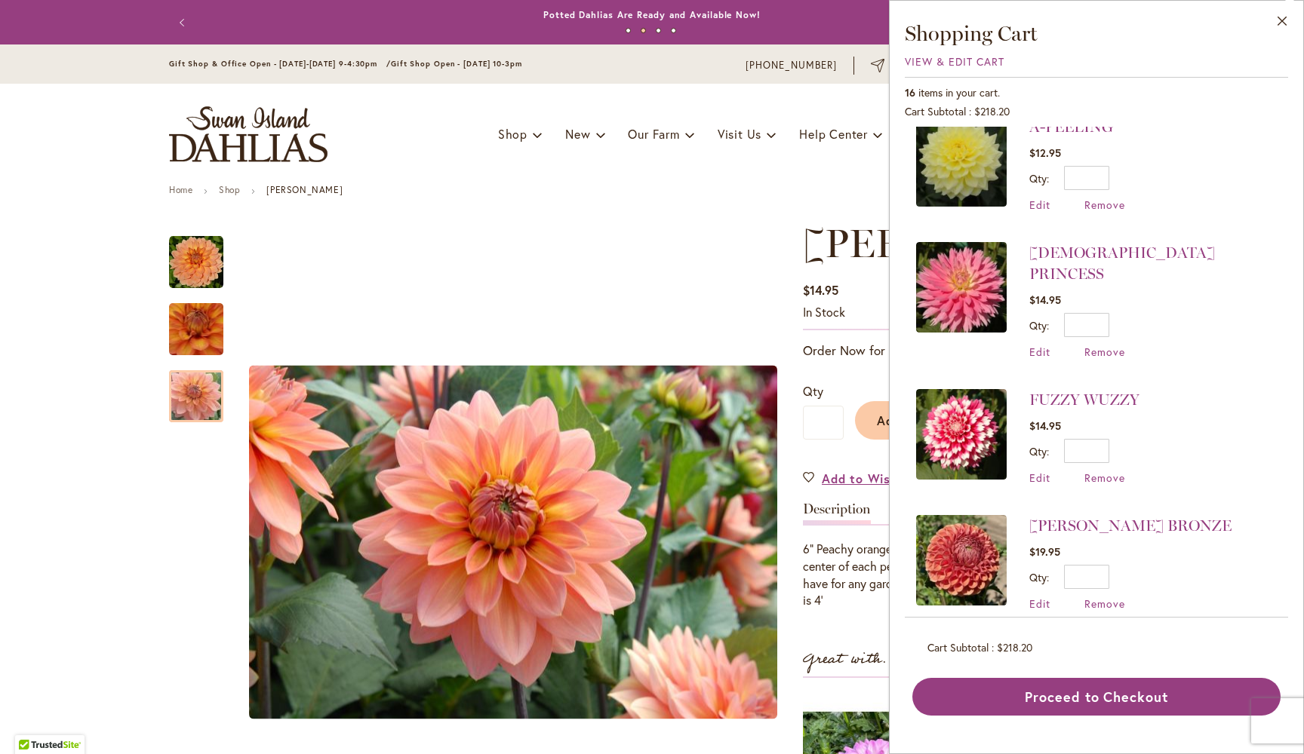
scroll to position [1533, 0]
click at [1109, 597] on span "Remove" at bounding box center [1104, 604] width 41 height 14
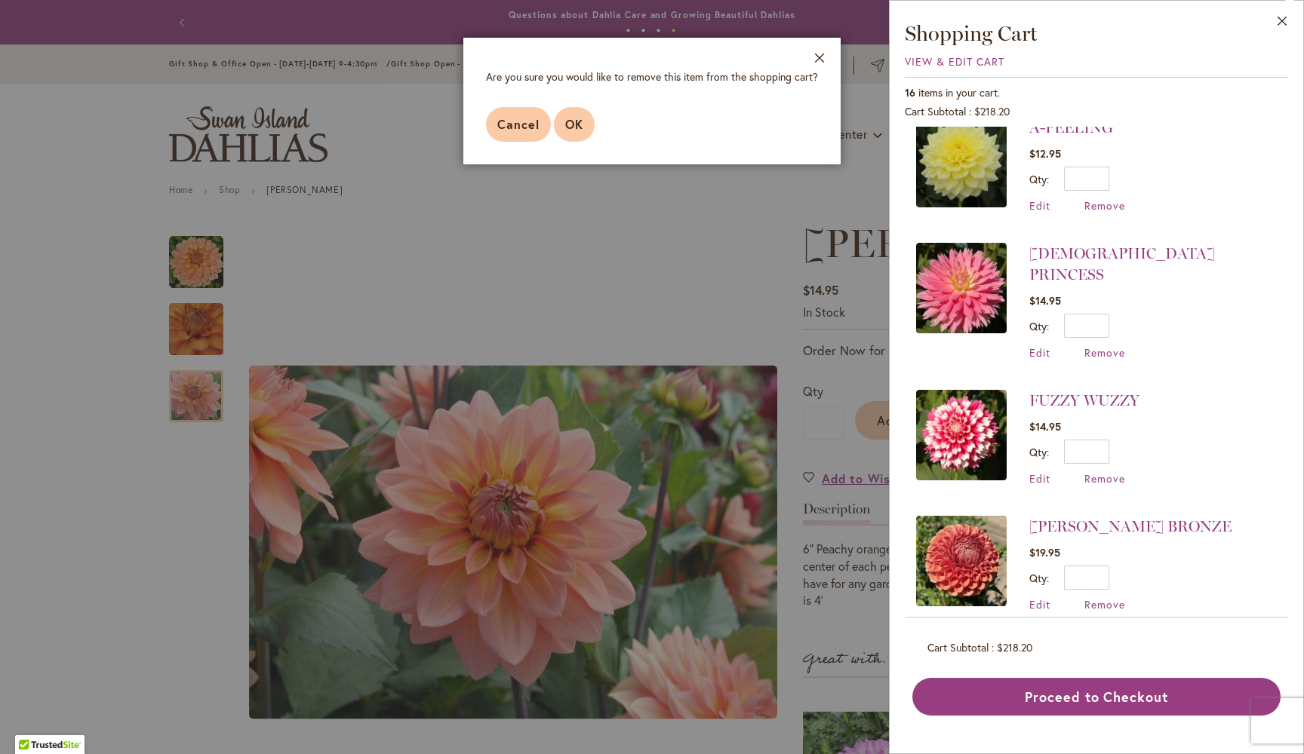
click at [572, 121] on span "OK" at bounding box center [574, 124] width 18 height 16
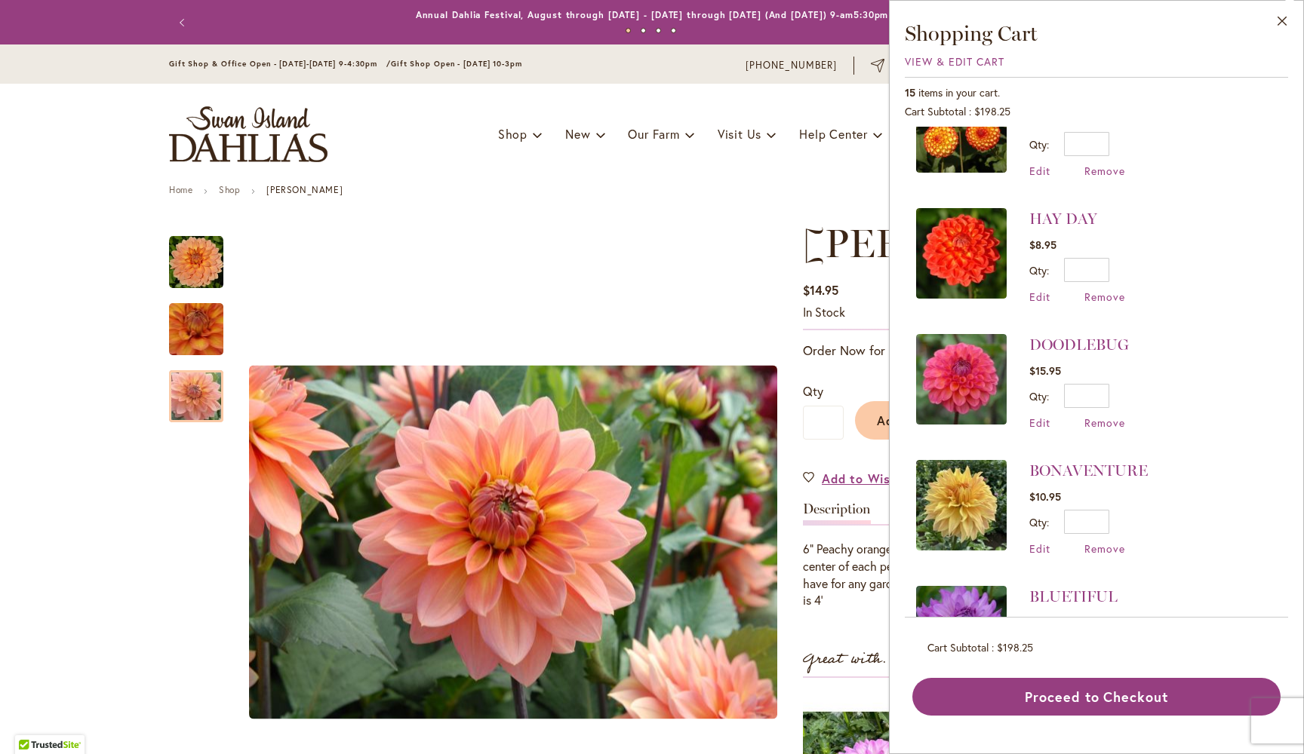
scroll to position [940, 0]
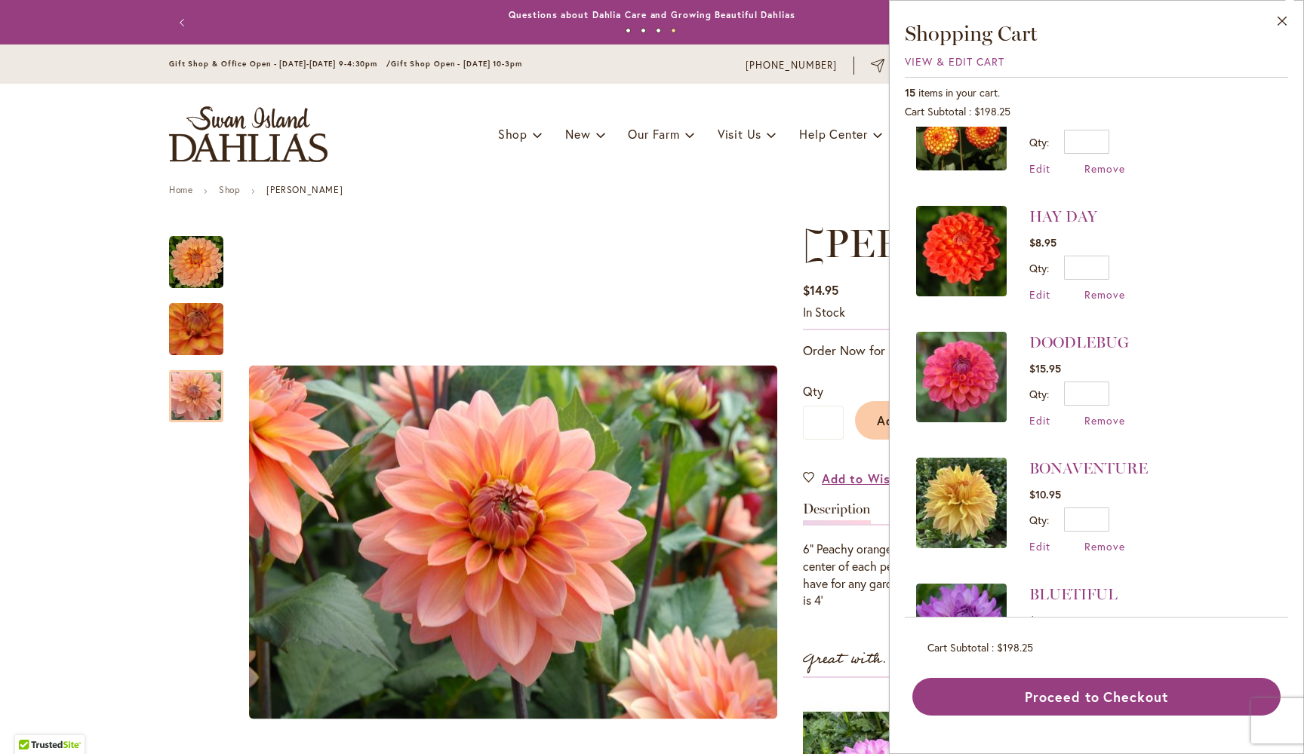
click at [969, 384] on img at bounding box center [961, 377] width 91 height 91
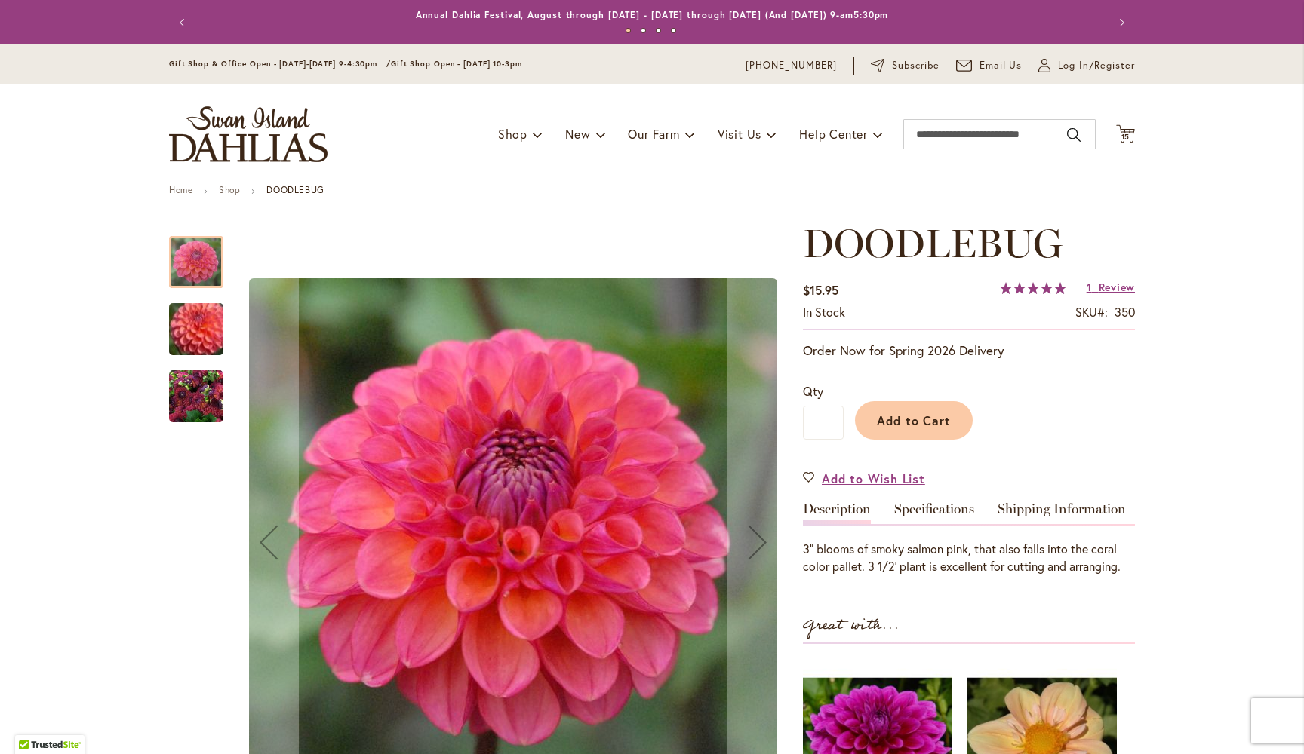
click at [198, 327] on img "DOODLEBUG" at bounding box center [196, 329] width 109 height 93
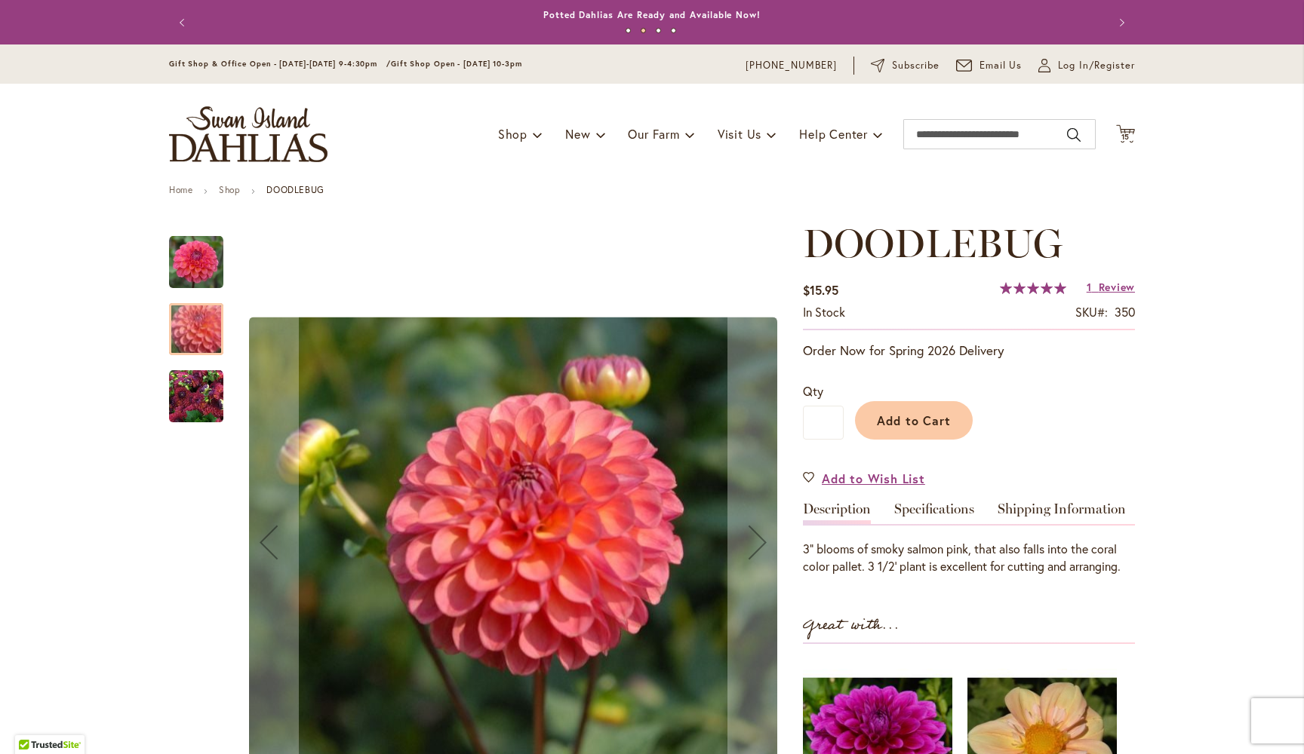
click at [197, 399] on img "DOODLEBUG" at bounding box center [196, 397] width 54 height 54
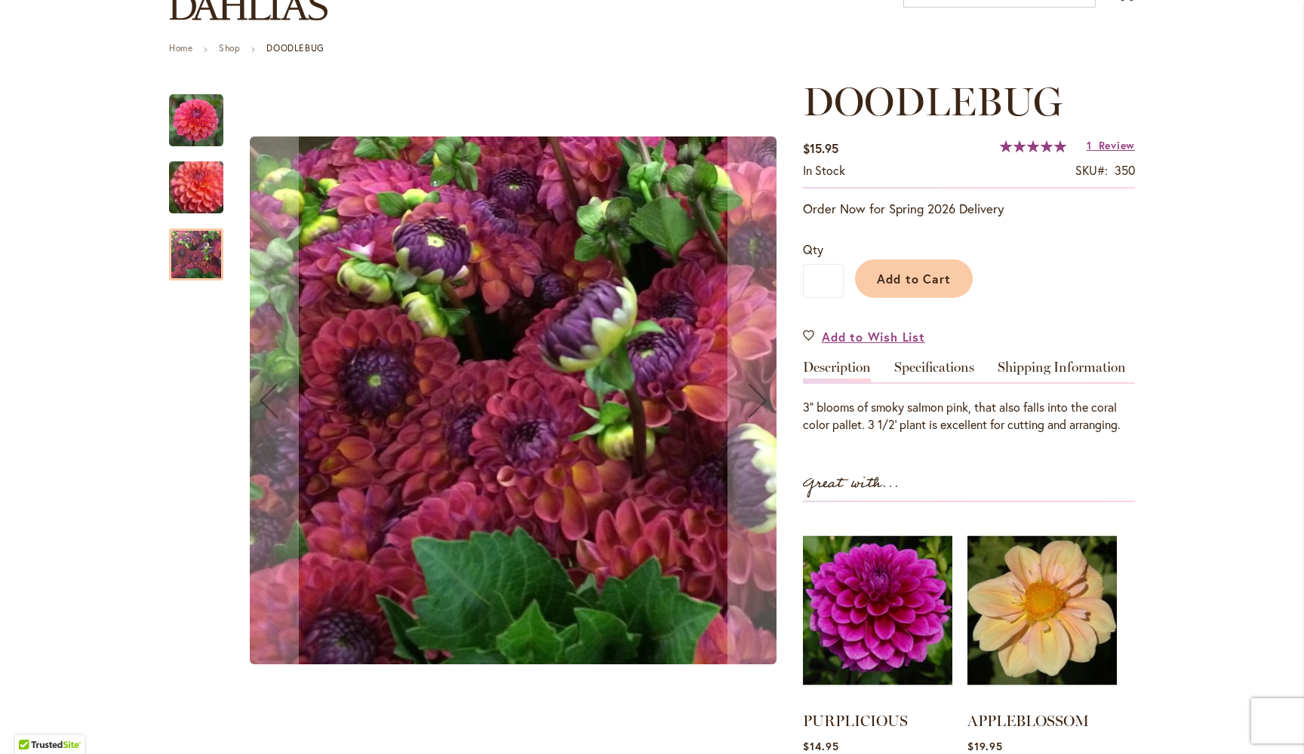
scroll to position [148, 0]
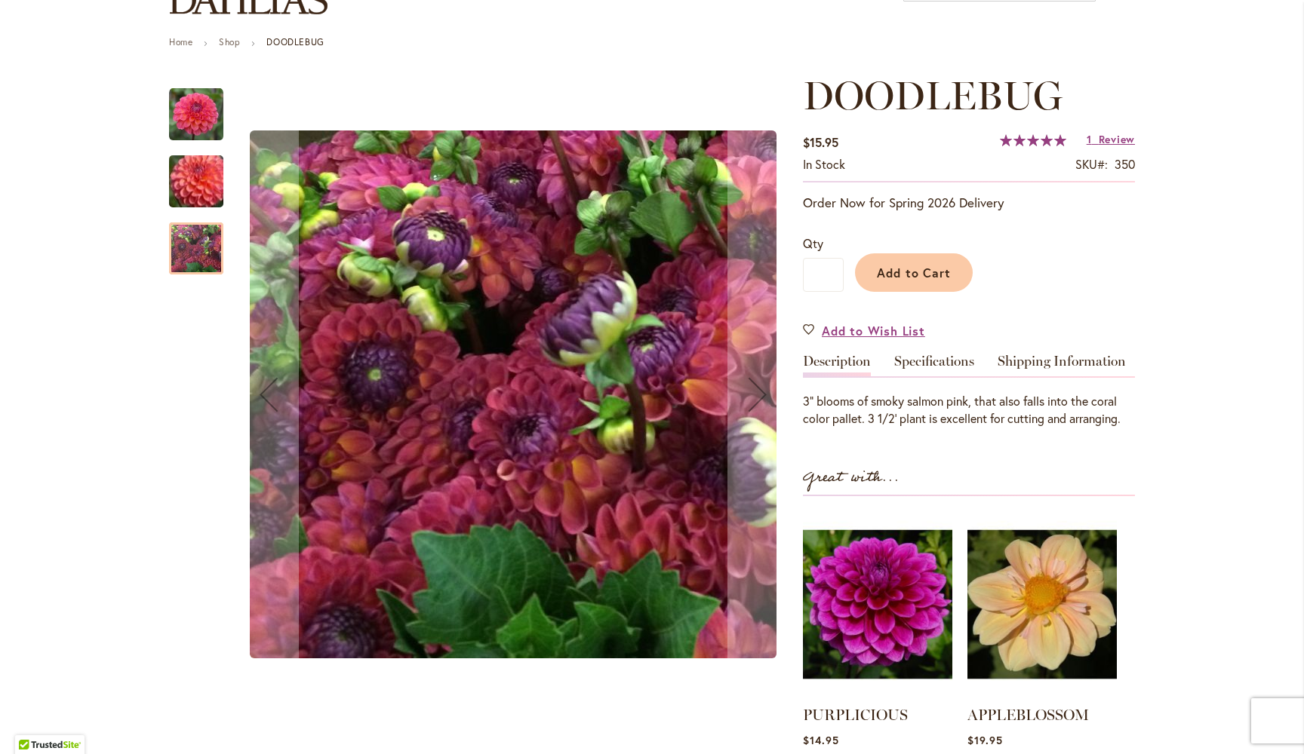
click at [196, 183] on img "DOODLEBUG" at bounding box center [196, 181] width 109 height 93
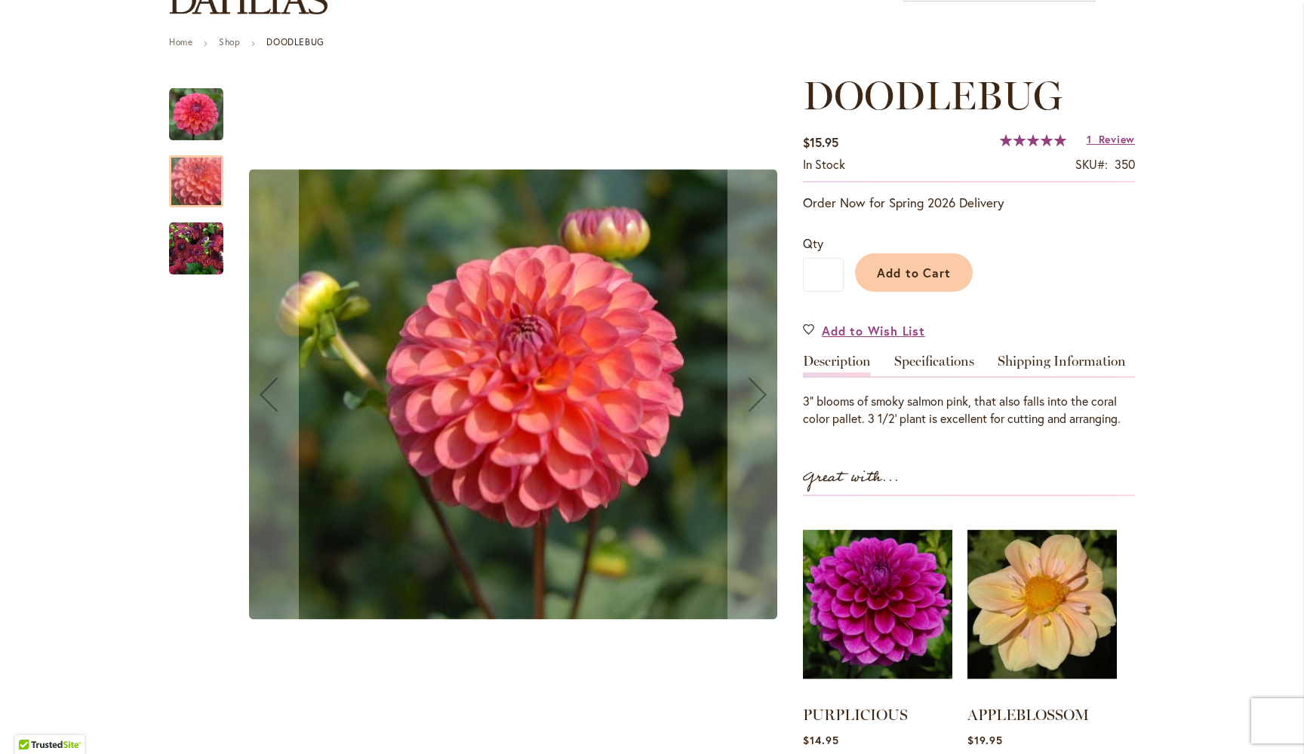
click at [192, 104] on img "DOODLEBUG" at bounding box center [196, 115] width 54 height 54
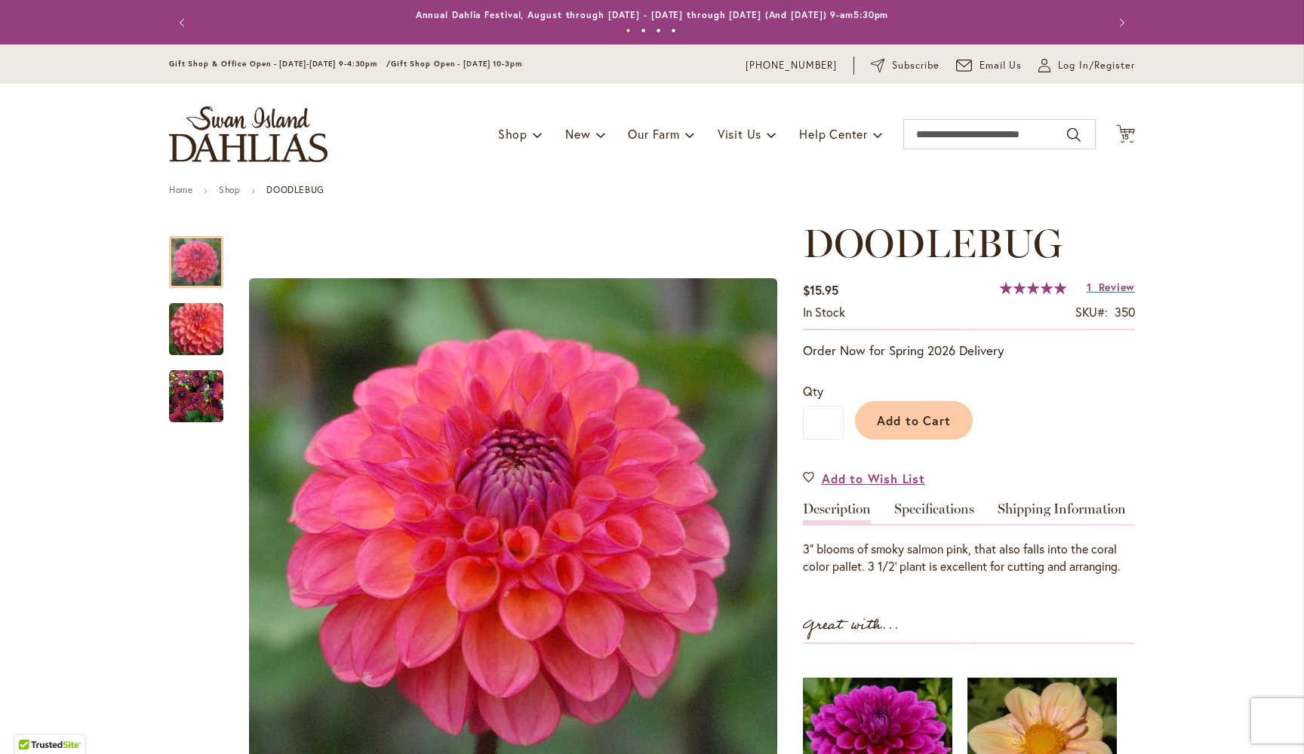
scroll to position [0, 0]
click at [1126, 136] on span "15" at bounding box center [1125, 137] width 9 height 10
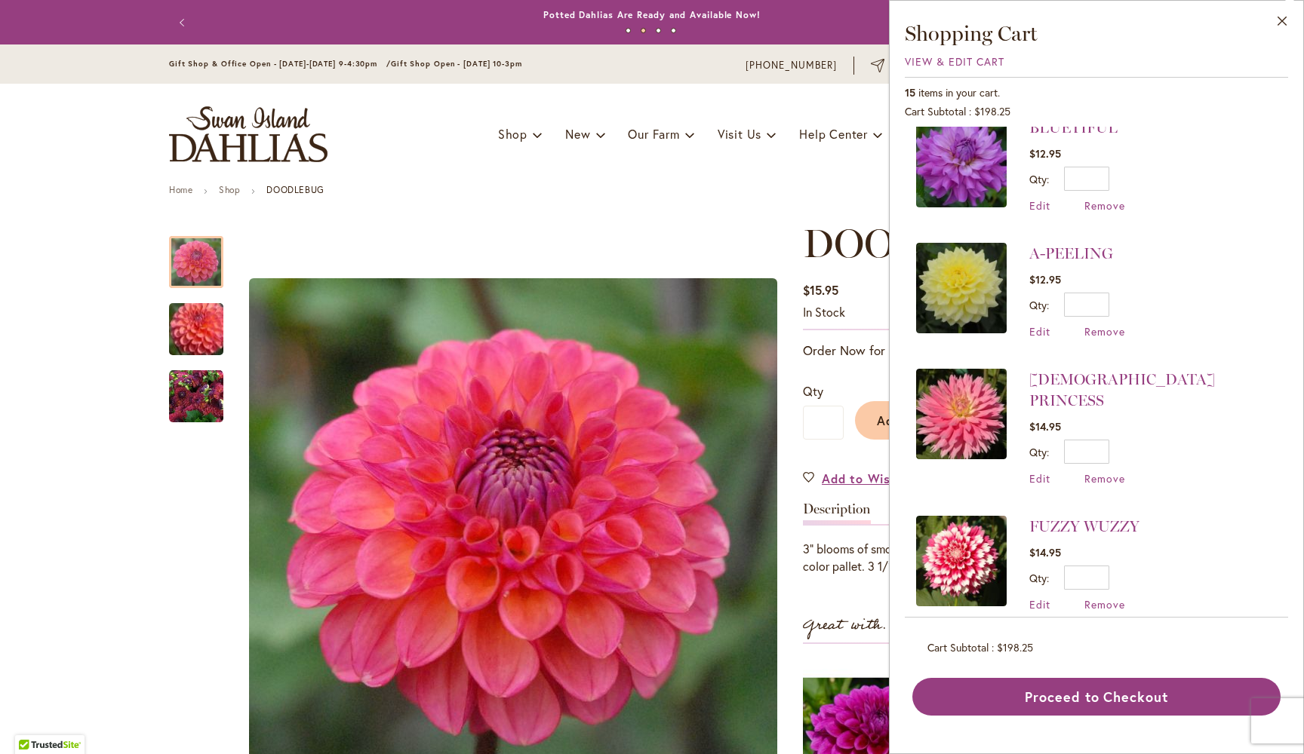
click at [656, 164] on div "Toggle Nav Shop Dahlia Tubers Collections Fresh Cut Dahlias Gardening Supplies …" at bounding box center [652, 134] width 996 height 101
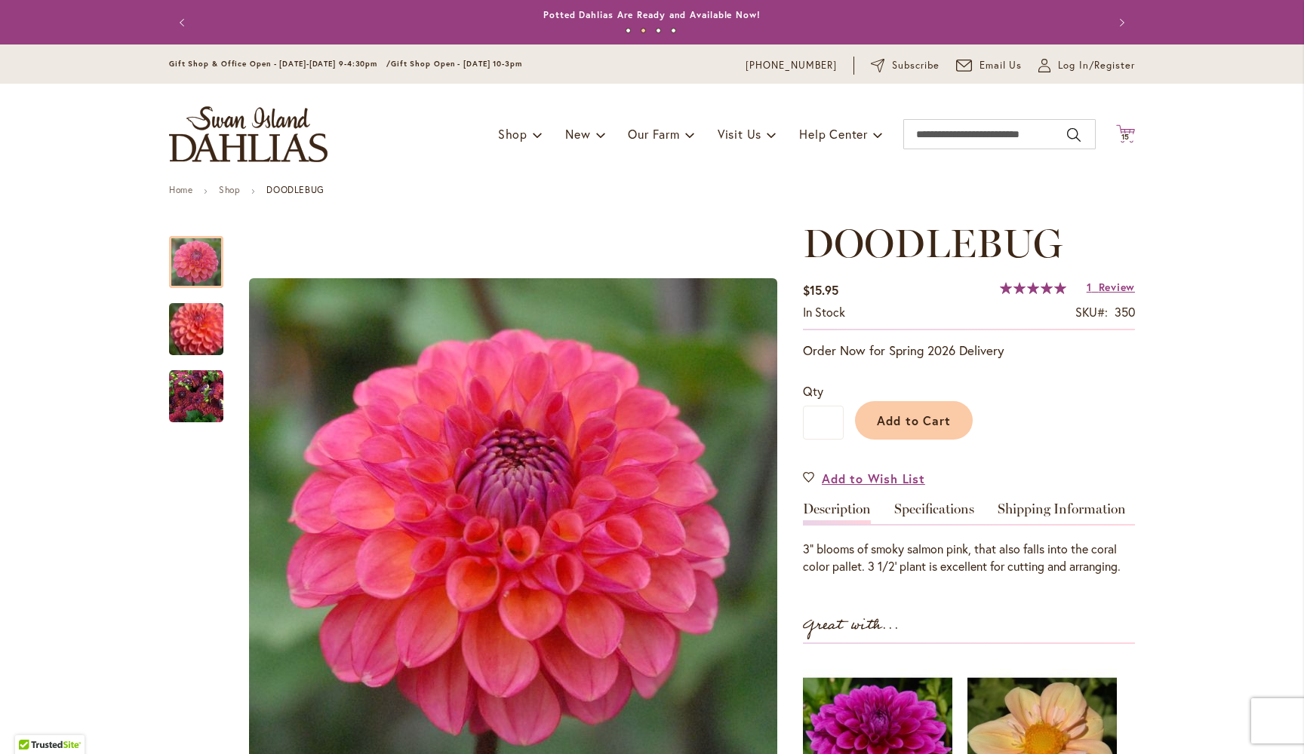
click at [1125, 125] on icon "Cart .cls-1 { fill: #231f20; }" at bounding box center [1125, 133] width 19 height 19
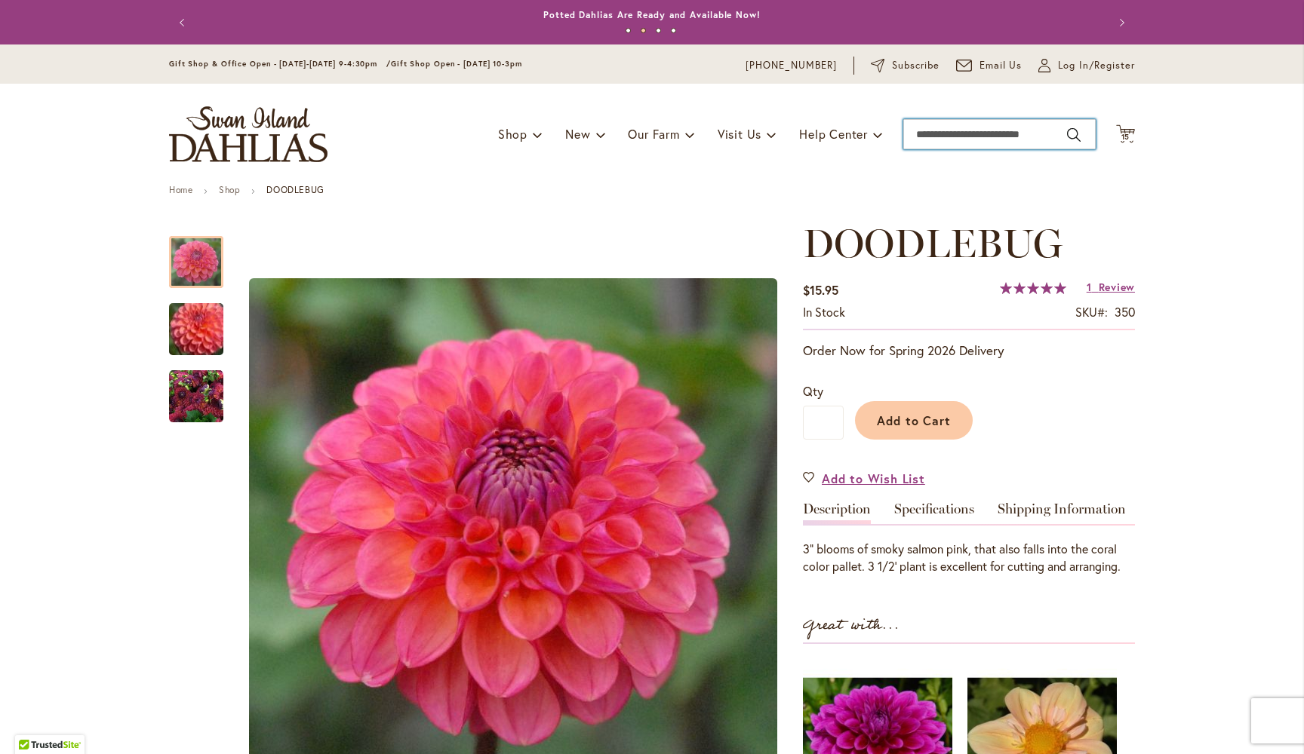
click at [975, 140] on input "Search" at bounding box center [999, 134] width 192 height 30
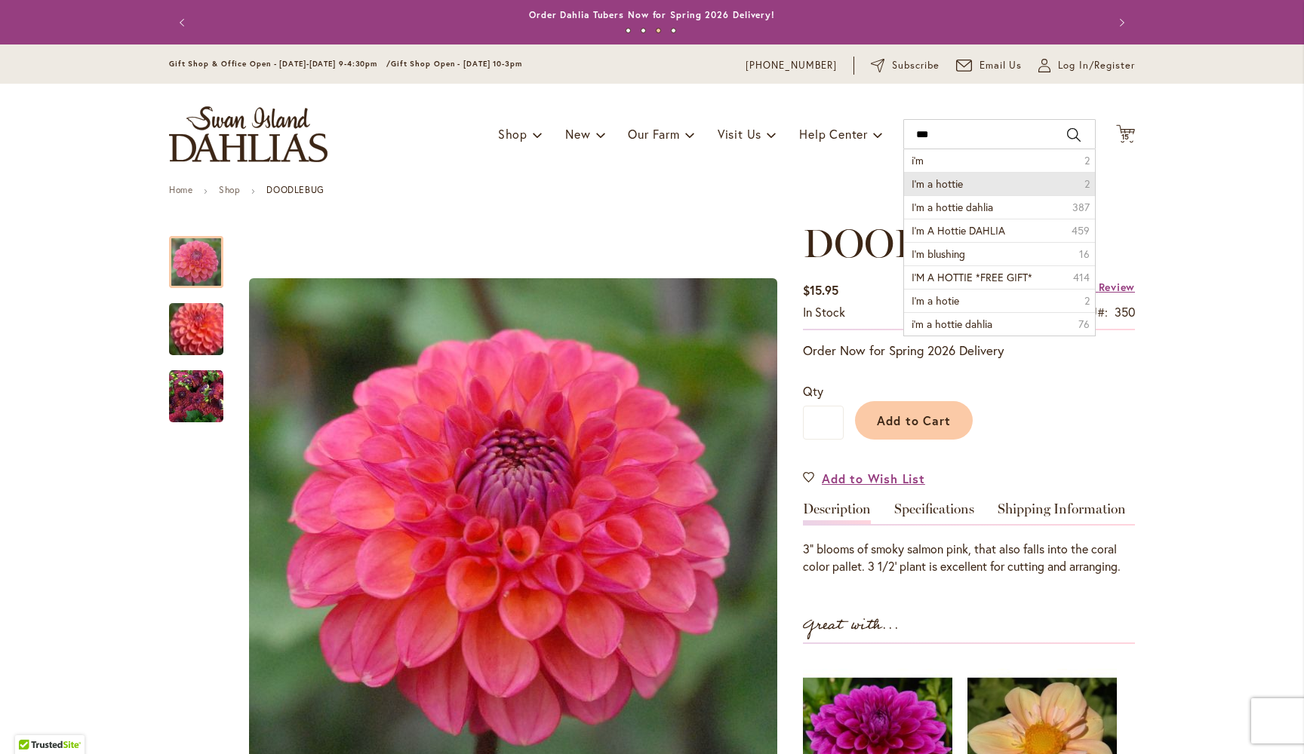
click at [954, 181] on span "I'm a hottie" at bounding box center [936, 184] width 51 height 14
type input "**********"
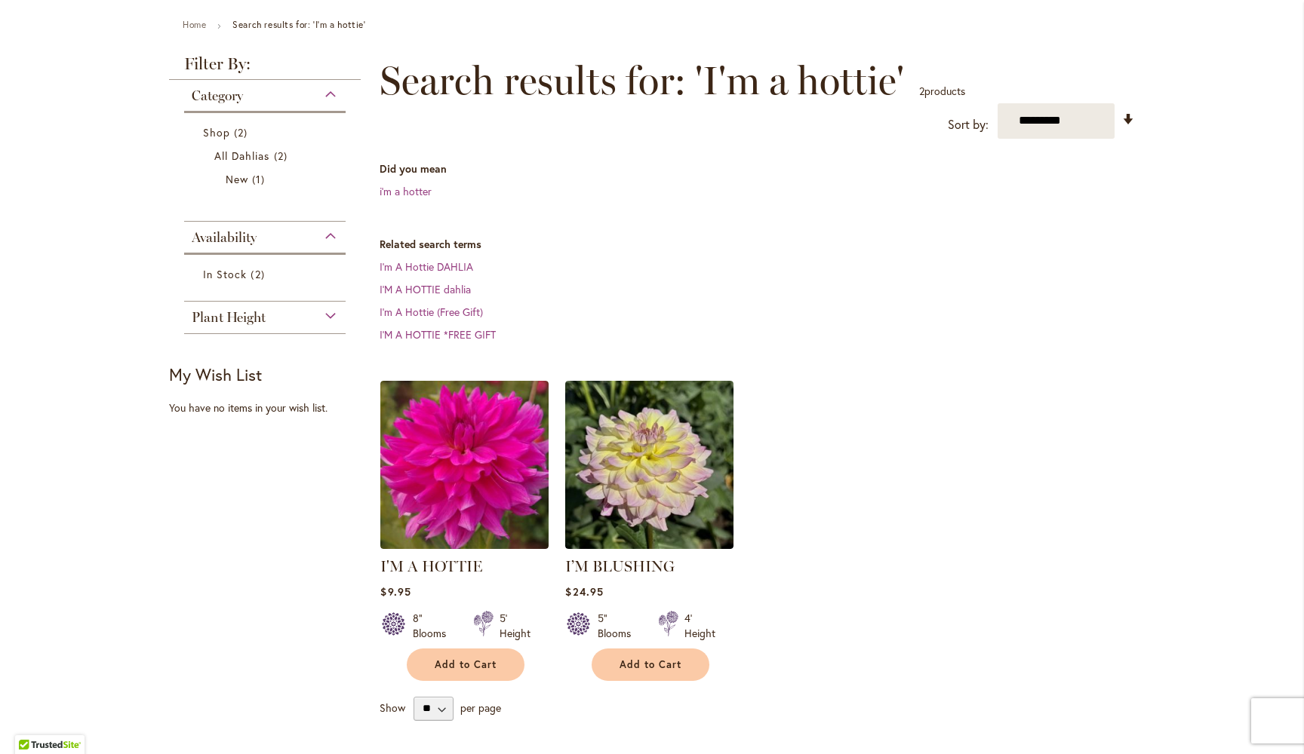
scroll to position [184, 0]
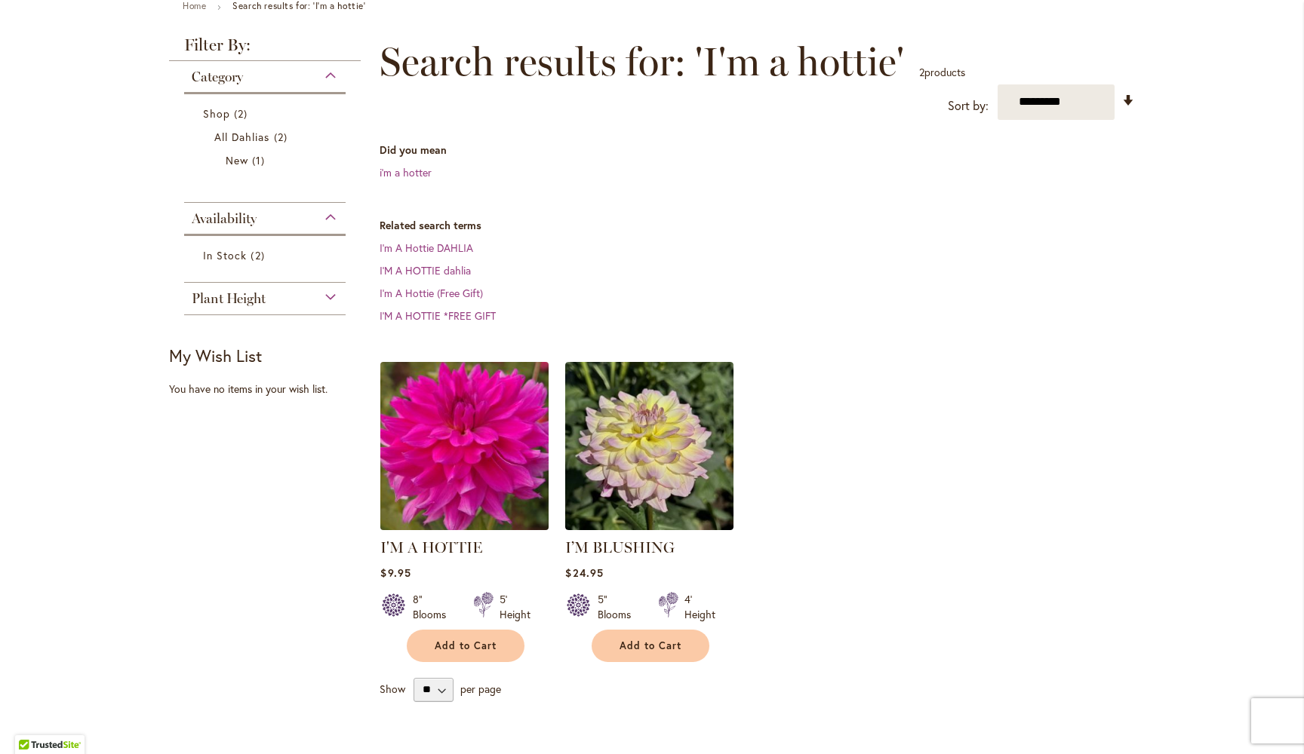
click at [478, 448] on img at bounding box center [464, 446] width 177 height 177
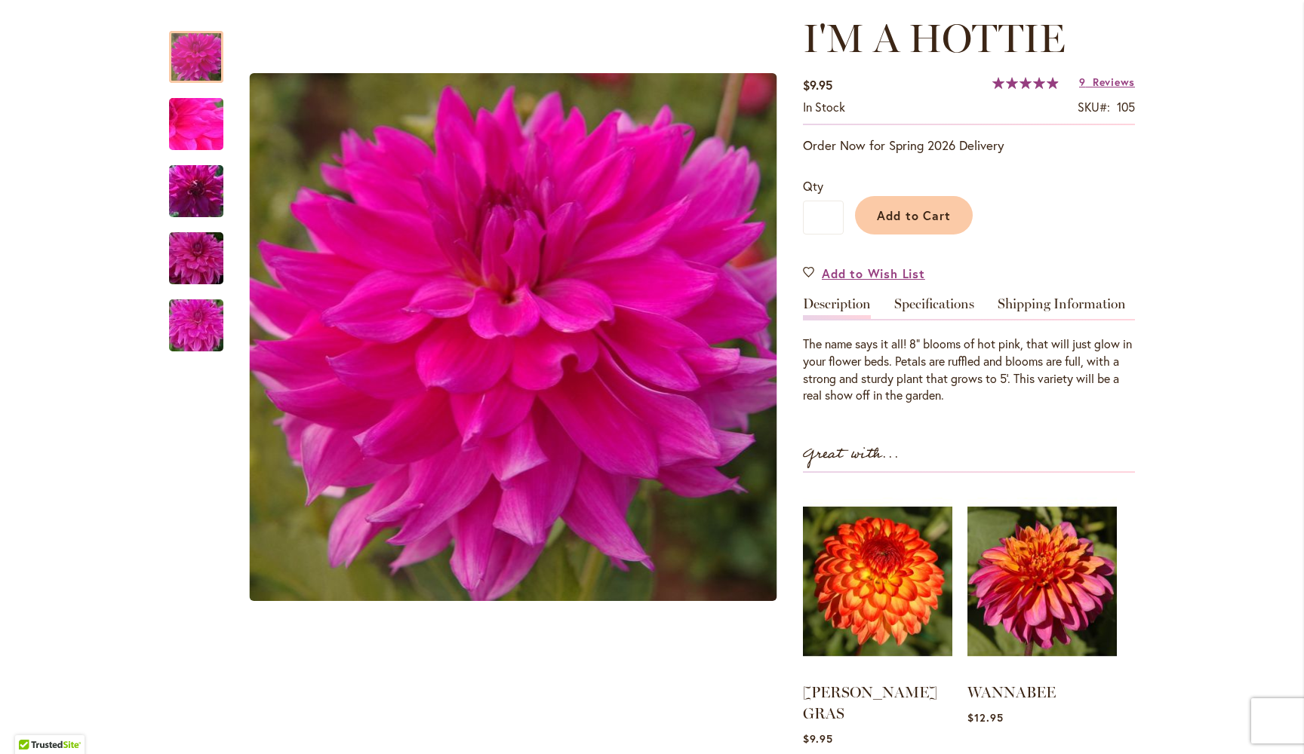
scroll to position [204, 0]
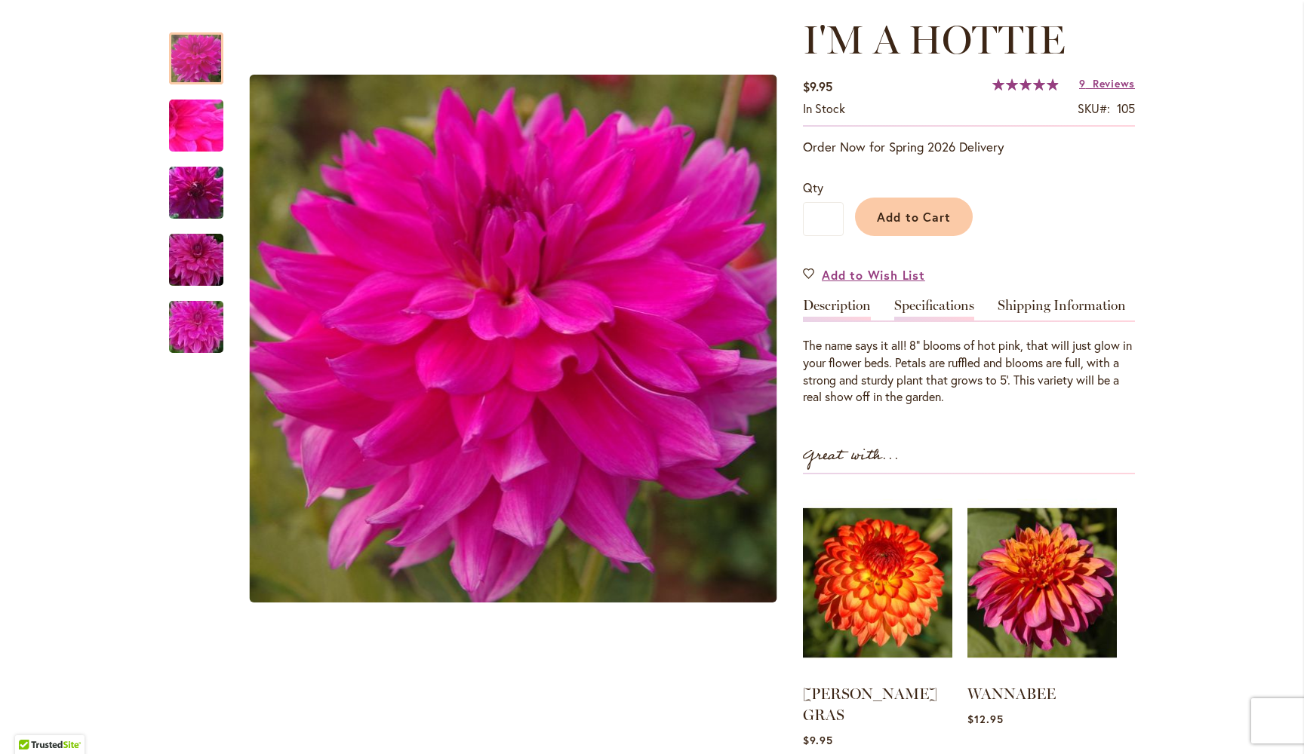
click at [929, 299] on link "Specifications" at bounding box center [934, 310] width 80 height 22
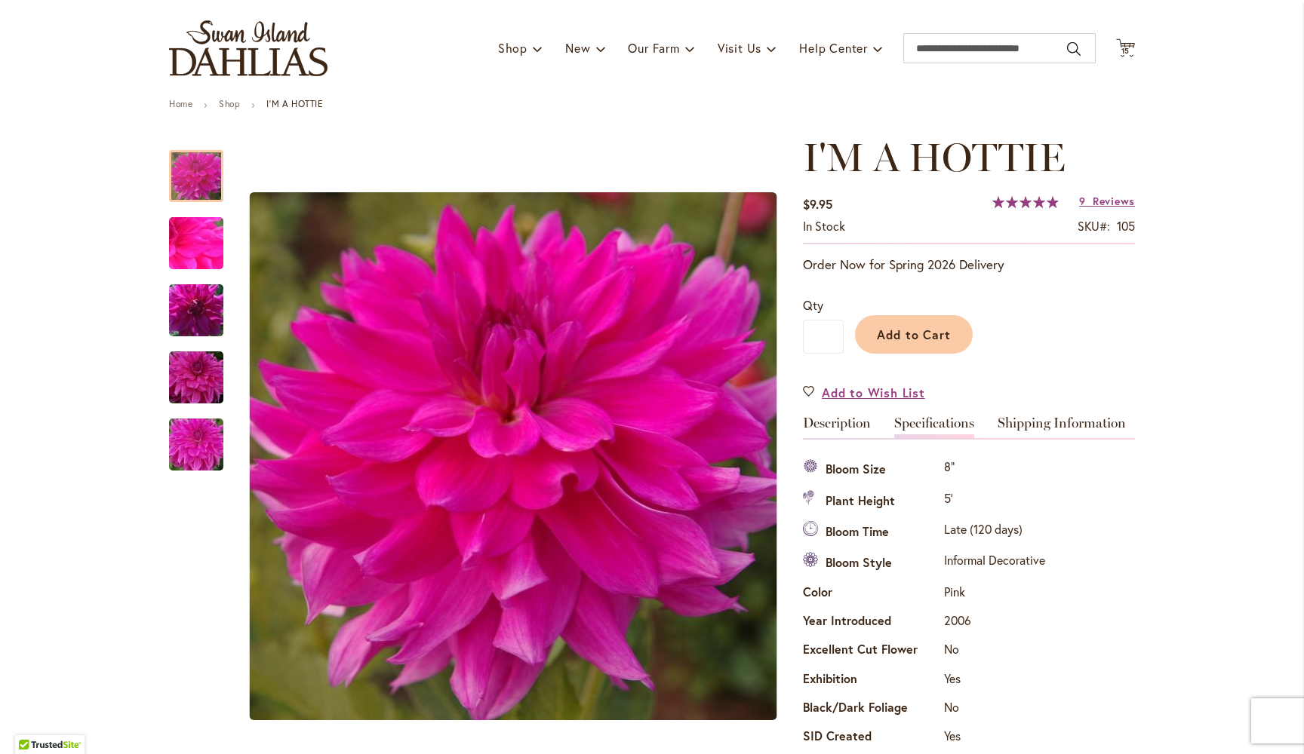
scroll to position [76, 0]
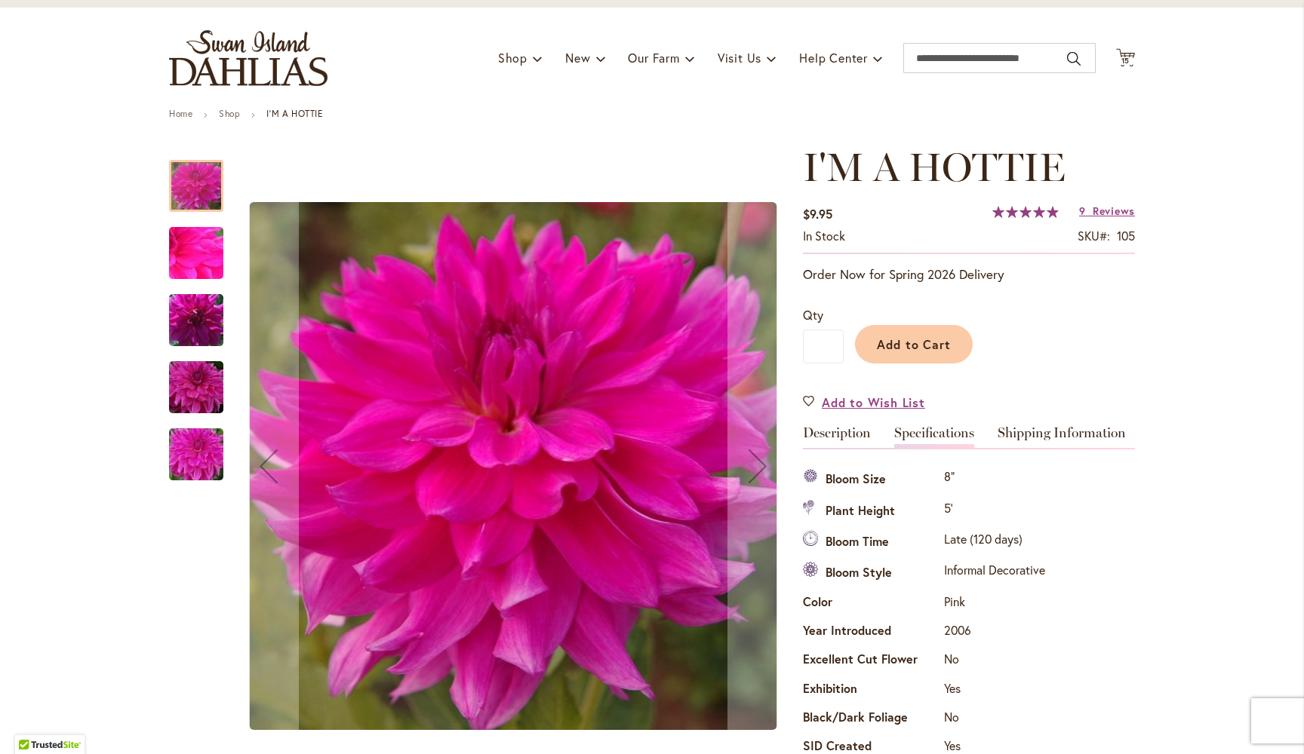
click at [197, 247] on img "I'm A Hottie" at bounding box center [196, 253] width 109 height 81
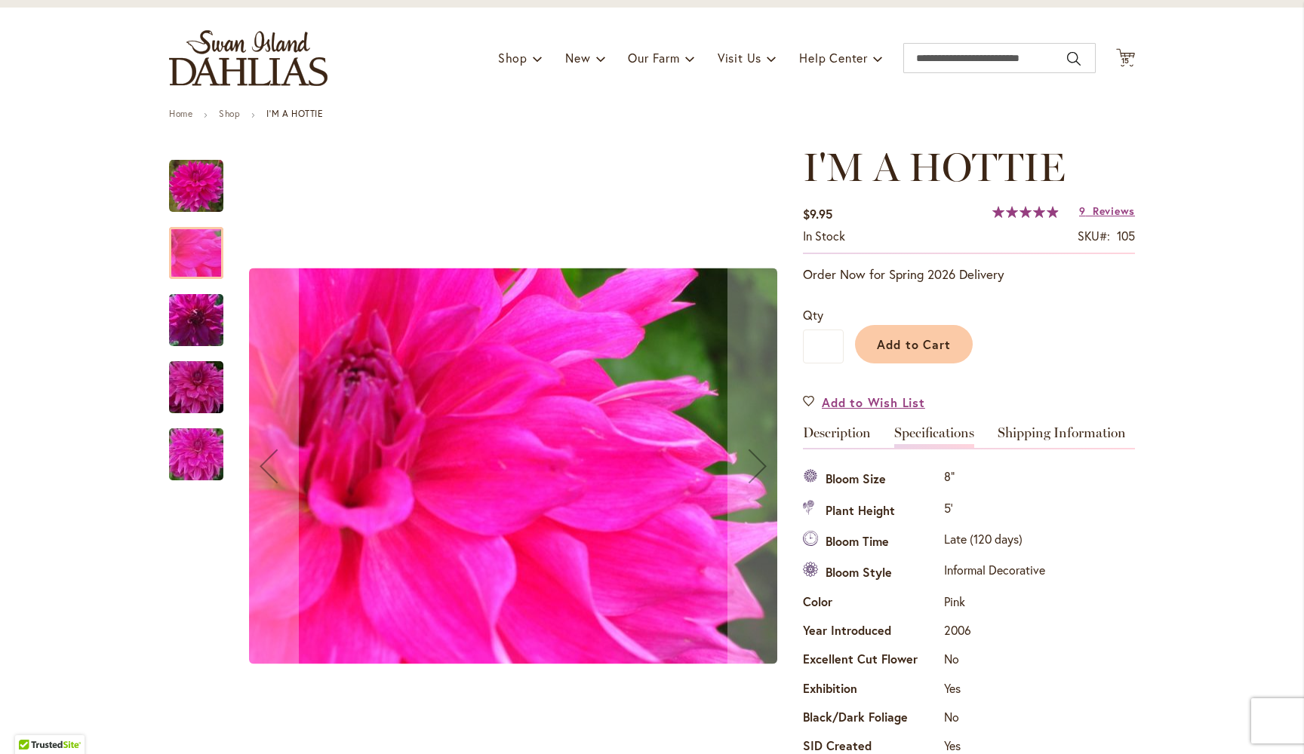
click at [200, 320] on img "I'm A Hottie" at bounding box center [196, 320] width 109 height 72
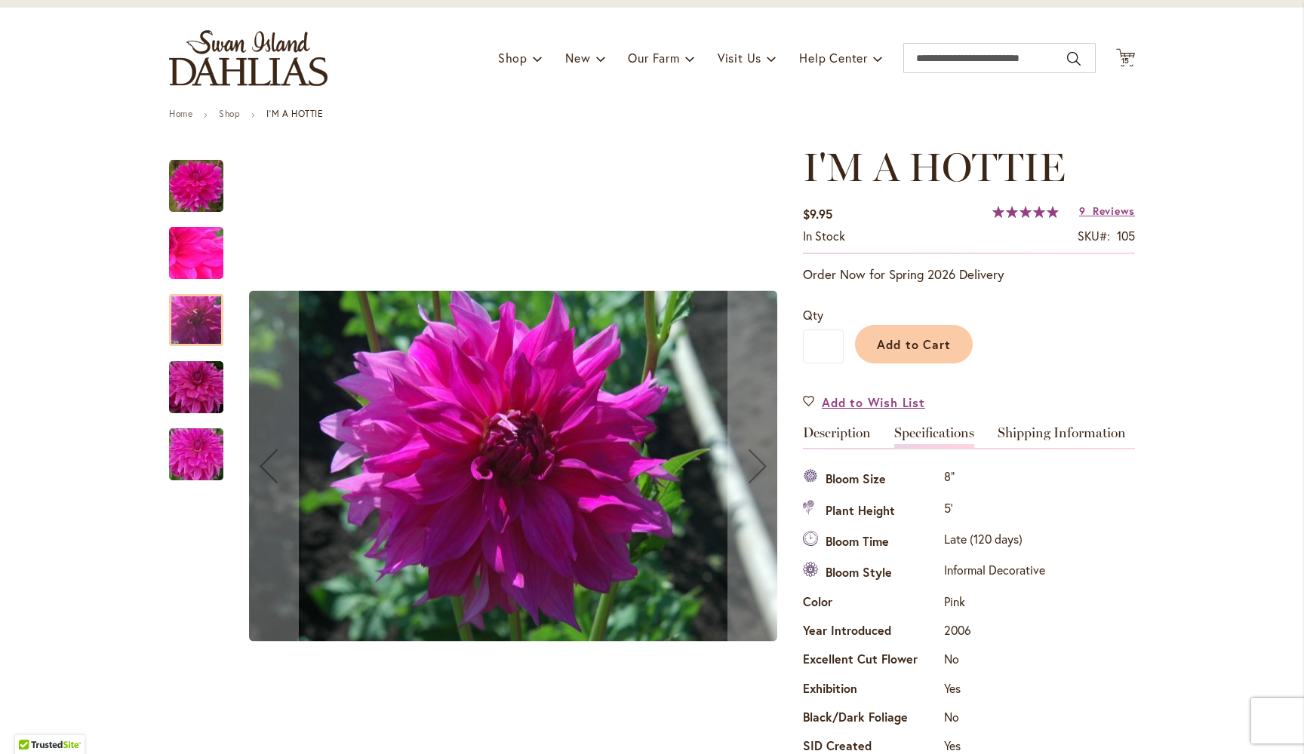
click at [202, 382] on img "I'm A Hottie" at bounding box center [196, 388] width 109 height 72
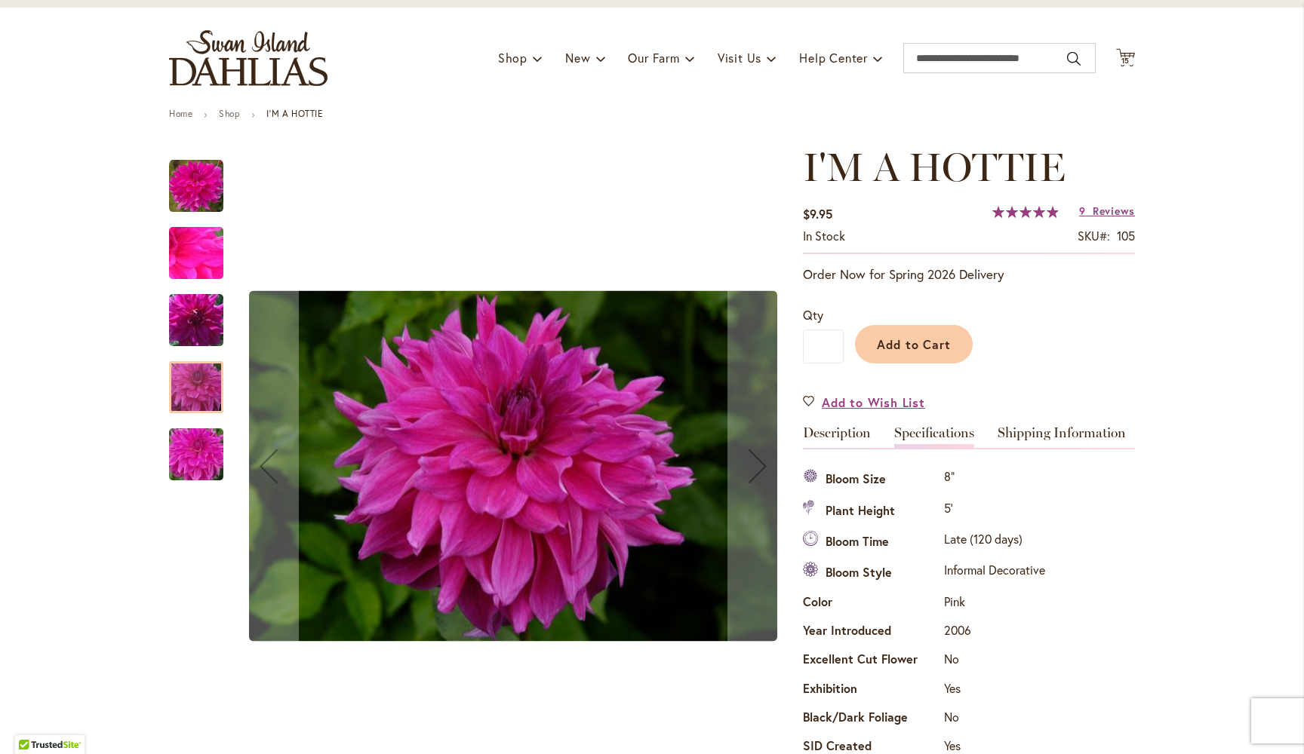
click at [203, 460] on img "I'm A Hottie" at bounding box center [196, 454] width 109 height 81
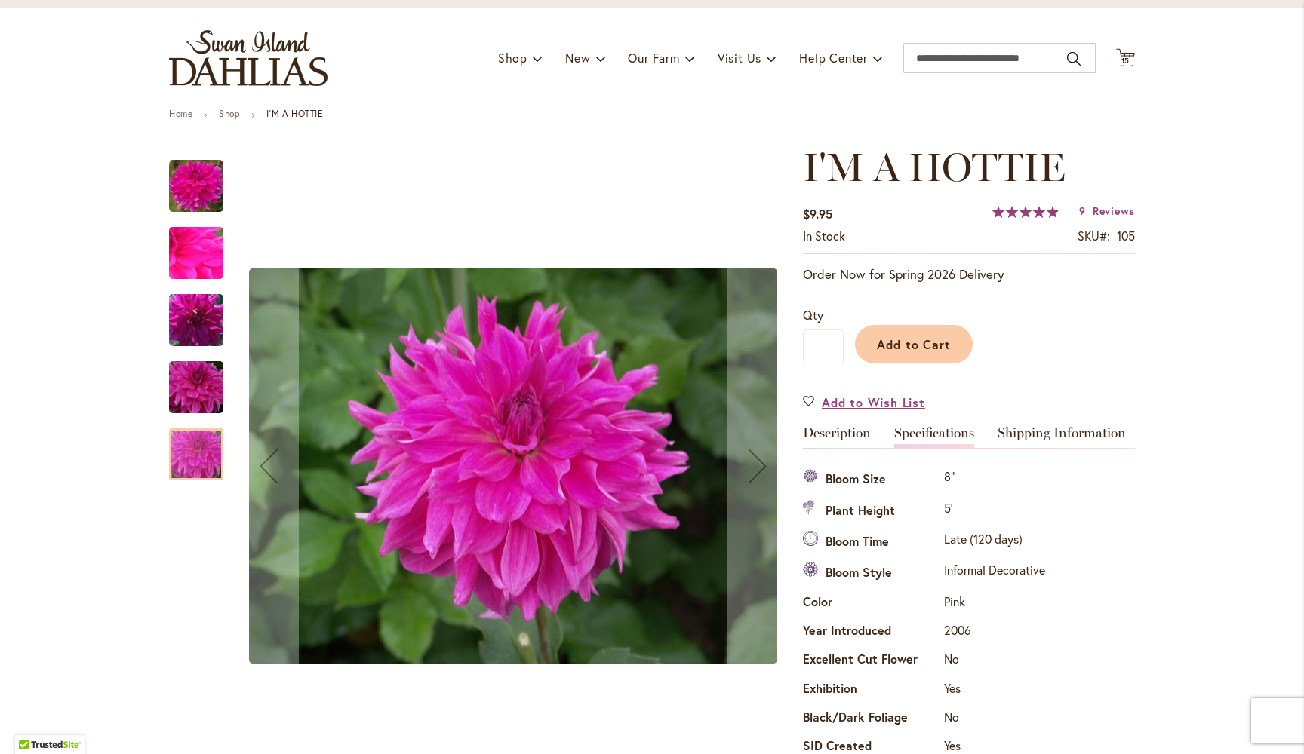
click at [196, 181] on img "I'm A Hottie" at bounding box center [196, 186] width 54 height 54
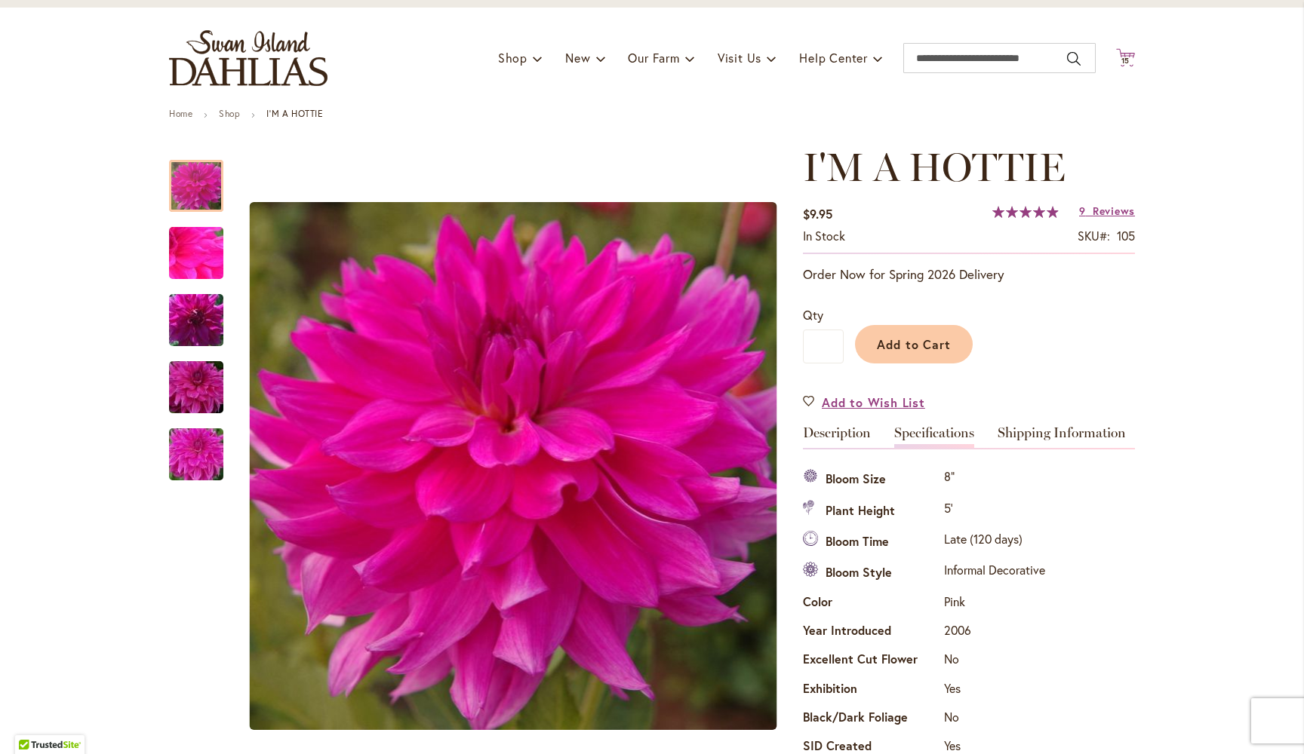
click at [1126, 56] on span "15" at bounding box center [1125, 61] width 9 height 10
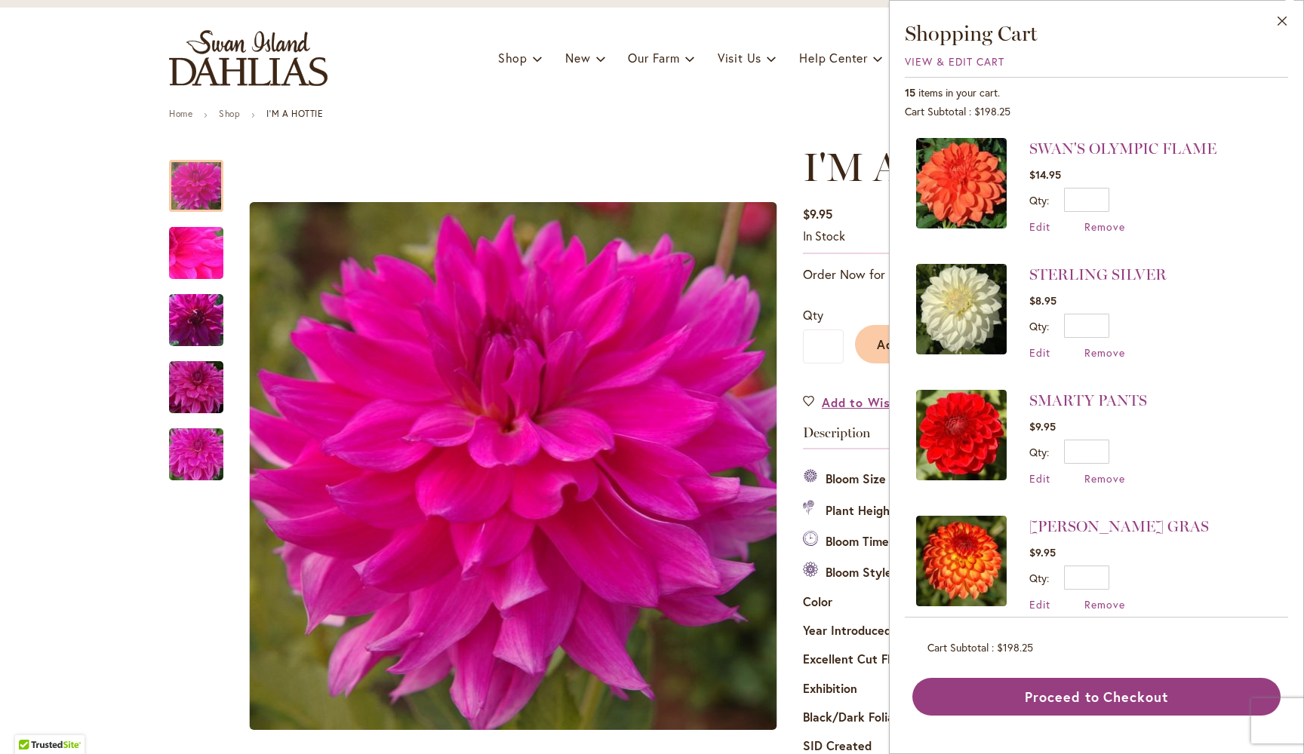
scroll to position [0, 0]
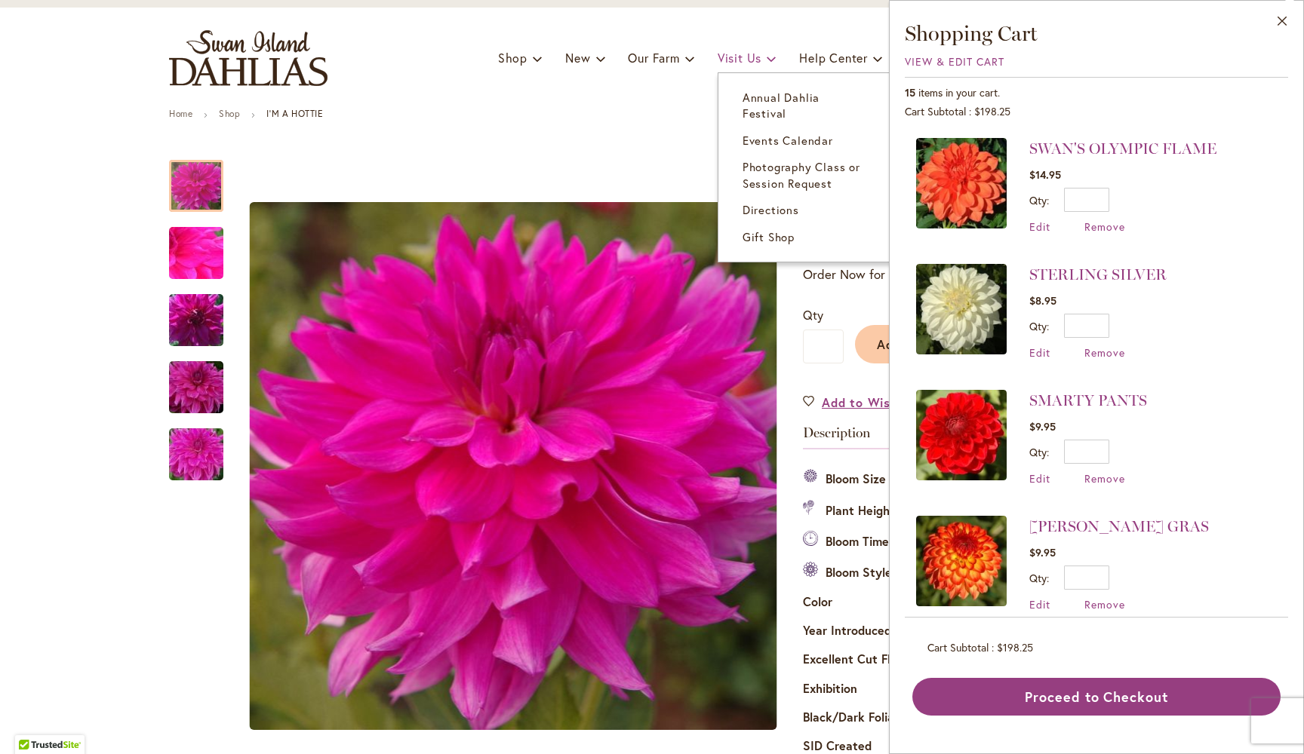
click at [754, 65] on link "Visit Us" at bounding box center [746, 58] width 59 height 29
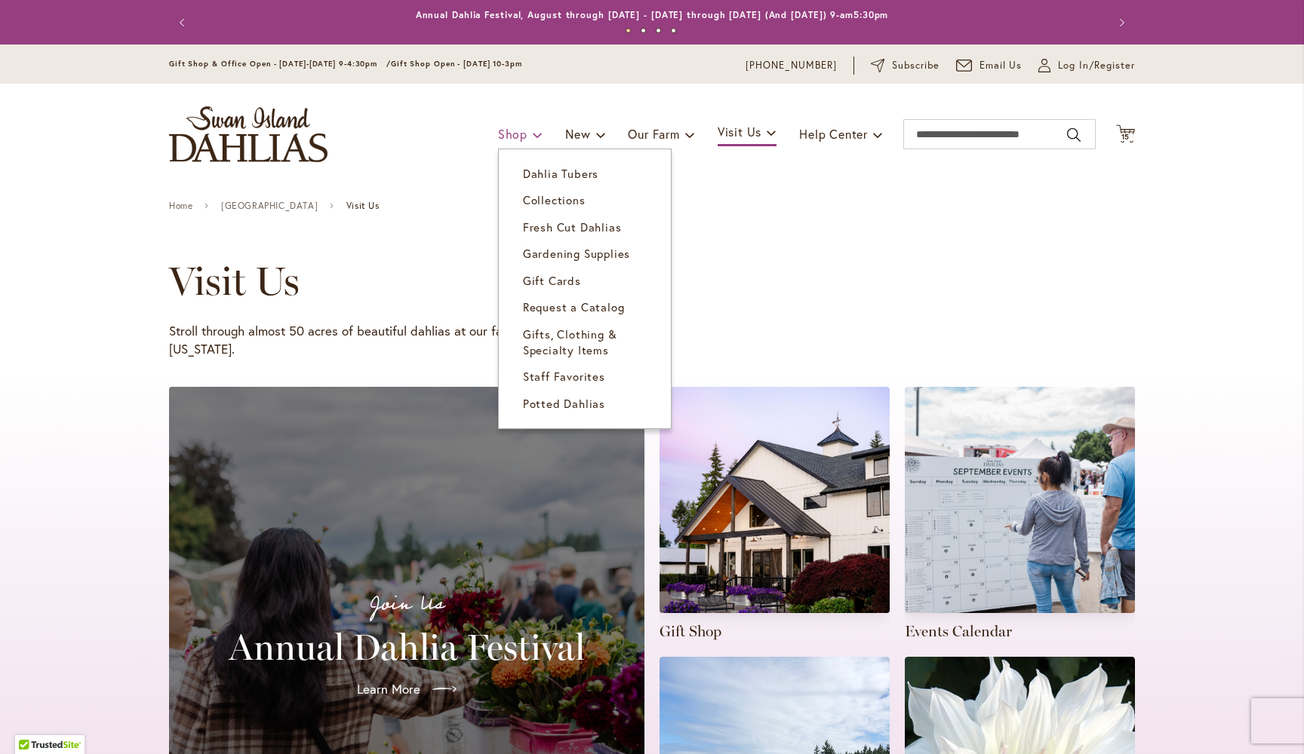
click at [520, 136] on span "Shop" at bounding box center [512, 134] width 29 height 16
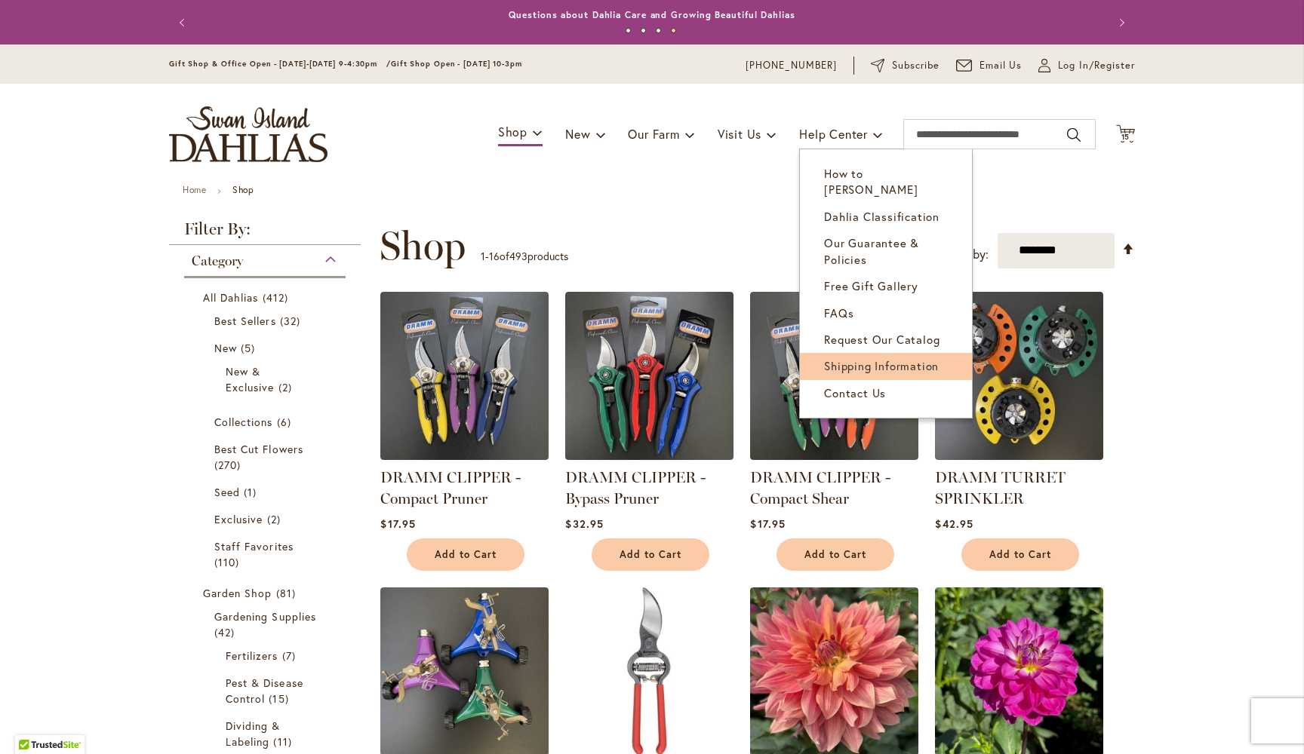
click at [861, 358] on span "Shipping Information" at bounding box center [881, 365] width 115 height 15
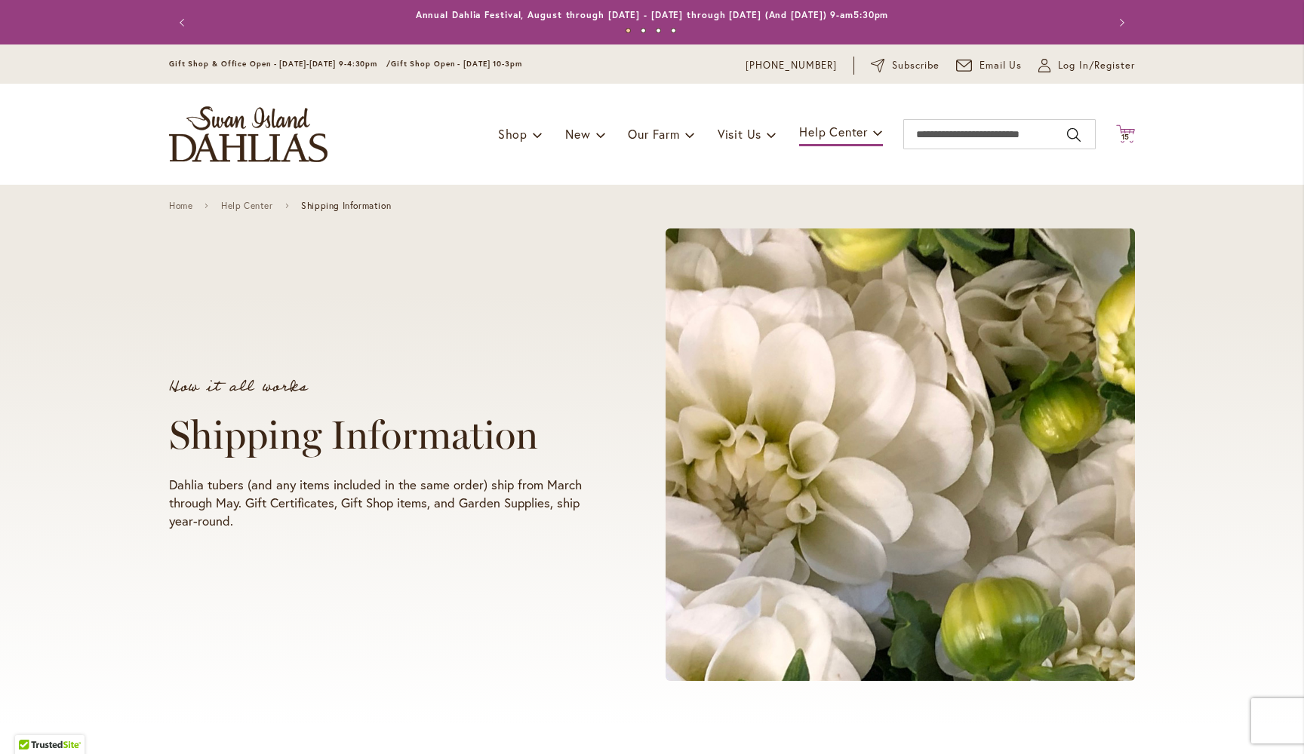
click at [1126, 129] on icon "Cart .cls-1 { fill: #231f20; }" at bounding box center [1125, 133] width 19 height 19
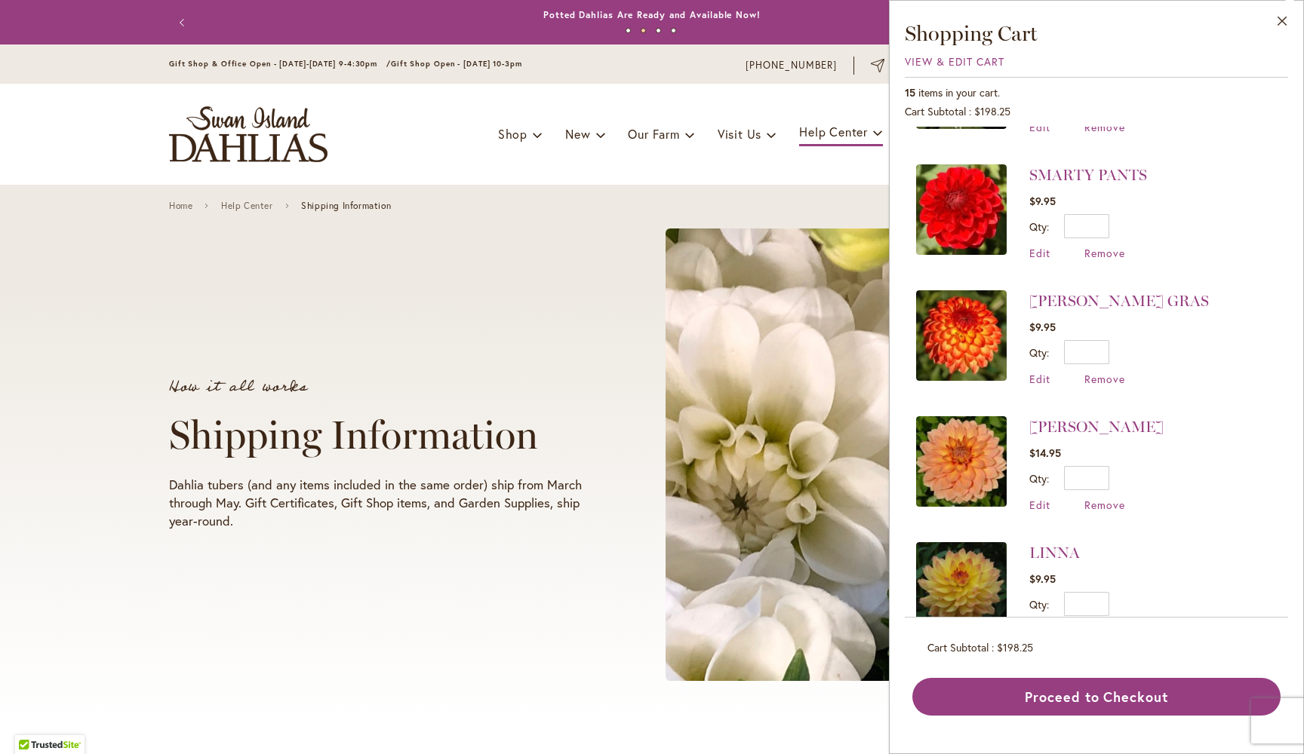
scroll to position [268, 0]
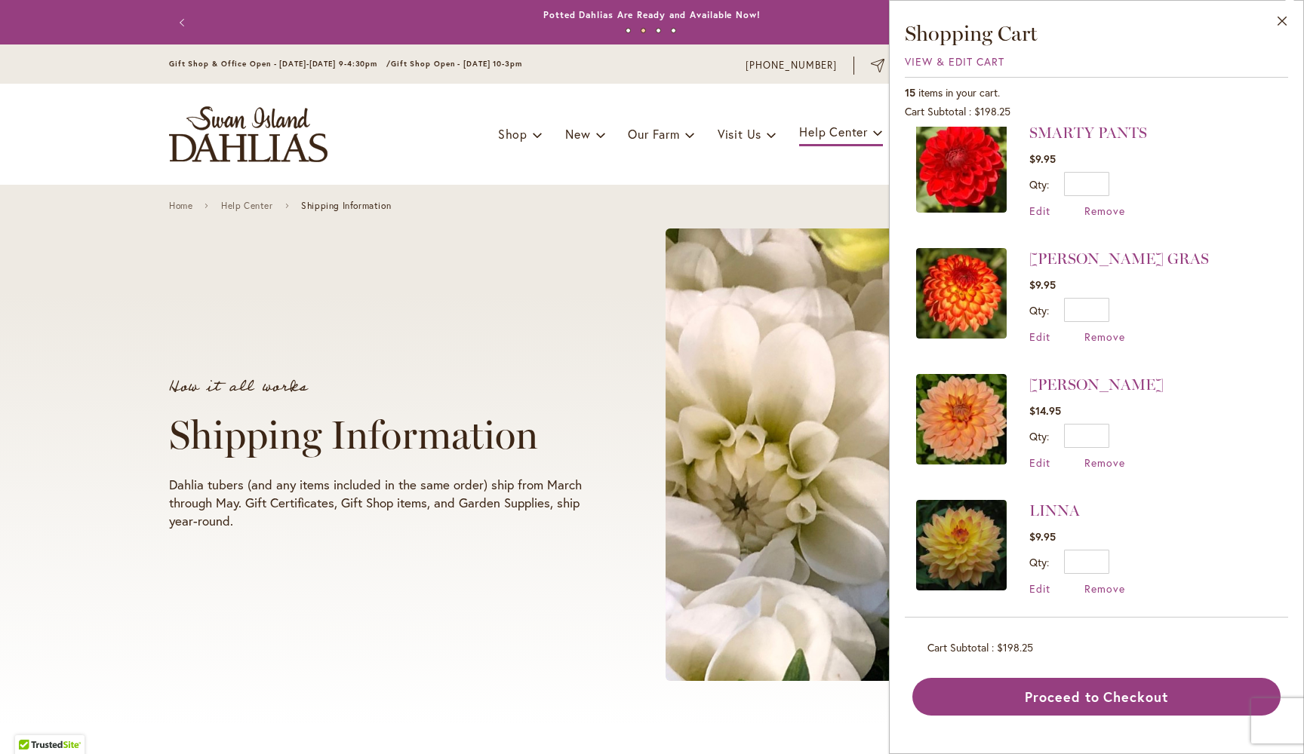
click at [395, 551] on div "How it all works Shipping Information Dahlia tubers (and any items included in …" at bounding box center [652, 455] width 966 height 480
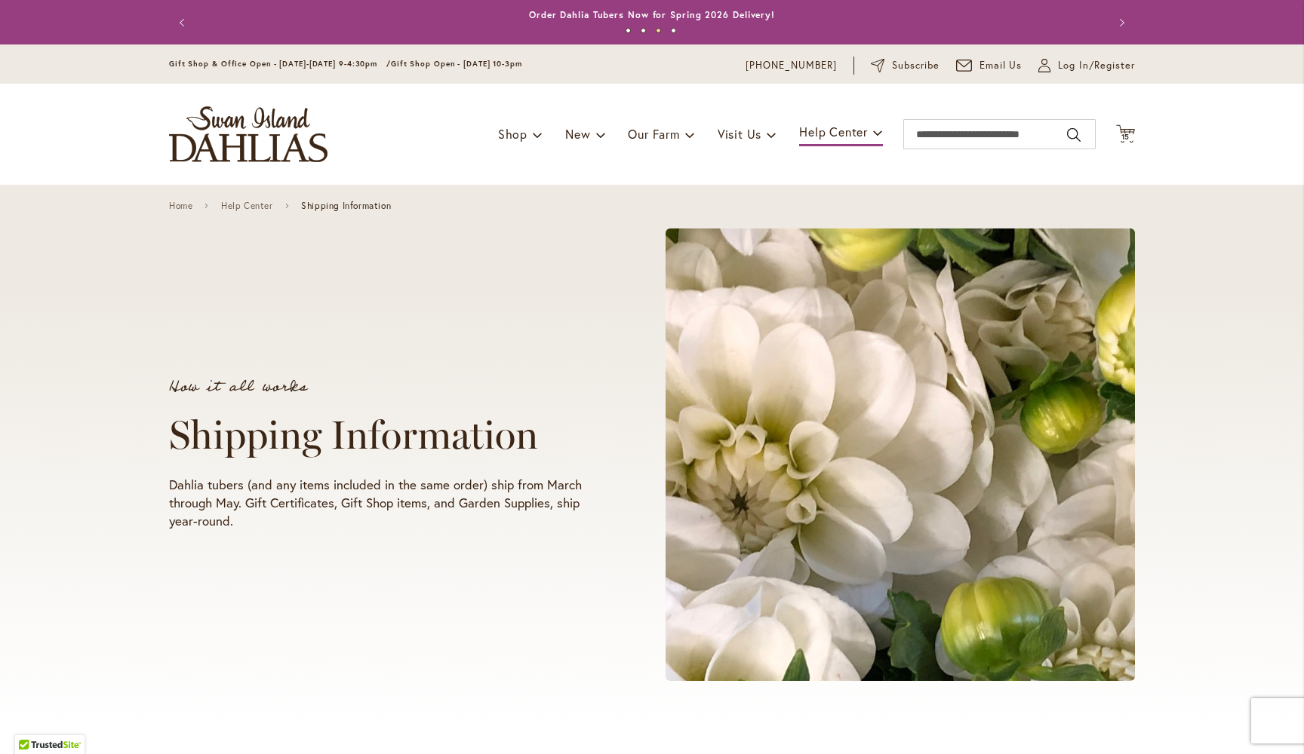
scroll to position [0, 0]
click at [1225, 336] on div "How it all works Shipping Information Dahlia tubers (and any items included in …" at bounding box center [652, 455] width 1304 height 540
click at [1126, 128] on icon at bounding box center [1125, 133] width 19 height 18
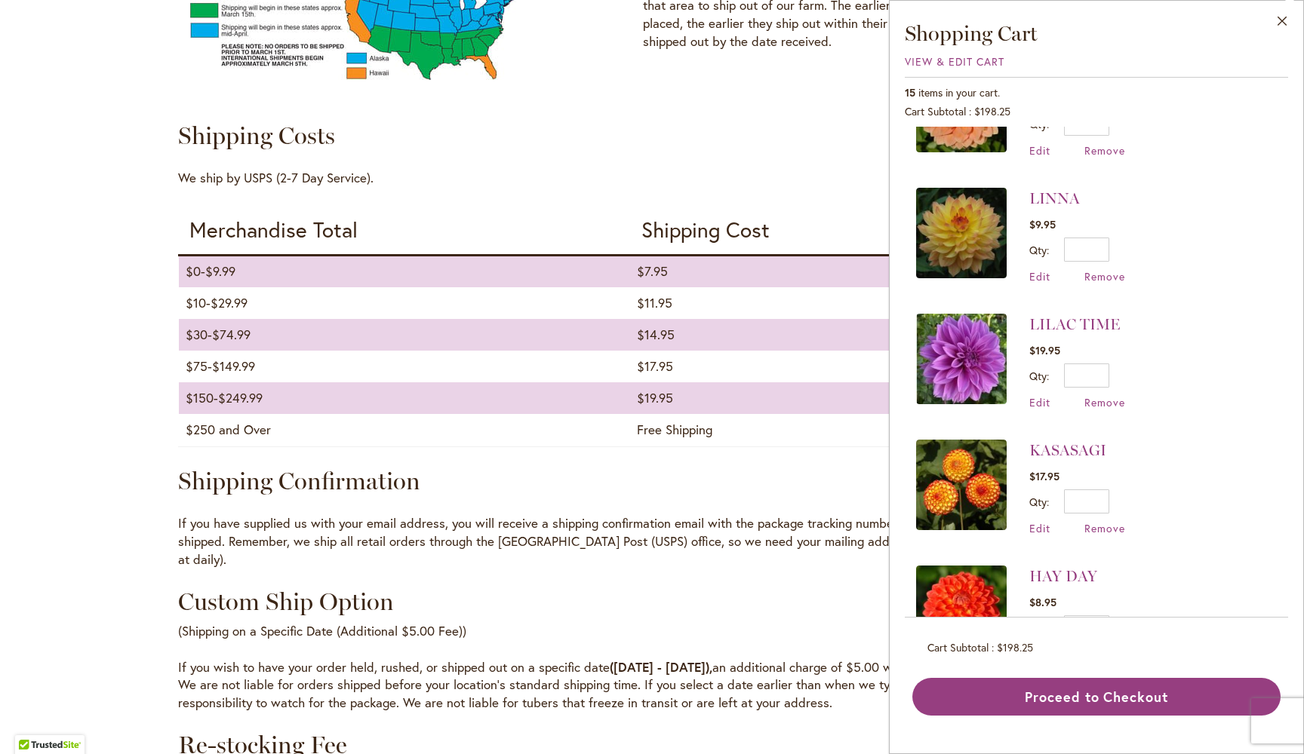
scroll to position [579, 0]
click at [1096, 404] on span "Remove" at bounding box center [1104, 403] width 41 height 14
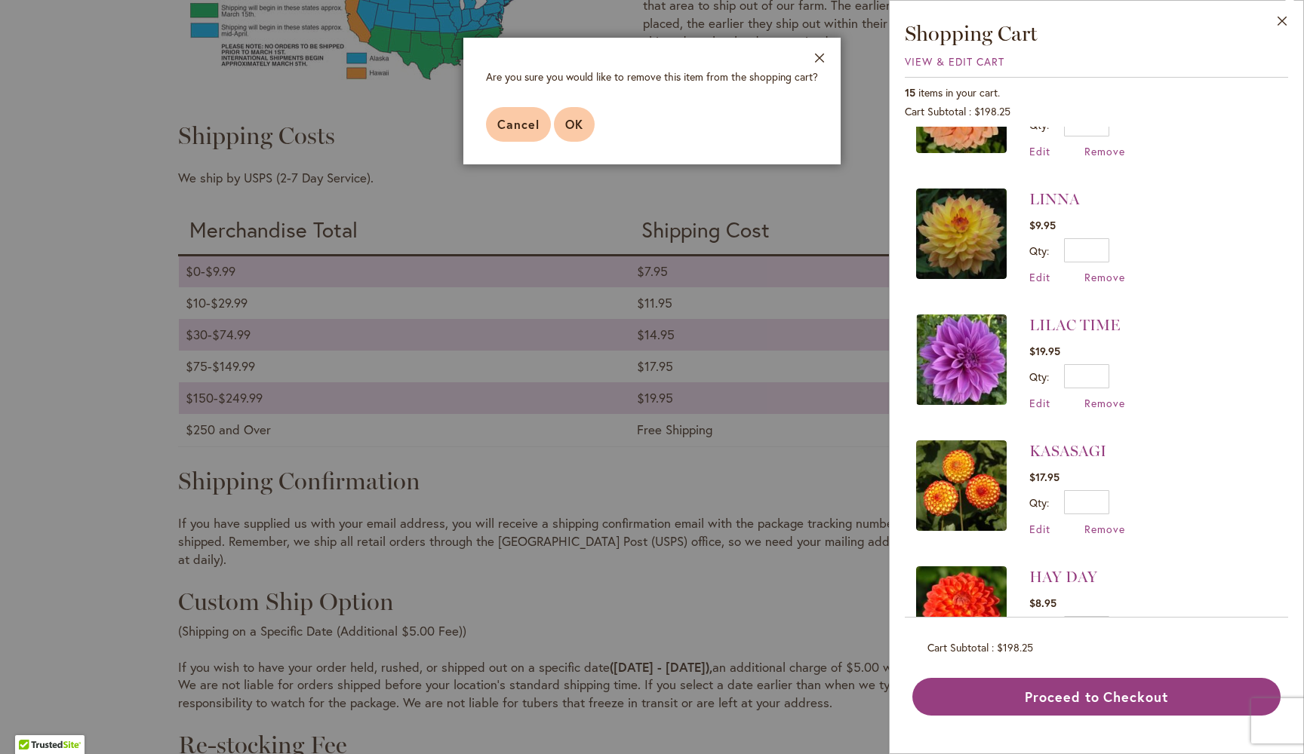
click at [573, 124] on span "OK" at bounding box center [574, 124] width 18 height 16
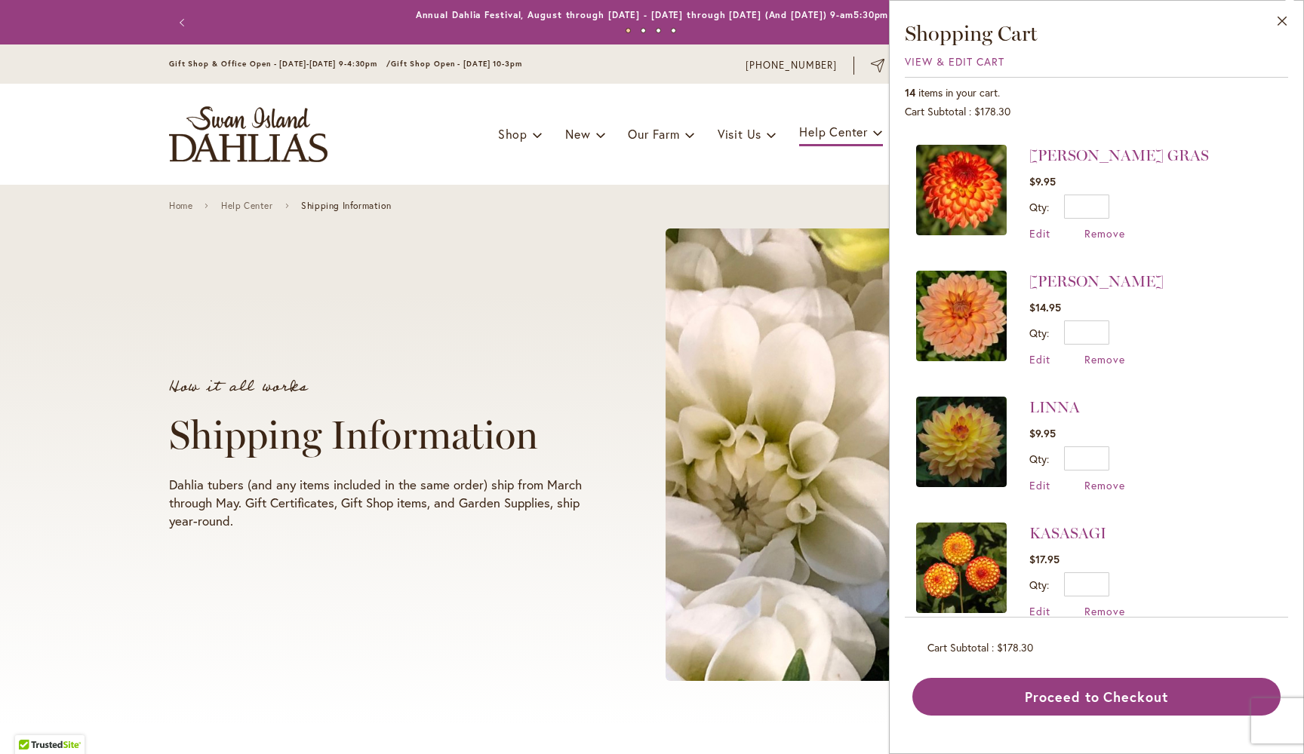
scroll to position [373, 0]
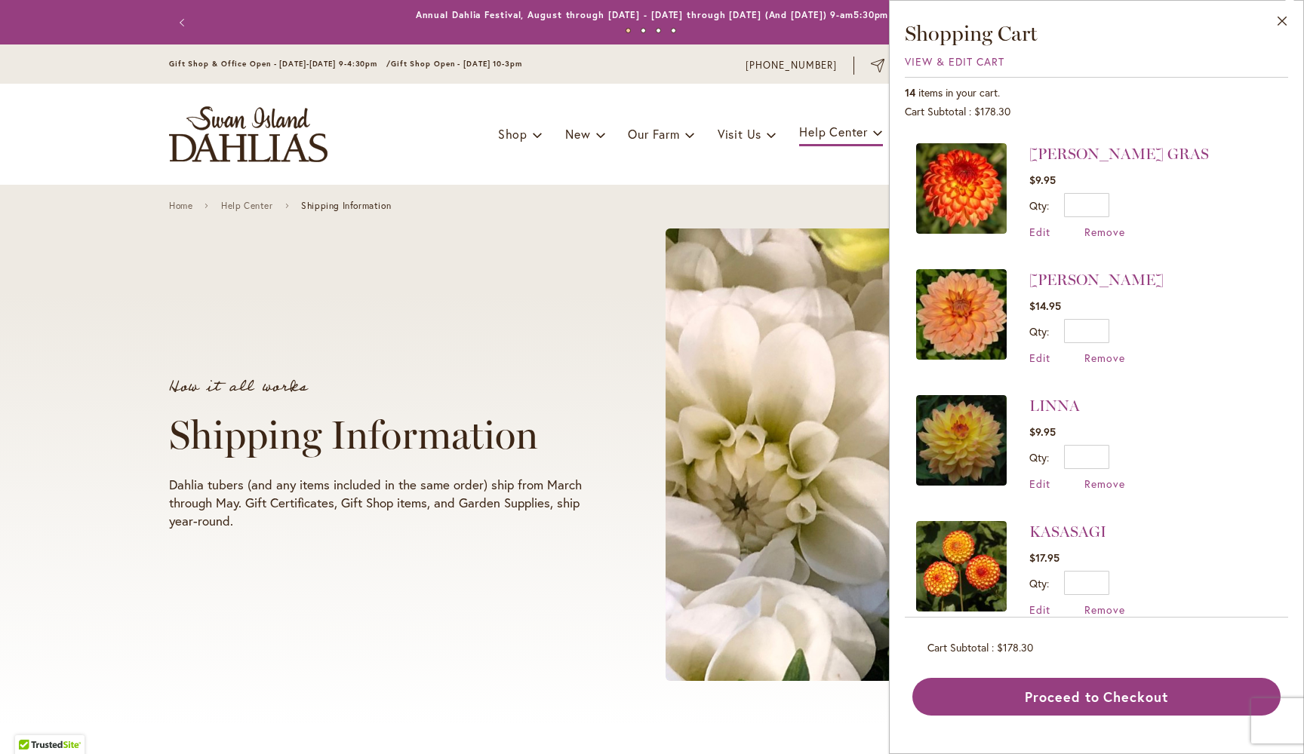
click at [975, 177] on img at bounding box center [961, 188] width 91 height 91
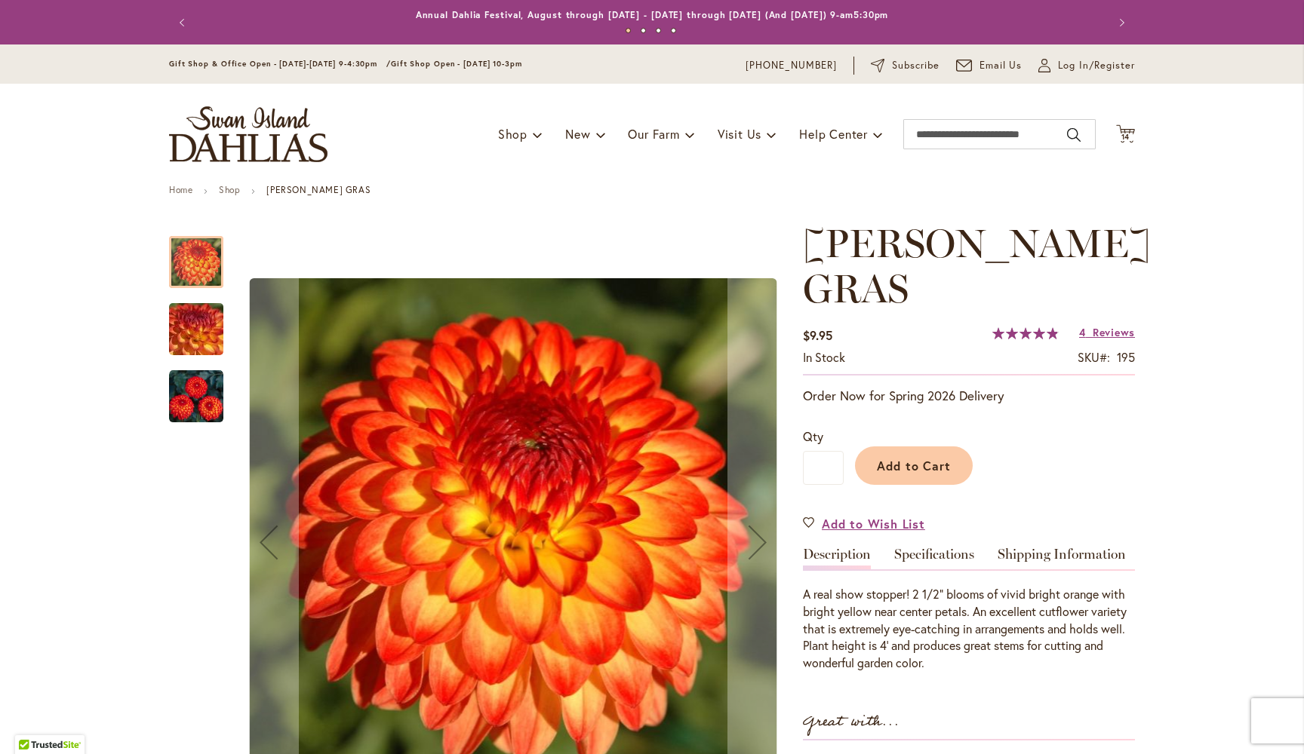
click at [207, 335] on img "MARDY GRAS" at bounding box center [196, 329] width 109 height 81
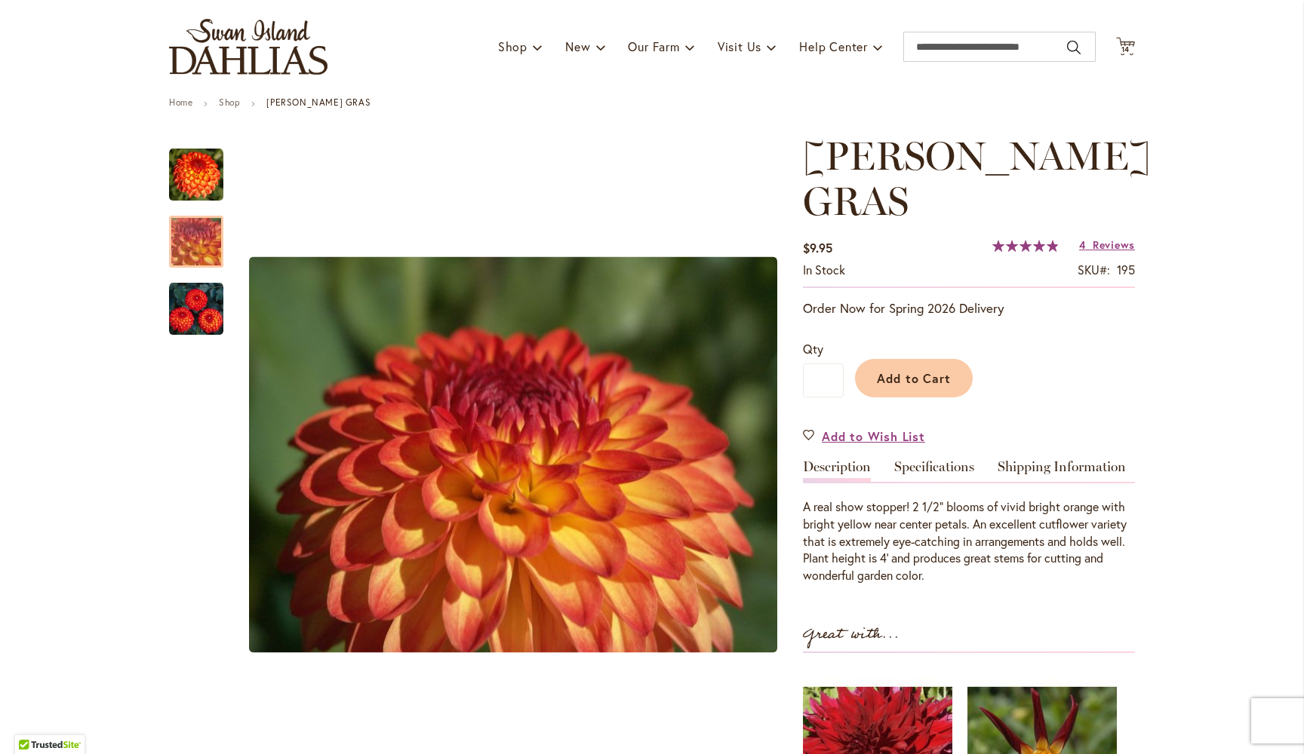
scroll to position [80, 0]
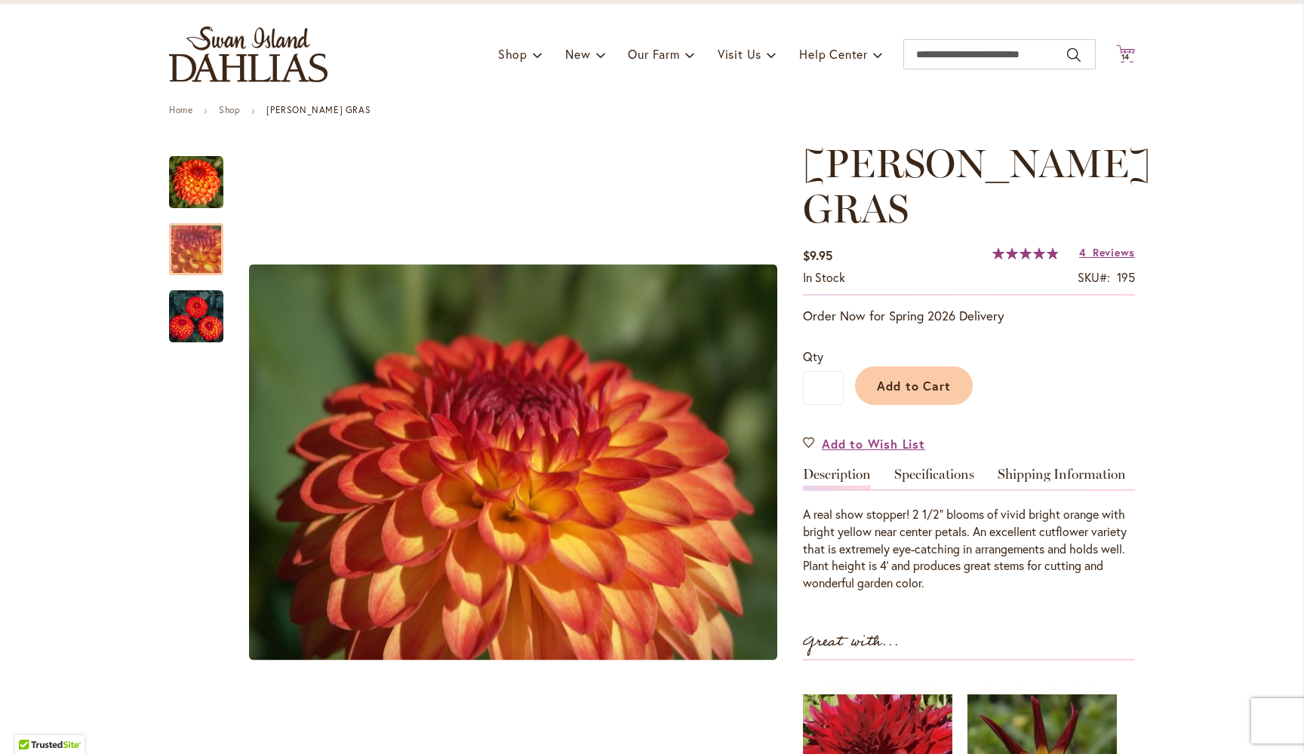
click at [1126, 57] on span "14" at bounding box center [1125, 57] width 9 height 10
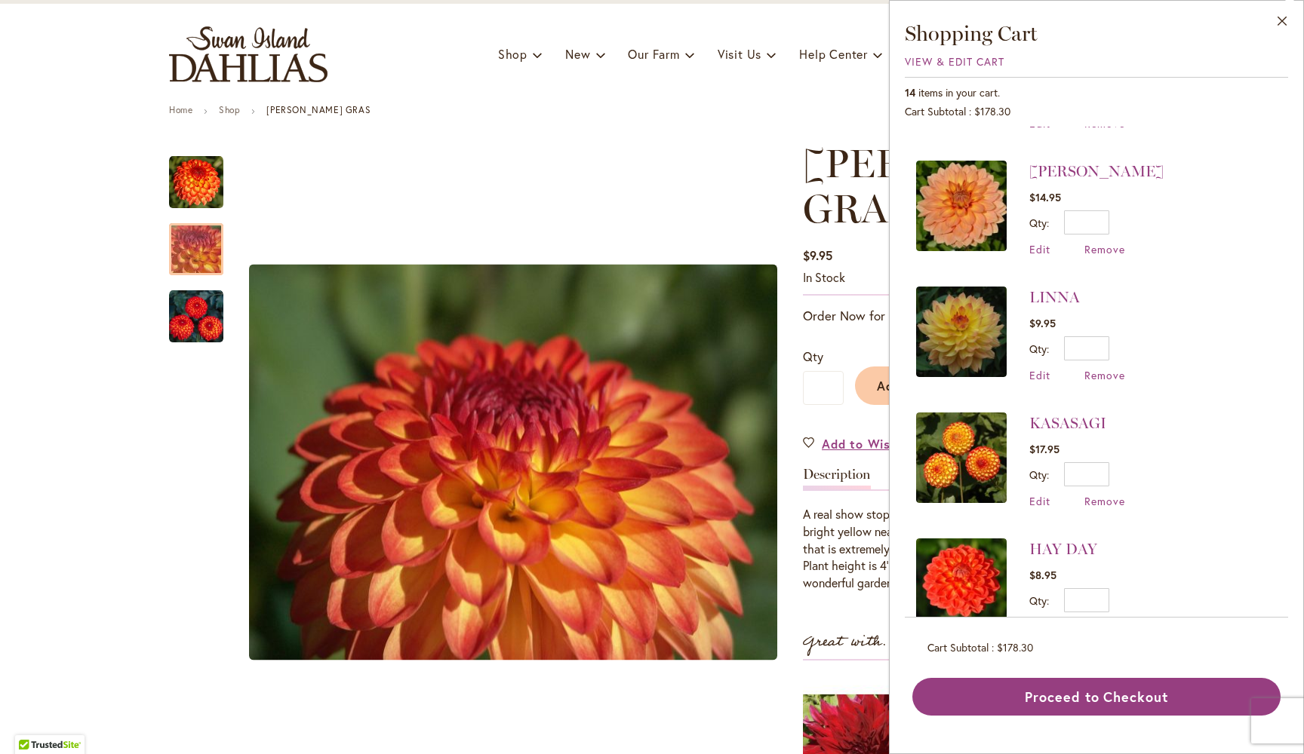
scroll to position [494, 0]
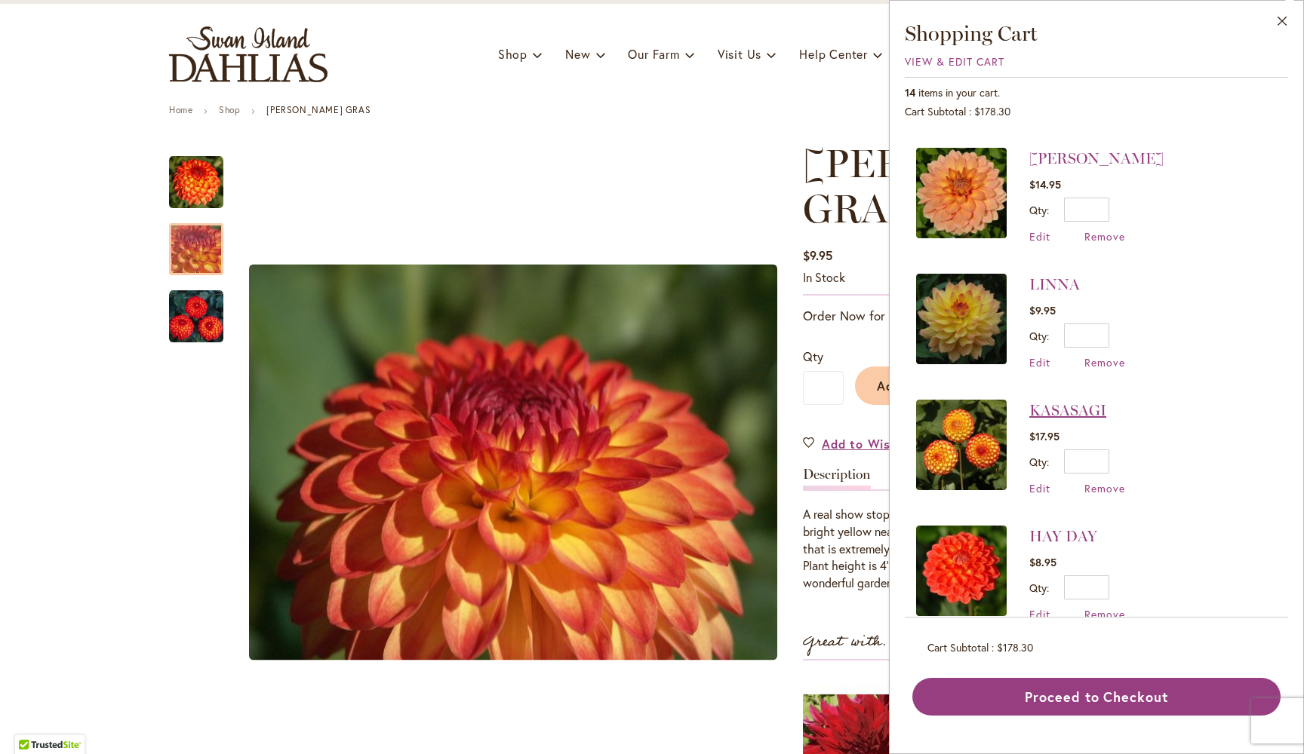
click at [1055, 412] on link "KASASAGI" at bounding box center [1067, 410] width 77 height 18
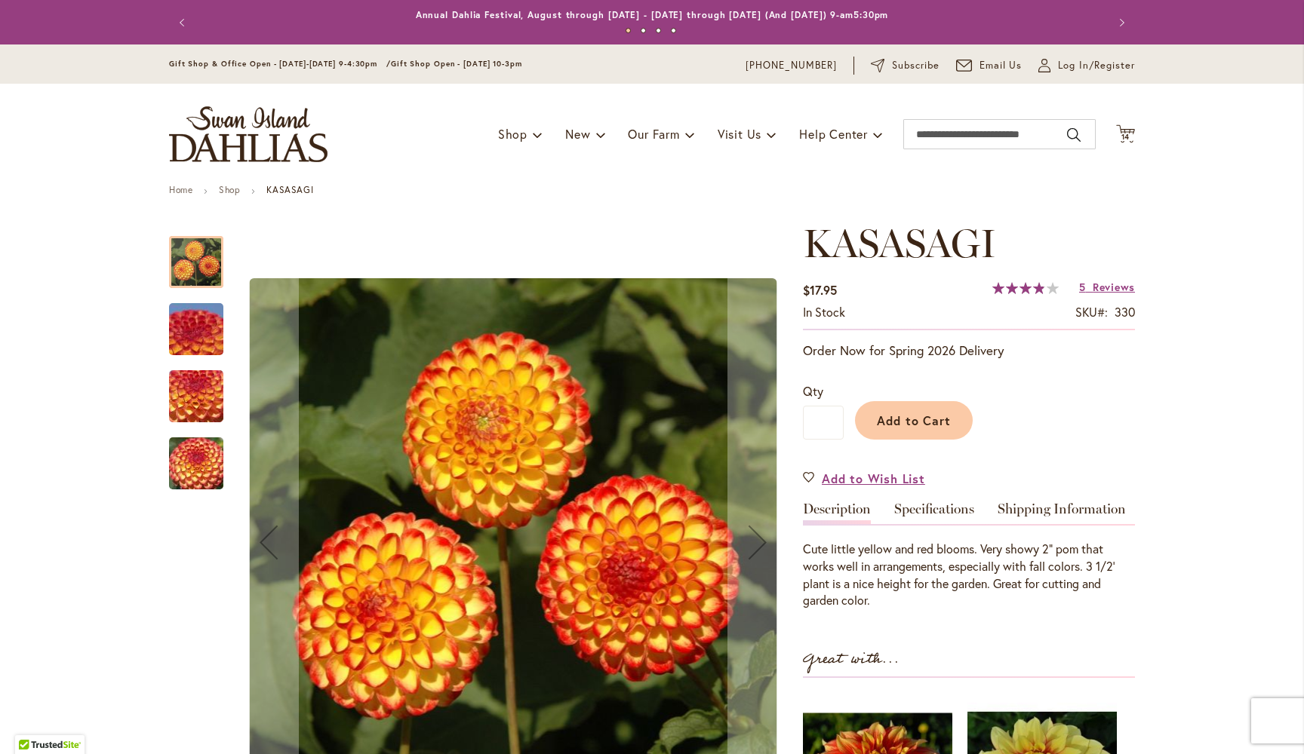
click at [203, 332] on img "KASASAGI" at bounding box center [196, 329] width 109 height 81
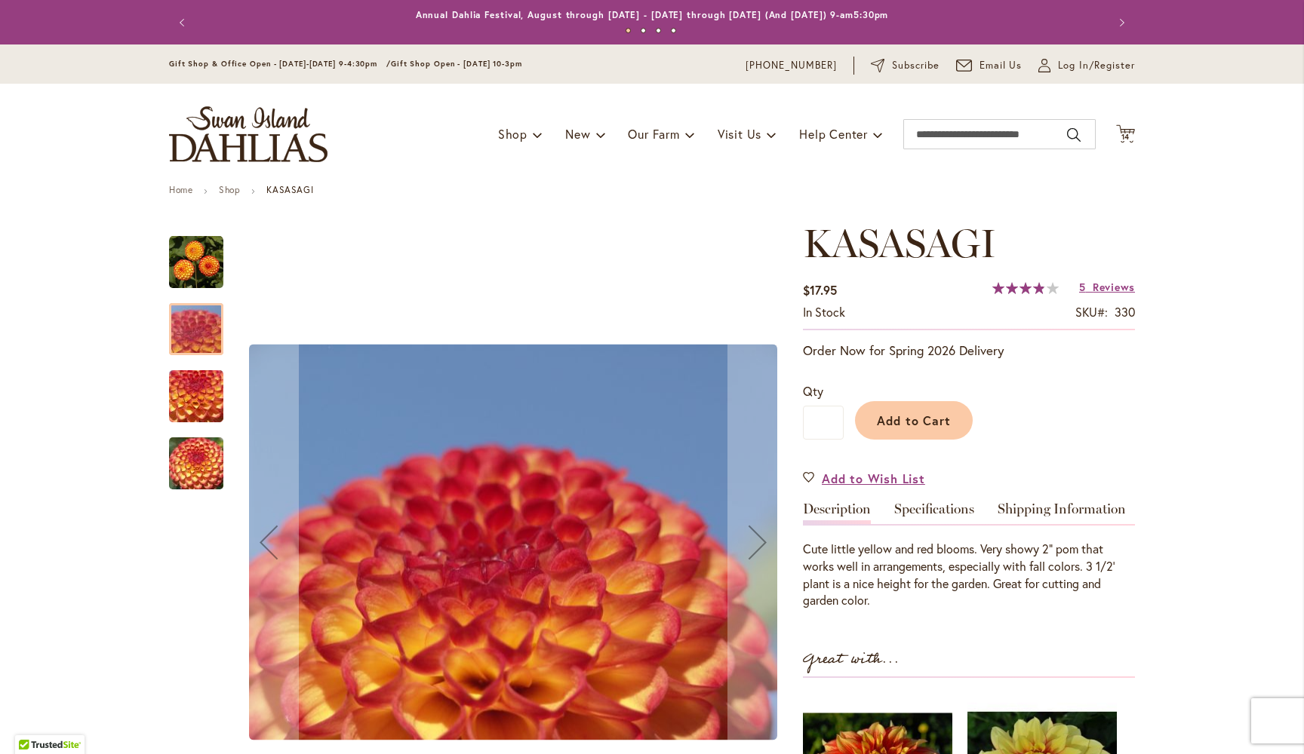
click at [204, 401] on img "KASASAGI" at bounding box center [196, 396] width 109 height 81
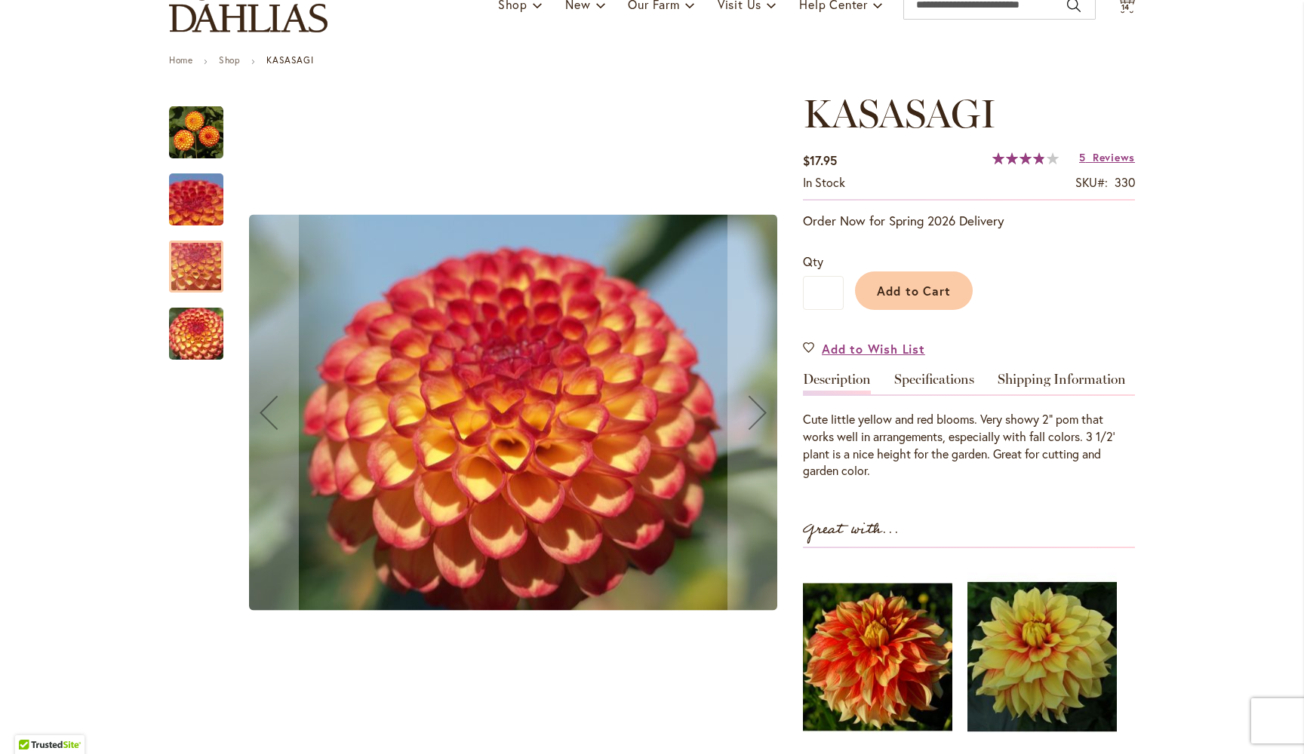
scroll to position [149, 0]
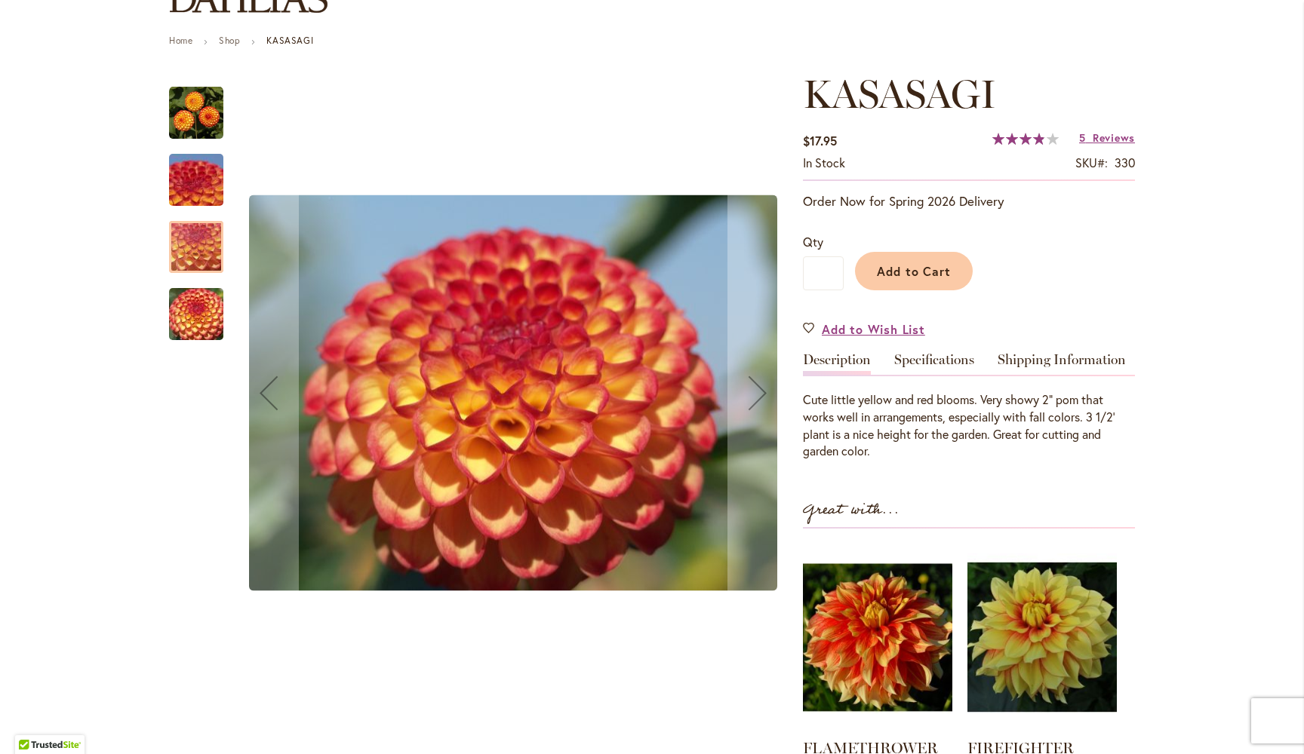
click at [198, 309] on img "KASASAGI" at bounding box center [196, 314] width 109 height 81
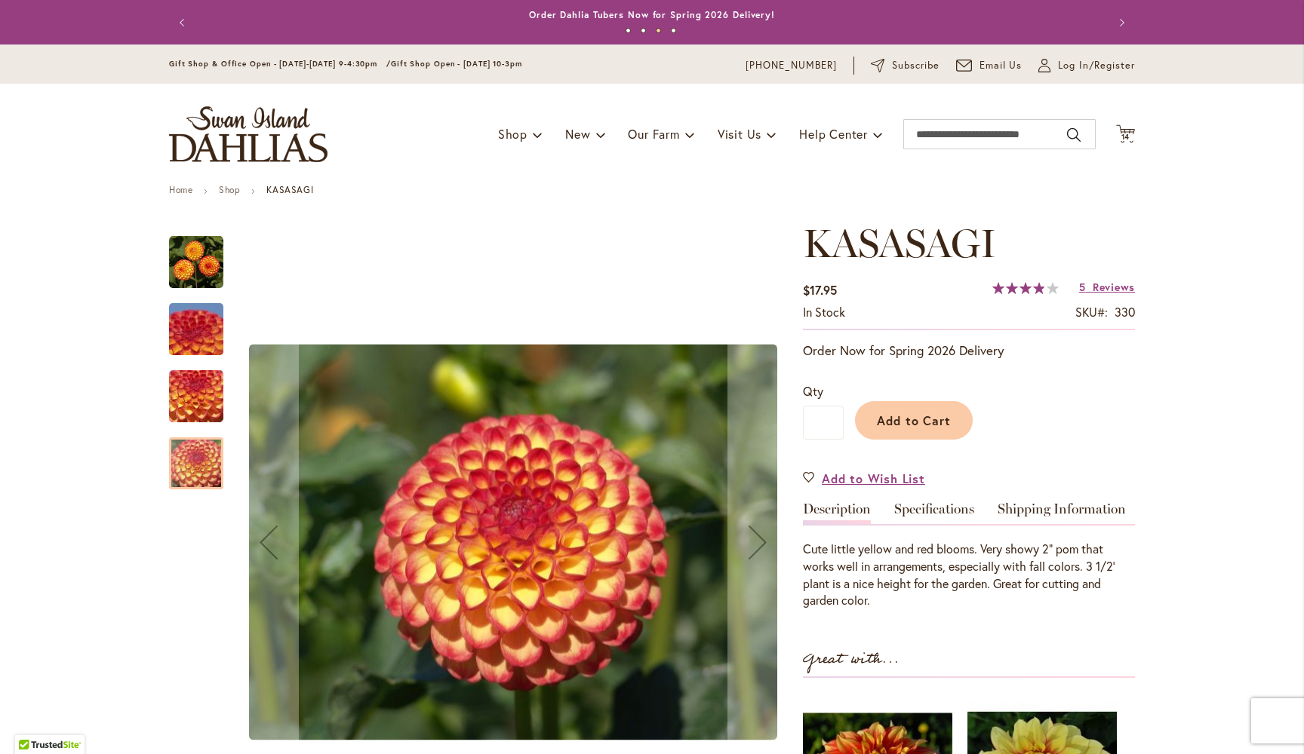
scroll to position [0, 0]
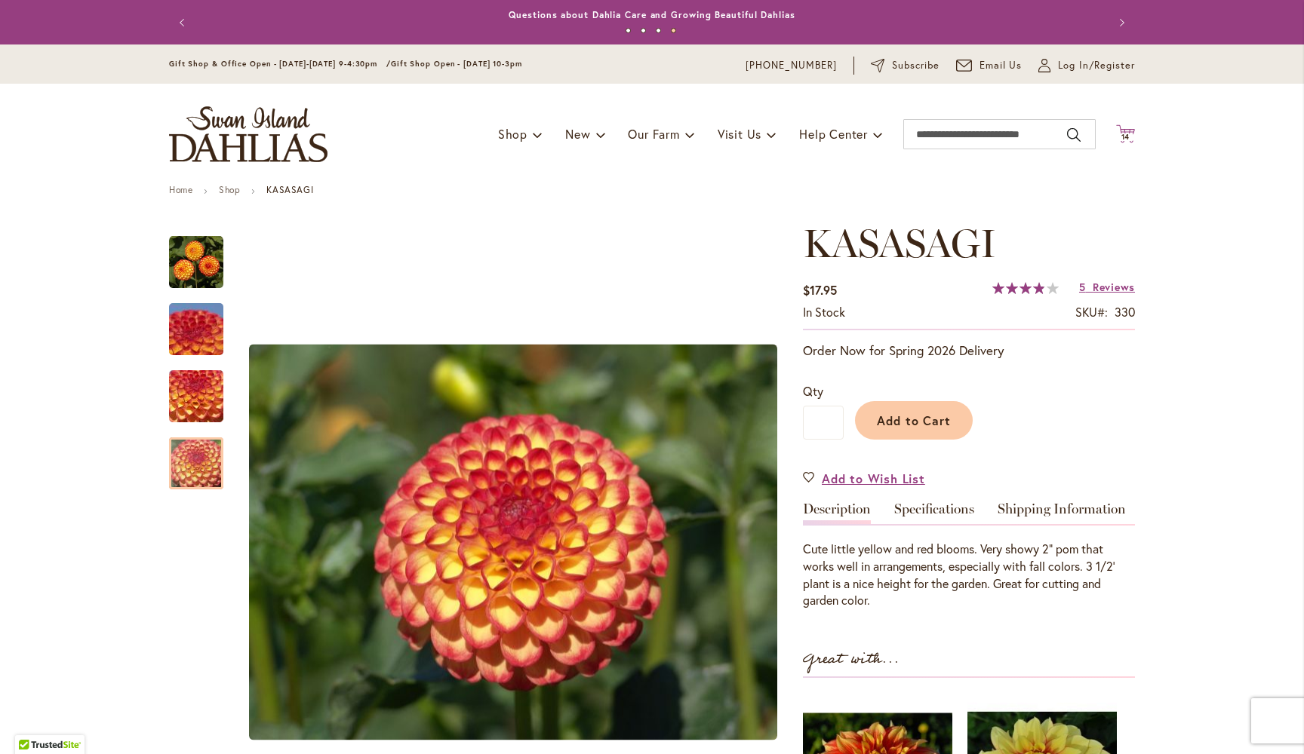
click at [1128, 139] on icon at bounding box center [1125, 133] width 19 height 18
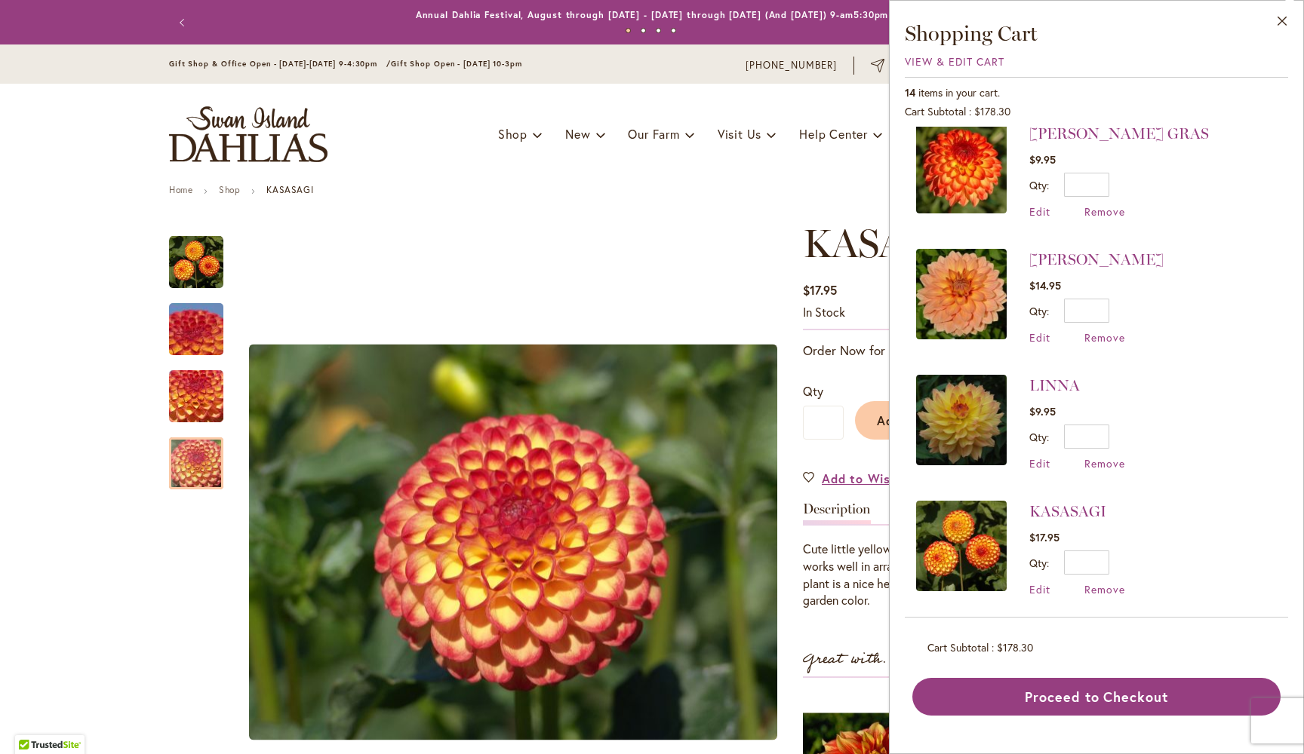
scroll to position [395, 0]
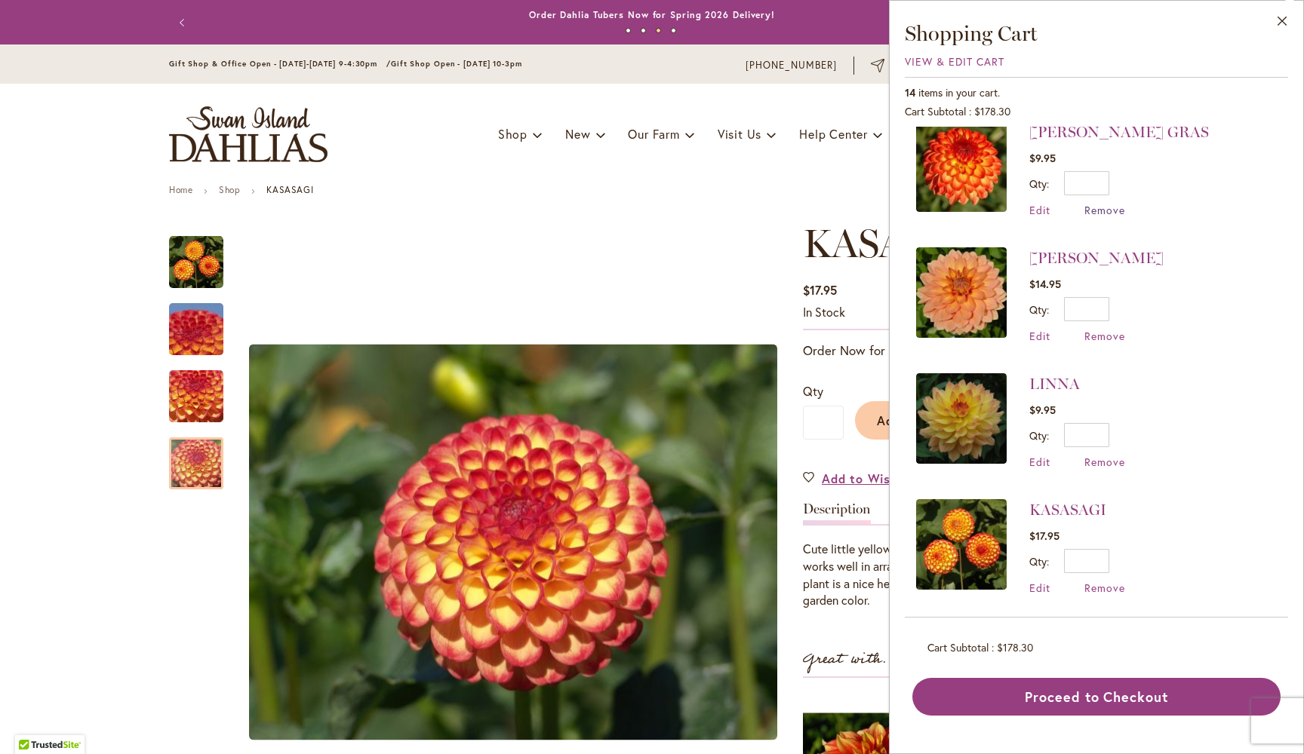
click at [1107, 209] on span "Remove" at bounding box center [1104, 210] width 41 height 14
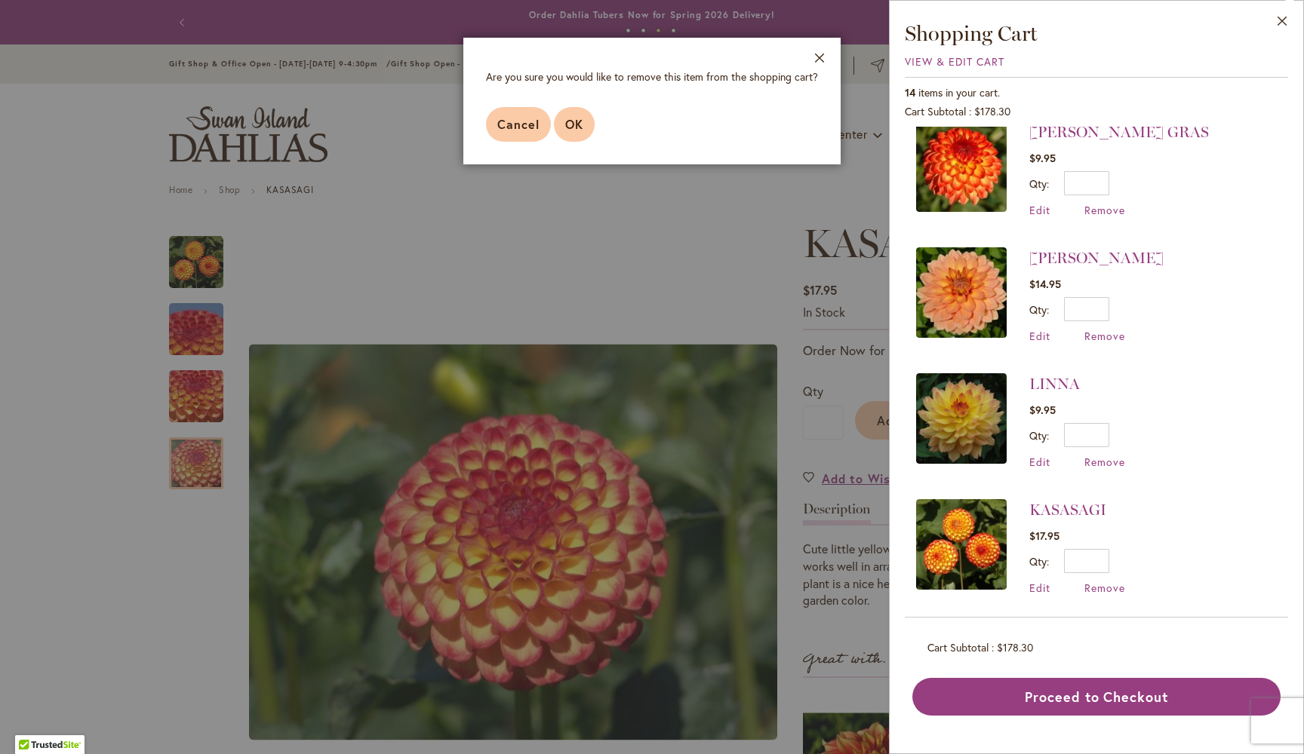
click at [577, 126] on span "OK" at bounding box center [574, 124] width 18 height 16
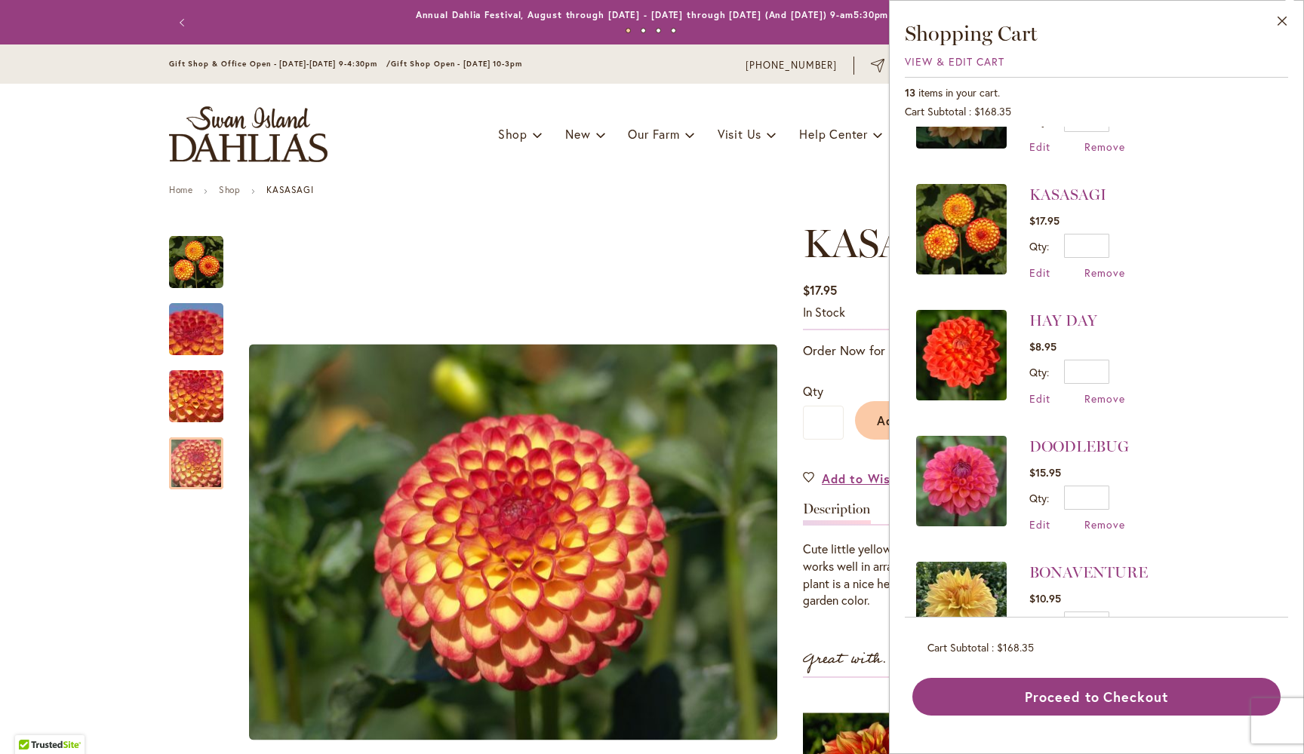
scroll to position [582, 0]
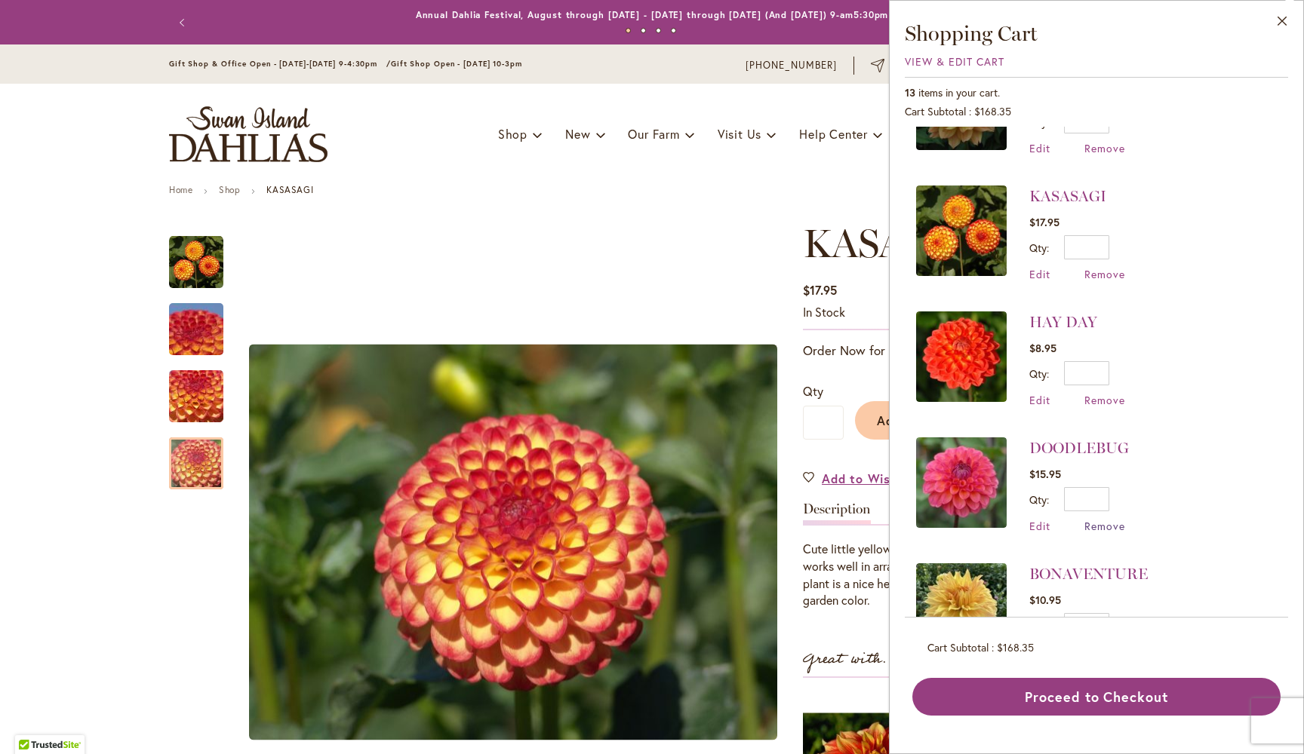
click at [1104, 523] on span "Remove" at bounding box center [1104, 526] width 41 height 14
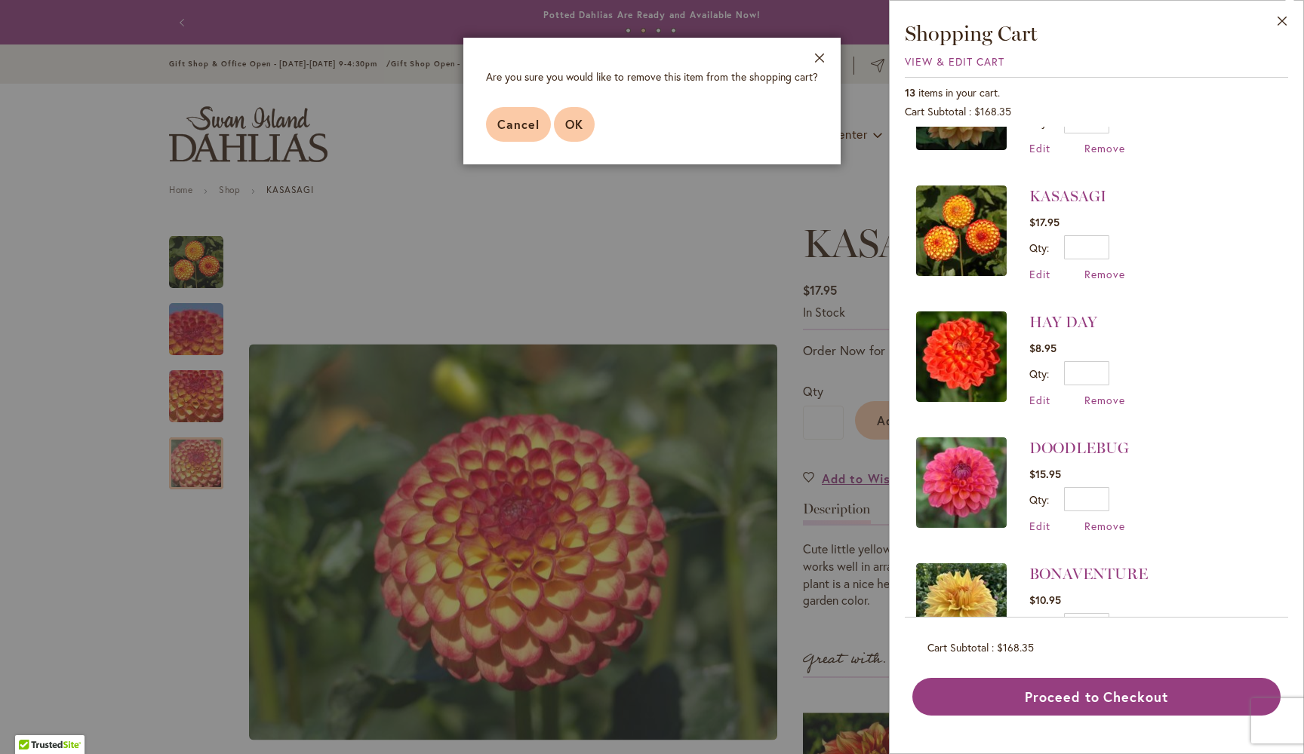
click at [576, 127] on span "OK" at bounding box center [574, 124] width 18 height 16
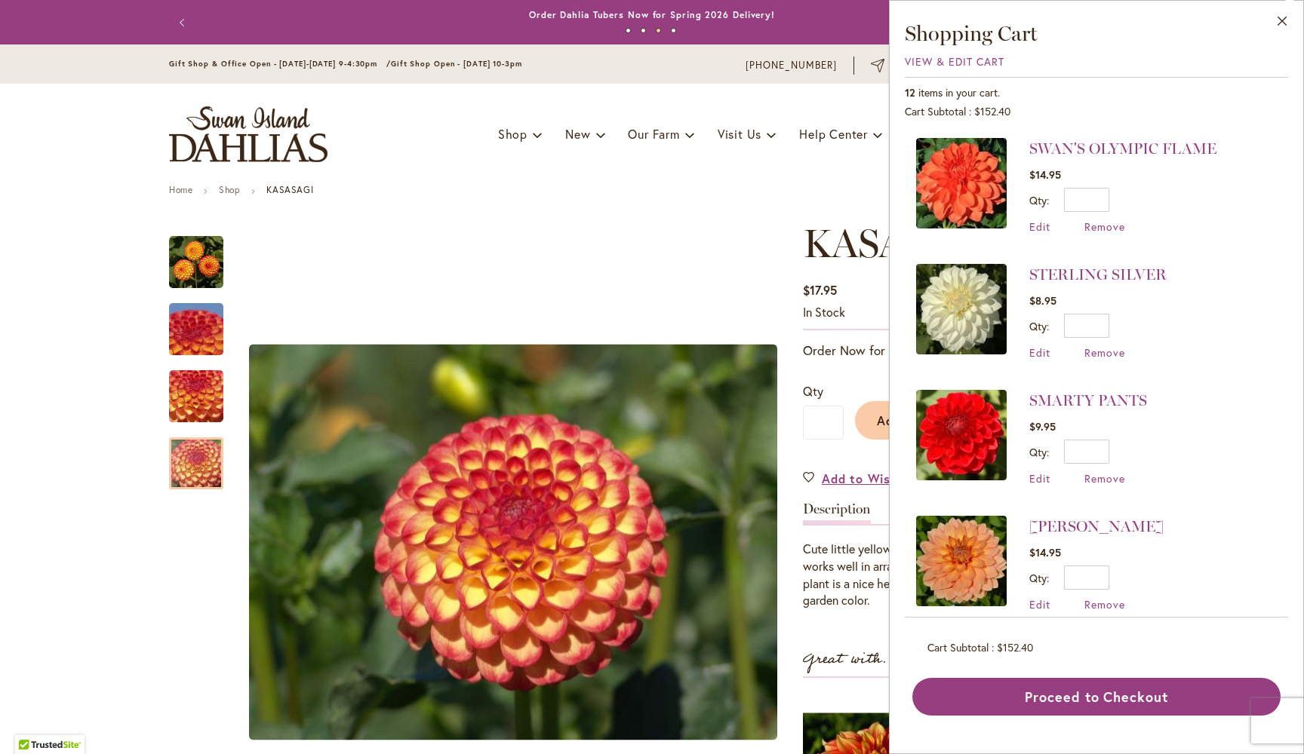
scroll to position [0, 0]
click at [968, 171] on img at bounding box center [961, 183] width 91 height 91
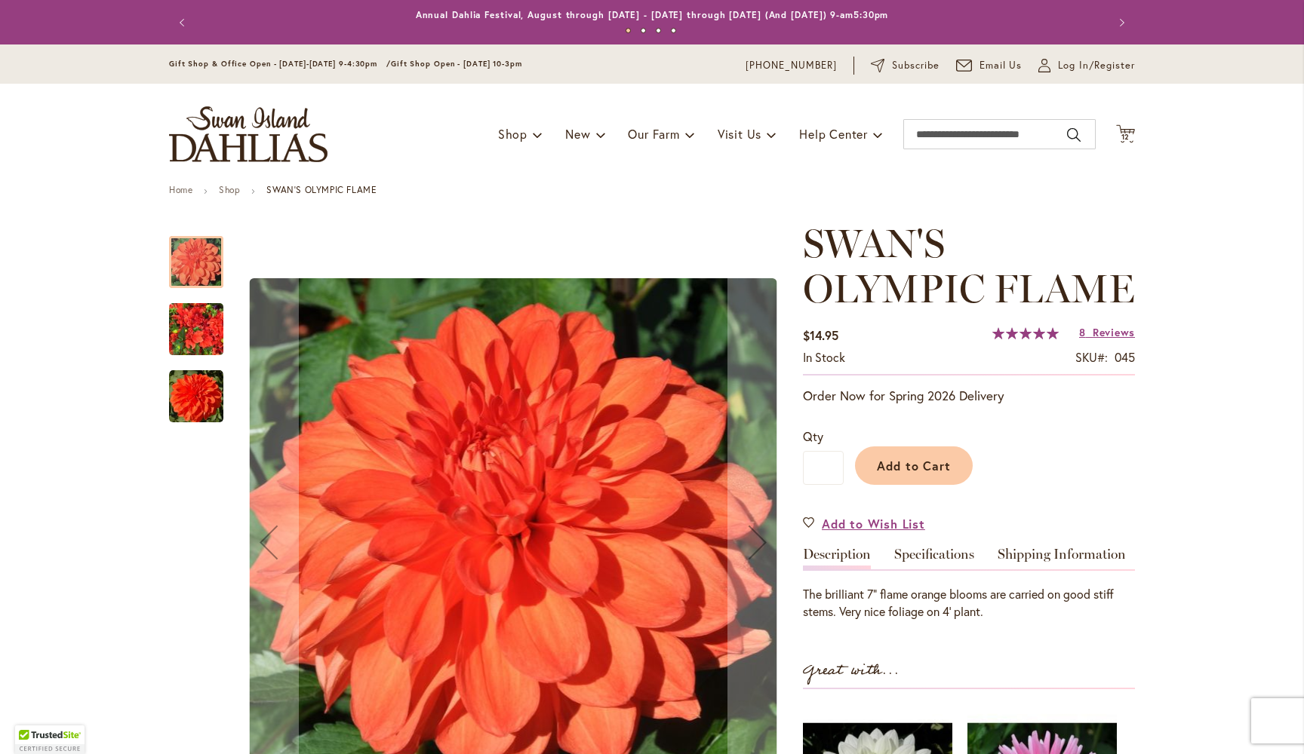
click at [207, 323] on img "Swan's Olympic Flame" at bounding box center [196, 329] width 54 height 72
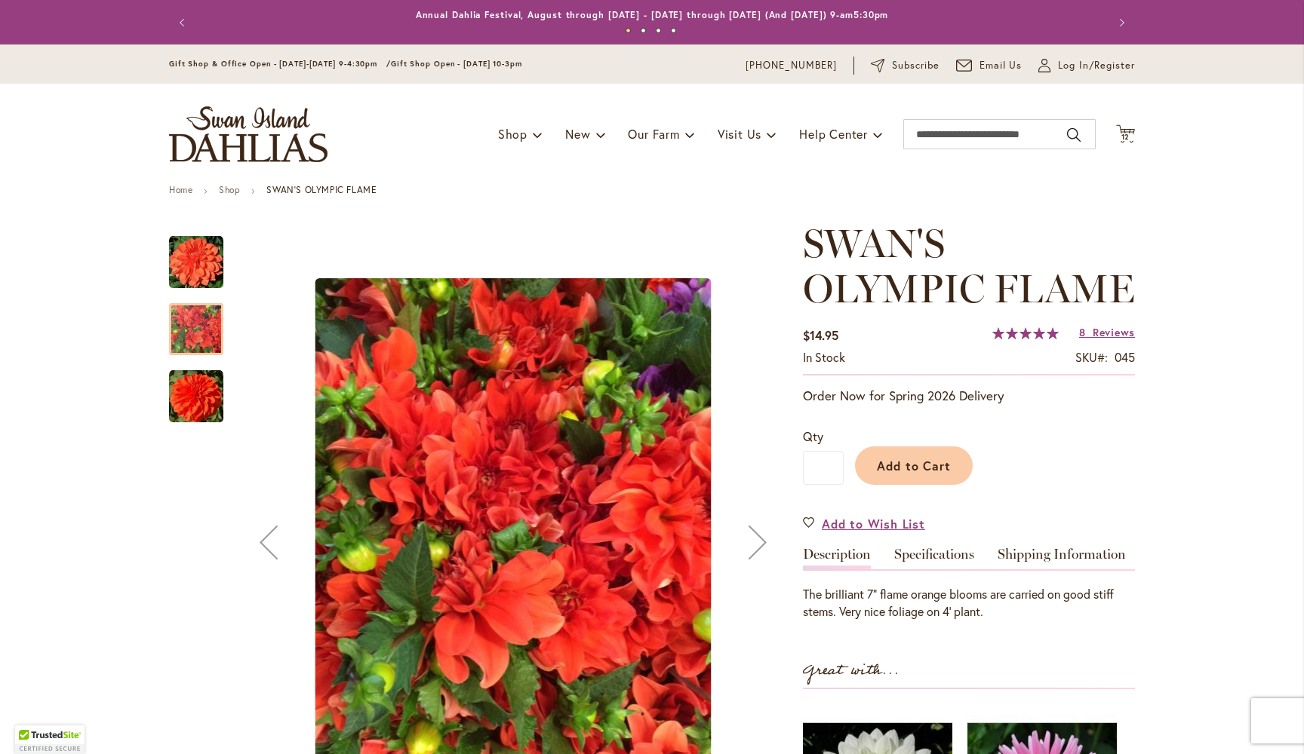
click at [197, 398] on img "Swan's Olympic Flame" at bounding box center [196, 397] width 54 height 54
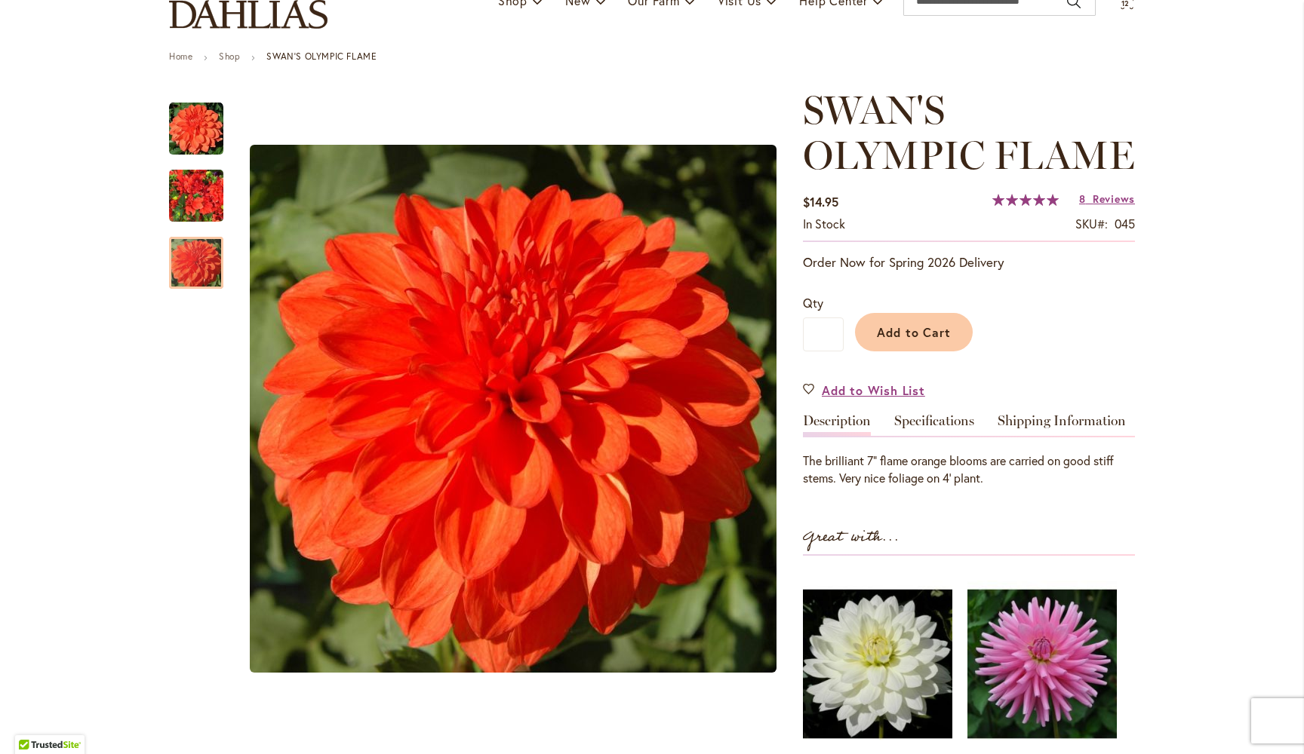
scroll to position [137, 0]
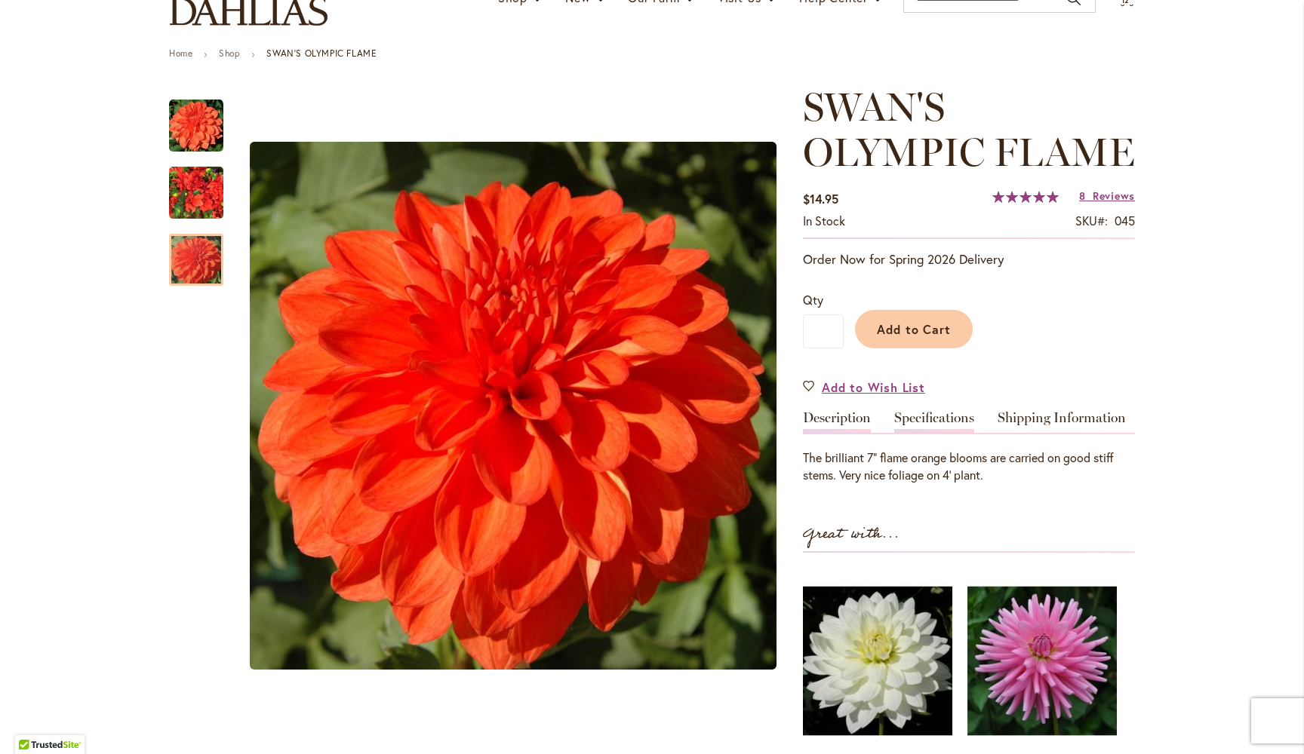
click at [917, 416] on link "Specifications" at bounding box center [934, 422] width 80 height 22
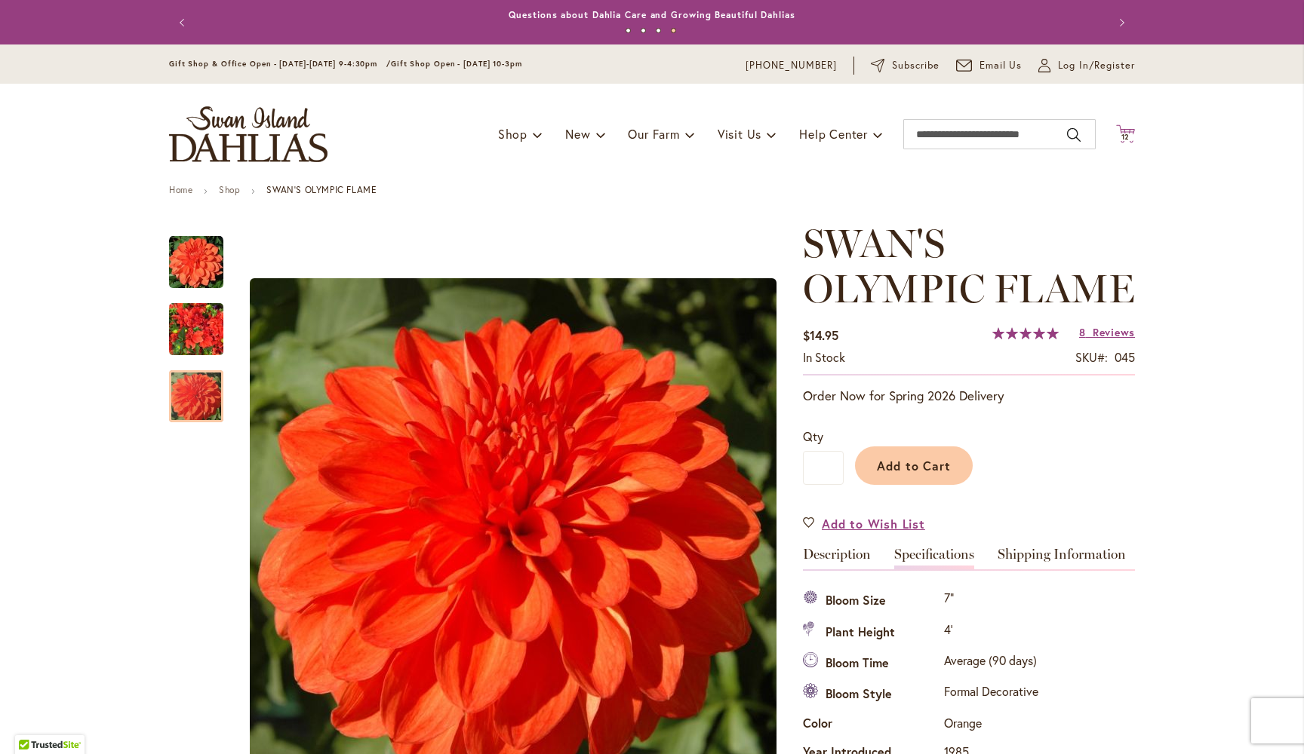
scroll to position [0, 0]
click at [1129, 128] on icon "Cart .cls-1 { fill: #231f20; }" at bounding box center [1125, 133] width 19 height 19
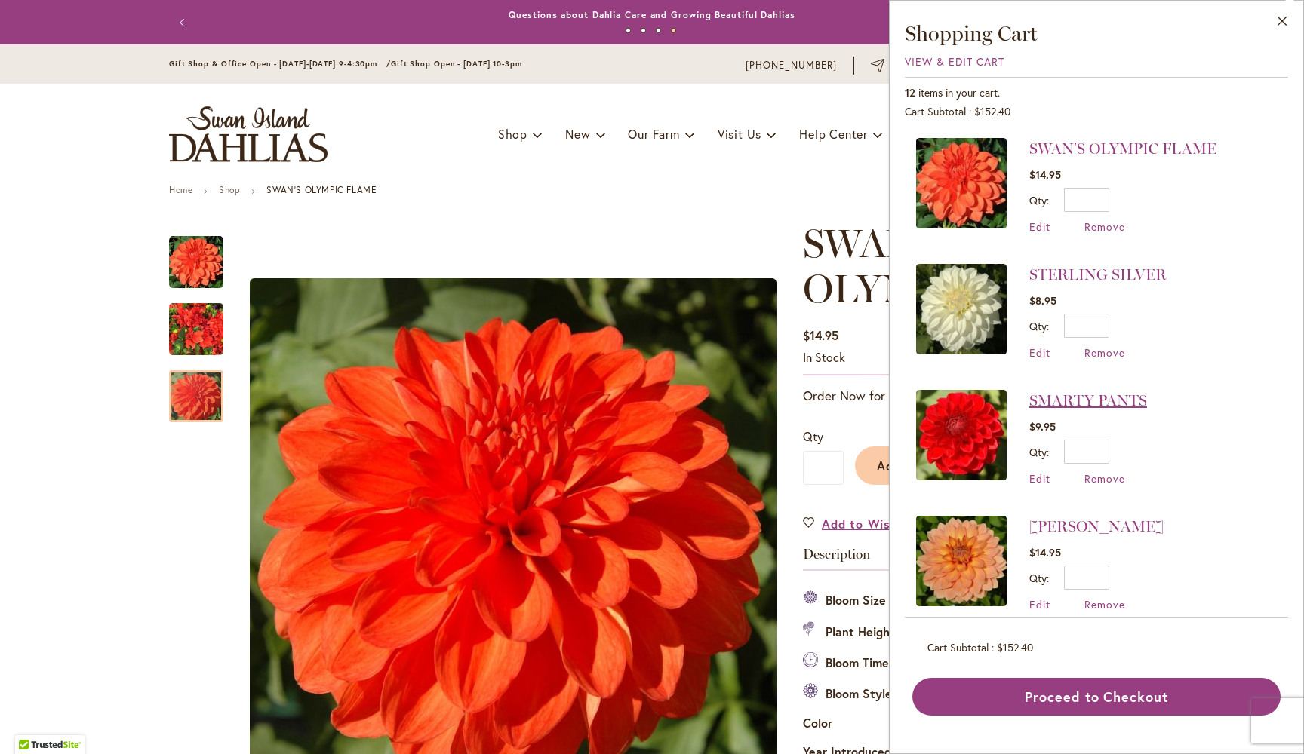
click at [1084, 395] on link "SMARTY PANTS" at bounding box center [1088, 401] width 118 height 18
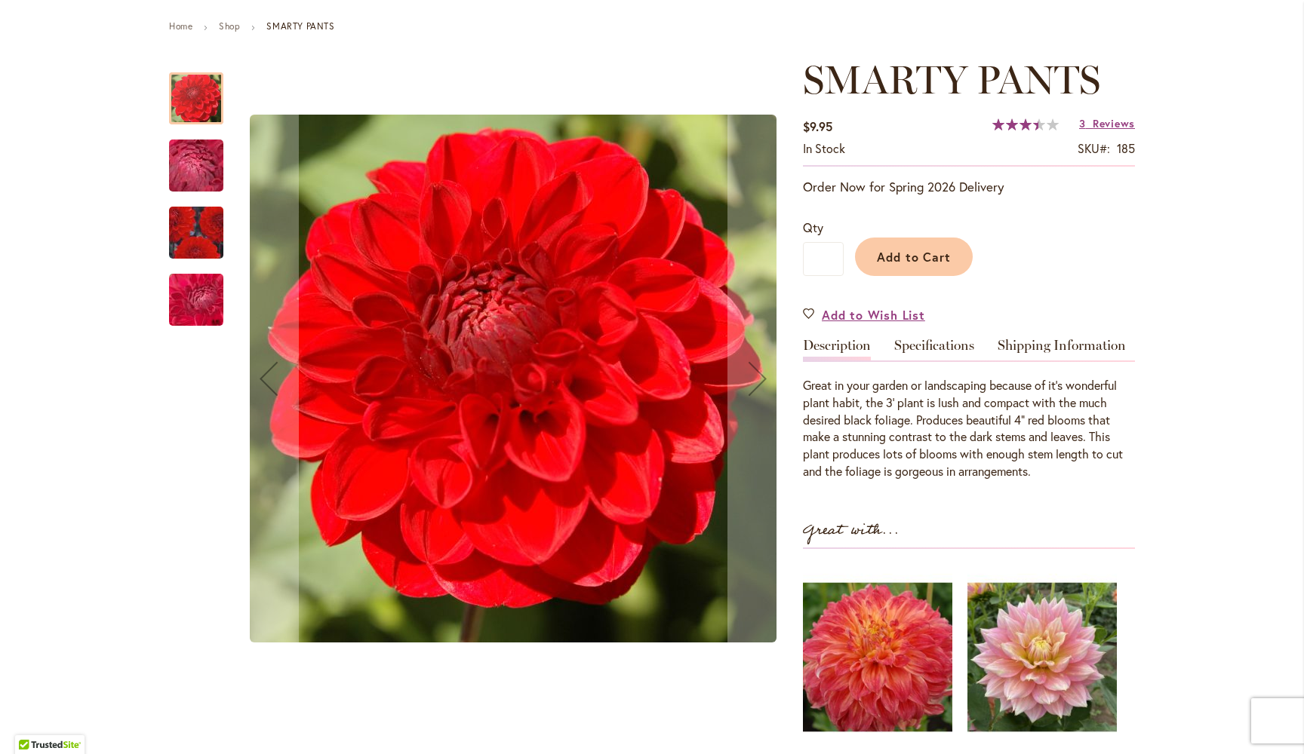
scroll to position [186, 0]
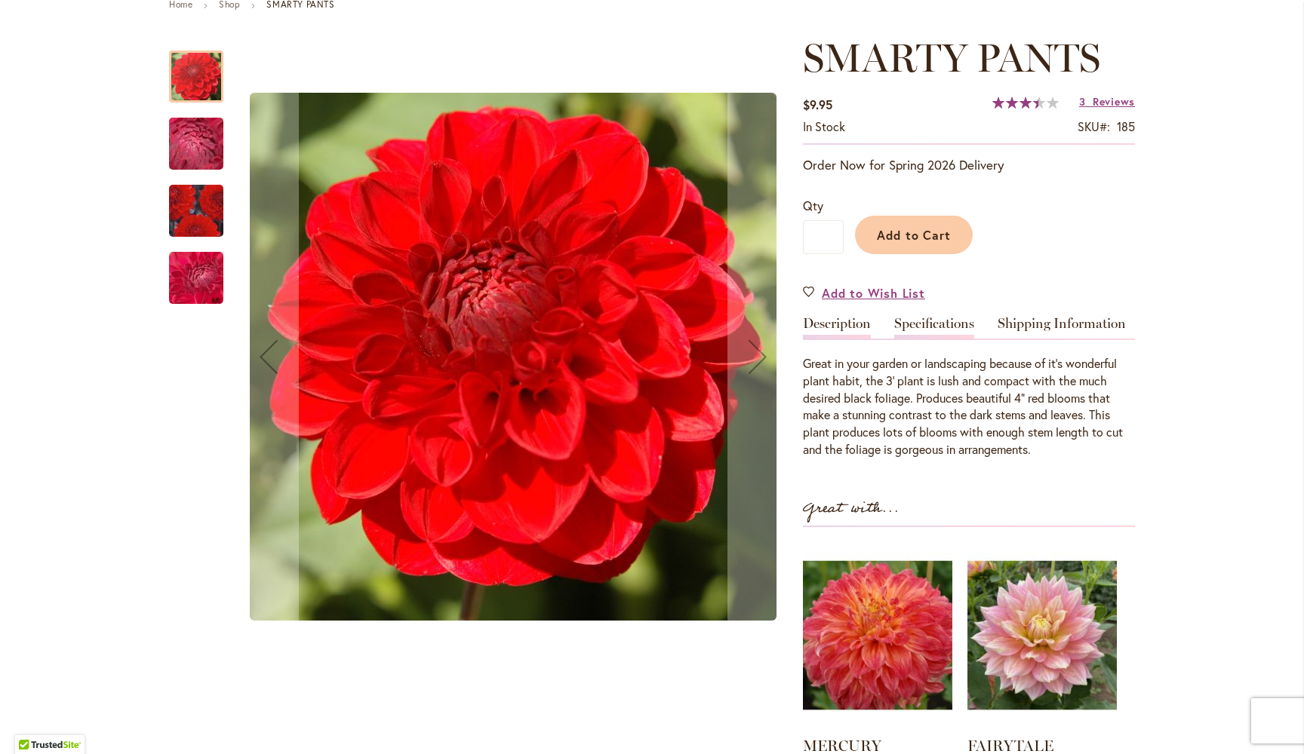
click at [923, 317] on link "Specifications" at bounding box center [934, 328] width 80 height 22
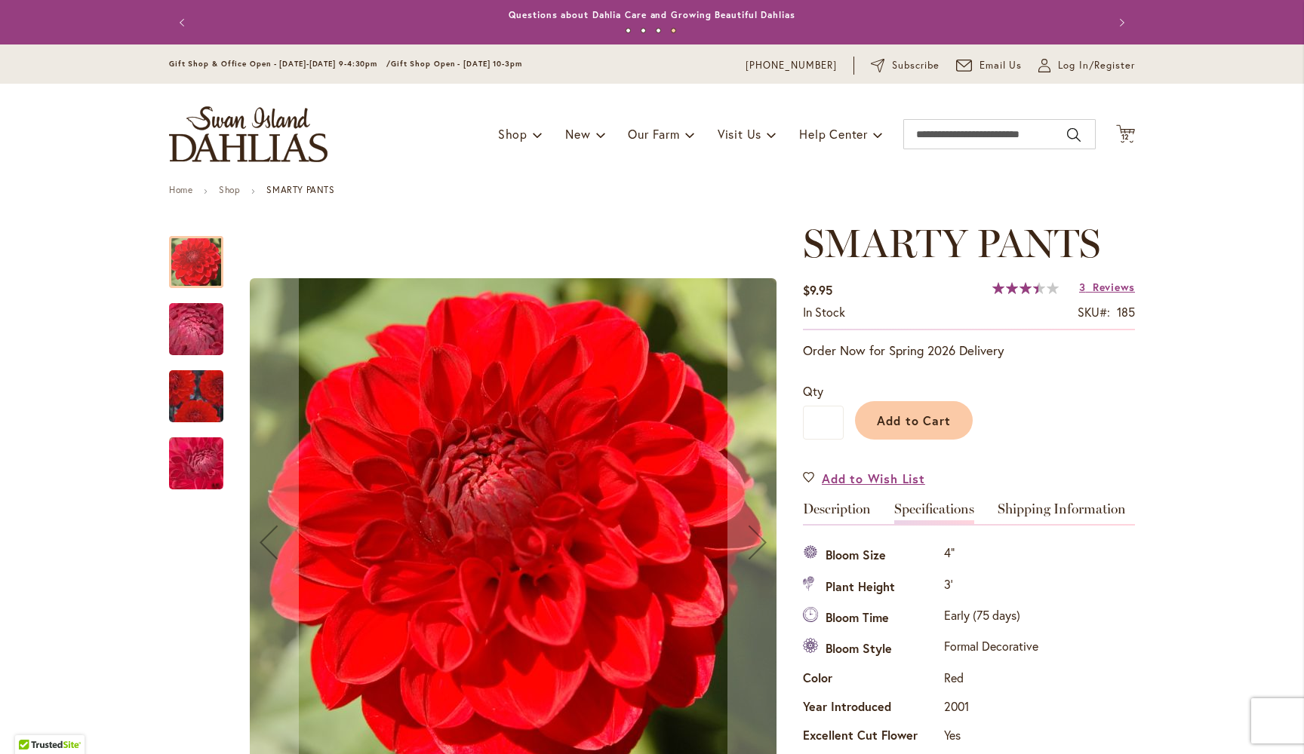
scroll to position [0, 0]
click at [1126, 130] on icon "Cart .cls-1 { fill: #231f20; }" at bounding box center [1125, 133] width 19 height 19
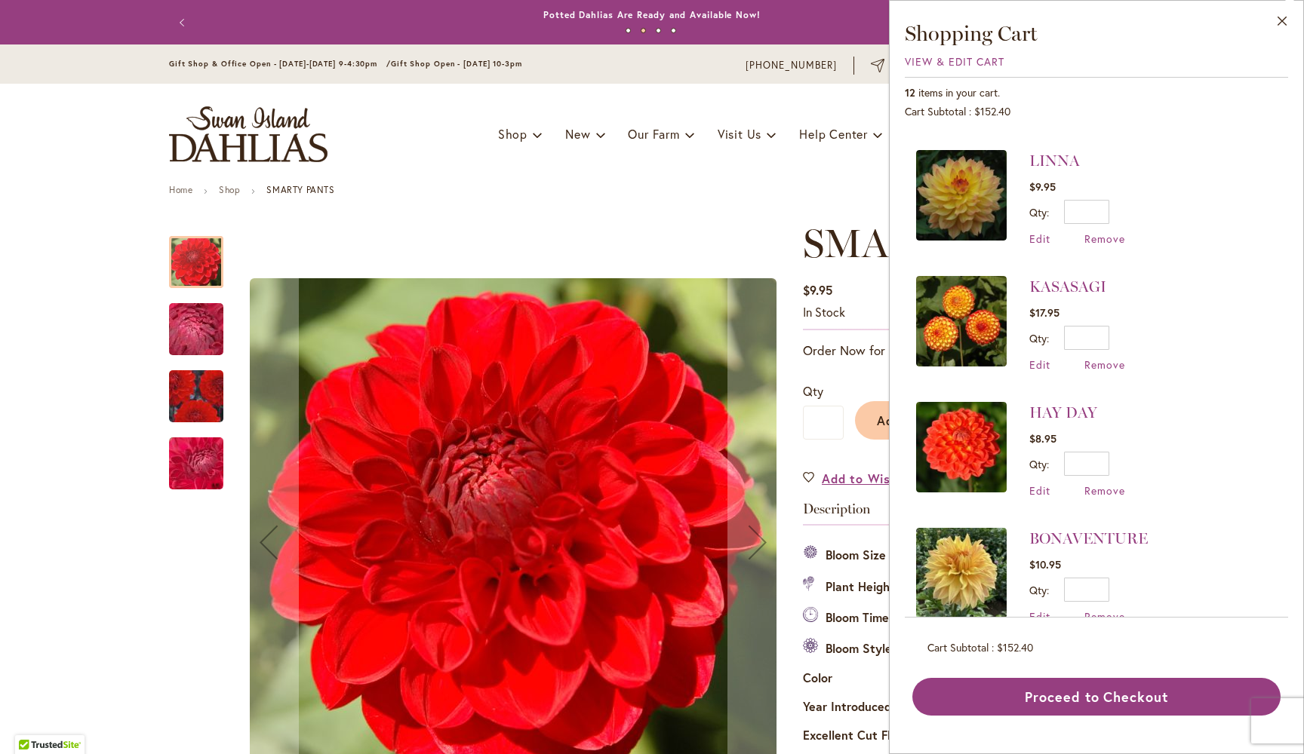
scroll to position [494, 0]
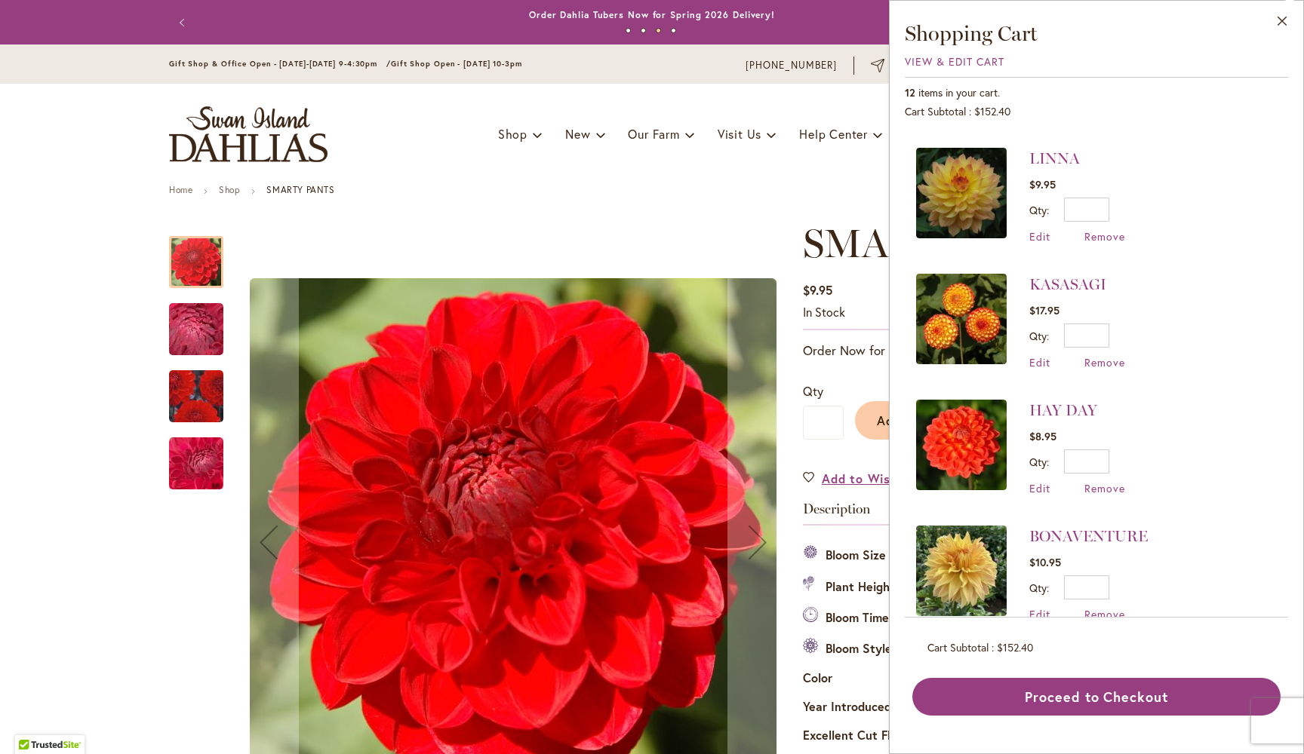
click at [975, 462] on img at bounding box center [961, 445] width 91 height 91
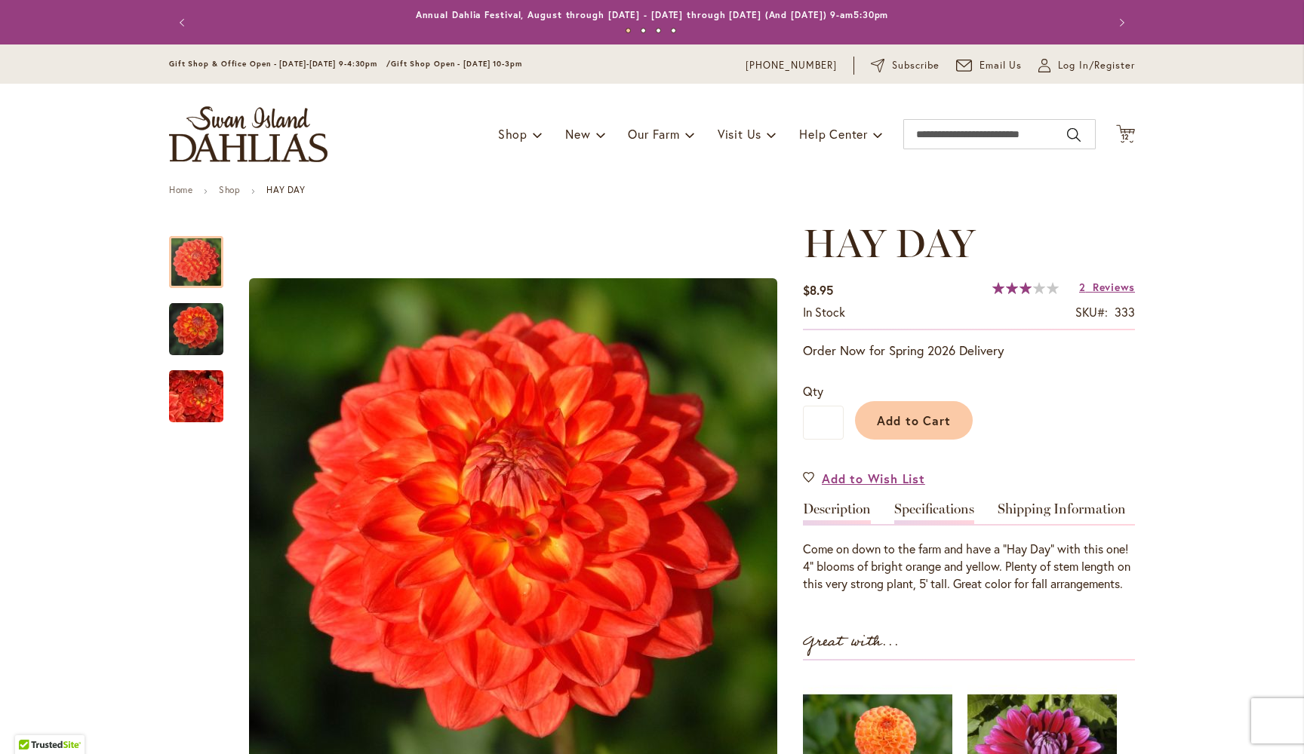
click at [944, 507] on link "Specifications" at bounding box center [934, 513] width 80 height 22
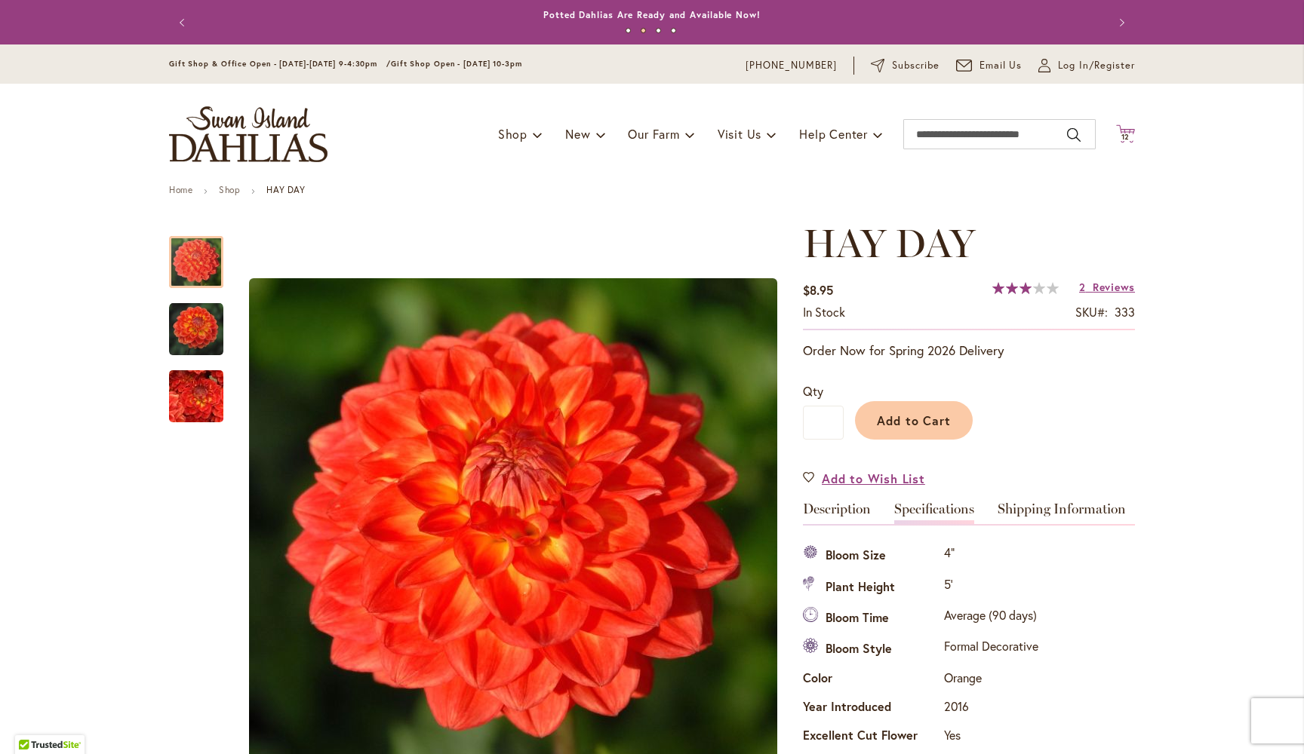
click at [1130, 128] on icon at bounding box center [1125, 133] width 19 height 18
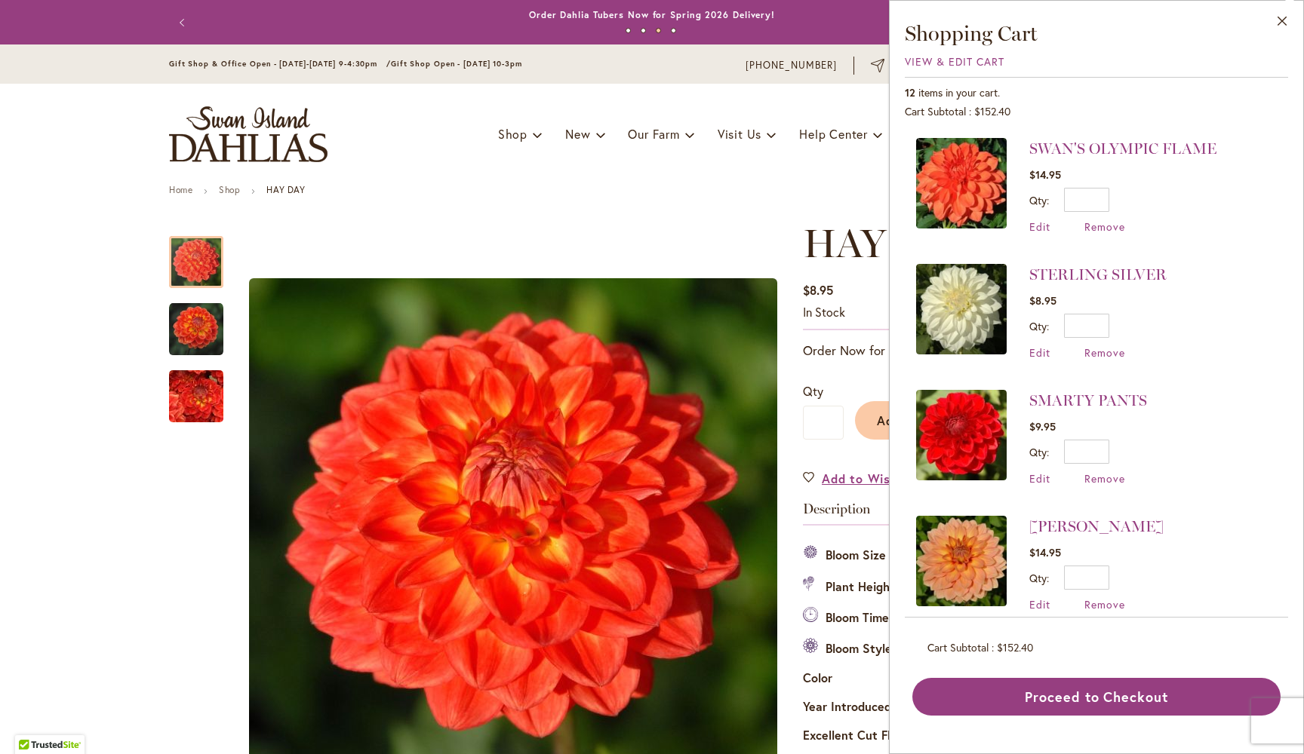
click at [977, 176] on img at bounding box center [961, 183] width 91 height 91
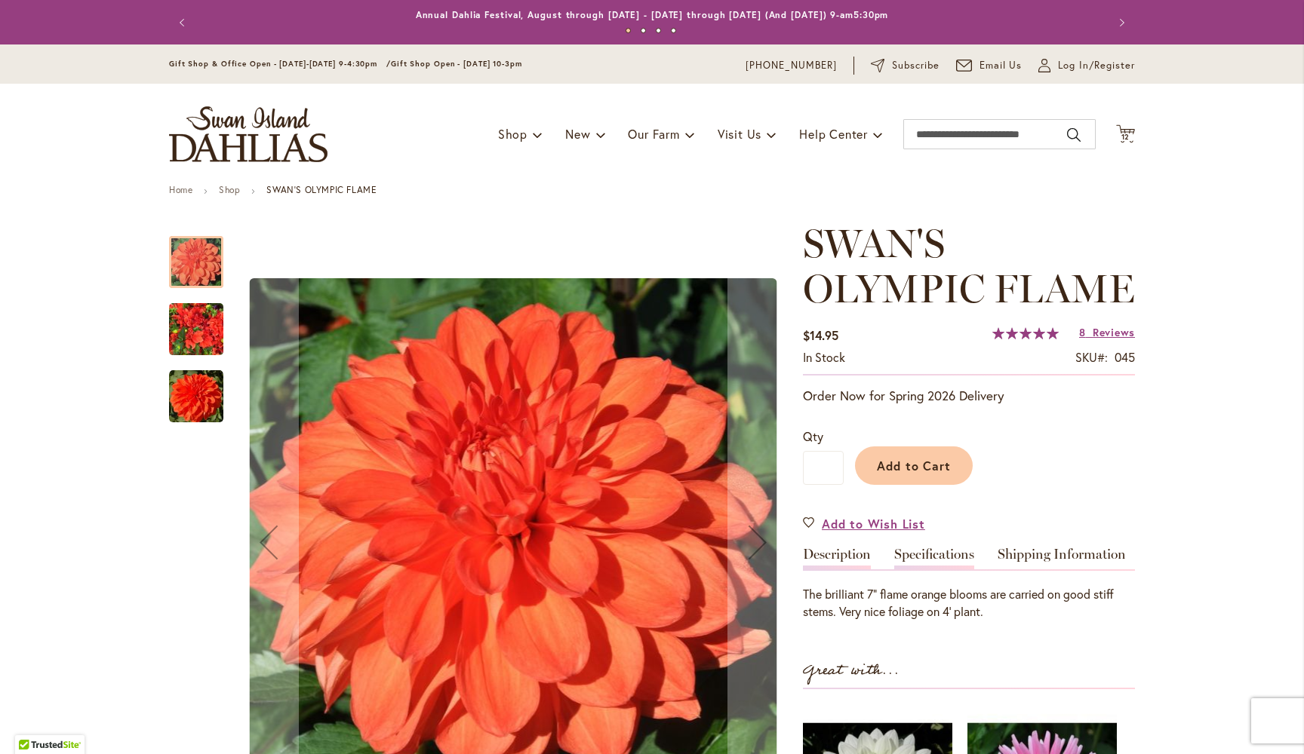
click at [950, 548] on link "Specifications" at bounding box center [934, 559] width 80 height 22
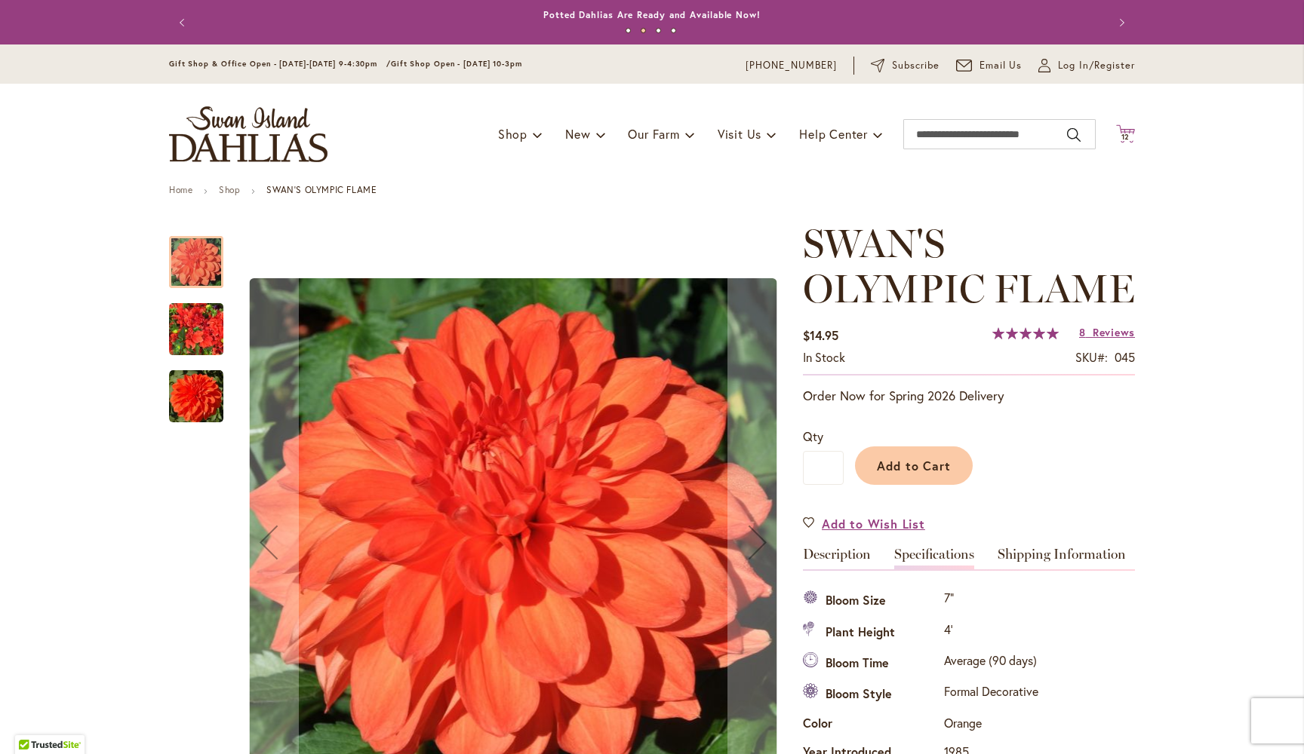
click at [1126, 136] on span "12" at bounding box center [1125, 137] width 9 height 10
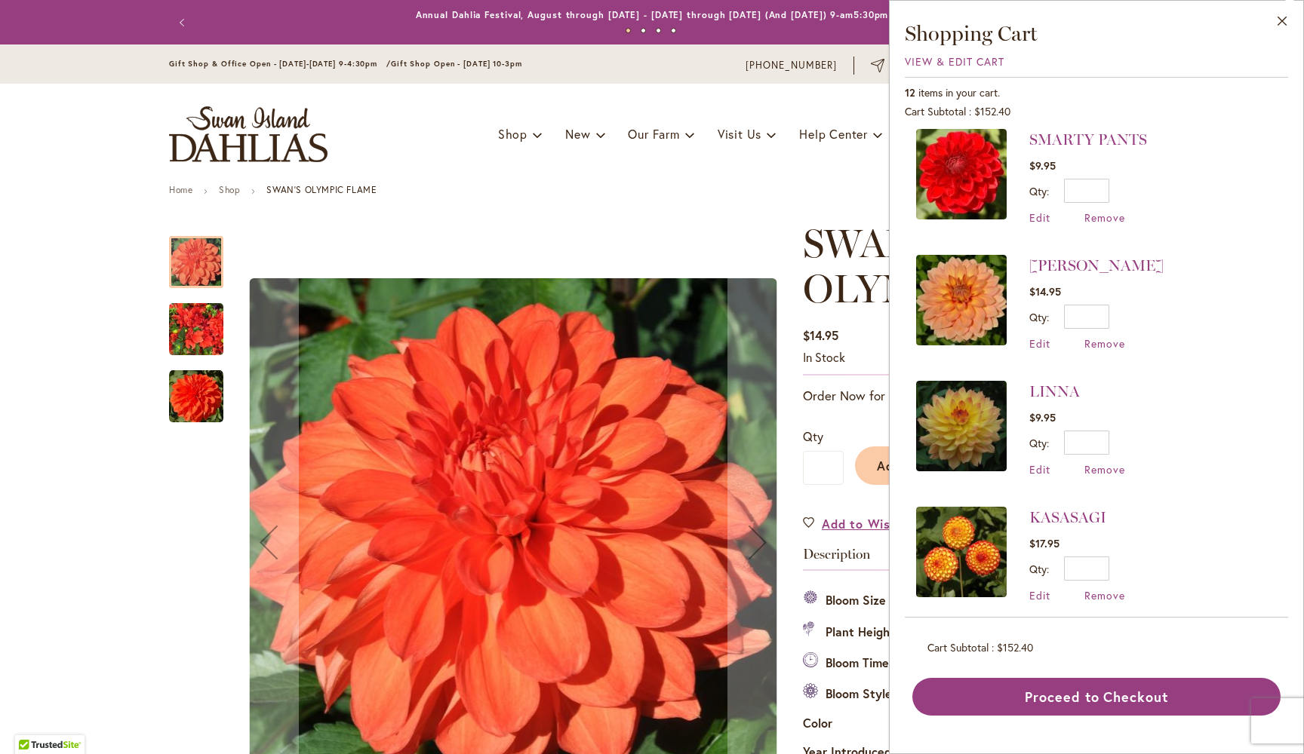
scroll to position [258, 0]
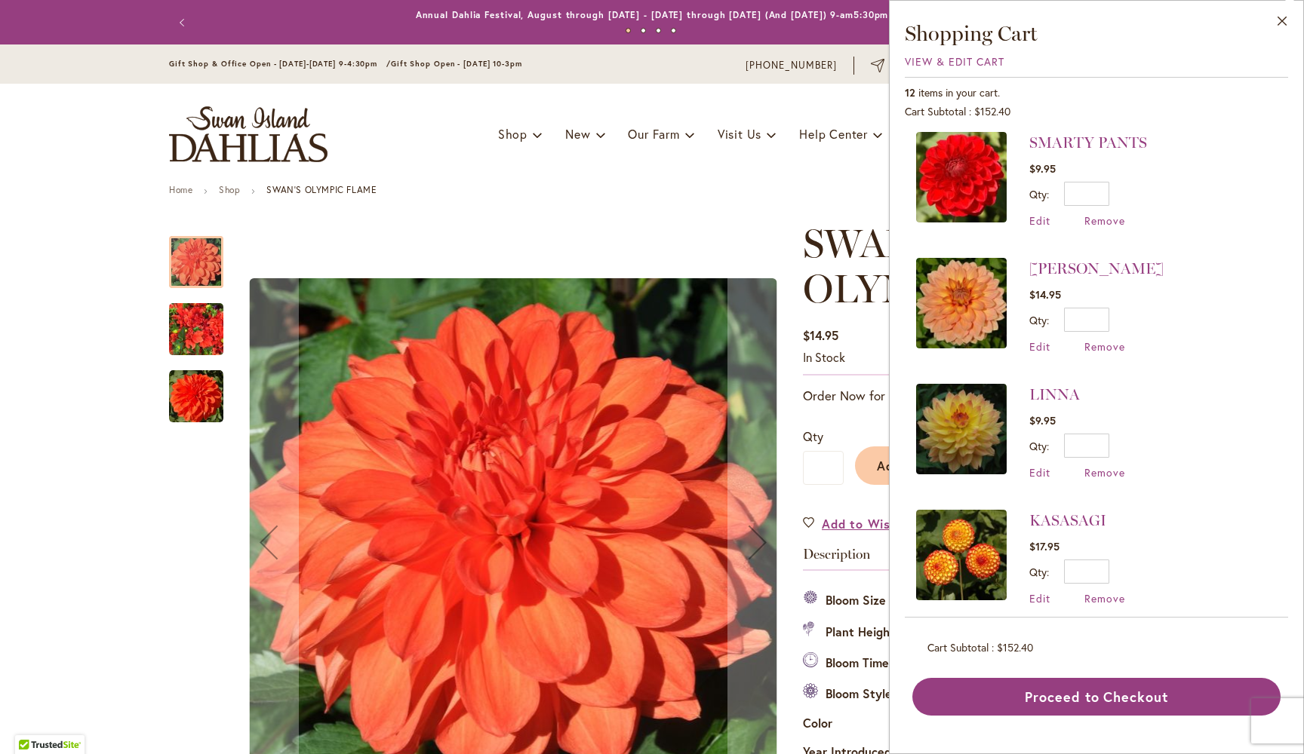
click at [967, 425] on img at bounding box center [961, 429] width 91 height 91
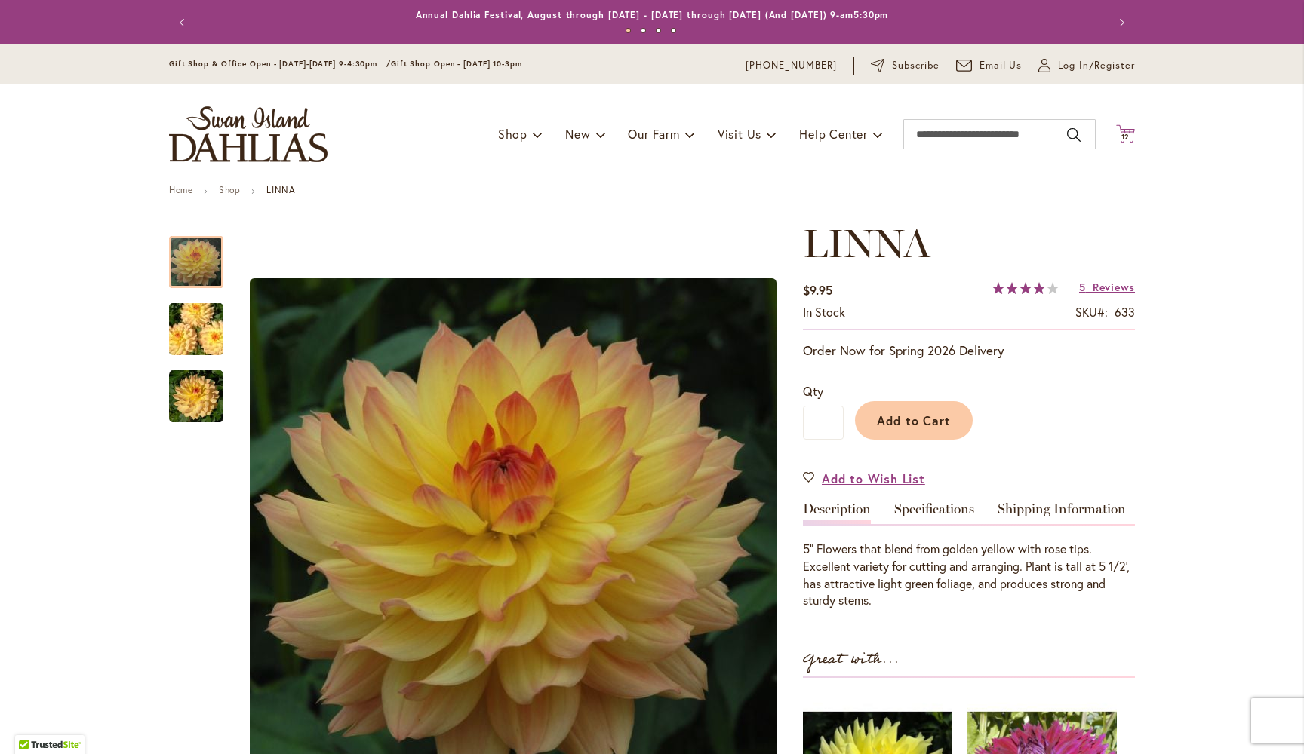
click at [1129, 135] on span "12" at bounding box center [1125, 137] width 9 height 10
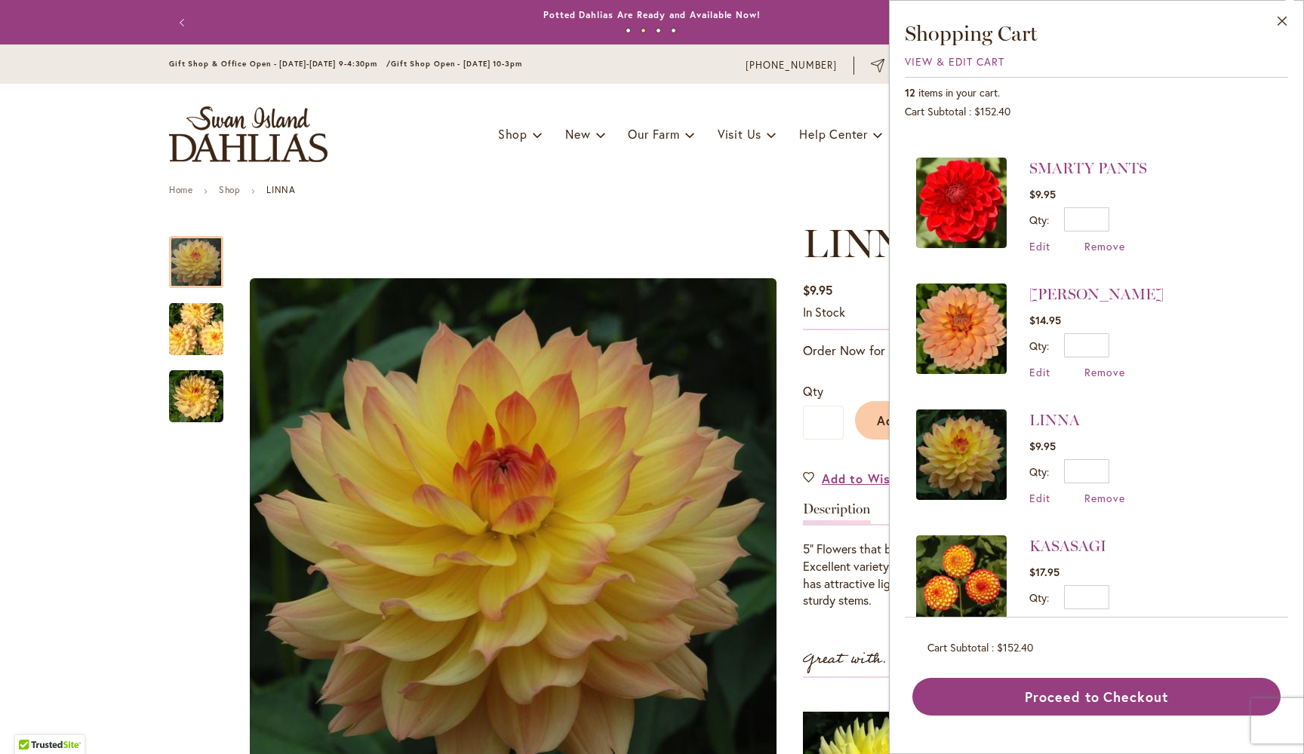
scroll to position [239, 0]
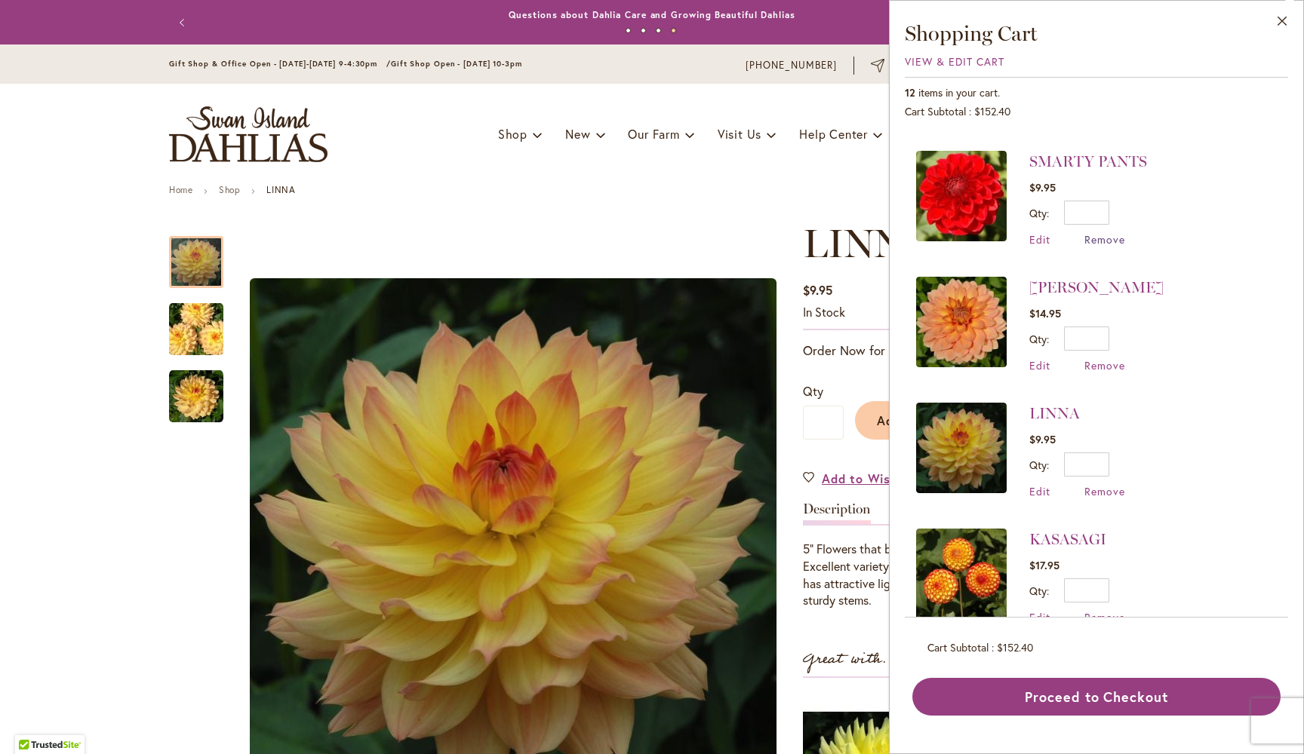
click at [1100, 238] on span "Remove" at bounding box center [1104, 239] width 41 height 14
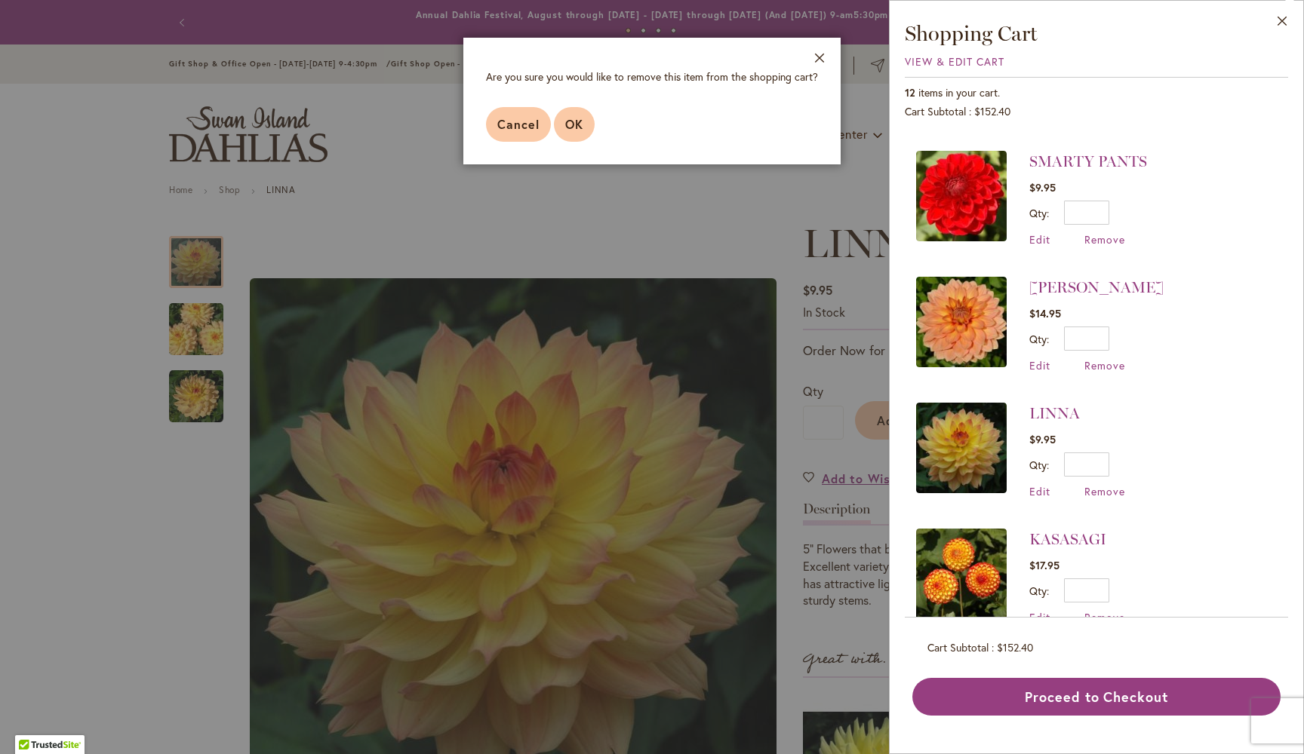
click at [578, 127] on span "OK" at bounding box center [574, 124] width 18 height 16
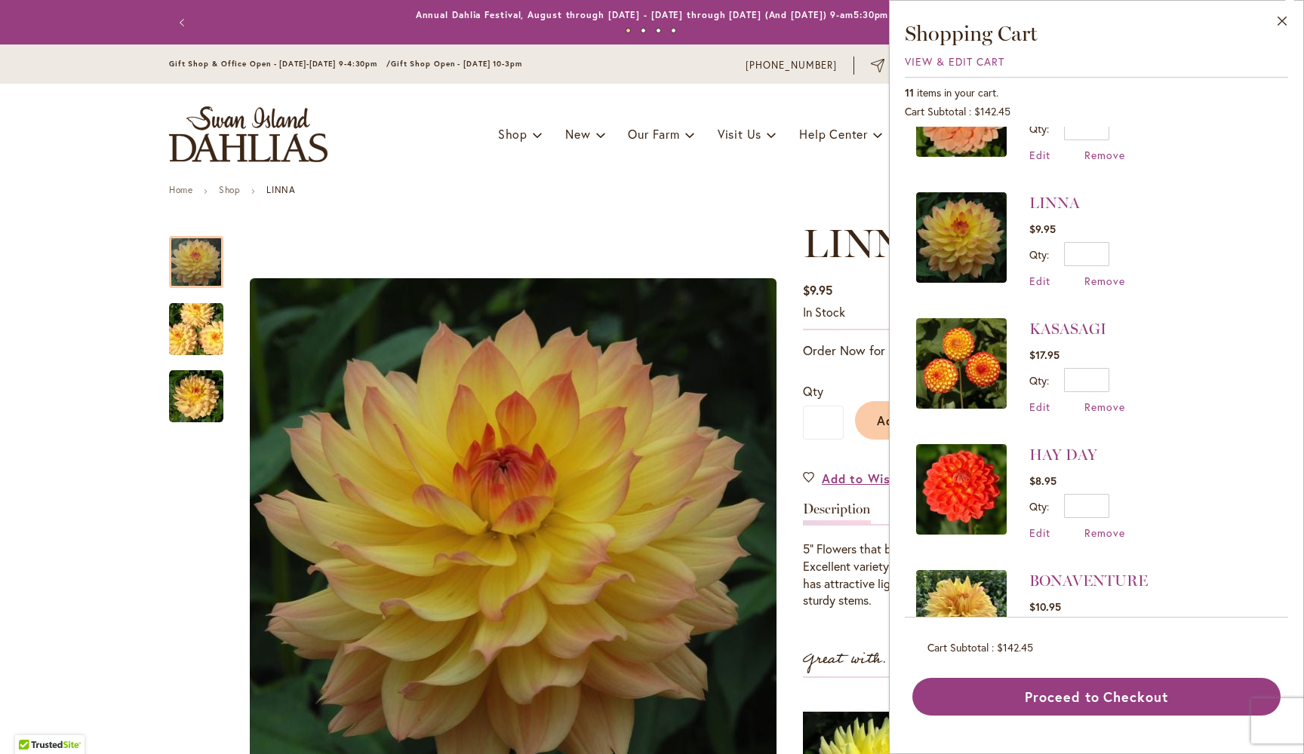
scroll to position [323, 0]
click at [780, 161] on div "Toggle Nav Shop Dahlia Tubers Collections Fresh Cut Dahlias Gardening Supplies …" at bounding box center [652, 134] width 996 height 101
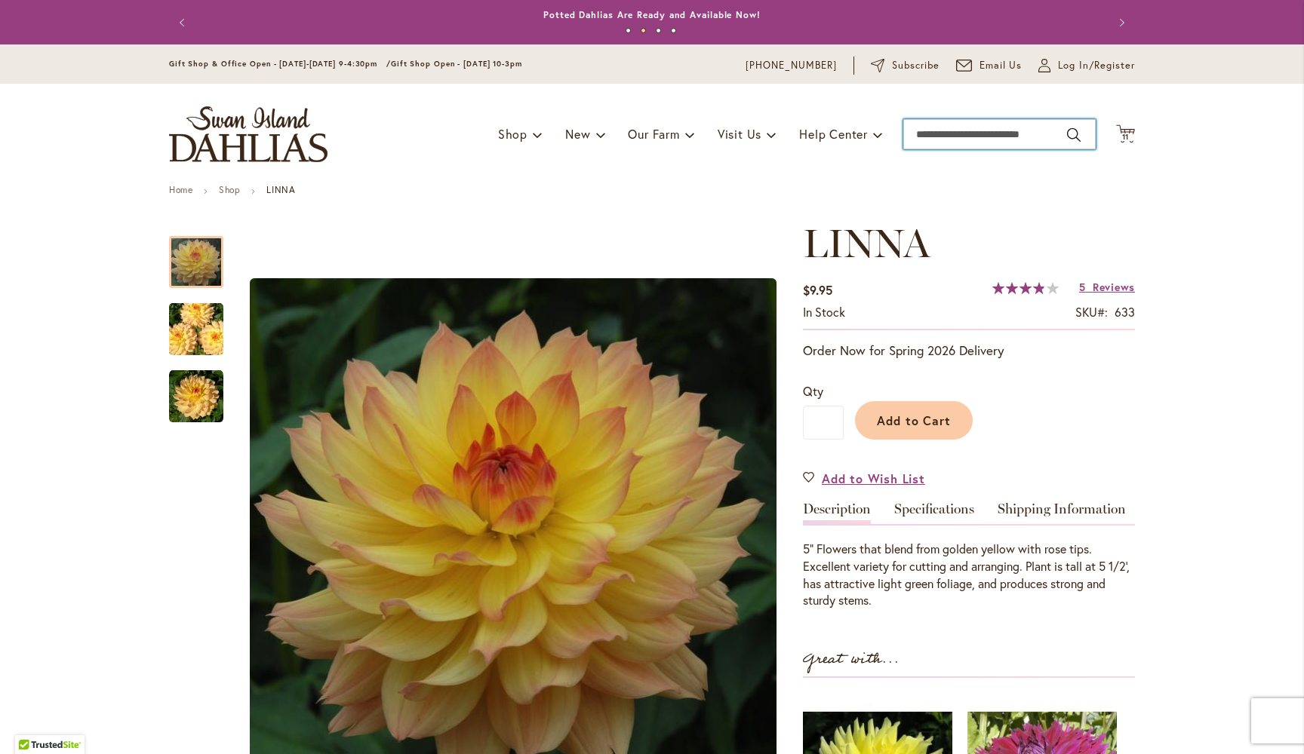
click at [1010, 132] on input "Search" at bounding box center [999, 134] width 192 height 30
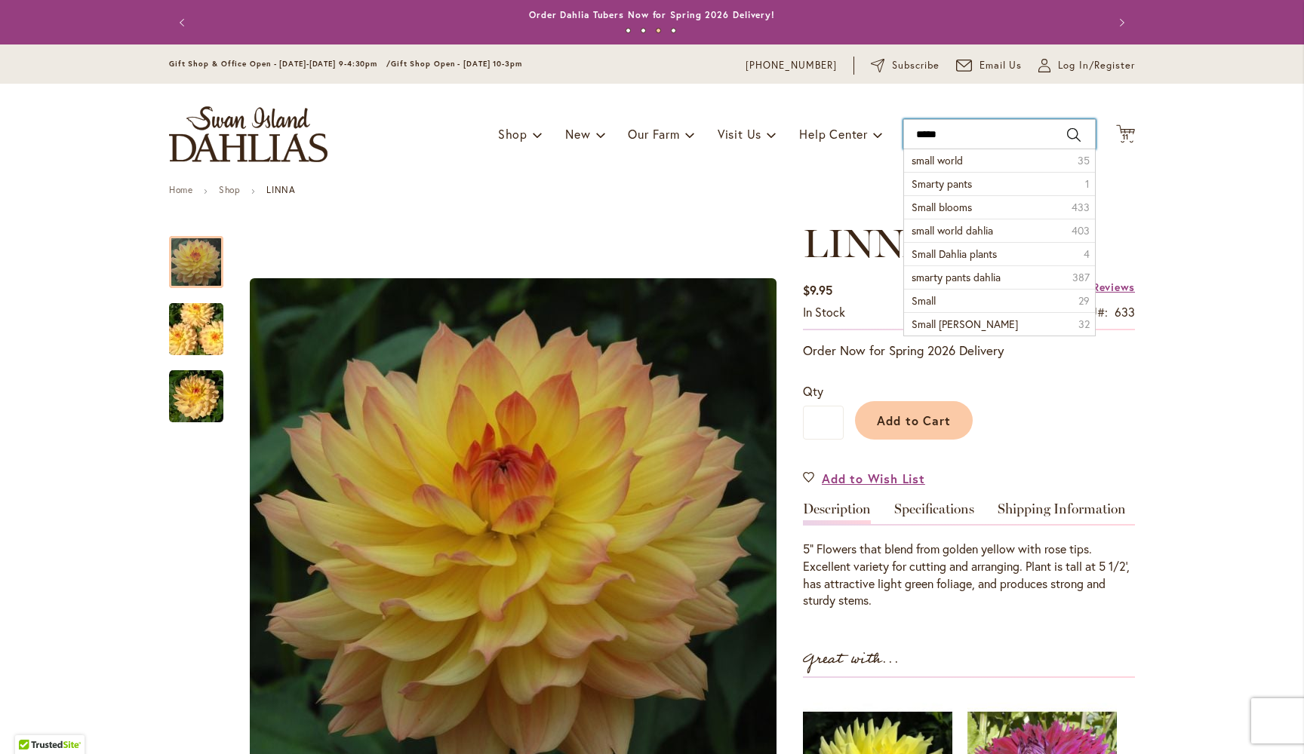
type input "******"
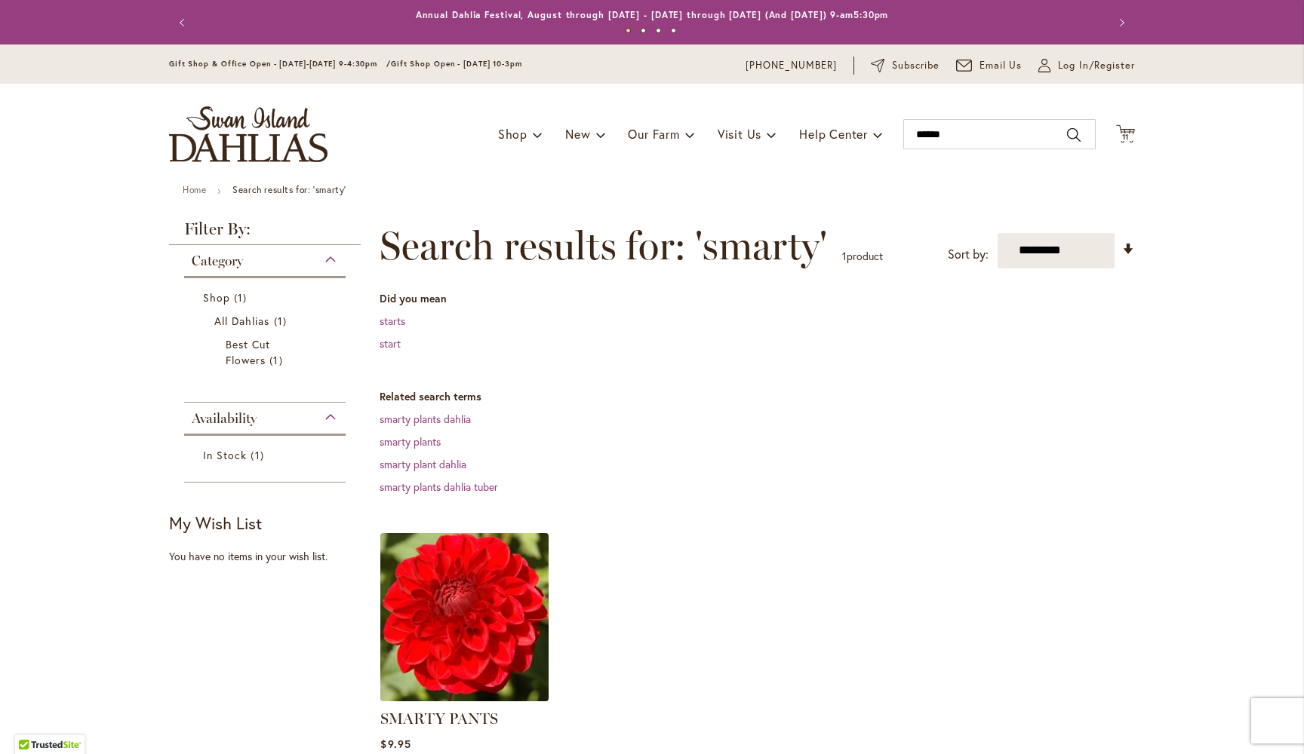
click at [500, 591] on img at bounding box center [464, 617] width 177 height 177
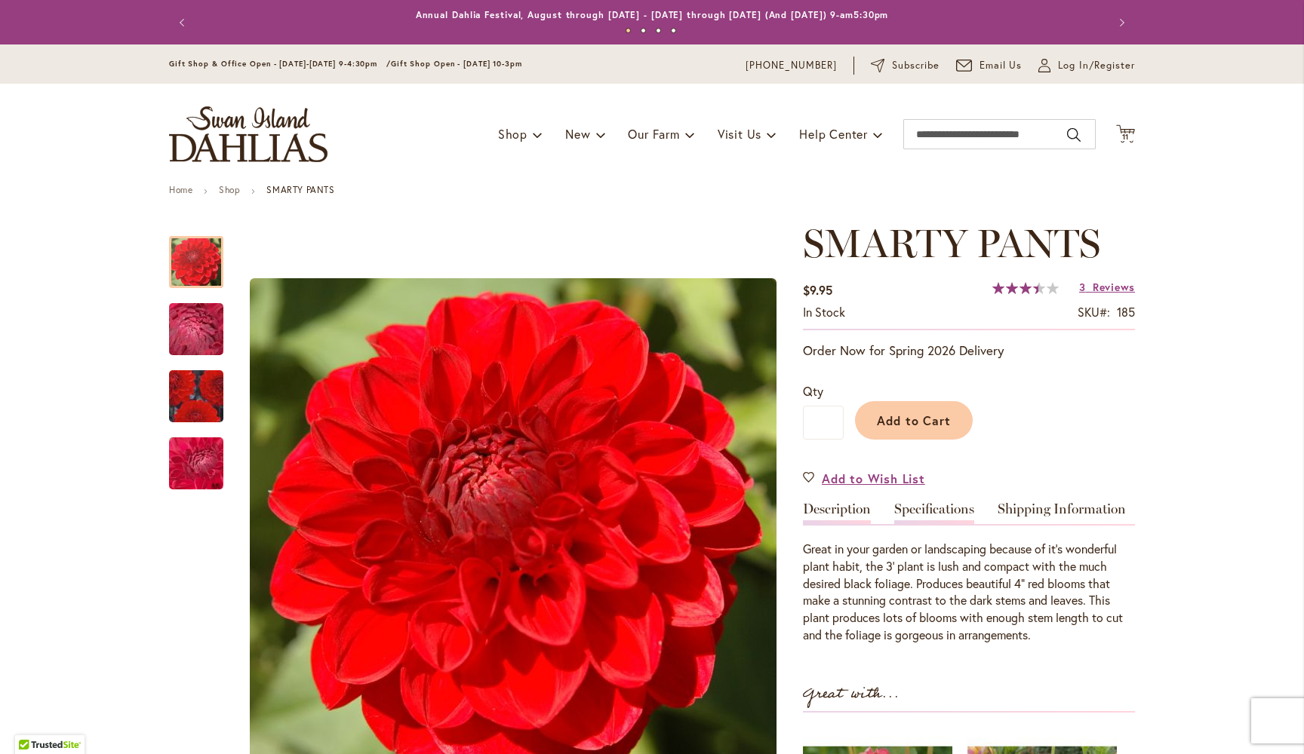
click at [940, 506] on link "Specifications" at bounding box center [934, 513] width 80 height 22
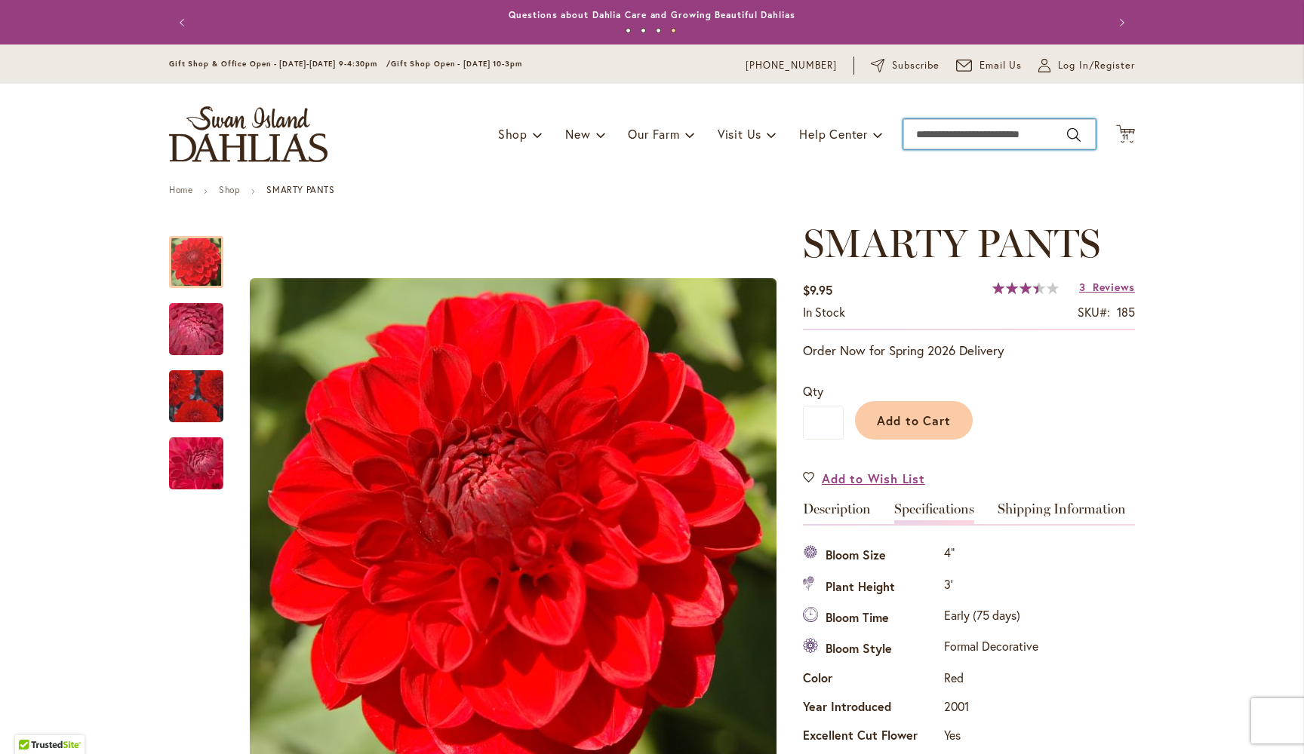
click at [981, 134] on input "Search" at bounding box center [999, 134] width 192 height 30
click at [963, 134] on input "*" at bounding box center [999, 134] width 192 height 30
type input "***"
click at [1073, 134] on button "Search" at bounding box center [1074, 135] width 14 height 24
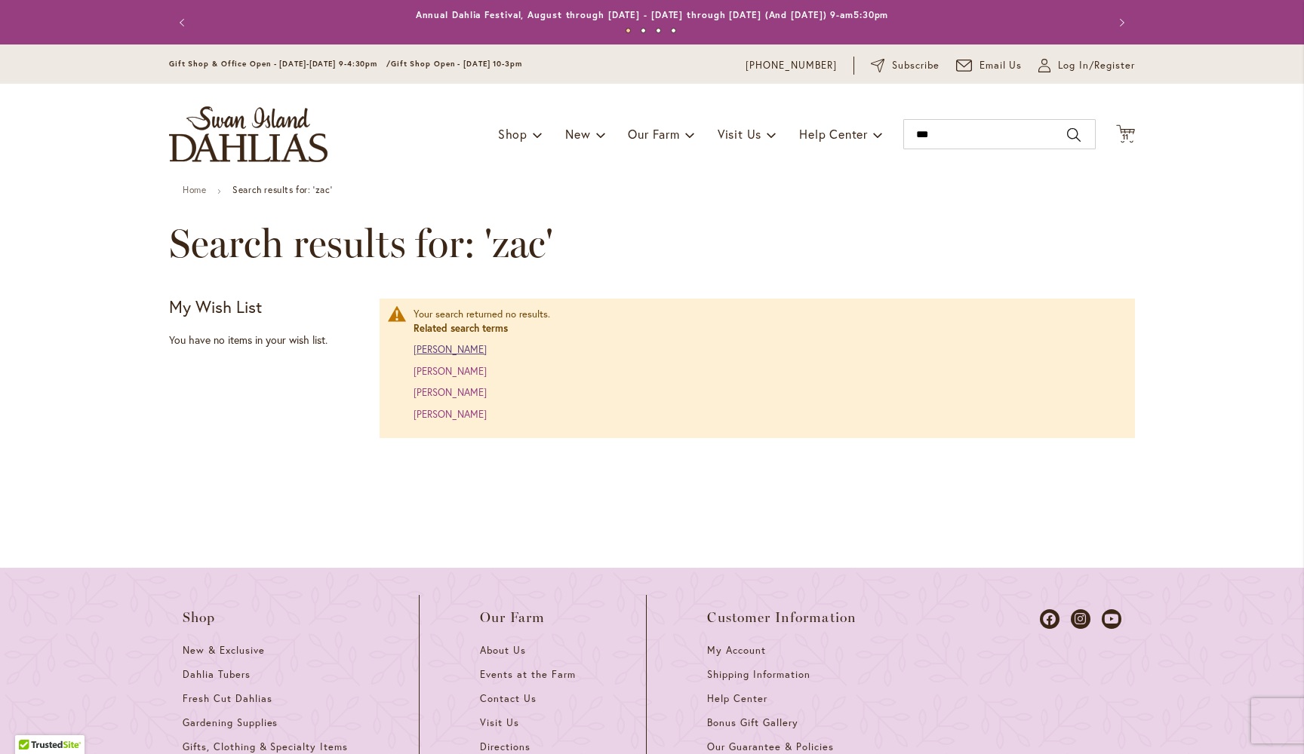
click at [475, 348] on link "[PERSON_NAME]" at bounding box center [449, 349] width 73 height 13
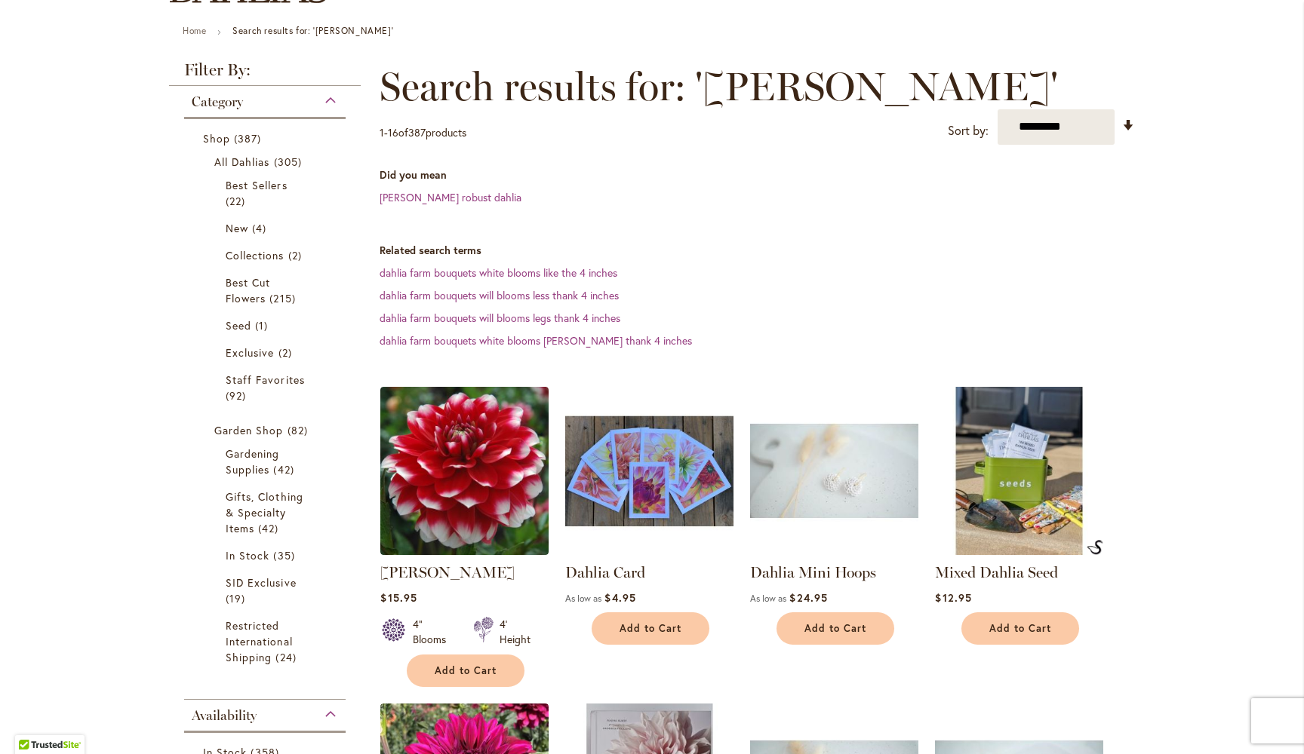
scroll to position [177, 0]
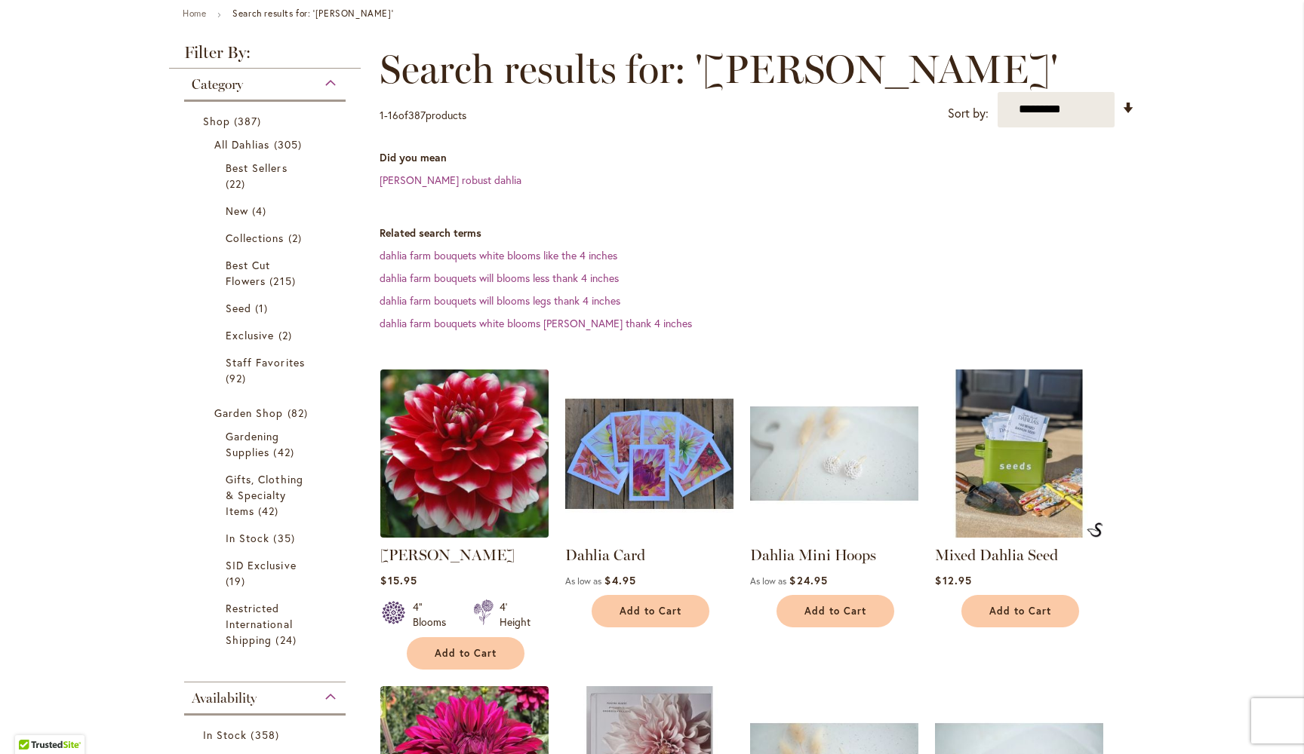
click at [459, 445] on img at bounding box center [464, 453] width 177 height 177
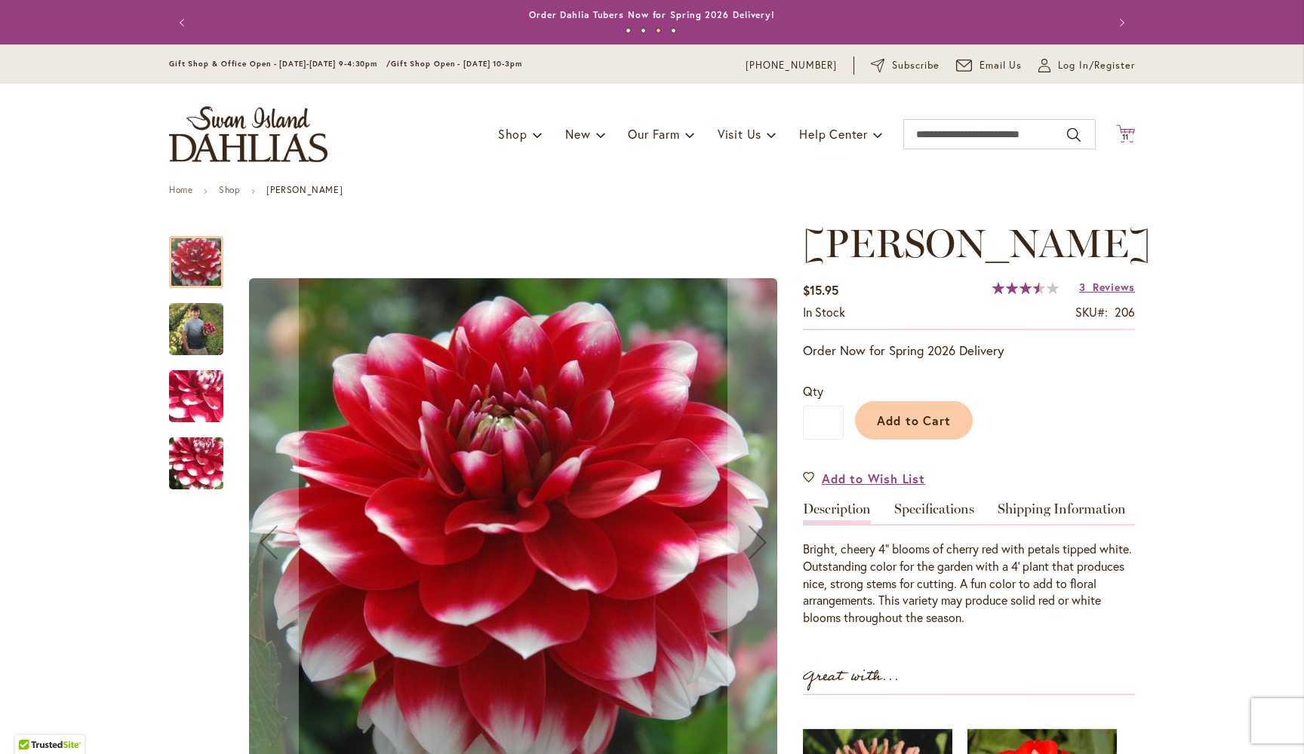
click at [1132, 137] on span "11 11 items" at bounding box center [1125, 138] width 15 height 8
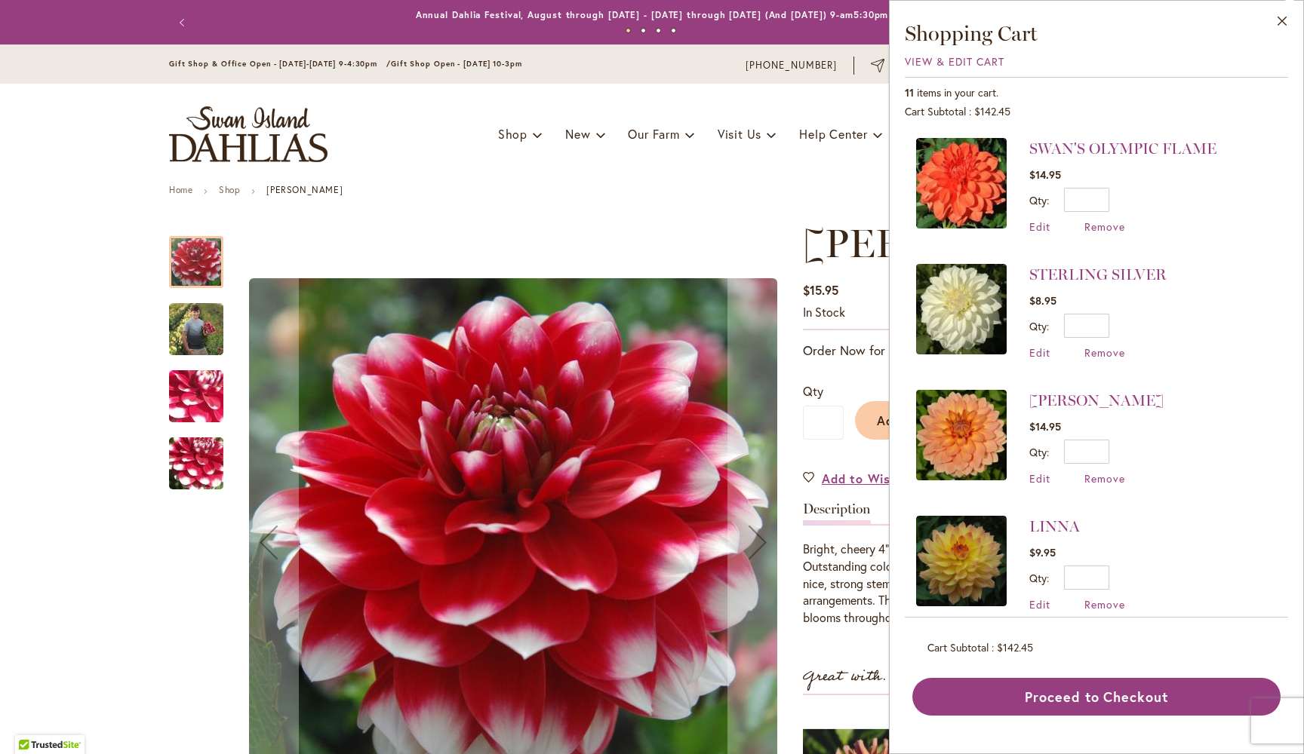
click at [705, 187] on ul "Home Shop ZAKARY ROBERT" at bounding box center [652, 192] width 966 height 14
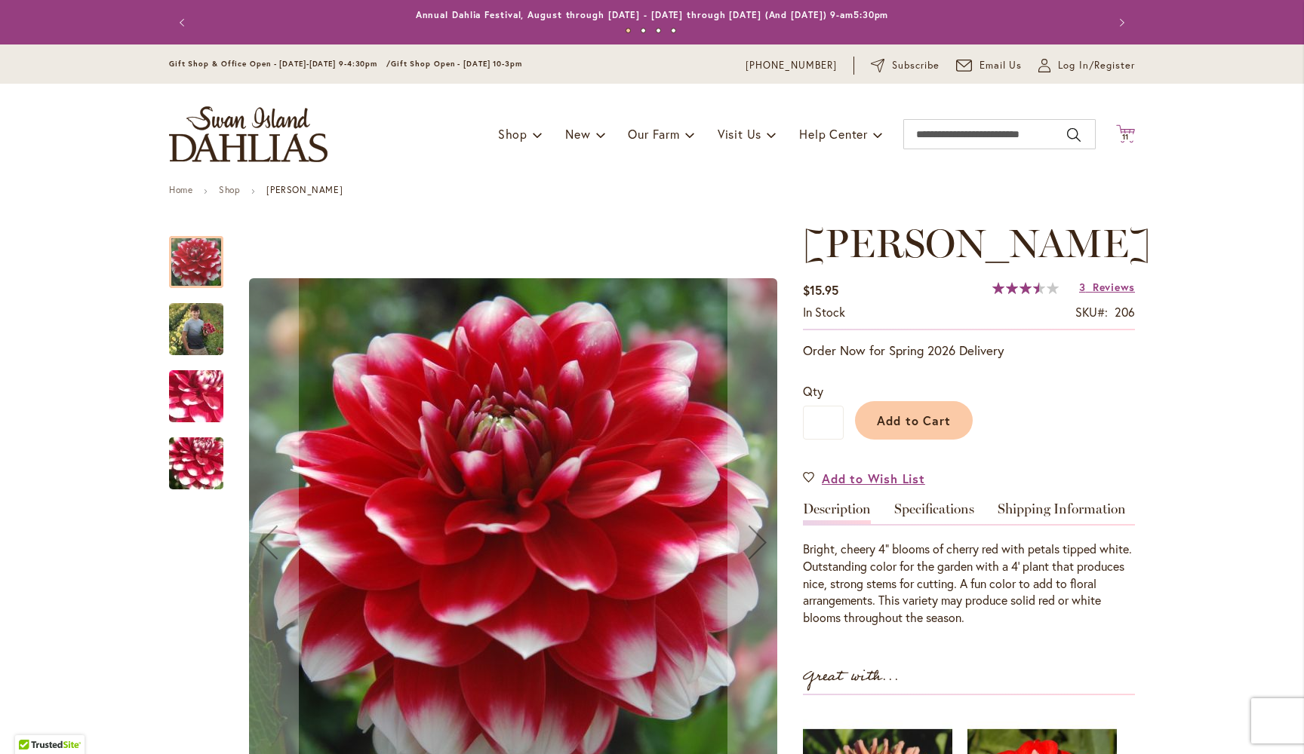
click at [1129, 134] on span "11 11 items" at bounding box center [1125, 138] width 15 height 8
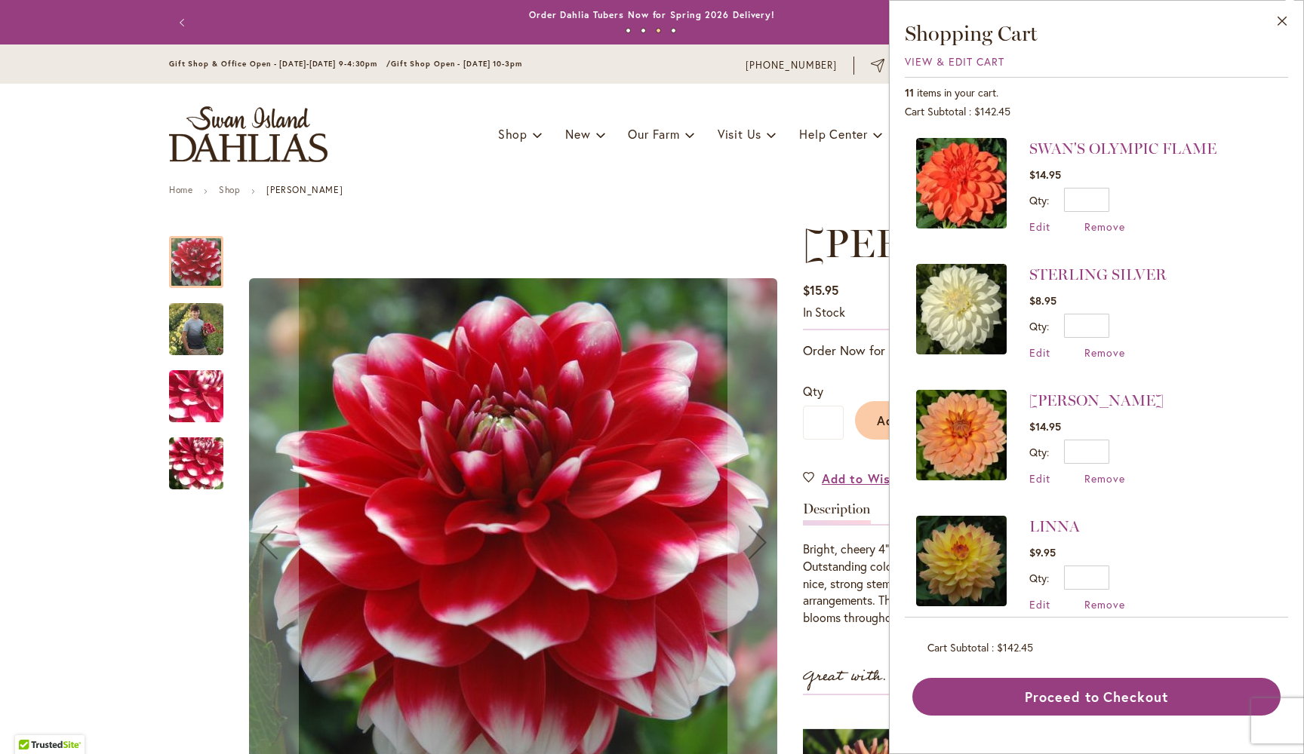
click at [696, 178] on div "Toggle Nav Shop Dahlia Tubers Collections Fresh Cut Dahlias Gardening Supplies …" at bounding box center [652, 134] width 996 height 101
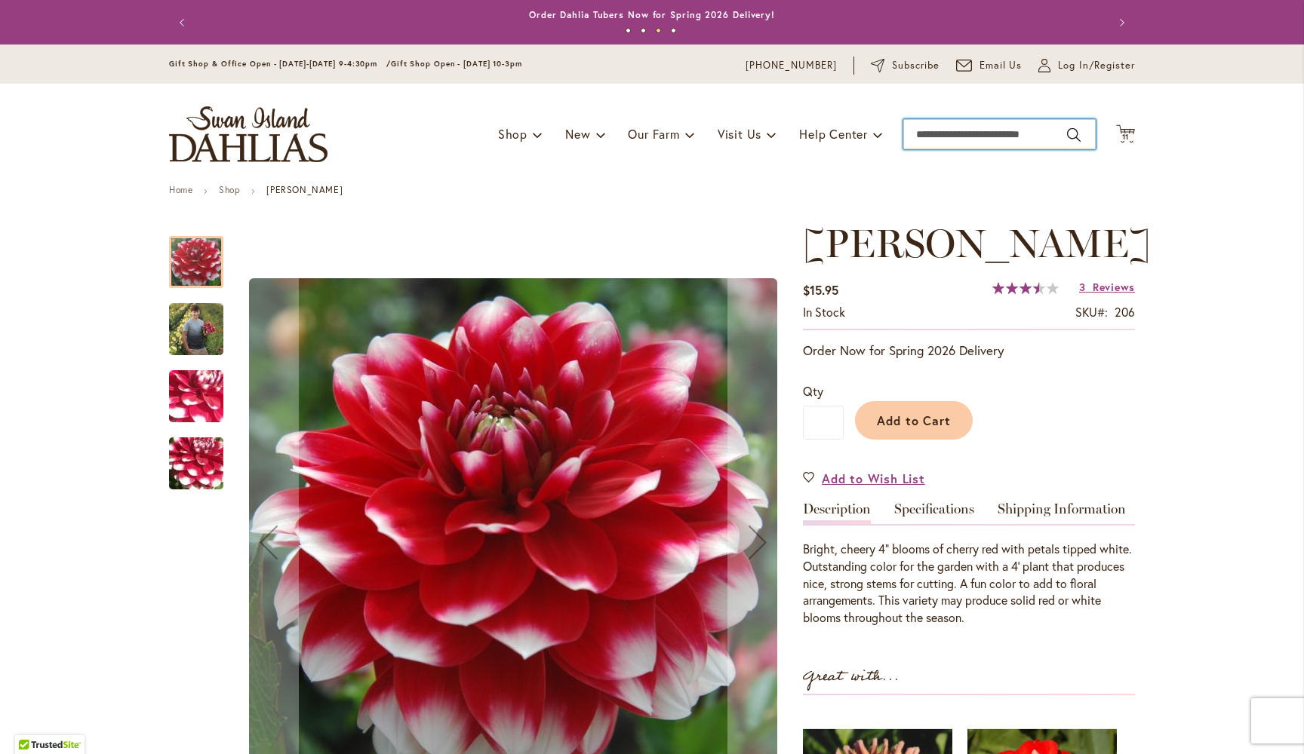
click at [954, 135] on input "Search" at bounding box center [999, 134] width 192 height 30
type input "****"
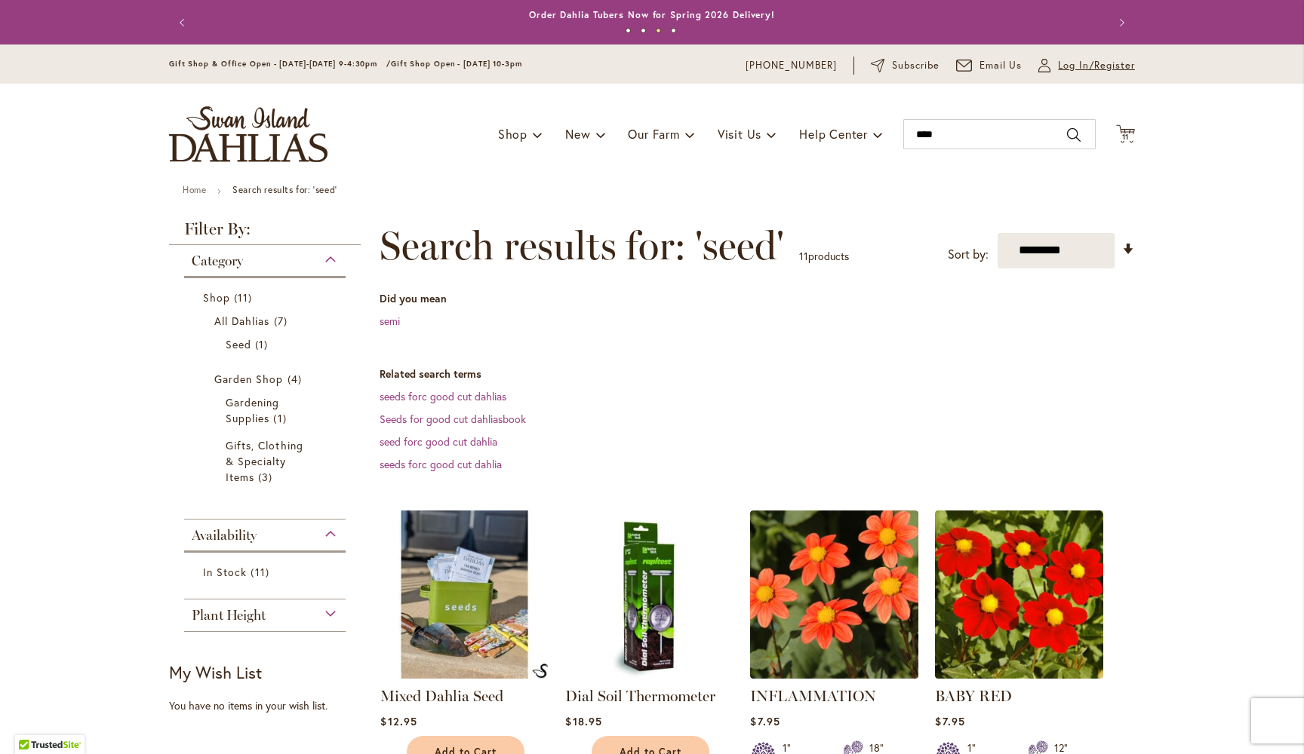
click at [1100, 63] on span "Log In/Register" at bounding box center [1096, 65] width 77 height 15
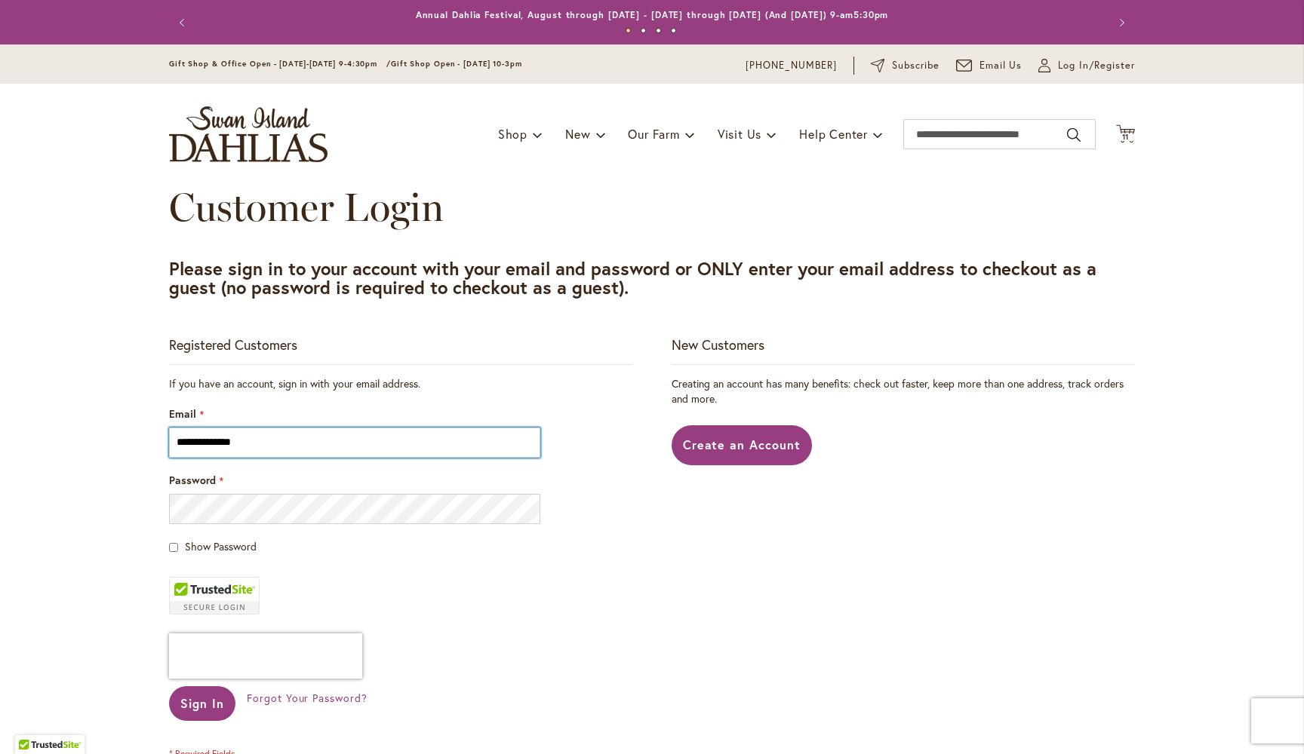
type input "**********"
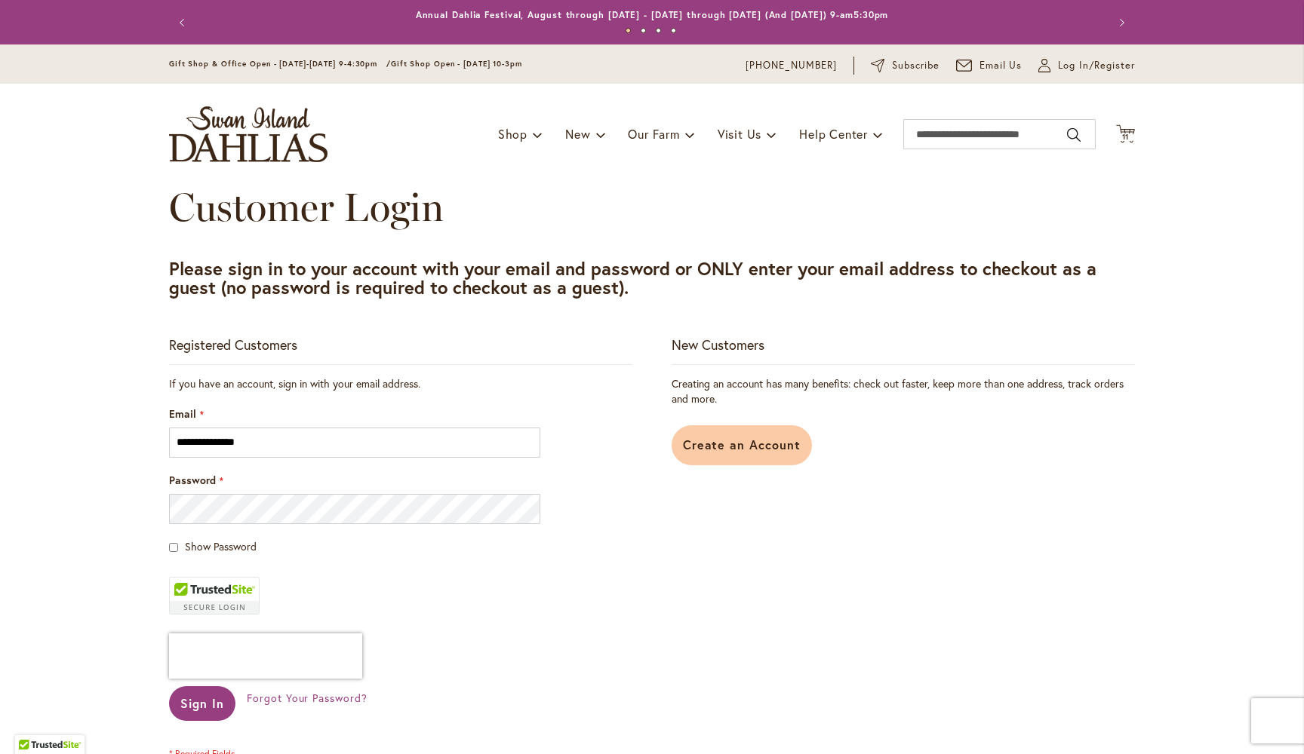
click at [747, 442] on span "Create an Account" at bounding box center [742, 445] width 118 height 16
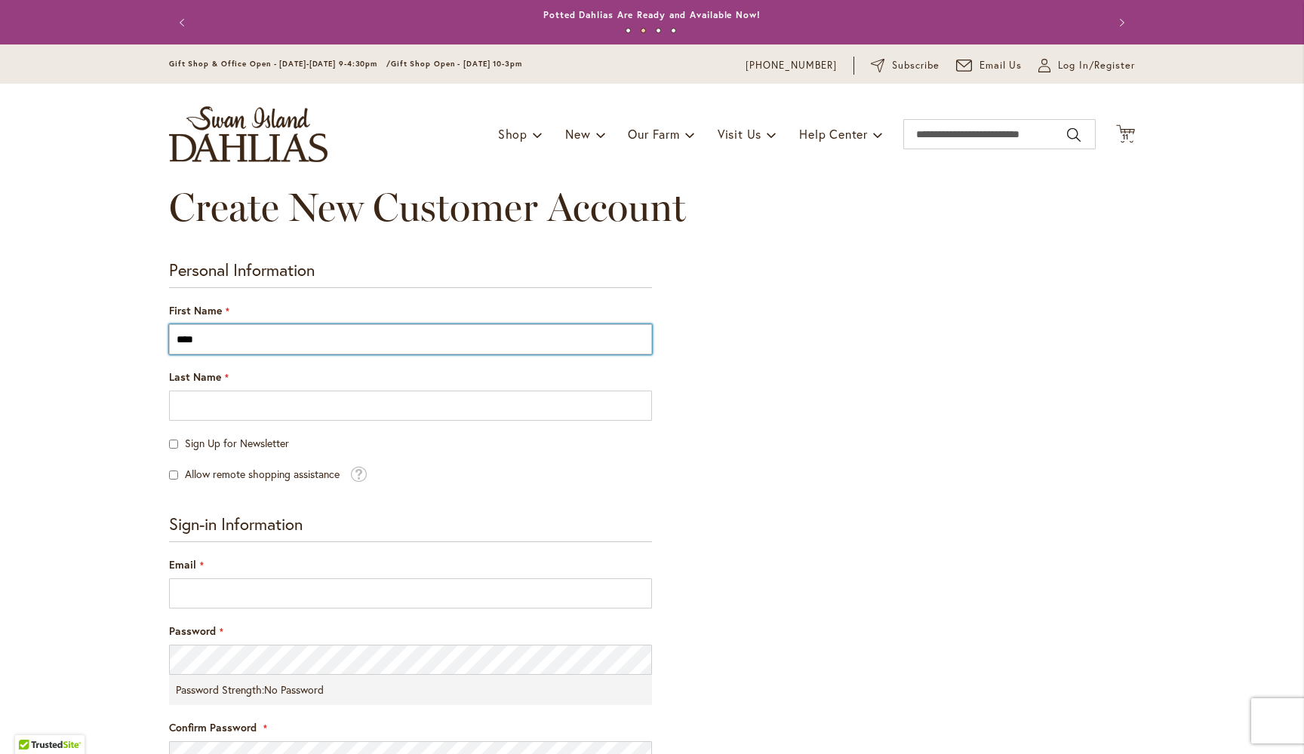
type input "****"
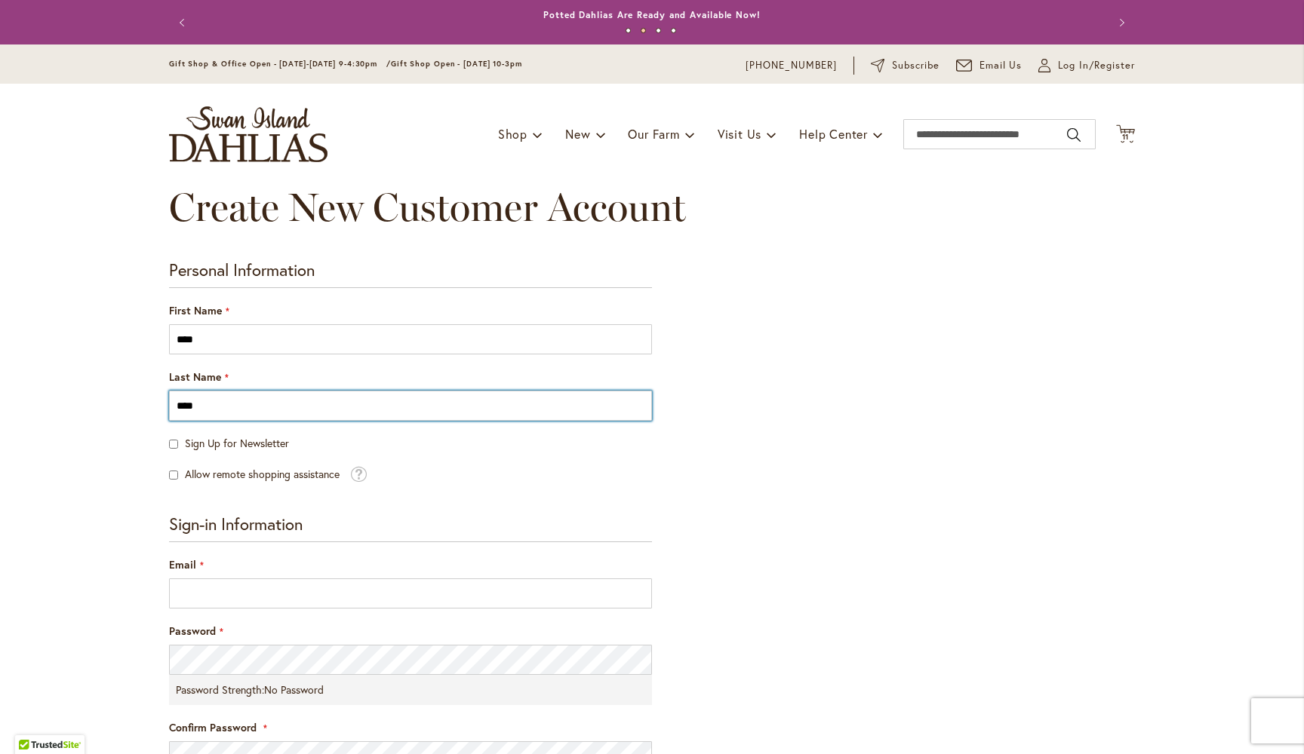
type input "****"
click at [511, 457] on fieldset "Personal Information First Name **** Last Name **** Sign Up for Newsletter Allo…" at bounding box center [410, 372] width 483 height 224
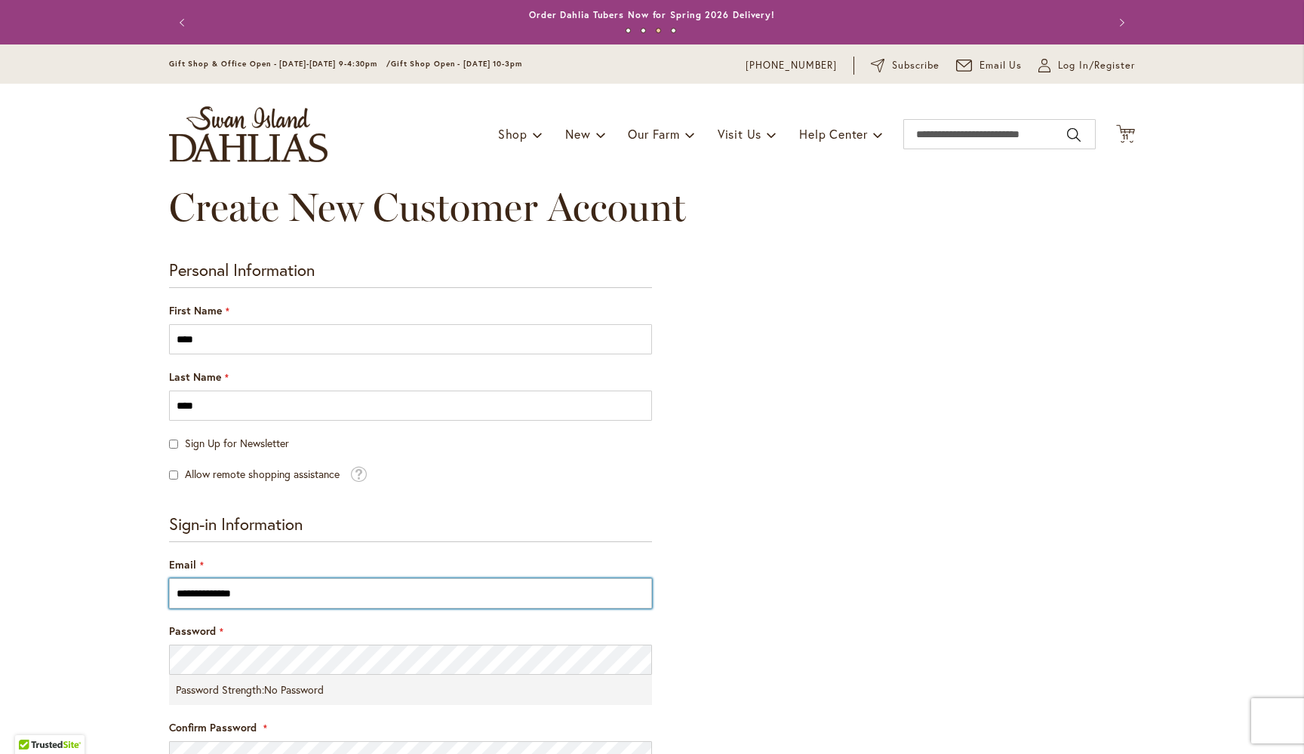
type input "**********"
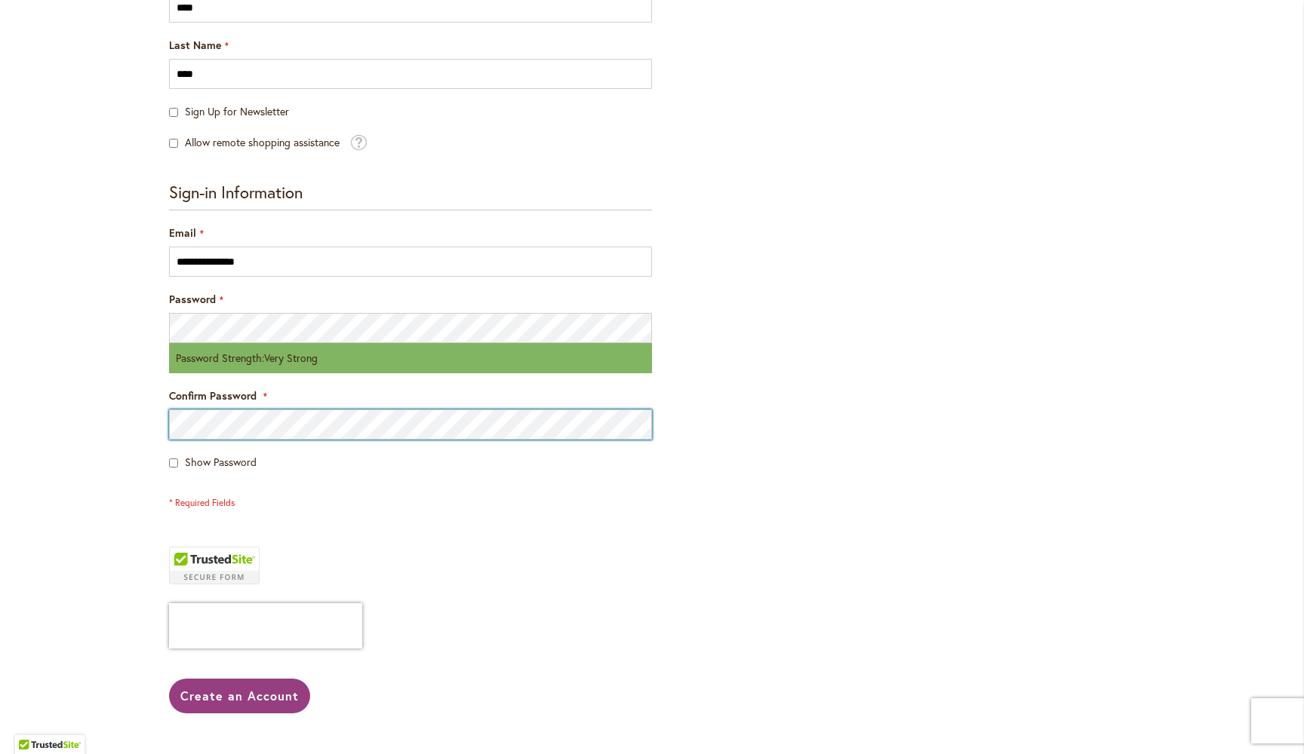
scroll to position [339, 0]
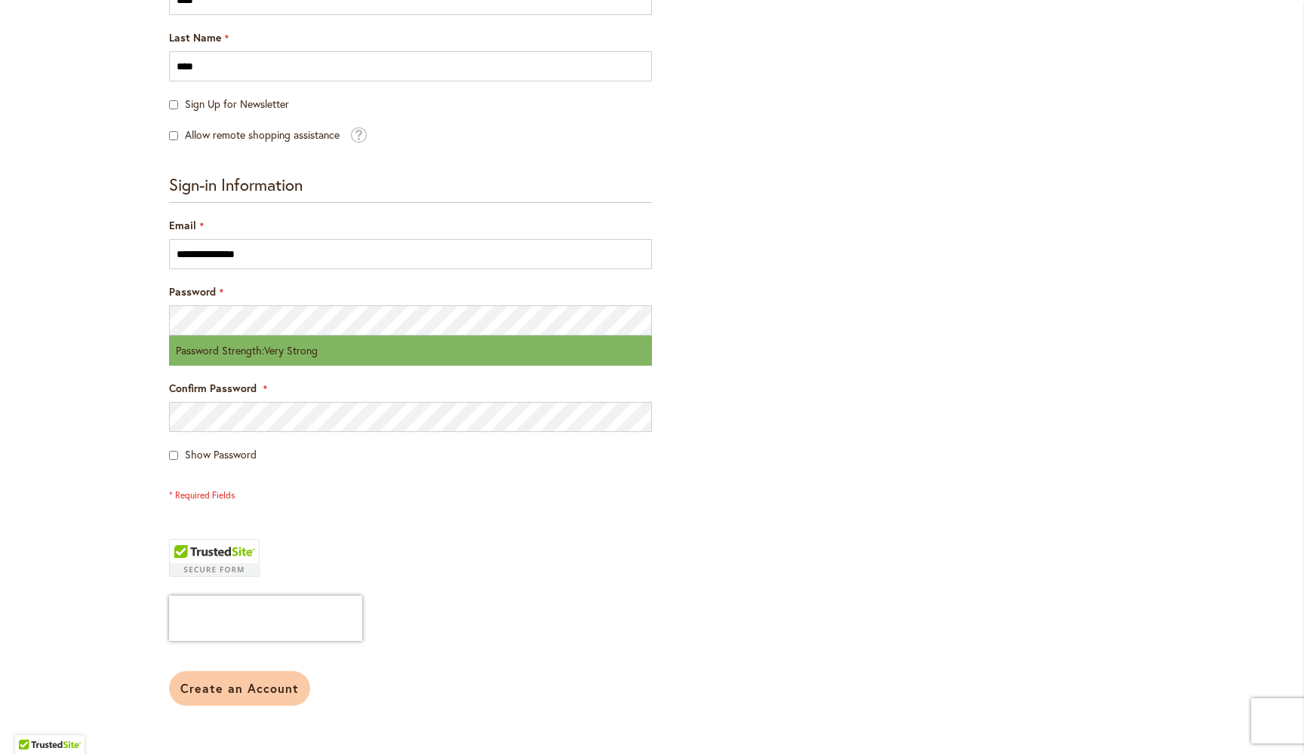
click at [238, 690] on span "Create an Account" at bounding box center [239, 688] width 118 height 16
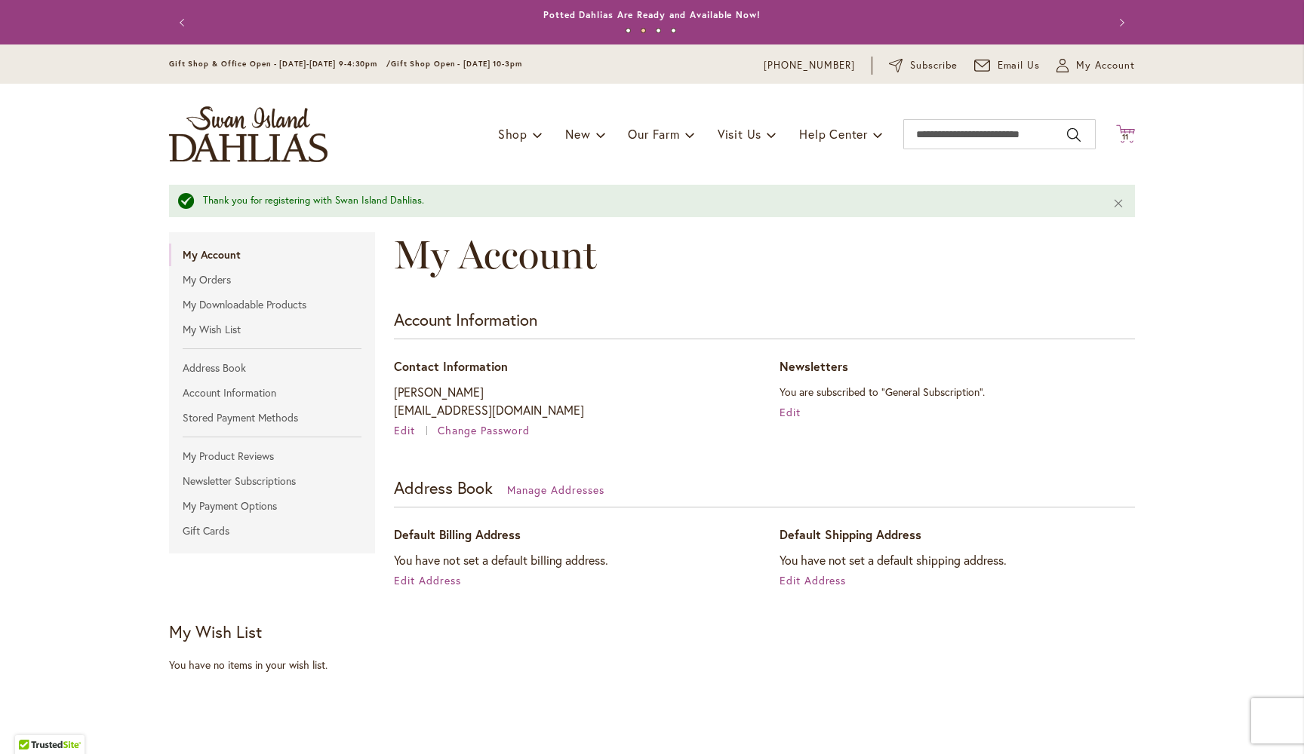
click at [1123, 137] on span "11" at bounding box center [1126, 137] width 8 height 10
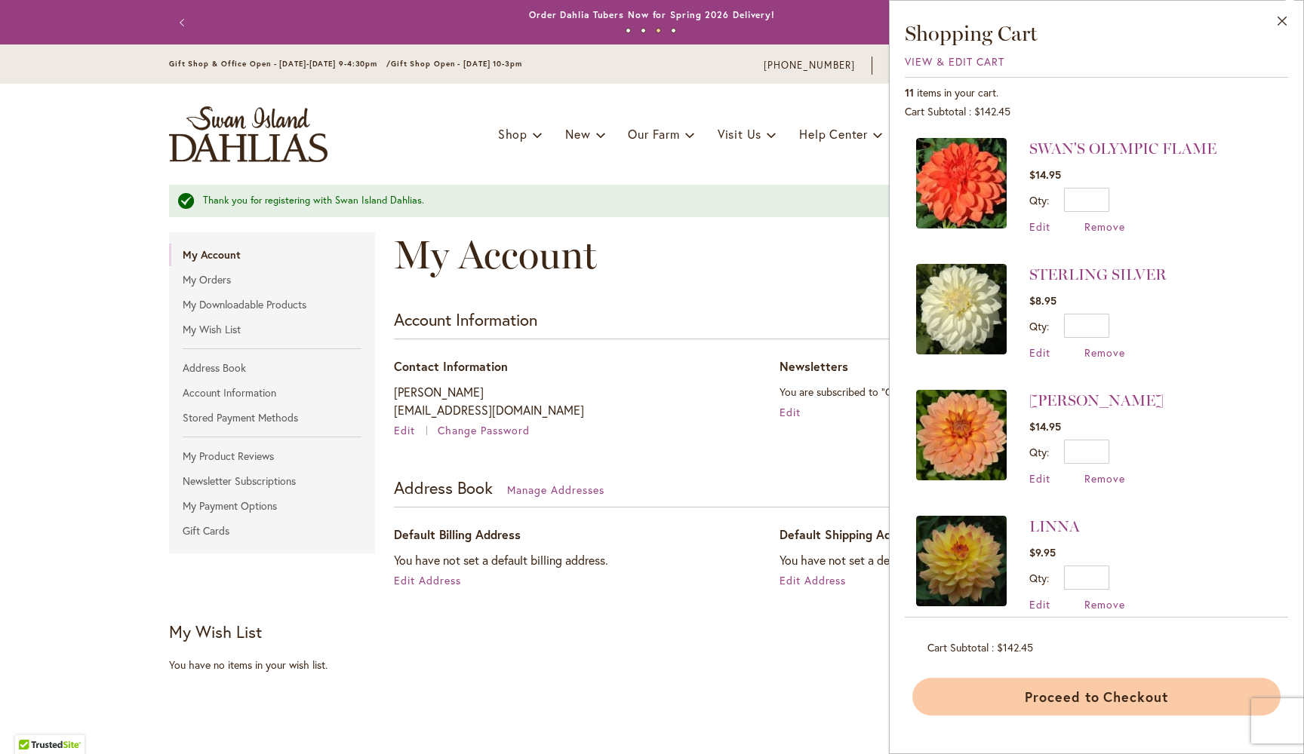
click at [1060, 694] on button "Proceed to Checkout" at bounding box center [1096, 697] width 368 height 38
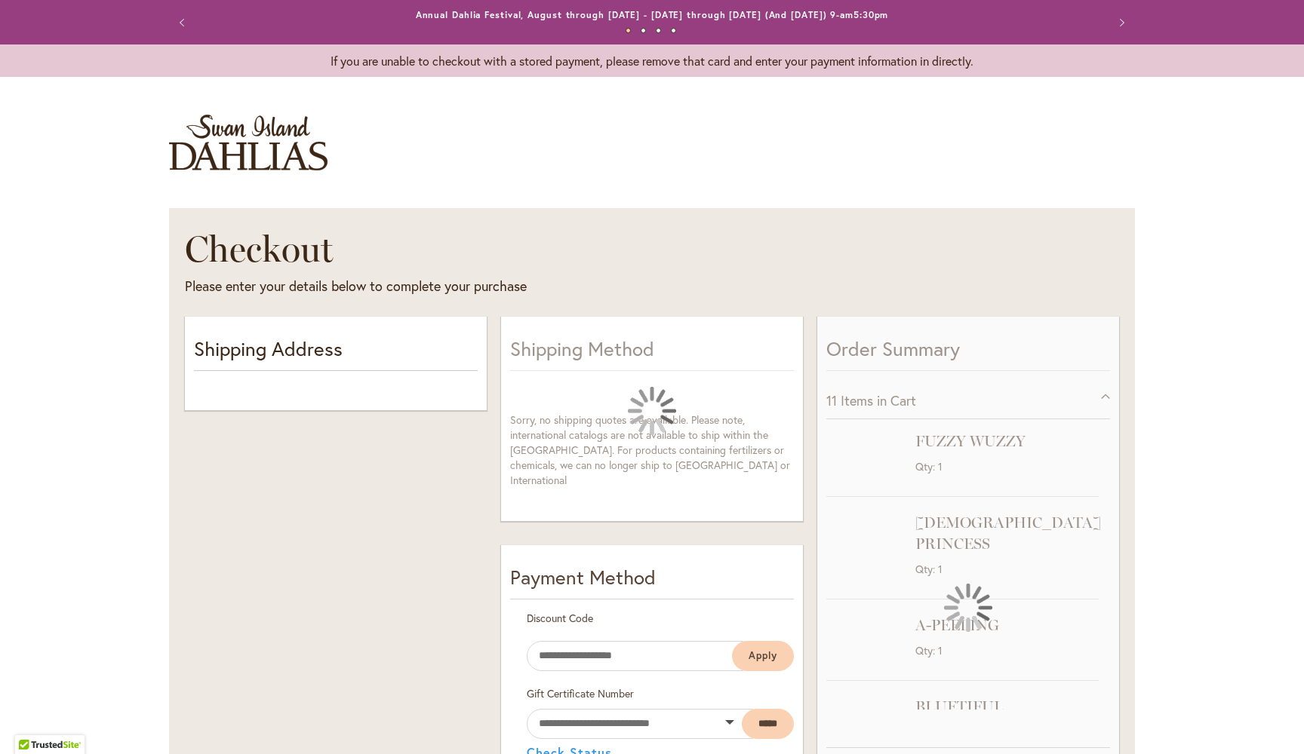
select select "**"
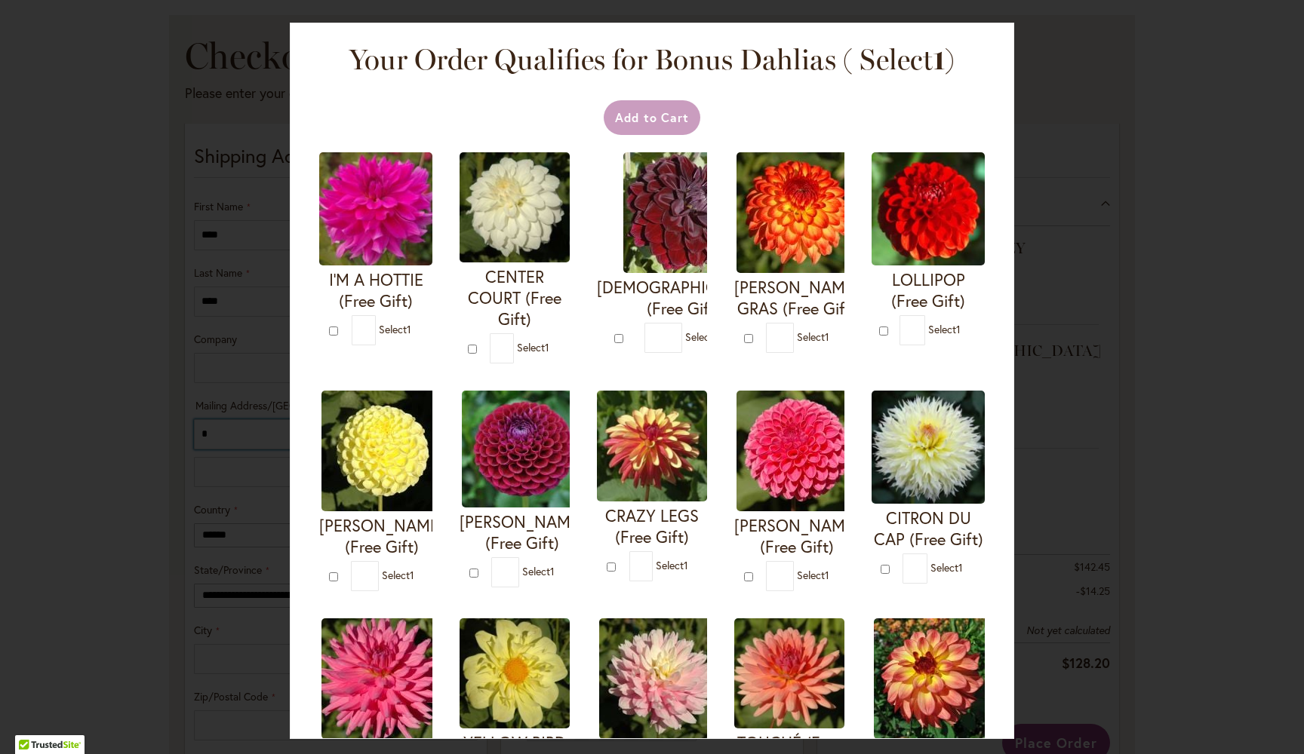
type input "*"
click at [815, 330] on span "Select 1" at bounding box center [813, 337] width 32 height 14
type input "*"
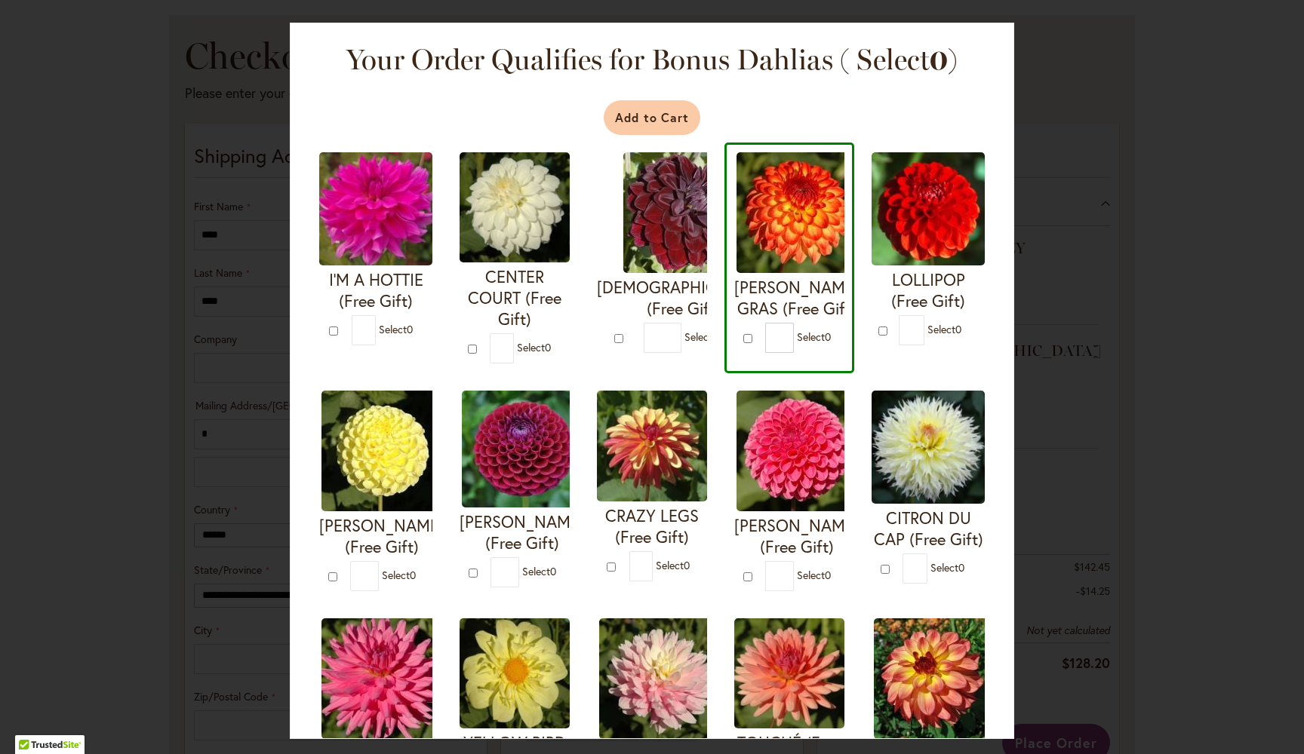
click at [657, 115] on button "Add to Cart" at bounding box center [652, 117] width 97 height 35
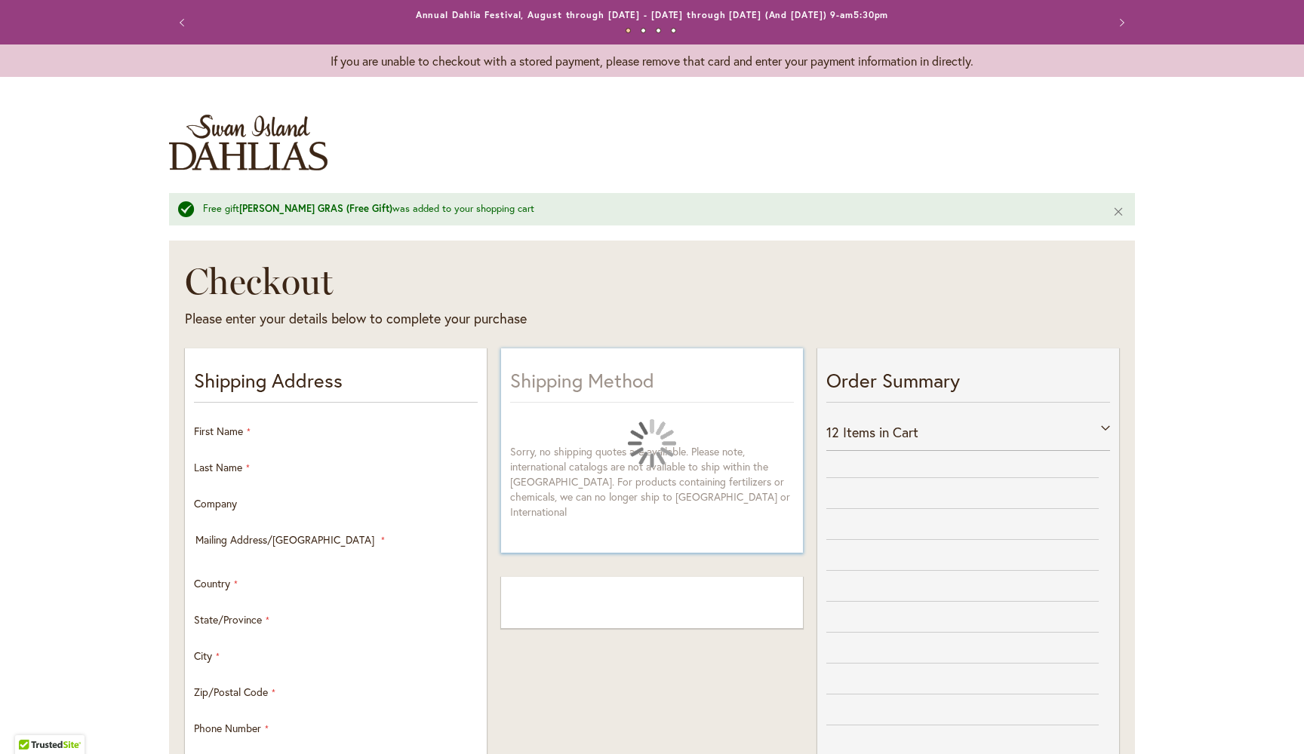
select select "**"
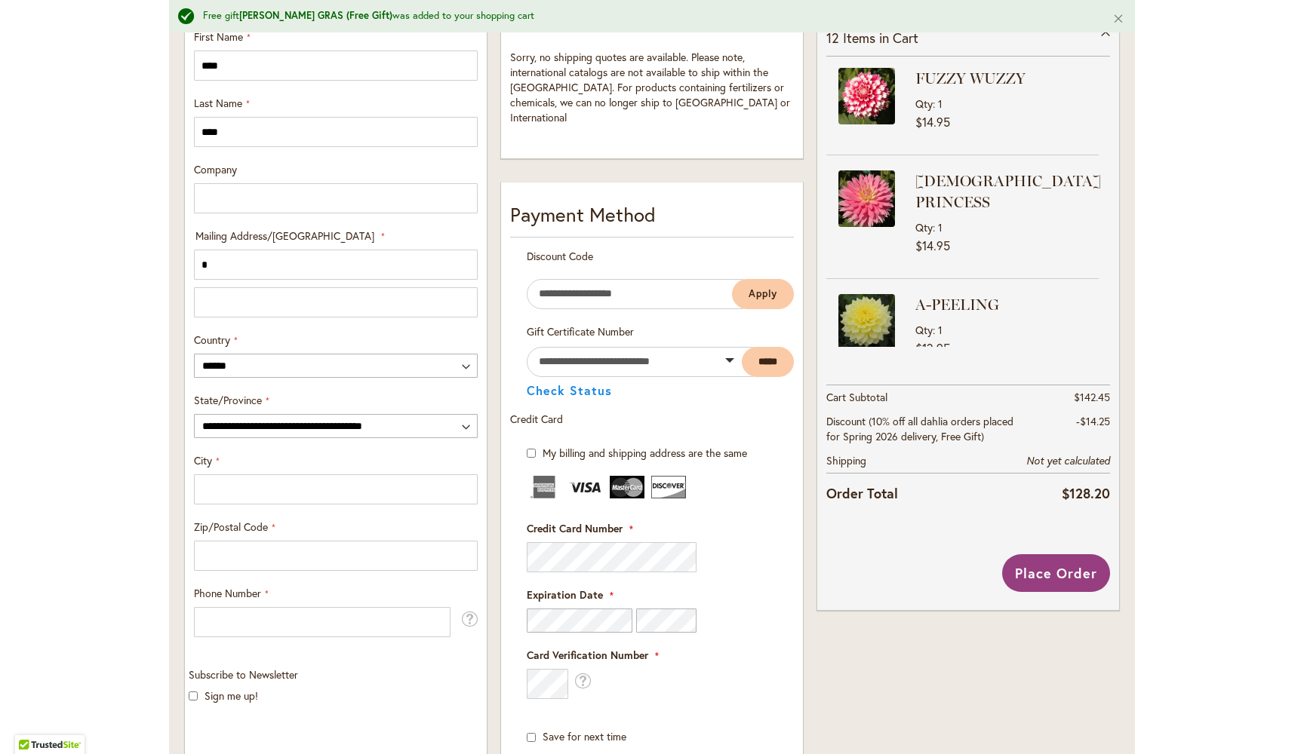
scroll to position [396, 0]
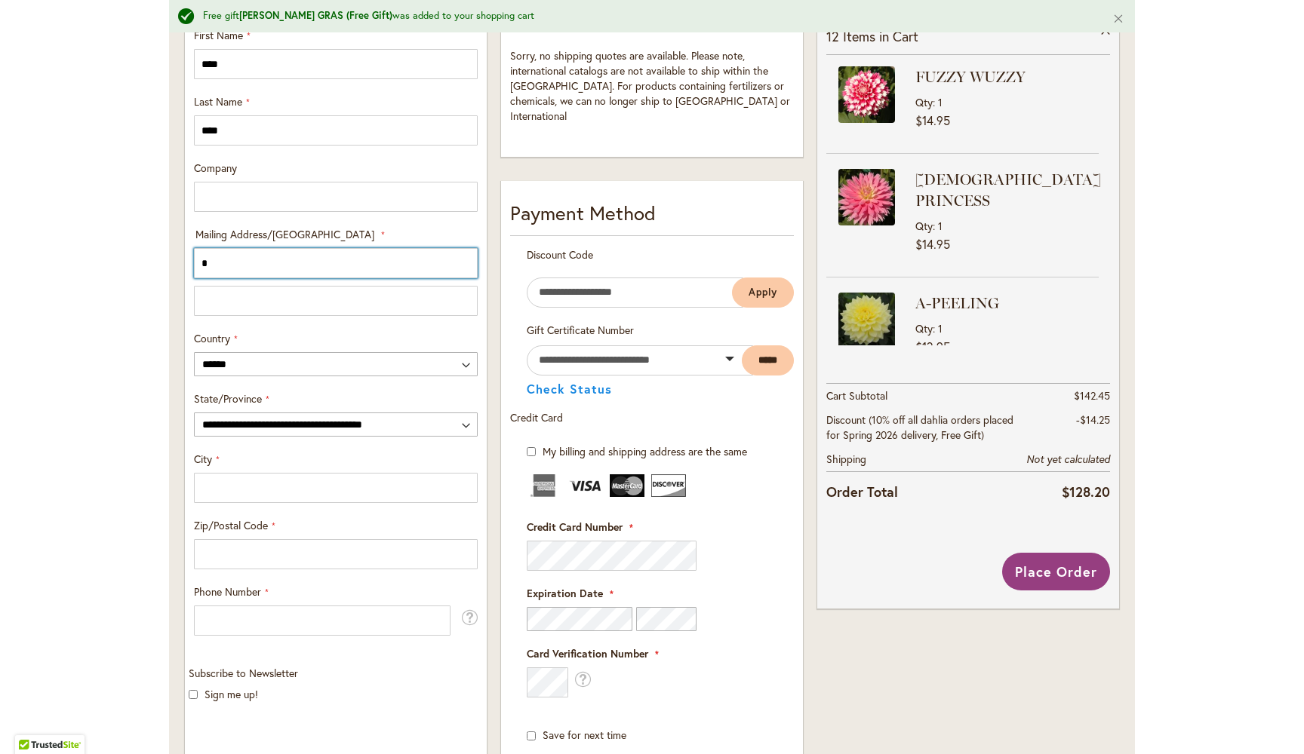
drag, startPoint x: 225, startPoint y: 265, endPoint x: 180, endPoint y: 266, distance: 44.5
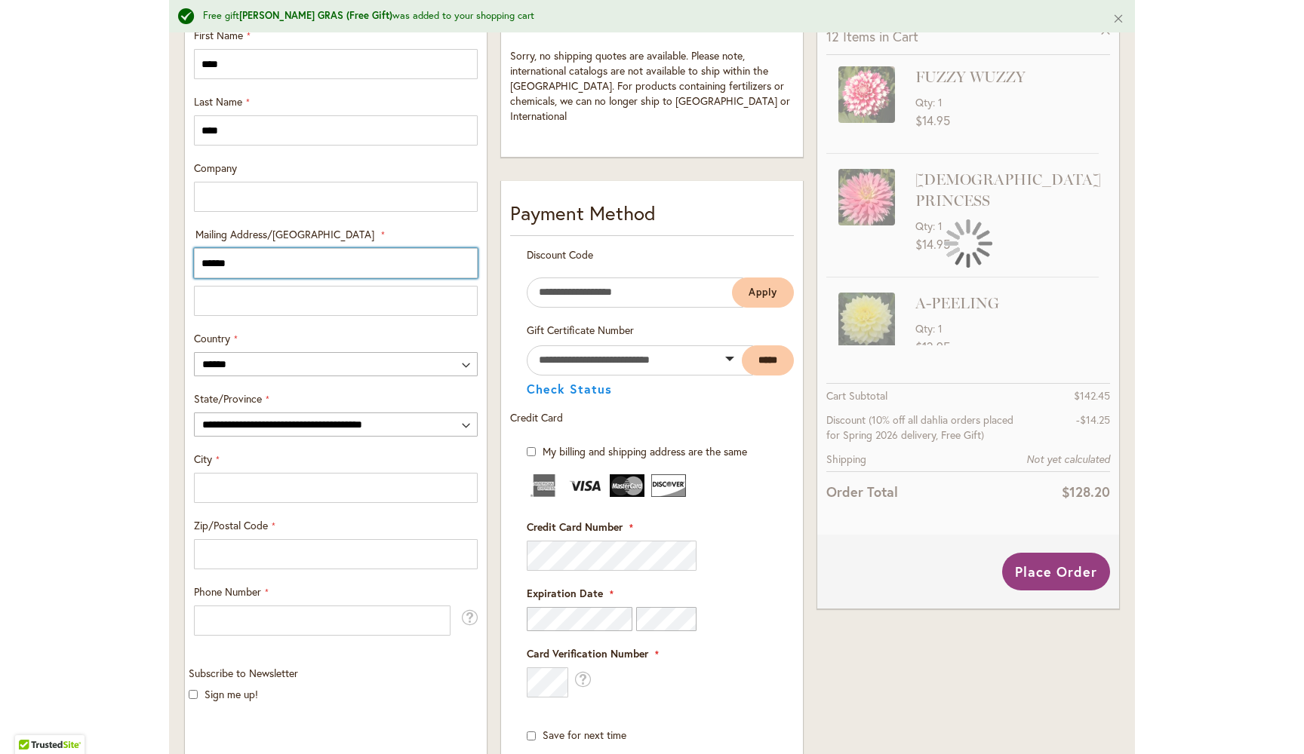
type input "*****"
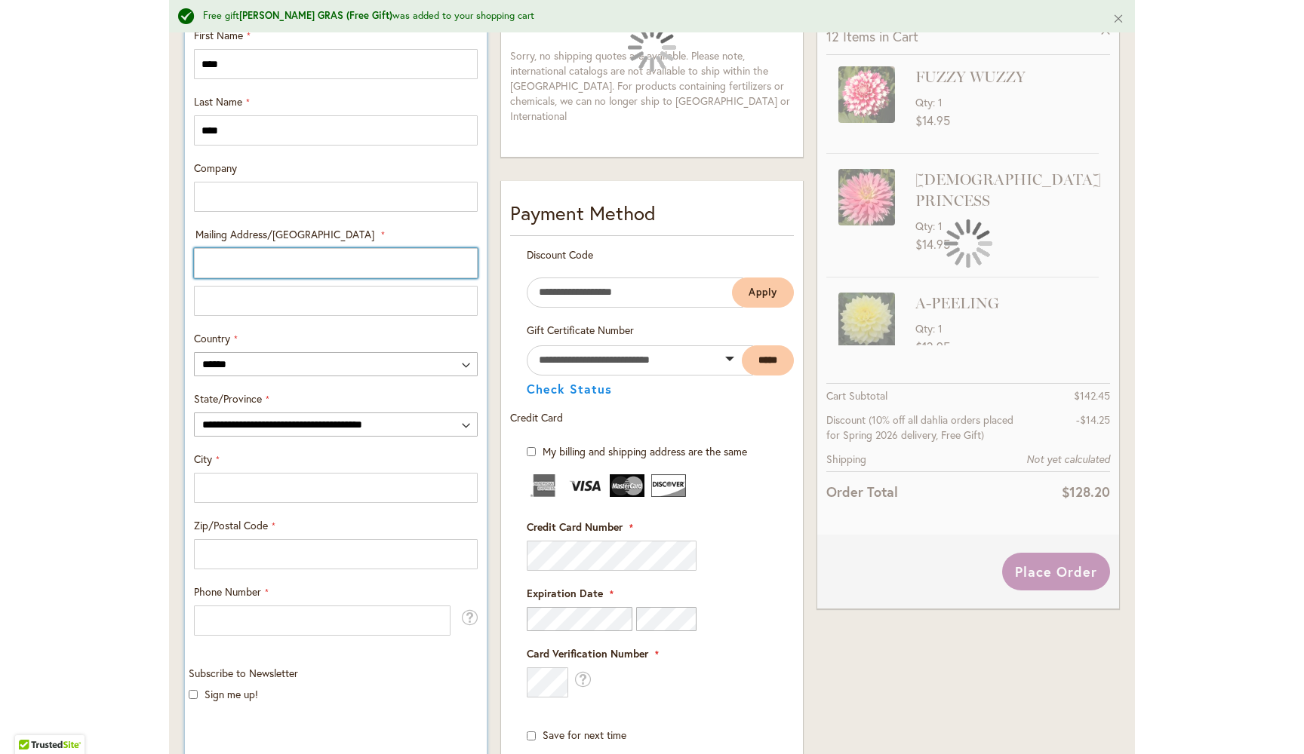
type input "**********"
select select "**"
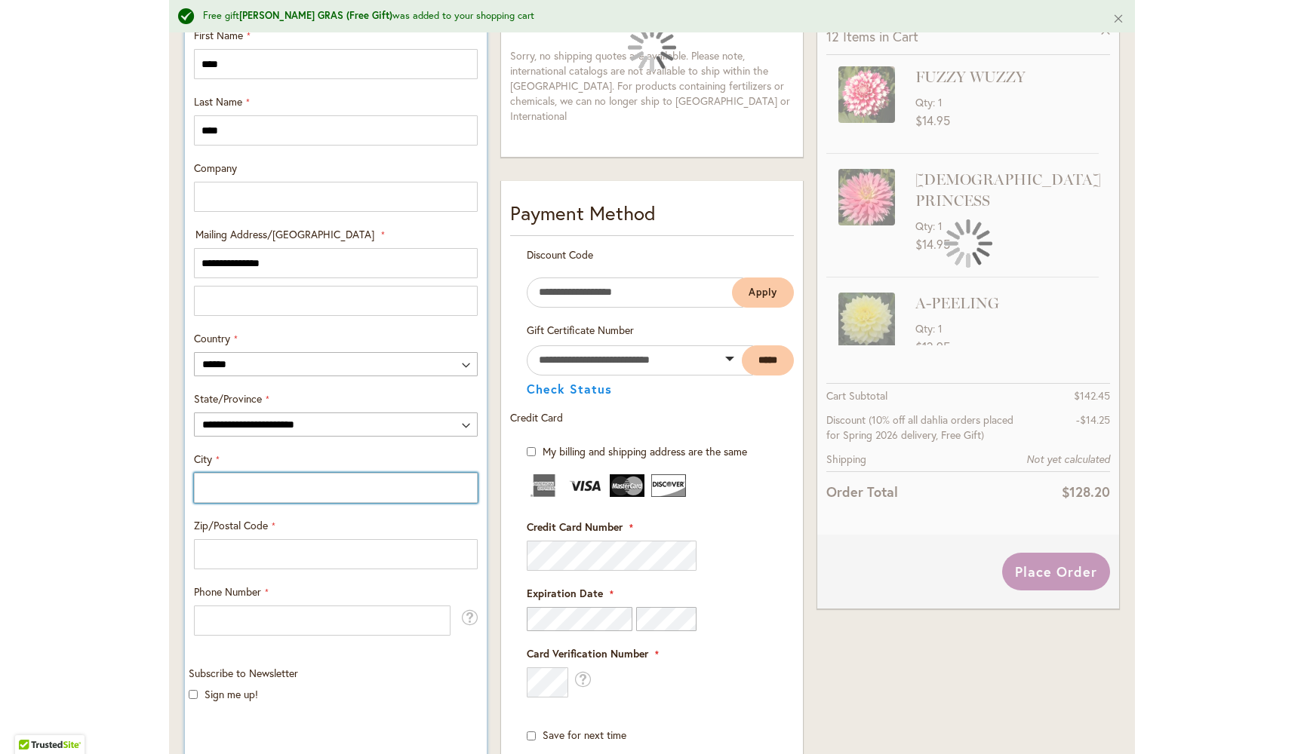
type input "********"
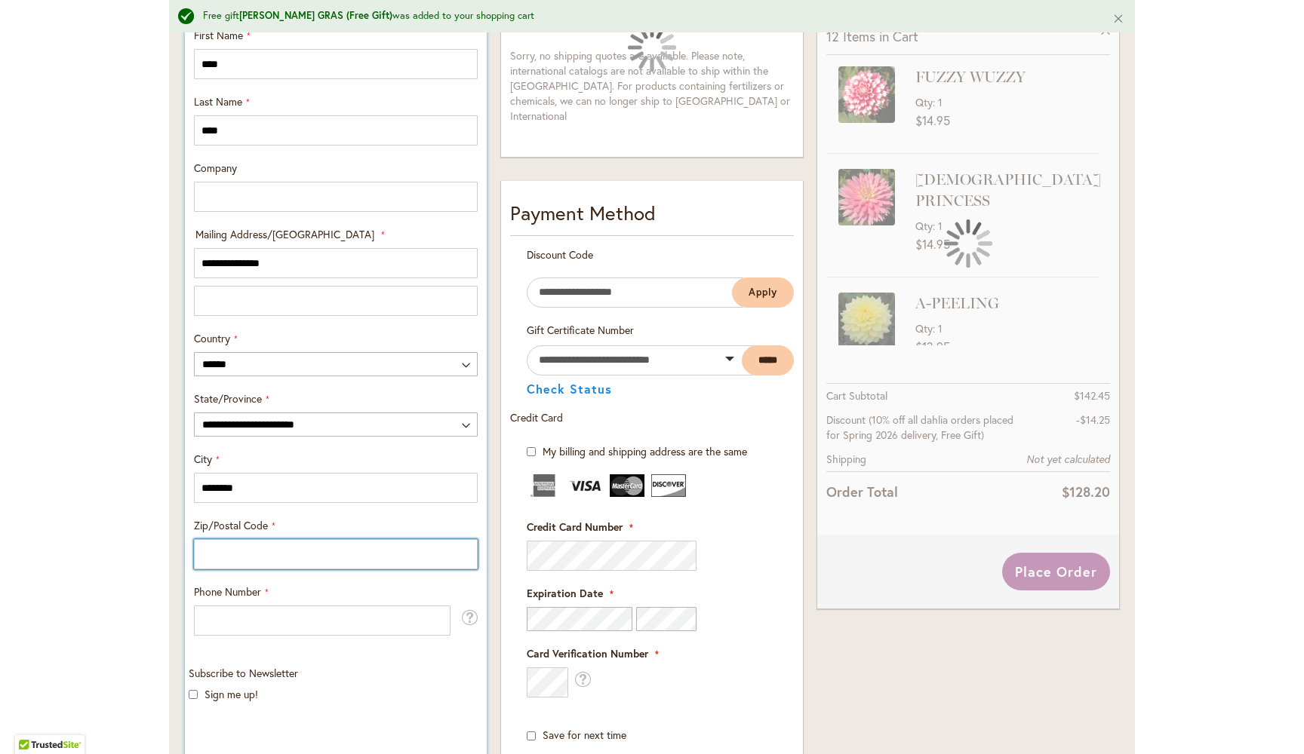
type input "*****"
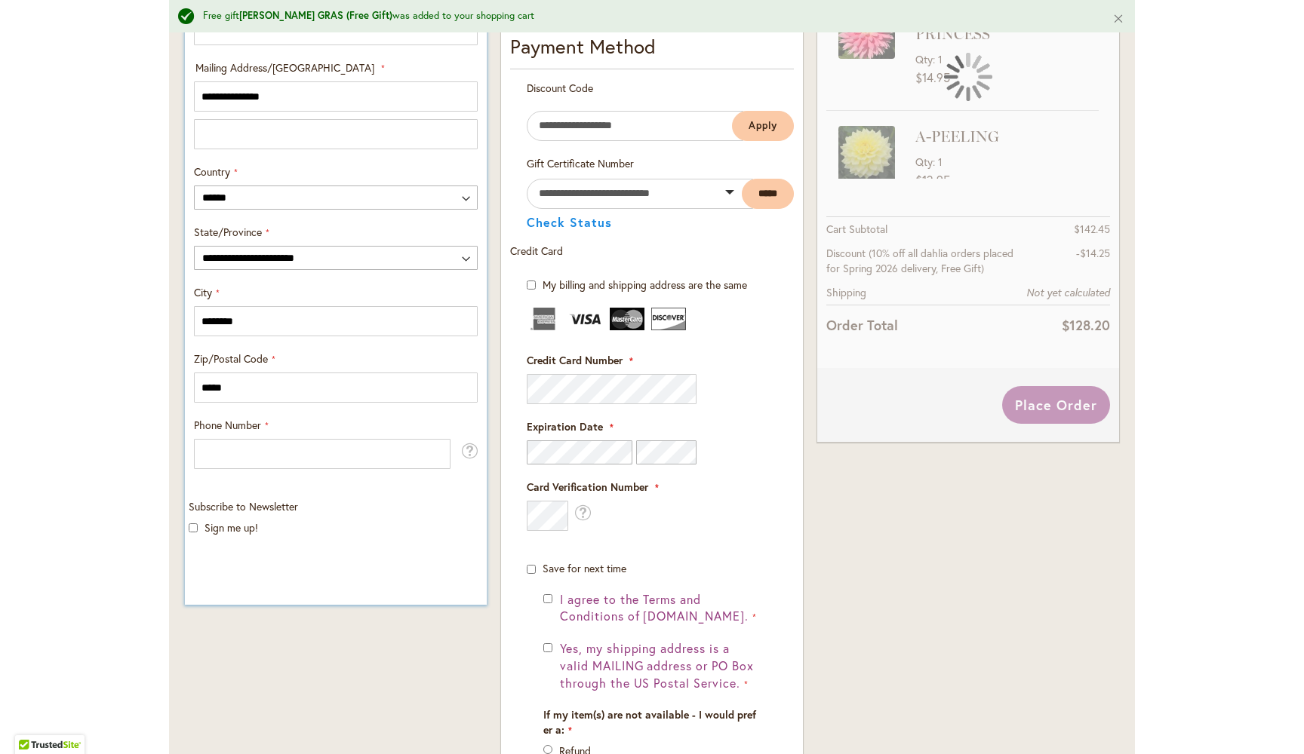
scroll to position [570, 0]
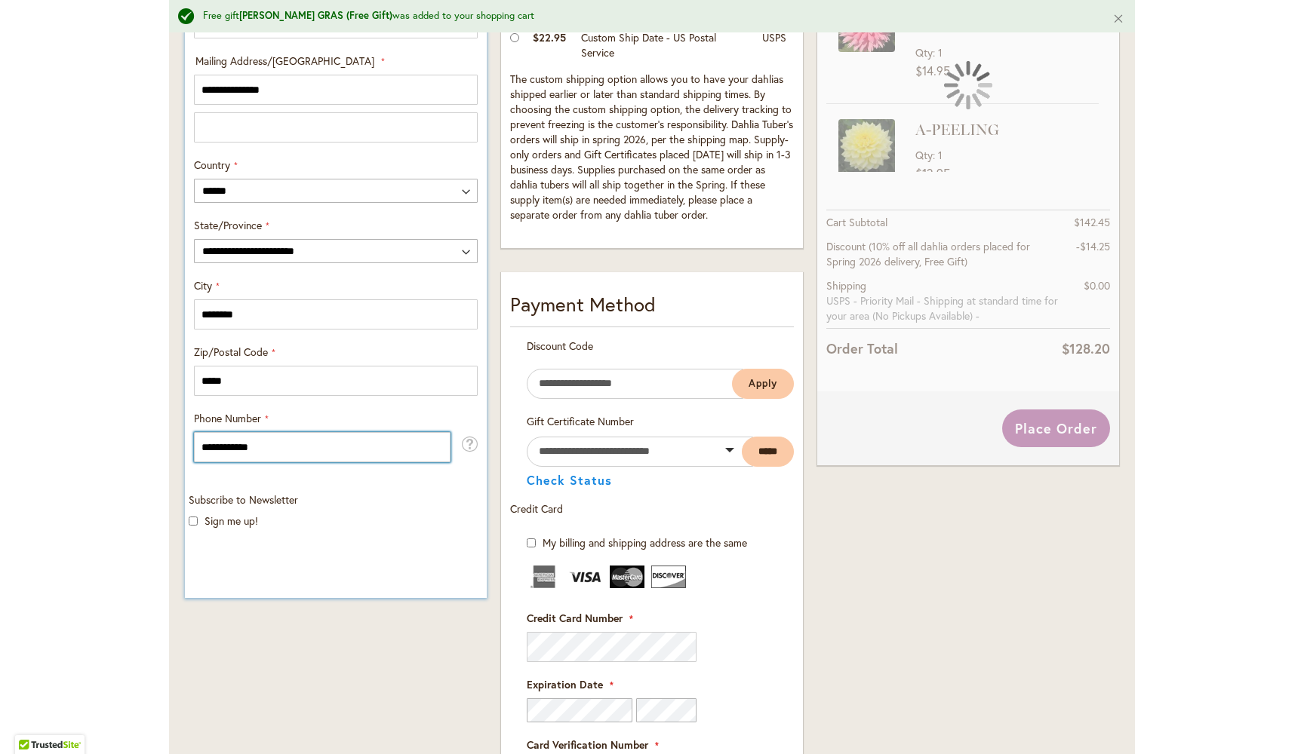
type input "**********"
click at [382, 527] on div "Subscribe to Newsletter Sign me up!" at bounding box center [335, 518] width 305 height 51
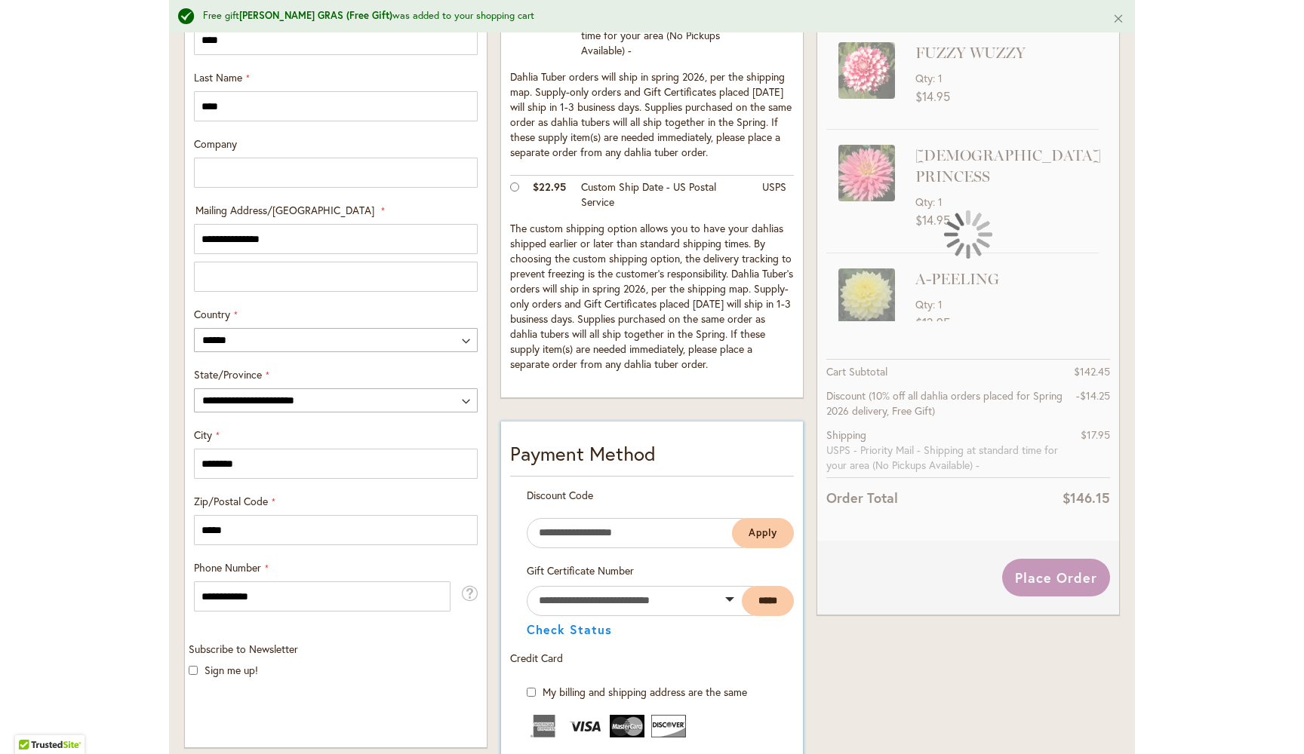
scroll to position [351, 0]
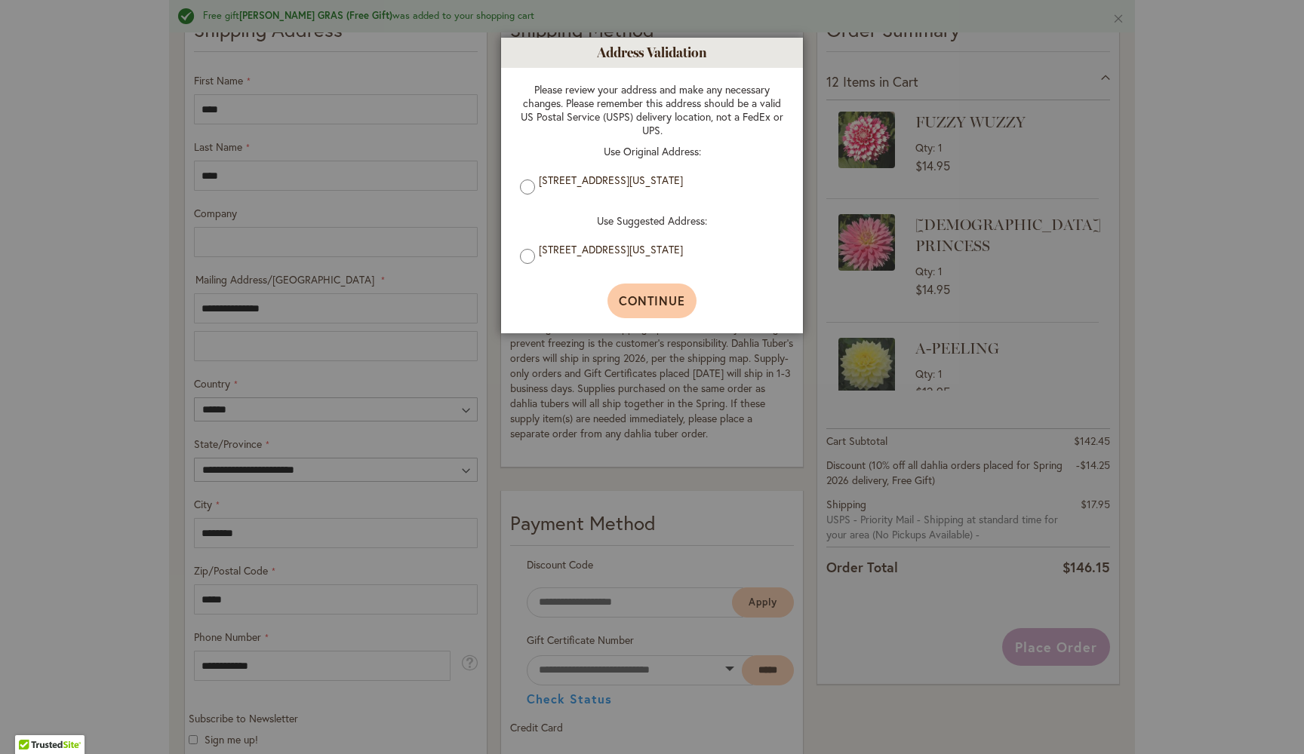
click at [658, 297] on span "Continue" at bounding box center [652, 301] width 67 height 16
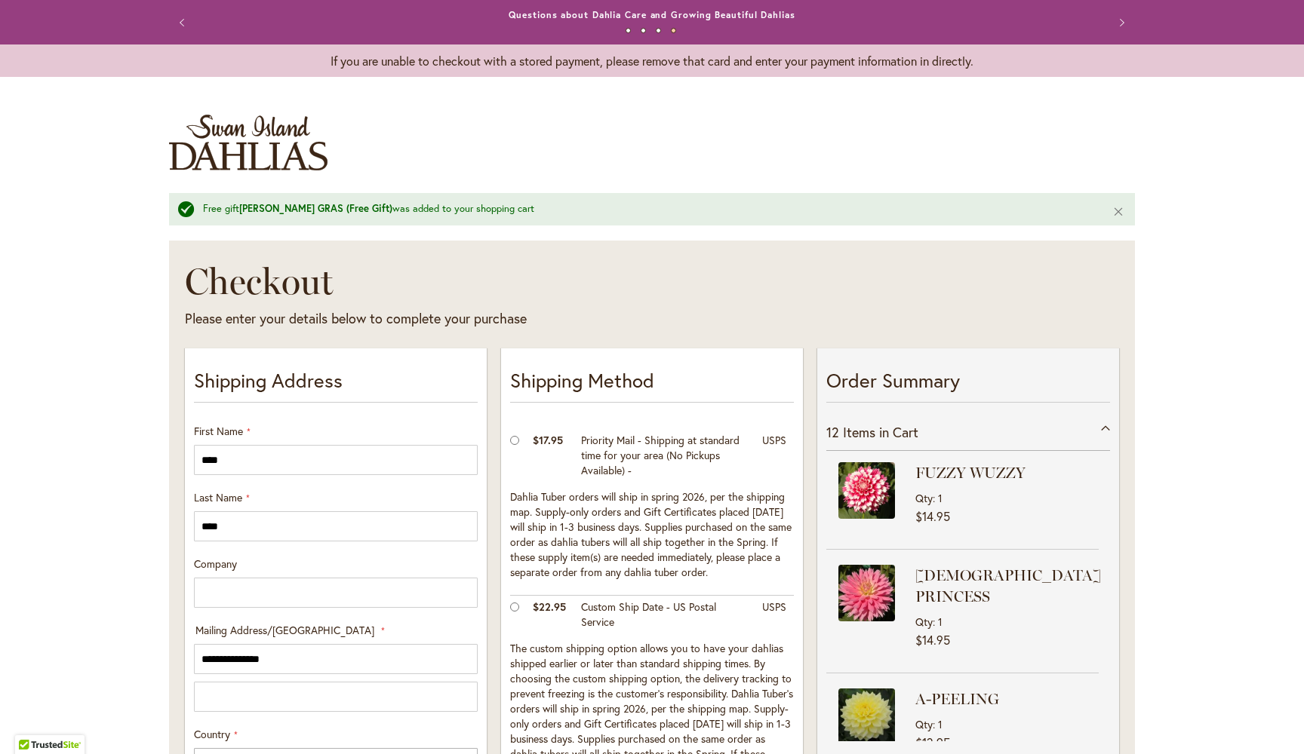
scroll to position [0, 0]
click at [355, 59] on p "If you are unable to checkout with a stored payment, please remove that card an…" at bounding box center [652, 60] width 966 height 17
click at [416, 14] on link "Annual Dahlia Festival, August through [DATE] - [DATE] through [DATE] (And [DAT…" at bounding box center [652, 14] width 473 height 11
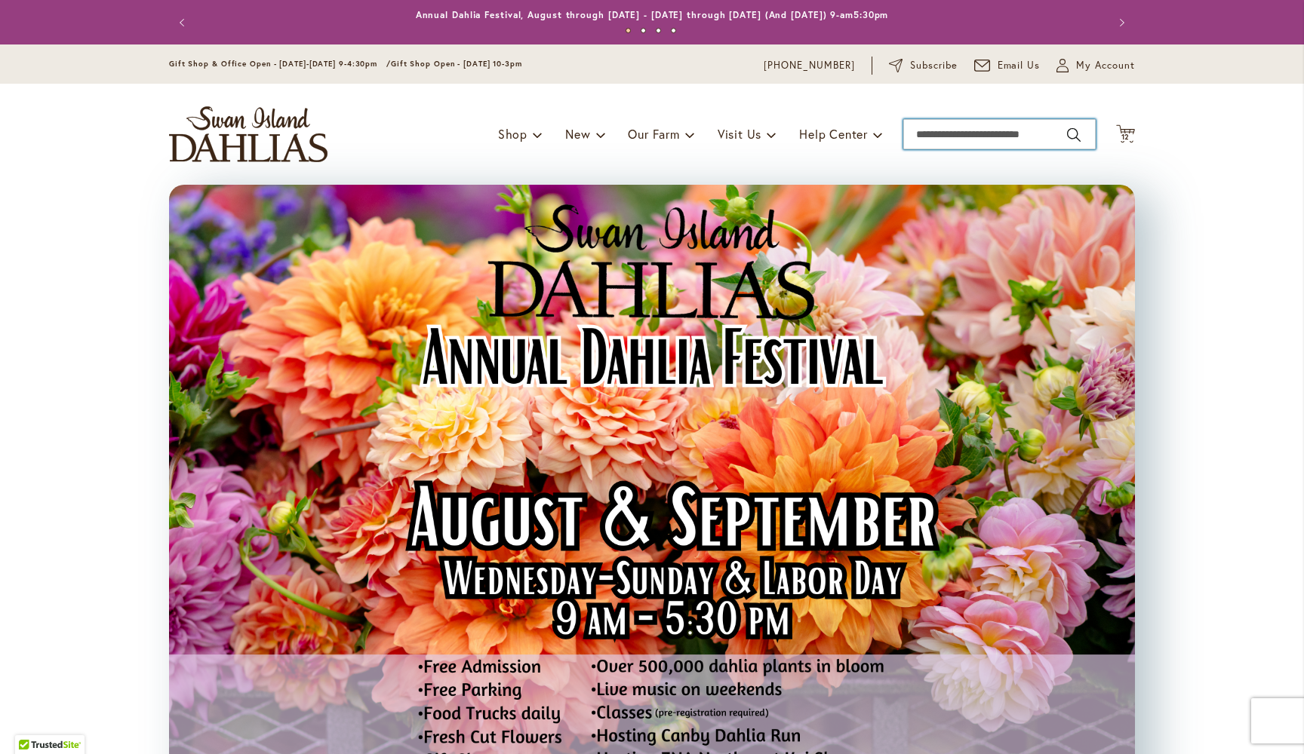
click at [970, 142] on input "Search" at bounding box center [999, 134] width 192 height 30
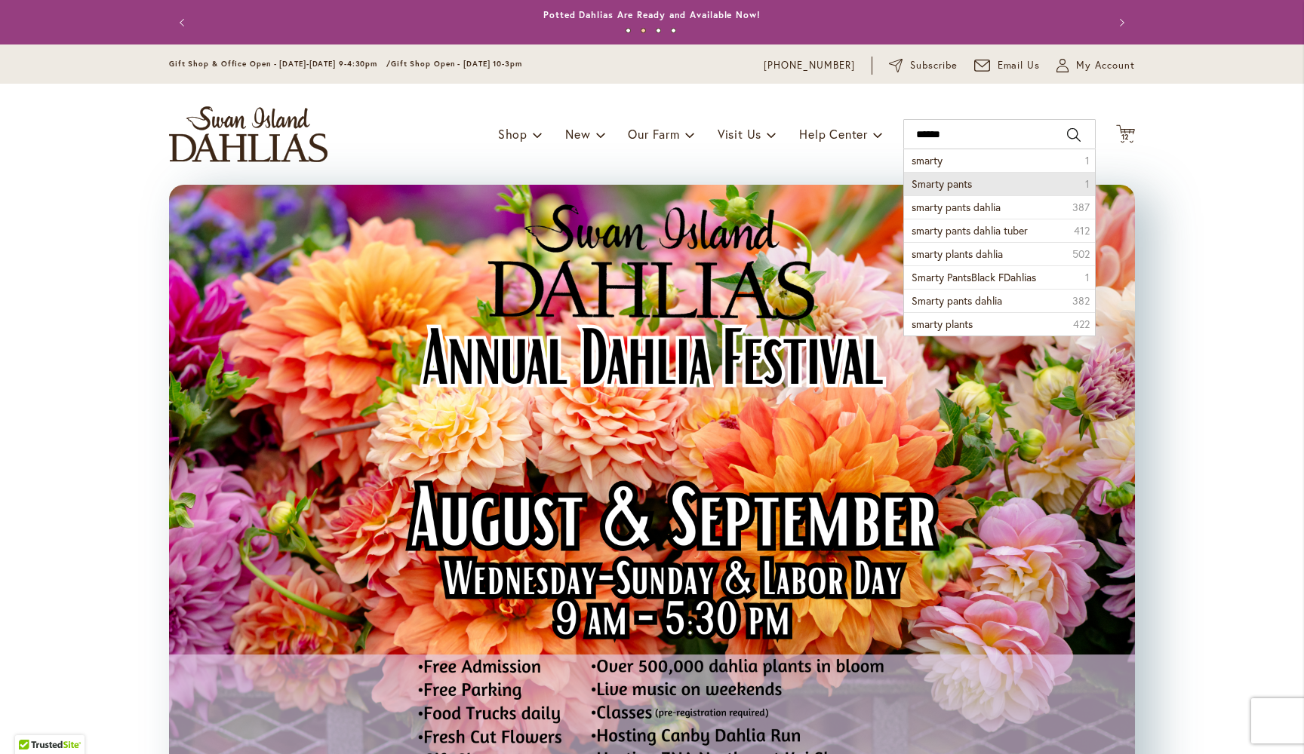
click at [972, 181] on li "Smarty pants 1" at bounding box center [999, 183] width 191 height 23
type input "**********"
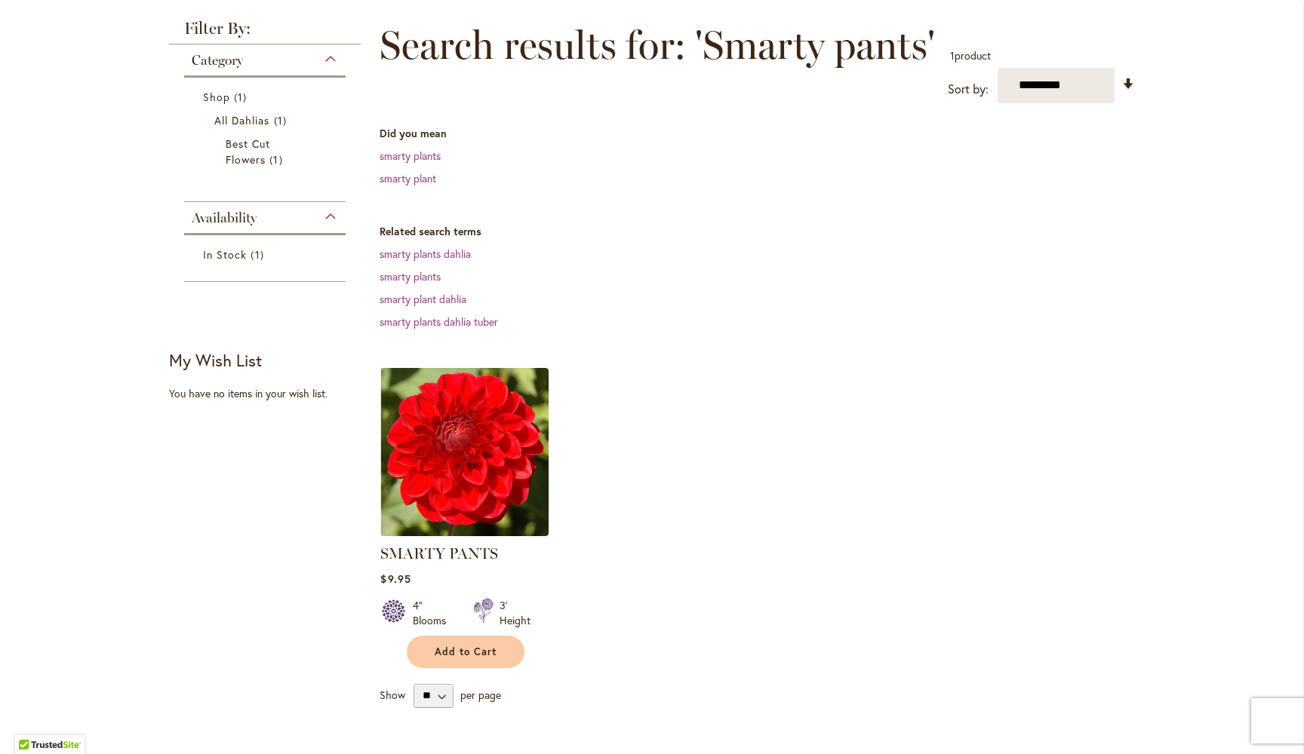
scroll to position [202, 0]
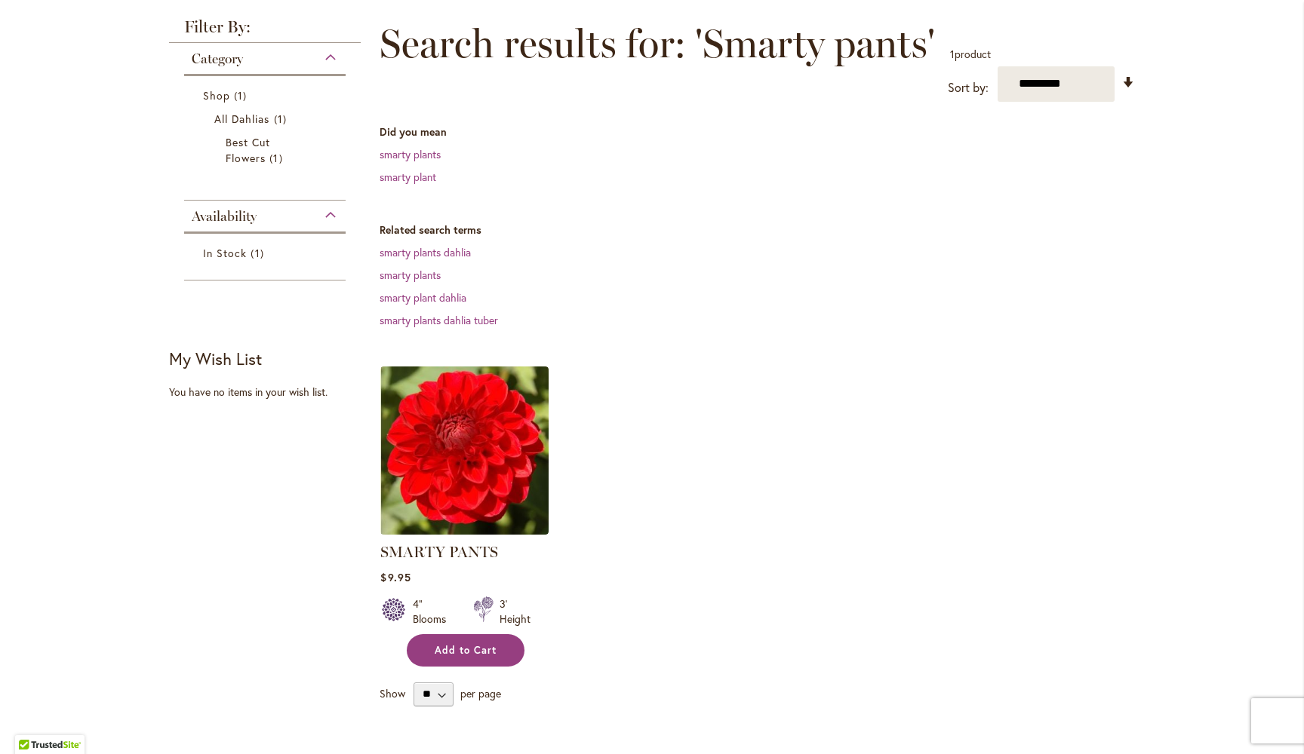
click at [486, 650] on span "Add to Cart" at bounding box center [466, 650] width 62 height 13
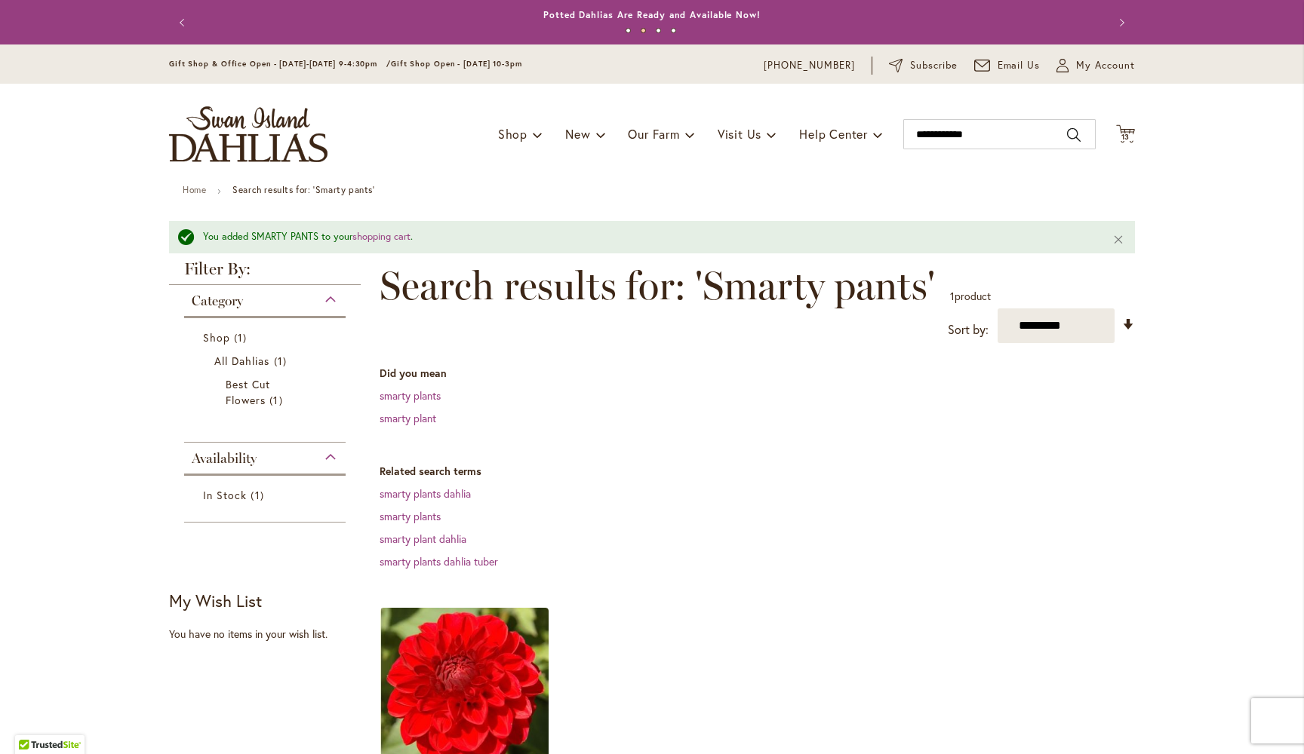
scroll to position [0, 0]
click at [1126, 132] on span "13" at bounding box center [1125, 137] width 9 height 10
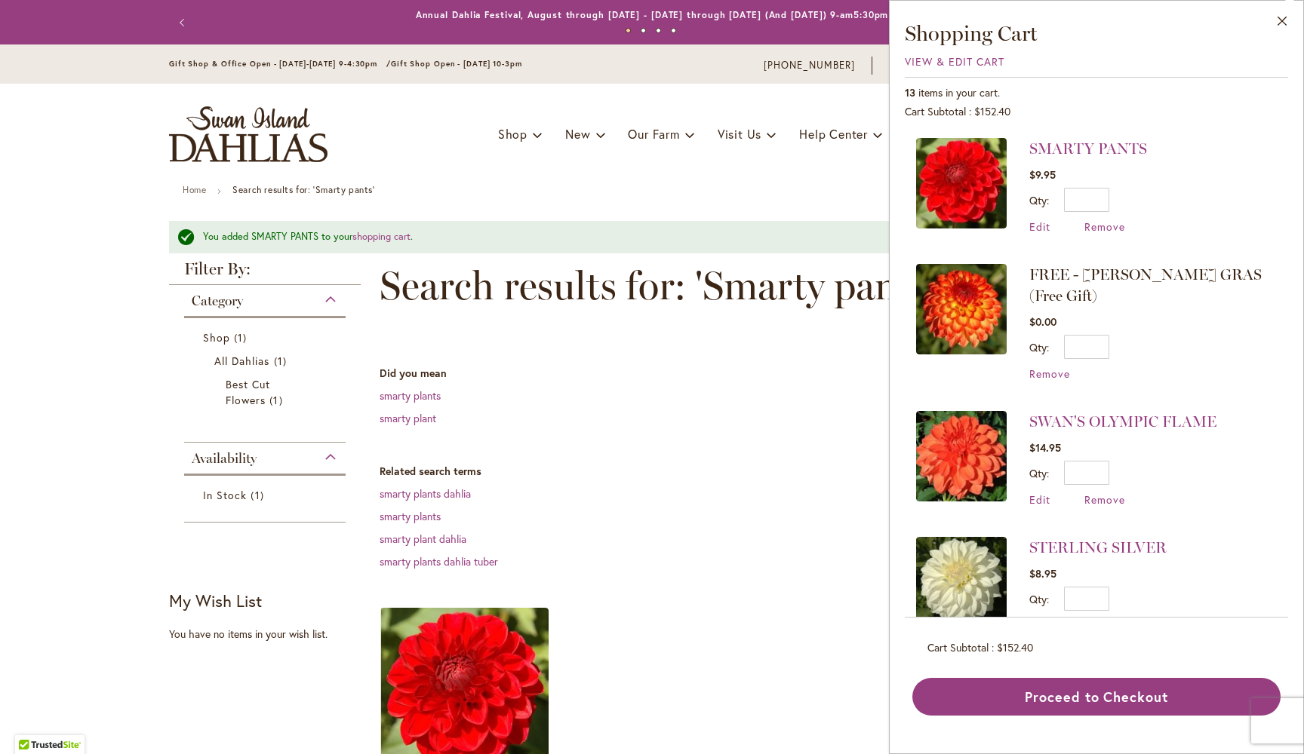
click at [671, 153] on div "Toggle Nav Shop Dahlia Tubers Collections Fresh Cut Dahlias Gardening Supplies …" at bounding box center [652, 134] width 996 height 101
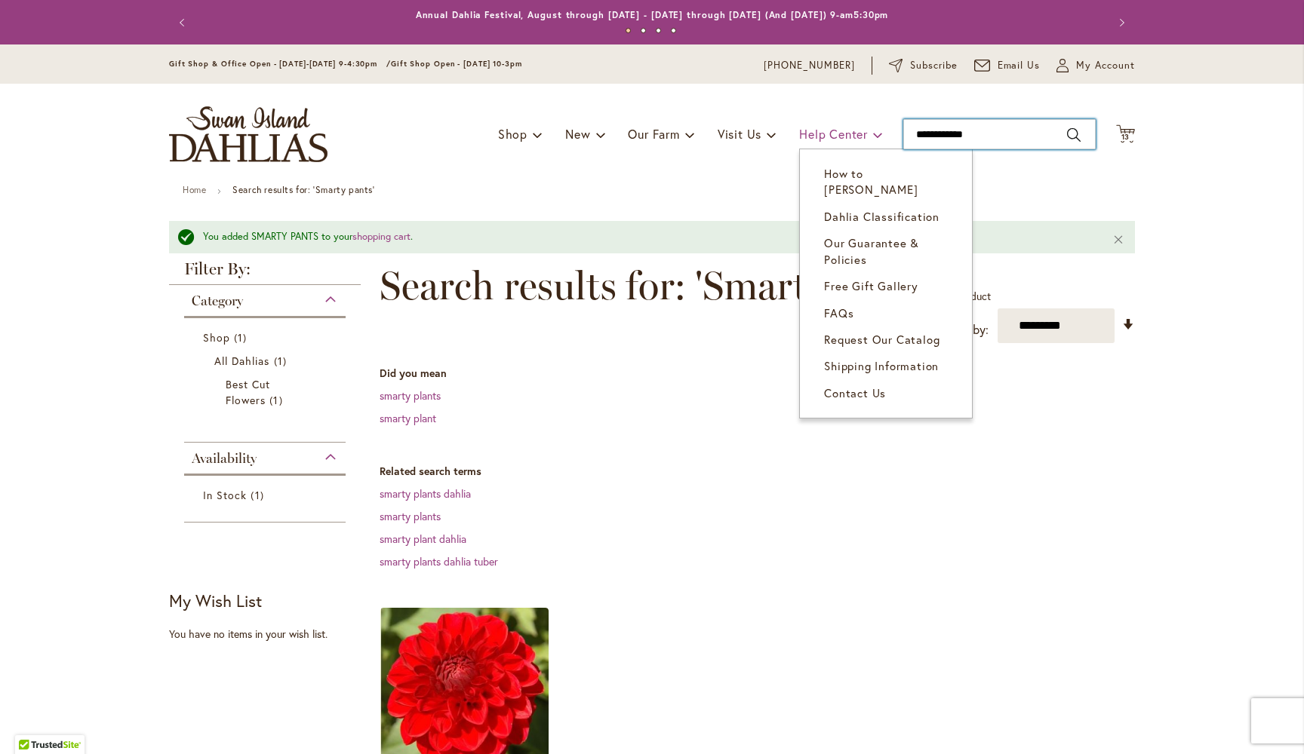
drag, startPoint x: 1006, startPoint y: 140, endPoint x: 842, endPoint y: 128, distance: 164.1
click at [842, 128] on div "Toggle Nav Shop Dahlia Tubers Collections Fresh Cut Dahlias Gardening Supplies …" at bounding box center [652, 134] width 996 height 101
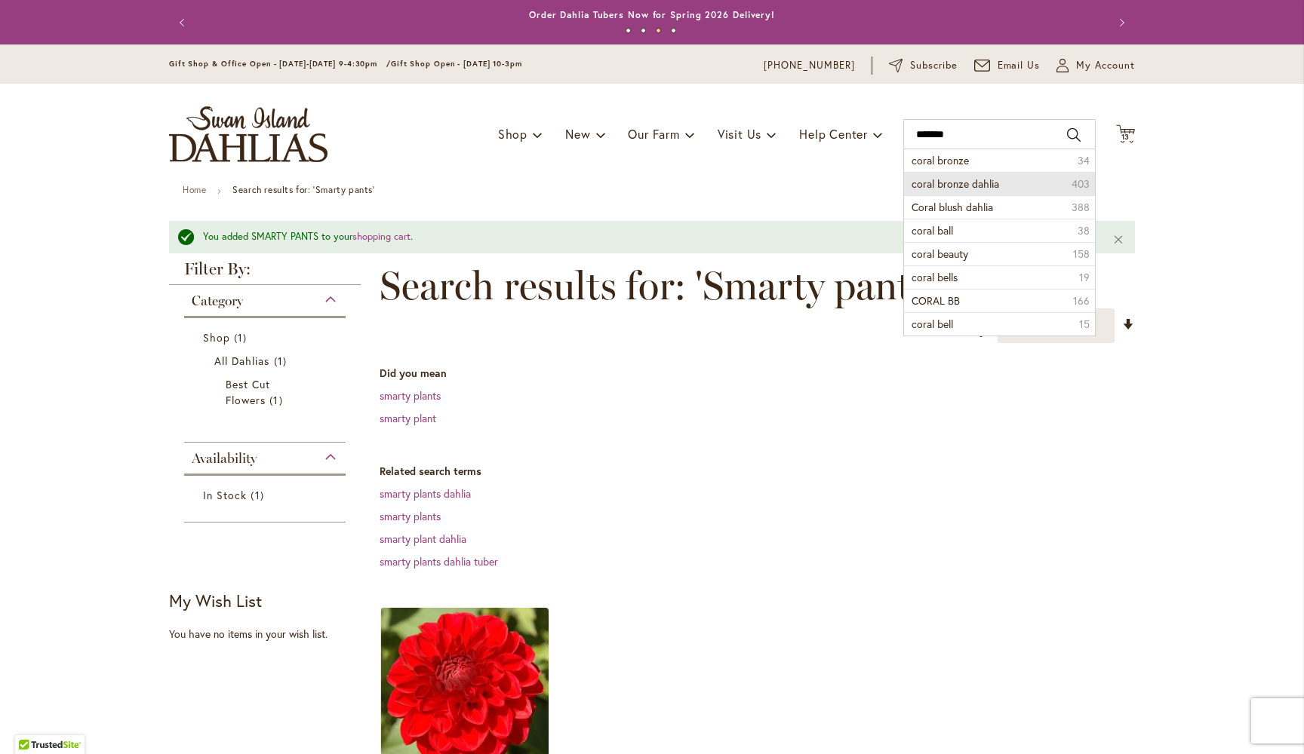
click at [987, 183] on span "coral bronze dahlia" at bounding box center [955, 184] width 88 height 14
type input "**********"
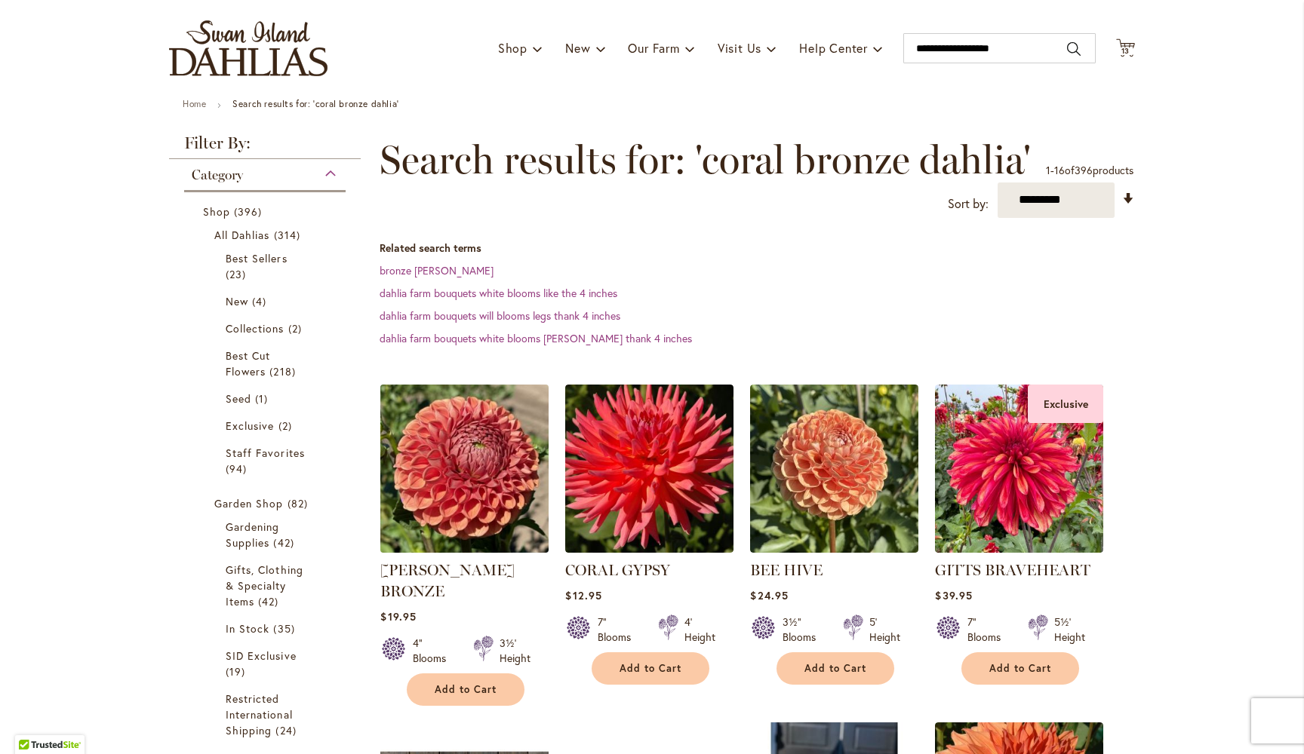
scroll to position [87, 0]
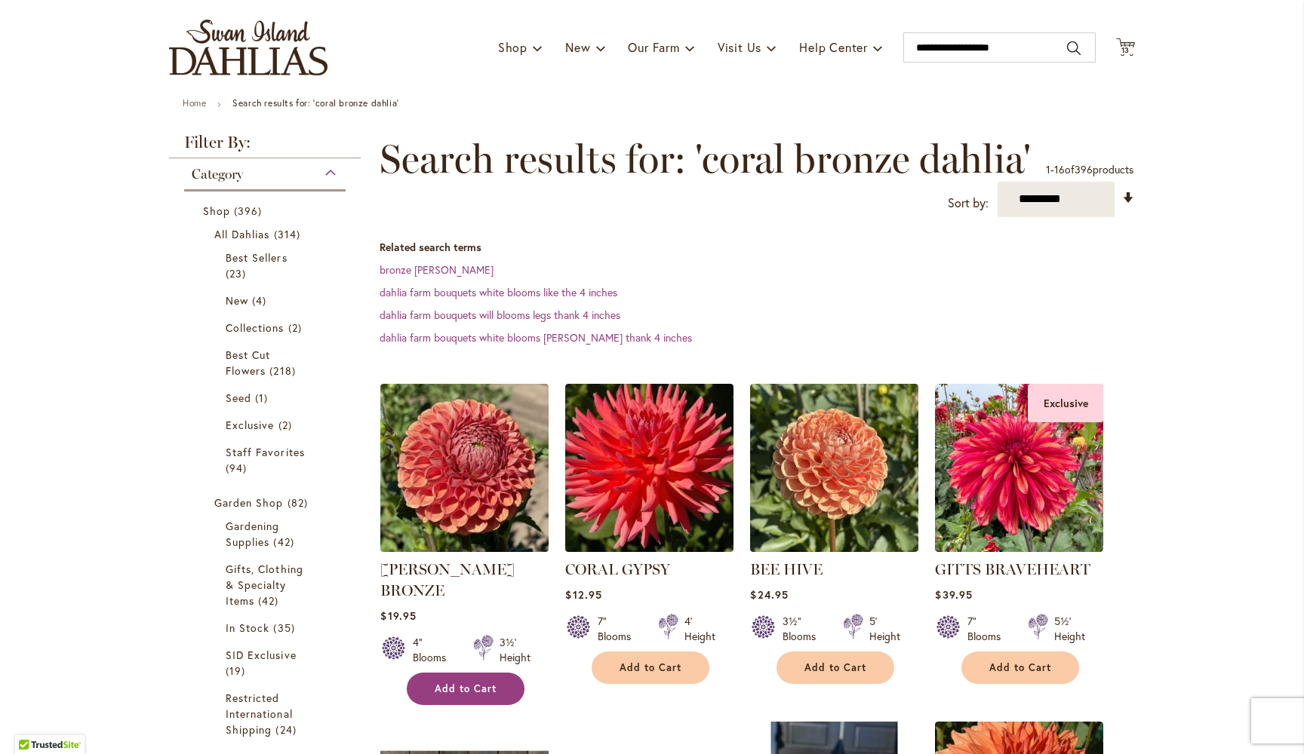
click at [466, 683] on span "Add to Cart" at bounding box center [466, 689] width 62 height 13
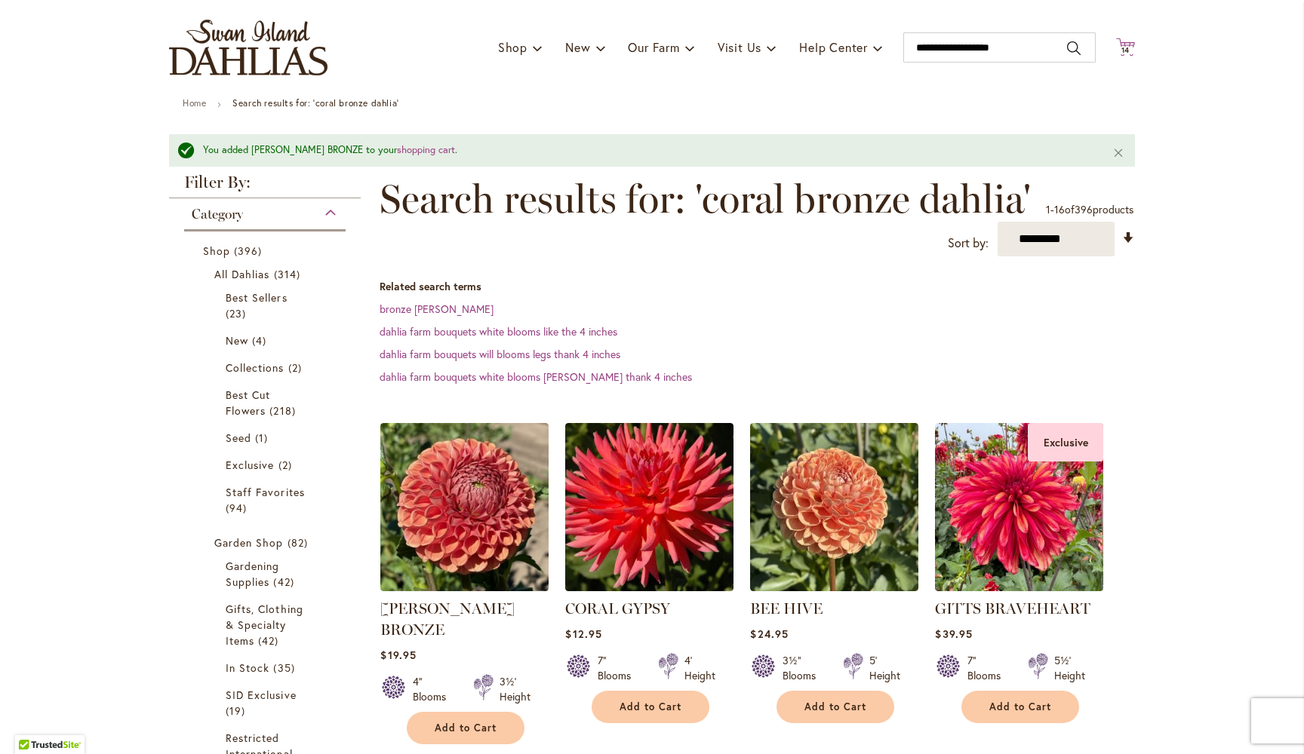
click at [1129, 48] on span "14" at bounding box center [1125, 50] width 9 height 10
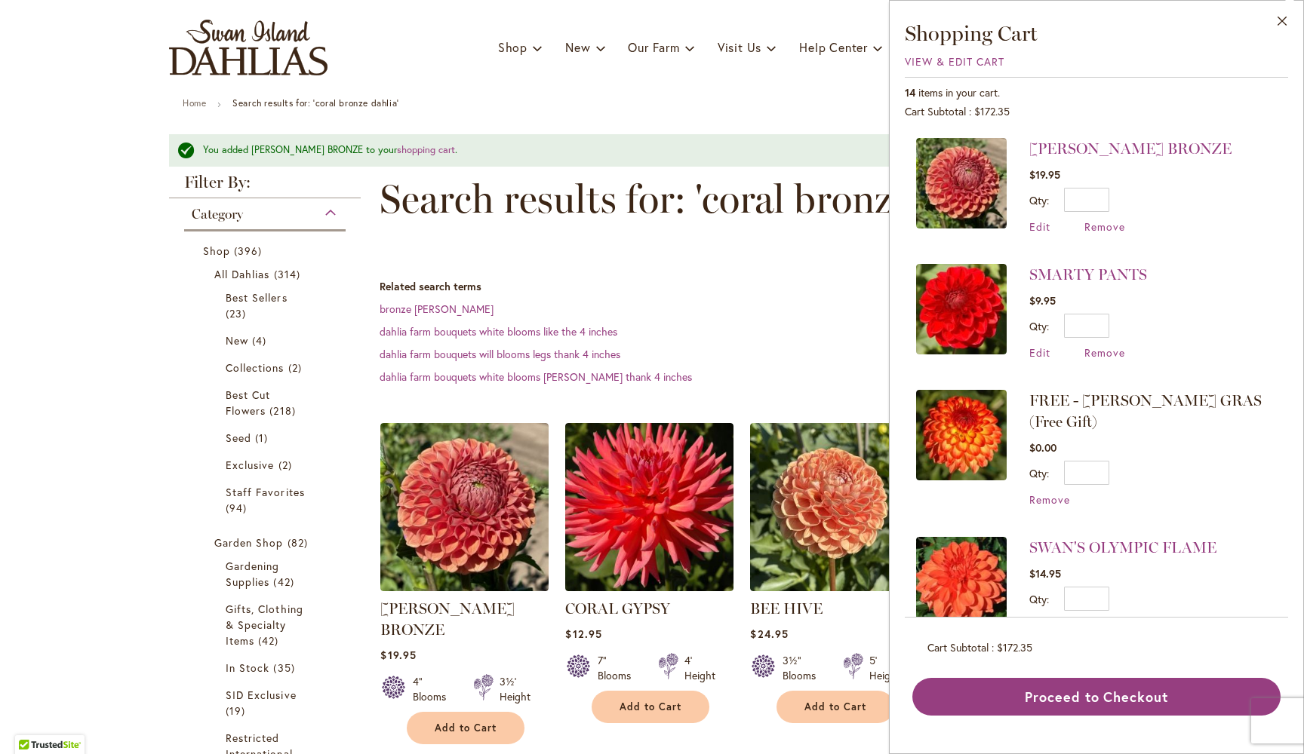
scroll to position [0, 0]
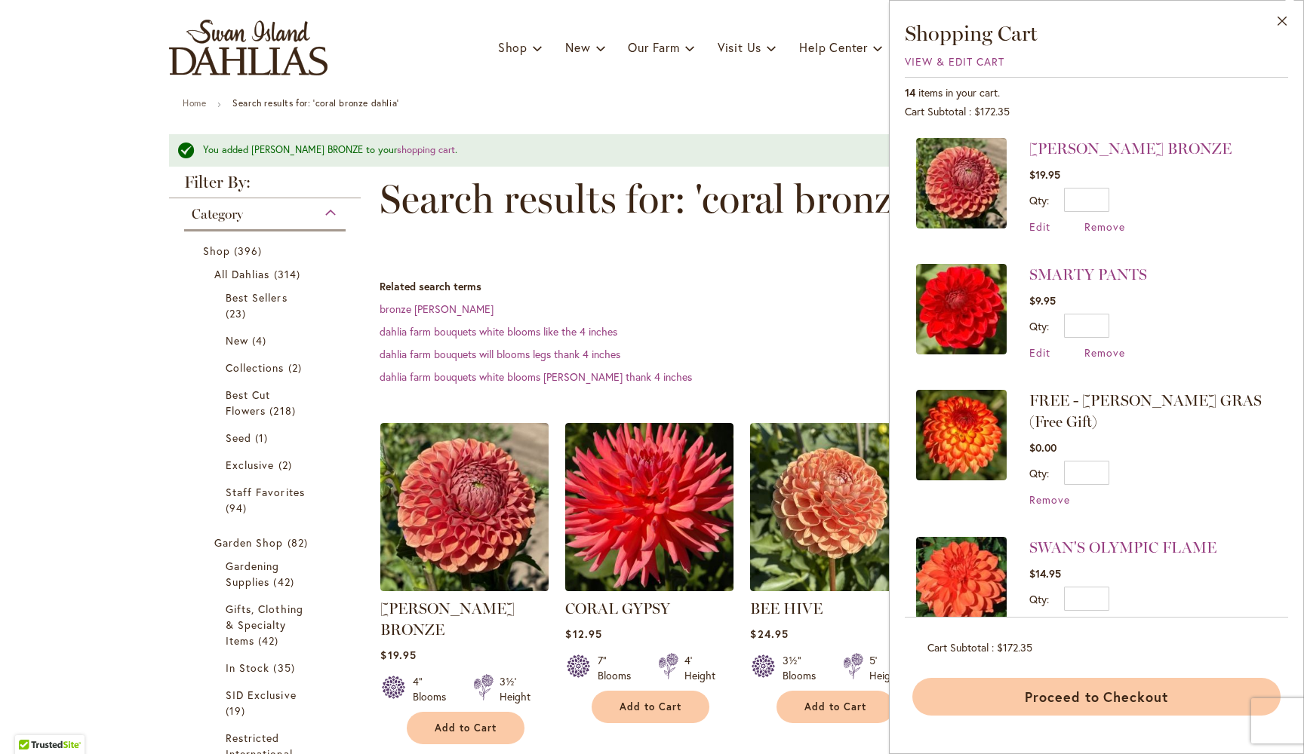
click at [1072, 697] on button "Proceed to Checkout" at bounding box center [1096, 697] width 368 height 38
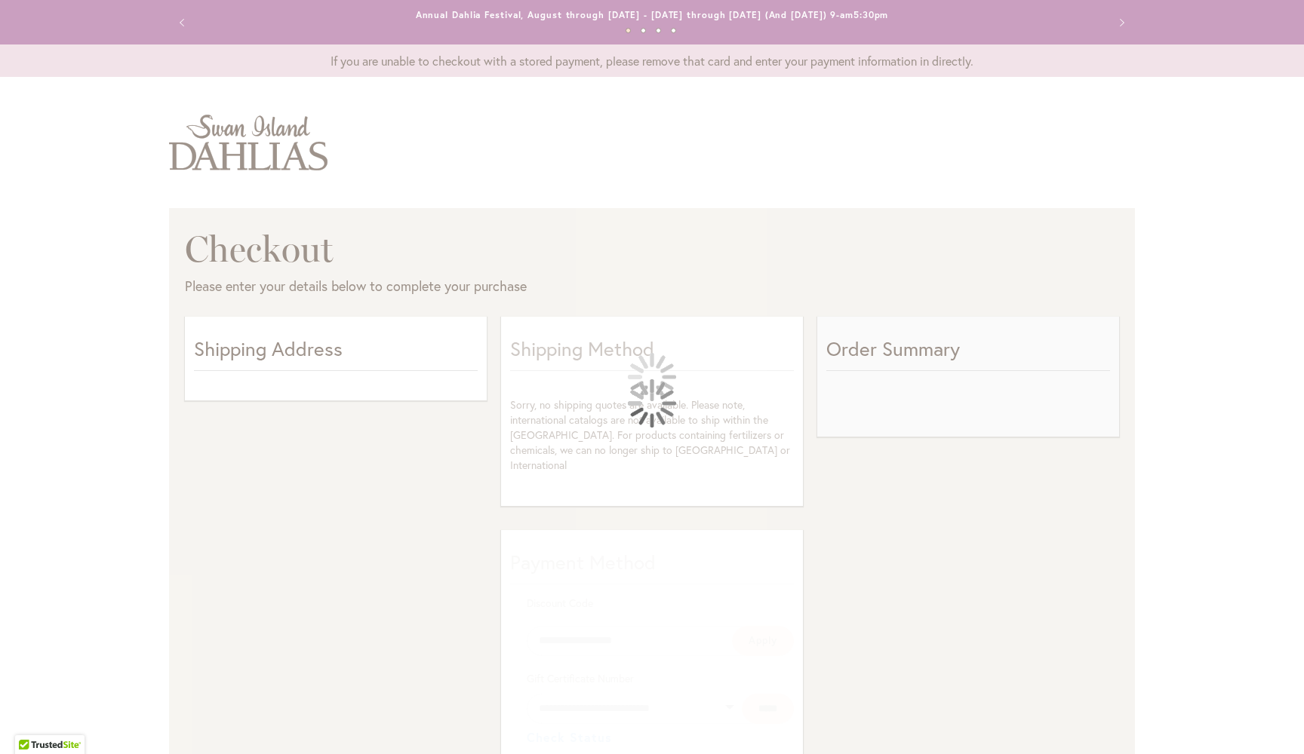
select select "**"
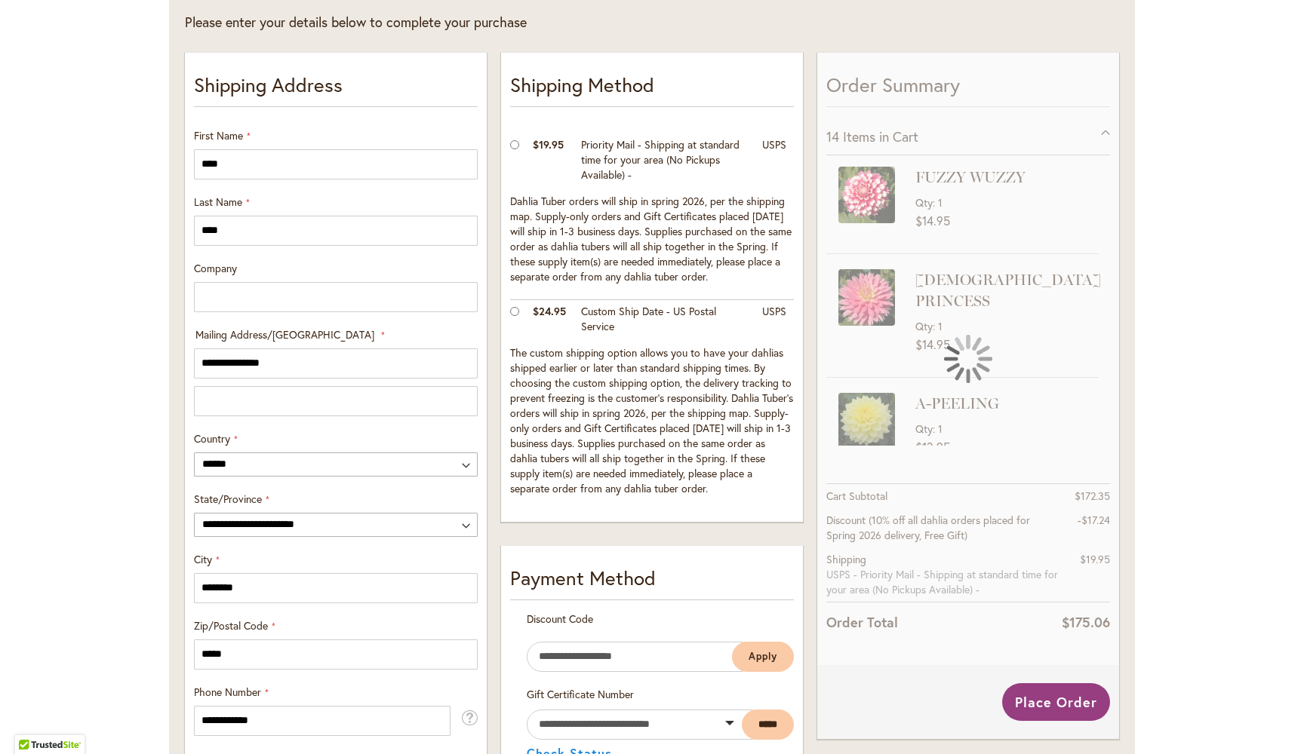
scroll to position [269, 0]
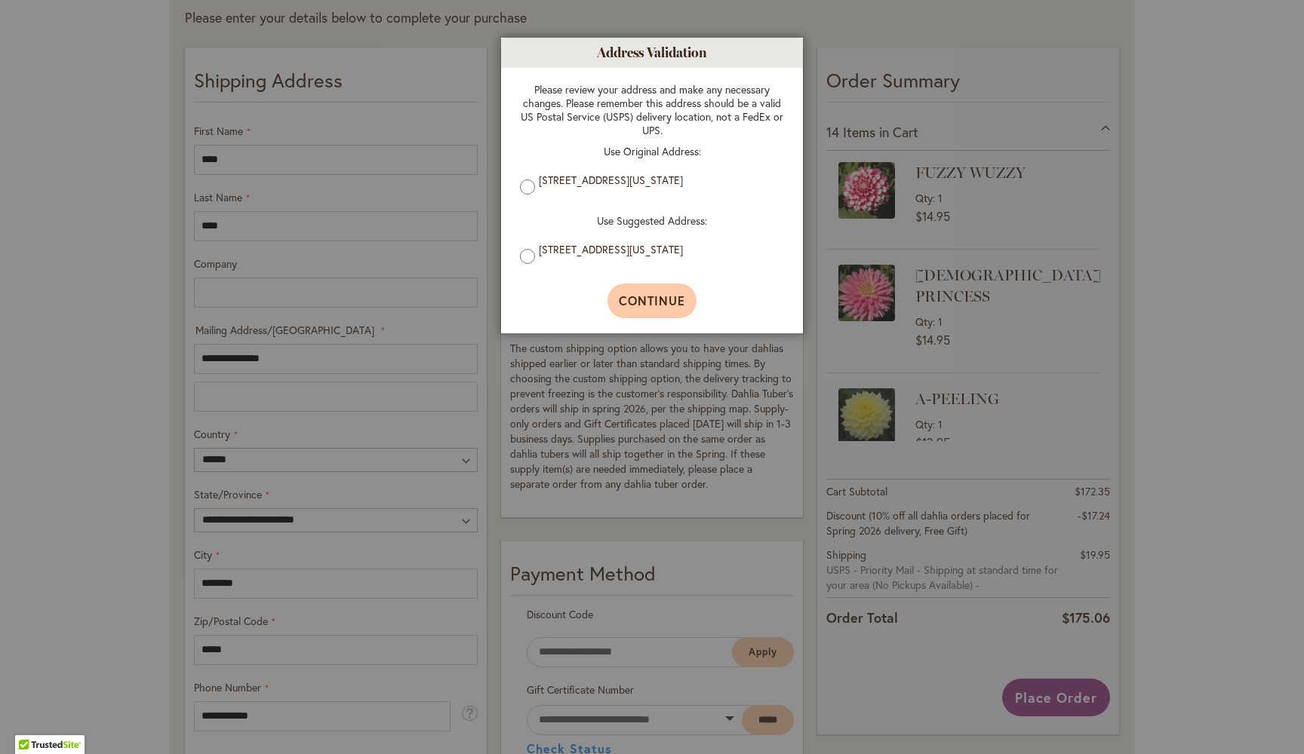
click at [665, 309] on span "Continue" at bounding box center [652, 301] width 67 height 16
type input "**********"
type input "********"
type input "**********"
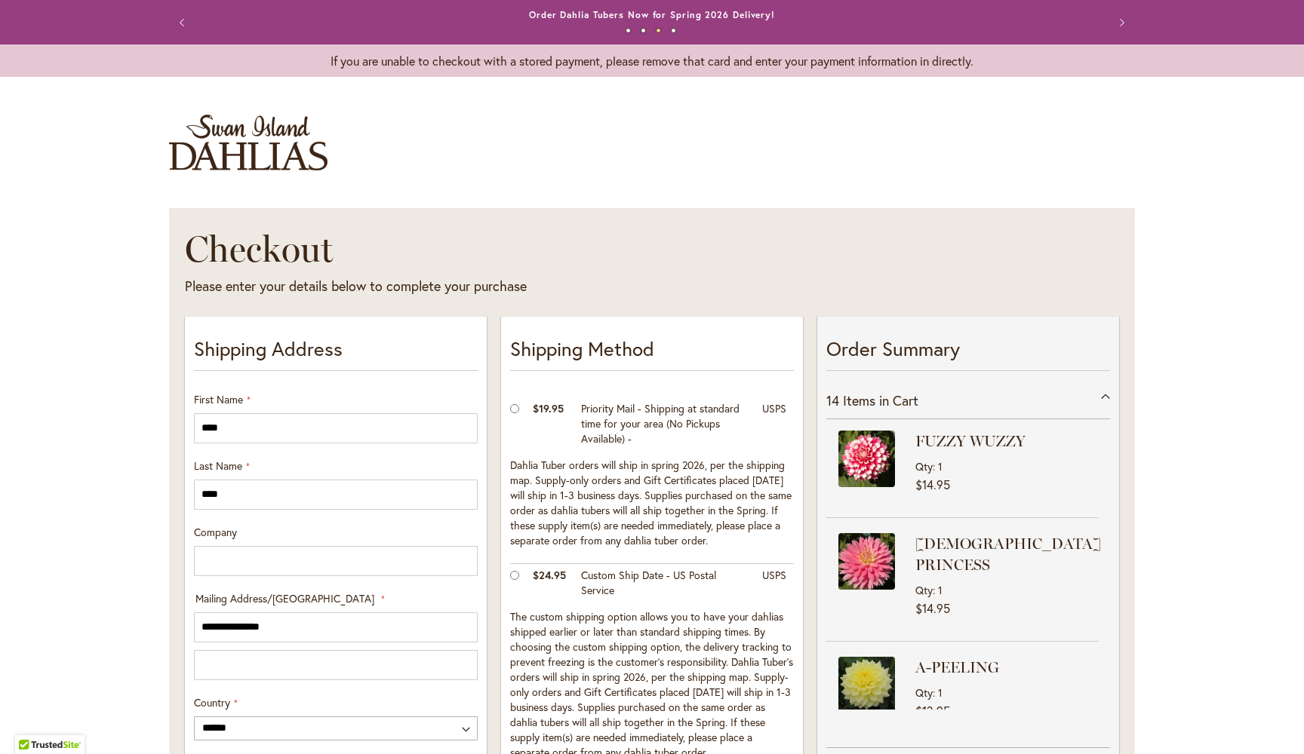
scroll to position [0, 0]
click at [177, 18] on button "Previous" at bounding box center [184, 23] width 30 height 30
click at [625, 20] on link "Potted Dahlias Are Ready and Available Now!" at bounding box center [651, 14] width 217 height 11
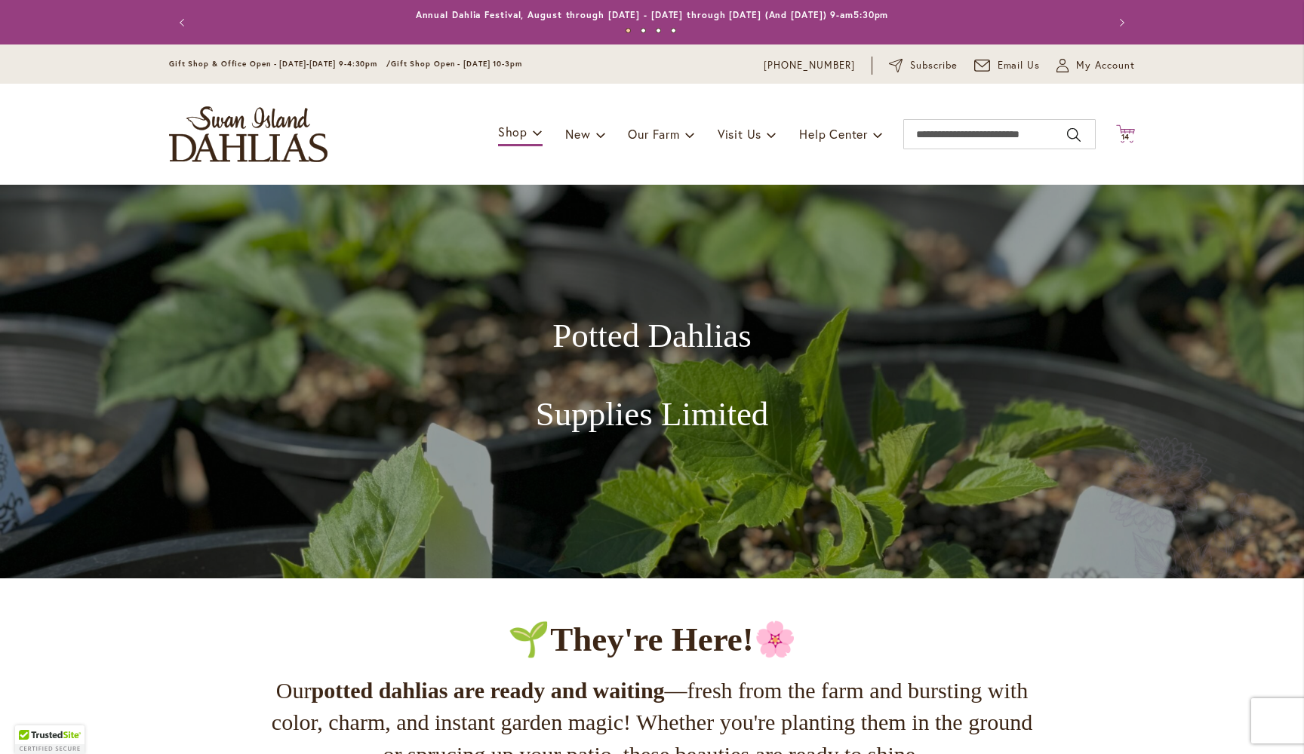
click at [1127, 132] on span "14" at bounding box center [1125, 137] width 9 height 10
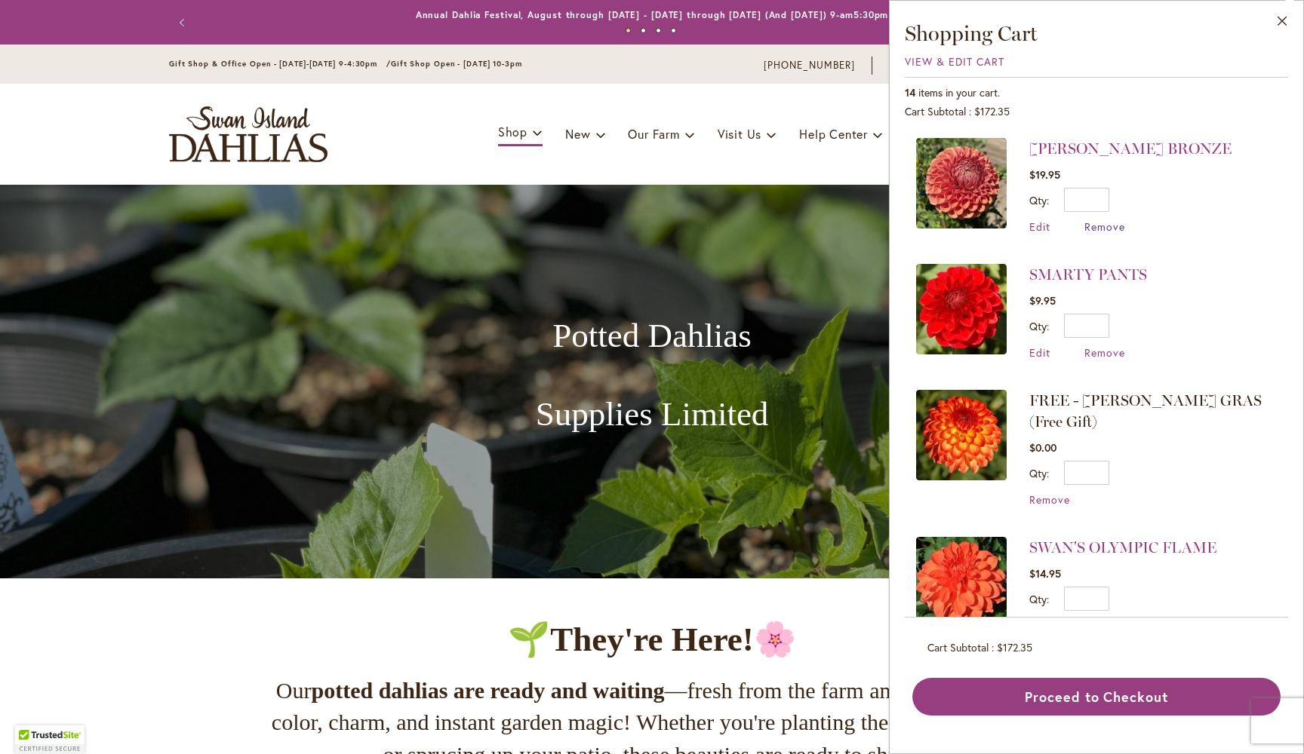
click at [1104, 226] on span "Remove" at bounding box center [1104, 227] width 41 height 14
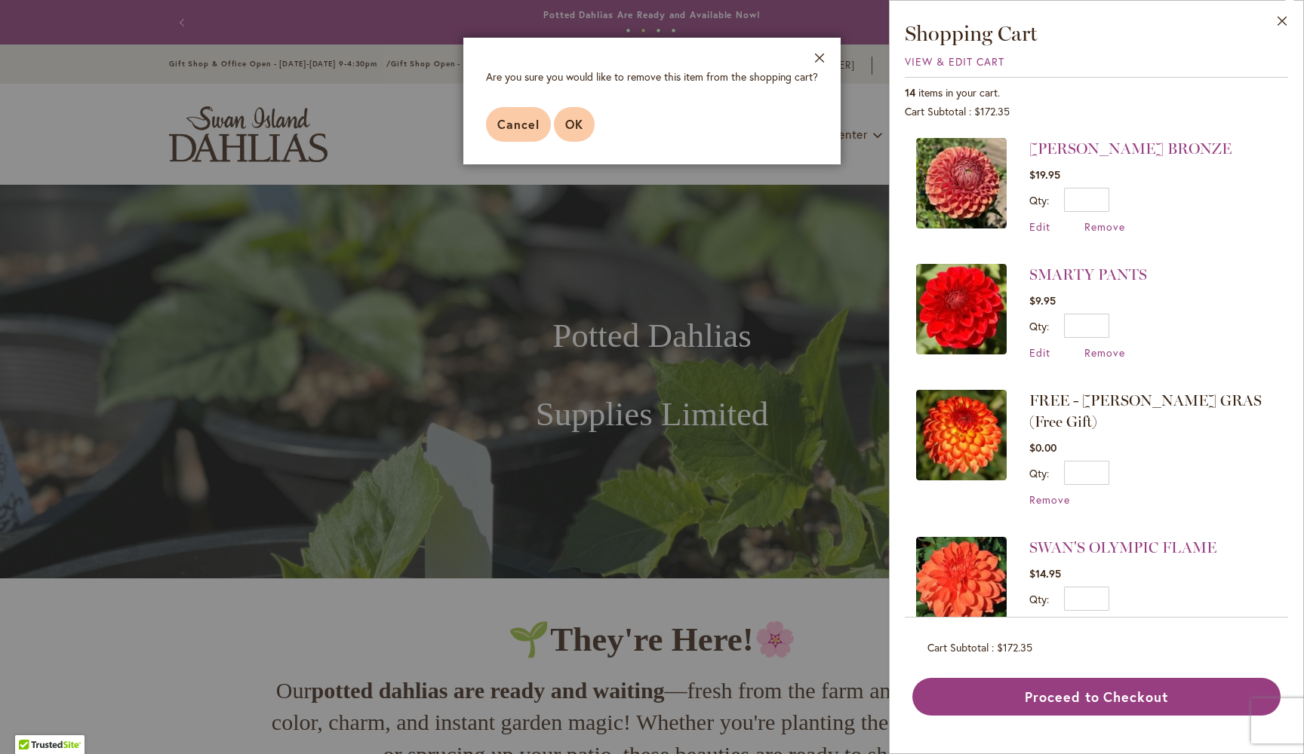
click at [582, 129] on span "OK" at bounding box center [574, 124] width 18 height 16
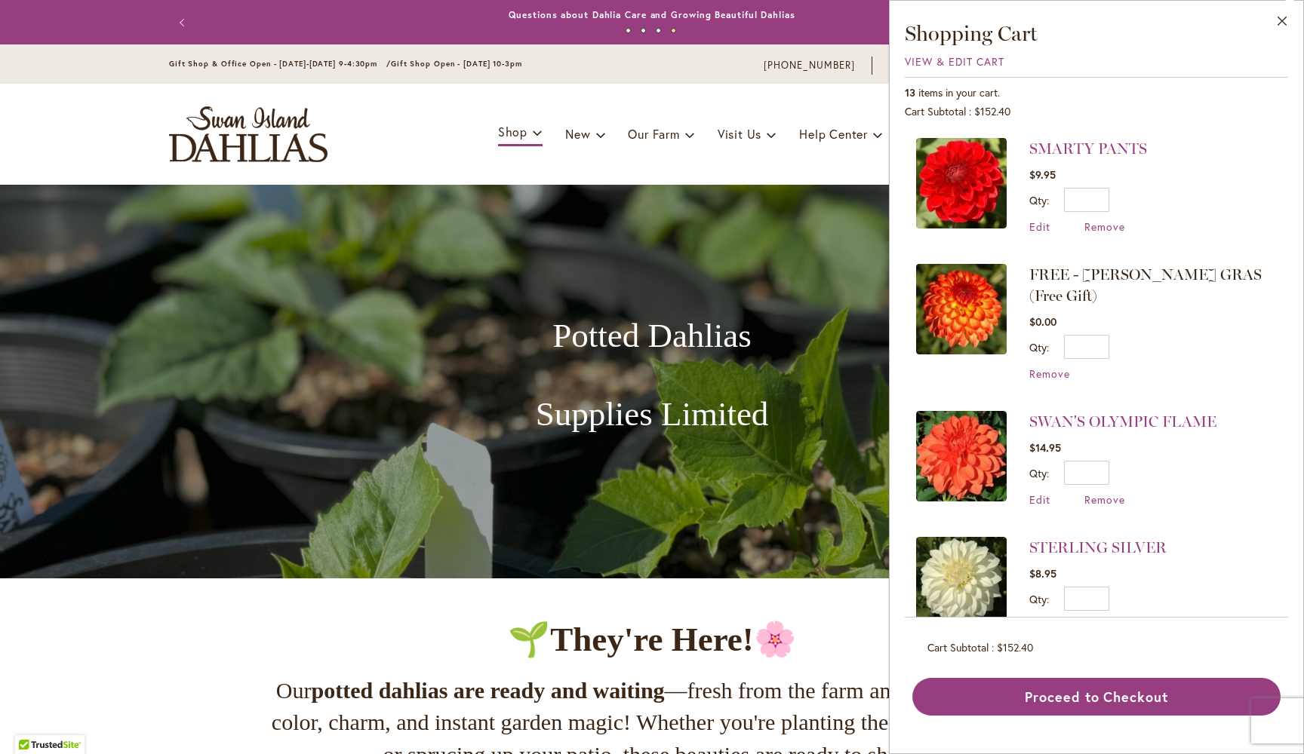
click at [634, 165] on div "Toggle Nav Shop Dahlia Tubers Collections Fresh Cut Dahlias Gardening Supplies …" at bounding box center [652, 134] width 996 height 101
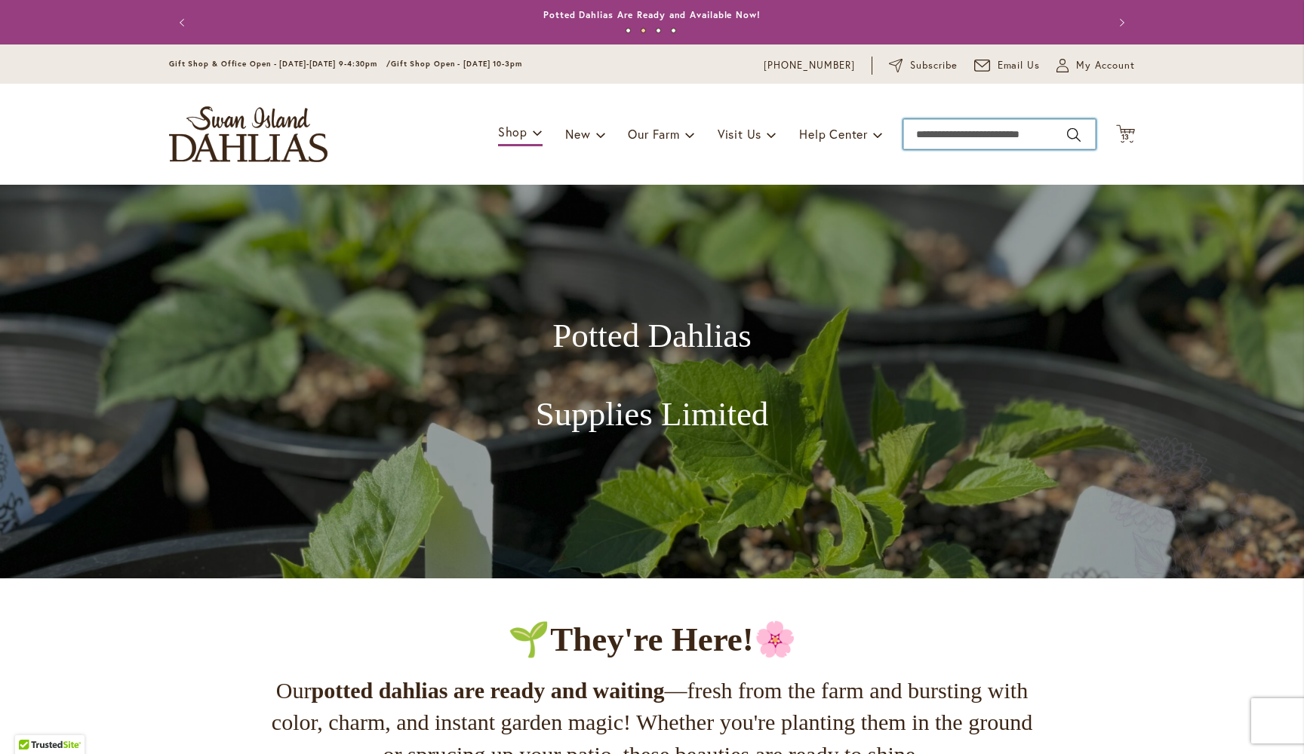
click at [935, 133] on input "Search" at bounding box center [999, 134] width 192 height 30
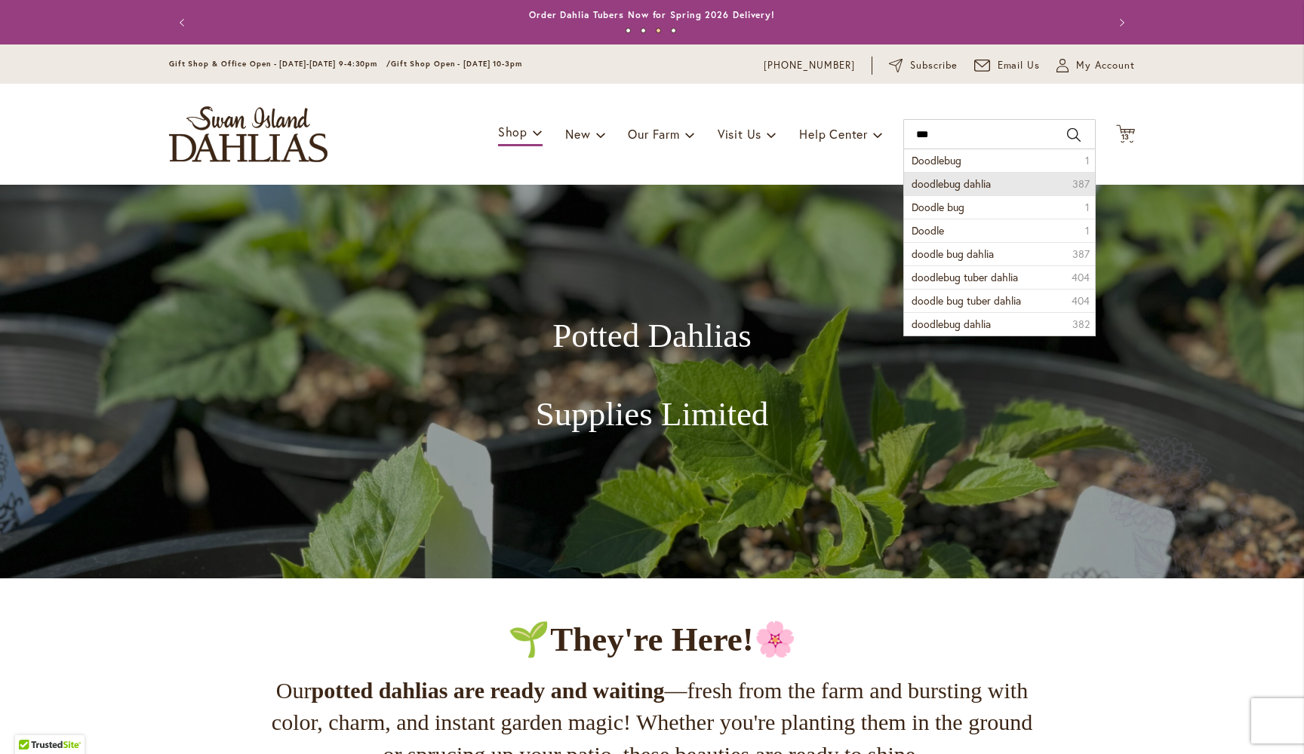
click at [949, 183] on span "doodlebug dahlia" at bounding box center [950, 184] width 79 height 14
type input "**********"
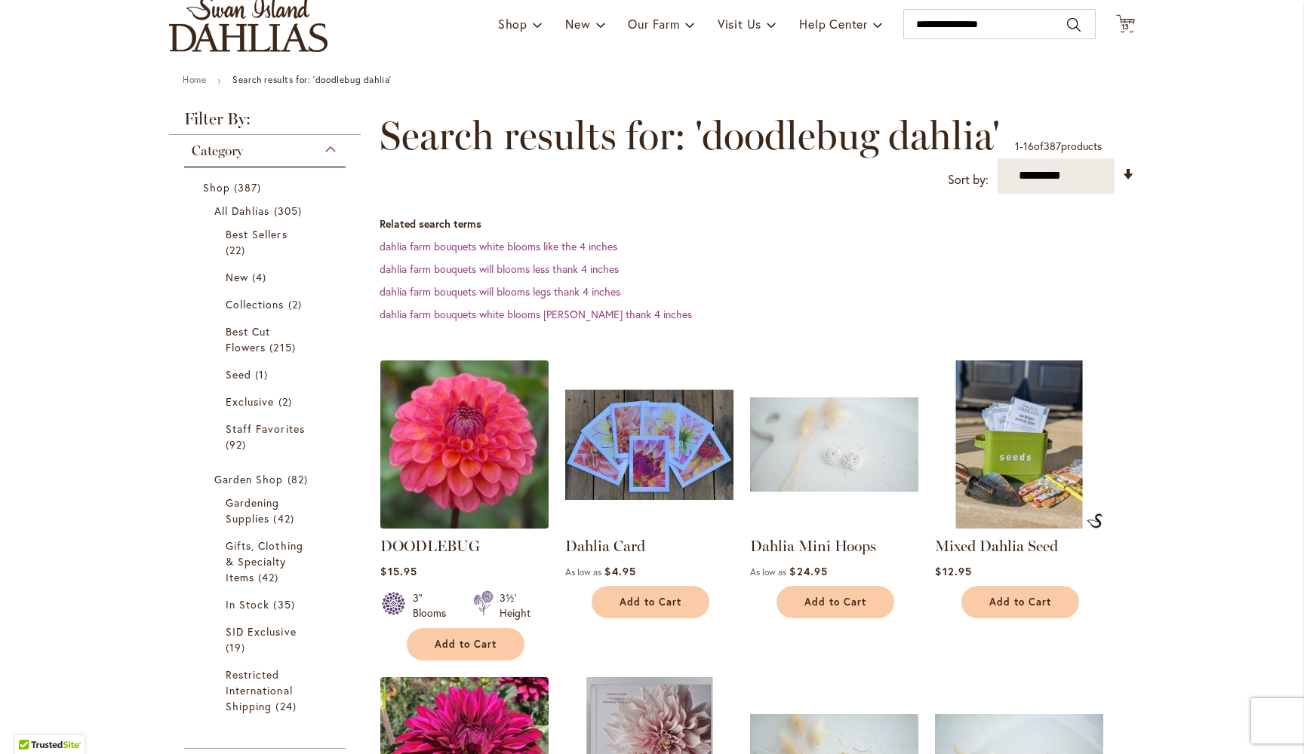
scroll to position [185, 0]
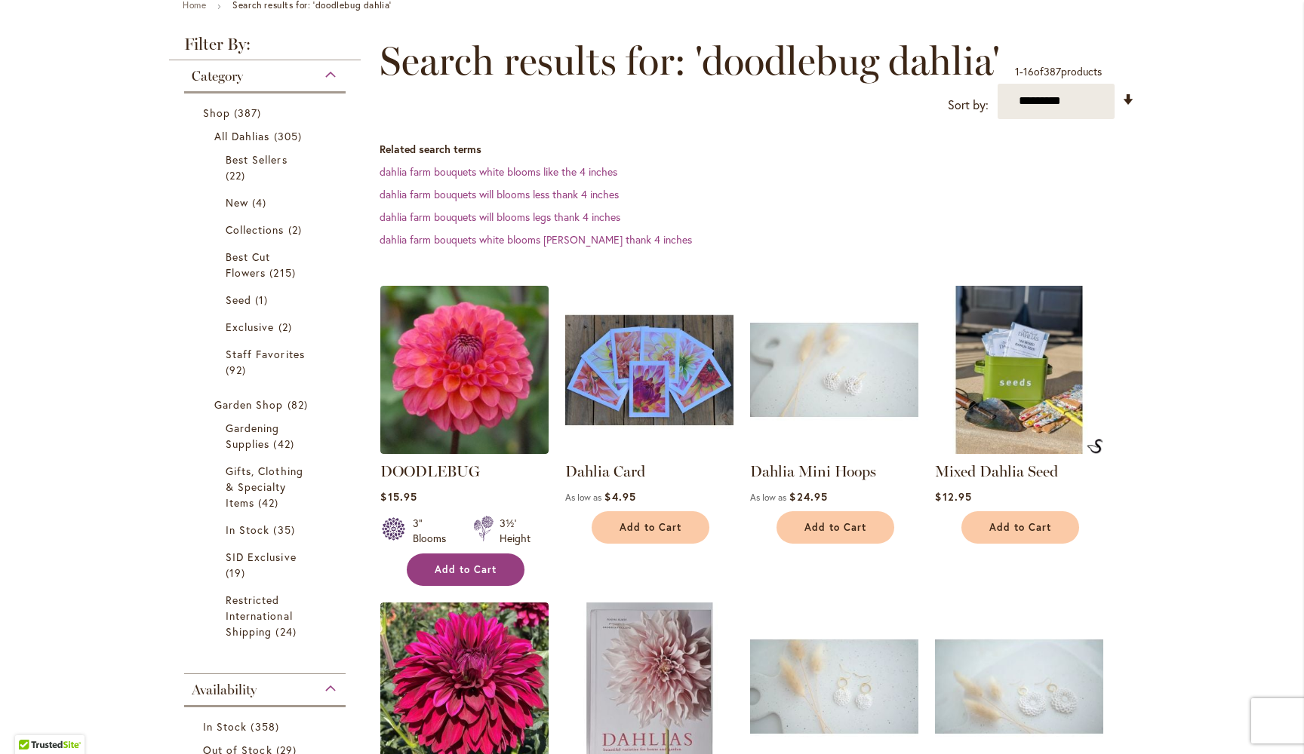
click at [469, 567] on span "Add to Cart" at bounding box center [466, 570] width 62 height 13
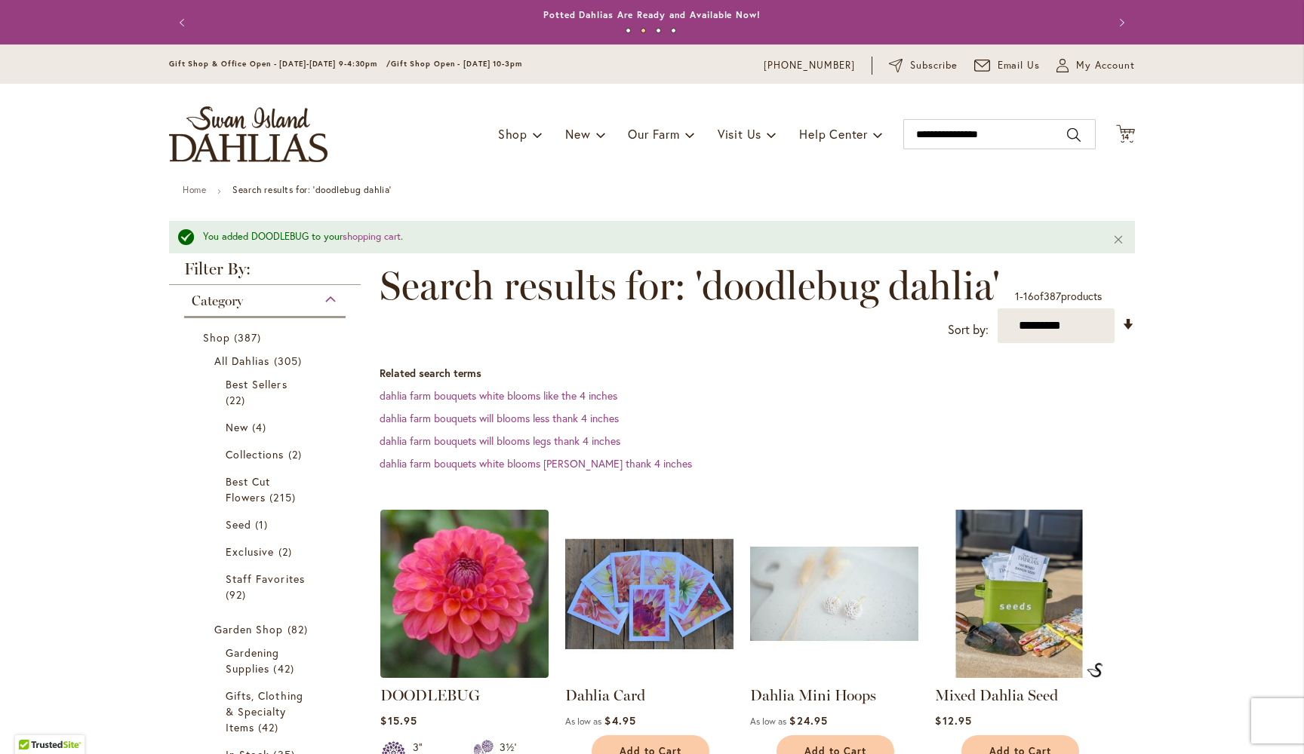
scroll to position [0, 0]
click at [1122, 135] on span "14" at bounding box center [1125, 137] width 9 height 10
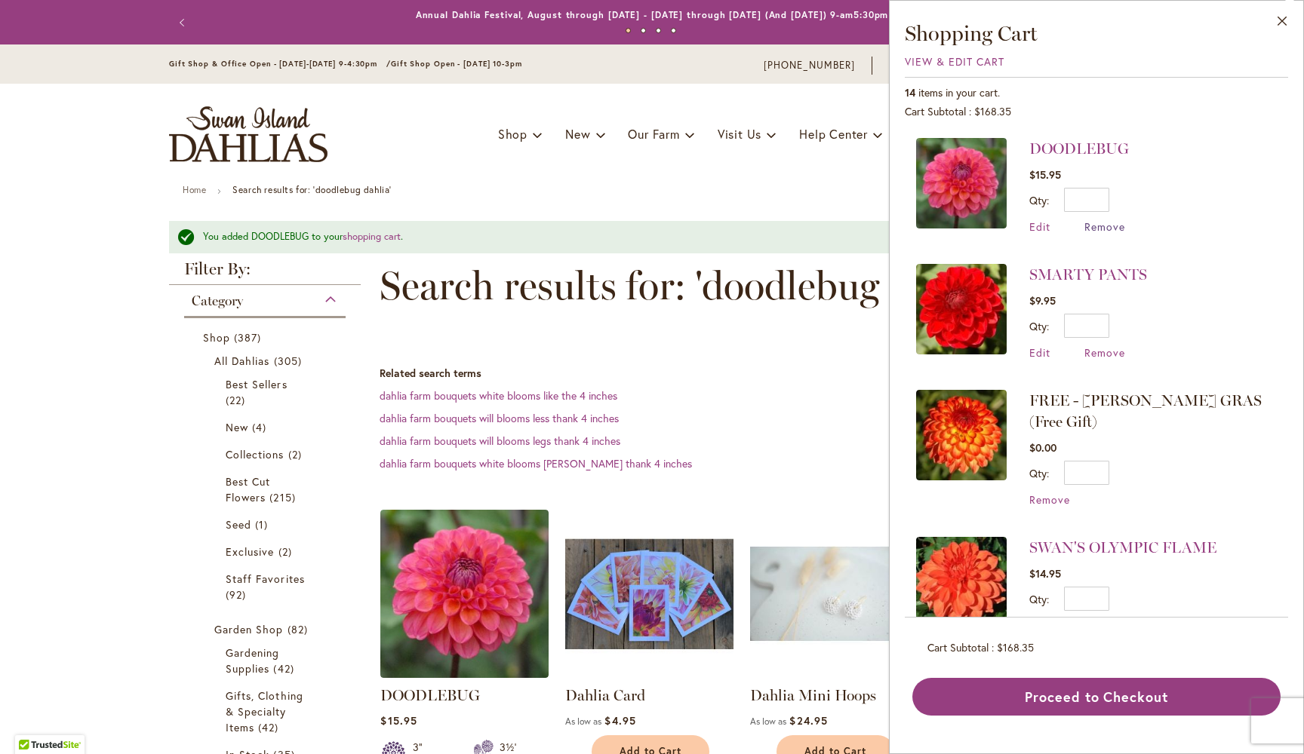
click at [1108, 225] on span "Remove" at bounding box center [1104, 227] width 41 height 14
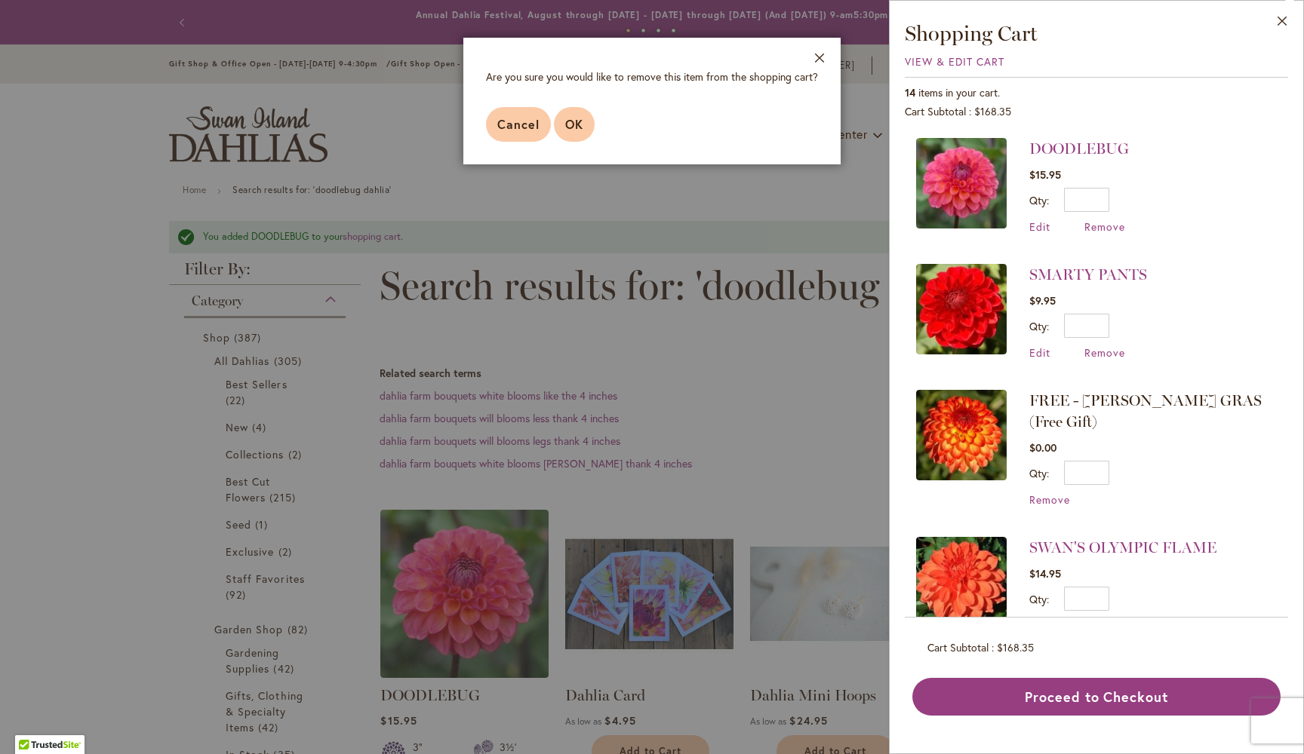
click at [576, 119] on span "OK" at bounding box center [574, 124] width 18 height 16
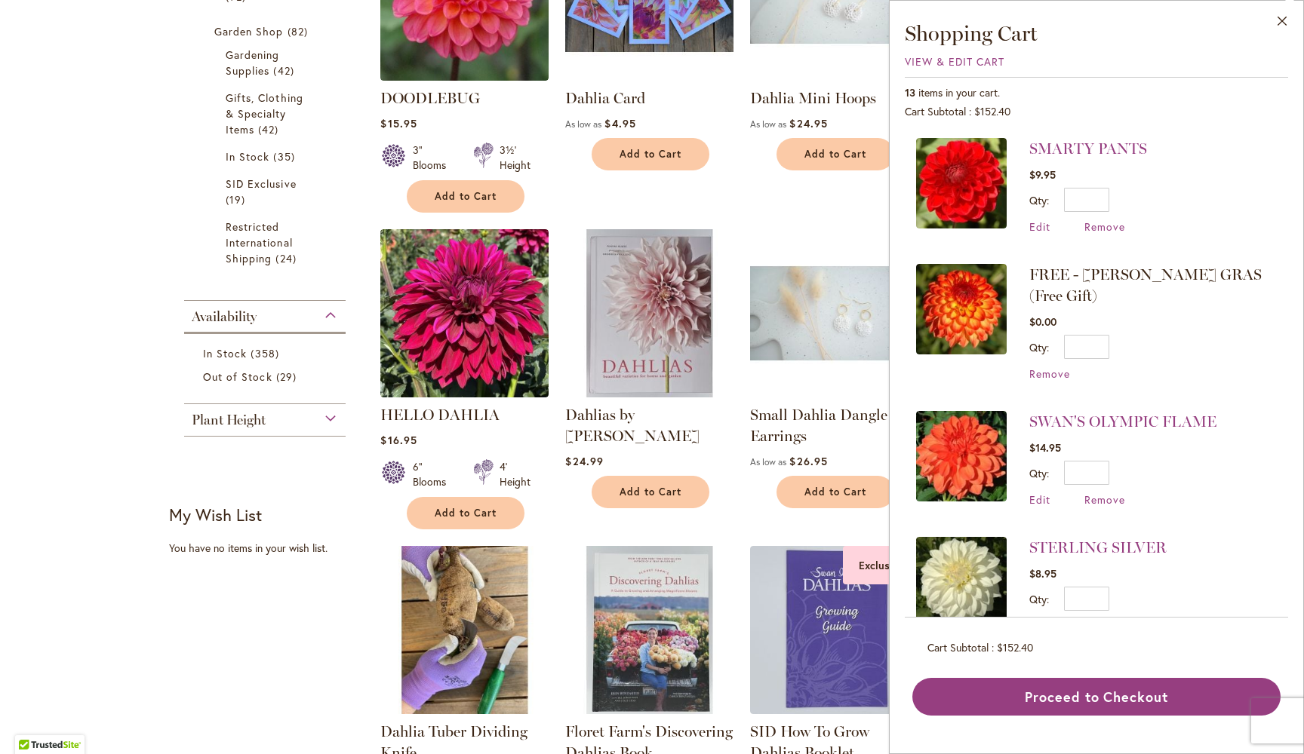
scroll to position [560, 0]
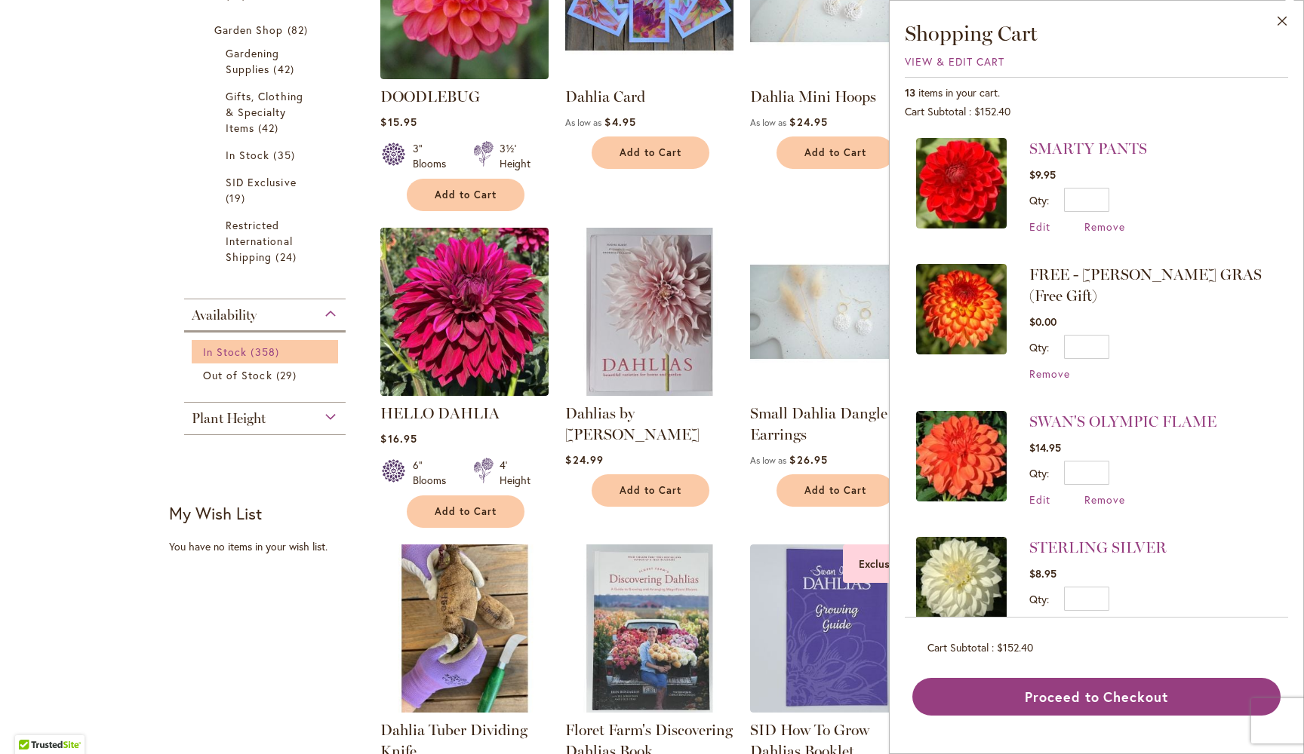
click at [232, 354] on span "In Stock" at bounding box center [225, 352] width 44 height 14
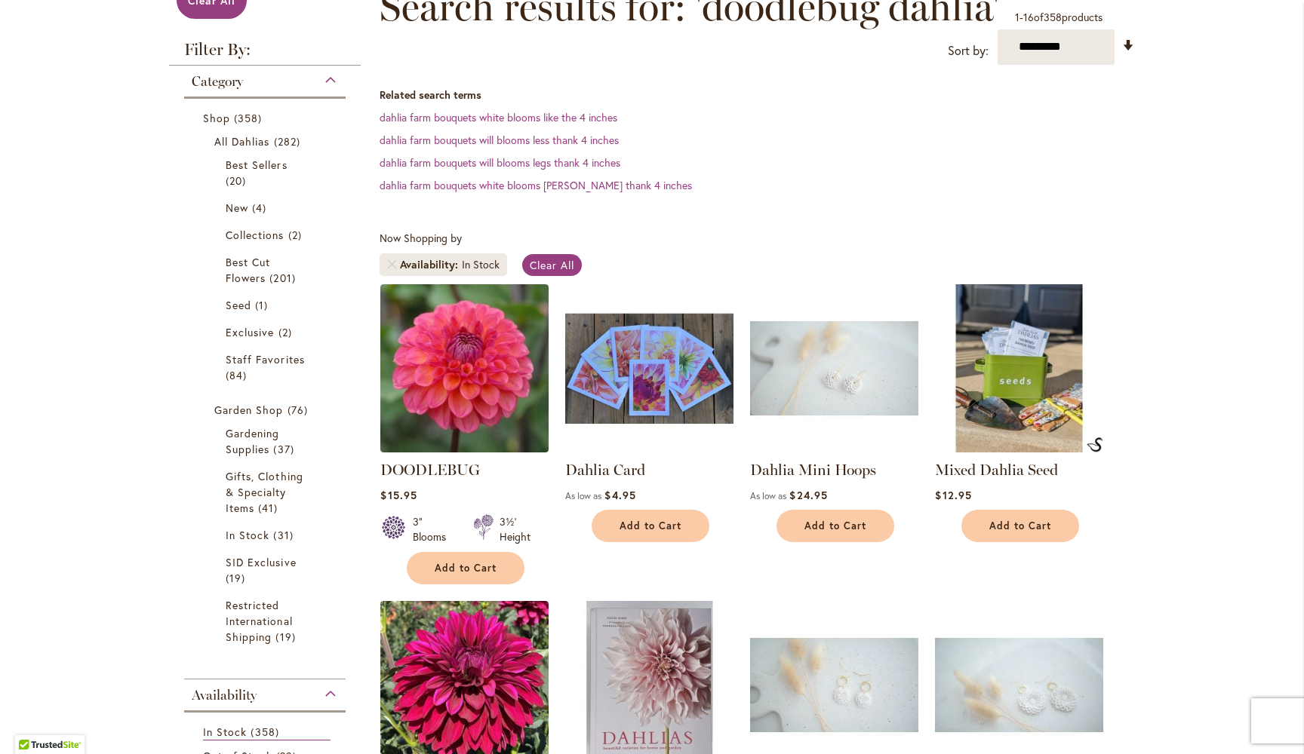
scroll to position [268, 0]
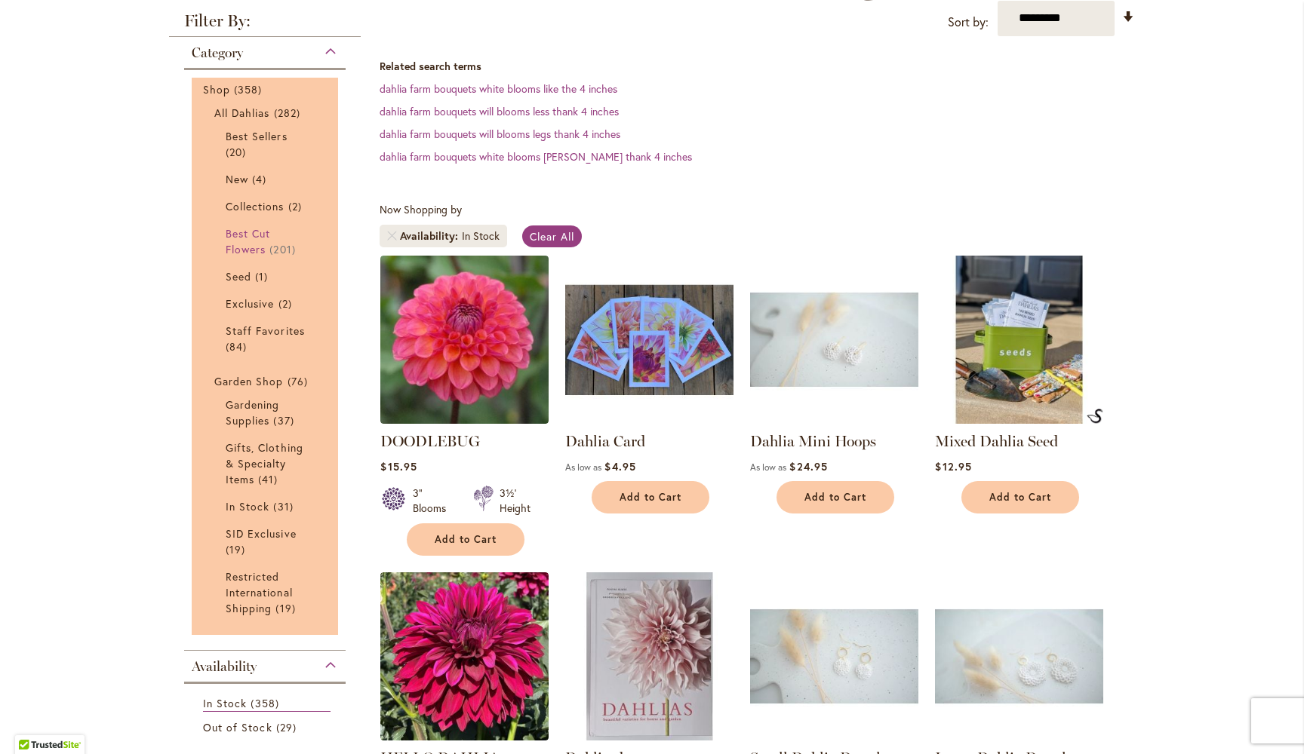
click at [247, 230] on span "Best Cut Flowers" at bounding box center [248, 241] width 45 height 30
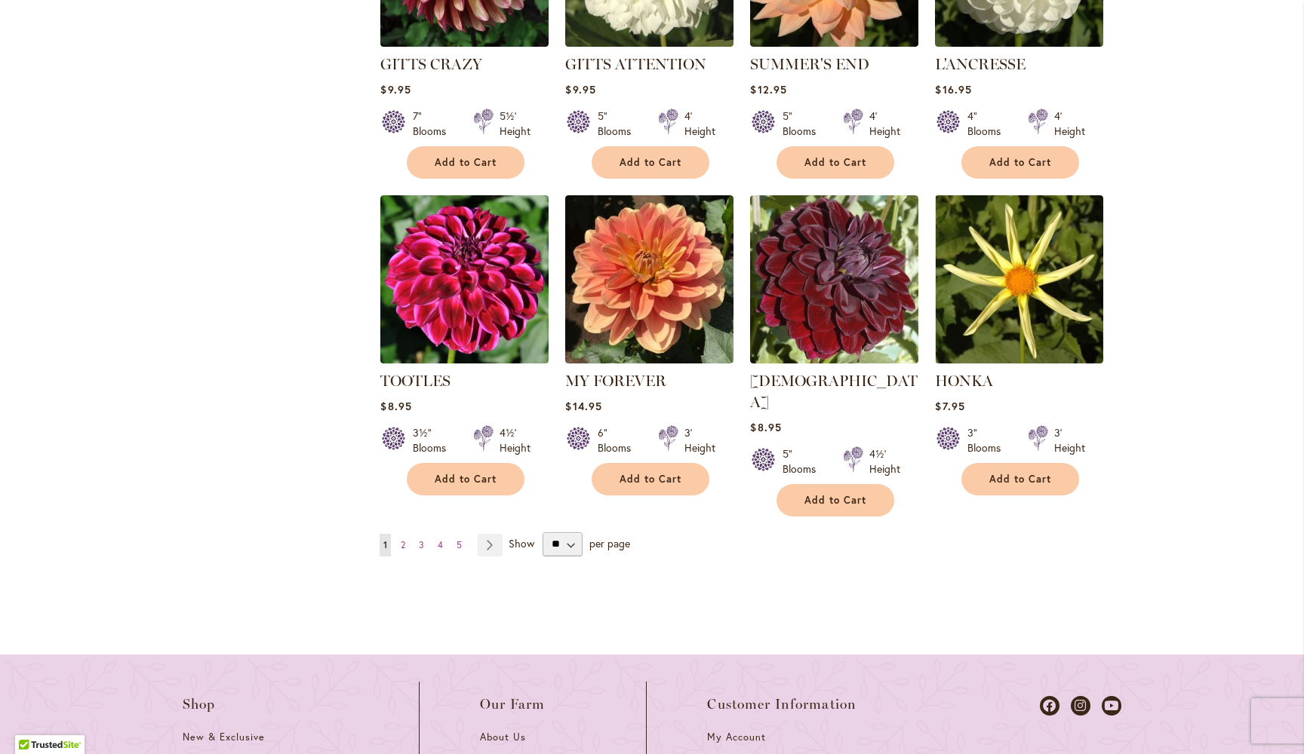
scroll to position [1339, 0]
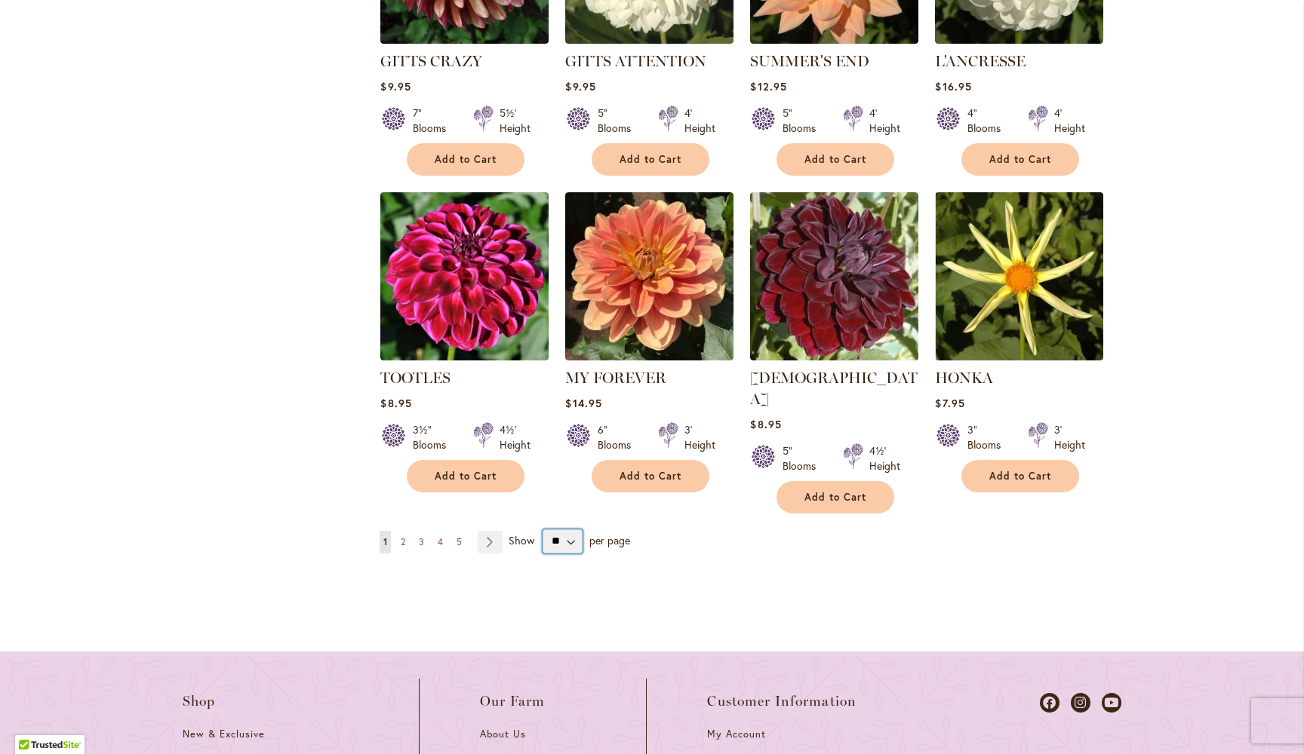
select select "**"
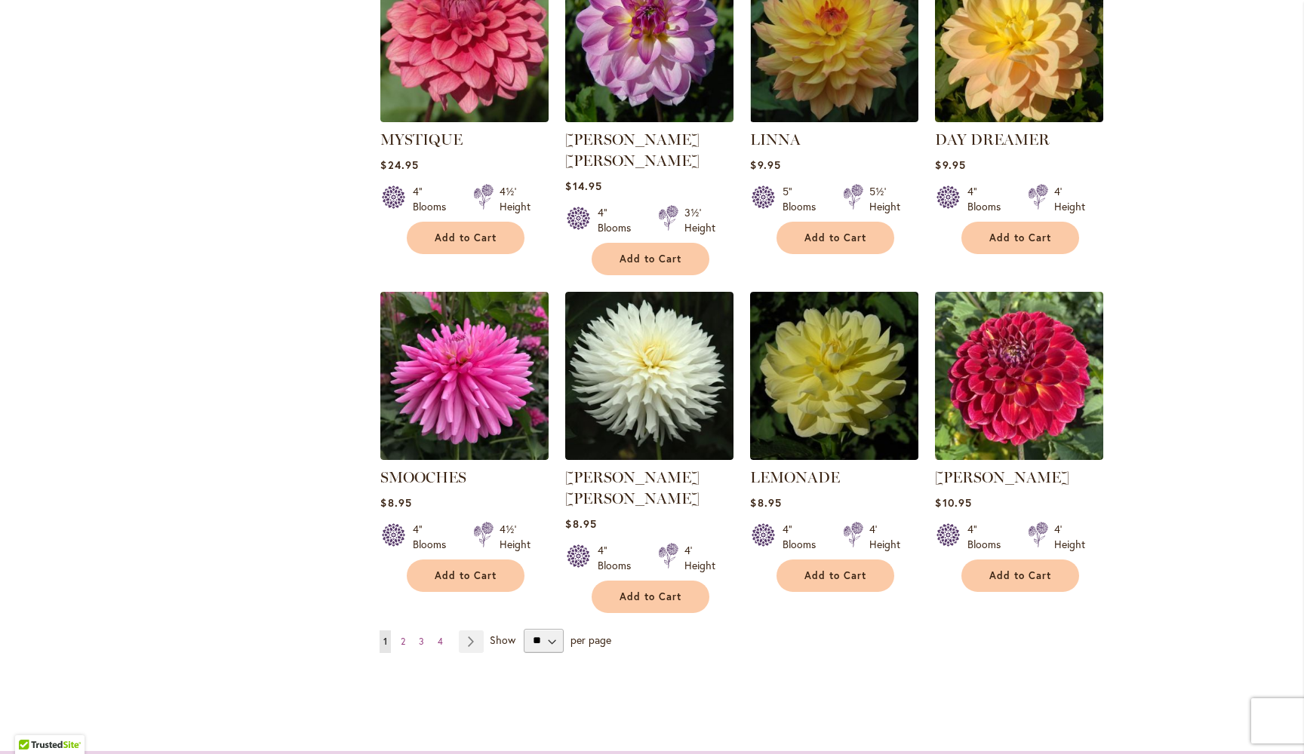
scroll to position [5171, 0]
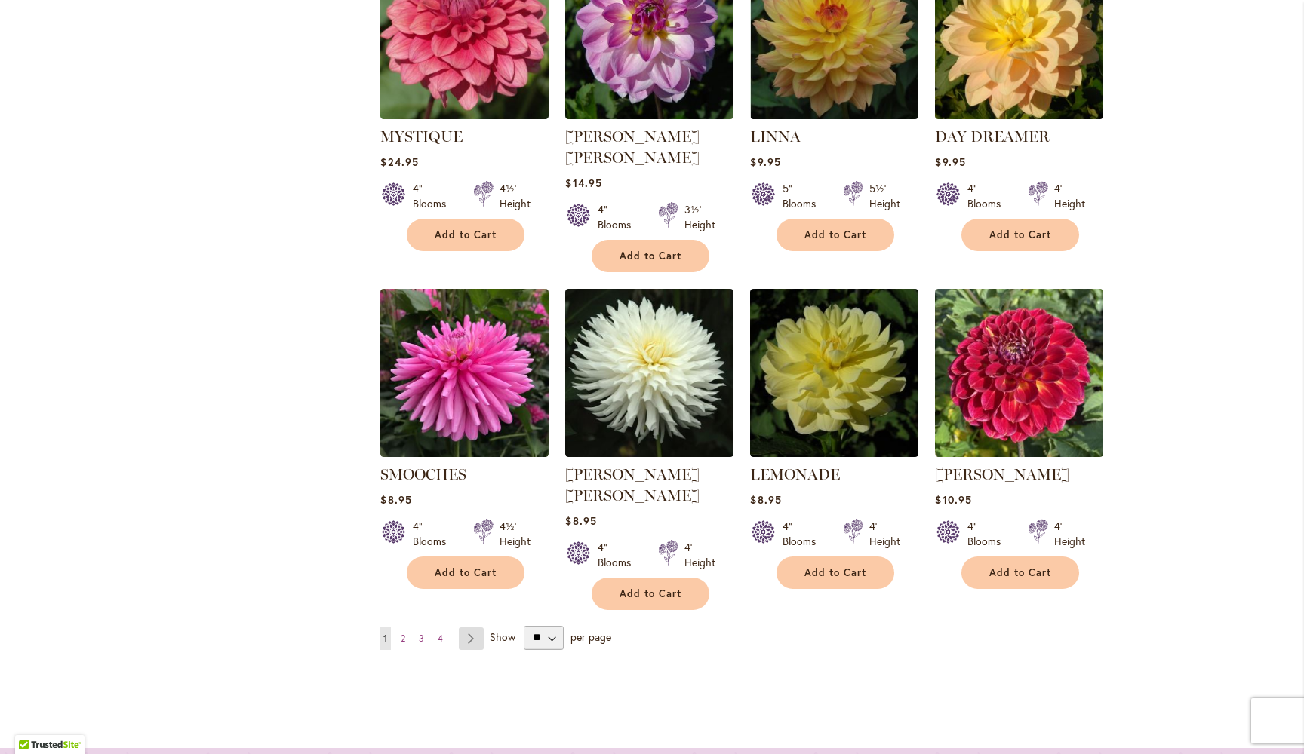
click at [474, 628] on link "Page Next" at bounding box center [471, 639] width 25 height 23
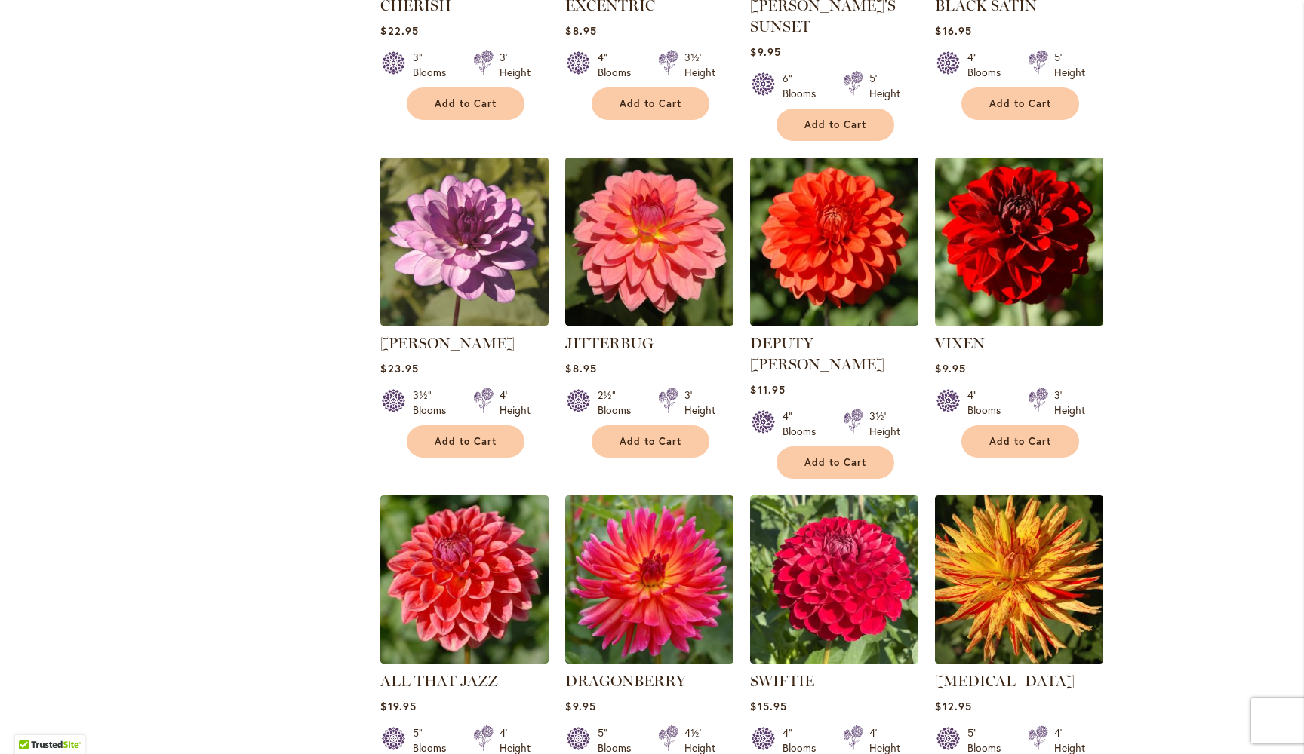
scroll to position [4890, 0]
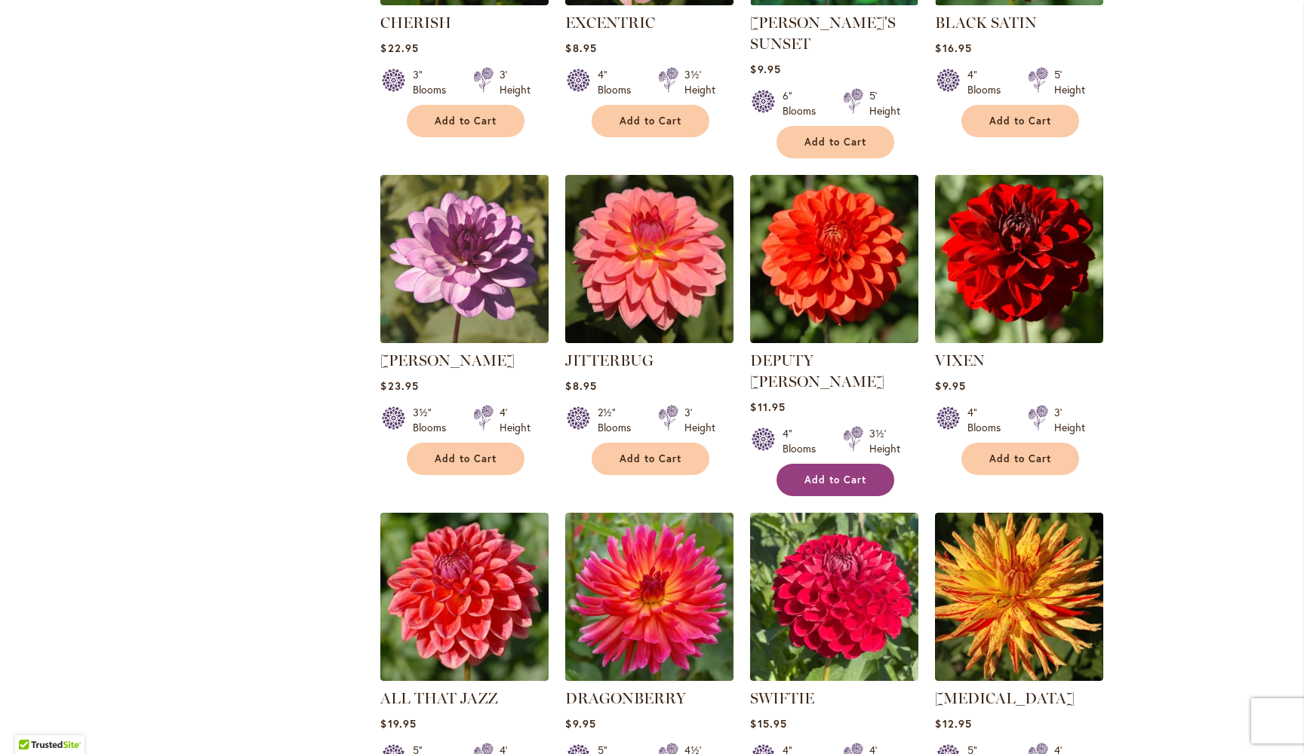
click at [839, 474] on span "Add to Cart" at bounding box center [835, 480] width 62 height 13
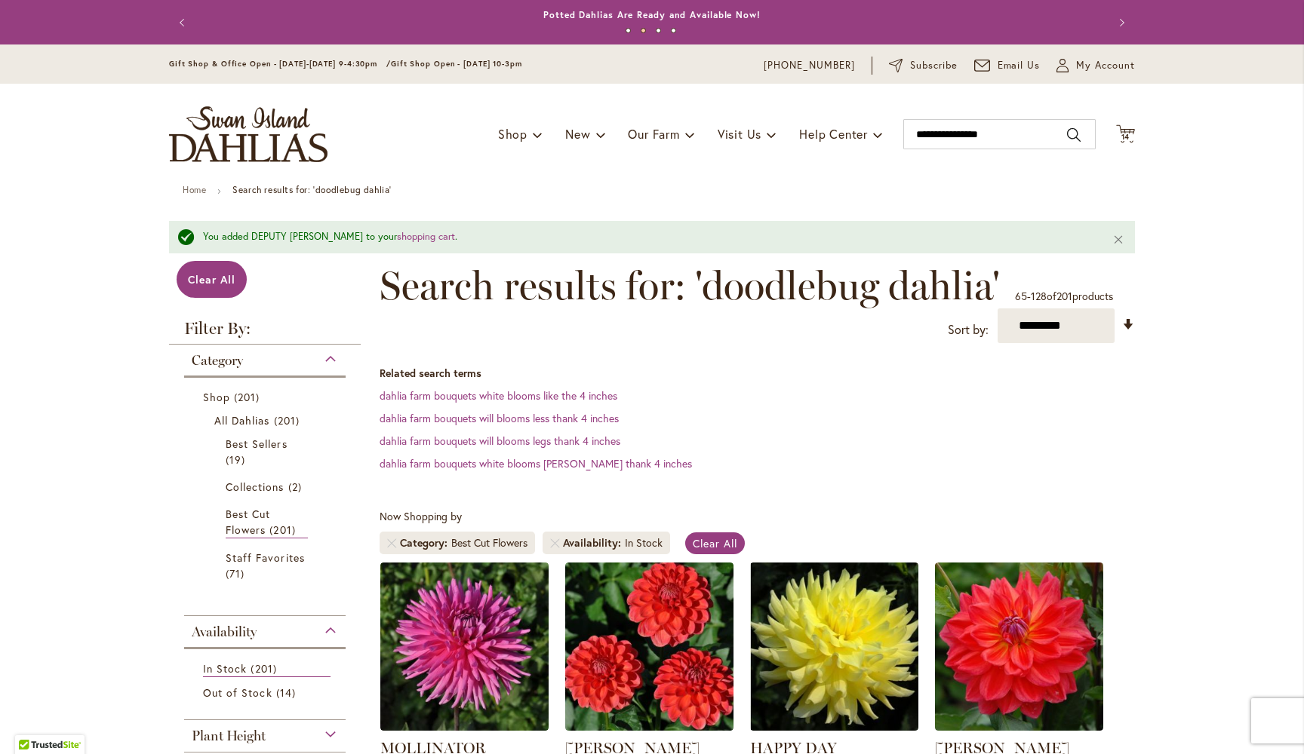
scroll to position [0, 0]
click at [1127, 134] on span "14" at bounding box center [1125, 137] width 9 height 10
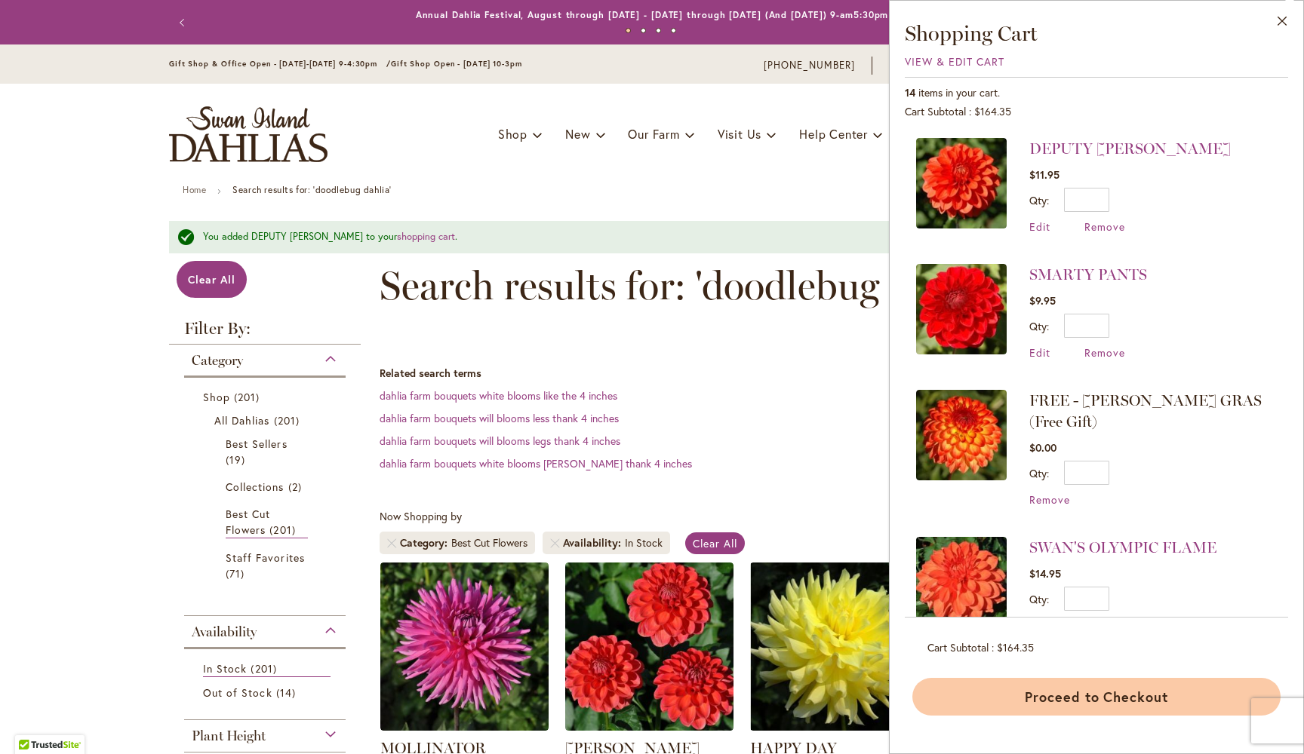
click at [1064, 692] on button "Proceed to Checkout" at bounding box center [1096, 697] width 368 height 38
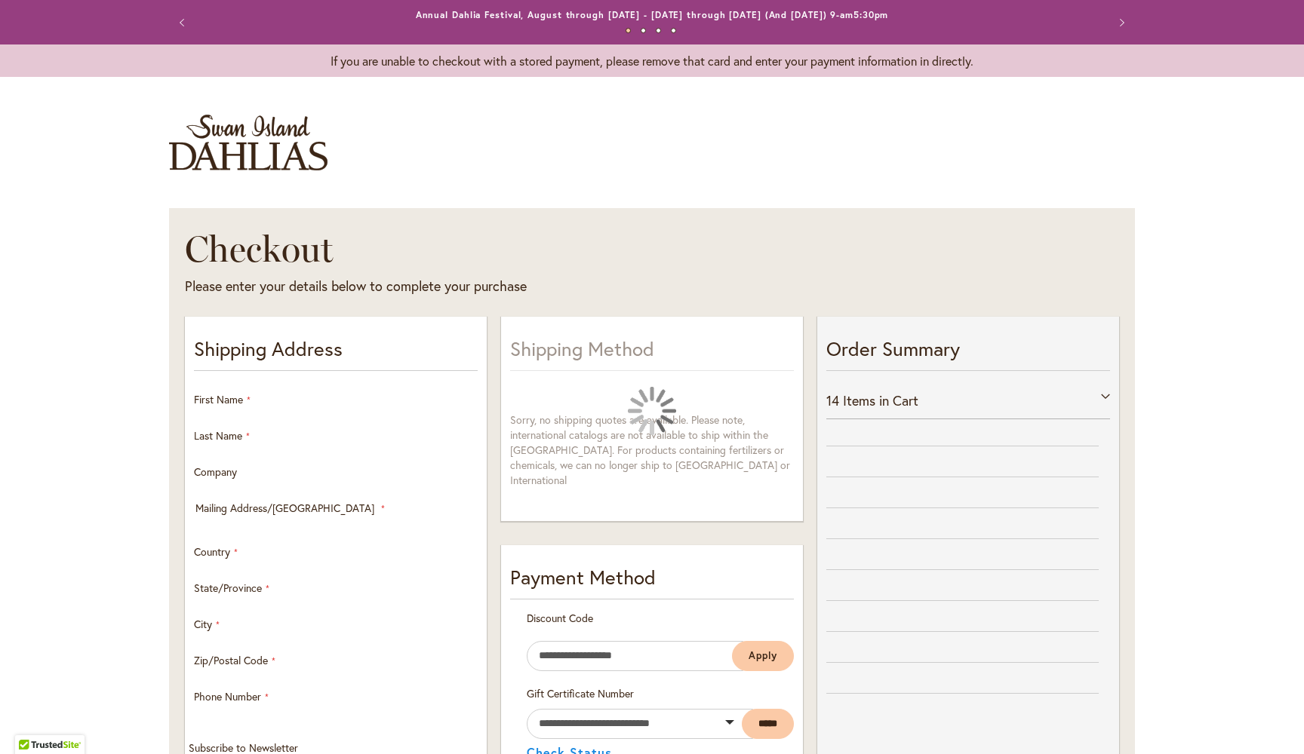
select select "**"
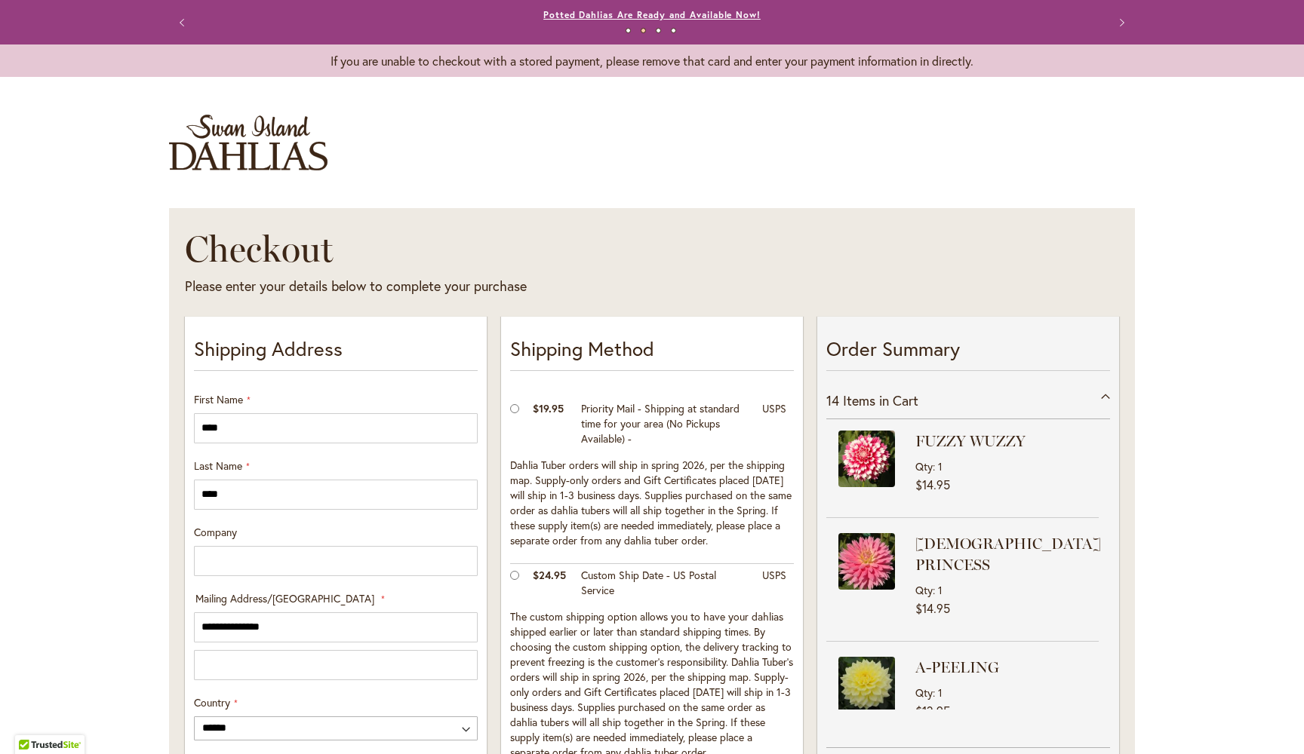
click at [573, 12] on link "Potted Dahlias Are Ready and Available Now!" at bounding box center [651, 14] width 217 height 11
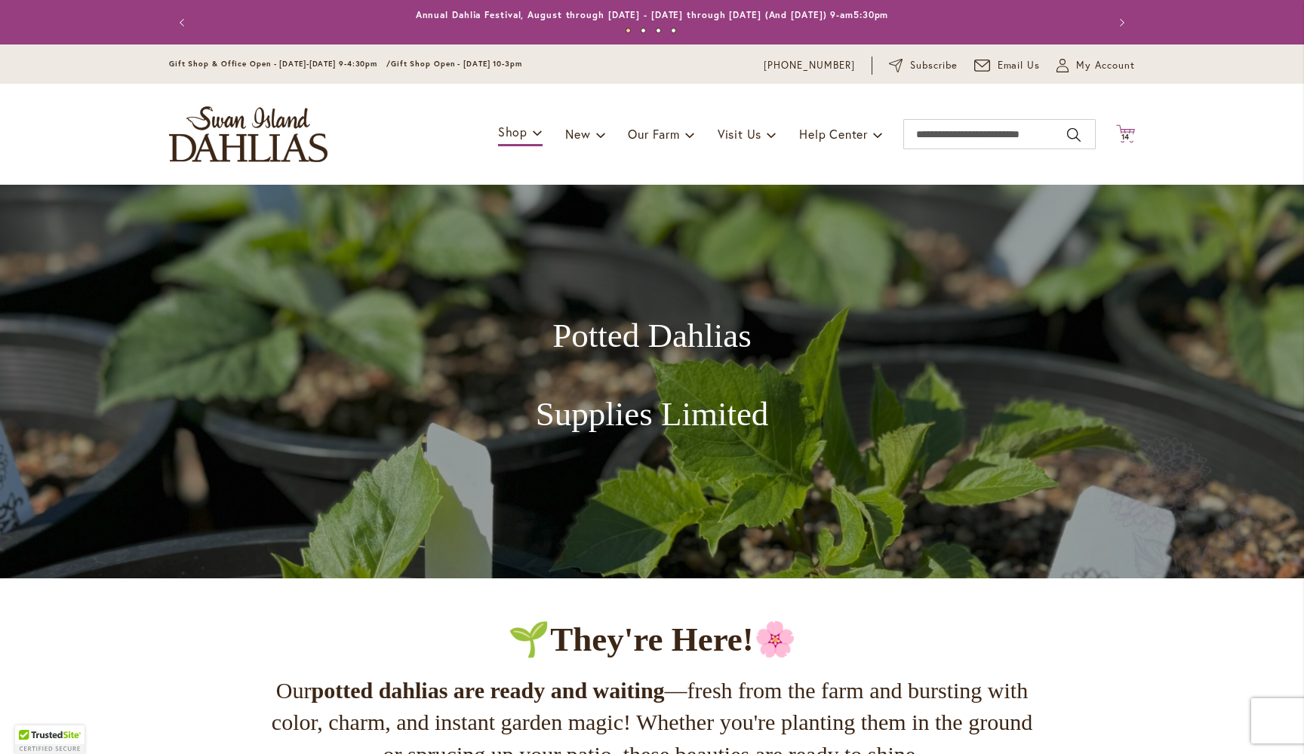
click at [1122, 132] on span "14" at bounding box center [1125, 137] width 9 height 10
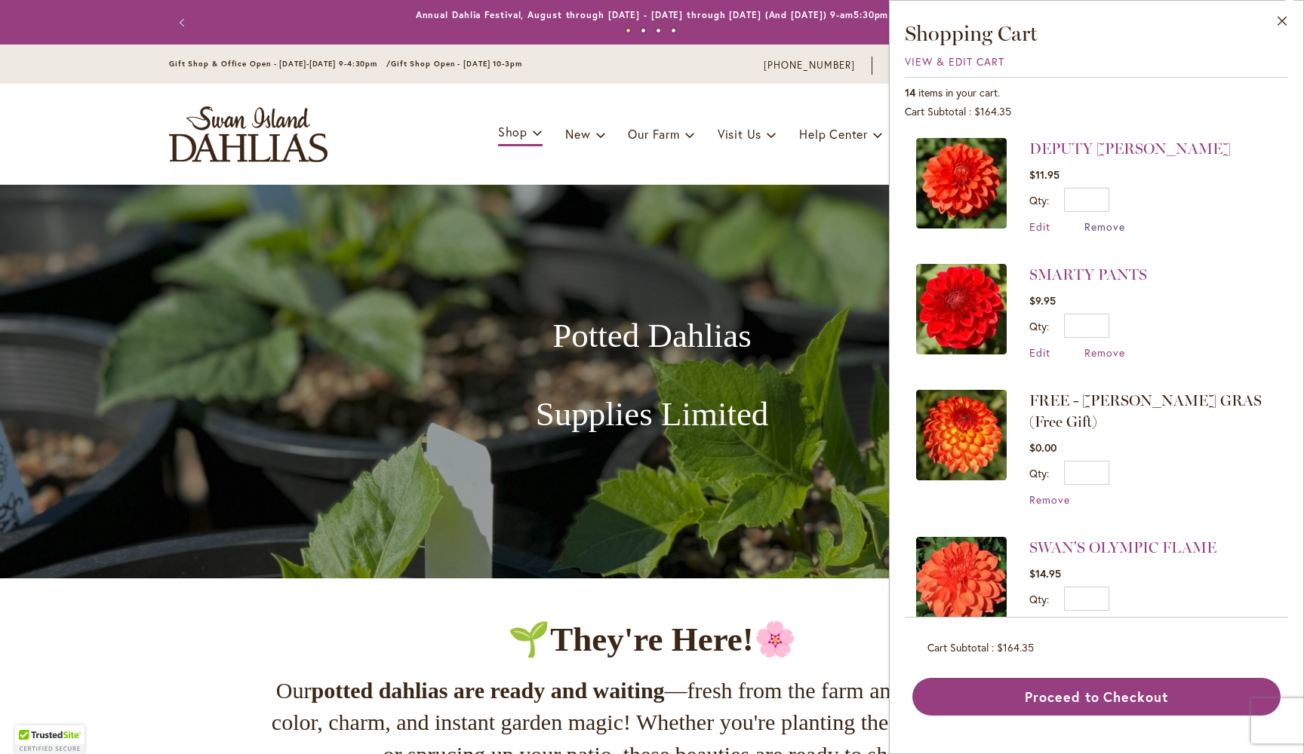
click at [1101, 226] on span "Remove" at bounding box center [1104, 227] width 41 height 14
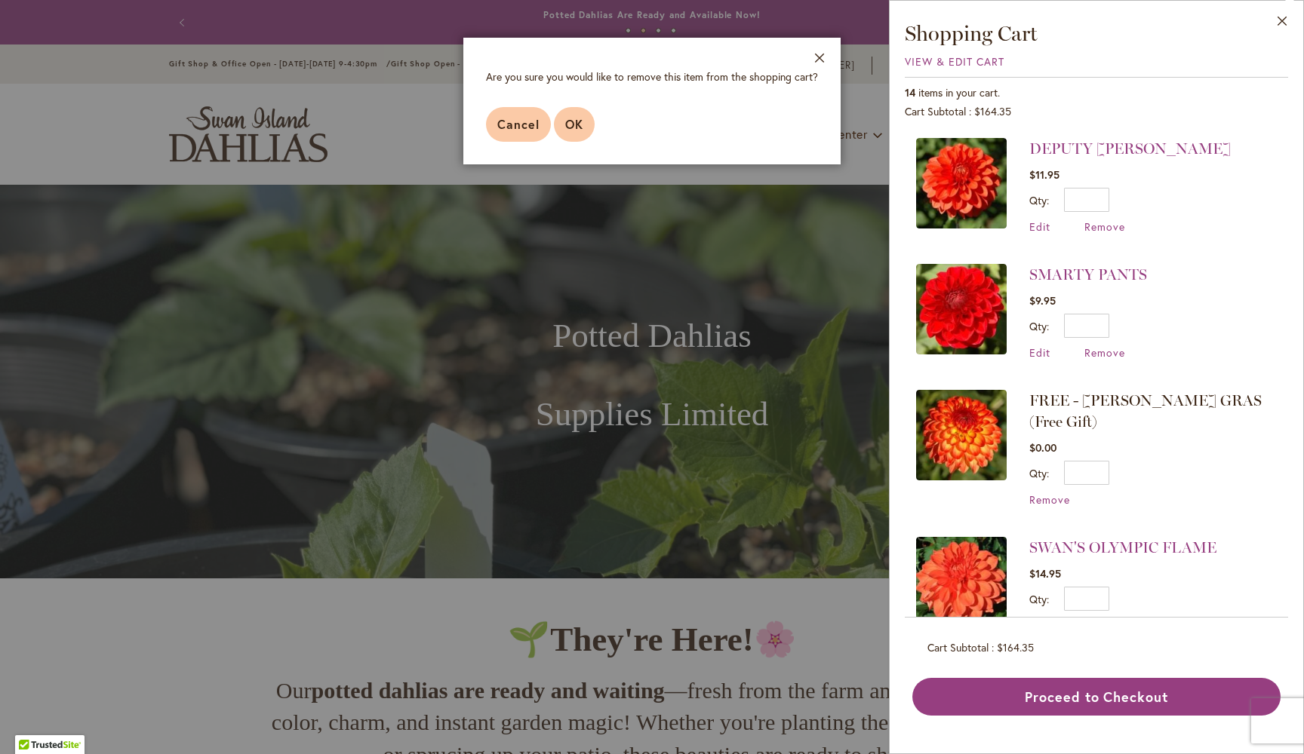
click at [577, 121] on span "OK" at bounding box center [574, 124] width 18 height 16
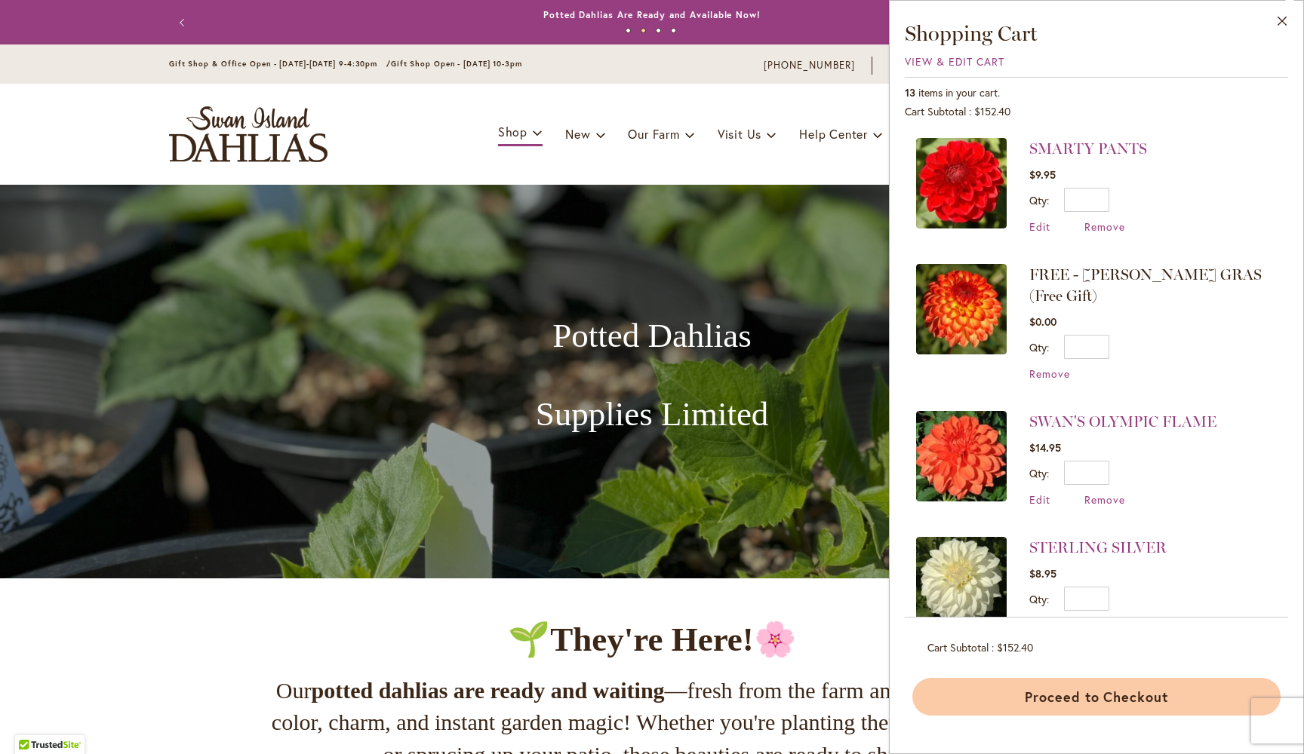
click at [1118, 690] on button "Proceed to Checkout" at bounding box center [1096, 697] width 368 height 38
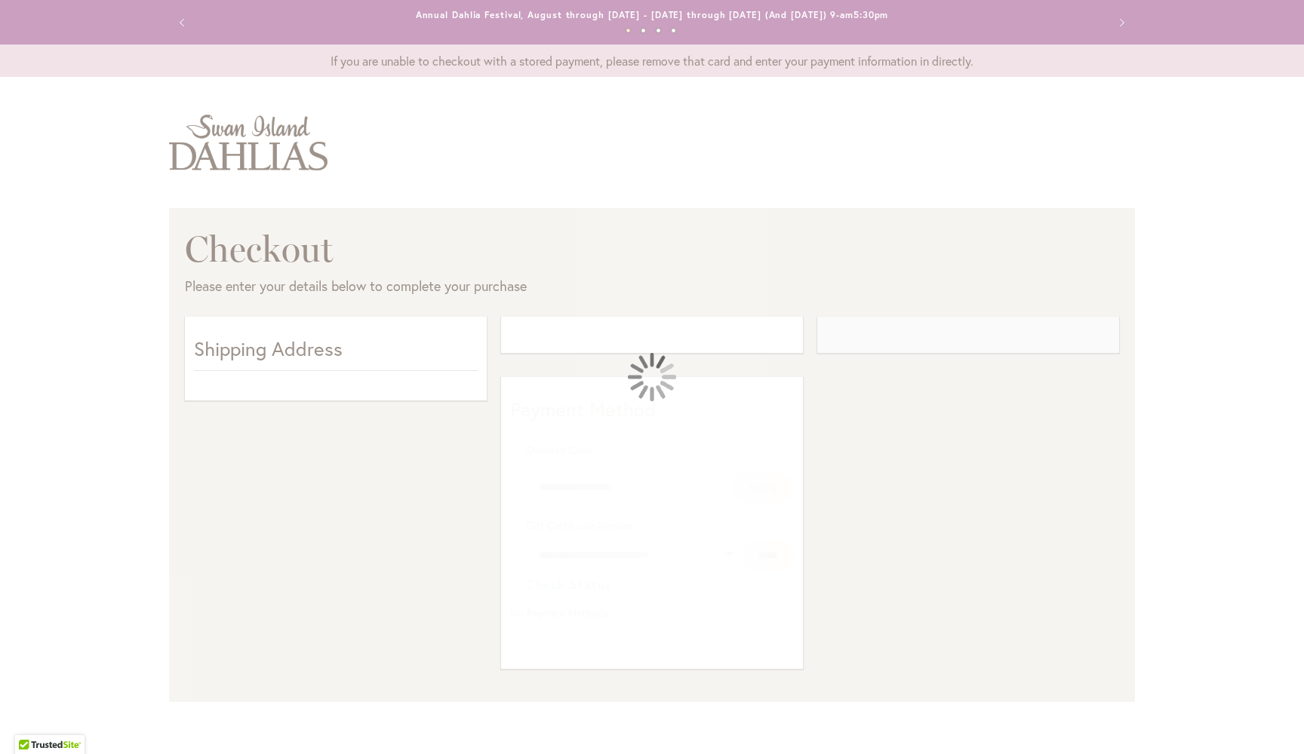
select select "**"
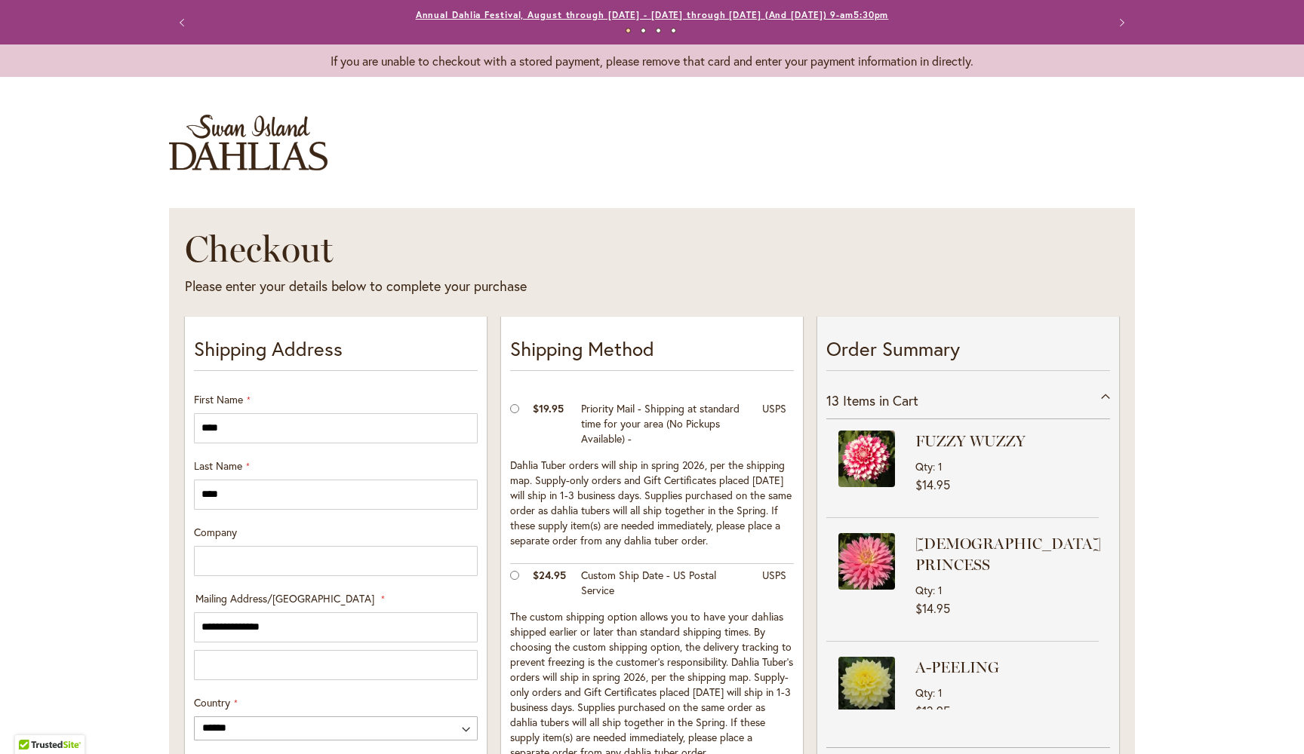
click at [534, 16] on link "Annual Dahlia Festival, August through [DATE] - [DATE] through [DATE] (And [DAT…" at bounding box center [652, 14] width 473 height 11
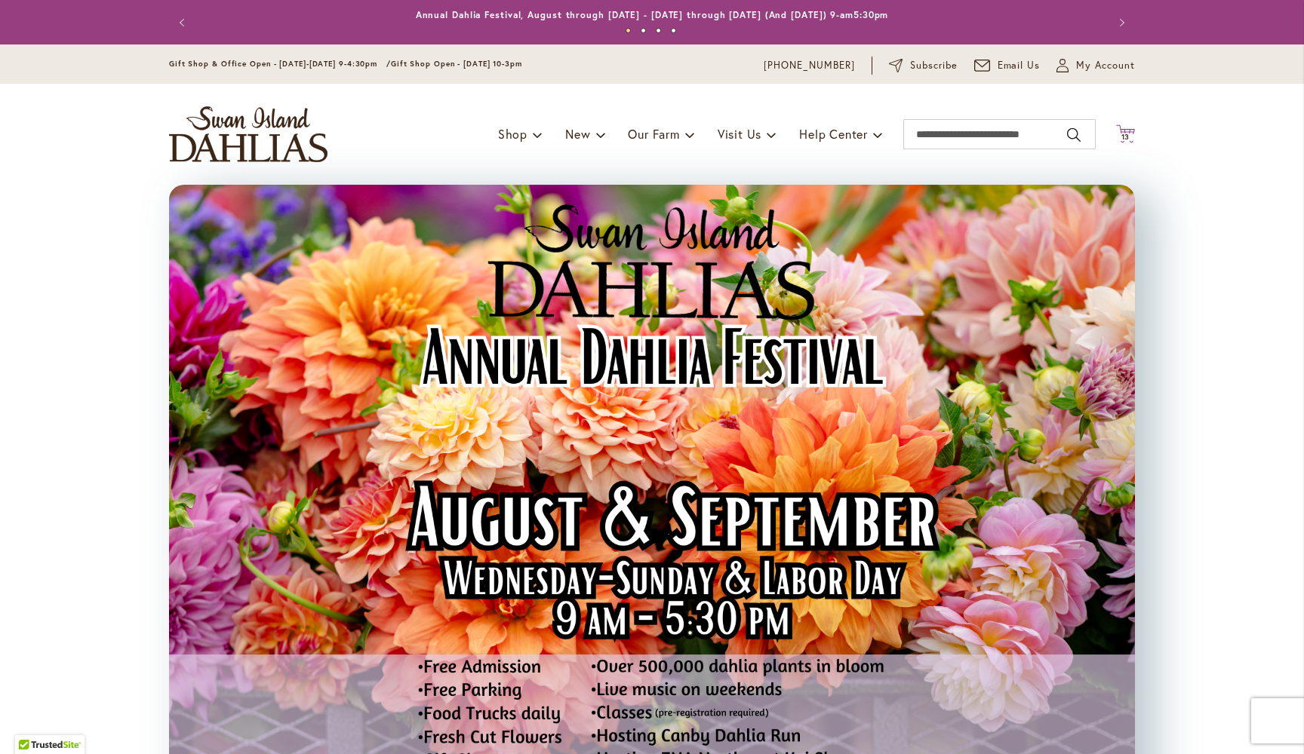
click at [1126, 128] on icon at bounding box center [1125, 133] width 19 height 18
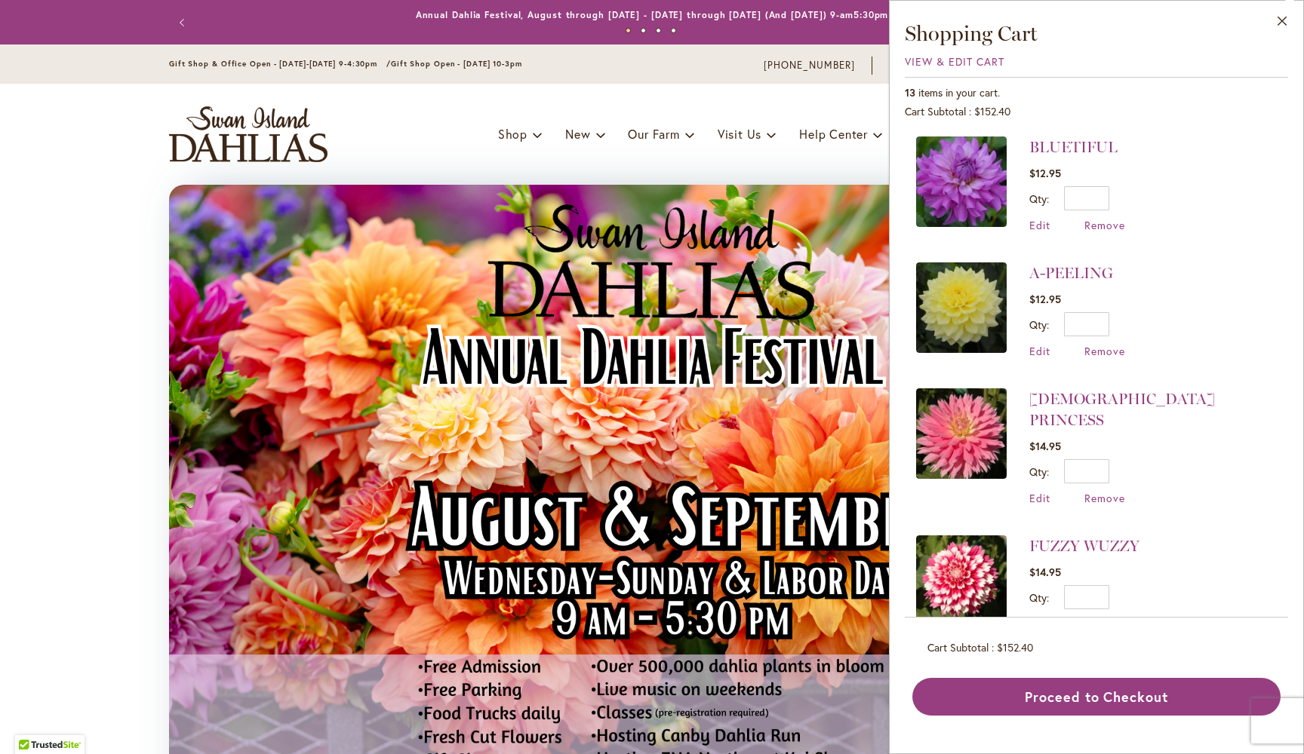
scroll to position [1155, 0]
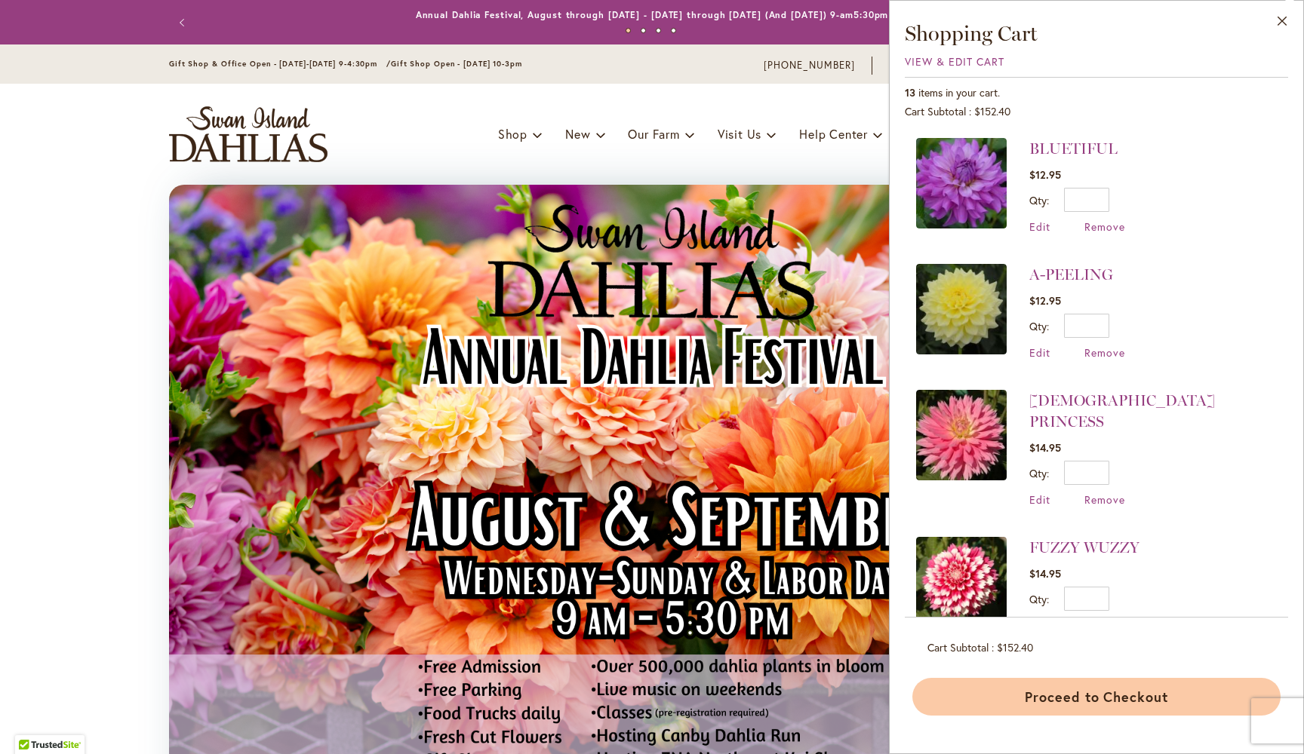
click at [1097, 696] on button "Proceed to Checkout" at bounding box center [1096, 697] width 368 height 38
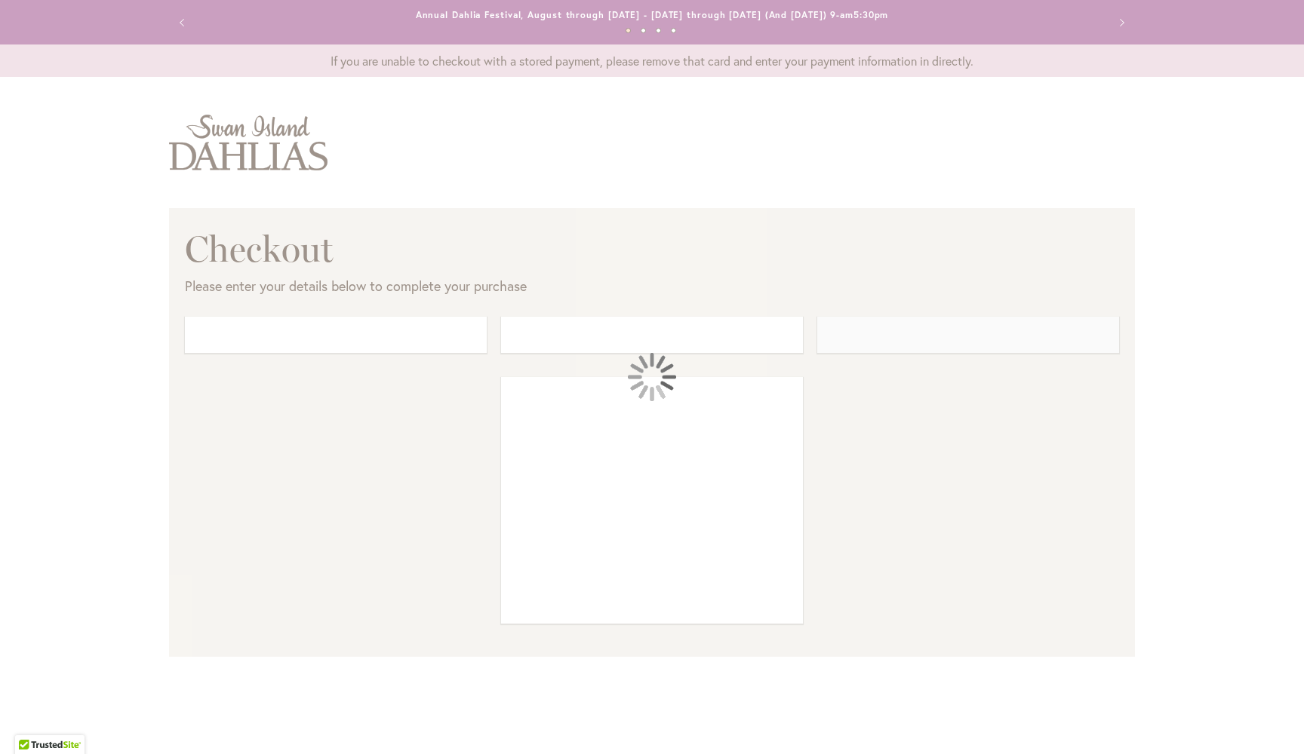
select select "**"
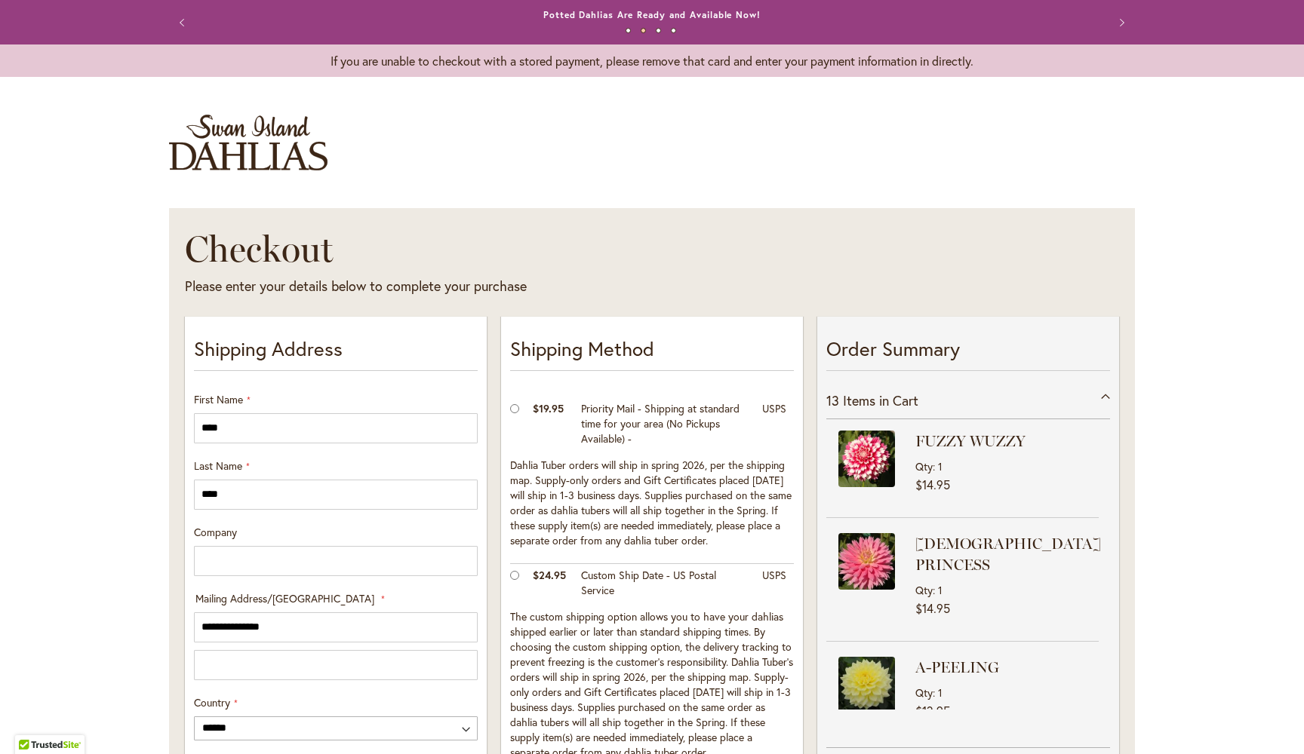
click at [448, 15] on div "Potted Dahlias Are Ready and Available Now!" at bounding box center [651, 15] width 875 height 15
click at [622, 17] on link "Potted Dahlias Are Ready and Available Now!" at bounding box center [651, 14] width 217 height 11
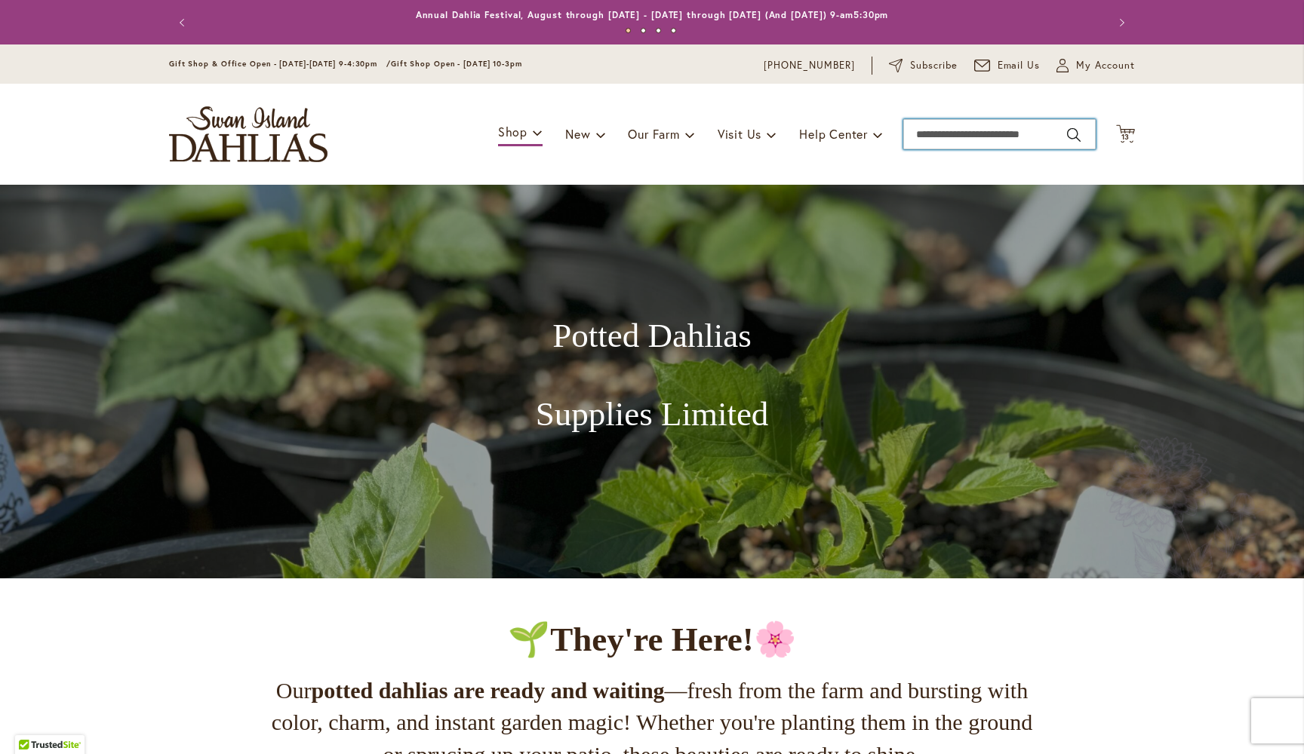
click at [975, 133] on input "Search" at bounding box center [999, 134] width 192 height 30
type input "*****"
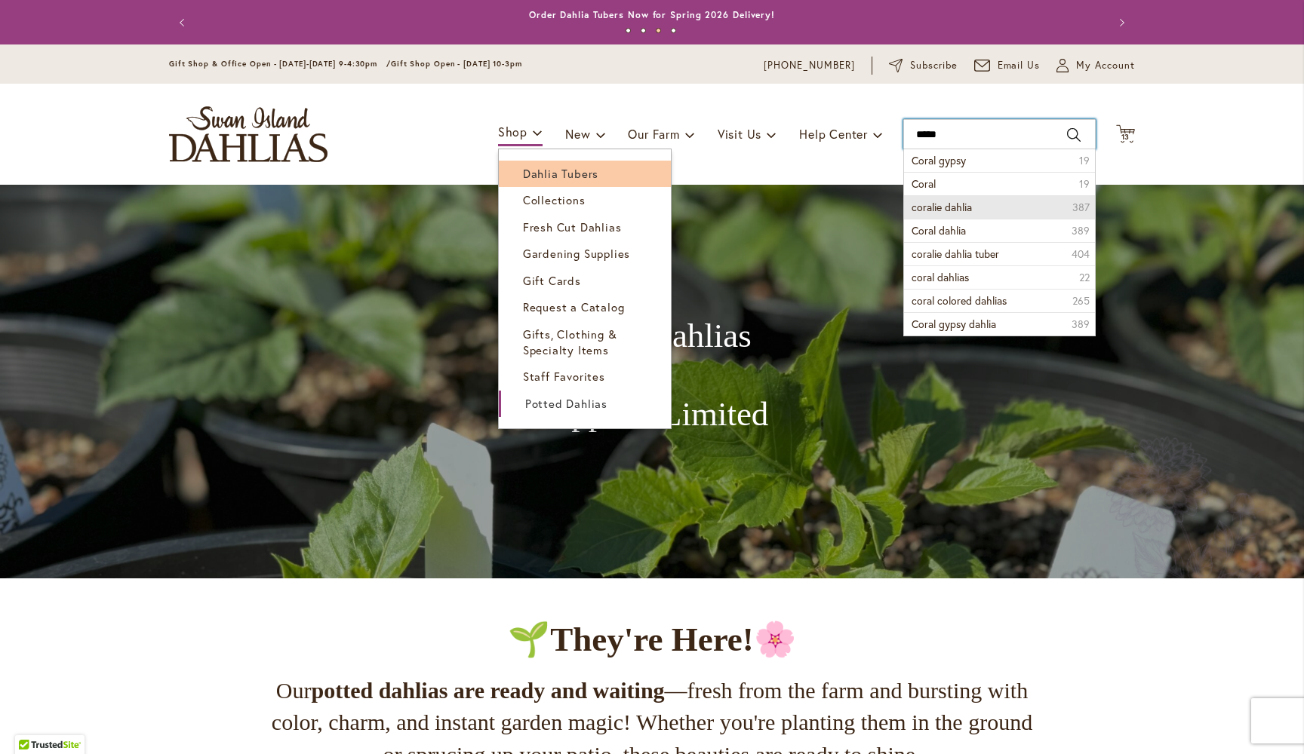
click at [536, 173] on span "Dahlia Tubers" at bounding box center [560, 173] width 75 height 15
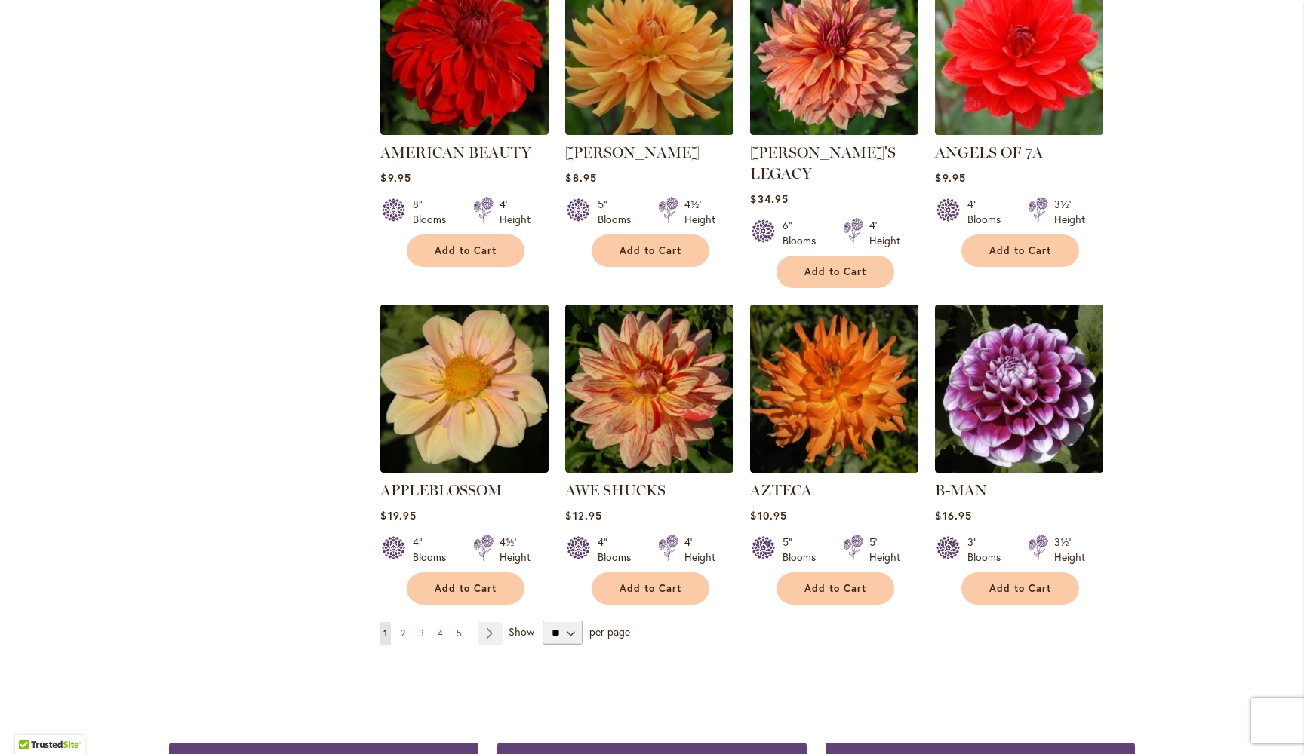
scroll to position [1048, 0]
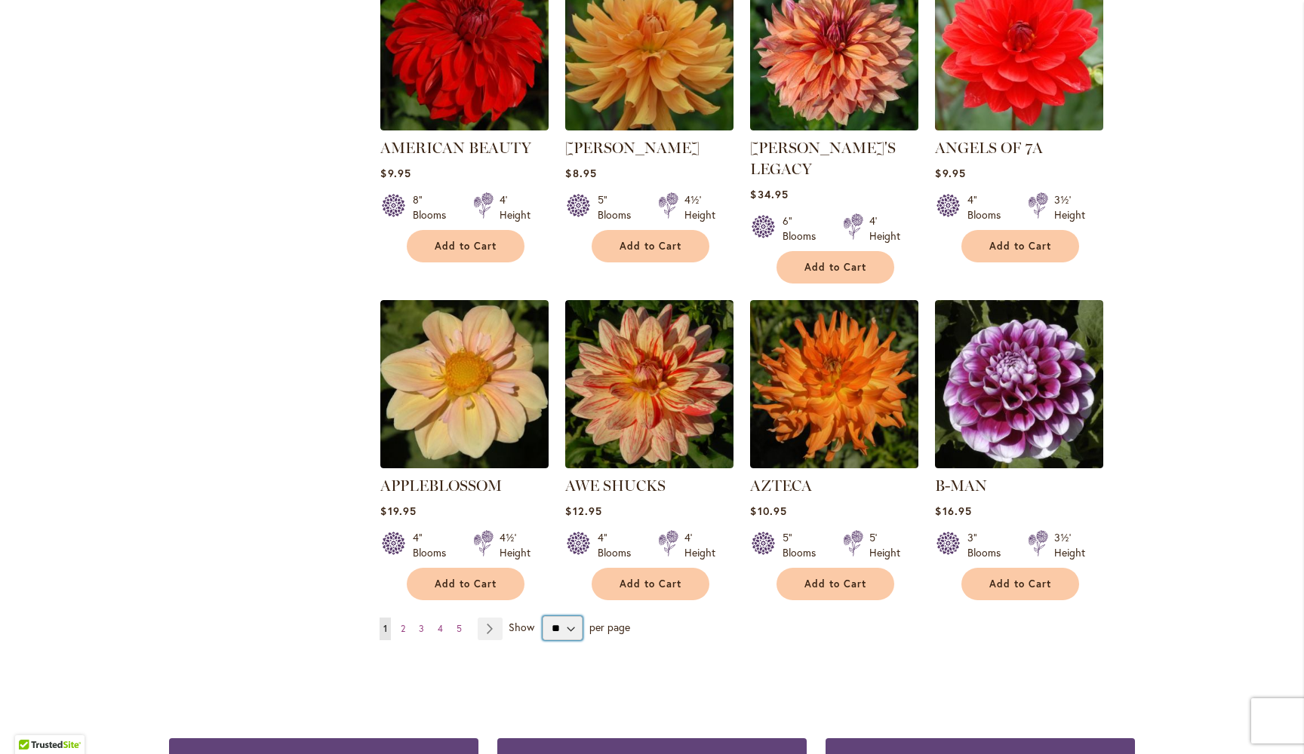
select select "**"
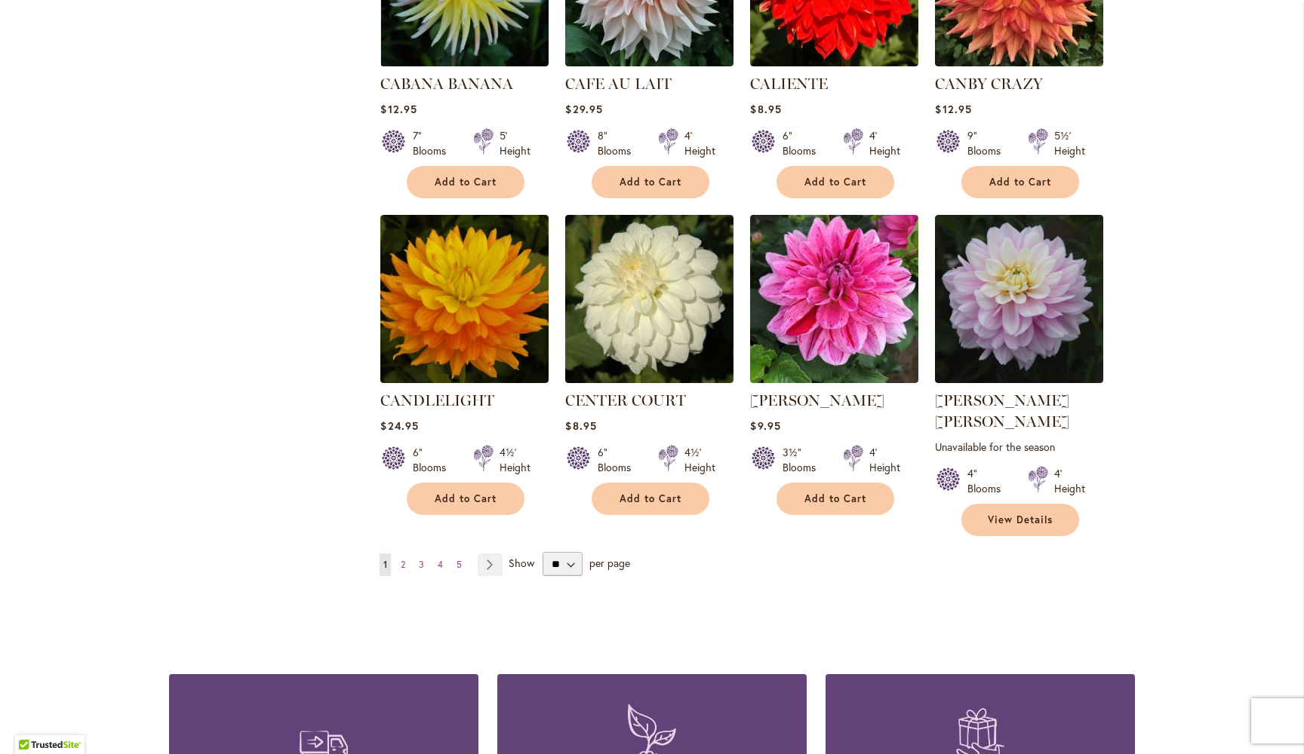
scroll to position [4978, 0]
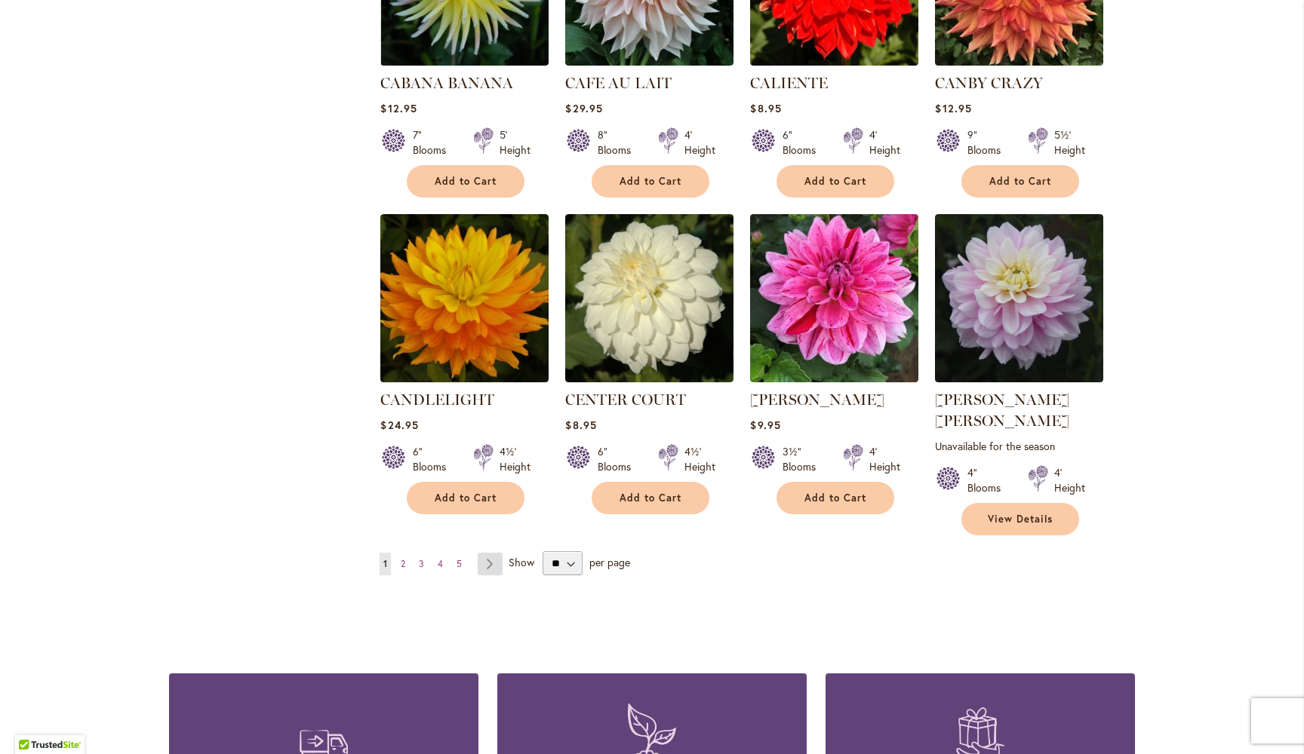
click at [491, 553] on link "Page Next" at bounding box center [490, 564] width 25 height 23
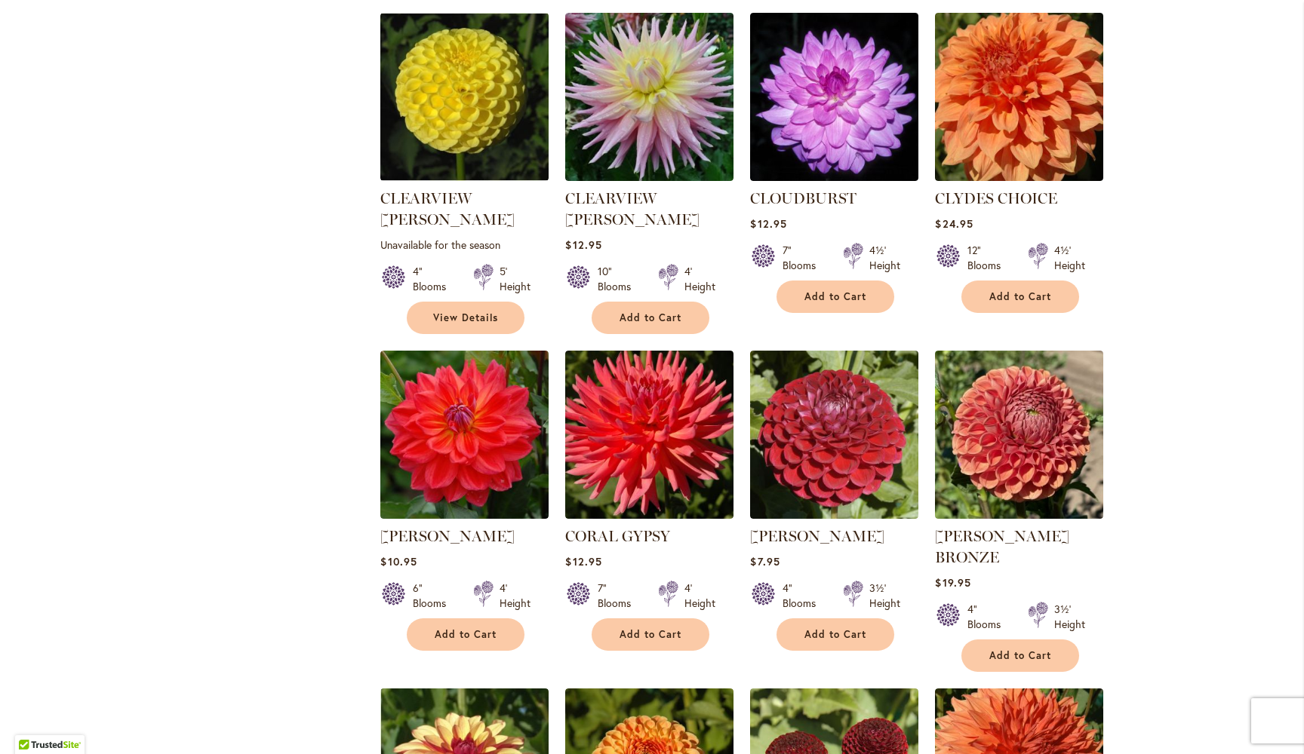
scroll to position [1384, 0]
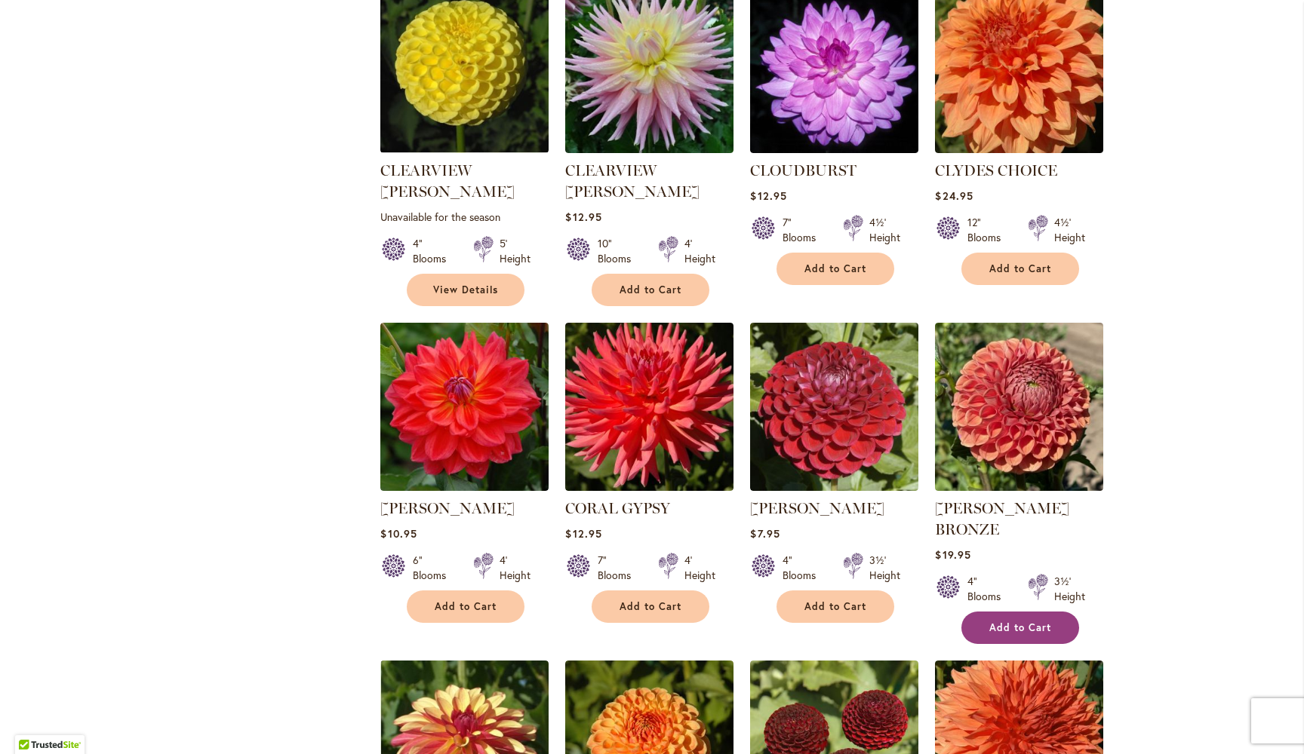
click at [1011, 622] on span "Add to Cart" at bounding box center [1020, 628] width 62 height 13
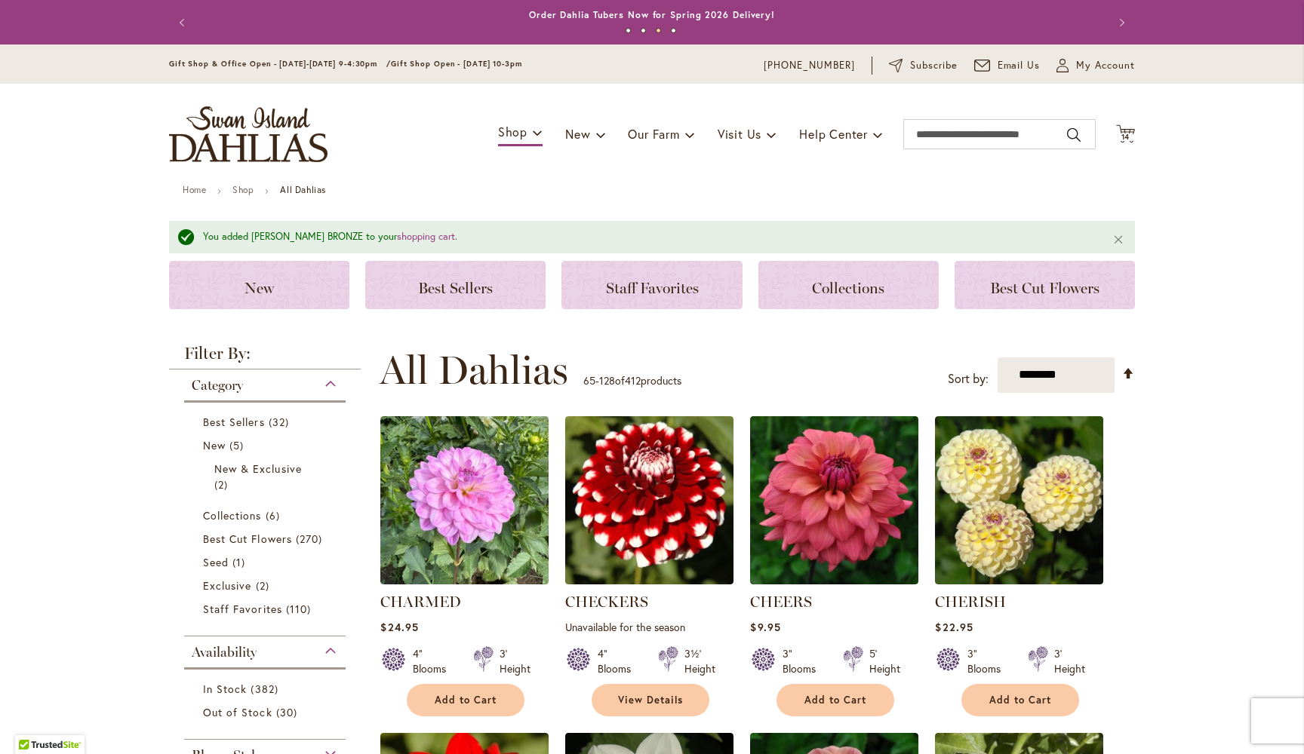
scroll to position [0, 0]
click at [1129, 129] on icon "Cart .cls-1 { fill: #231f20; }" at bounding box center [1125, 133] width 19 height 19
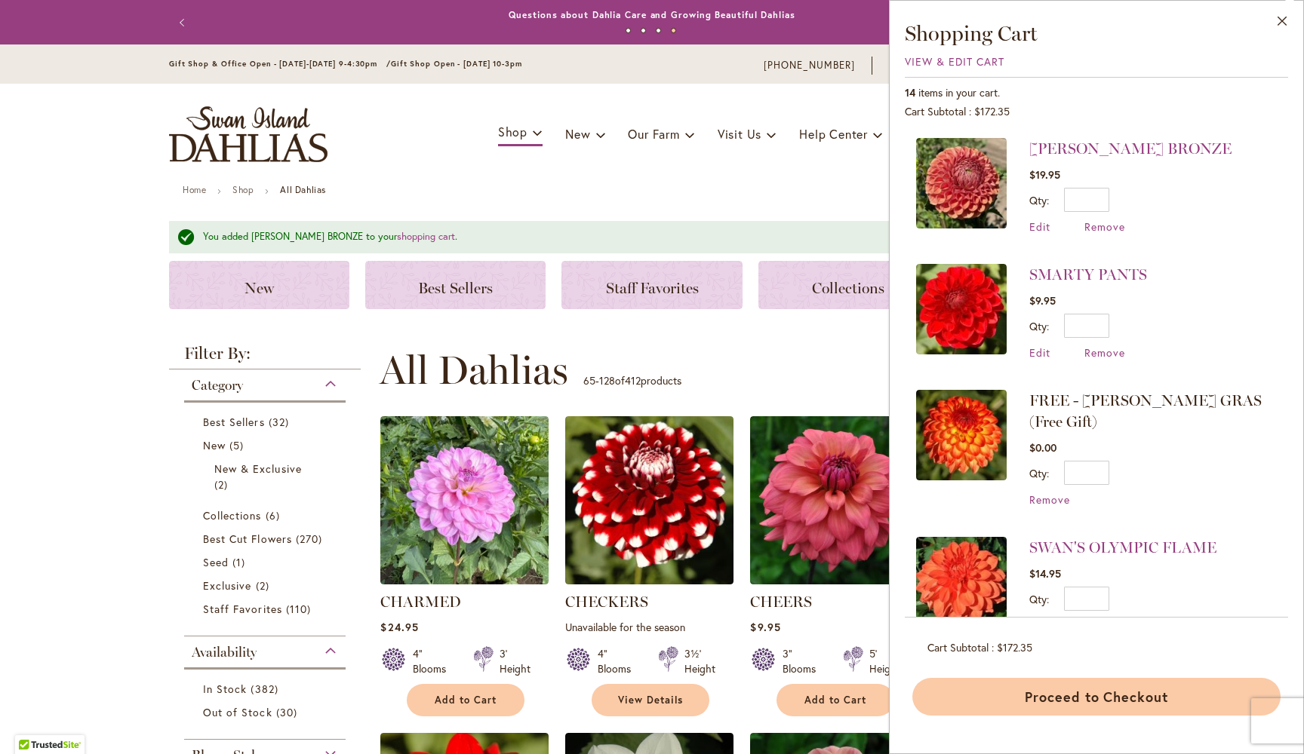
click at [1102, 691] on button "Proceed to Checkout" at bounding box center [1096, 697] width 368 height 38
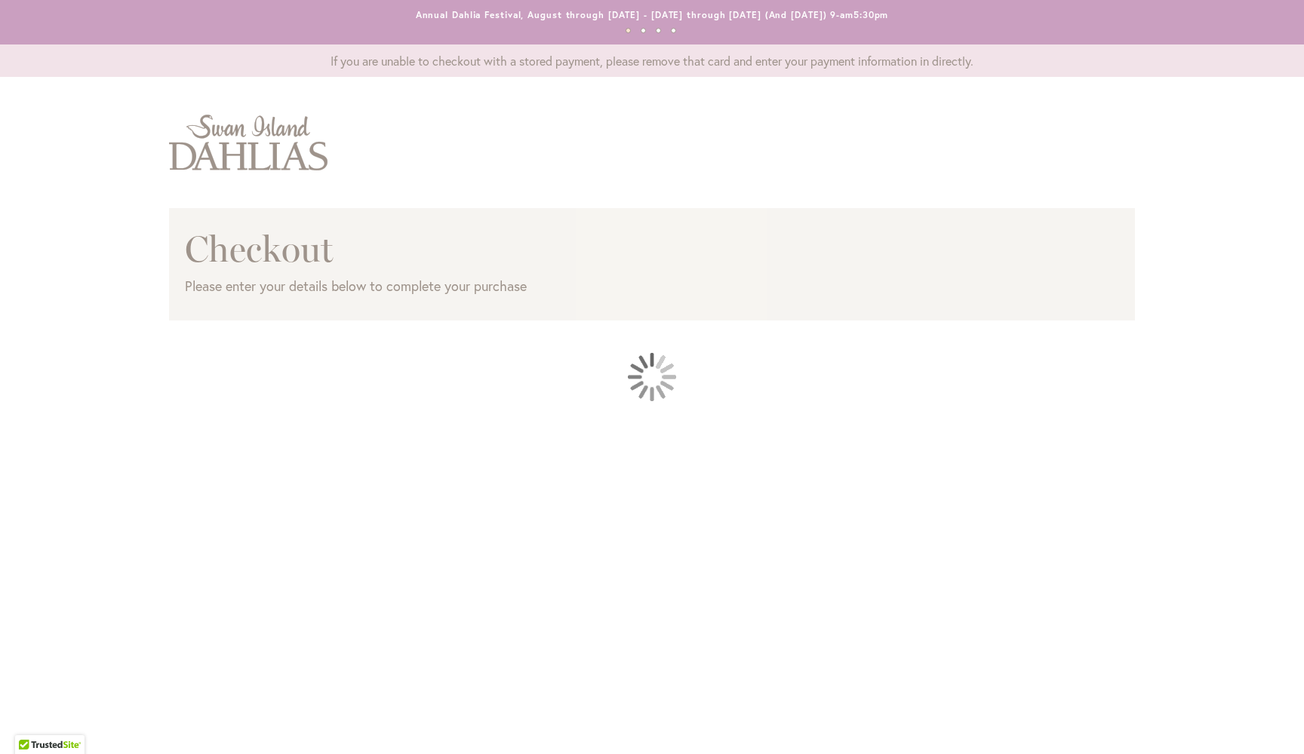
select select "**"
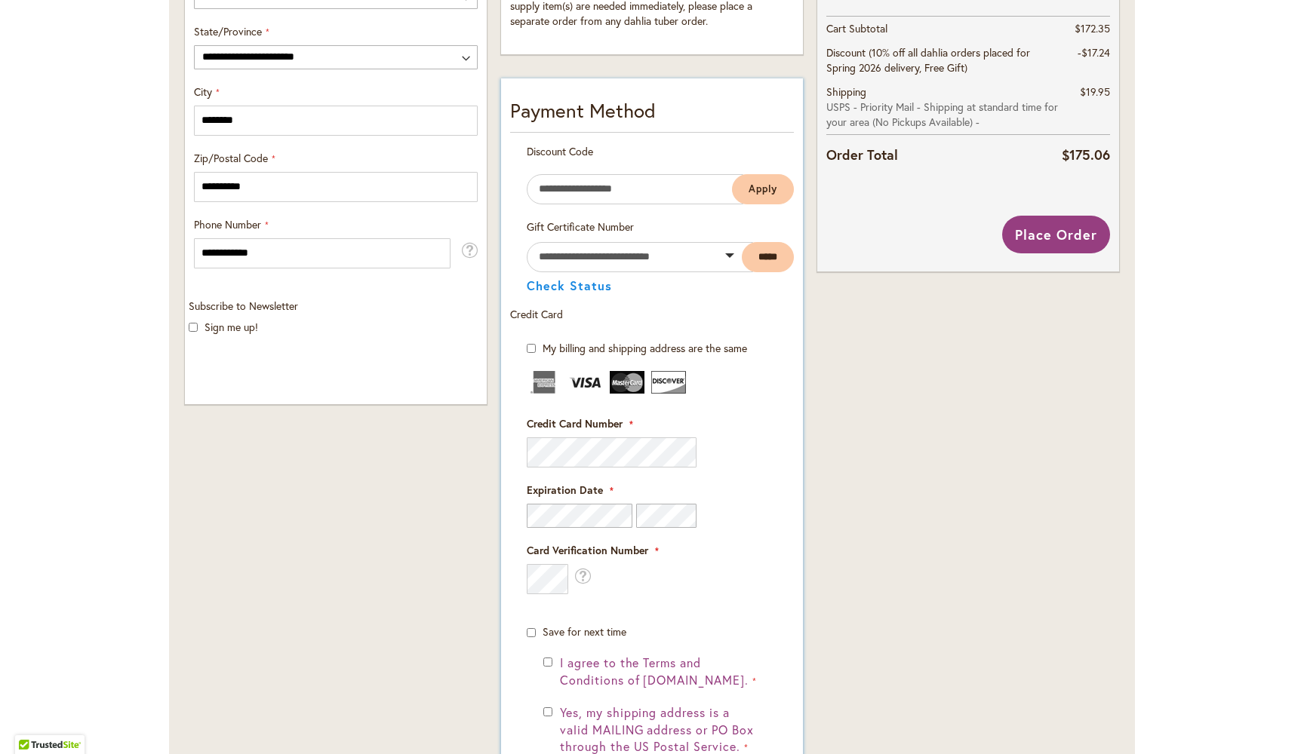
scroll to position [733, 0]
click at [494, 573] on div "**********" at bounding box center [651, 277] width 315 height 1399
click at [846, 556] on div "Order Summary 14 Items in Cart FUZZY WUZZY Qty 1 $14.95 Qty" at bounding box center [967, 277] width 315 height 1399
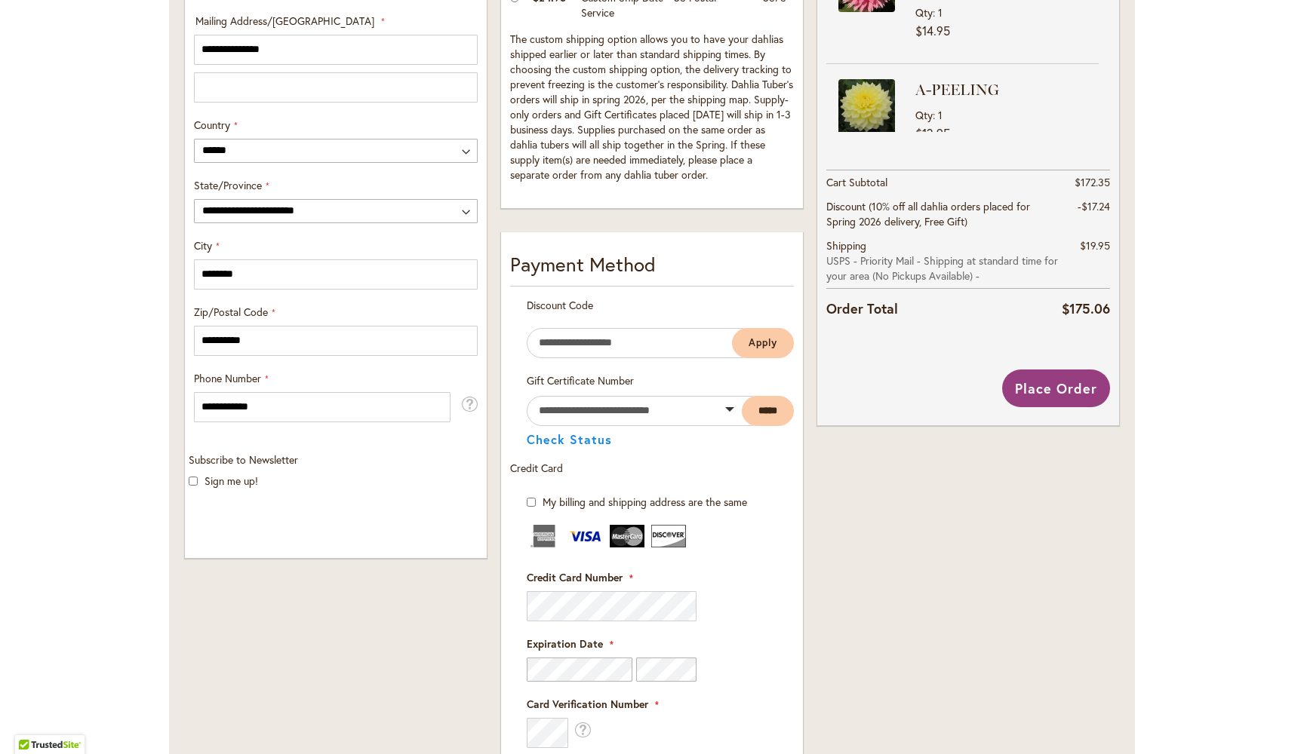
scroll to position [604, 0]
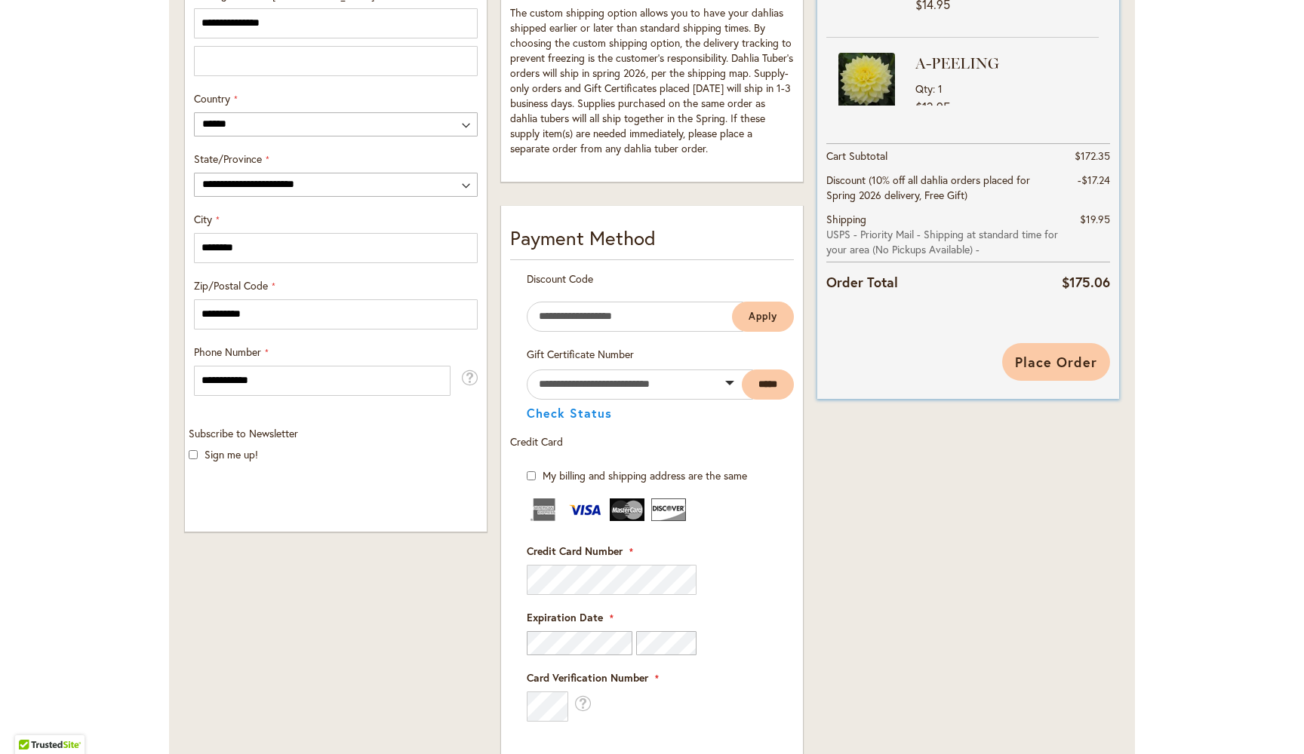
click at [1065, 356] on span "Place Order" at bounding box center [1056, 362] width 82 height 18
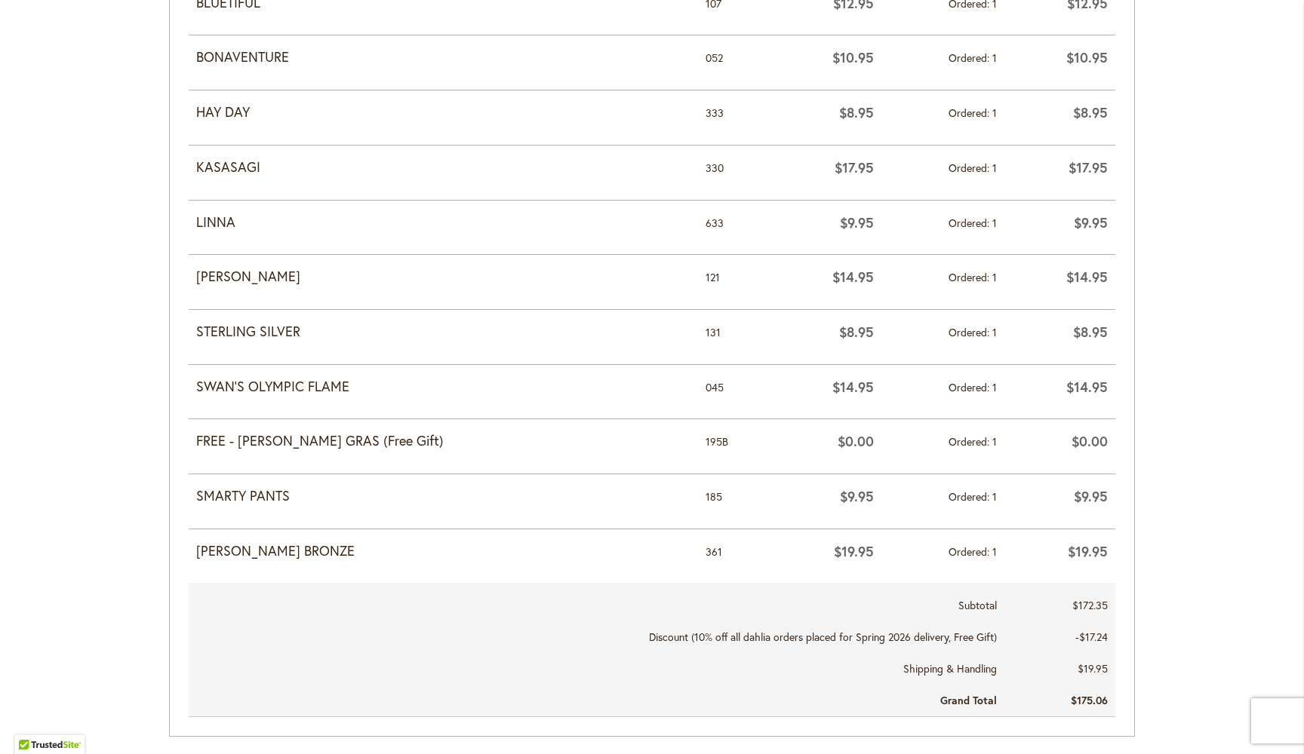
scroll to position [991, 0]
